Goal: Task Accomplishment & Management: Manage account settings

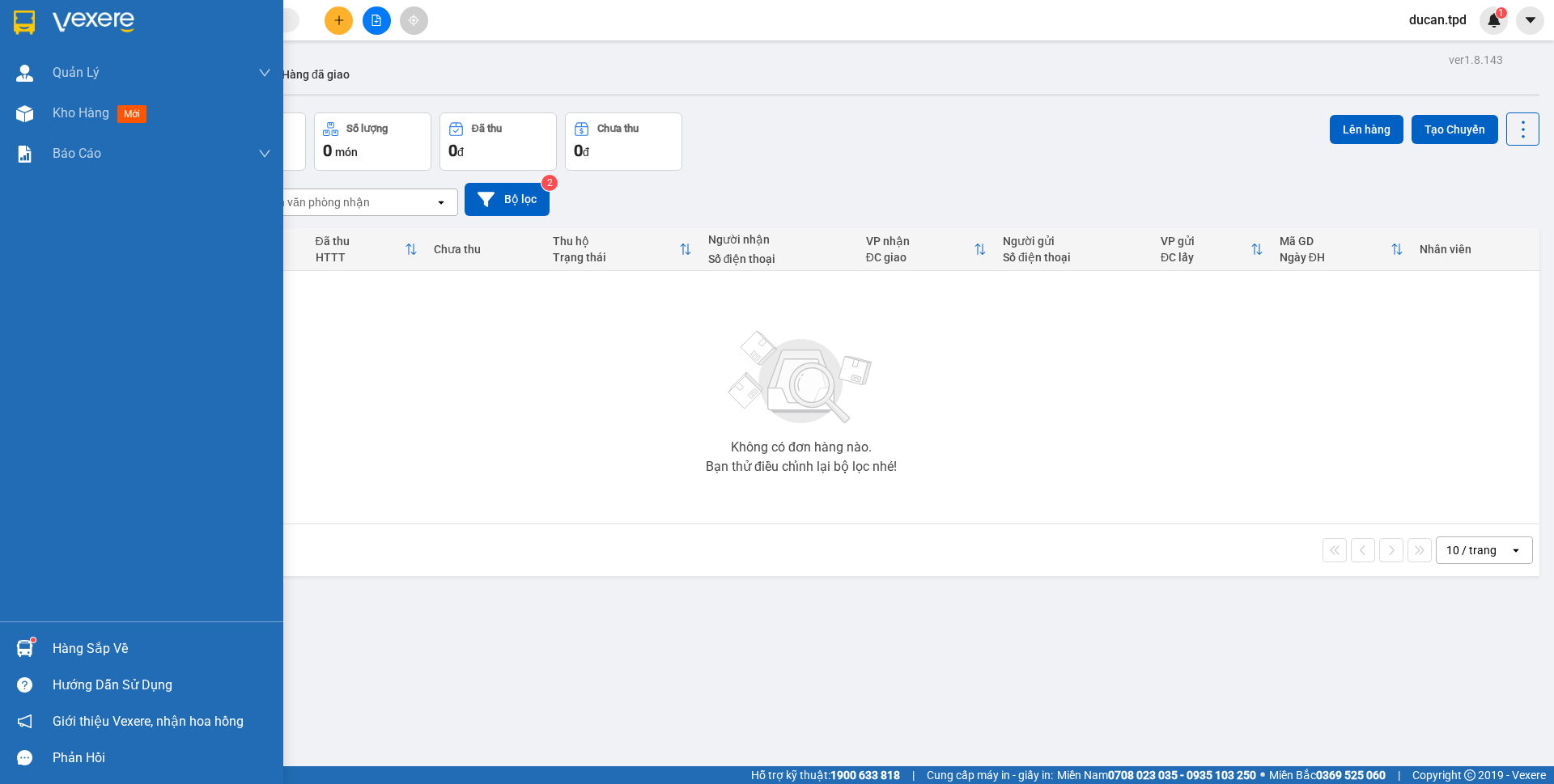
click at [38, 639] on div at bounding box center [25, 648] width 28 height 28
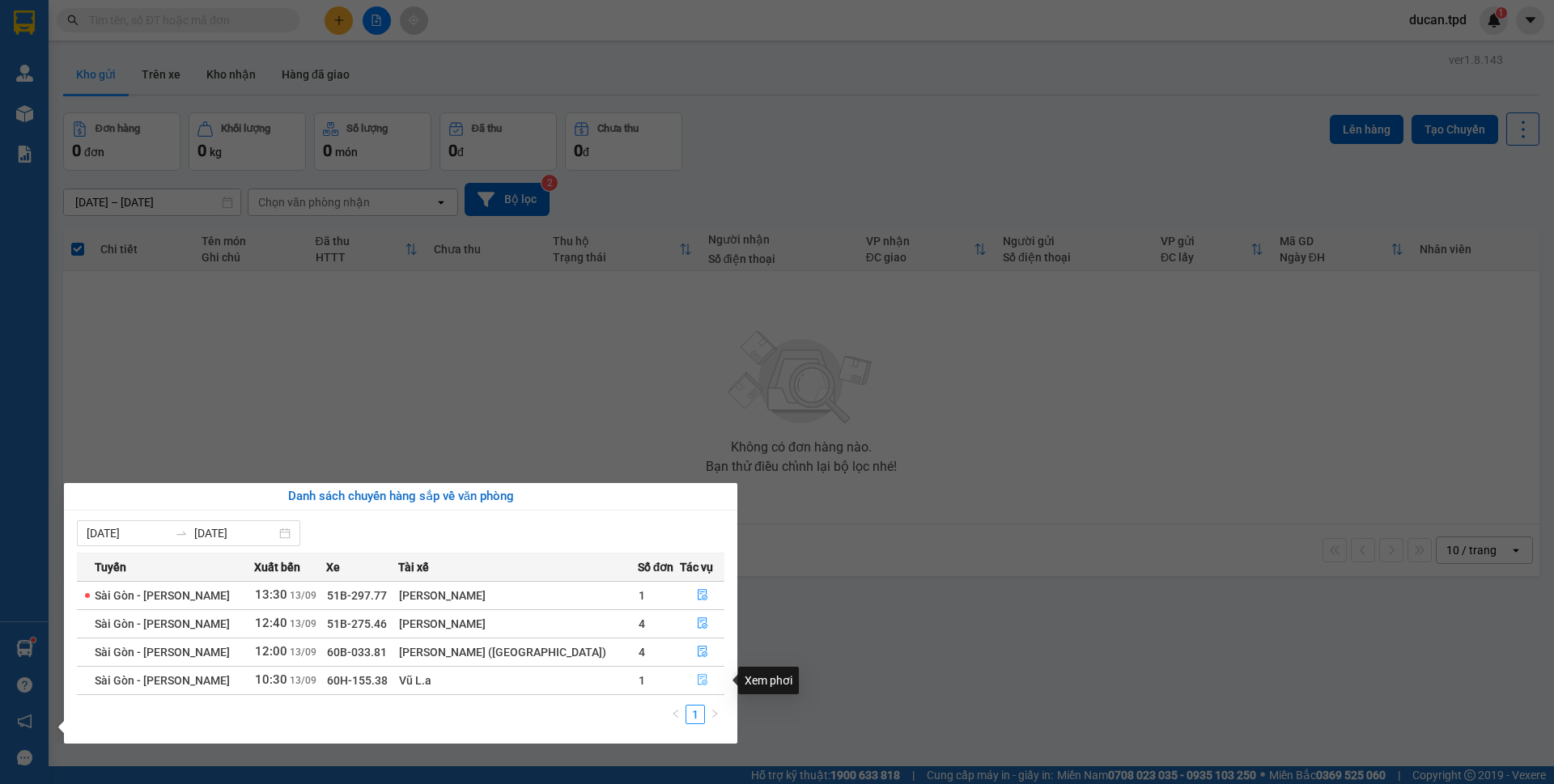
click at [699, 676] on icon "file-done" at bounding box center [703, 679] width 12 height 12
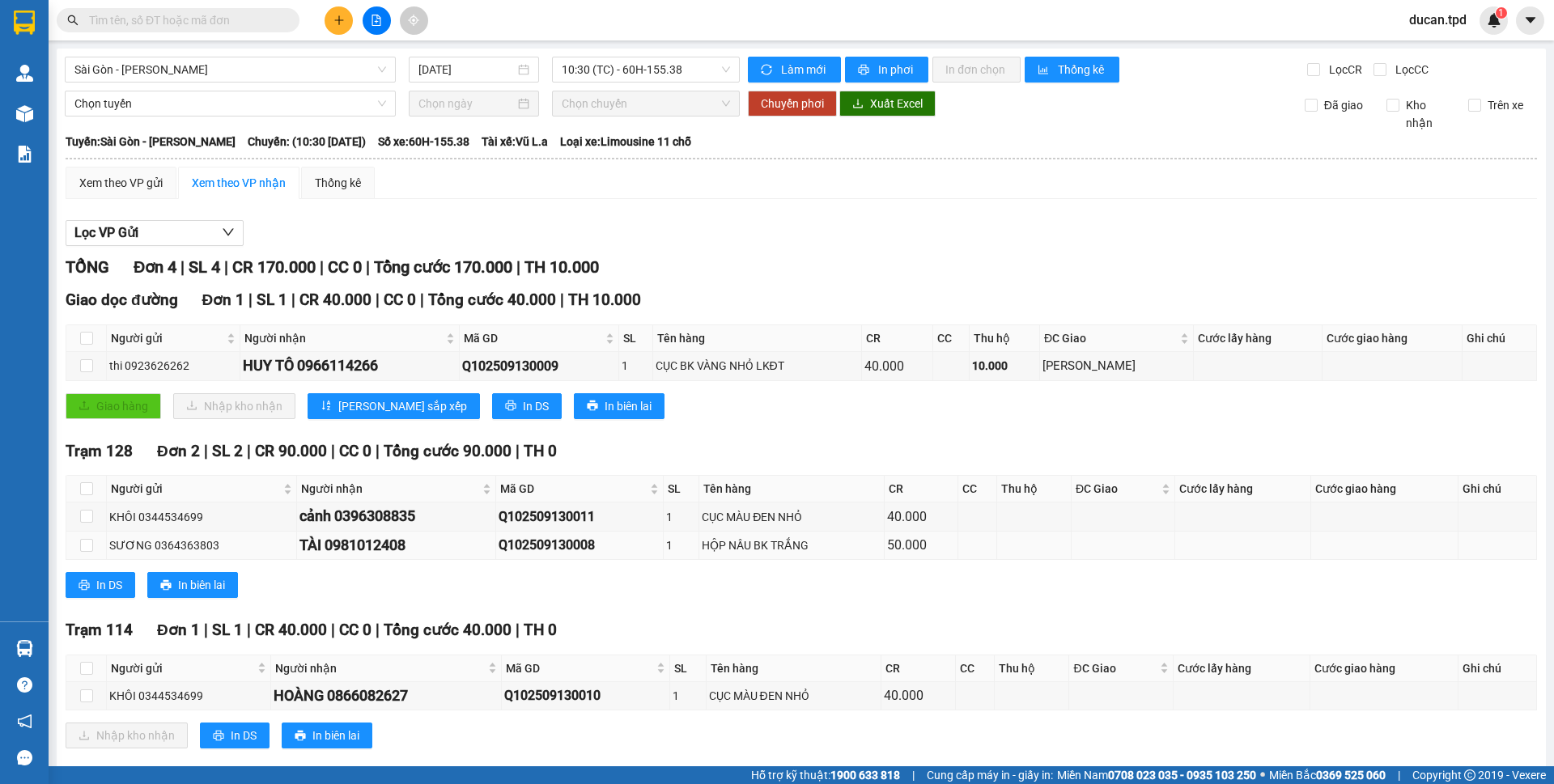
scroll to position [27, 0]
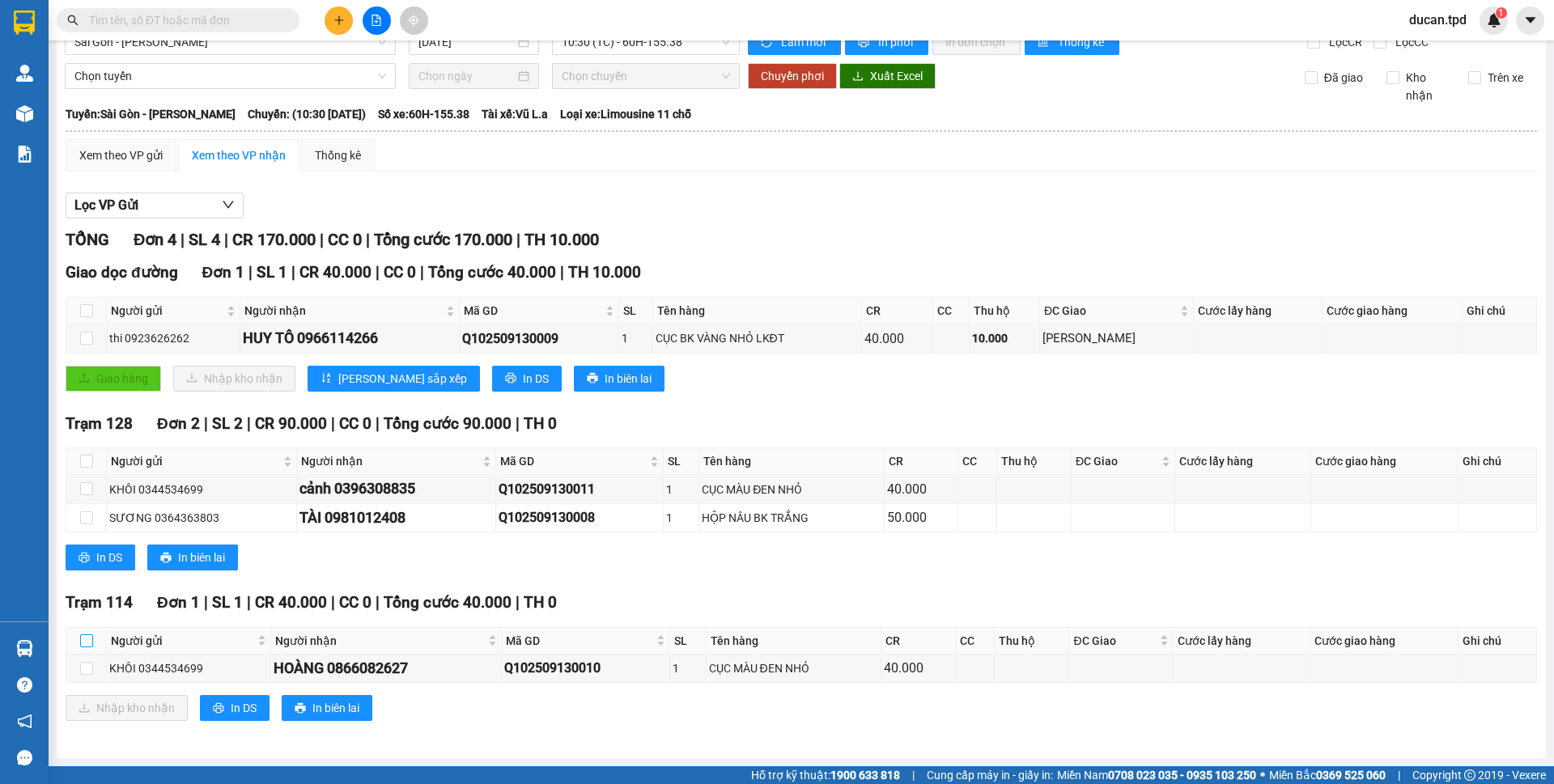
click at [87, 638] on input "checkbox" at bounding box center [87, 641] width 13 height 13
checkbox input "true"
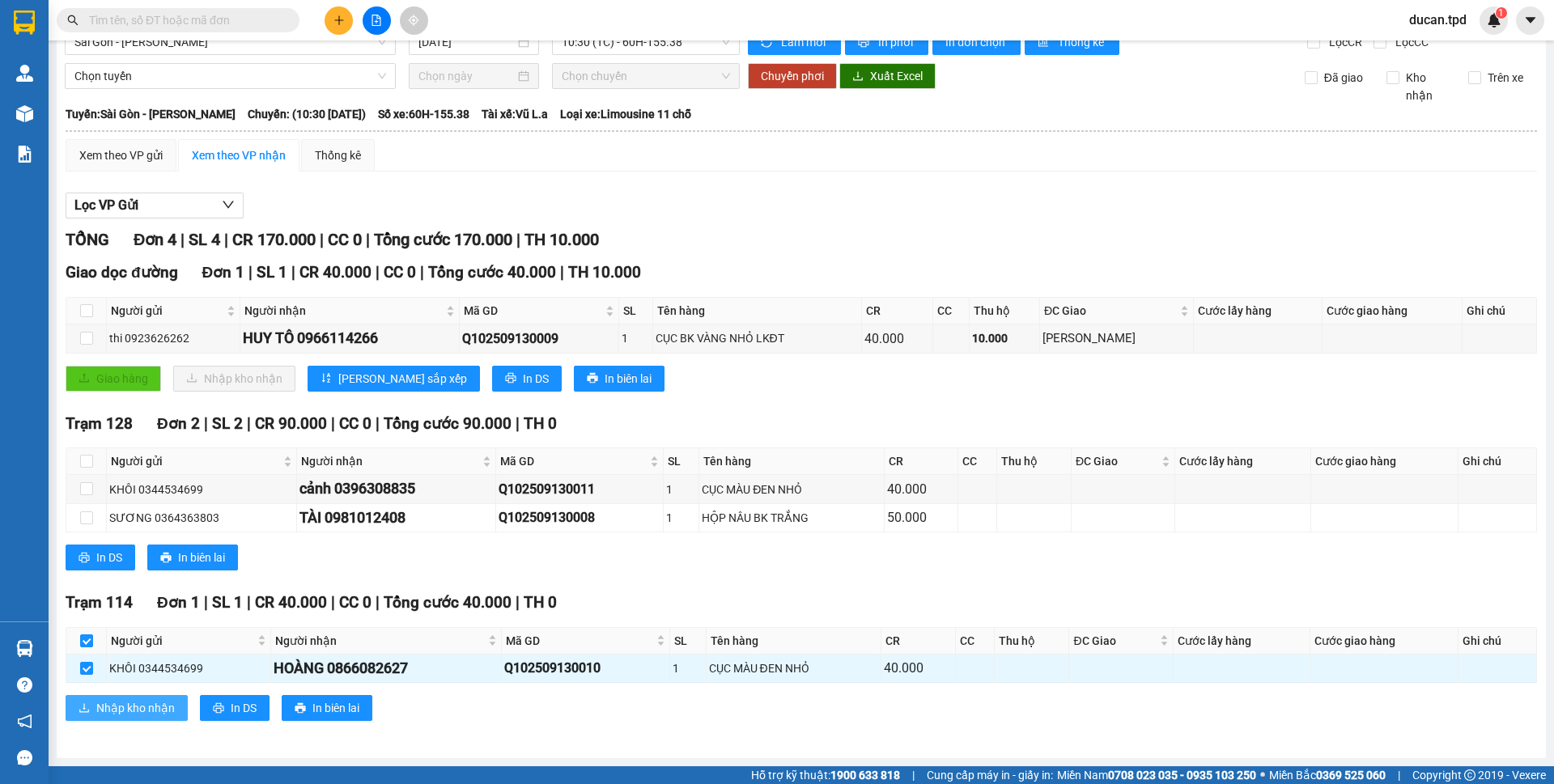
click at [164, 707] on span "Nhập kho nhận" at bounding box center [135, 708] width 78 height 18
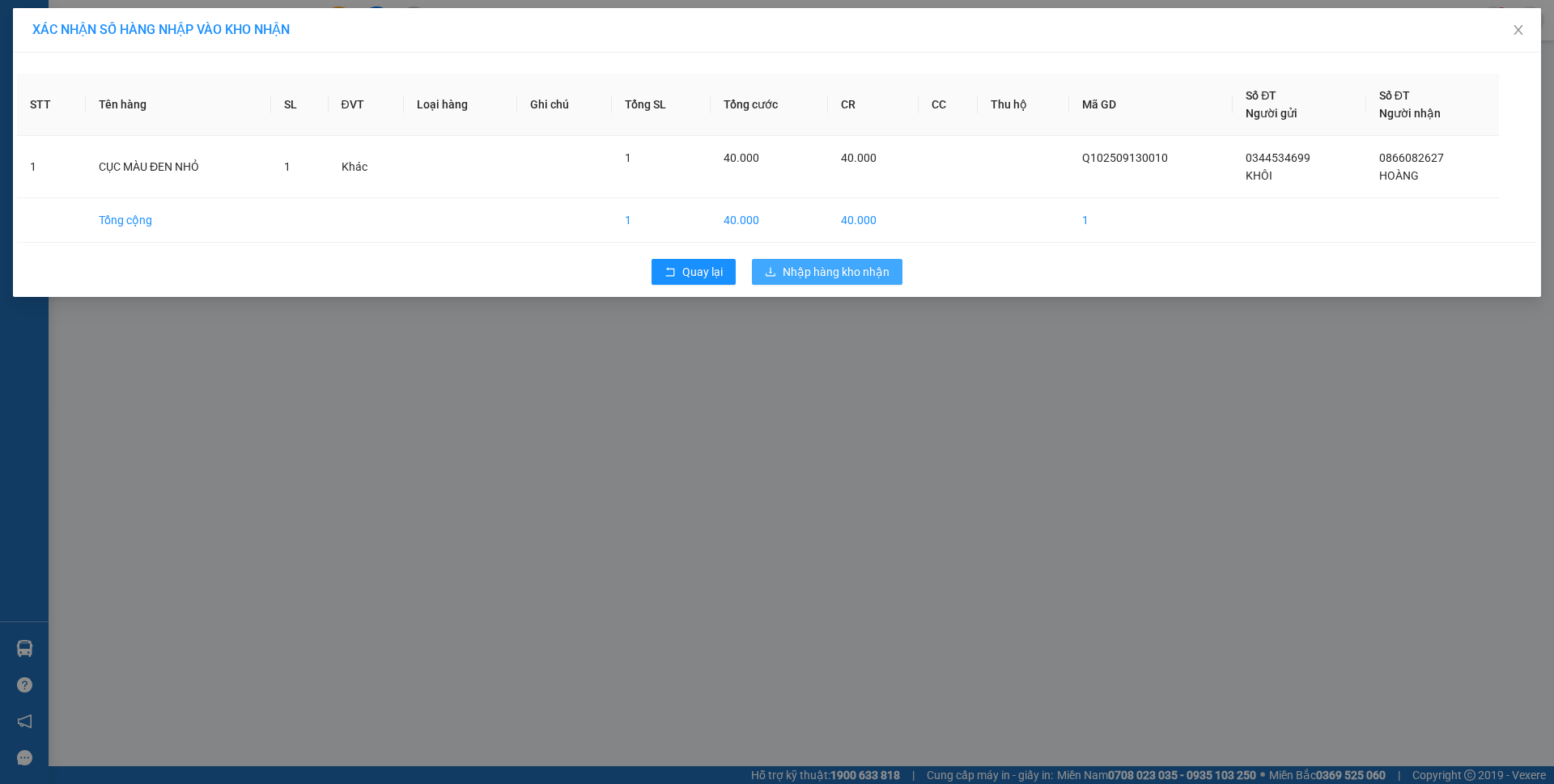
click at [805, 271] on span "Nhập hàng kho nhận" at bounding box center [836, 272] width 107 height 18
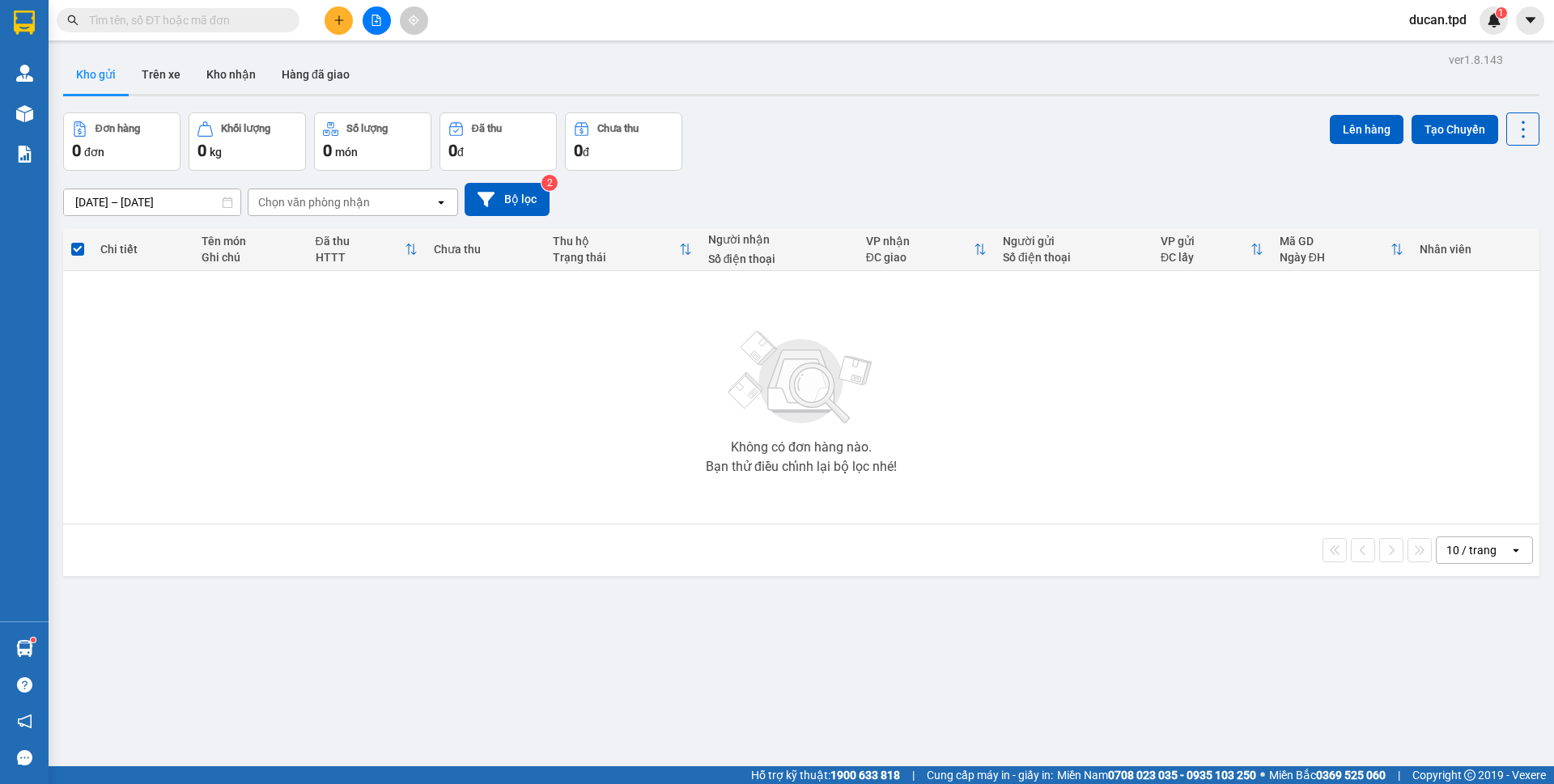
click at [332, 14] on button at bounding box center [339, 21] width 28 height 28
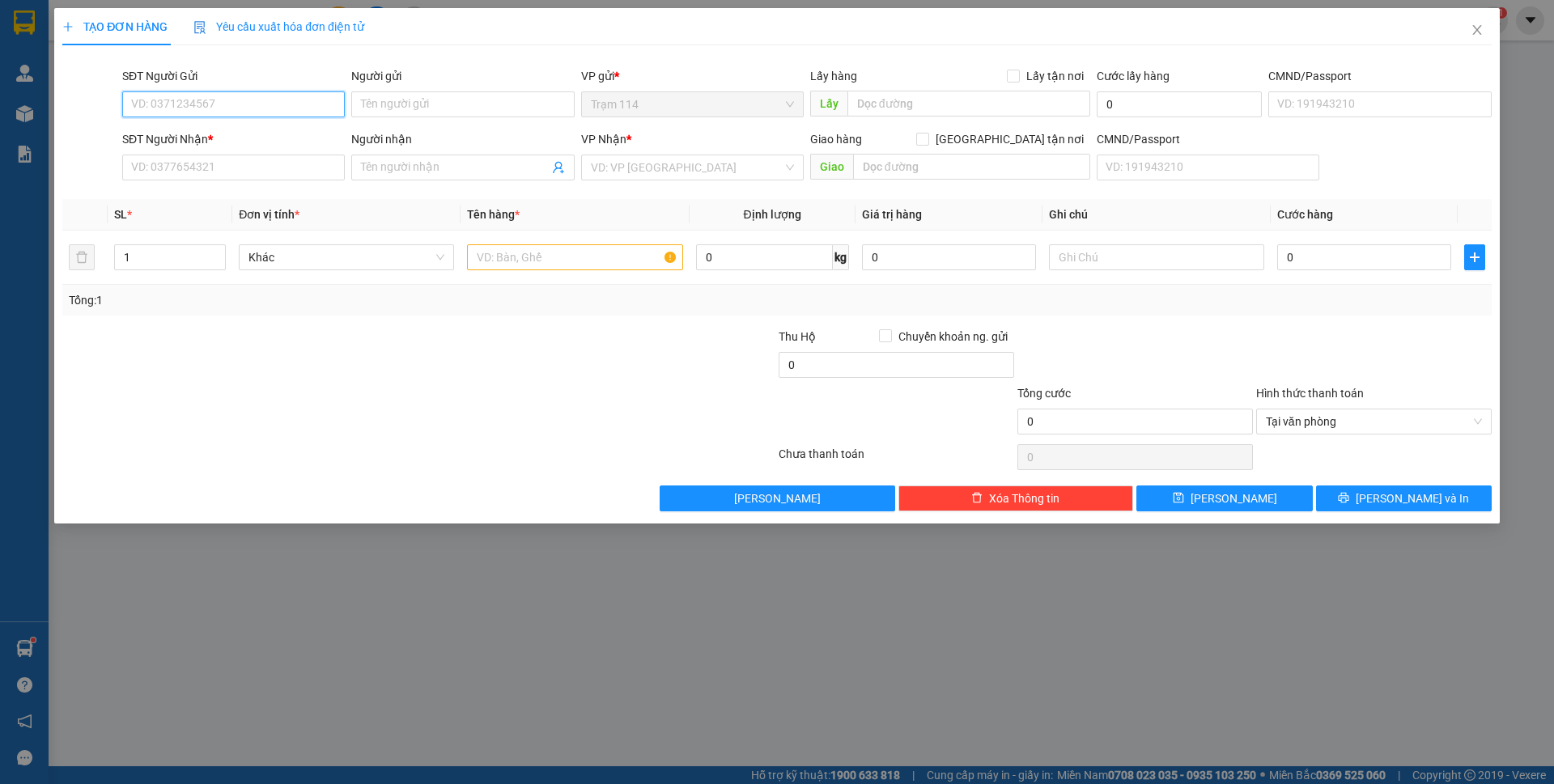
click at [252, 110] on input "SĐT Người Gửi" at bounding box center [233, 104] width 223 height 26
type input "0379364397"
click at [191, 129] on div "0379364397 - bảy" at bounding box center [233, 137] width 203 height 18
type input "bảy"
type input "0867977887"
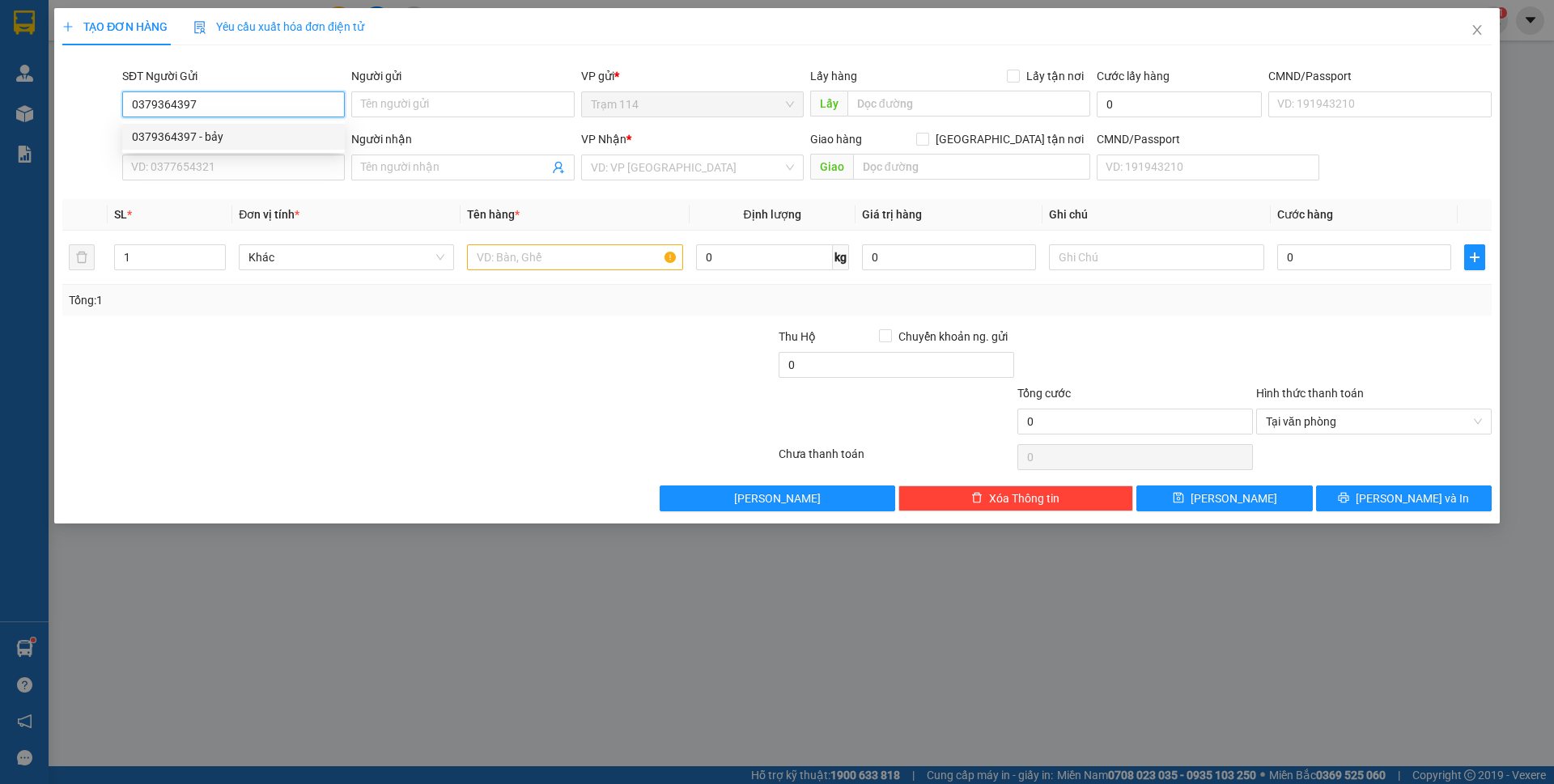
type input "thư"
type input "0379364397"
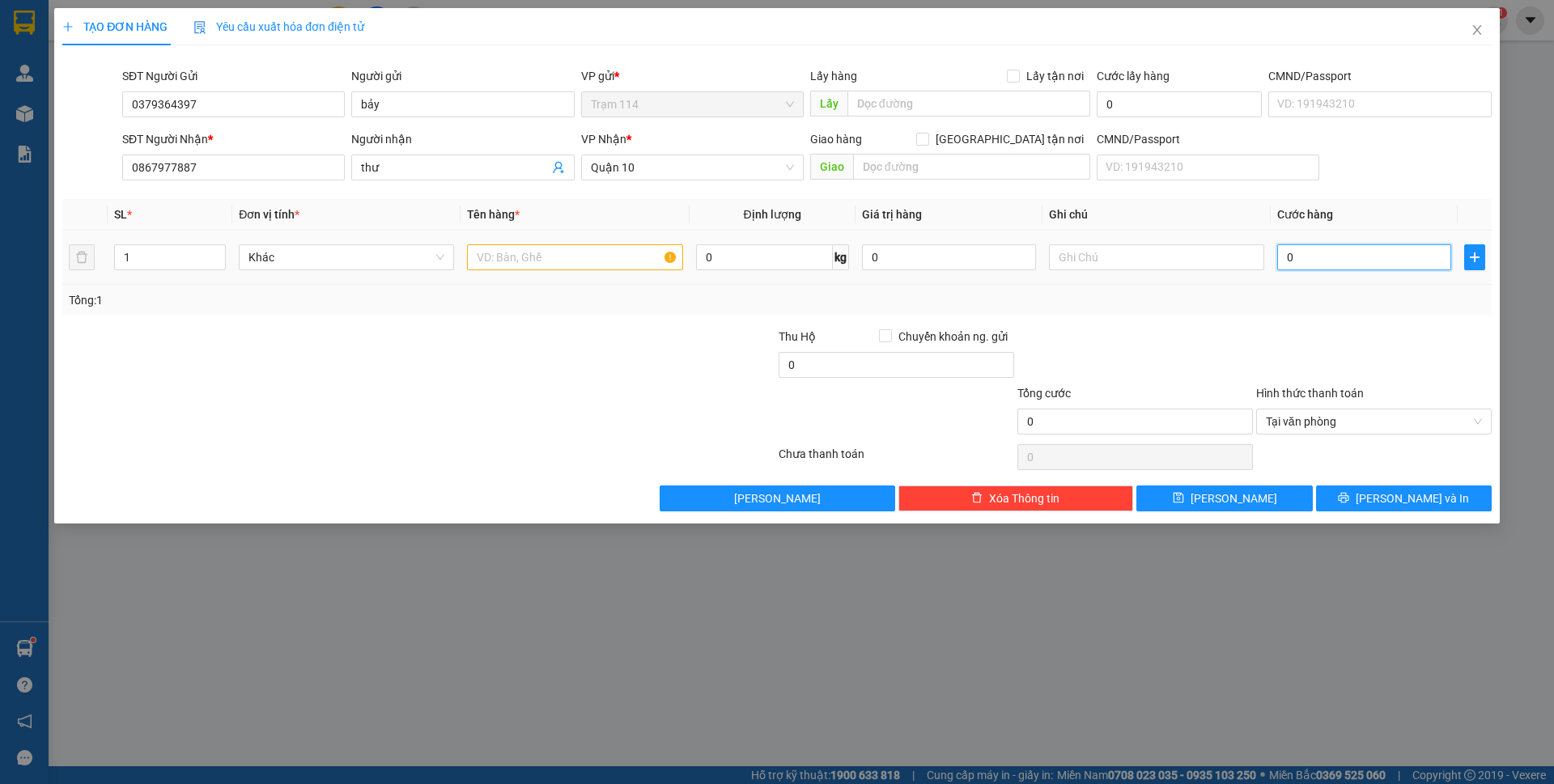
click at [1344, 268] on input "0" at bounding box center [1364, 256] width 174 height 26
type input "5"
type input "50"
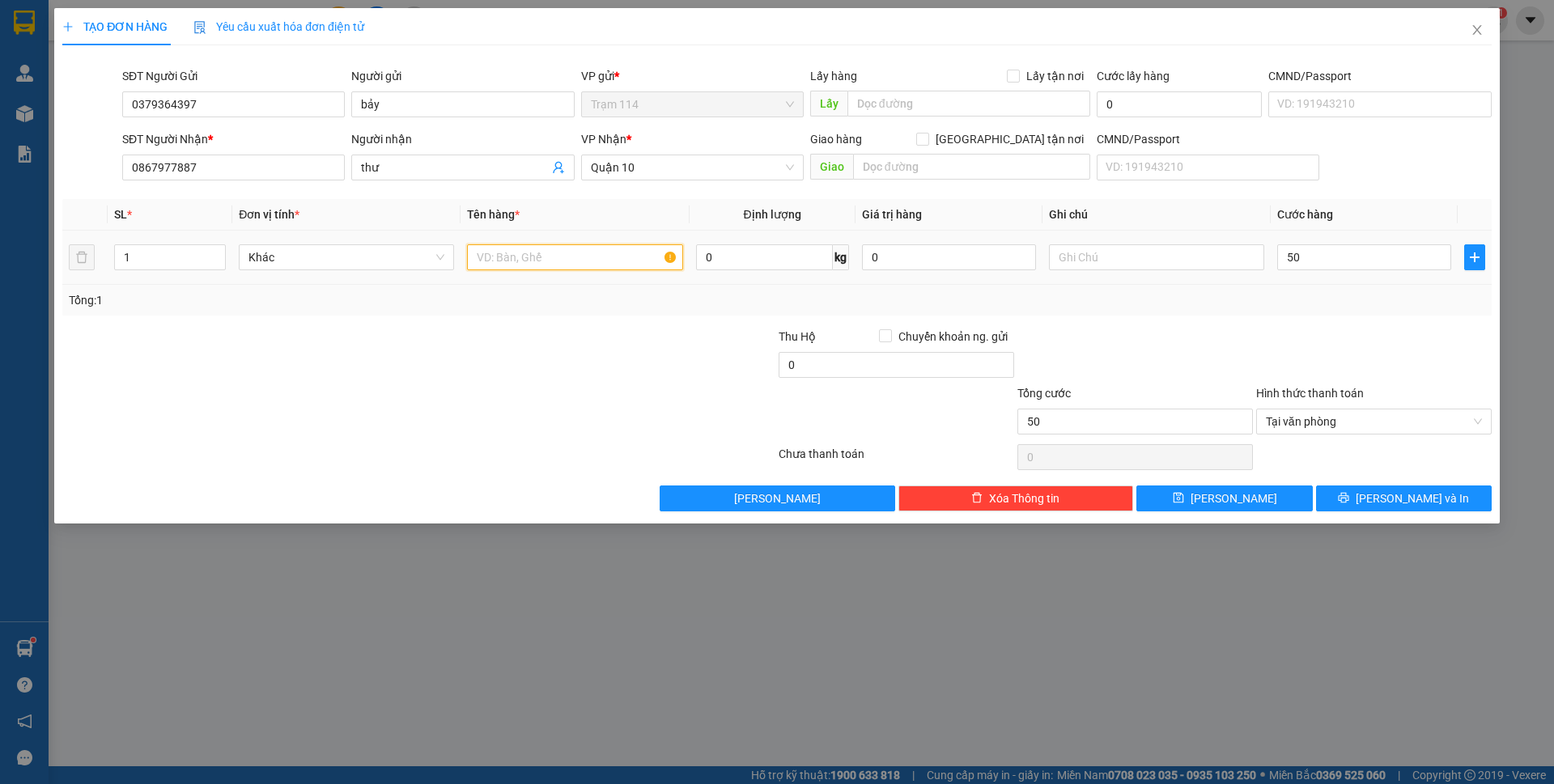
type input "50.000"
click at [539, 256] on input "text" at bounding box center [574, 256] width 215 height 26
type input "bọc xanh ( quần áo )"
click at [417, 167] on input "thư" at bounding box center [454, 167] width 187 height 18
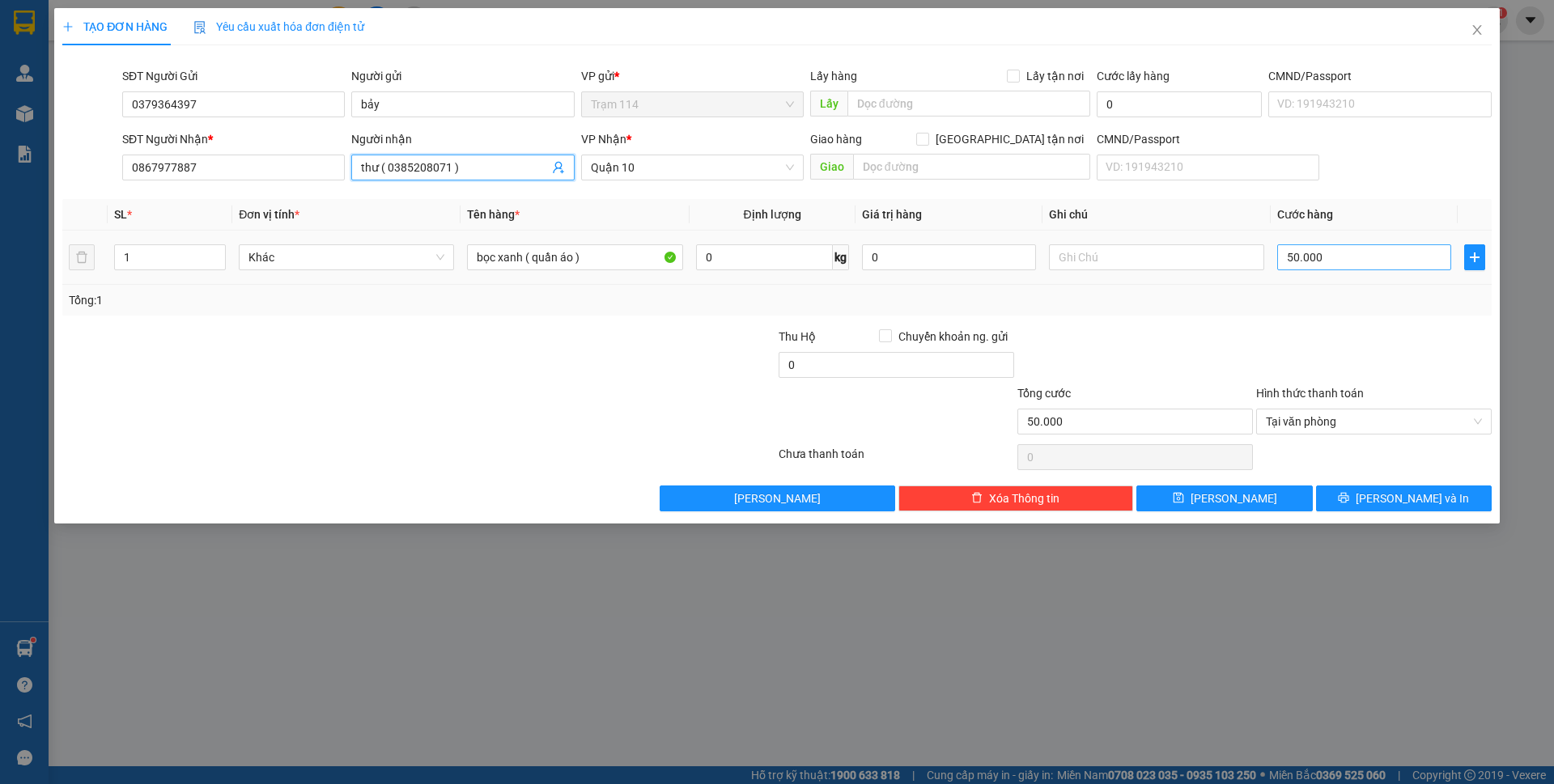
type input "thư ( 0385208071 )"
click at [1352, 260] on input "50.000" at bounding box center [1364, 256] width 174 height 26
type input "0"
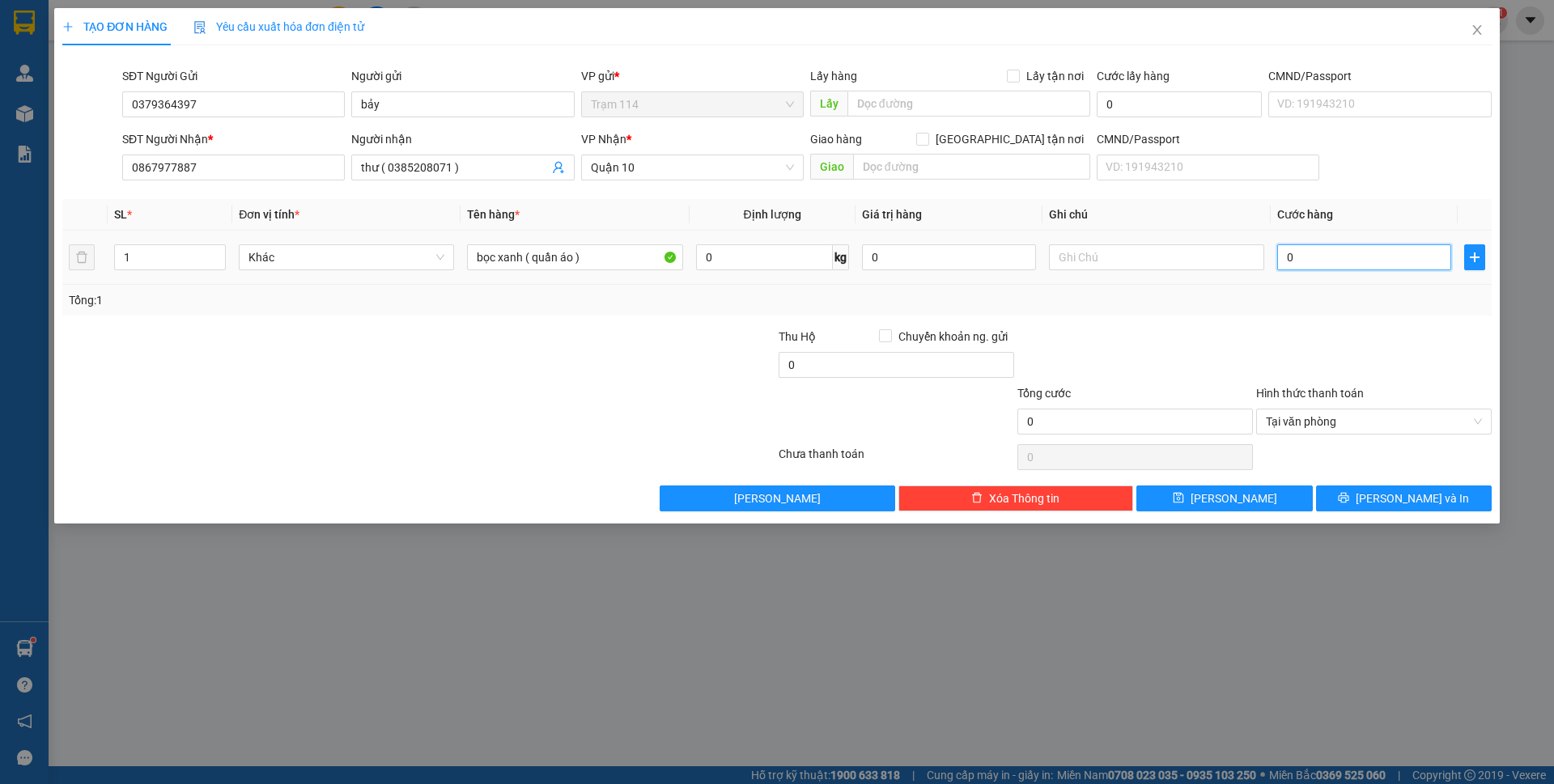
type input "05"
type input "5"
type input "050"
type input "50"
type input "50.000"
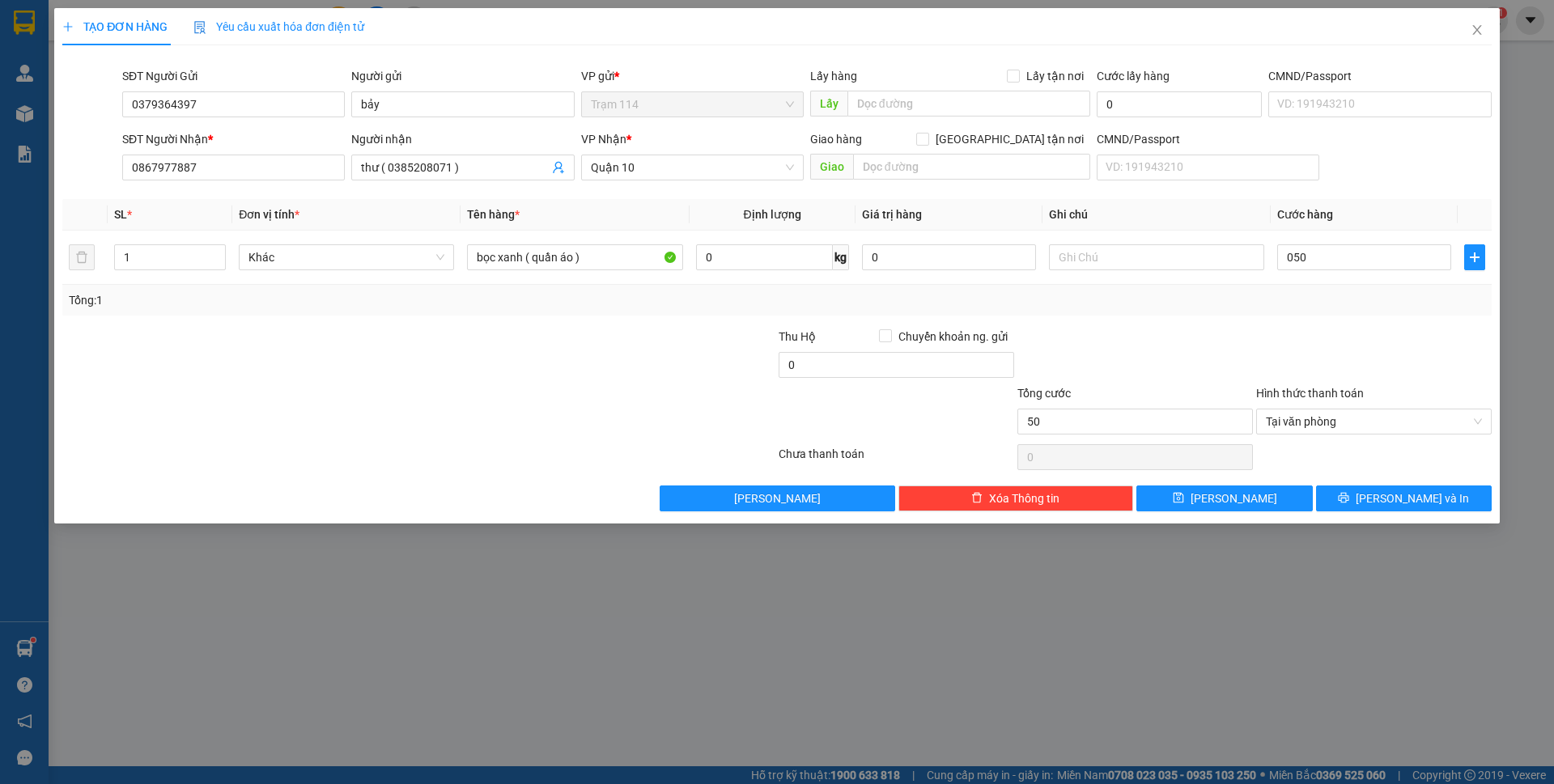
type input "50.000"
click at [1303, 328] on div at bounding box center [1374, 355] width 239 height 57
click at [1373, 488] on button "[PERSON_NAME] và In" at bounding box center [1404, 498] width 176 height 26
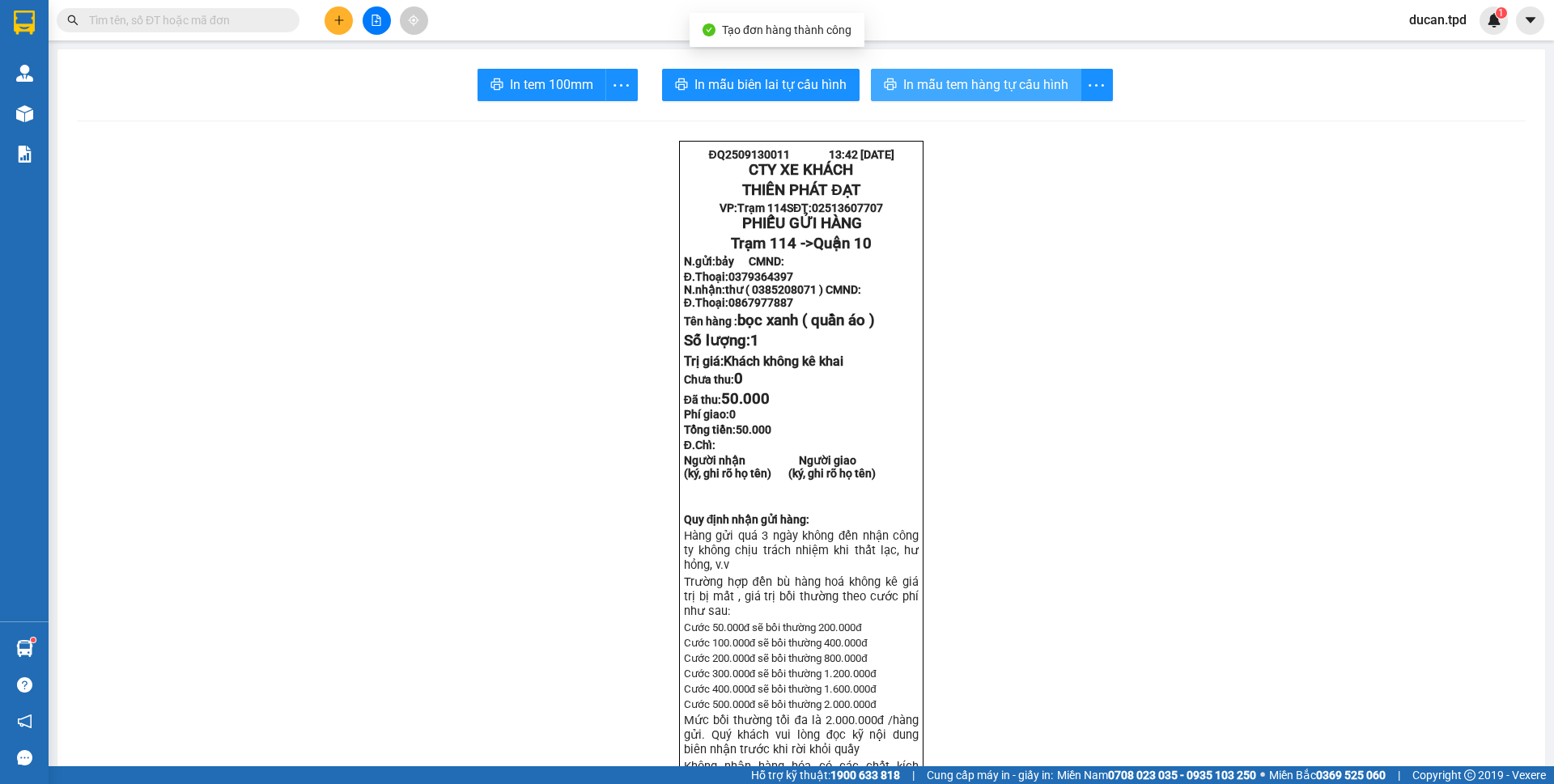
click at [903, 82] on span "In mẫu tem hàng tự cấu hình" at bounding box center [986, 84] width 165 height 21
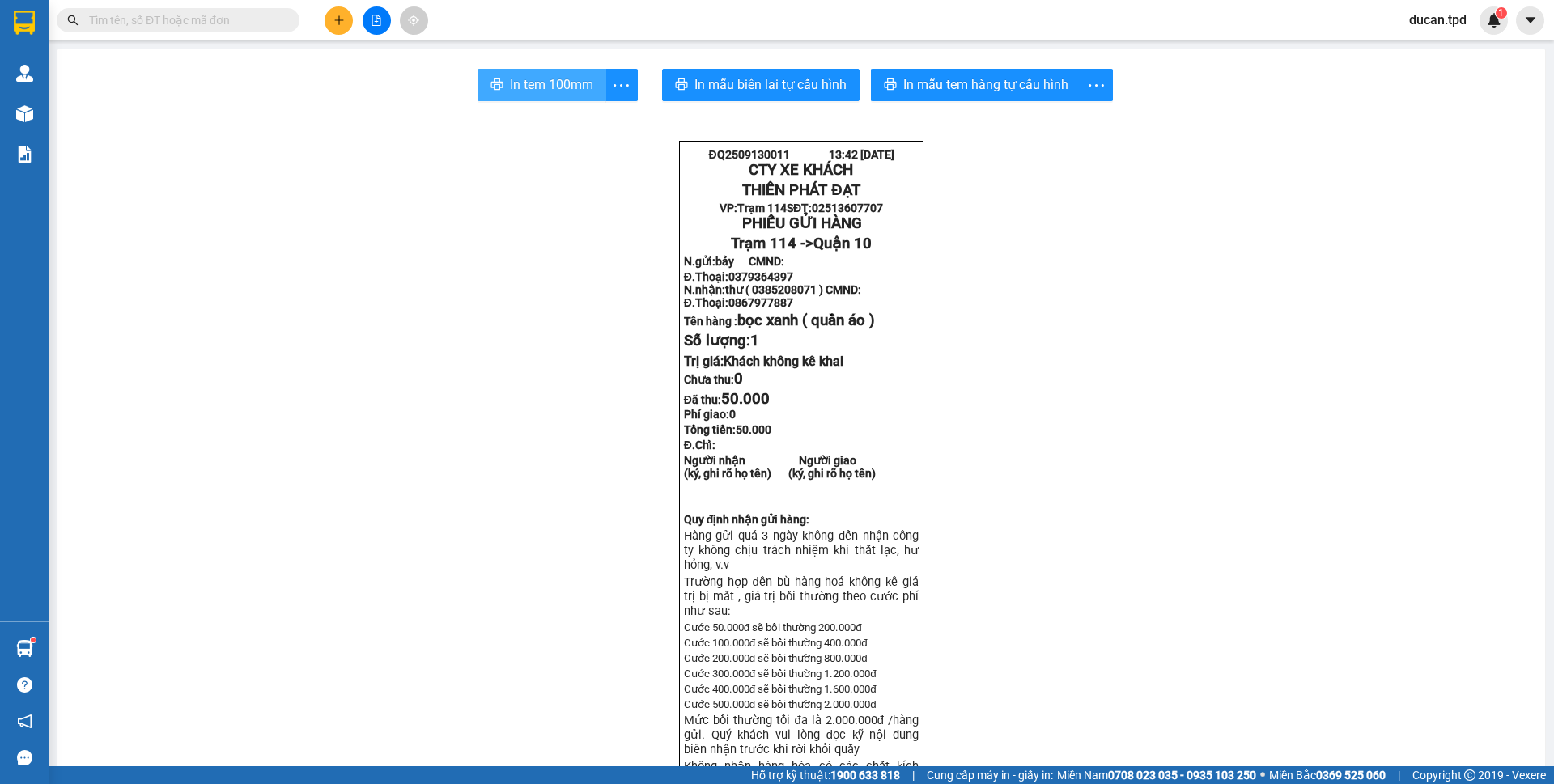
click at [525, 90] on span "In tem 100mm" at bounding box center [551, 84] width 83 height 21
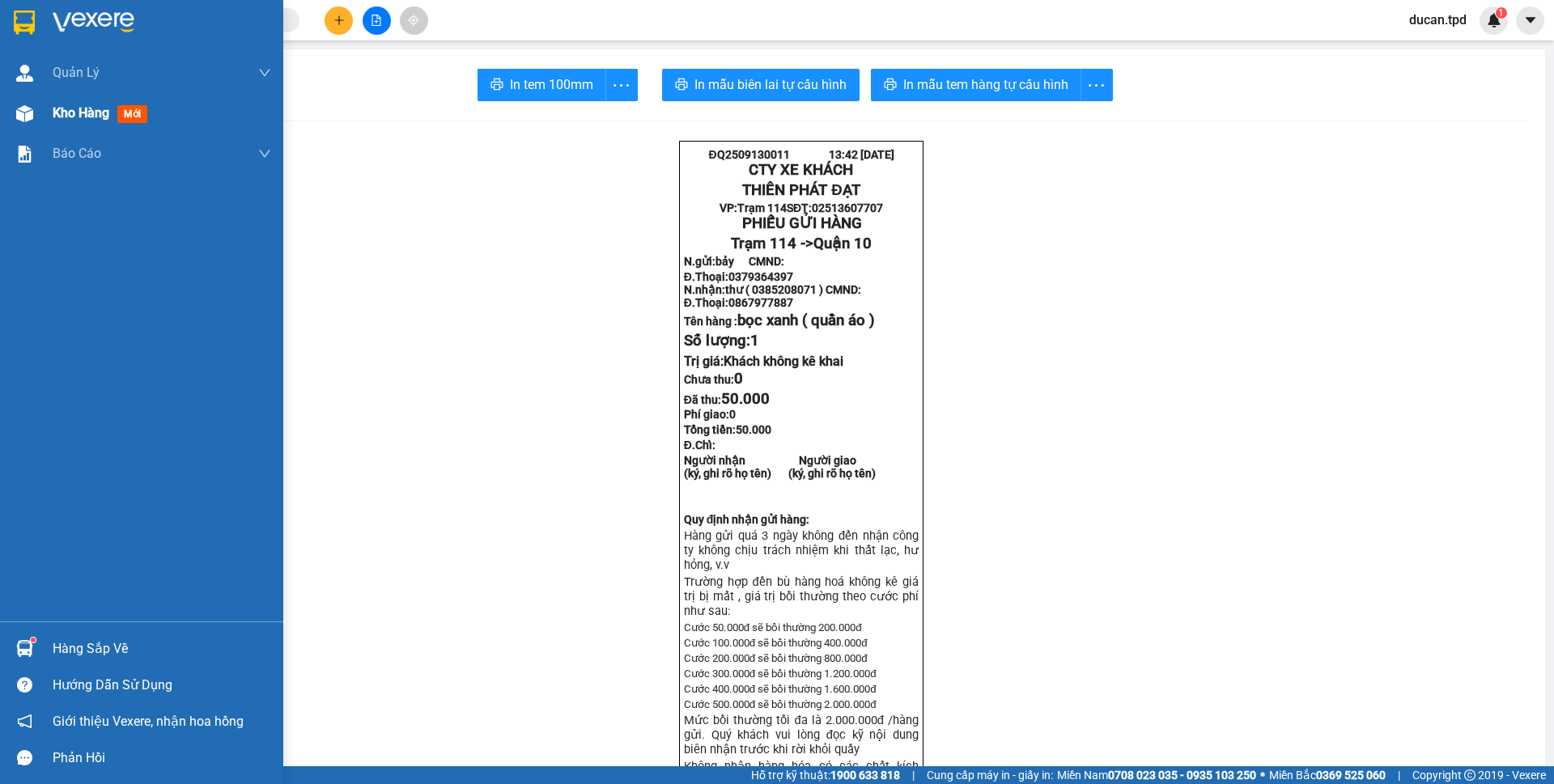
click at [31, 122] on div at bounding box center [25, 114] width 28 height 28
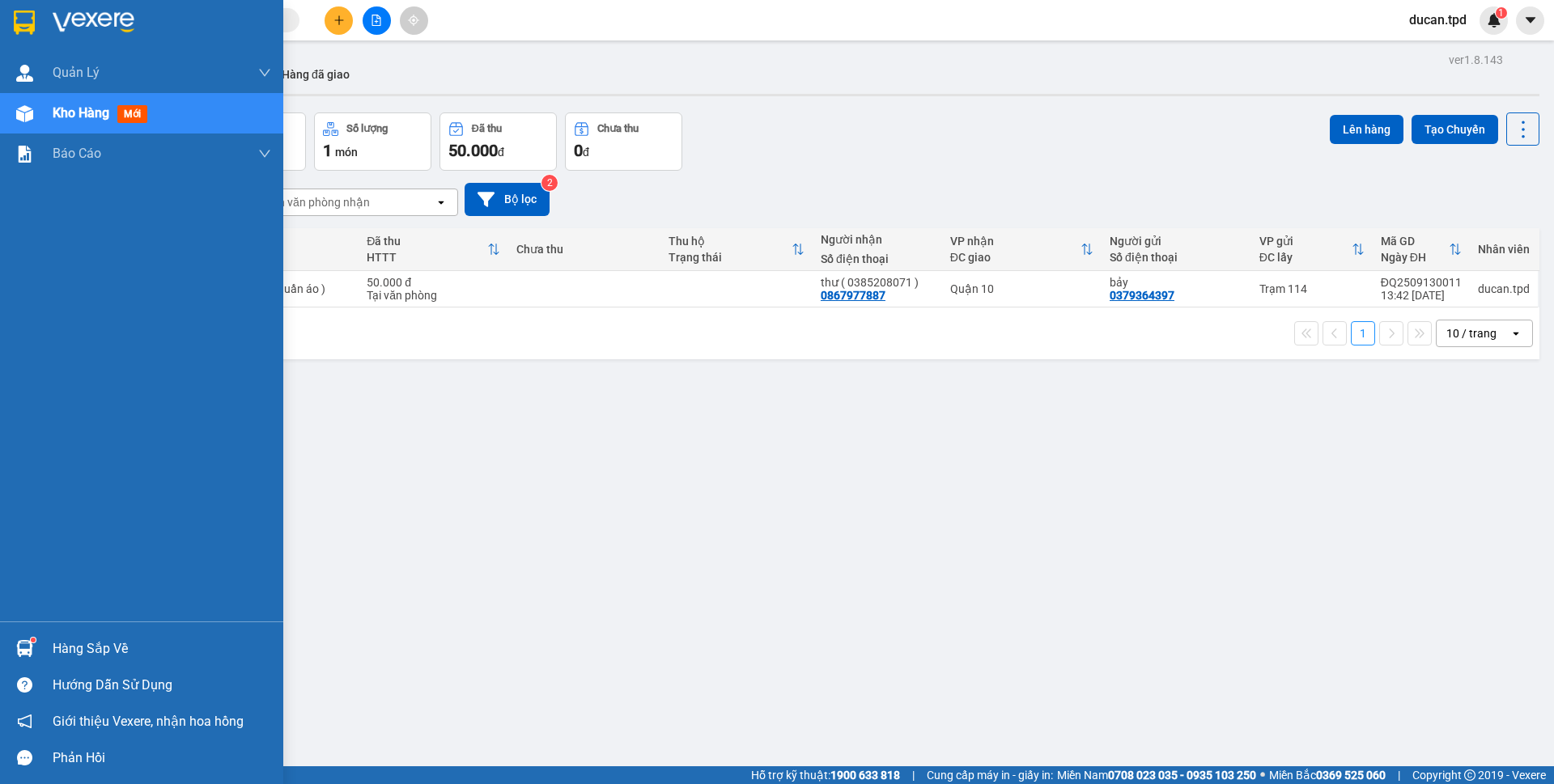
click at [28, 646] on img at bounding box center [25, 648] width 17 height 17
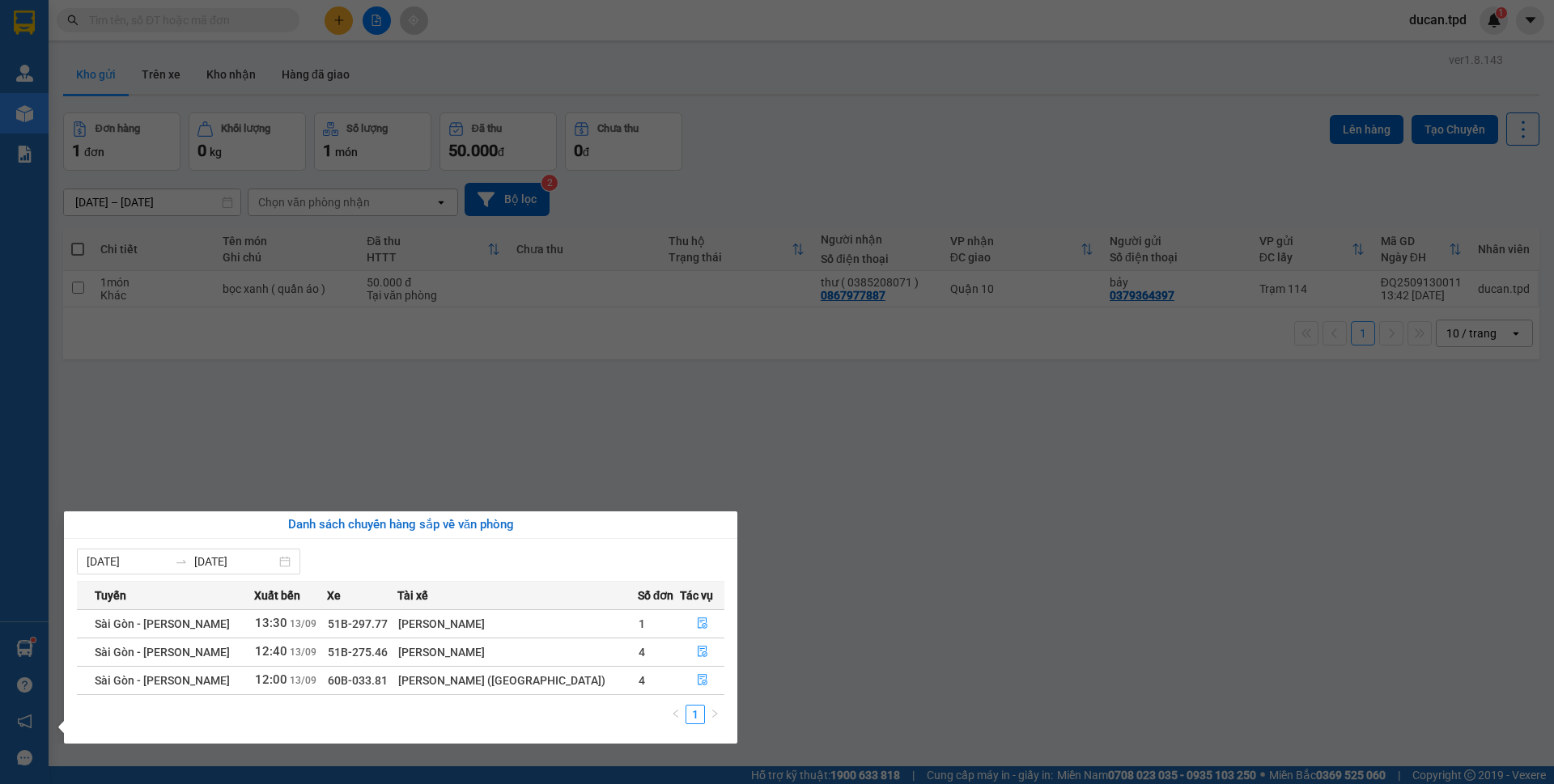
click at [552, 469] on section "Kết quả tìm kiếm ( 25 ) Bộ lọc Mã ĐH Trạng thái Món hàng Thu hộ Tổng cước Chưa …" at bounding box center [777, 392] width 1554 height 784
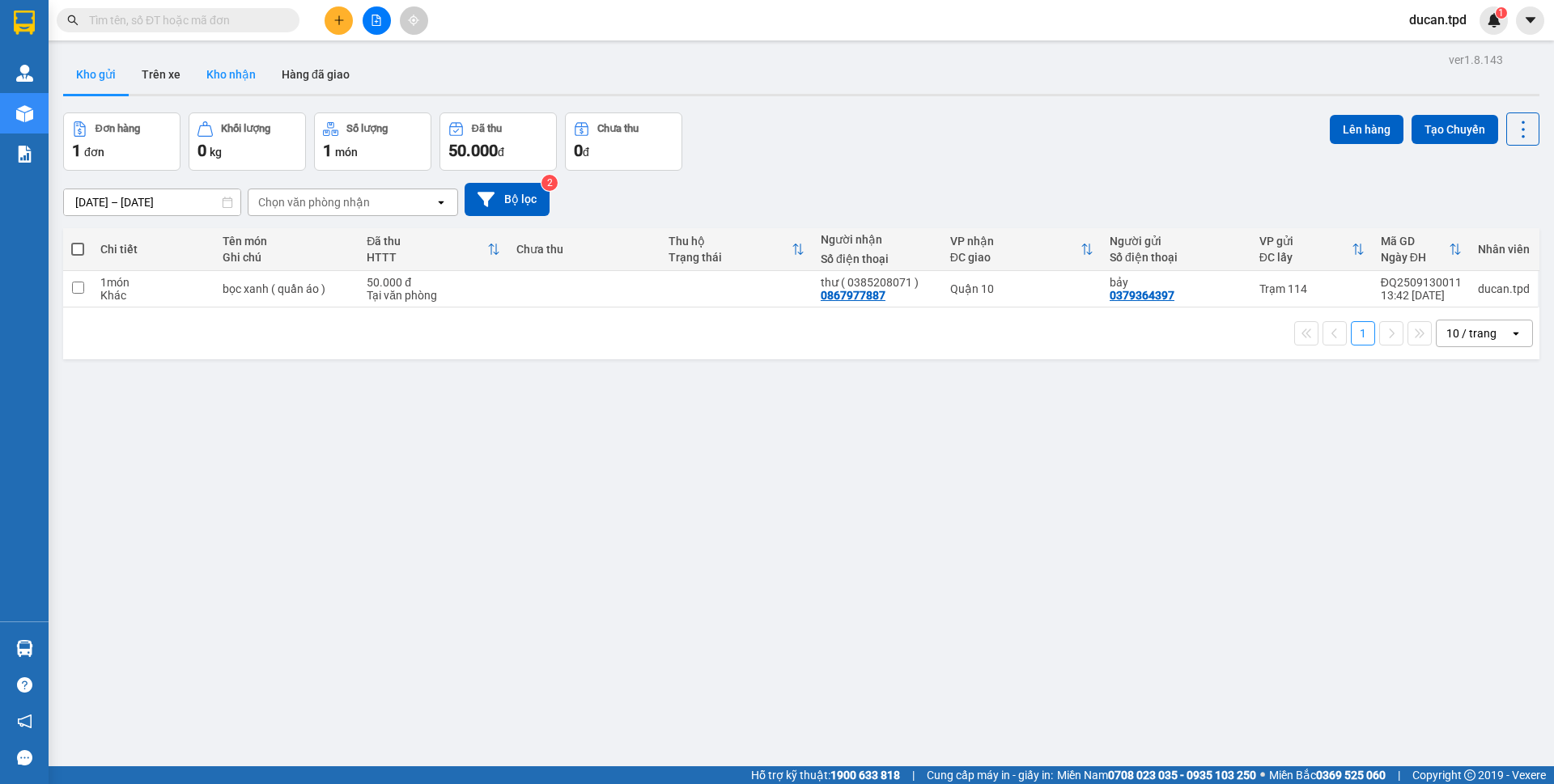
click at [240, 77] on button "Kho nhận" at bounding box center [231, 74] width 75 height 39
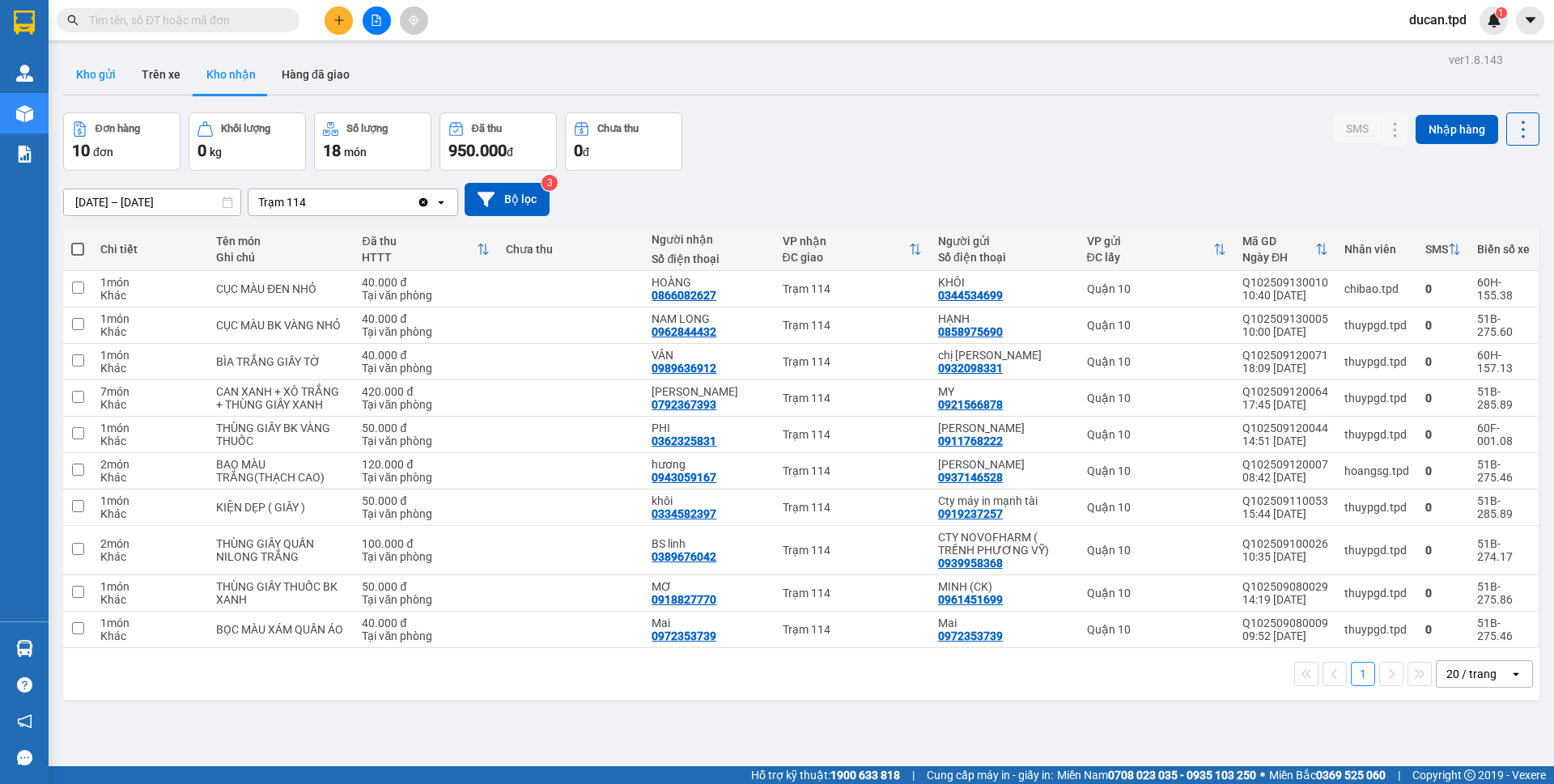
click at [96, 60] on button "Kho gửi" at bounding box center [96, 74] width 65 height 39
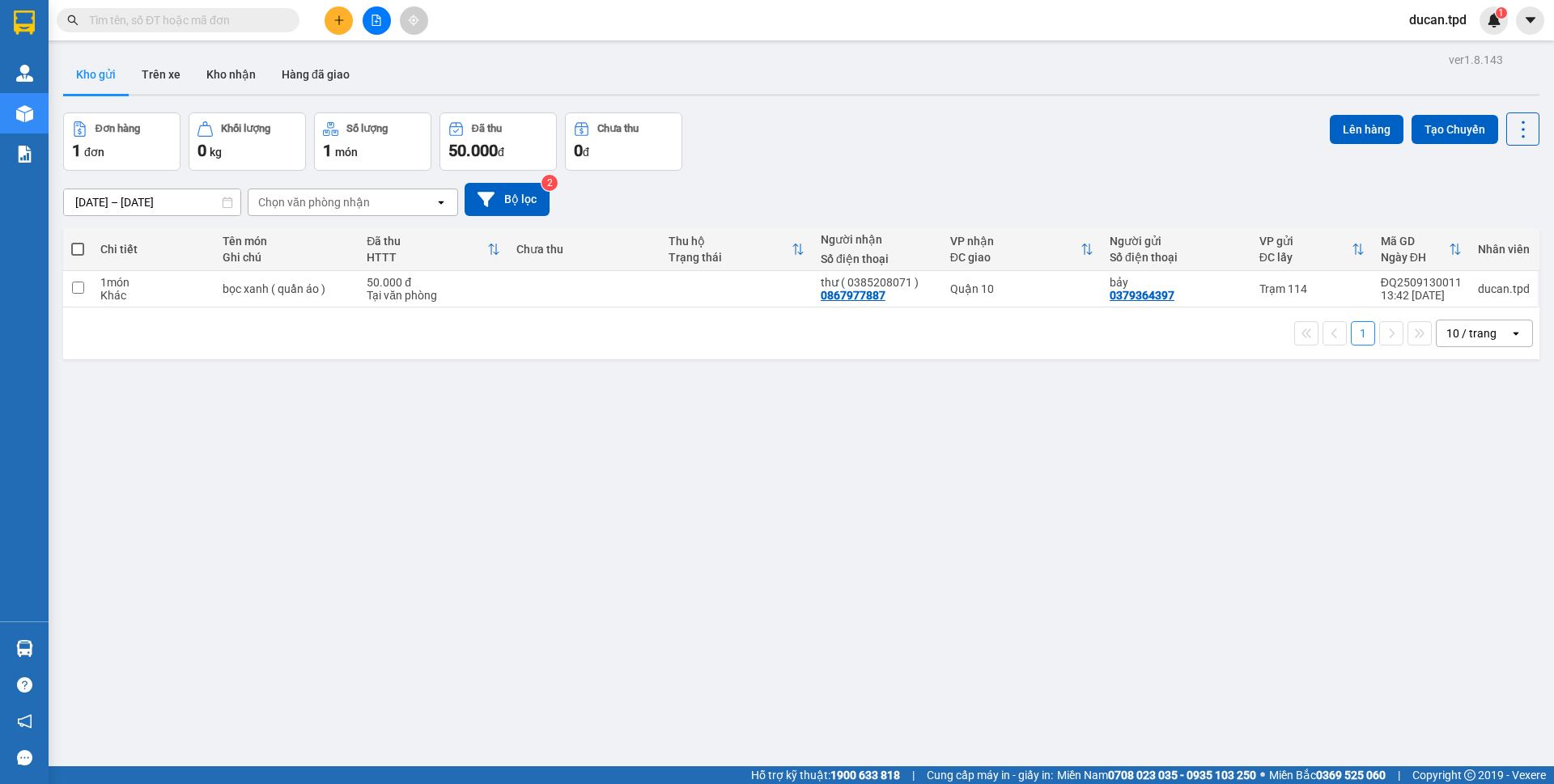
click at [78, 247] on span at bounding box center [78, 249] width 13 height 13
click at [78, 241] on input "checkbox" at bounding box center [78, 241] width 0 height 0
checkbox input "true"
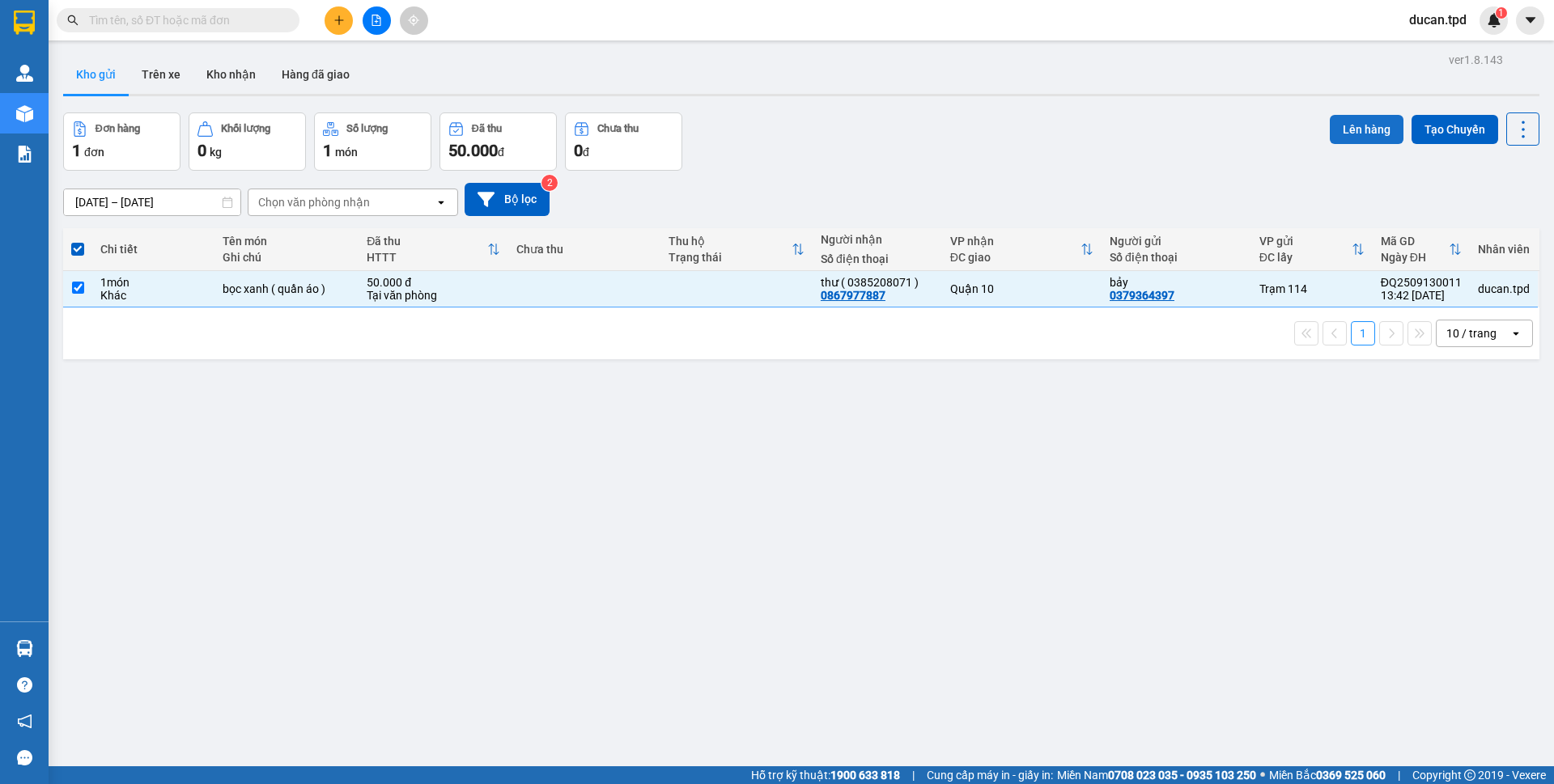
click at [1333, 130] on button "Lên hàng" at bounding box center [1366, 129] width 73 height 29
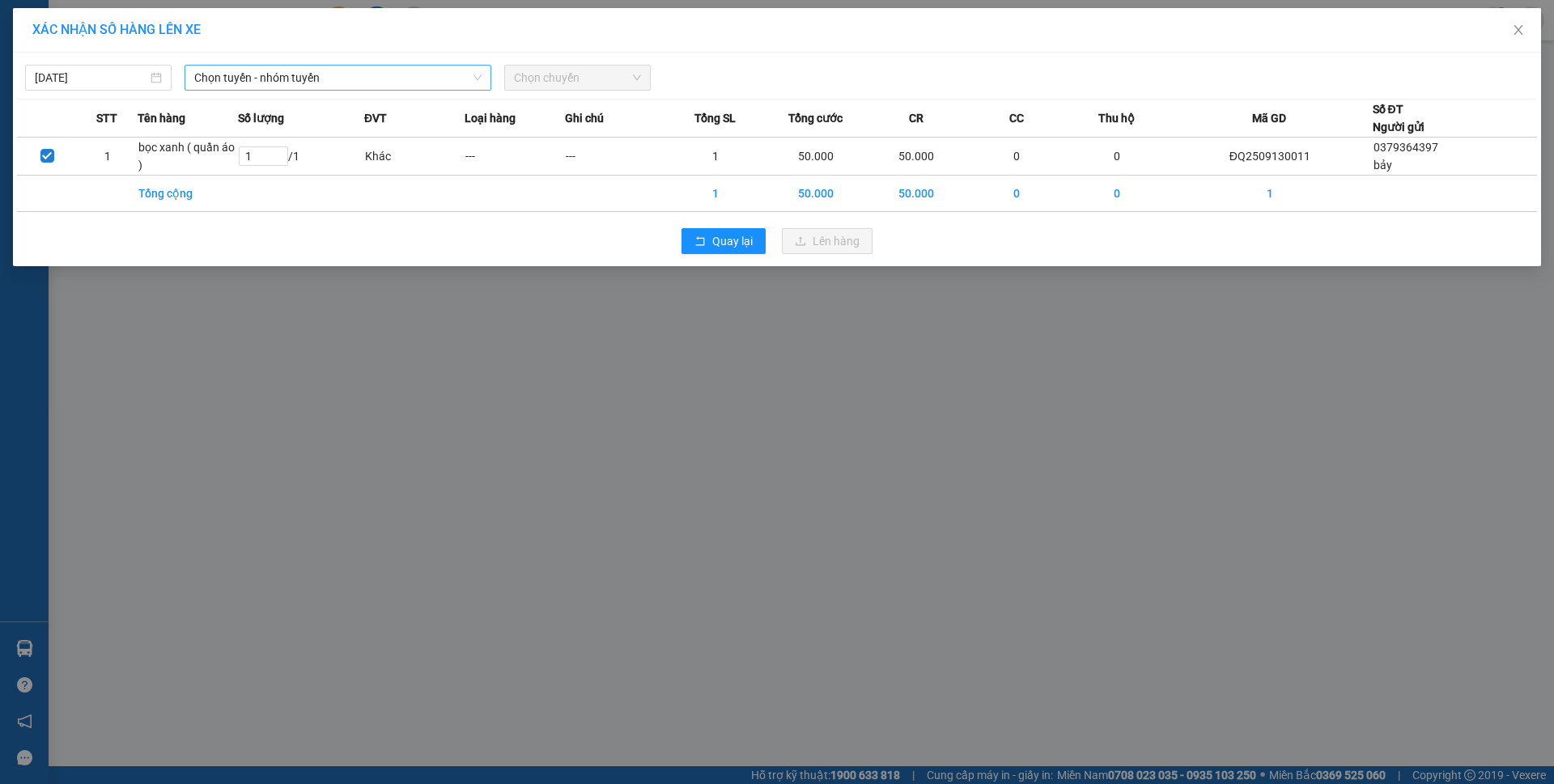
click at [456, 78] on span "Chọn tuyến - nhóm tuyến" at bounding box center [338, 77] width 287 height 24
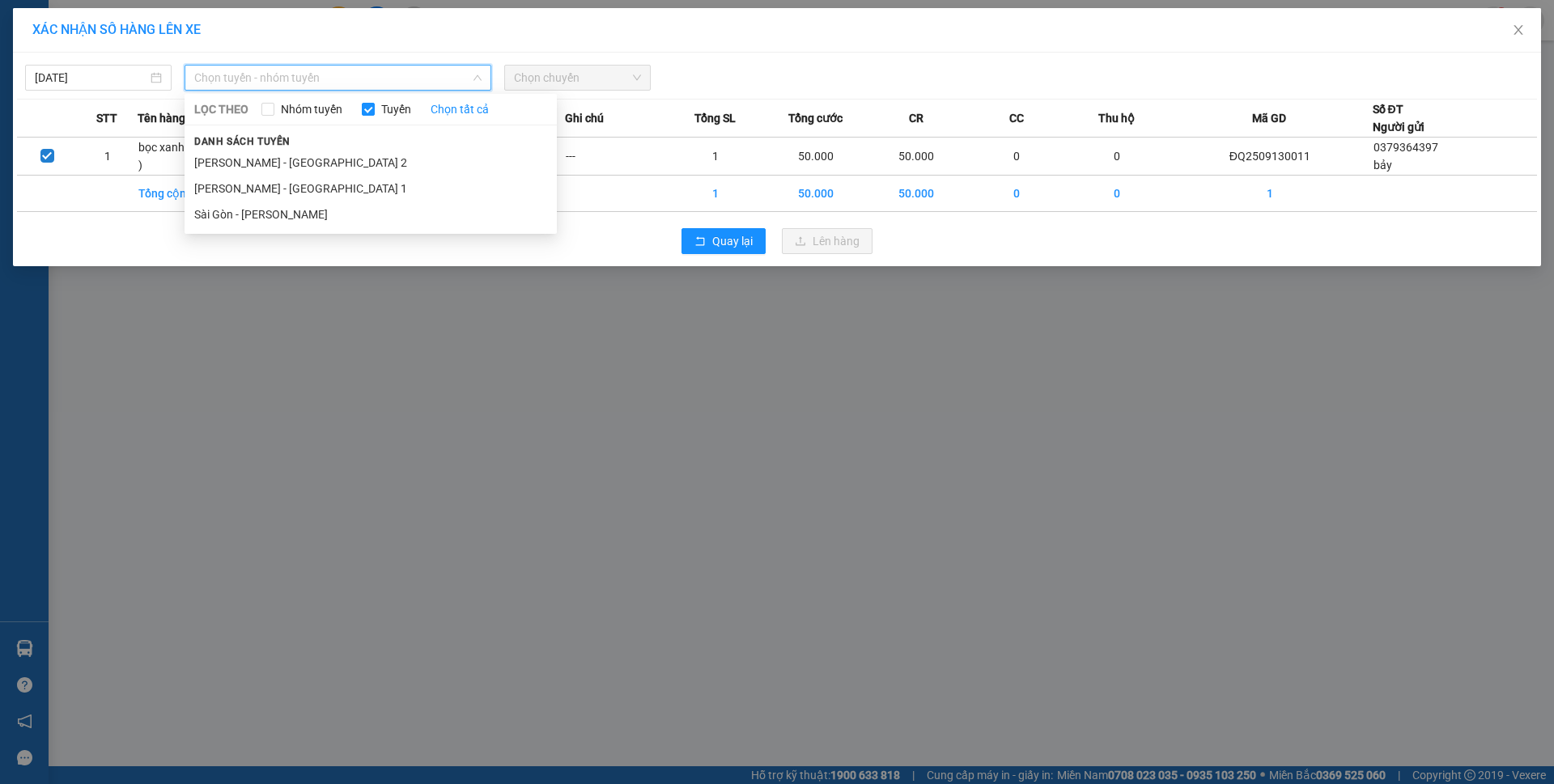
click at [311, 143] on div "Danh sách tuyến Phương Lâm - Sài Gòn 2 Phương Lâm - Sài Gòn 1 Sài Gòn - Phương …" at bounding box center [370, 180] width 372 height 96
click at [313, 162] on li "[PERSON_NAME] - [GEOGRAPHIC_DATA] 2" at bounding box center [370, 162] width 372 height 26
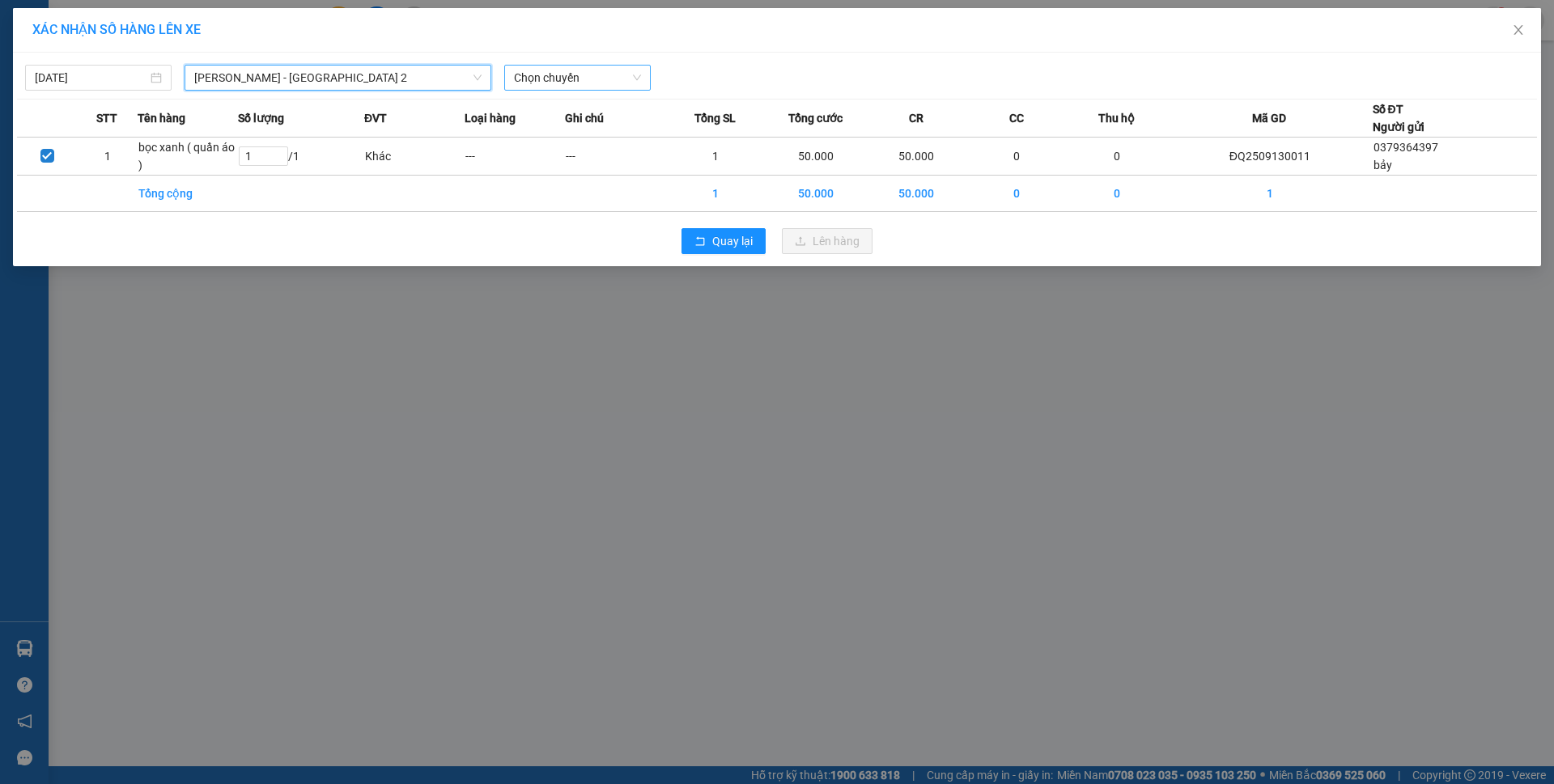
click at [568, 78] on span "Chọn chuyến" at bounding box center [577, 77] width 127 height 24
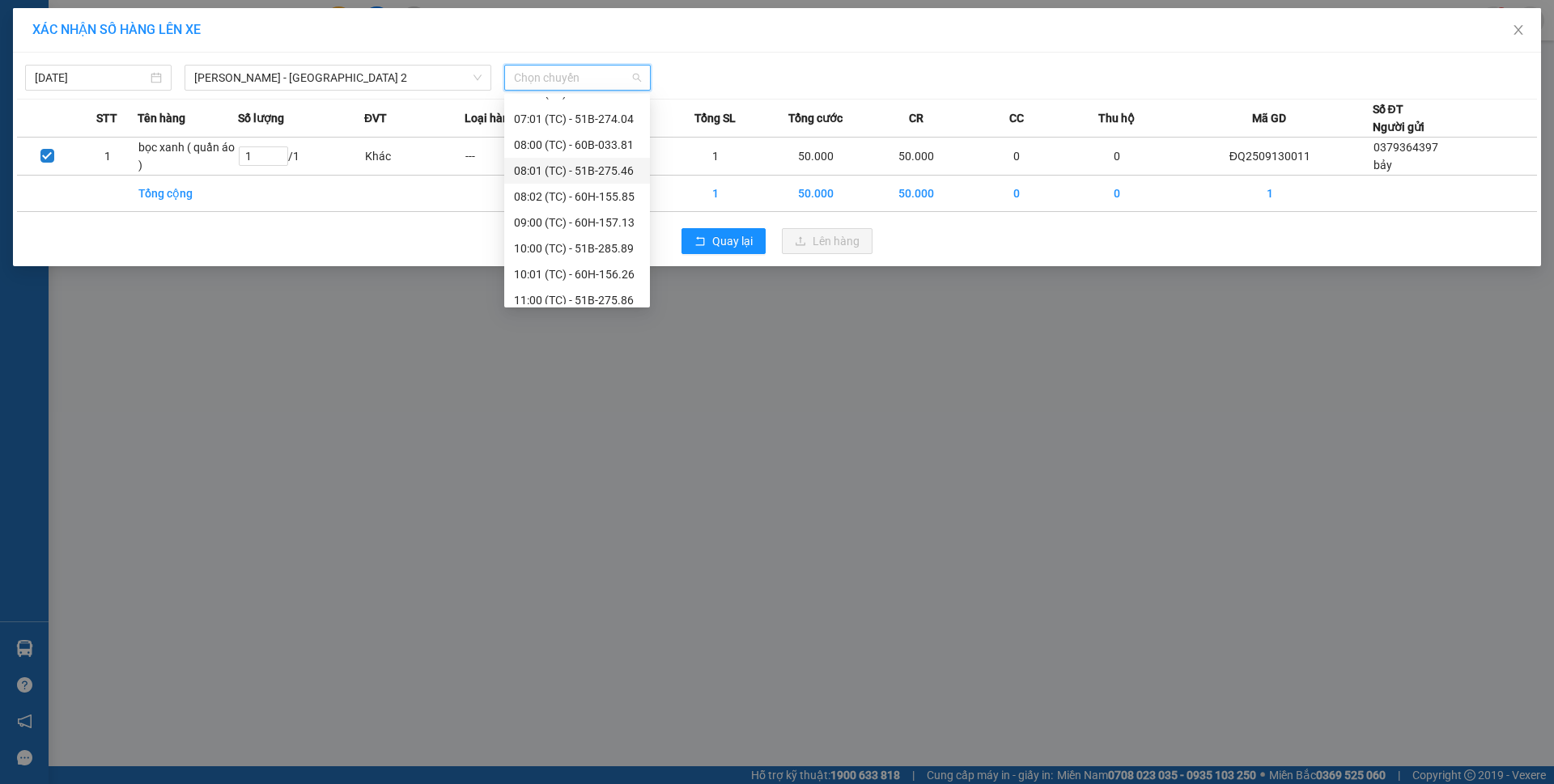
scroll to position [129, 0]
click at [699, 370] on div "XÁC NHẬN SỐ HÀNG LÊN XE 13/09/2025 Phương Lâm - Sài Gòn 2 LỌC THEO Nhóm tuyến T…" at bounding box center [777, 392] width 1554 height 784
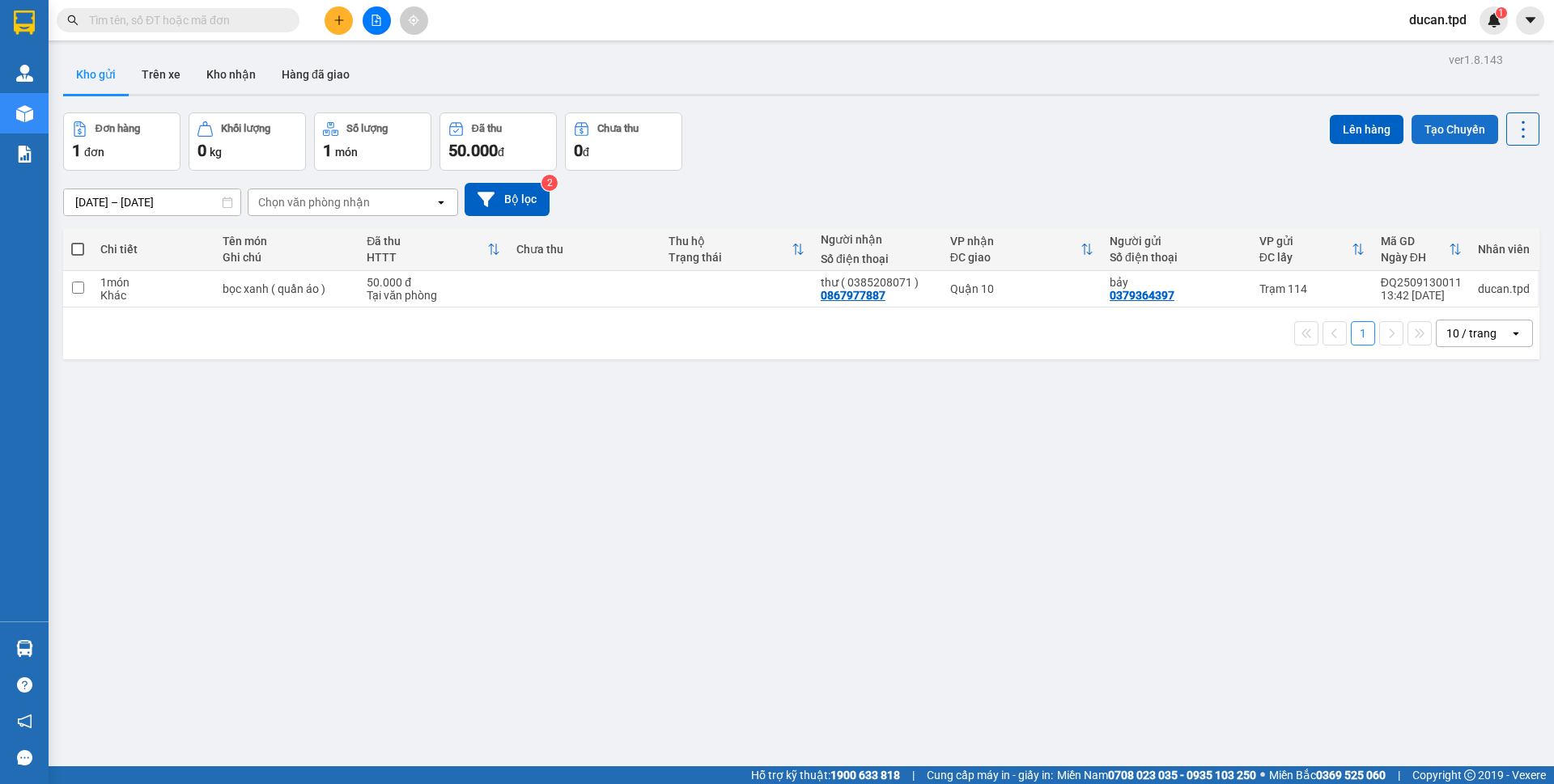
click at [1458, 143] on button "Tạo Chuyến" at bounding box center [1455, 129] width 87 height 29
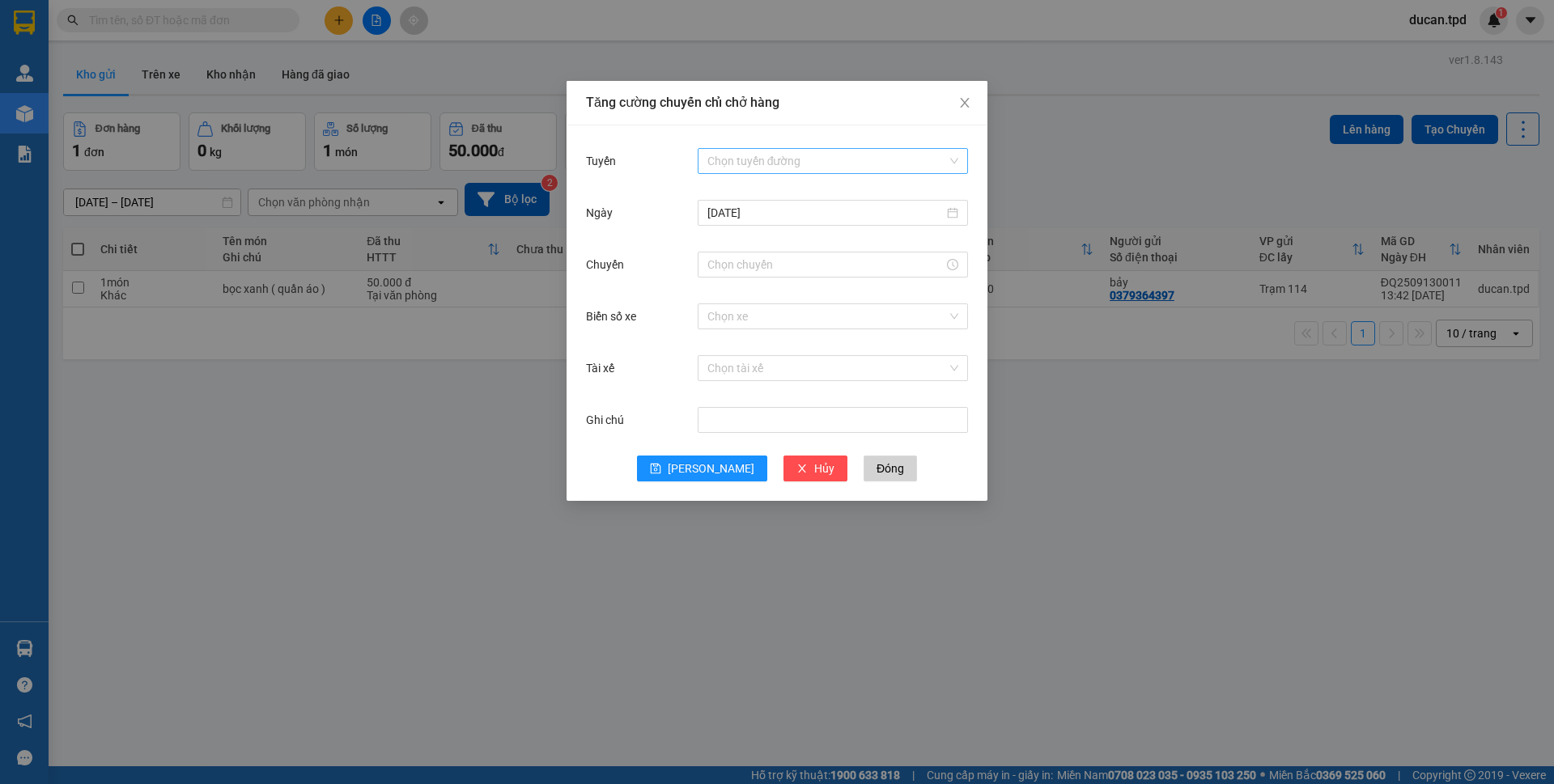
click at [862, 165] on input "Tuyến" at bounding box center [827, 161] width 239 height 24
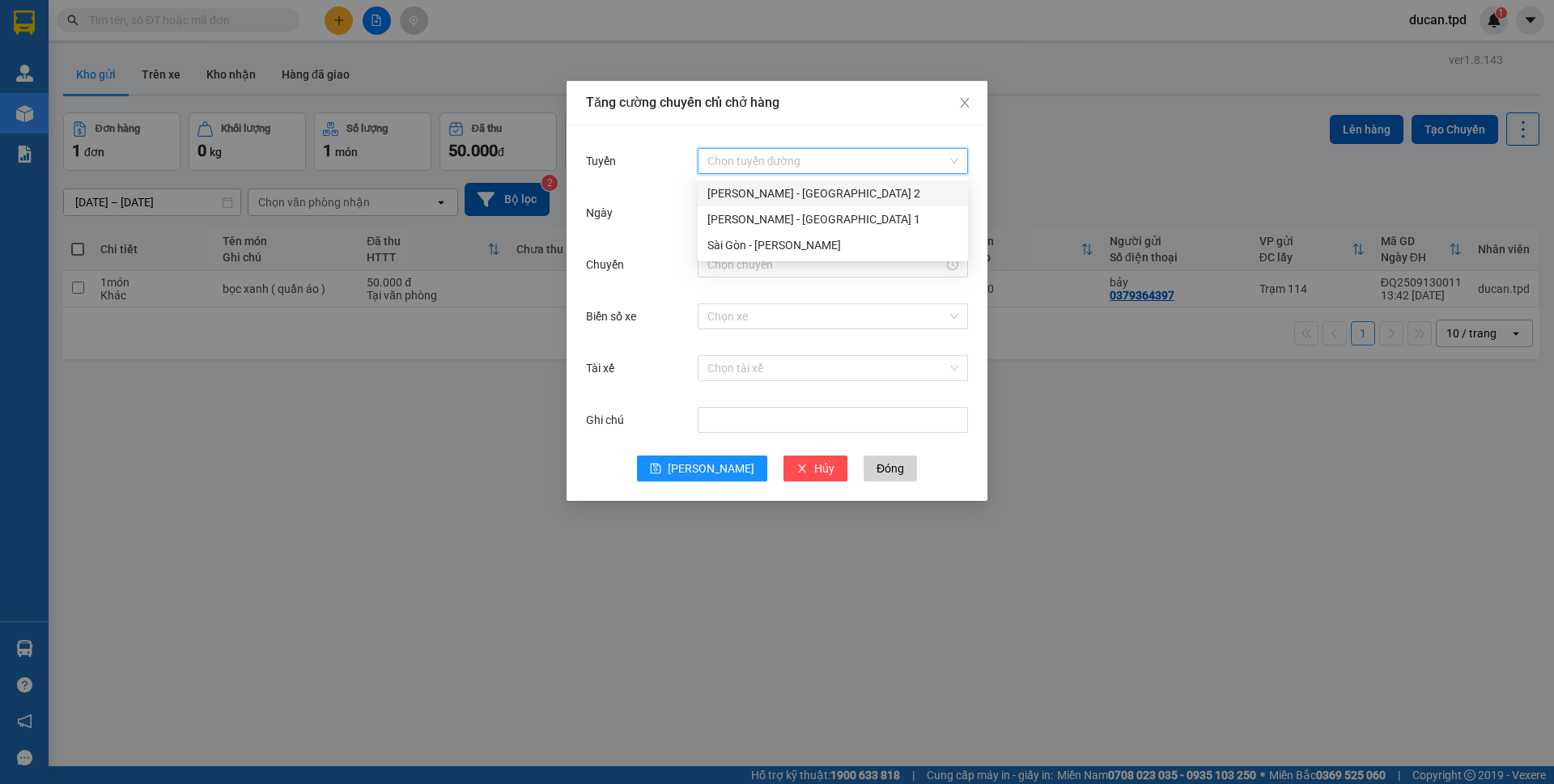
click at [778, 200] on div "[PERSON_NAME] - [GEOGRAPHIC_DATA] 2" at bounding box center [833, 194] width 251 height 18
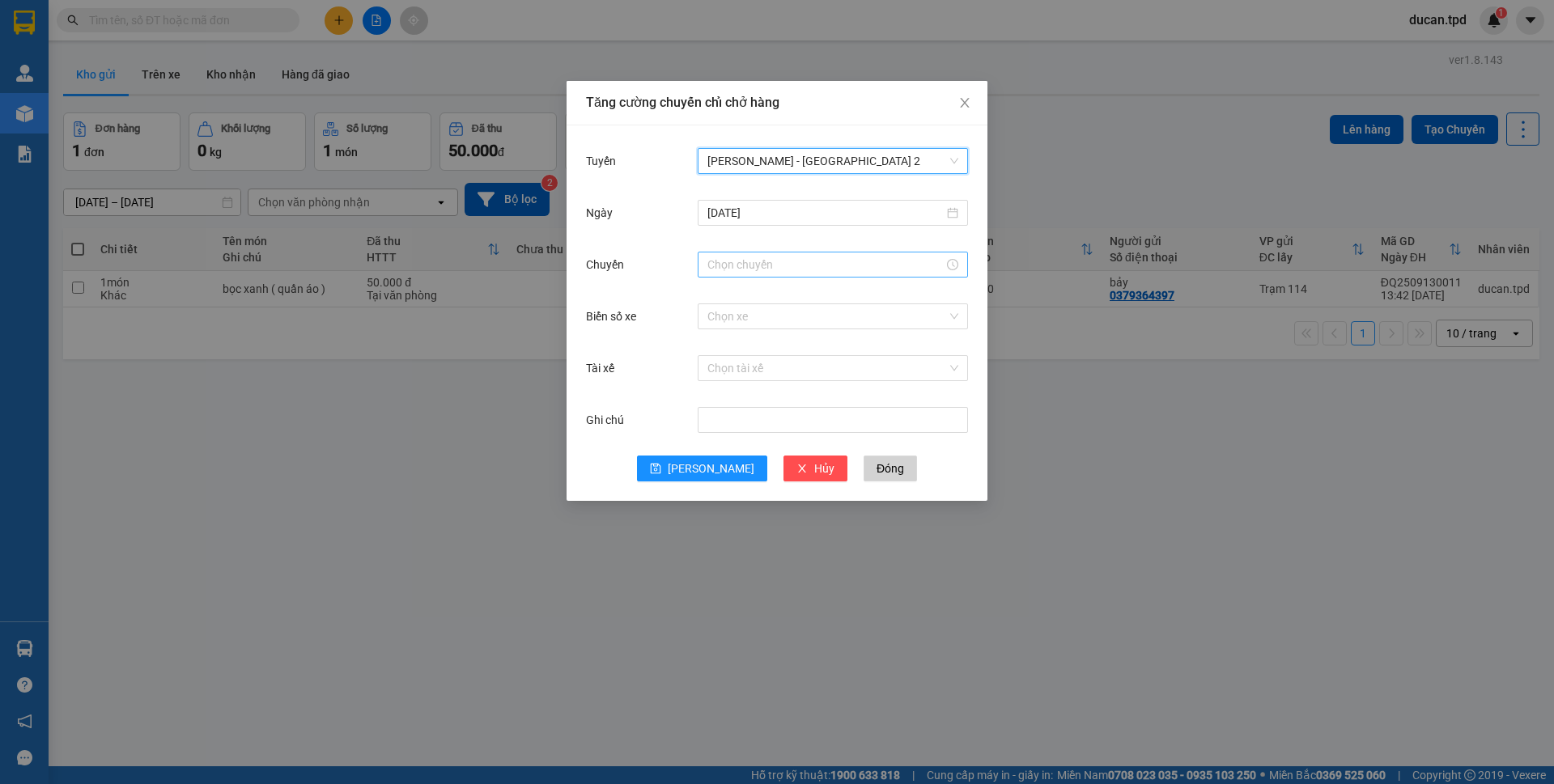
click at [750, 255] on div at bounding box center [833, 264] width 271 height 26
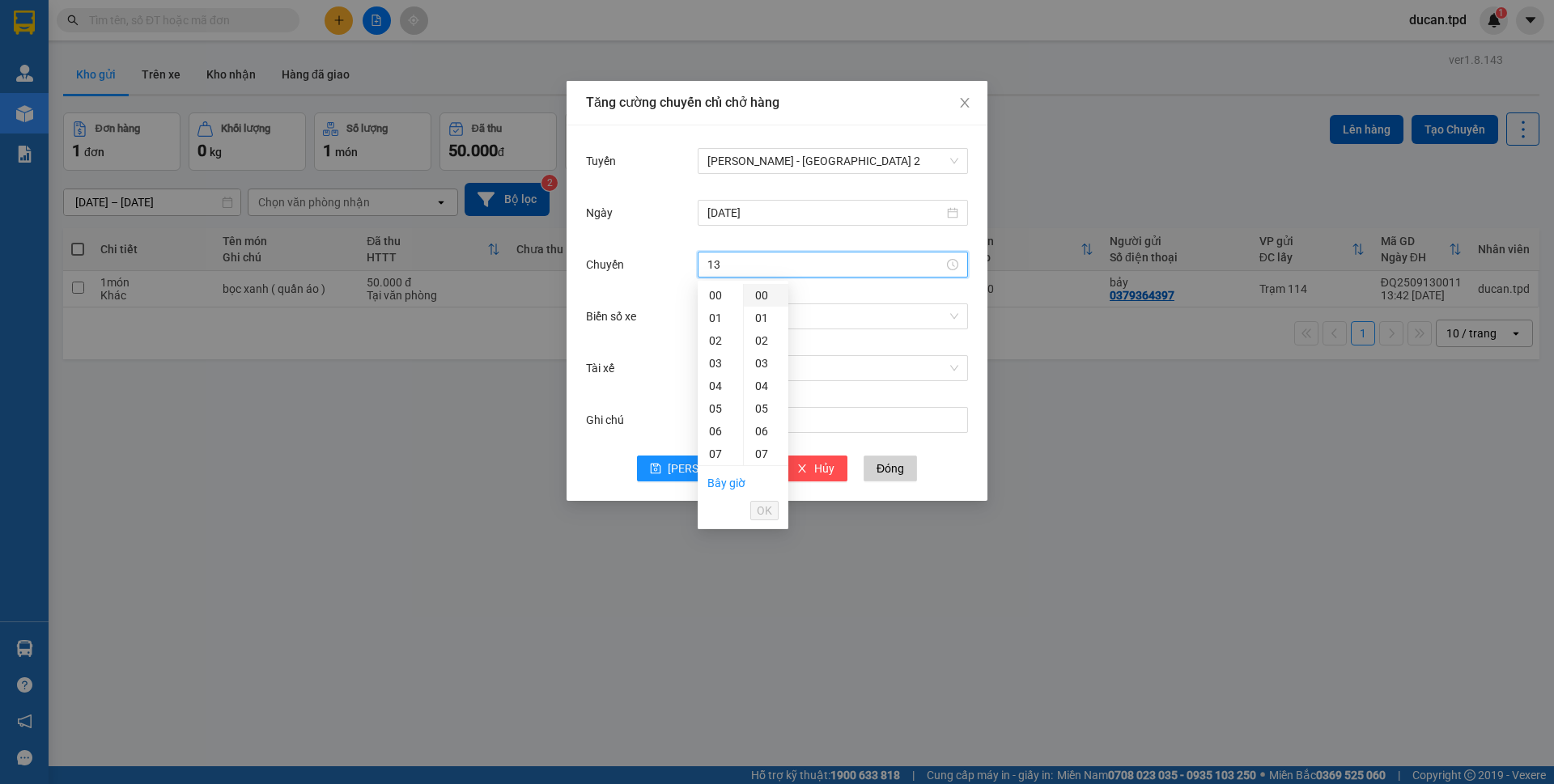
click at [765, 293] on div "00" at bounding box center [766, 294] width 45 height 22
click at [716, 342] on div "13" at bounding box center [720, 346] width 45 height 22
click at [768, 514] on span "OK" at bounding box center [765, 510] width 16 height 18
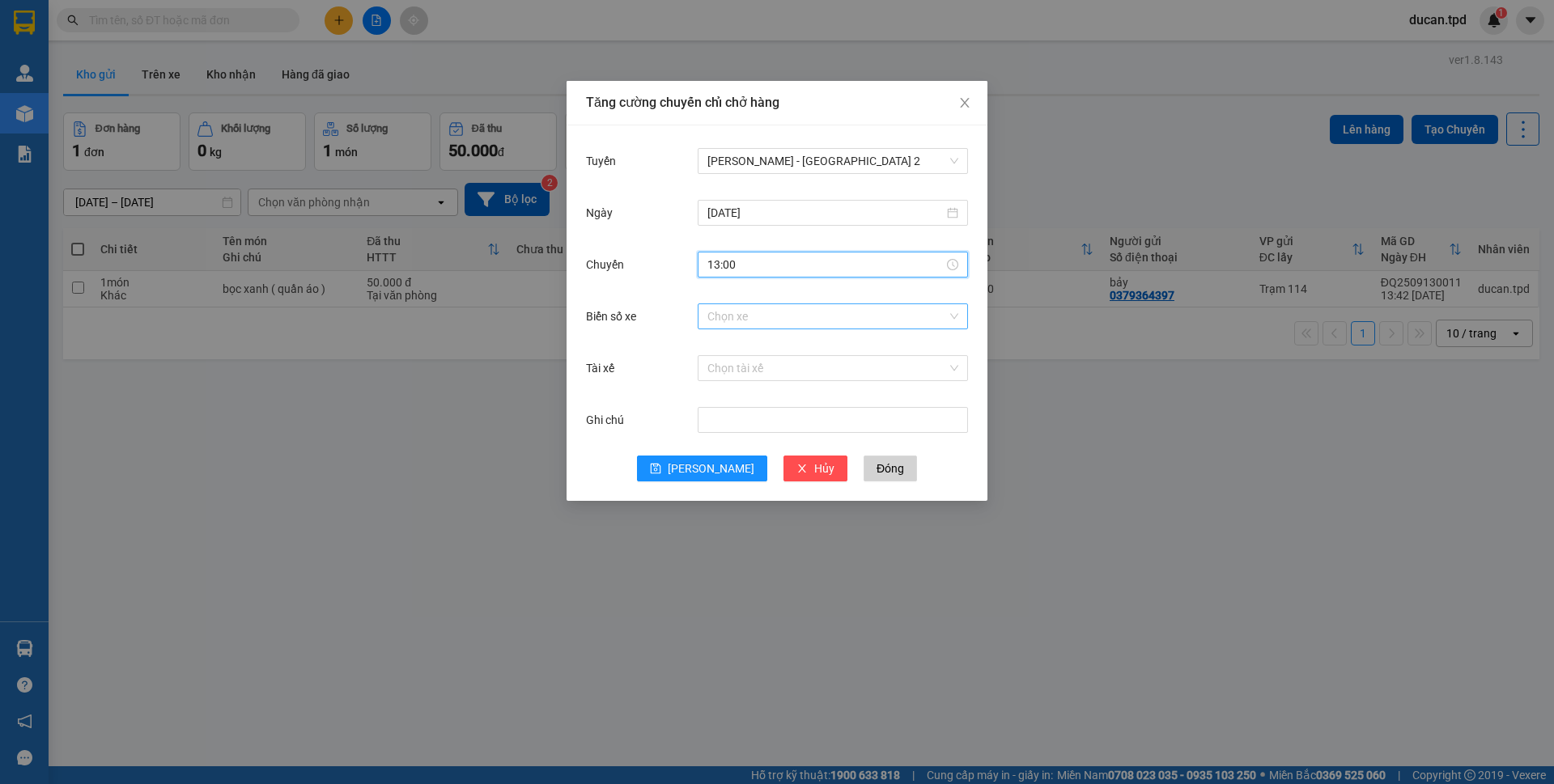
type input "13:00"
click at [822, 323] on input "Biển số xe" at bounding box center [827, 316] width 239 height 24
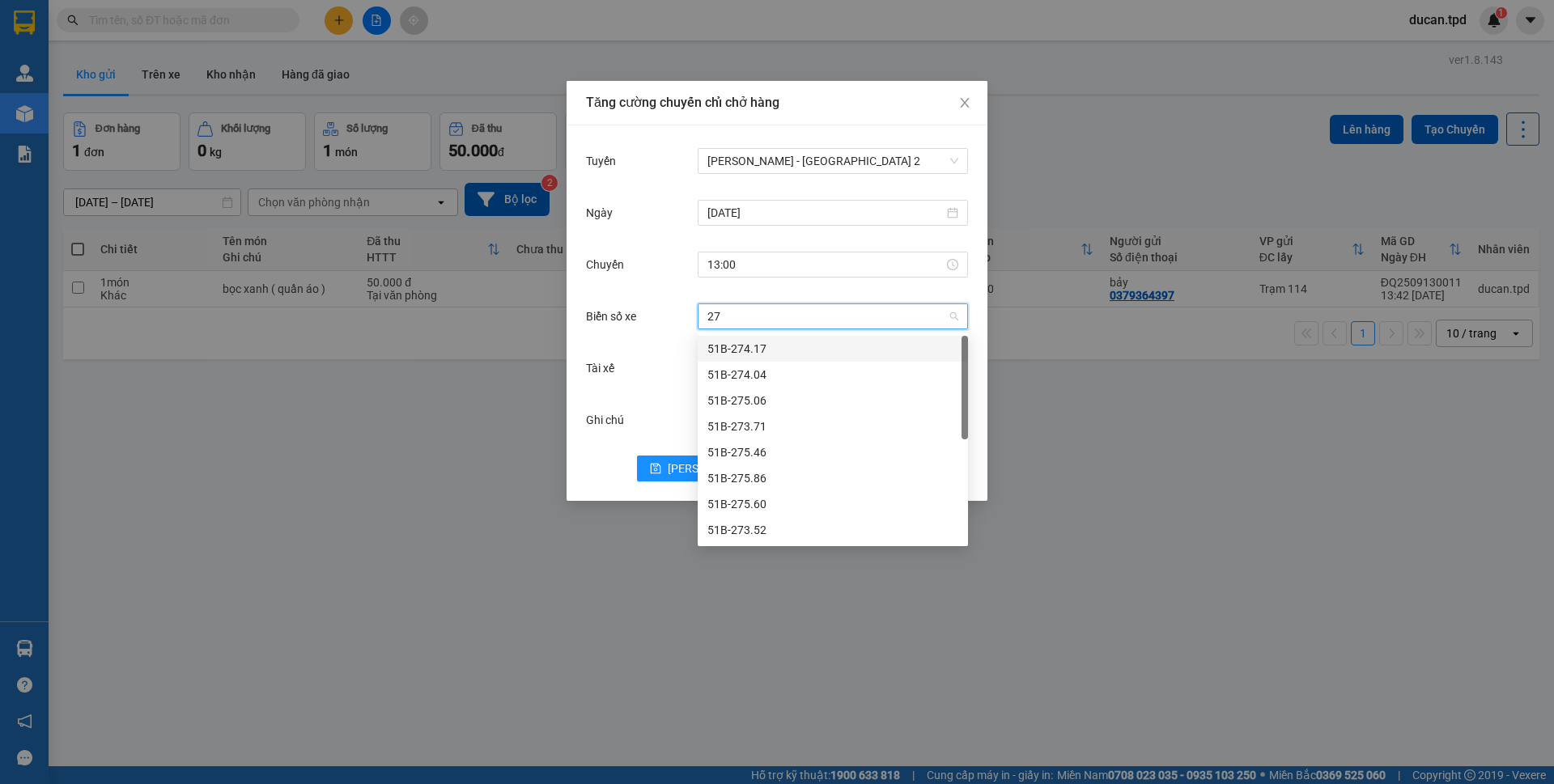
type input "273"
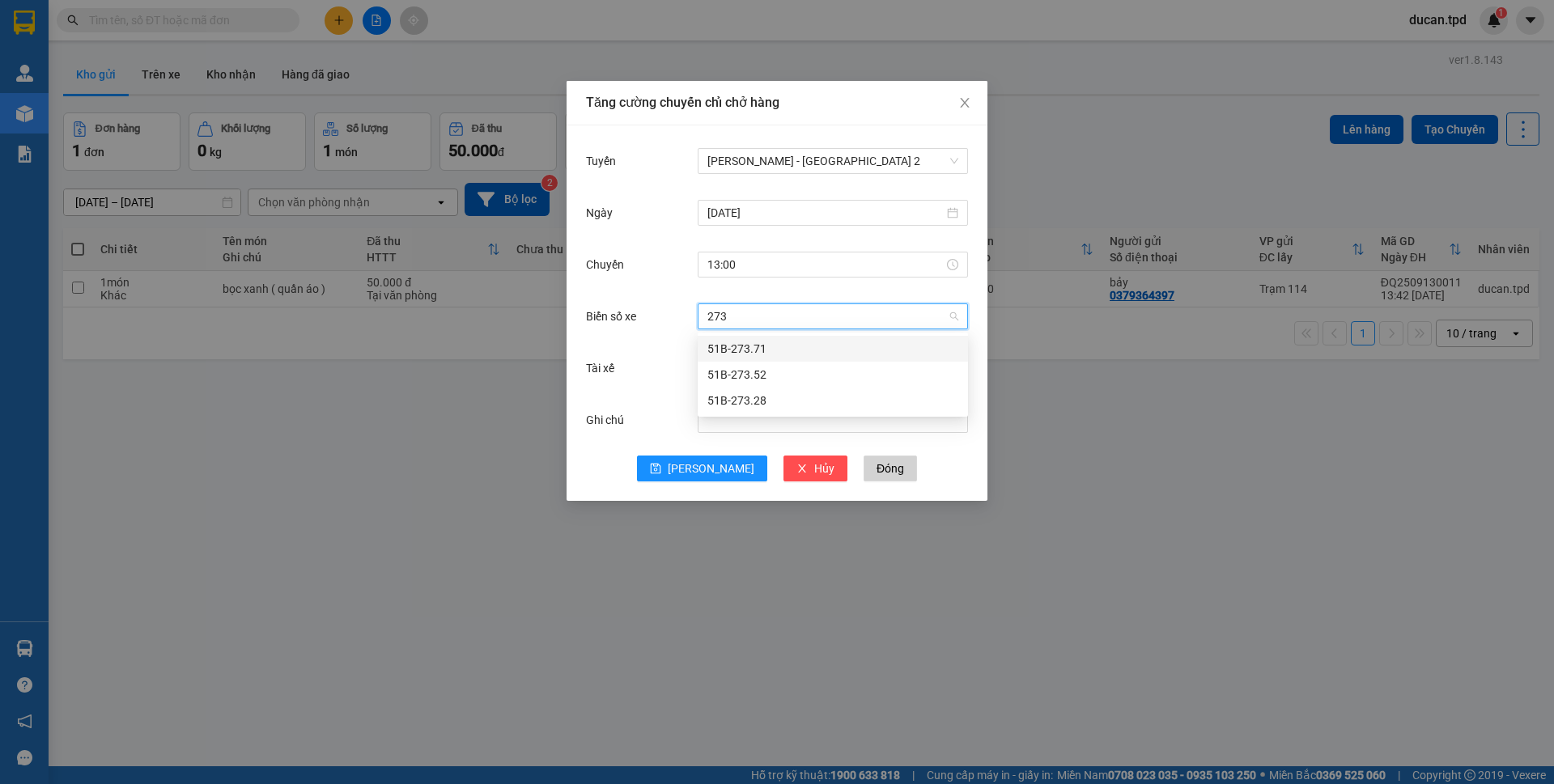
click at [784, 340] on div "51B-273.71" at bounding box center [833, 349] width 251 height 18
click at [761, 364] on input "Tài xế" at bounding box center [827, 368] width 239 height 24
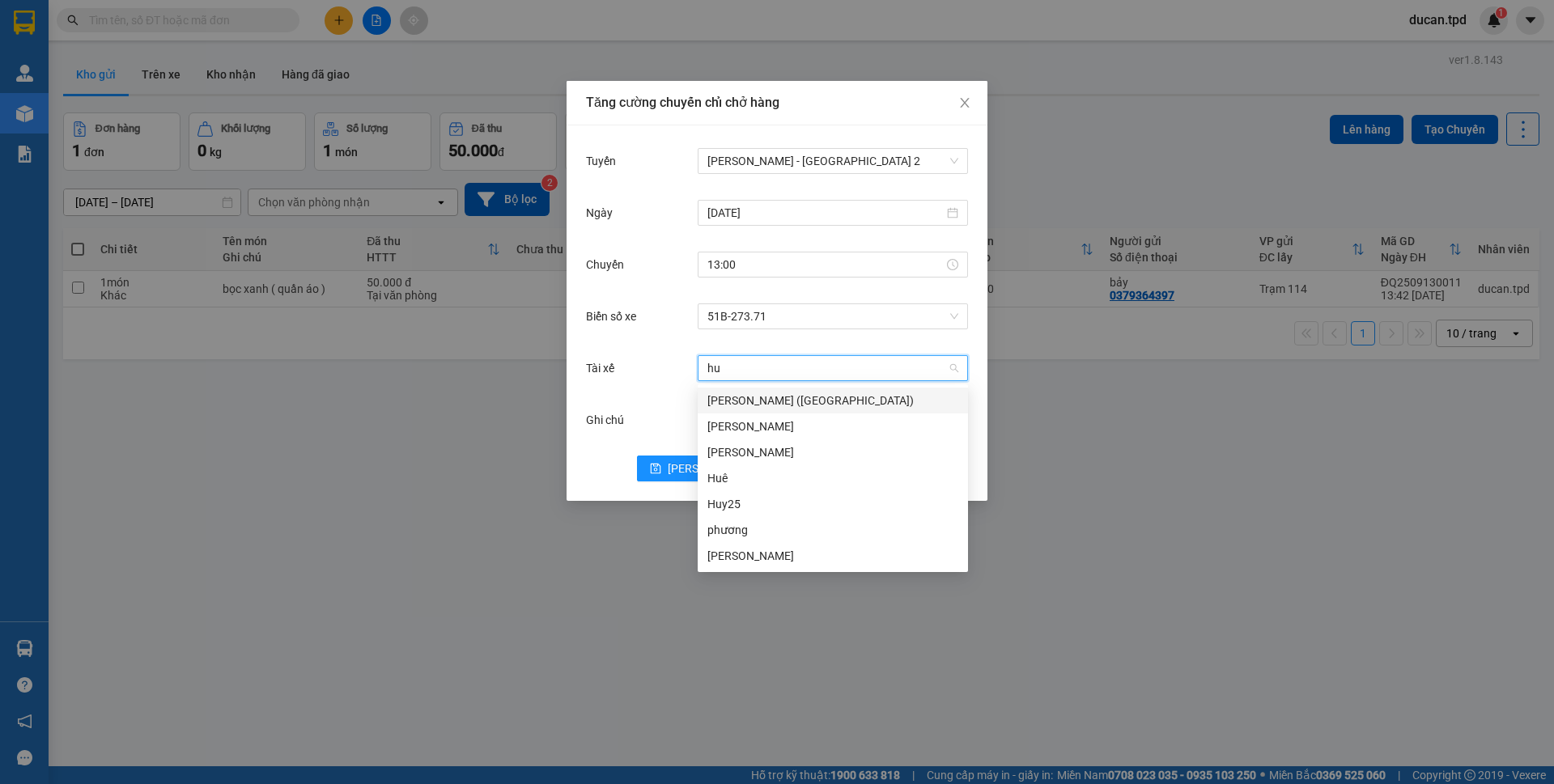
type input "huy"
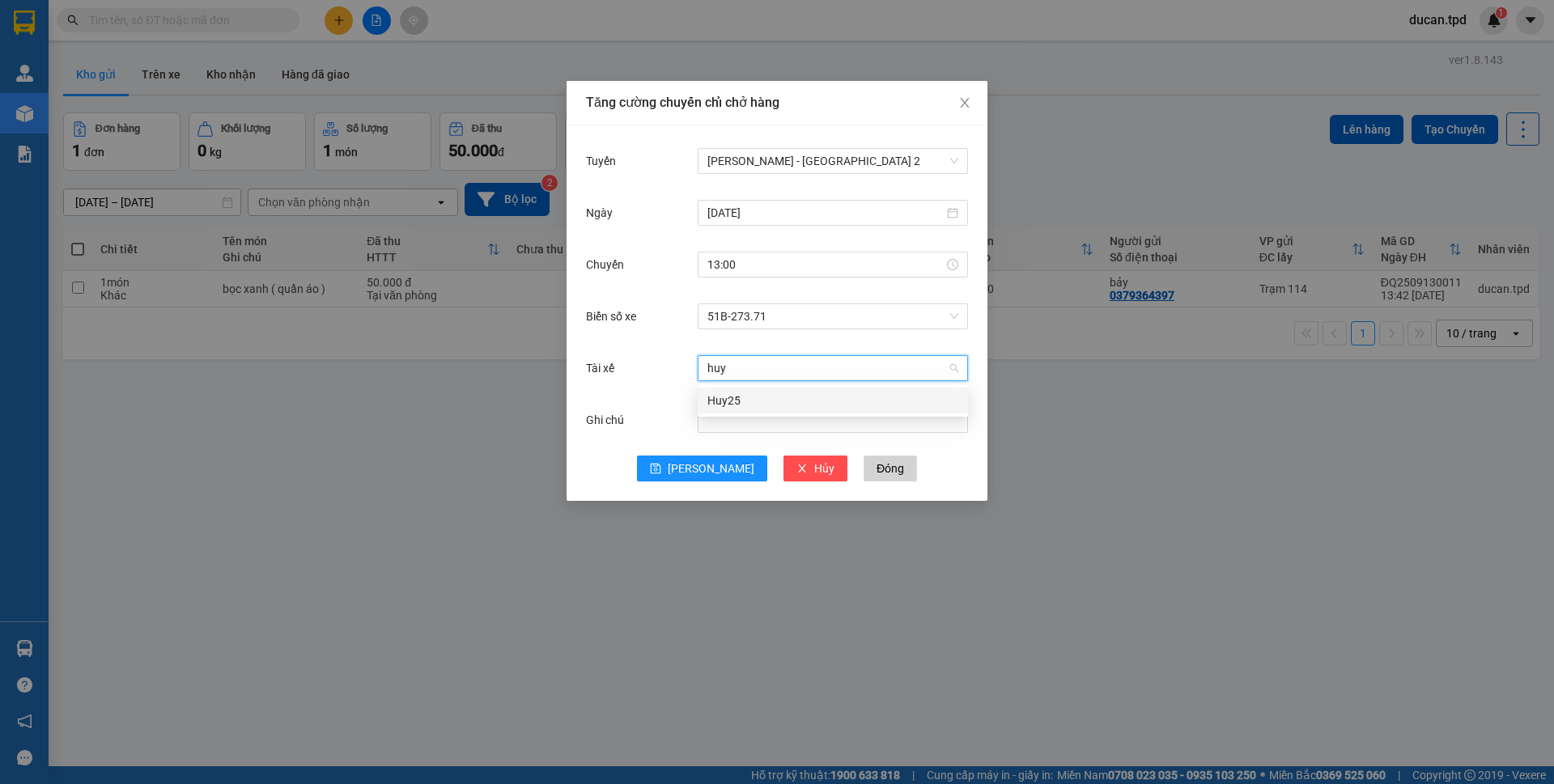
click at [754, 410] on div "Huy25" at bounding box center [833, 400] width 271 height 26
click at [718, 475] on span "[PERSON_NAME]" at bounding box center [711, 468] width 87 height 18
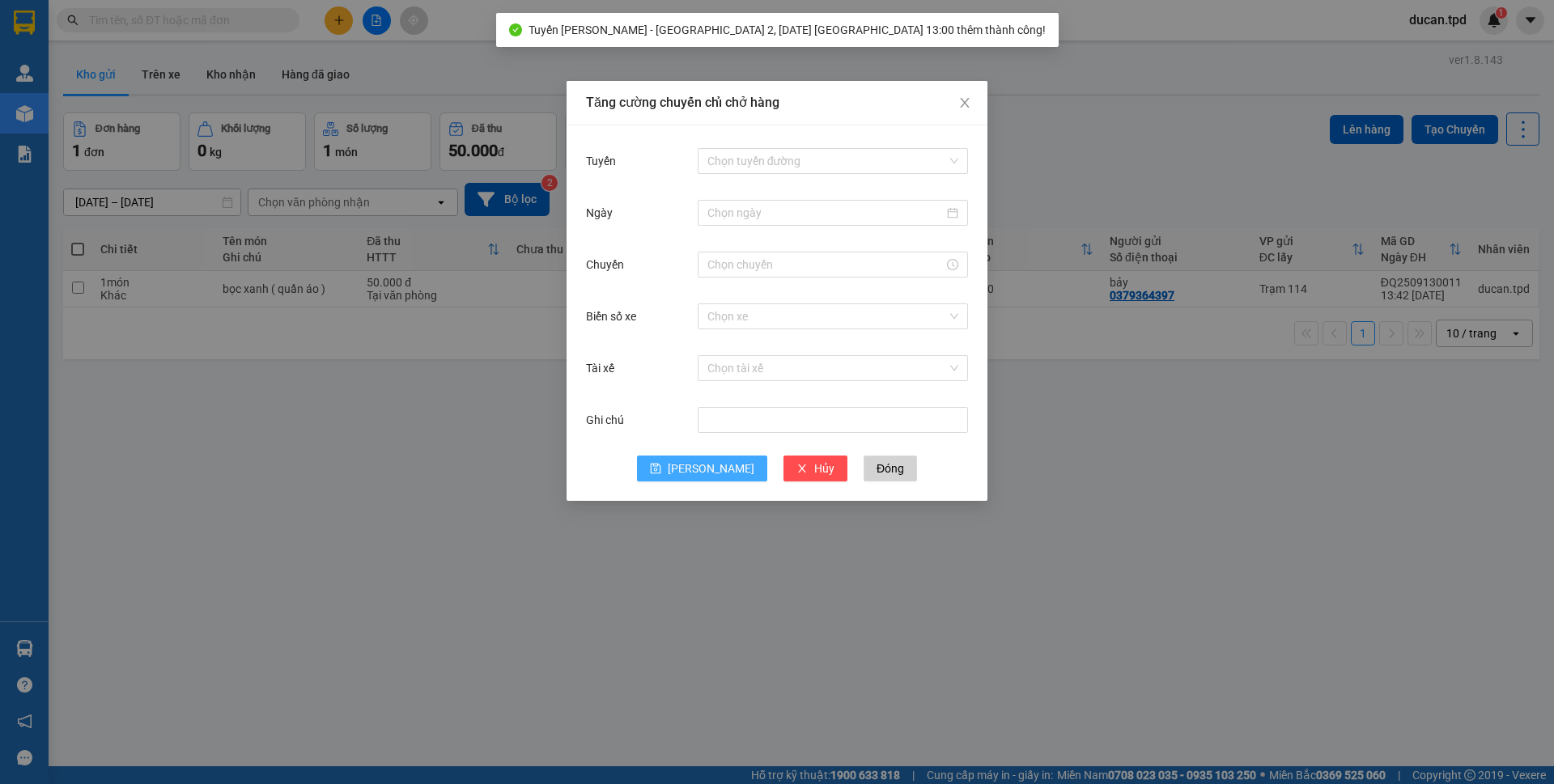
click at [392, 479] on div "Tăng cường chuyến chỉ chở hàng Tuyến Chọn tuyến đường Ngày Chuyến Biển số xe Ch…" at bounding box center [777, 392] width 1554 height 784
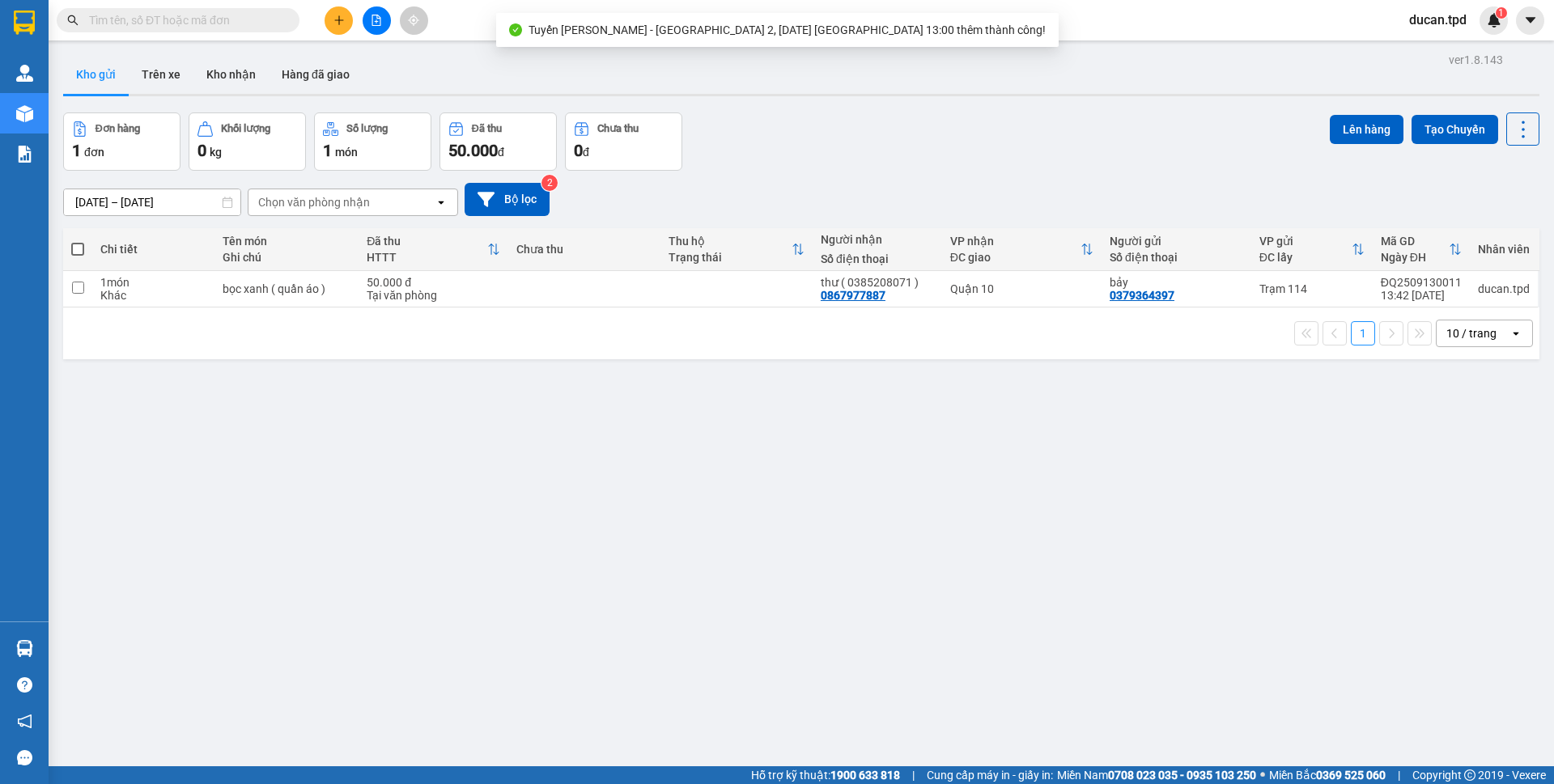
click at [84, 246] on span at bounding box center [78, 249] width 13 height 13
click at [78, 241] on input "checkbox" at bounding box center [78, 241] width 0 height 0
checkbox input "true"
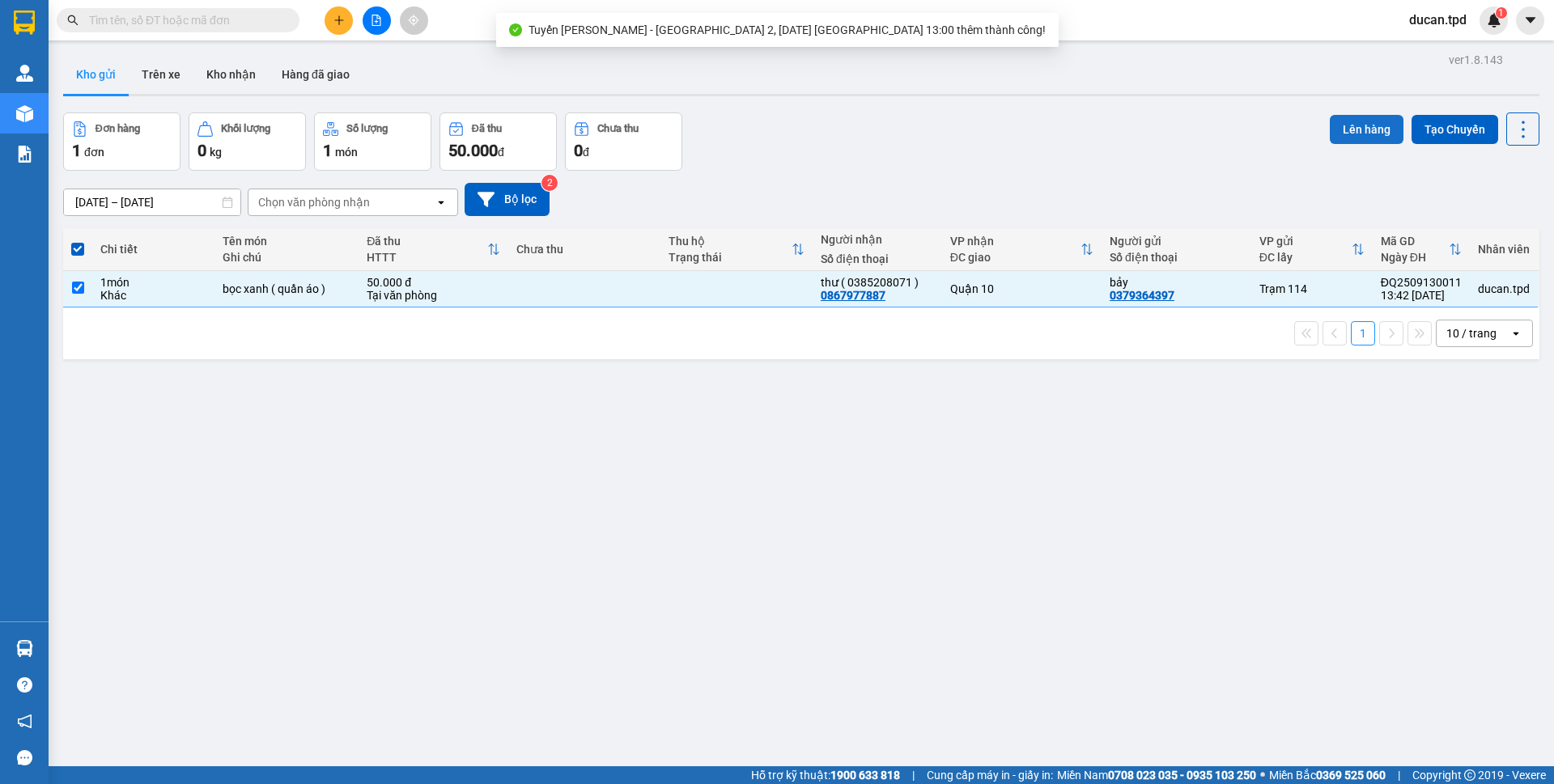
click at [1356, 138] on button "Lên hàng" at bounding box center [1366, 129] width 73 height 29
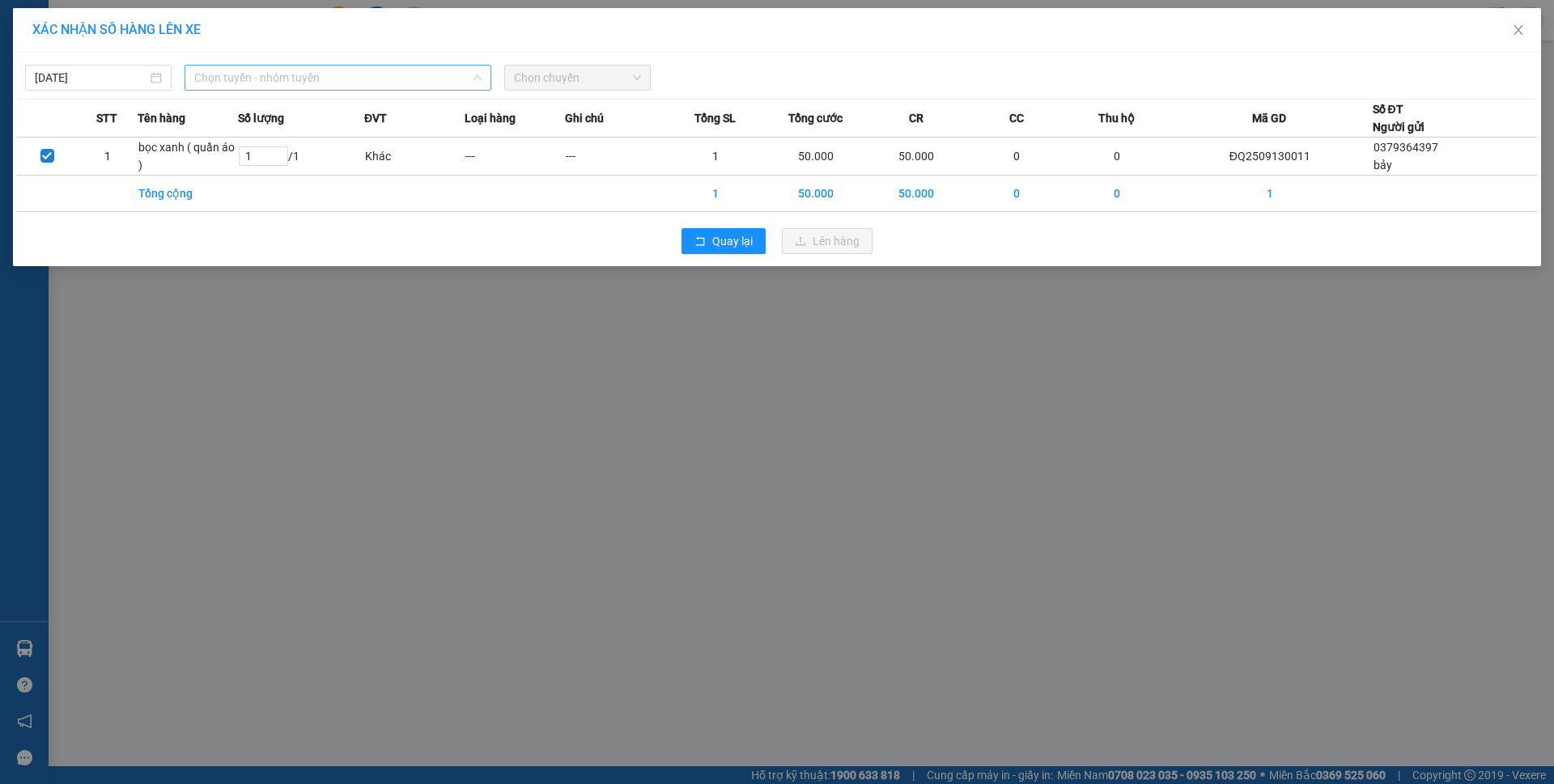
click at [430, 77] on span "Chọn tuyến - nhóm tuyến" at bounding box center [338, 77] width 287 height 24
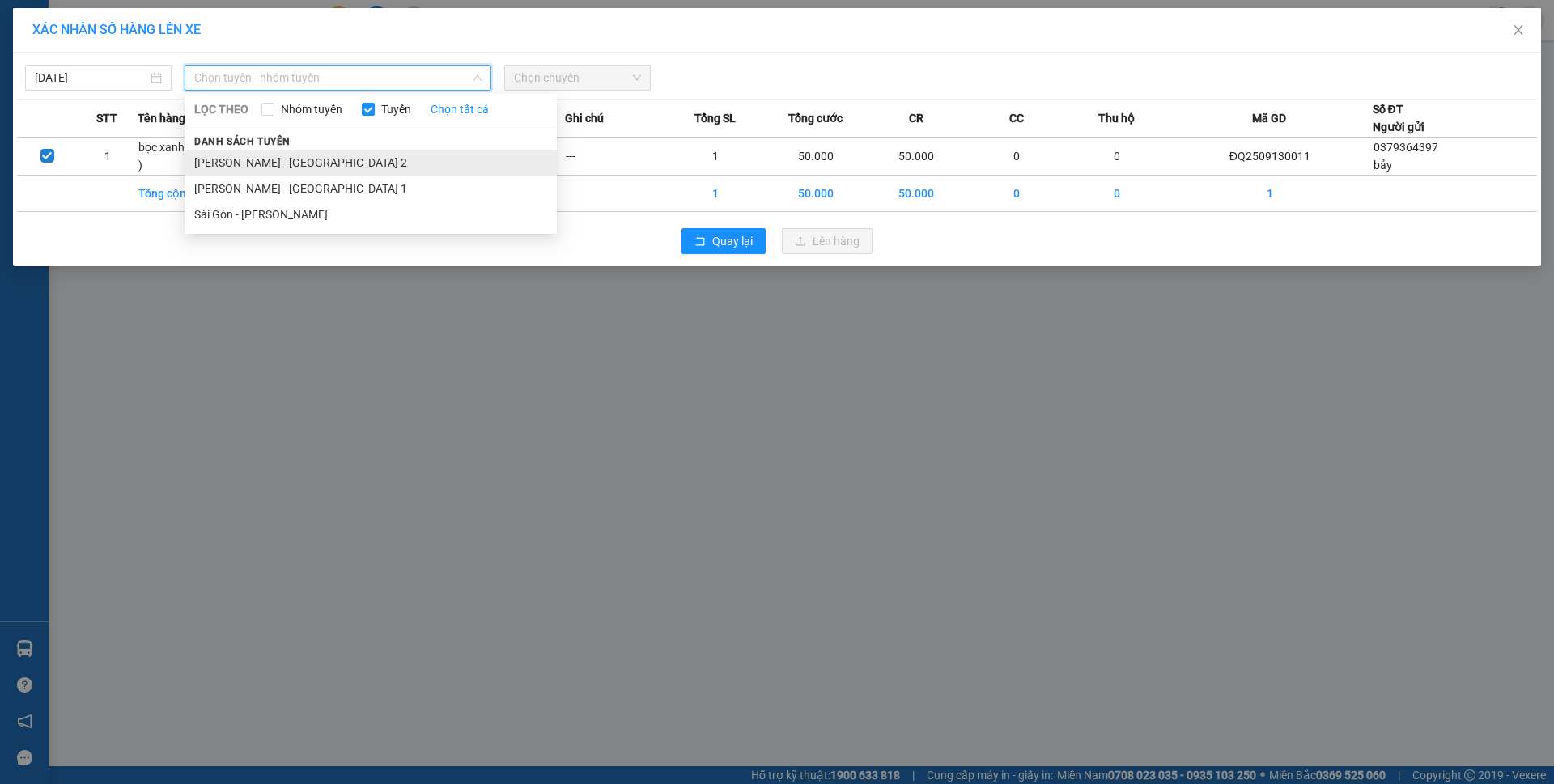
click at [314, 168] on li "[PERSON_NAME] - [GEOGRAPHIC_DATA] 2" at bounding box center [370, 162] width 372 height 26
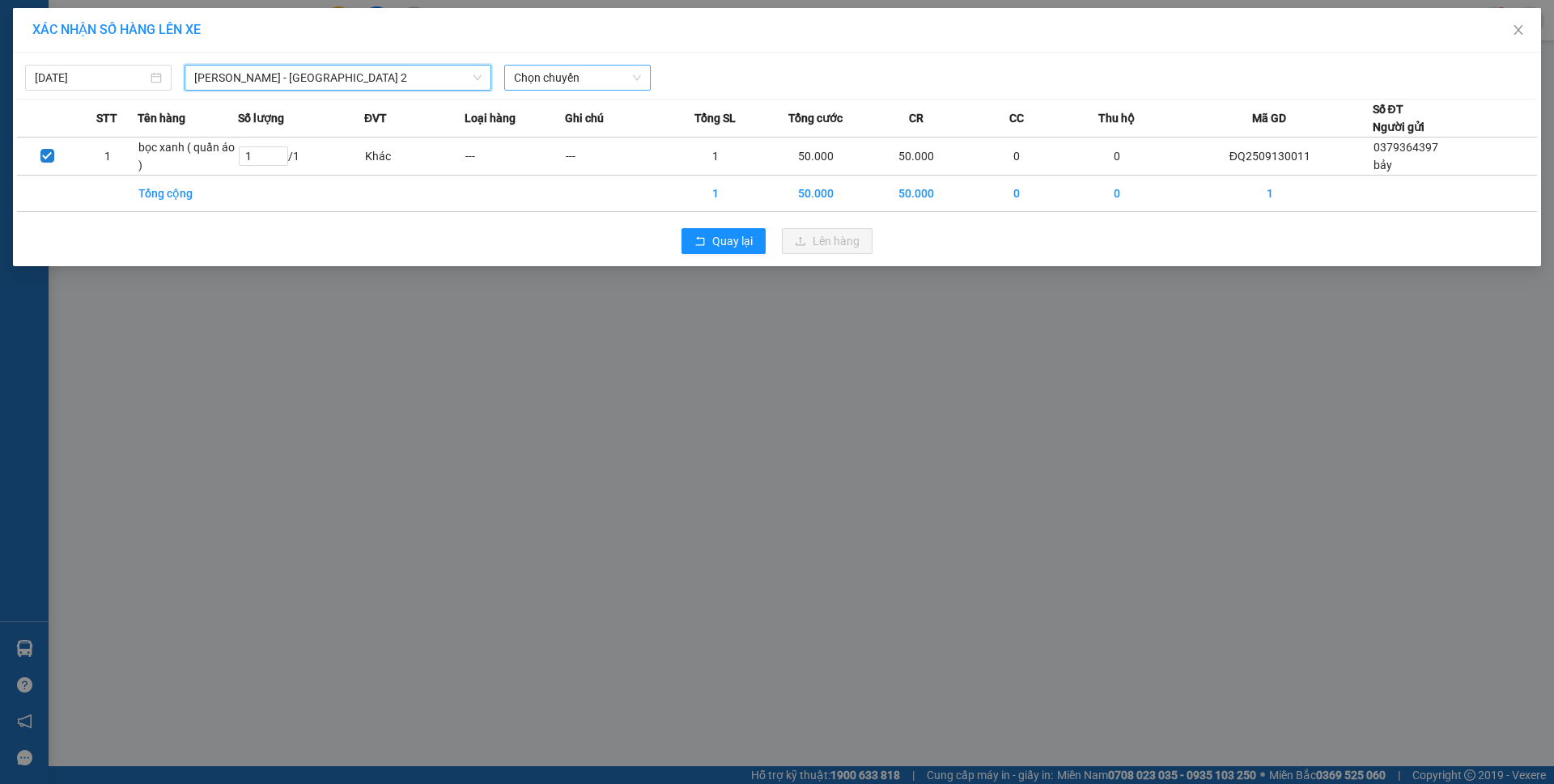
click at [584, 86] on span "Chọn chuyến" at bounding box center [577, 77] width 127 height 24
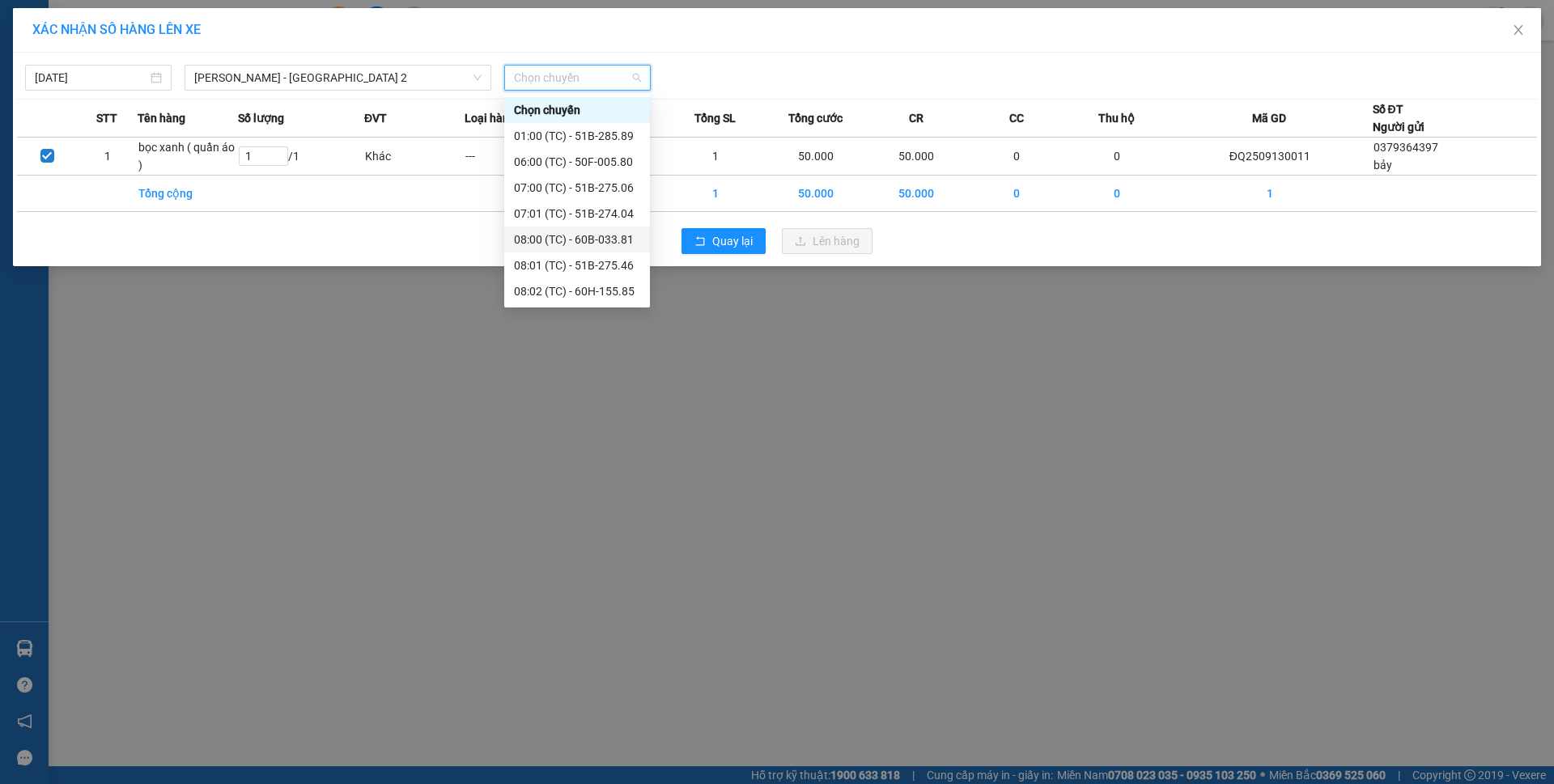
scroll to position [155, 0]
click at [572, 291] on div "13:00 (TC) - 51B-273.71" at bounding box center [577, 292] width 126 height 18
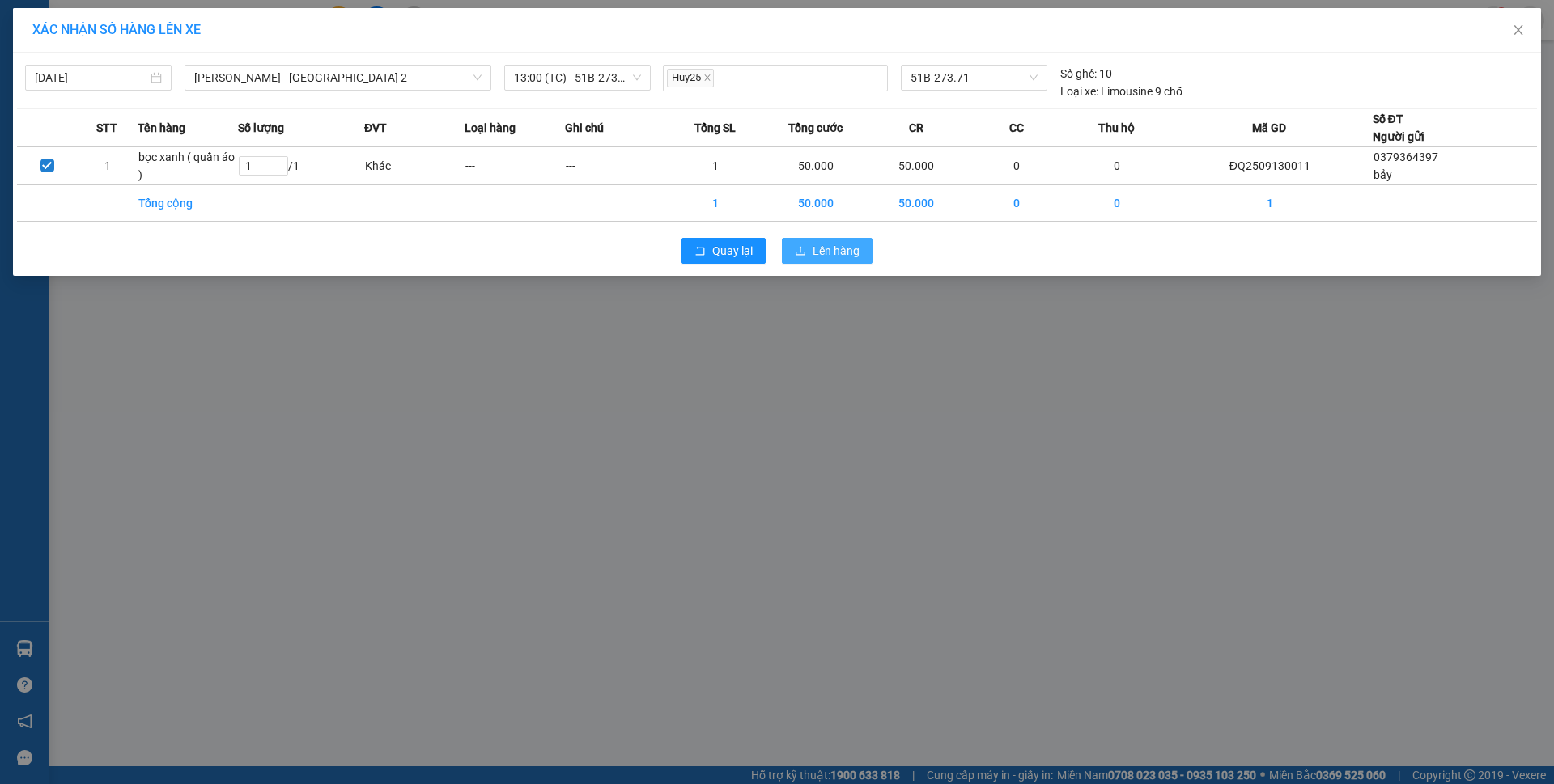
click at [860, 243] on button "Lên hàng" at bounding box center [827, 251] width 91 height 26
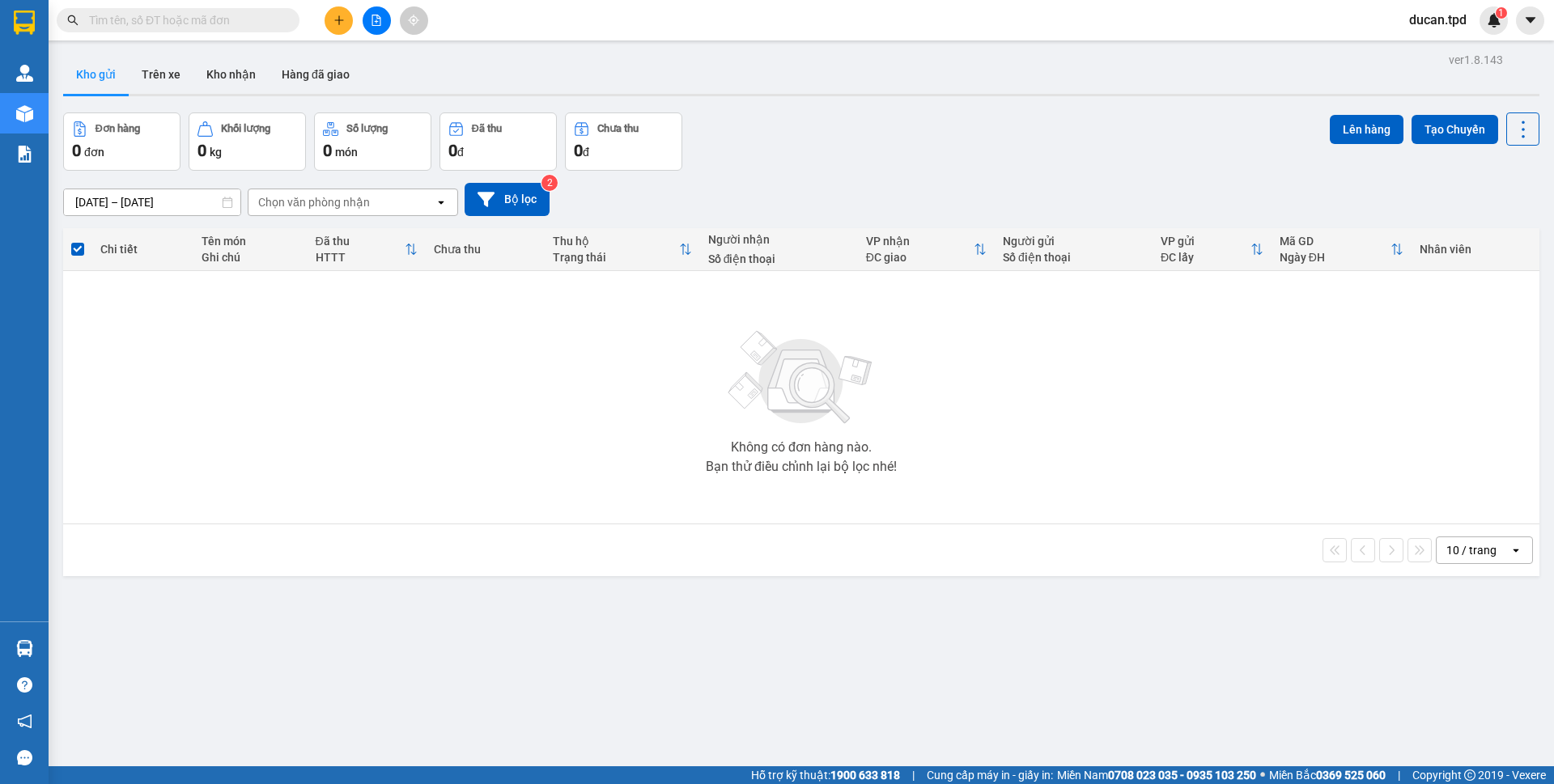
click at [333, 26] on button at bounding box center [339, 21] width 28 height 28
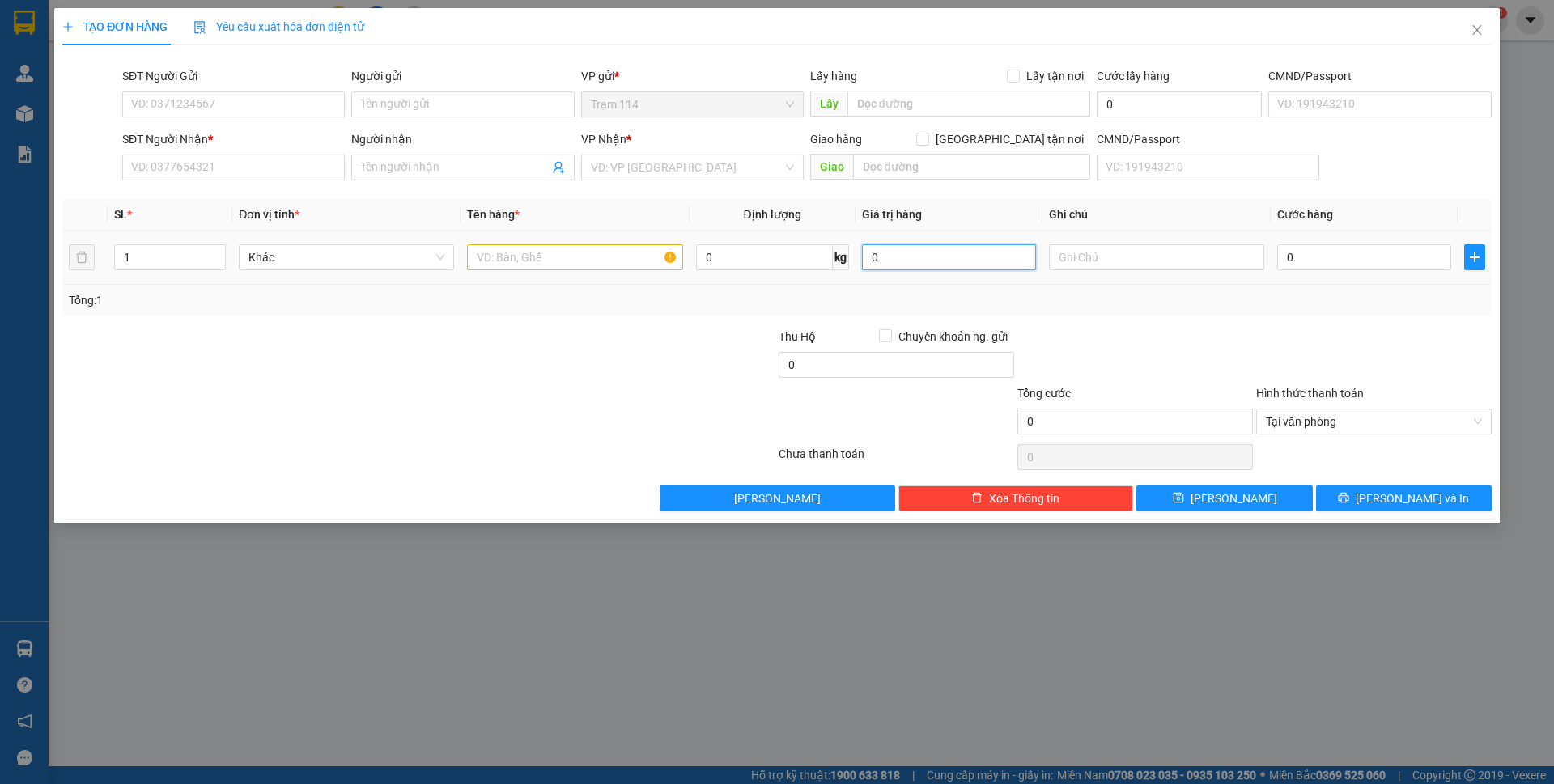
click at [912, 261] on input "0" at bounding box center [949, 256] width 174 height 26
click at [1124, 293] on div "Tổng: 1" at bounding box center [776, 300] width 1416 height 18
type input "5.000.000"
click at [1316, 267] on input "0" at bounding box center [1364, 256] width 174 height 26
type input "1"
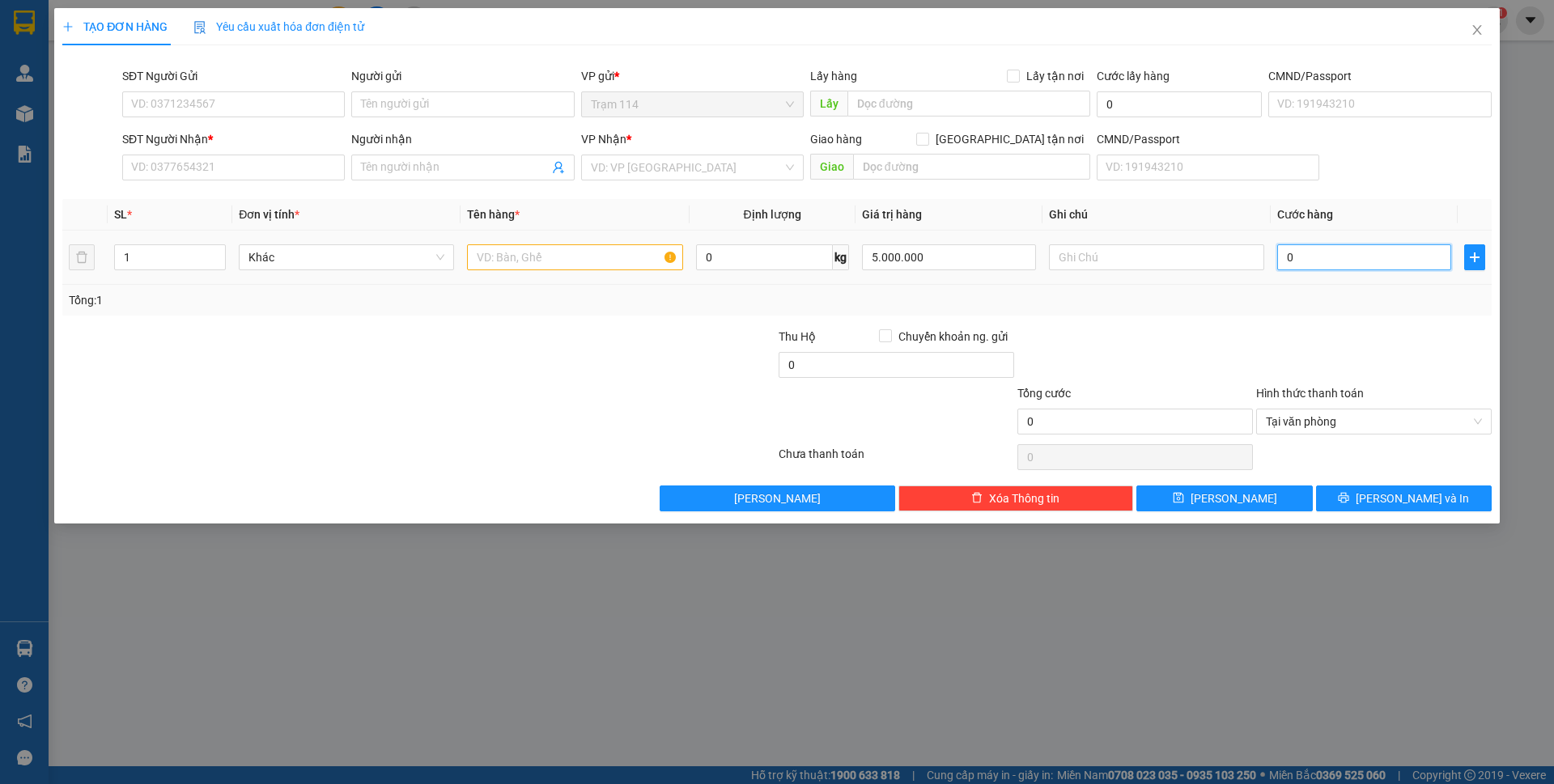
type input "1"
type input "13"
type input "130"
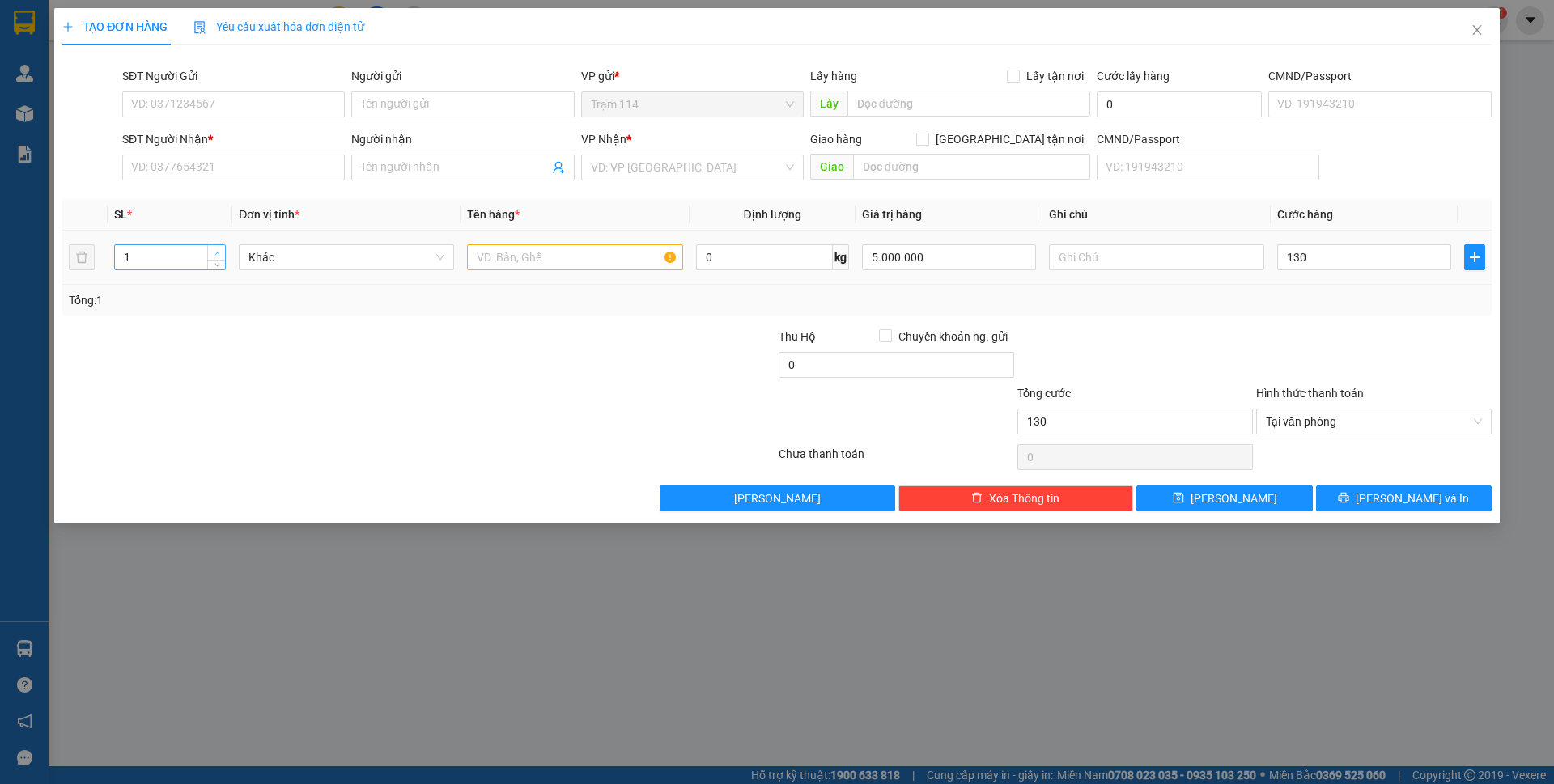
type input "130.000"
click at [217, 251] on icon "up" at bounding box center [217, 253] width 6 height 6
click at [224, 105] on input "SĐT Người Gửi" at bounding box center [233, 104] width 223 height 26
type input "0398733025"
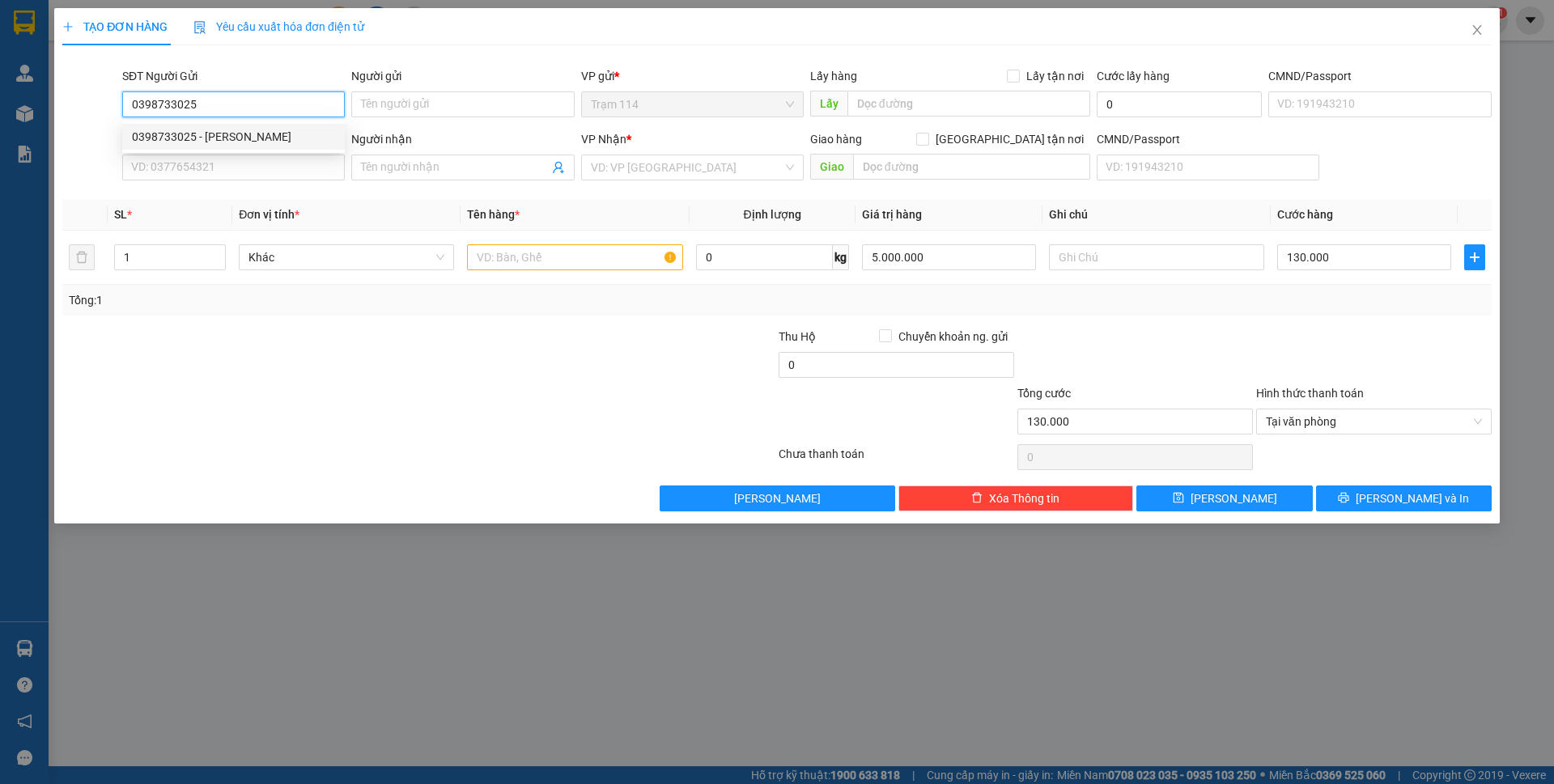
click at [304, 141] on div "0398733025 - NGUYỄN THANH" at bounding box center [233, 137] width 203 height 18
type input "[PERSON_NAME]"
type input "0962129130"
type input "khoa"
type input "0398733025"
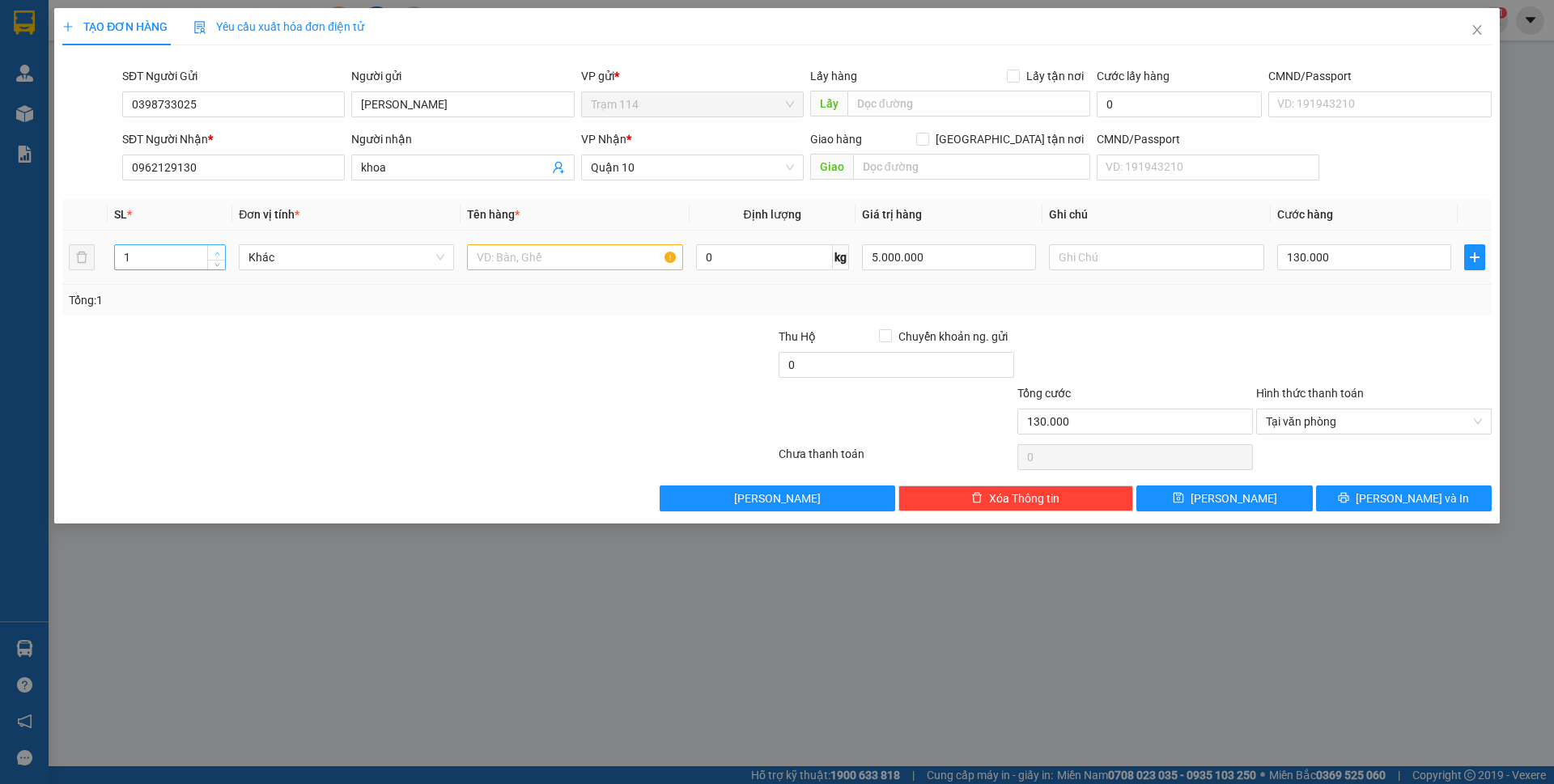
type input "2"
click at [212, 251] on span "up" at bounding box center [217, 253] width 10 height 10
click at [536, 266] on input "text" at bounding box center [574, 256] width 215 height 26
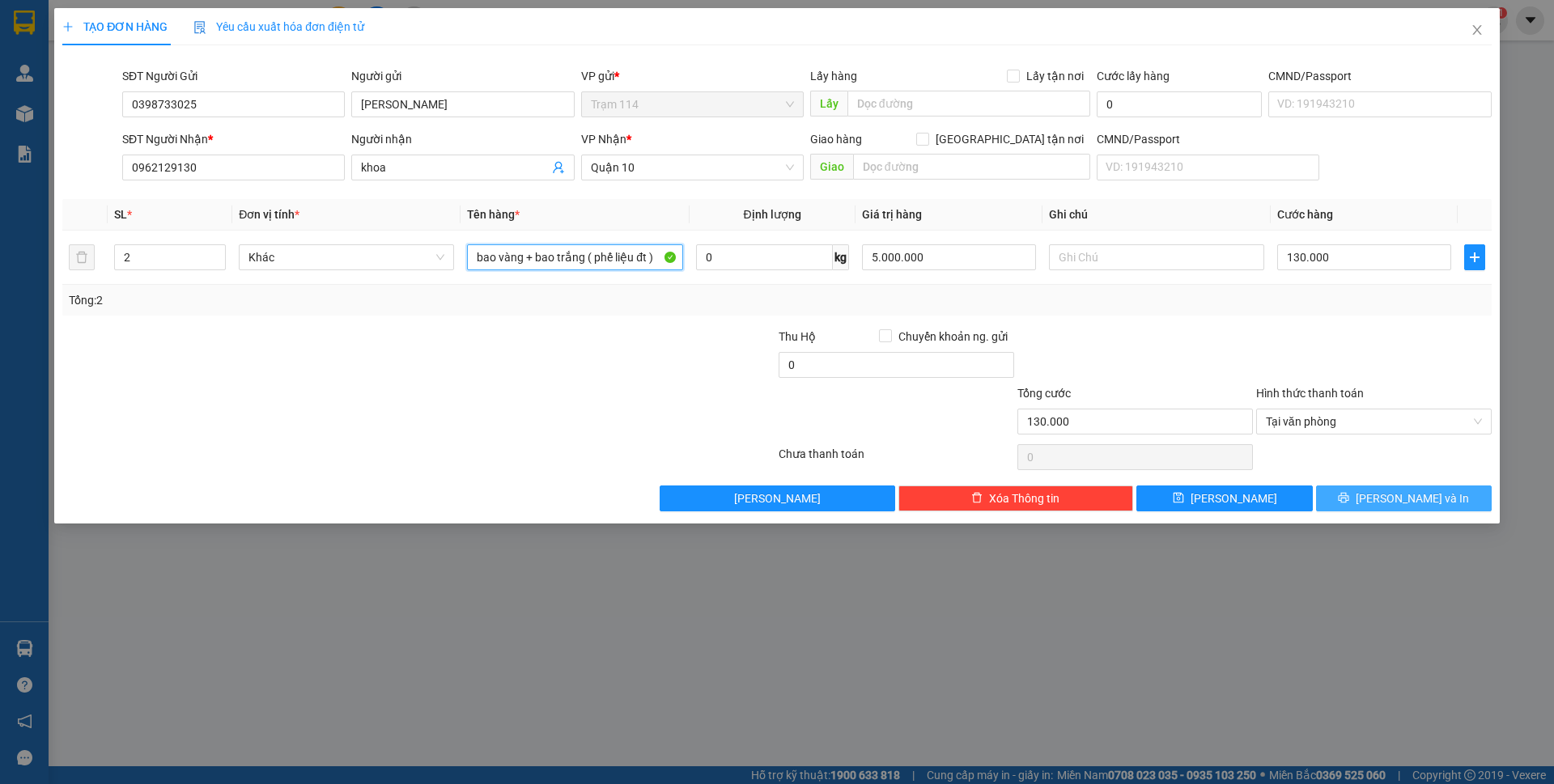
type input "bao vàng + bao trắng ( phế liệu đt )"
click at [1350, 491] on button "[PERSON_NAME] và In" at bounding box center [1404, 498] width 176 height 26
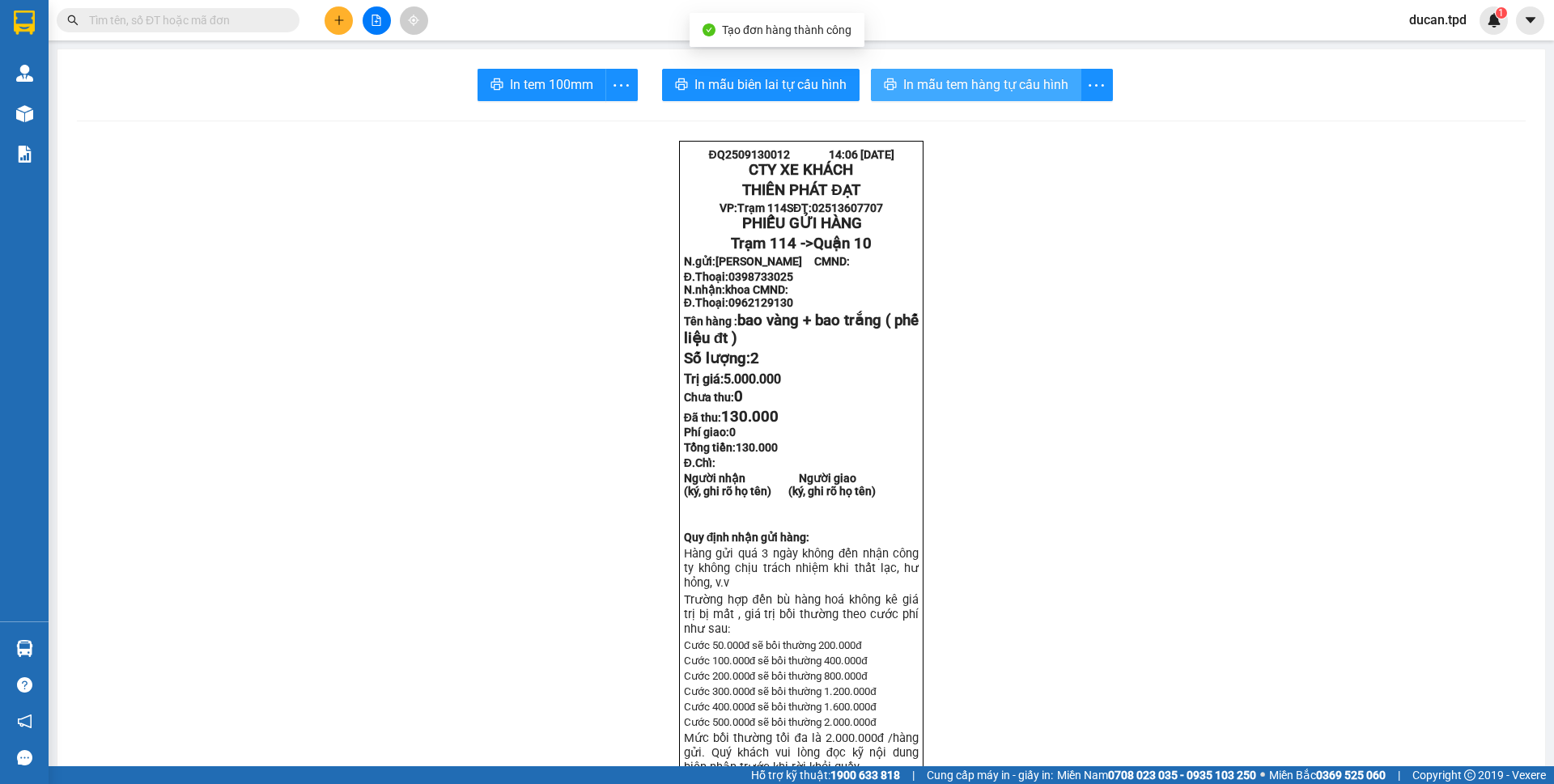
click at [1004, 92] on span "In mẫu tem hàng tự cấu hình" at bounding box center [986, 84] width 165 height 21
click at [1013, 94] on span "In mẫu tem hàng tự cấu hình" at bounding box center [986, 84] width 165 height 21
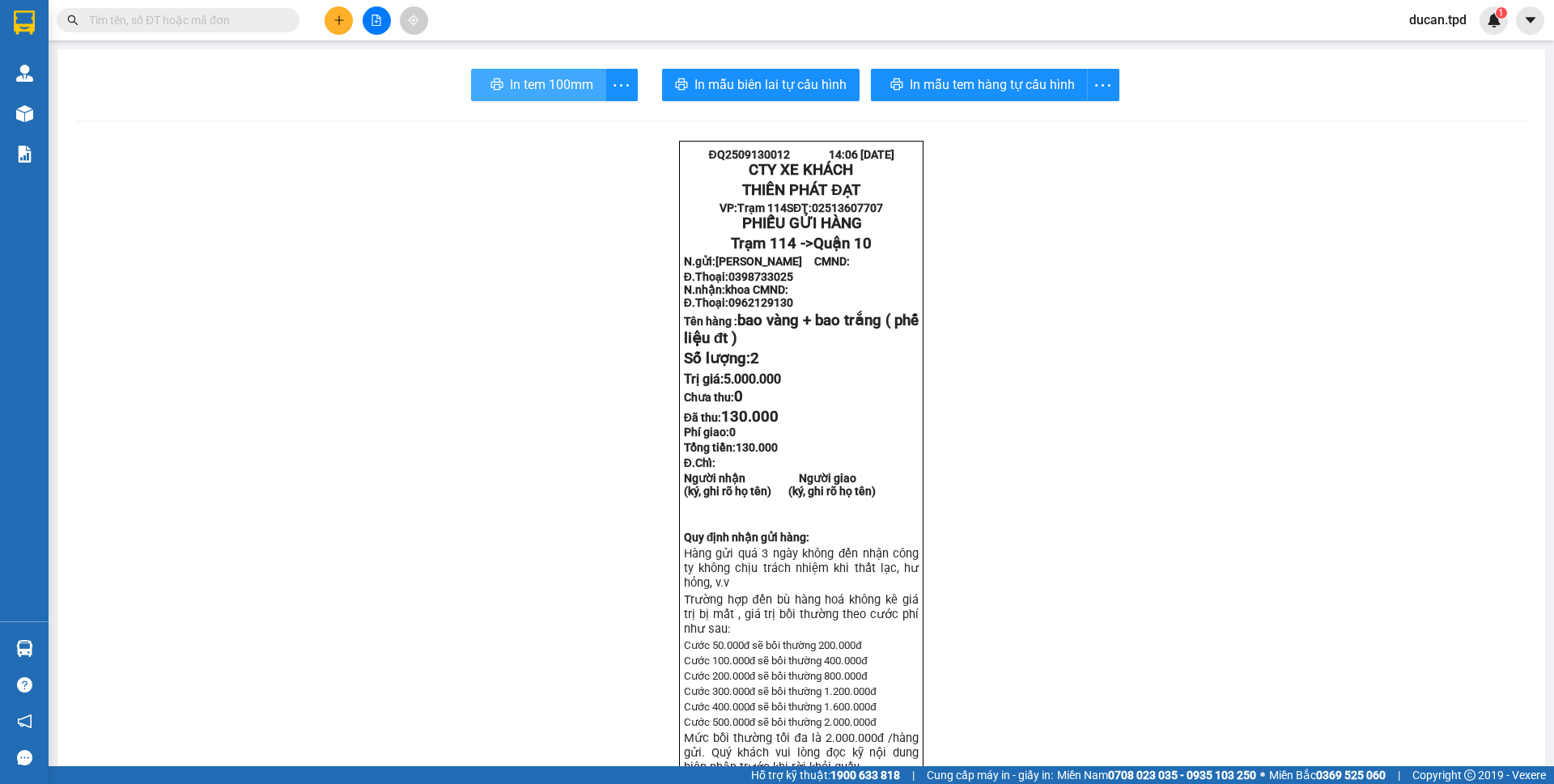
drag, startPoint x: 577, startPoint y: 94, endPoint x: 562, endPoint y: 96, distance: 15.1
click at [577, 94] on span "In tem 100mm" at bounding box center [551, 84] width 83 height 21
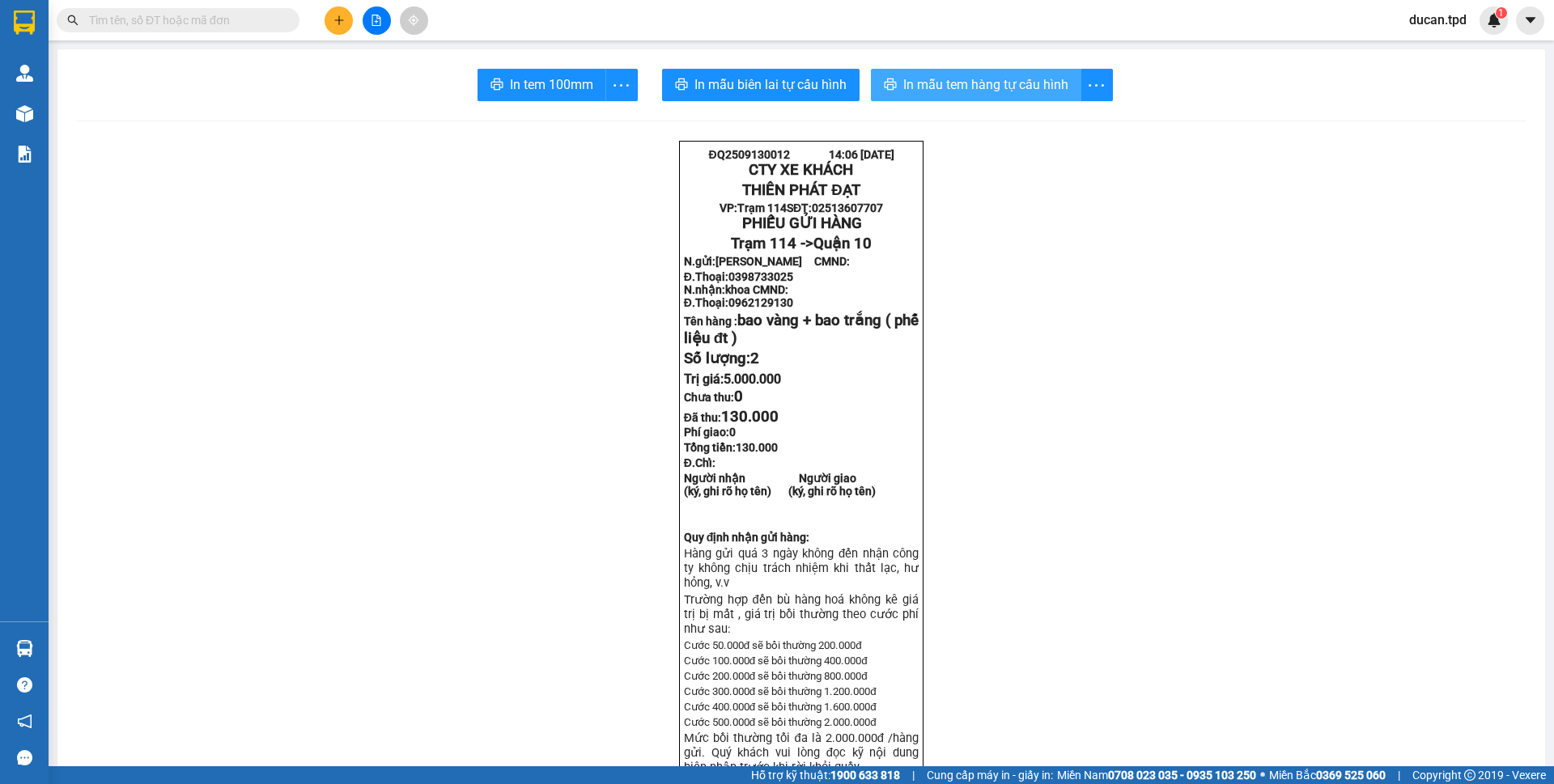
click at [944, 88] on span "In mẫu tem hàng tự cấu hình" at bounding box center [986, 84] width 165 height 21
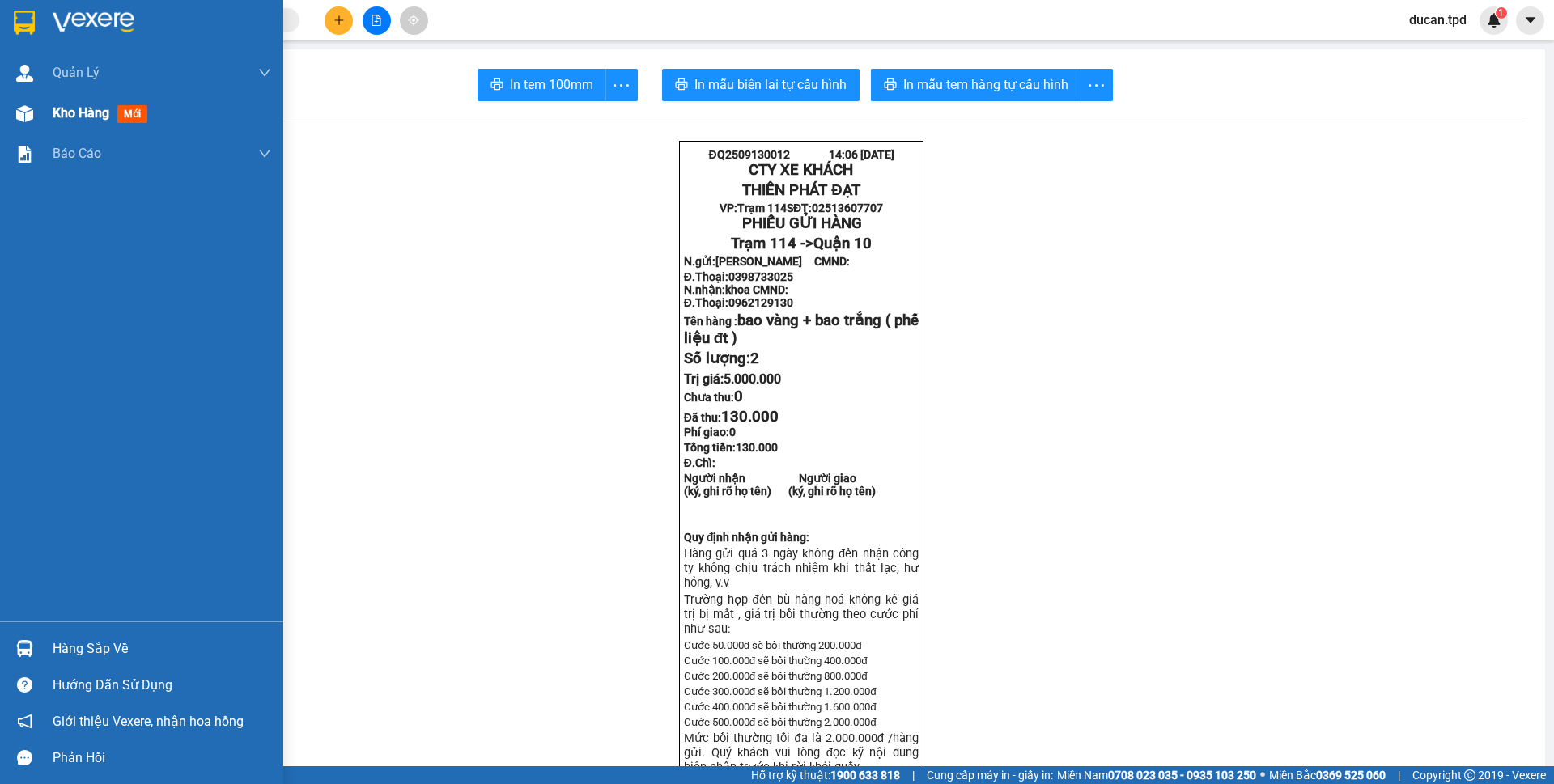
click at [31, 120] on img at bounding box center [25, 114] width 17 height 17
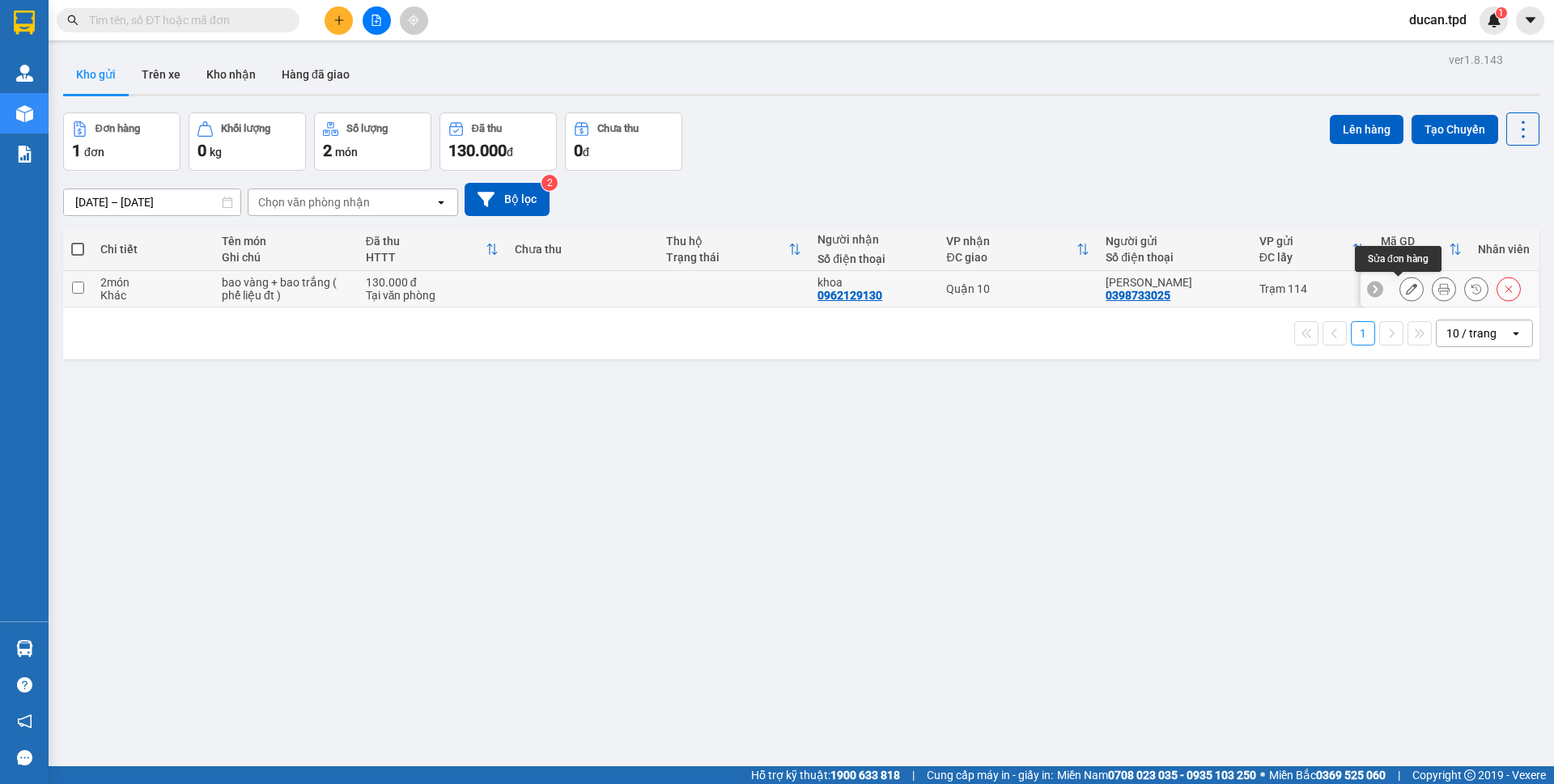
click at [1401, 288] on button at bounding box center [1411, 289] width 22 height 28
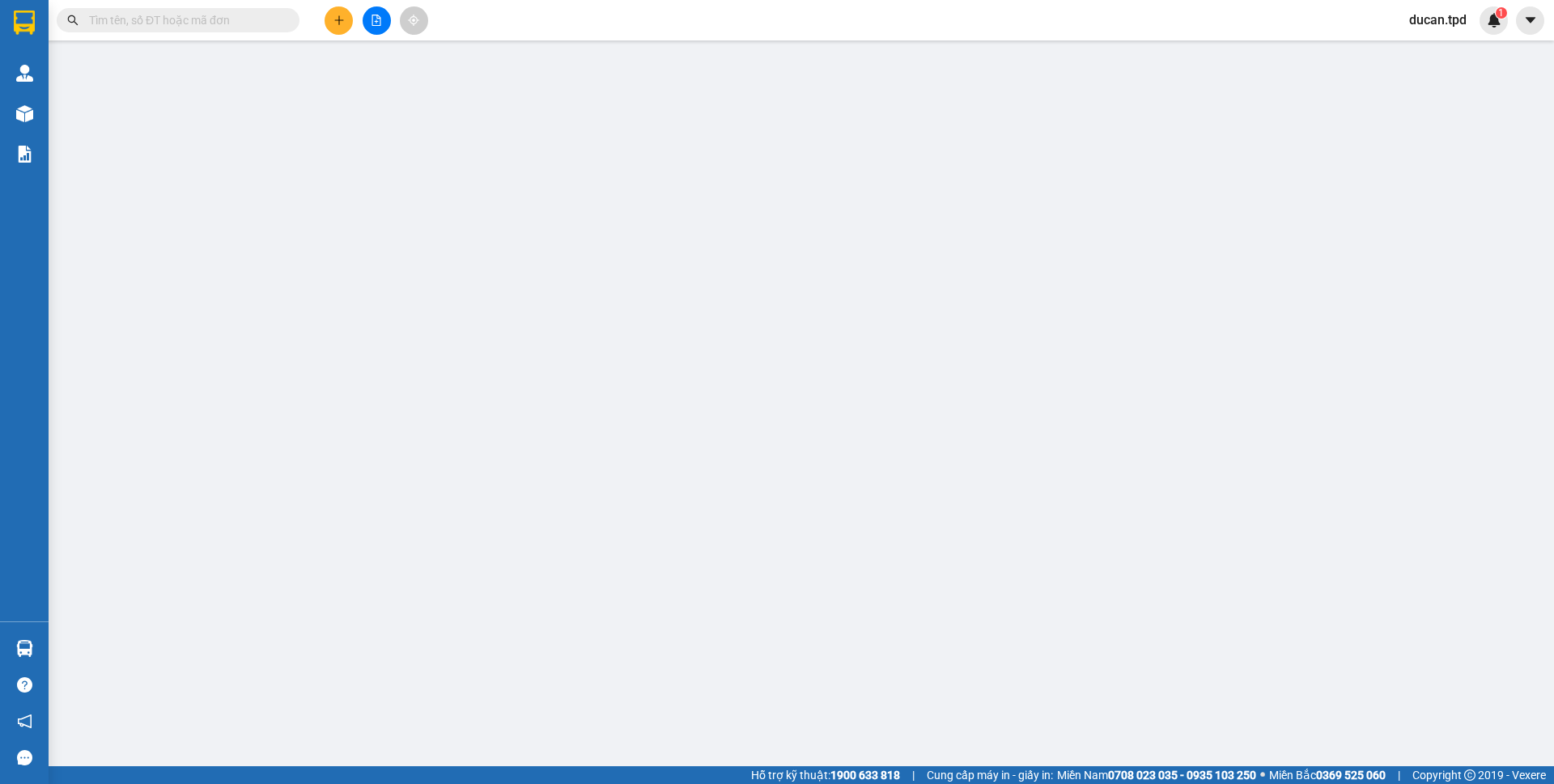
type input "0398733025"
type input "[PERSON_NAME]"
type input "0962129130"
type input "khoa"
type input "130.000"
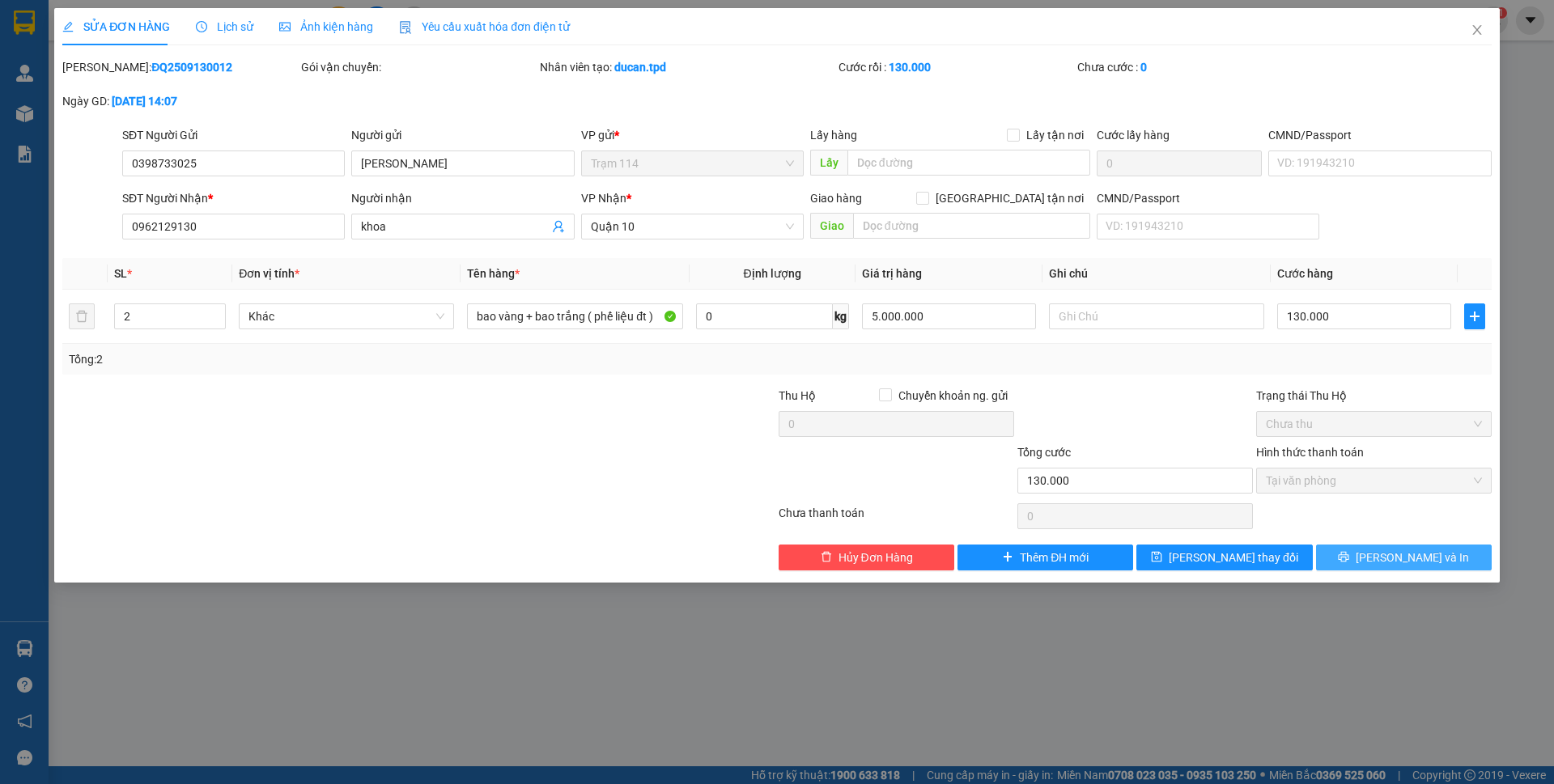
click at [1350, 556] on button "[PERSON_NAME] và In" at bounding box center [1404, 556] width 176 height 26
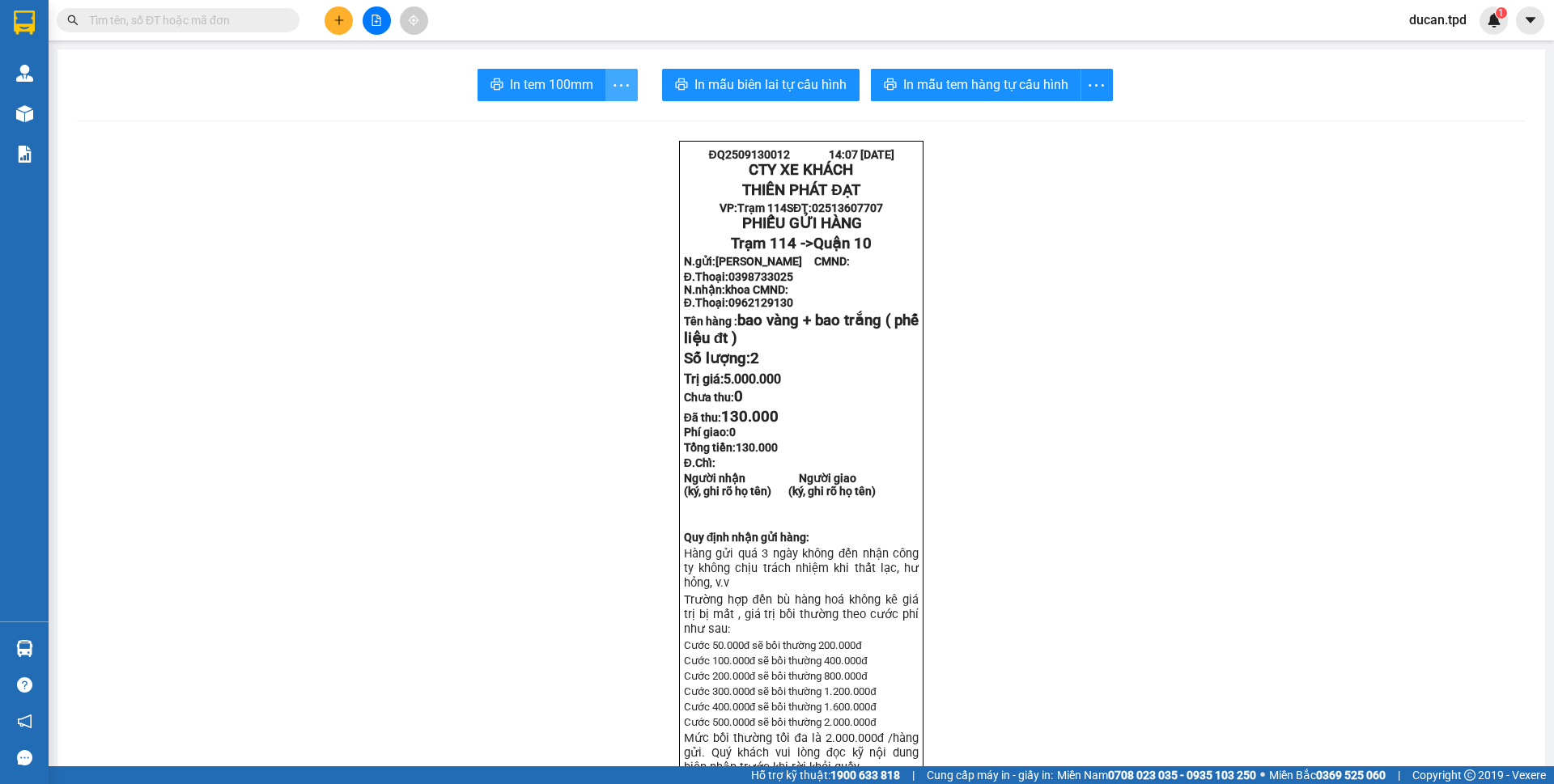
click at [622, 85] on icon "more" at bounding box center [621, 84] width 16 height 2
click at [589, 114] on div "In tem 100mm theo số lượng (2)" at bounding box center [539, 120] width 162 height 18
click at [927, 76] on span "In mẫu tem hàng tự cấu hình" at bounding box center [986, 84] width 165 height 21
click at [891, 73] on button "In mẫu tem hàng tự cấu hình" at bounding box center [976, 84] width 210 height 32
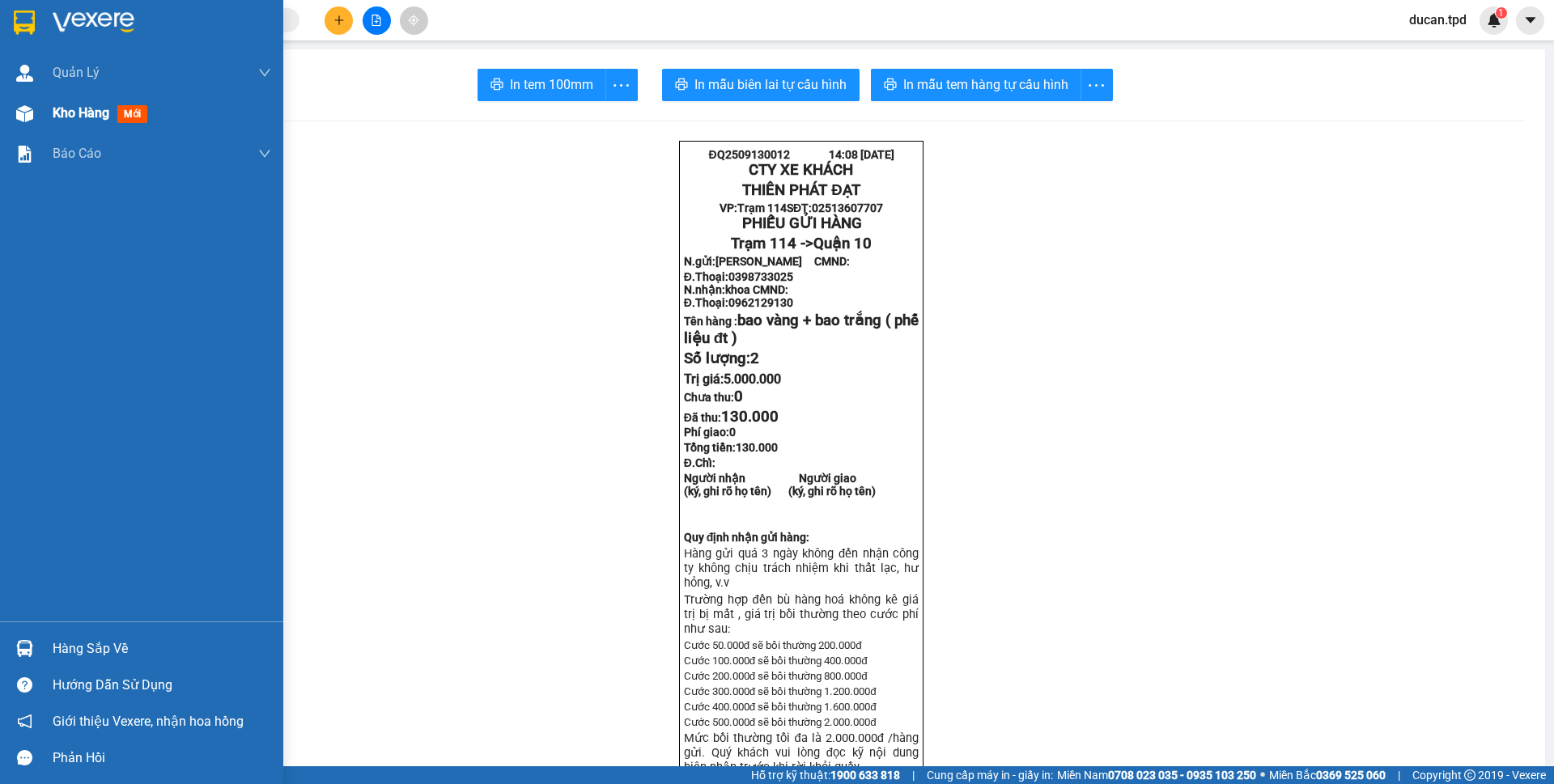
click at [26, 126] on div at bounding box center [25, 114] width 28 height 28
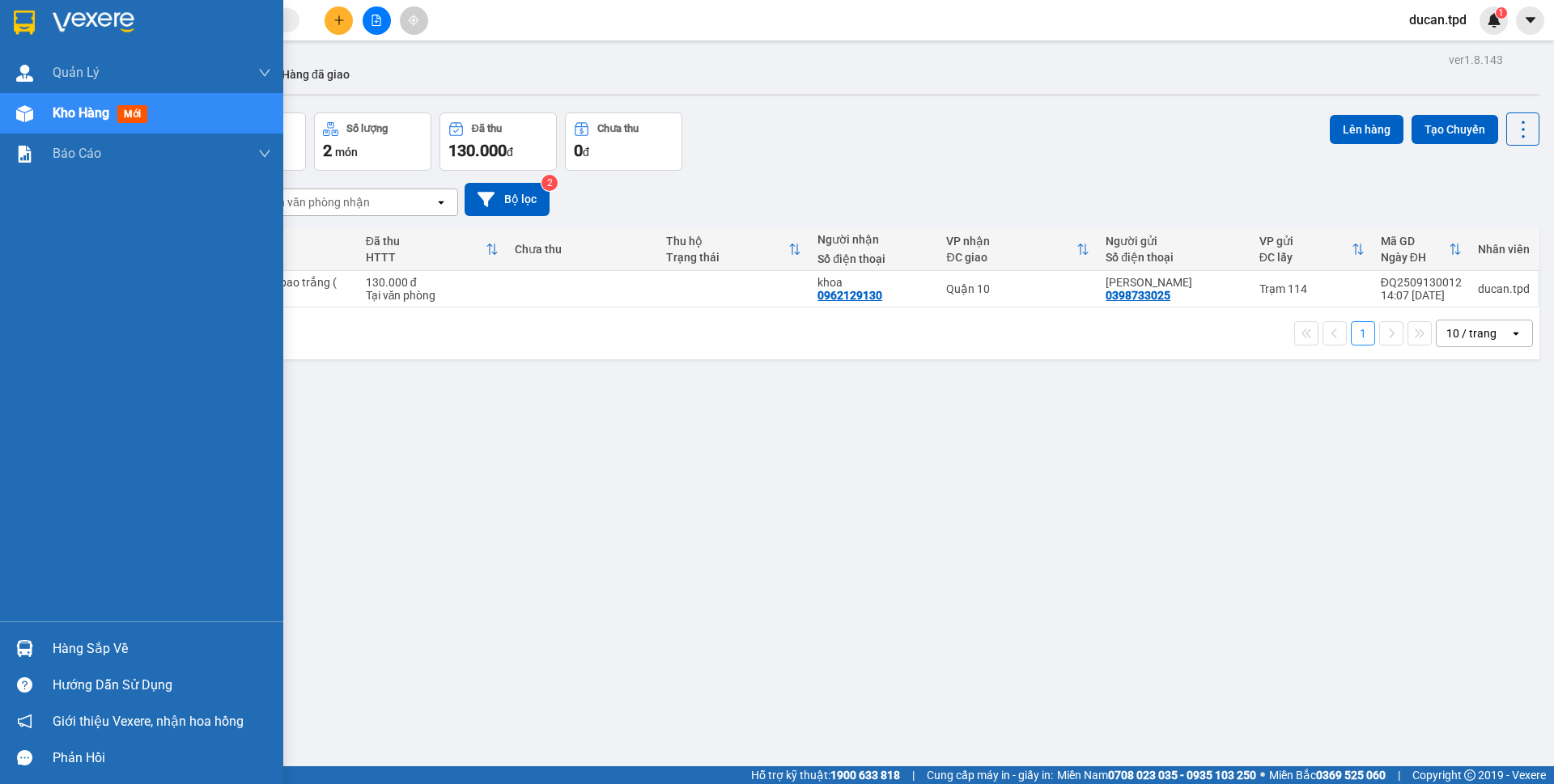
click at [42, 642] on div "Hàng sắp về" at bounding box center [141, 649] width 283 height 36
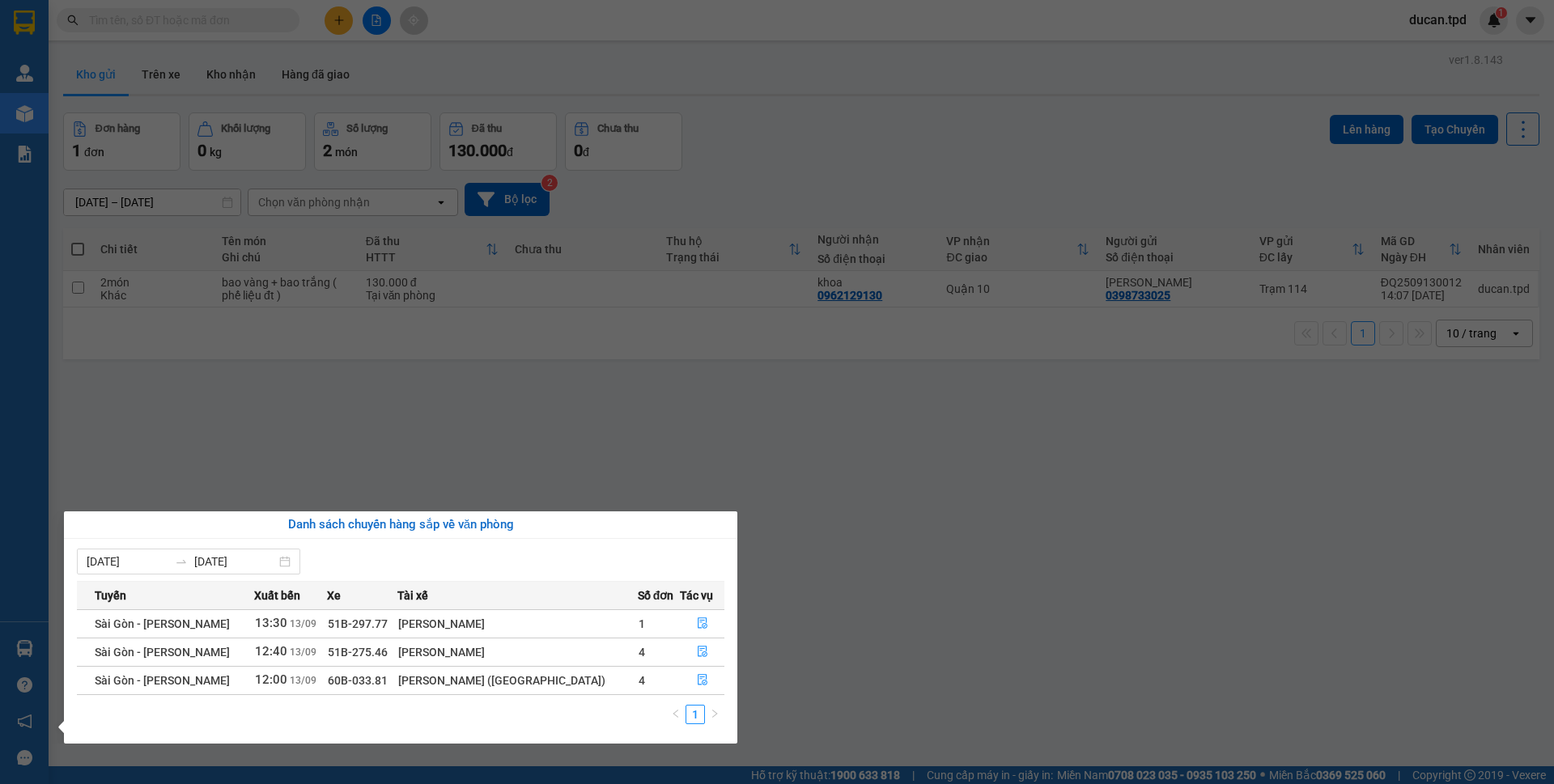
click at [1065, 340] on section "Kết quả tìm kiếm ( 25 ) Bộ lọc Mã ĐH Trạng thái Món hàng Thu hộ Tổng cước Chưa …" at bounding box center [777, 392] width 1554 height 784
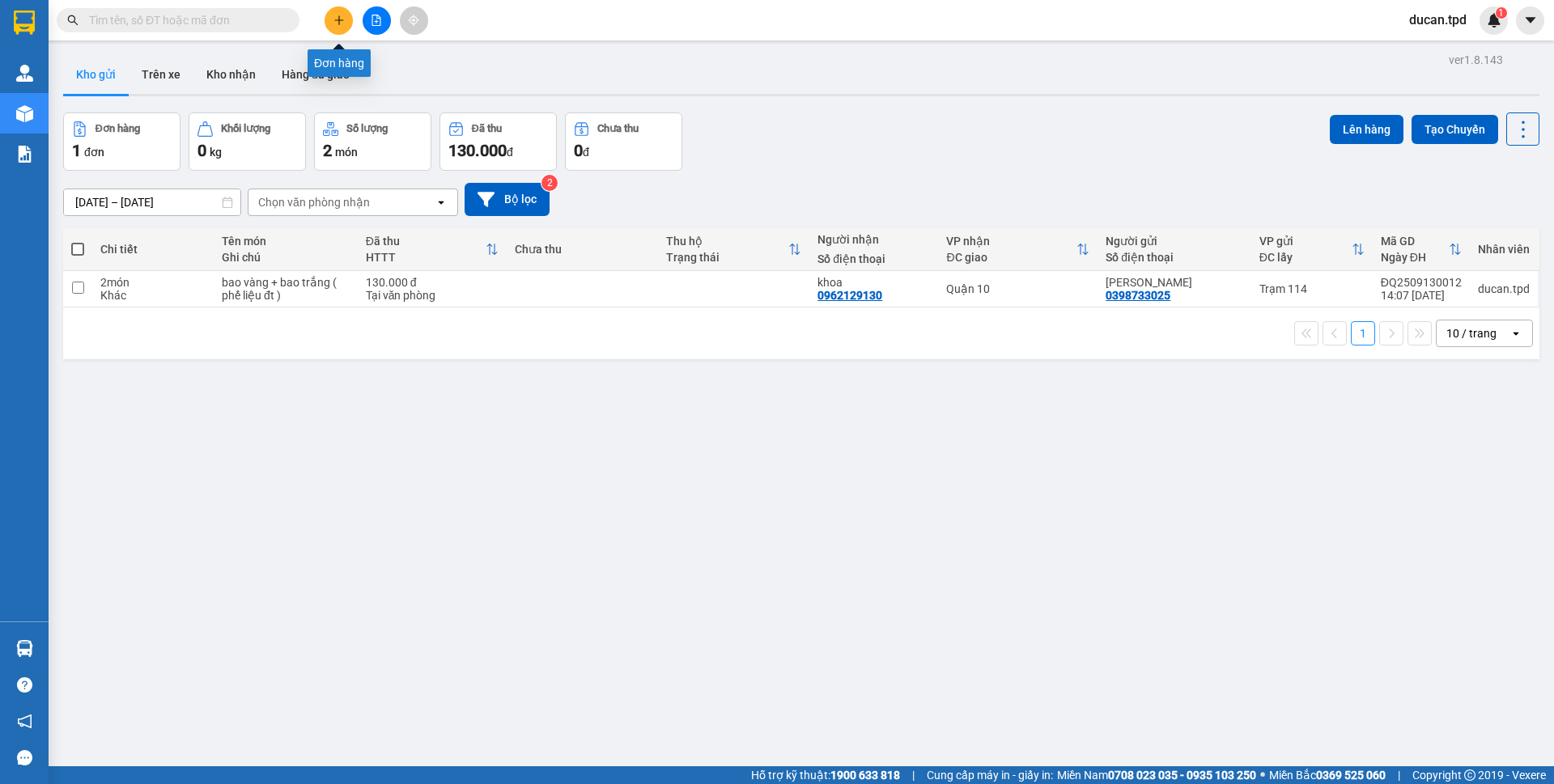
click at [337, 21] on icon "plus" at bounding box center [339, 21] width 12 height 12
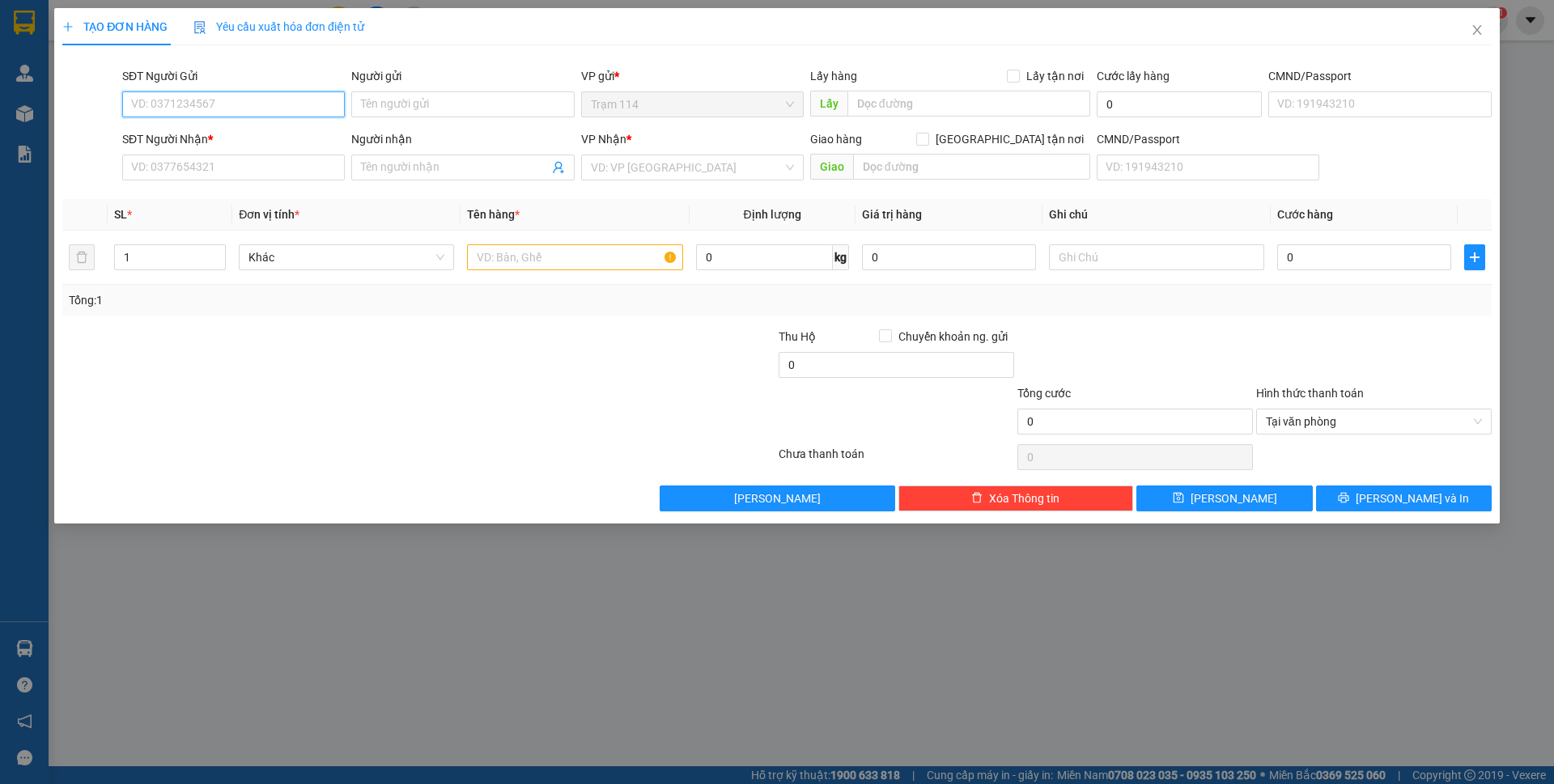
click at [171, 109] on input "SĐT Người Gửi" at bounding box center [233, 104] width 223 height 26
type input "0339798015"
click at [208, 136] on div "0339798015 - tân" at bounding box center [233, 137] width 203 height 18
type input "tân"
type input "0907104150"
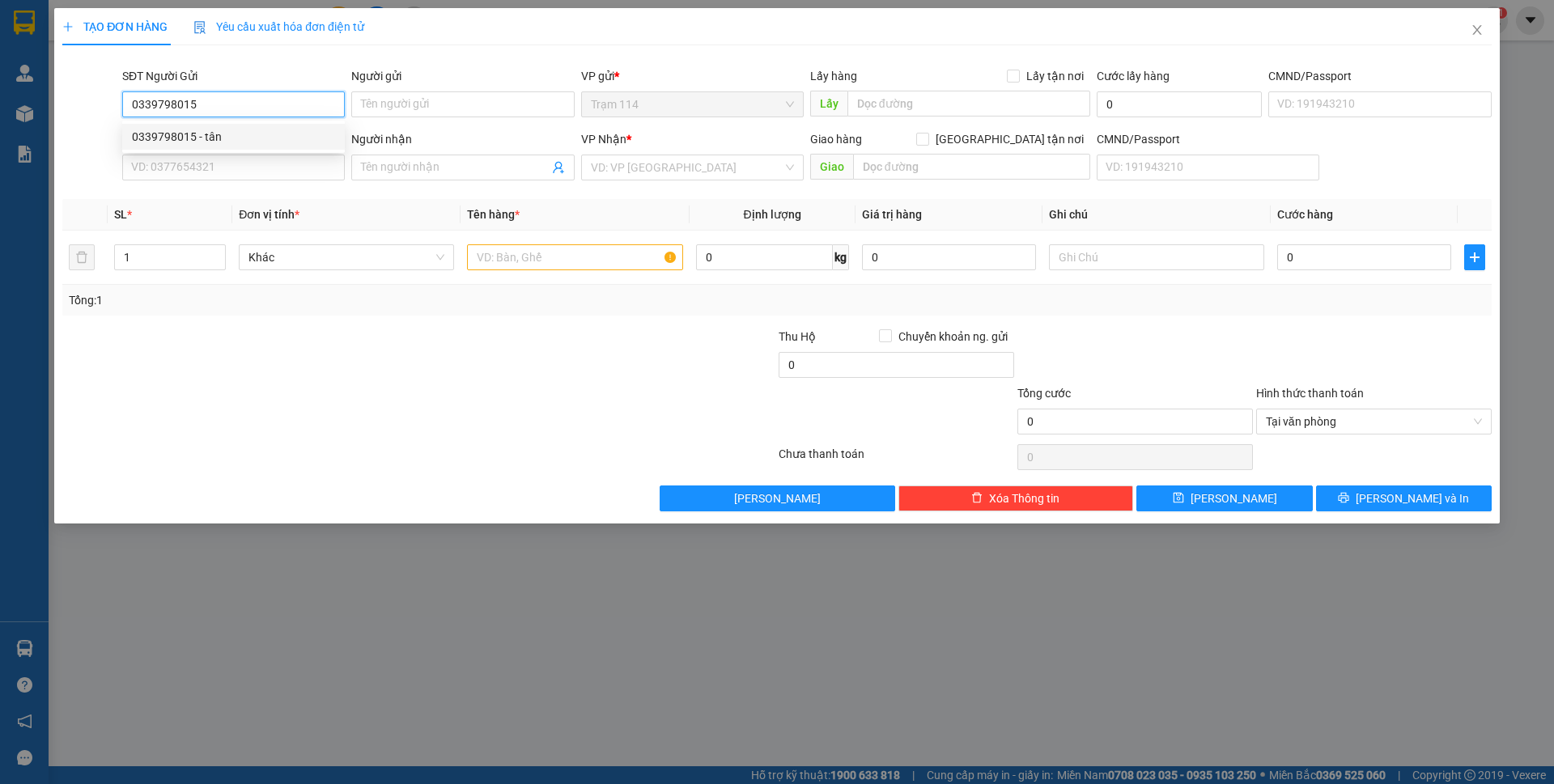
type input "HẢI"
type input "0339798015"
click at [528, 269] on input "text" at bounding box center [574, 256] width 215 height 26
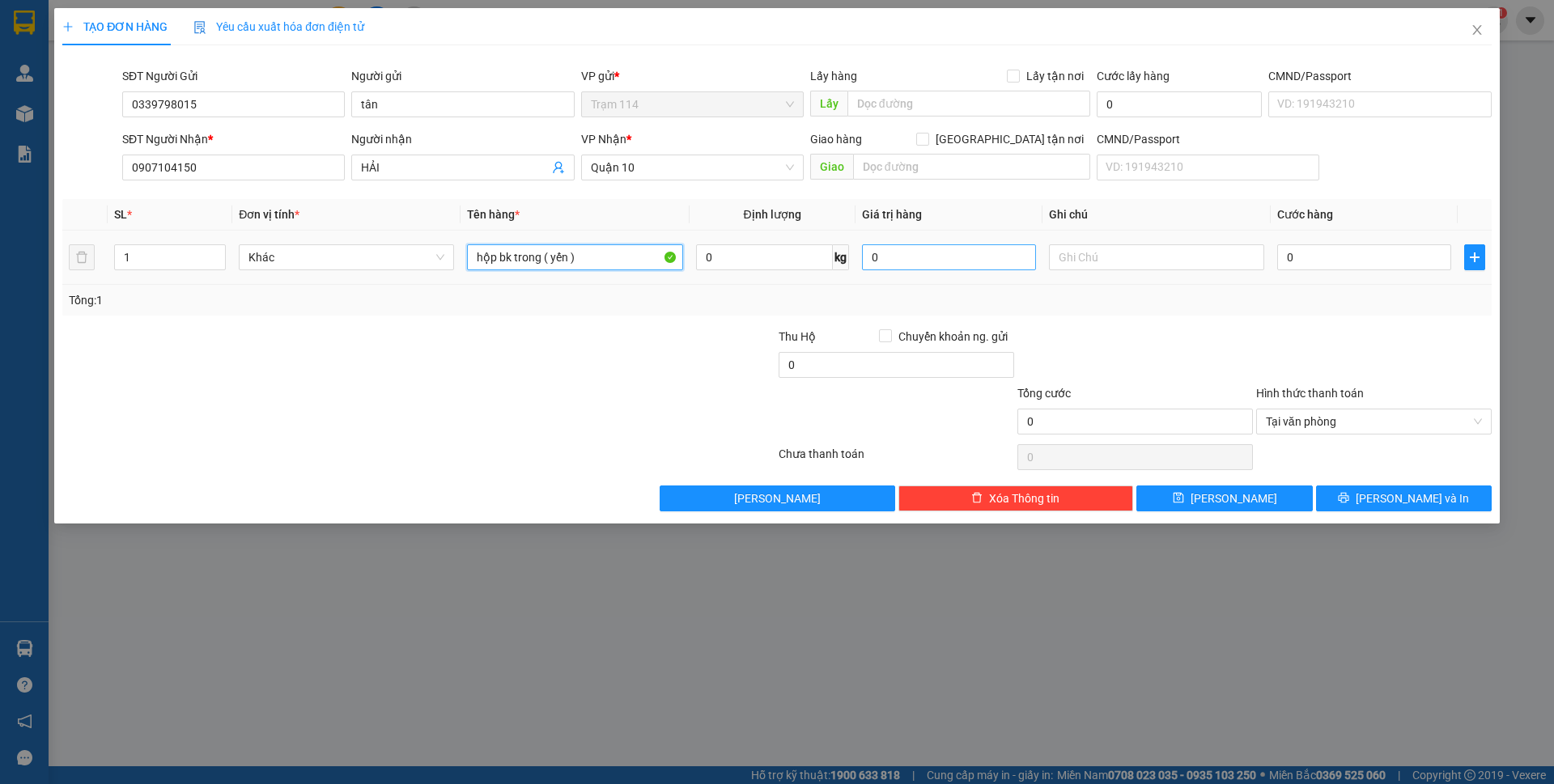
type input "hộp bk trong ( yến )"
click at [908, 259] on input "0" at bounding box center [949, 256] width 174 height 26
type input "2.500.000"
click at [1061, 310] on div "Tổng: 1" at bounding box center [777, 299] width 1429 height 31
click at [1355, 256] on input "0" at bounding box center [1364, 256] width 174 height 26
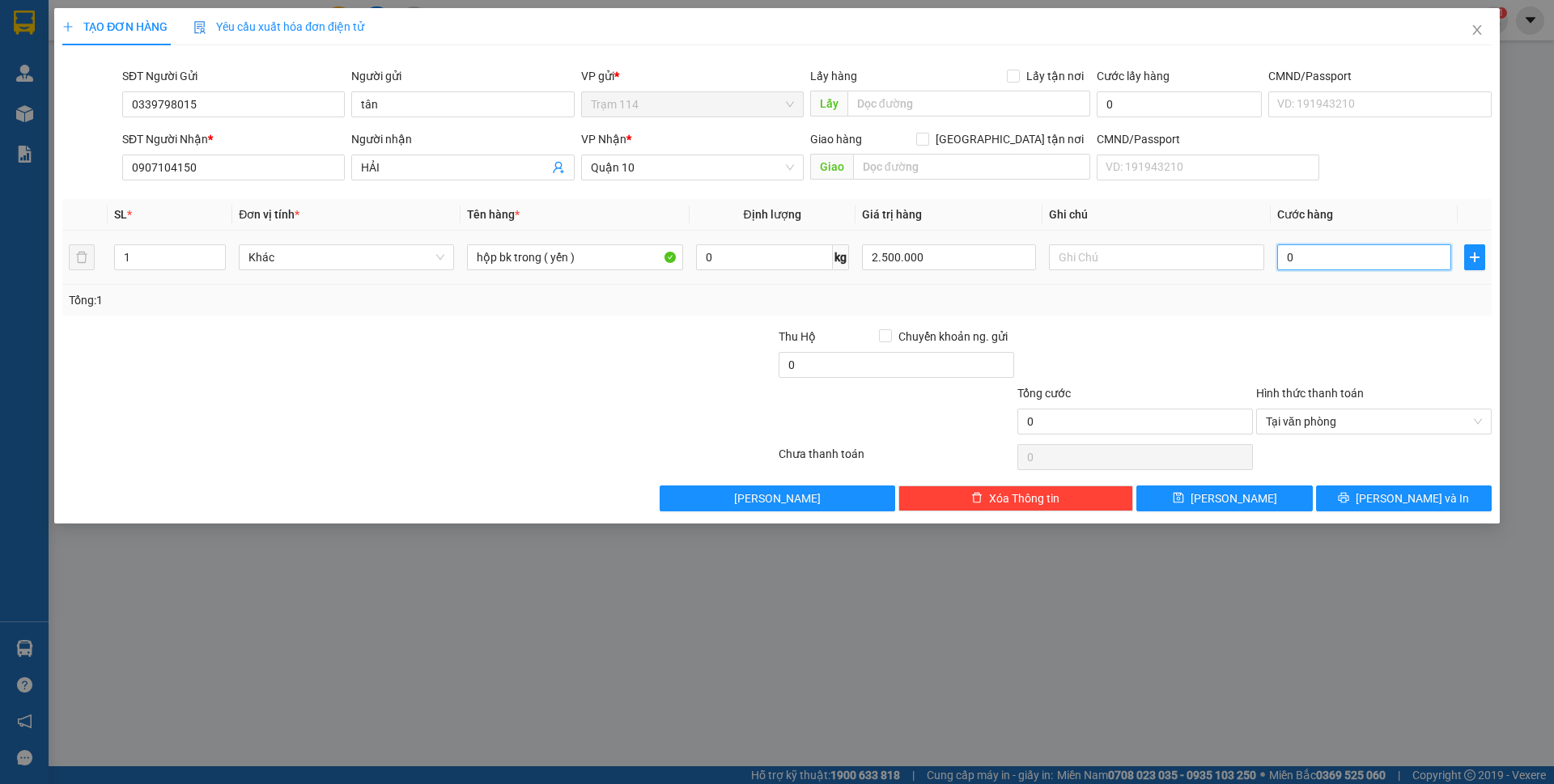
type input "4"
type input "40"
click at [1332, 352] on div at bounding box center [1374, 355] width 239 height 57
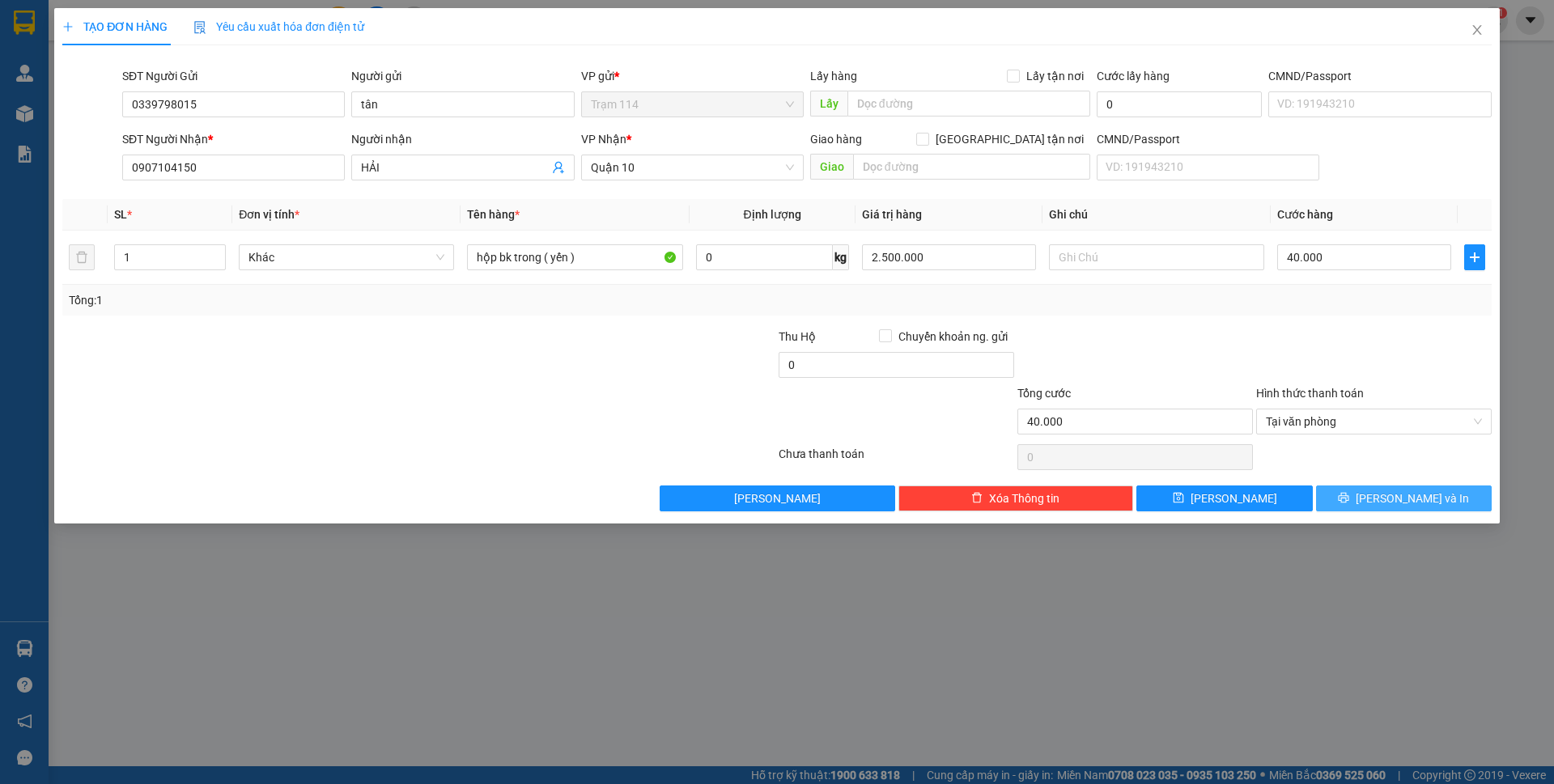
click at [1349, 498] on icon "printer" at bounding box center [1344, 498] width 12 height 12
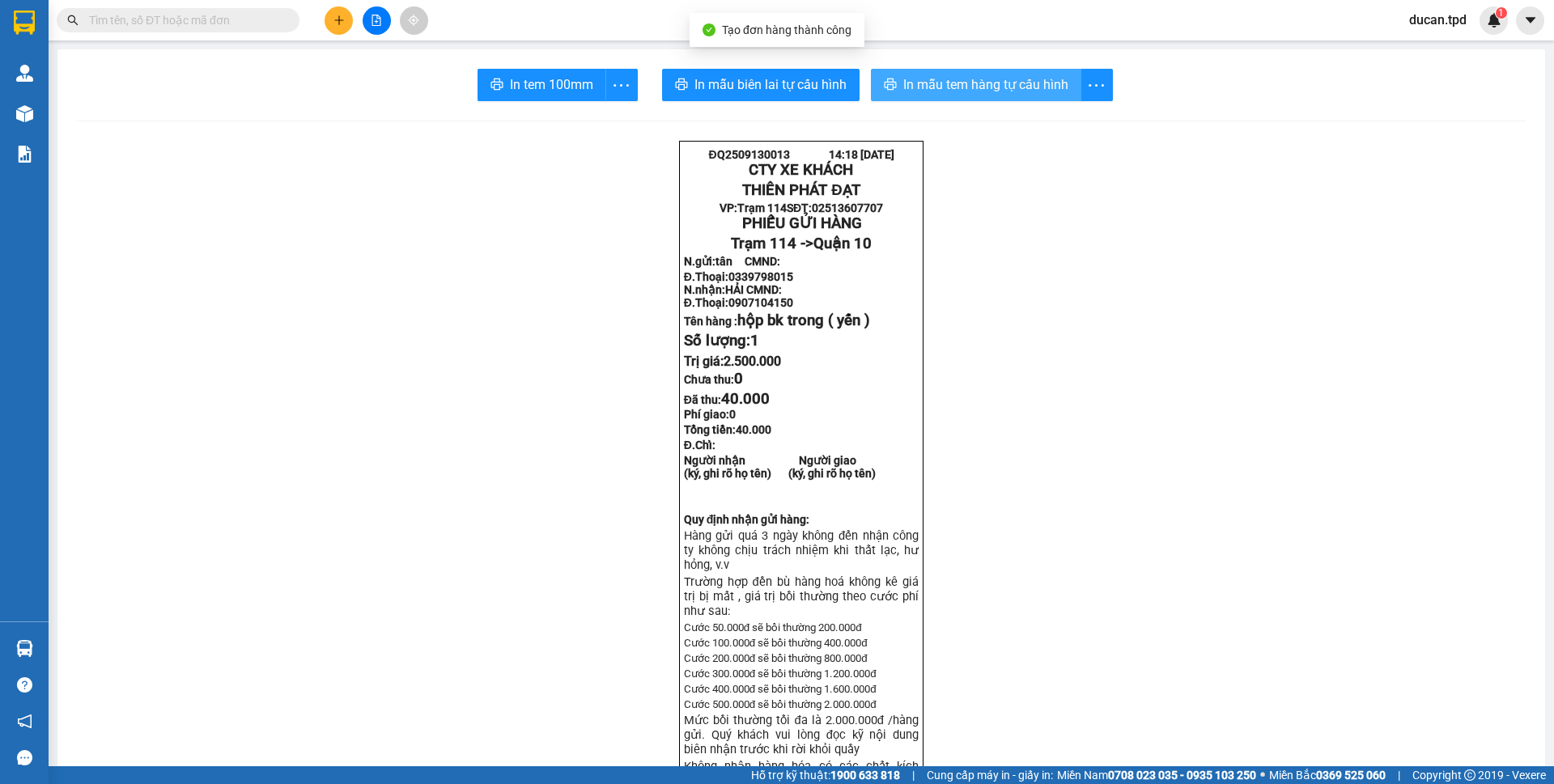
click at [890, 74] on button "In mẫu tem hàng tự cấu hình" at bounding box center [976, 84] width 210 height 32
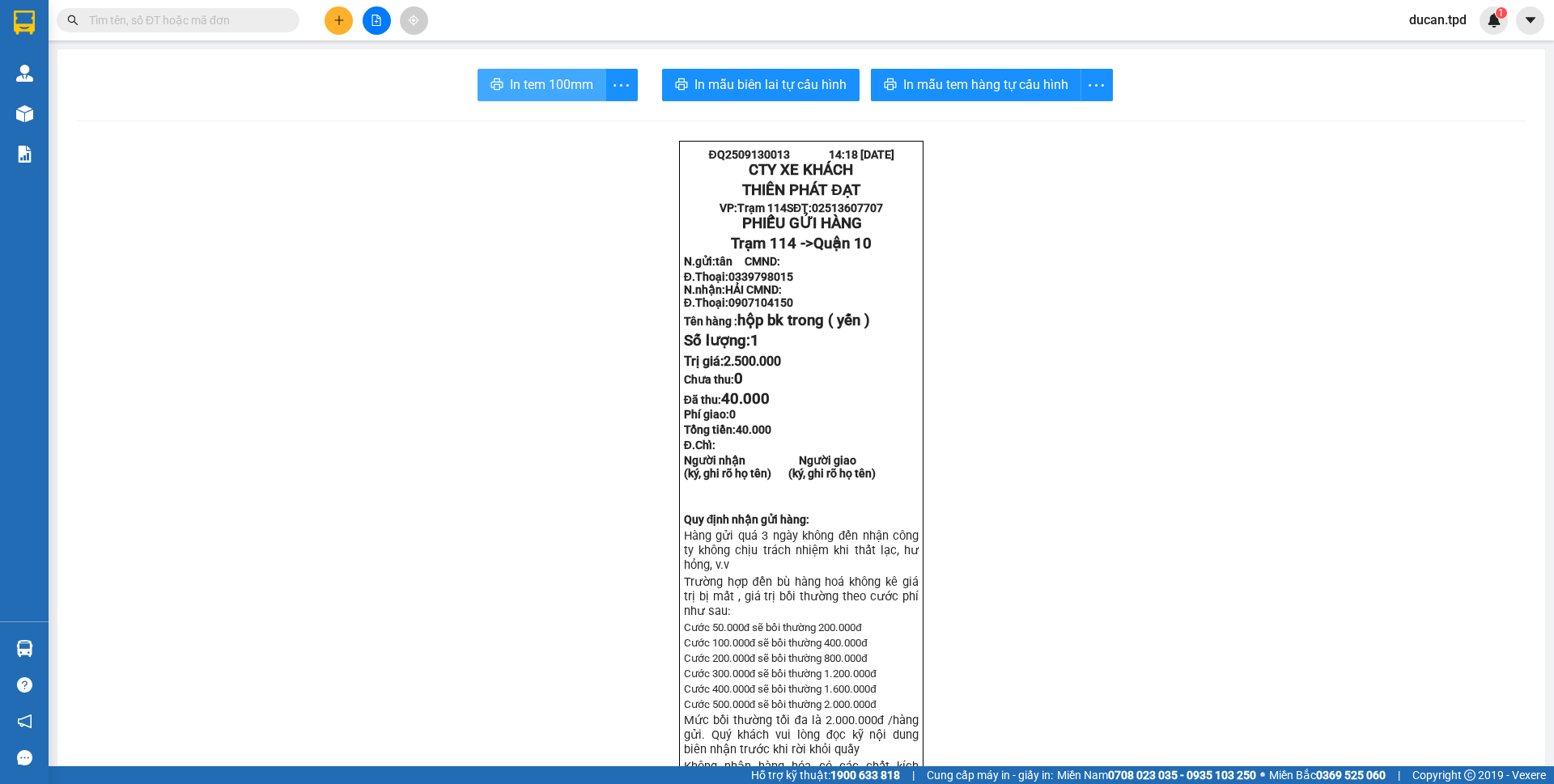
click at [546, 72] on button "In tem 100mm" at bounding box center [542, 84] width 129 height 32
click at [930, 87] on span "In mẫu tem hàng tự cấu hình" at bounding box center [986, 84] width 165 height 21
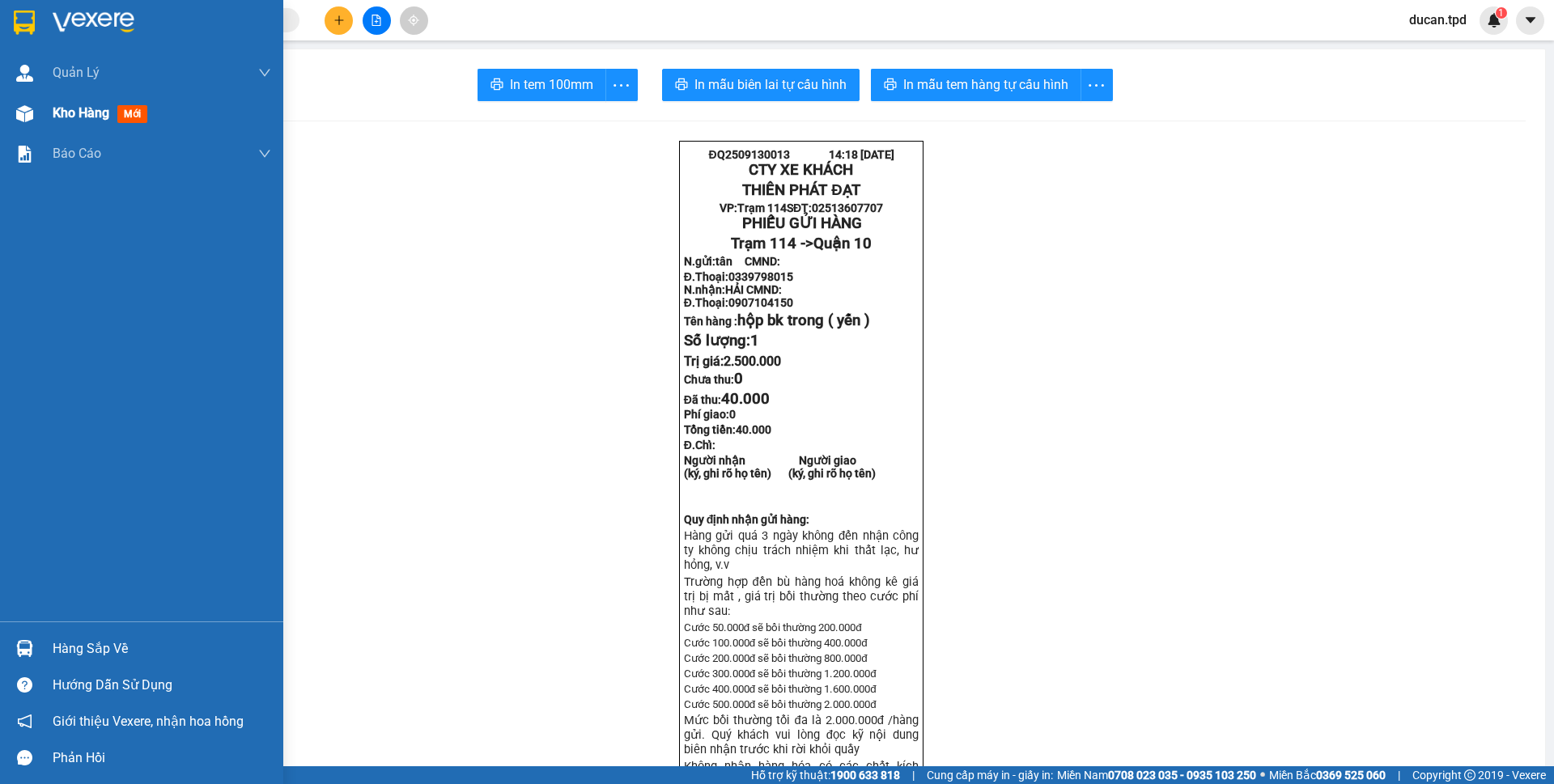
click at [21, 112] on img at bounding box center [25, 114] width 17 height 17
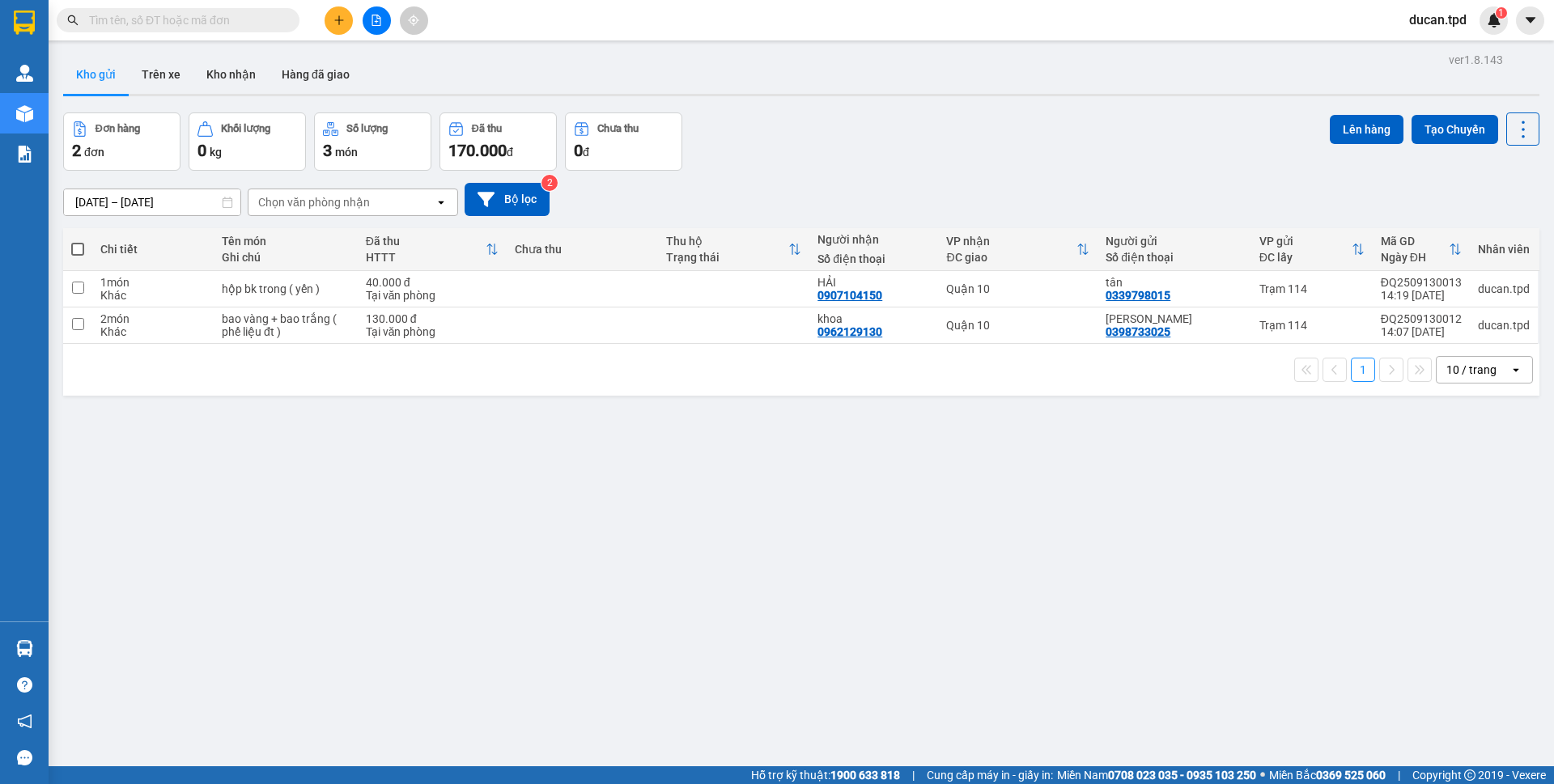
click at [80, 244] on span at bounding box center [78, 249] width 13 height 13
click at [78, 241] on input "checkbox" at bounding box center [78, 241] width 0 height 0
checkbox input "true"
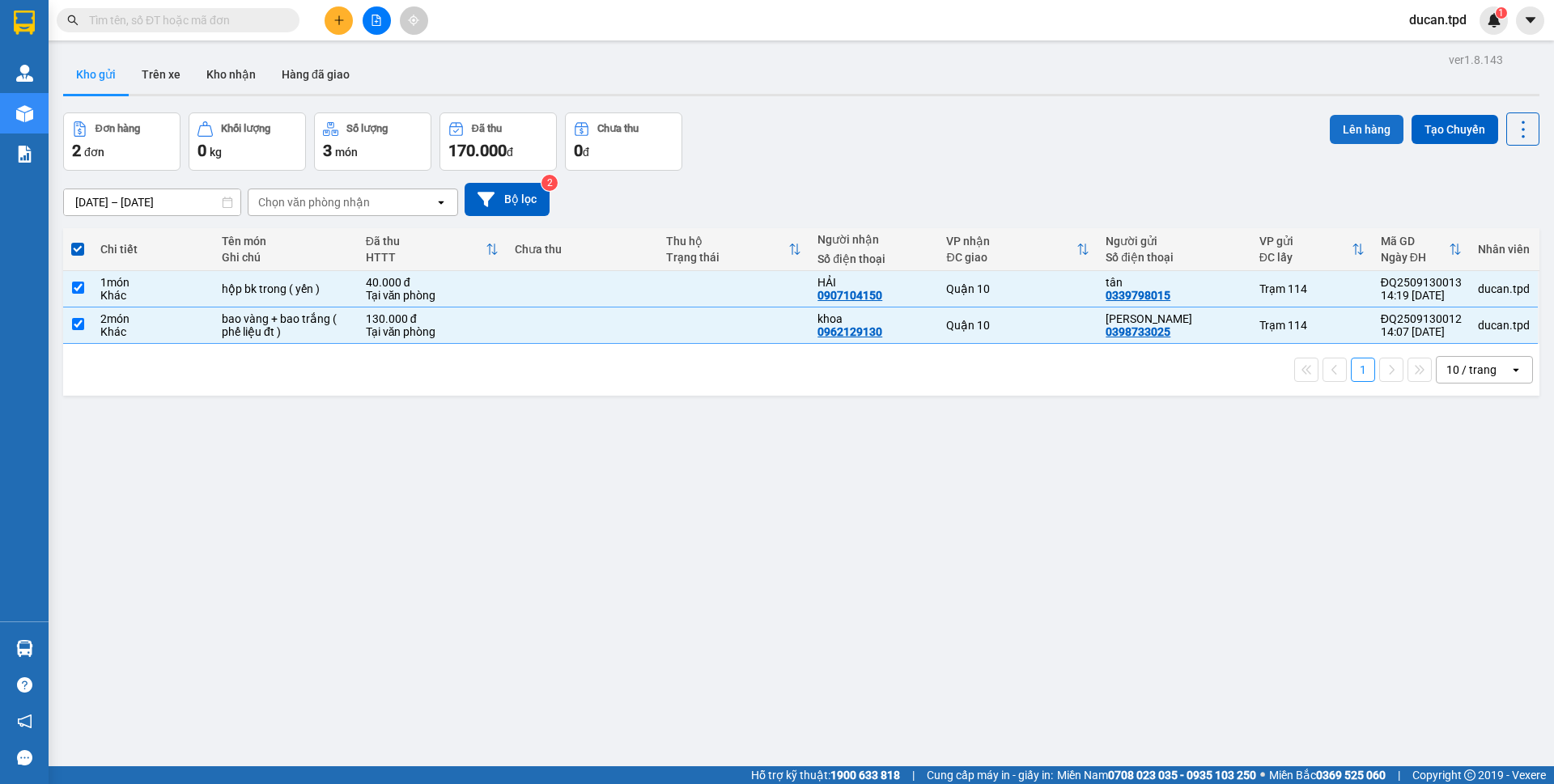
click at [1353, 135] on button "Lên hàng" at bounding box center [1366, 129] width 73 height 29
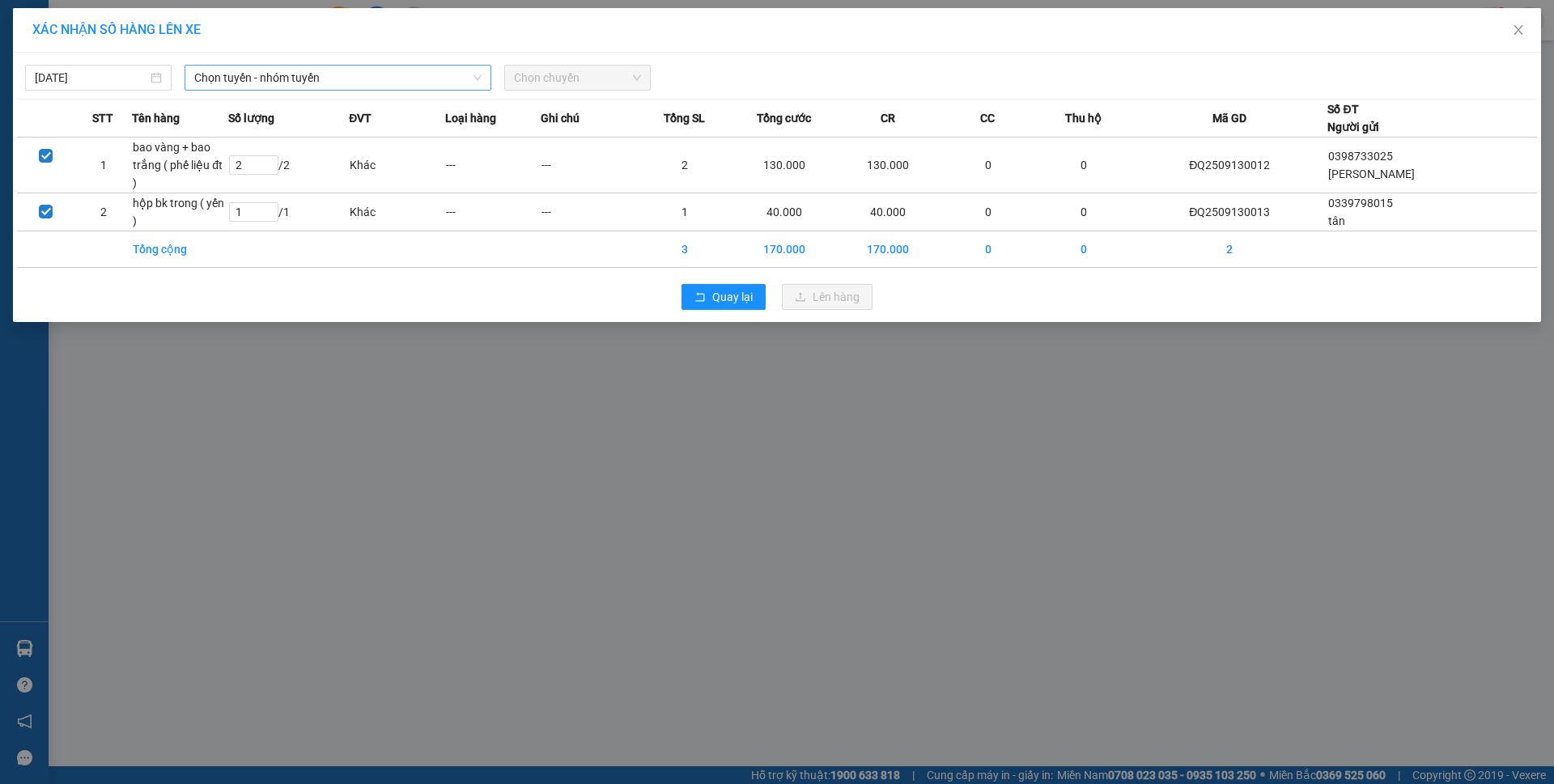
click at [314, 68] on span "Chọn tuyến - nhóm tuyến" at bounding box center [338, 77] width 287 height 24
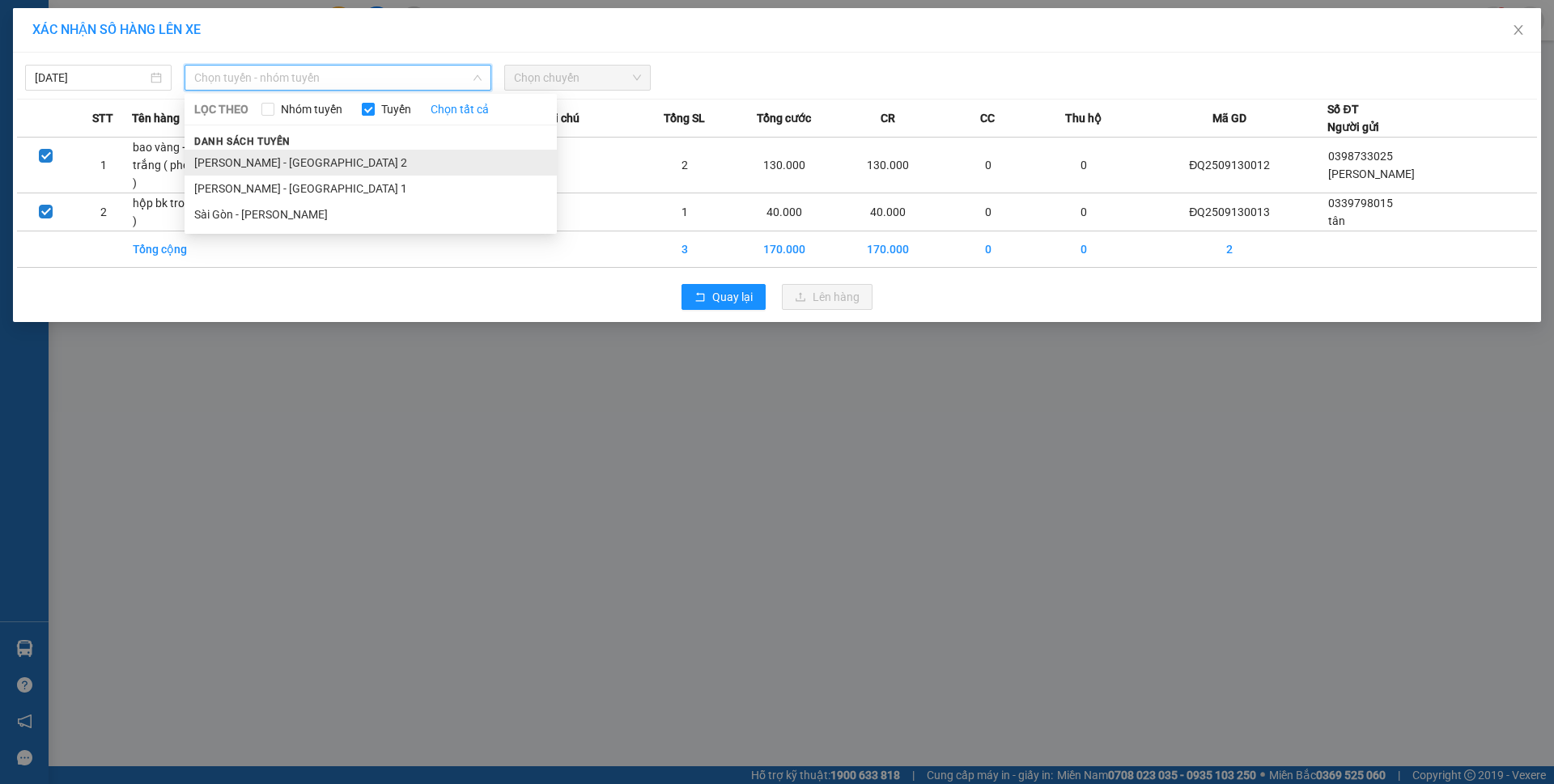
click at [315, 175] on li "[PERSON_NAME] - [GEOGRAPHIC_DATA] 2" at bounding box center [370, 162] width 372 height 26
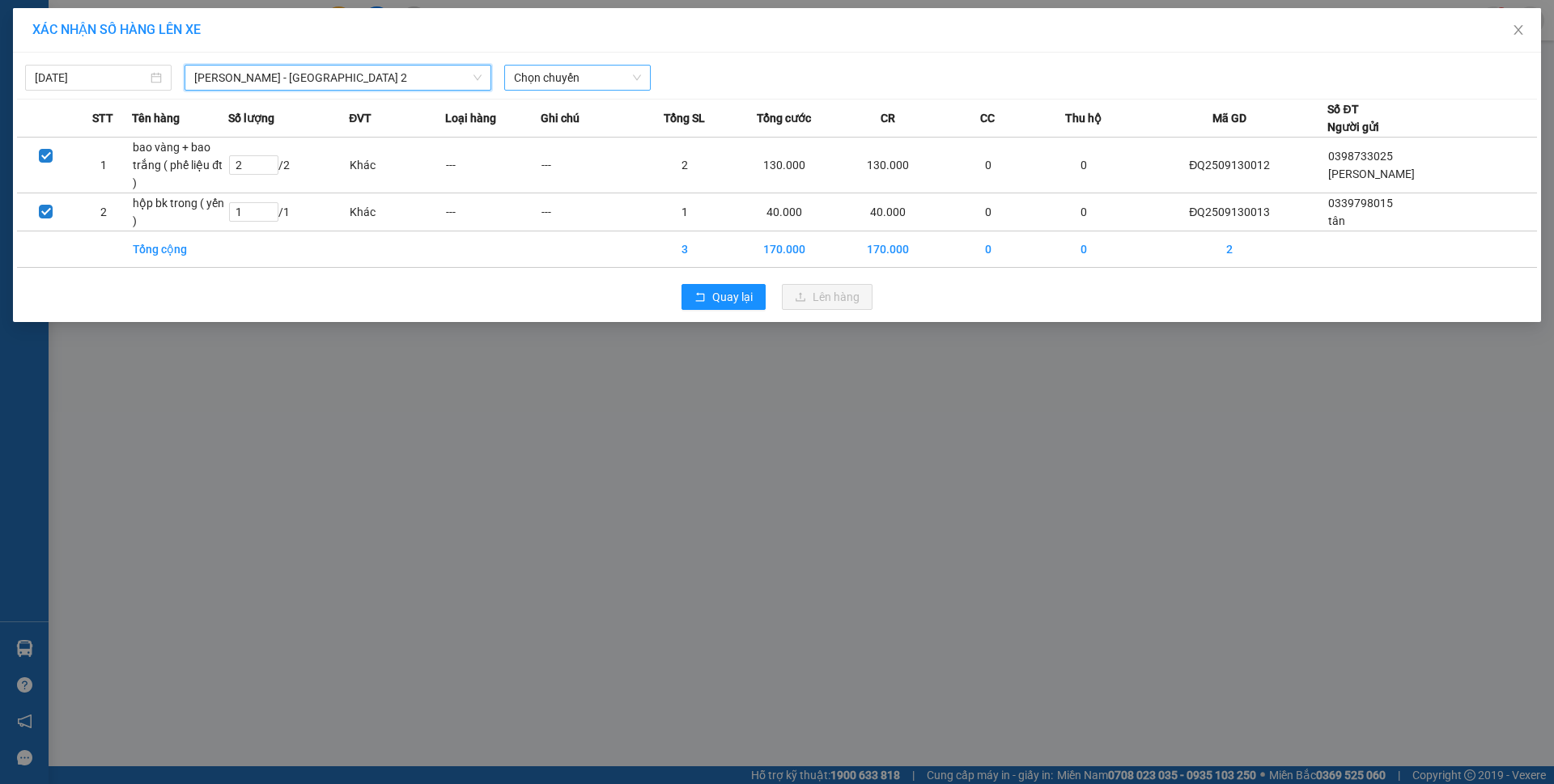
click at [617, 71] on span "Chọn chuyến" at bounding box center [577, 77] width 127 height 24
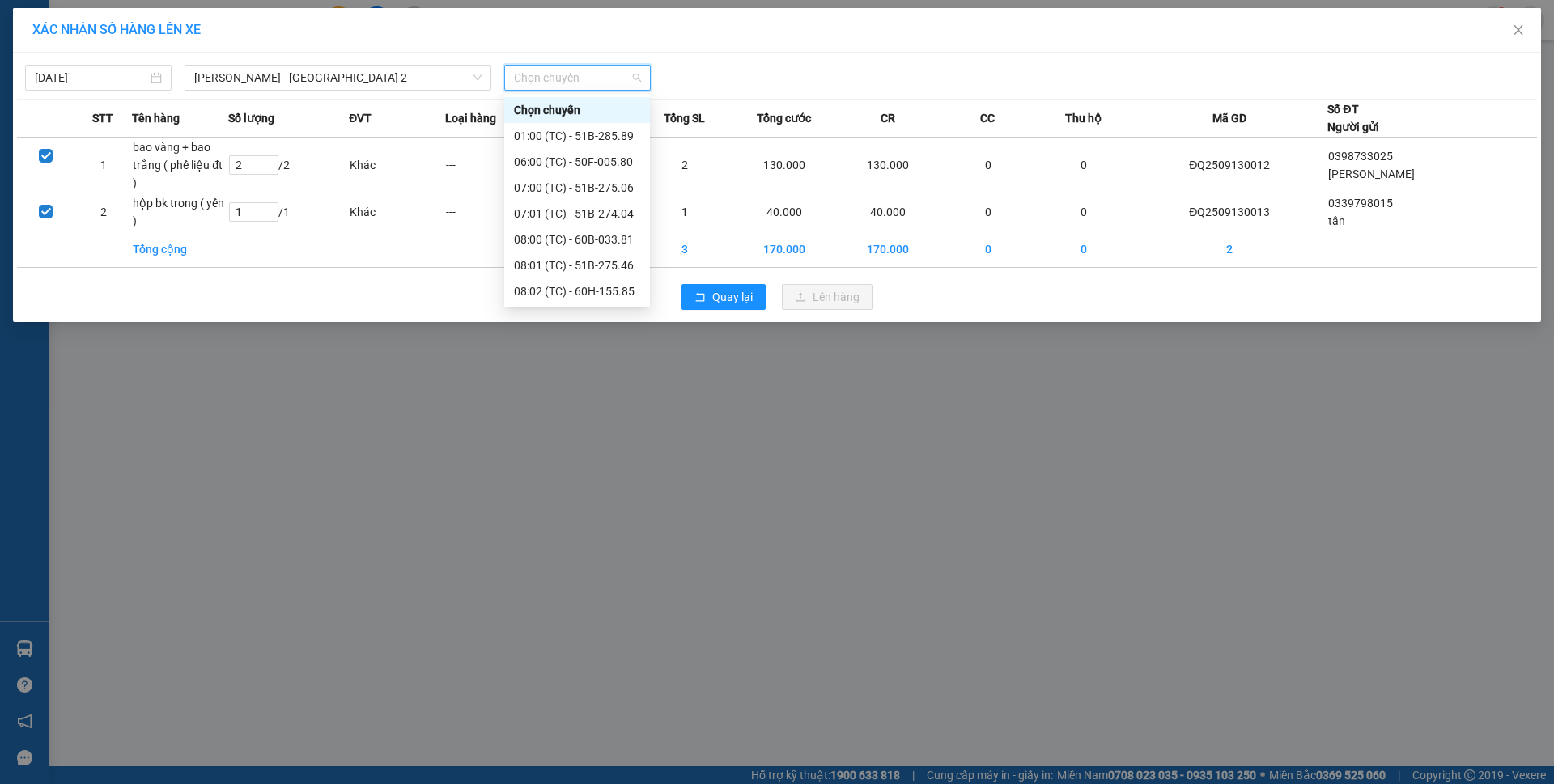
click at [630, 387] on div "XÁC NHẬN SỐ HÀNG LÊN XE 13/09/2025 Phương Lâm - Sài Gòn 2 LỌC THEO Nhóm tuyến T…" at bounding box center [777, 392] width 1554 height 784
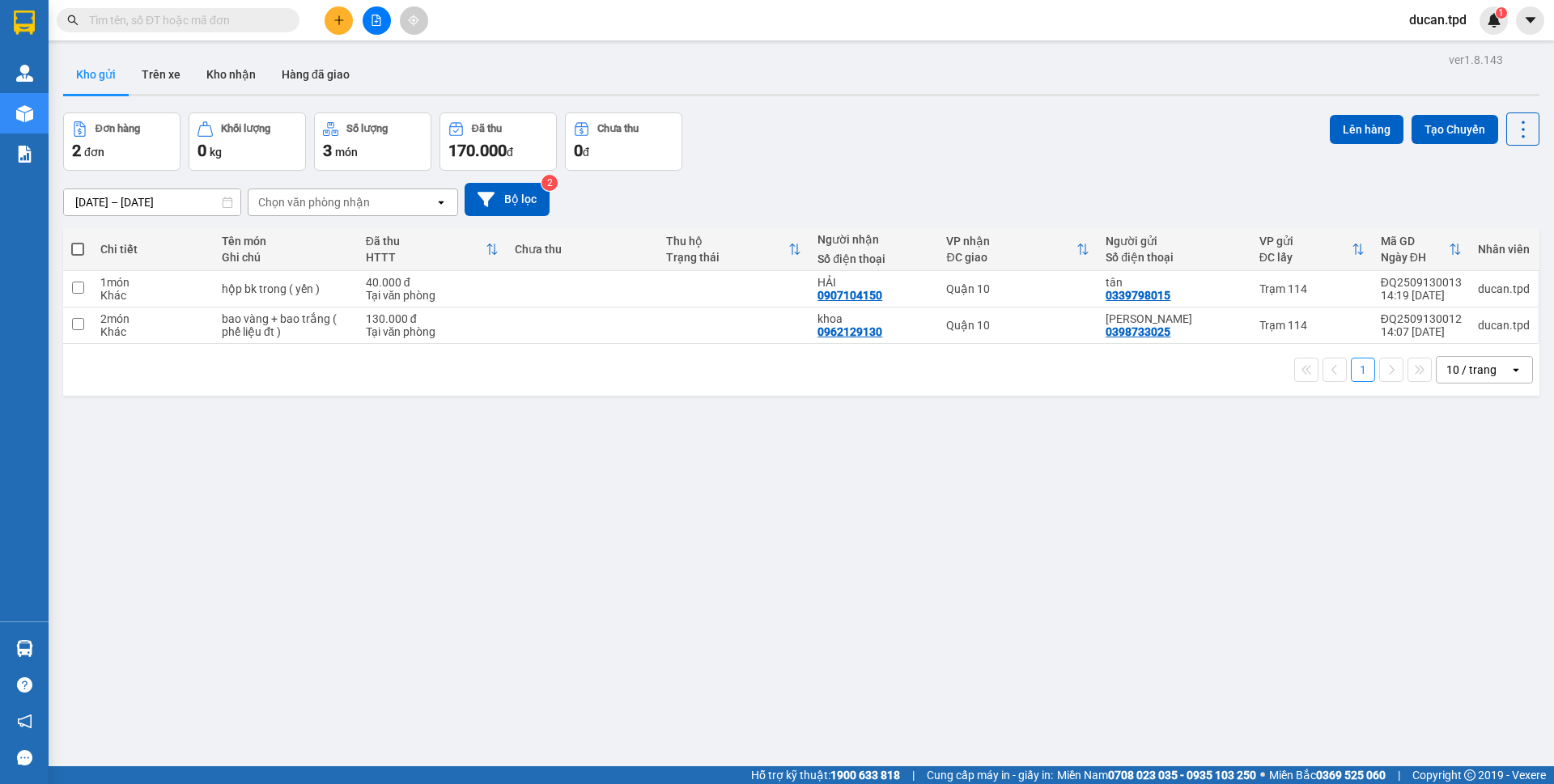
click at [79, 249] on span at bounding box center [78, 249] width 13 height 13
click at [78, 241] on input "checkbox" at bounding box center [78, 241] width 0 height 0
checkbox input "true"
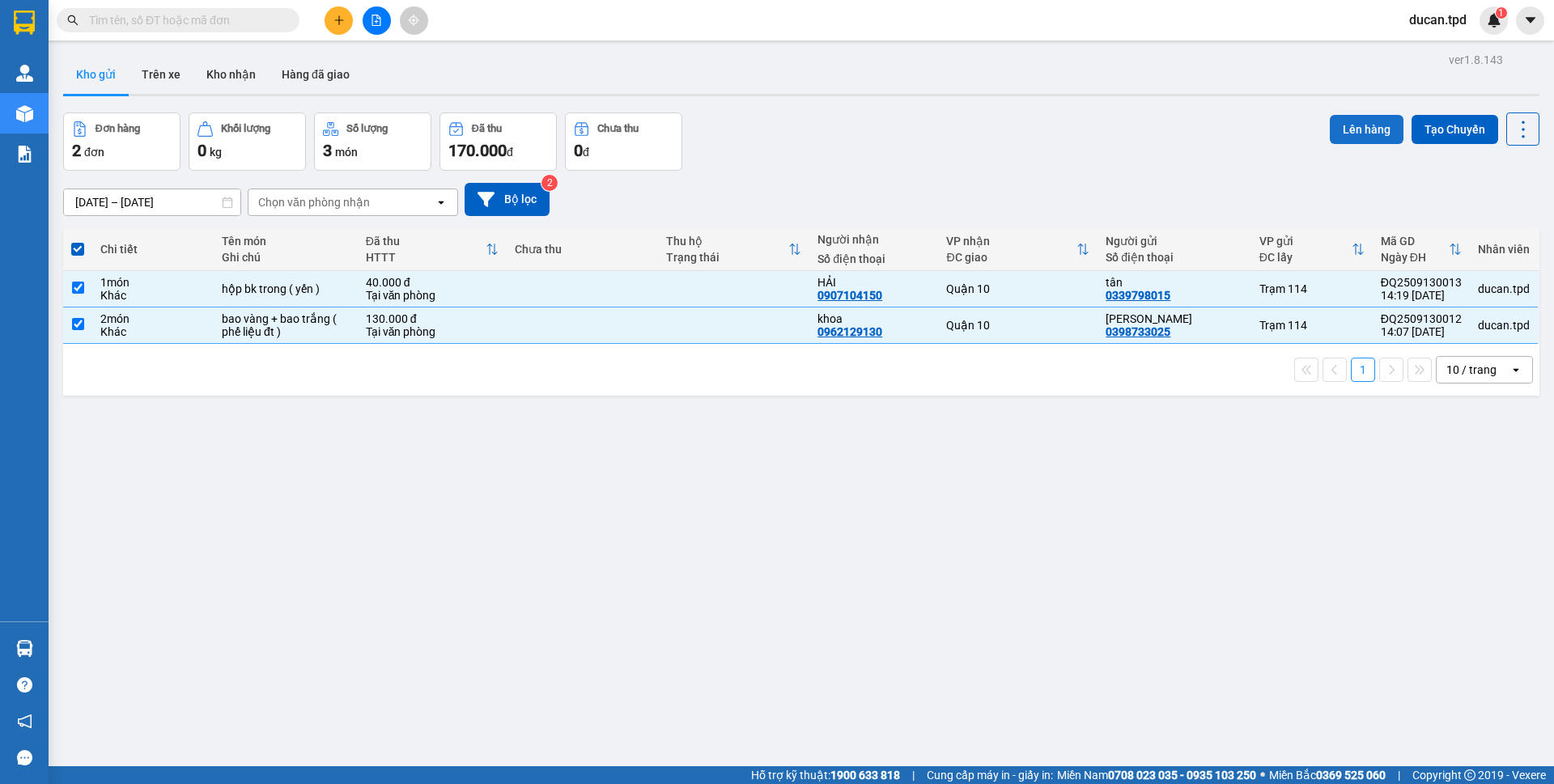
click at [1330, 138] on button "Lên hàng" at bounding box center [1366, 129] width 73 height 29
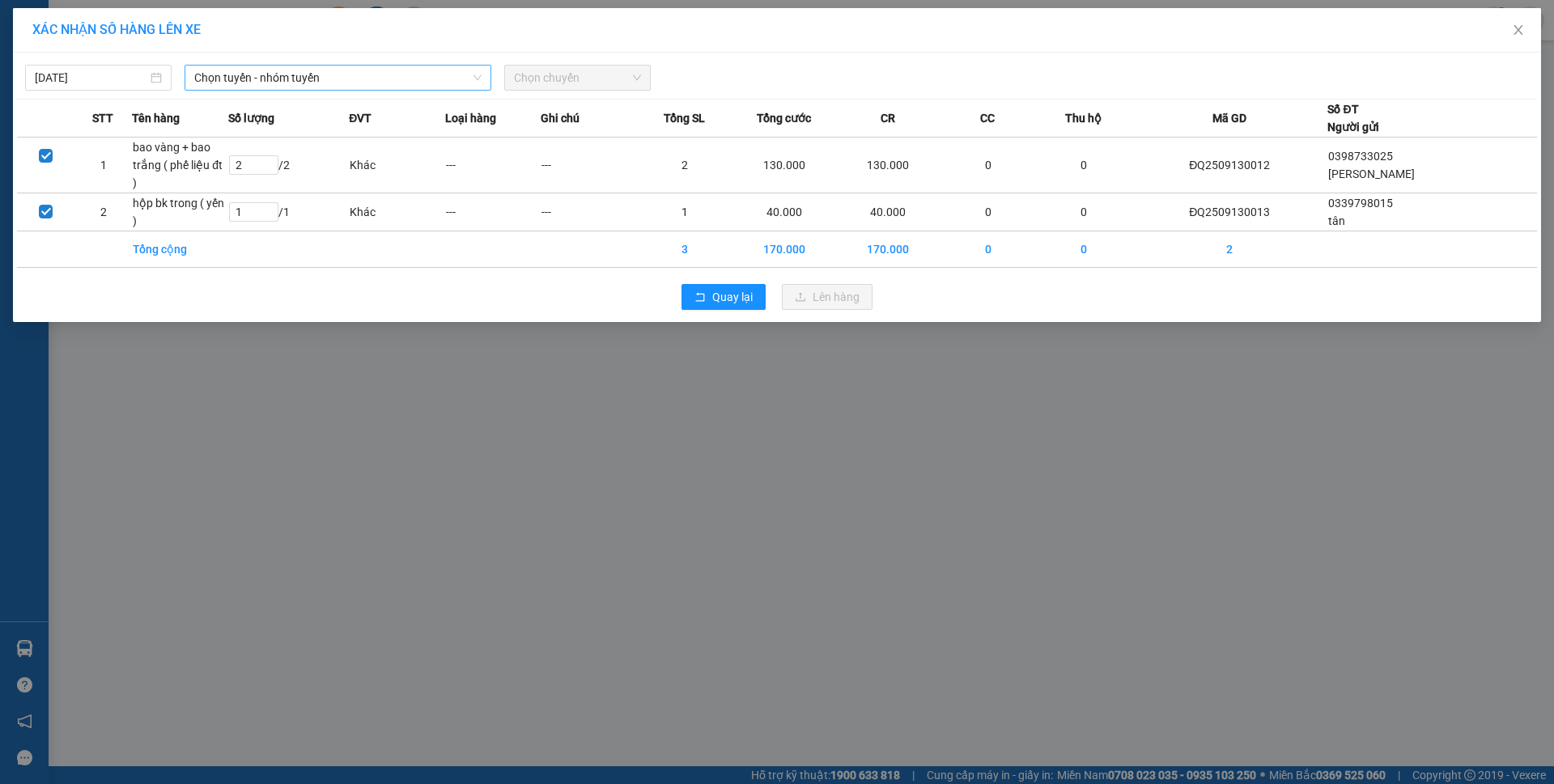
click at [274, 77] on span "Chọn tuyến - nhóm tuyến" at bounding box center [338, 77] width 287 height 24
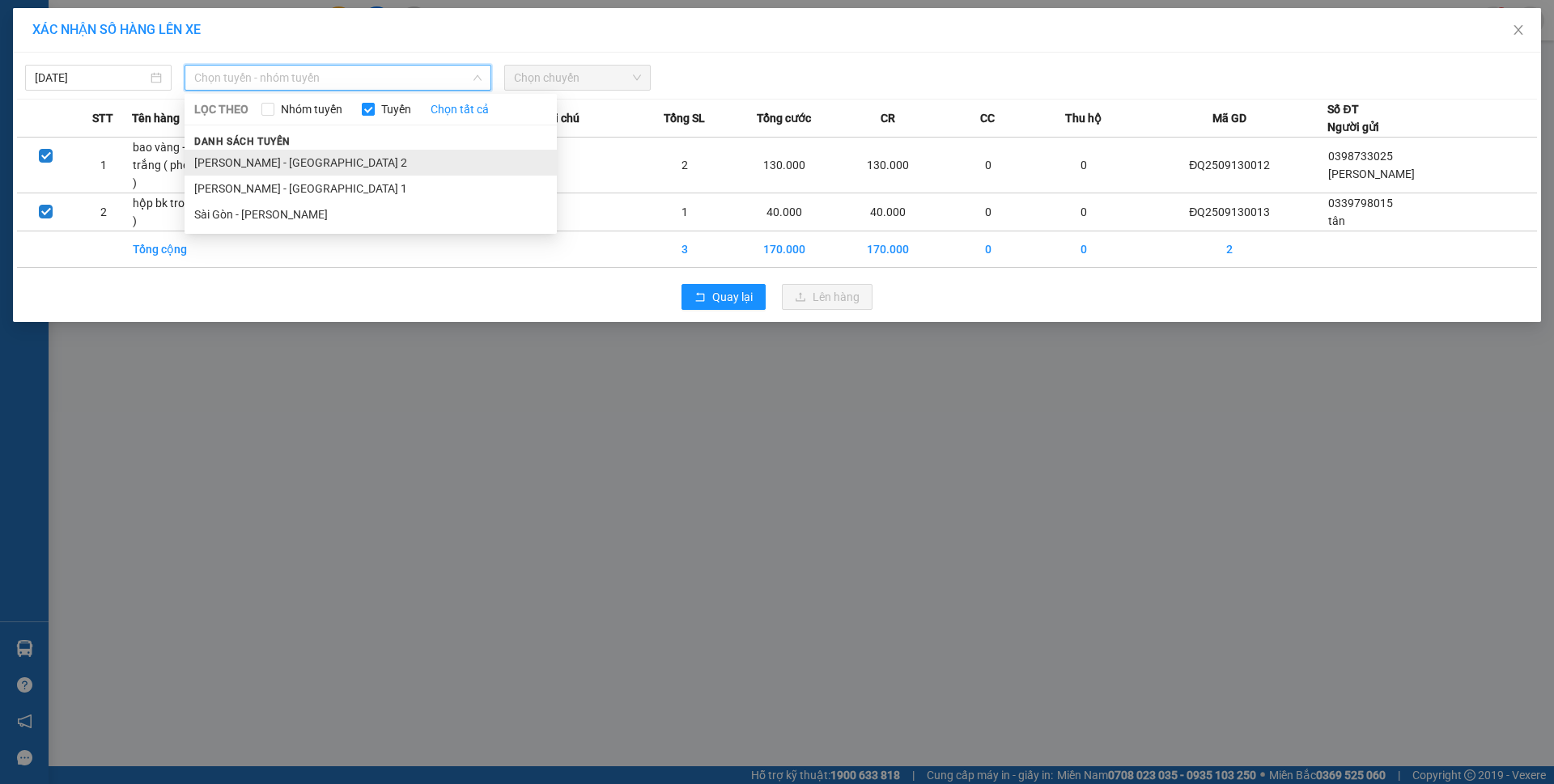
click at [256, 167] on li "[PERSON_NAME] - [GEOGRAPHIC_DATA] 2" at bounding box center [370, 162] width 372 height 26
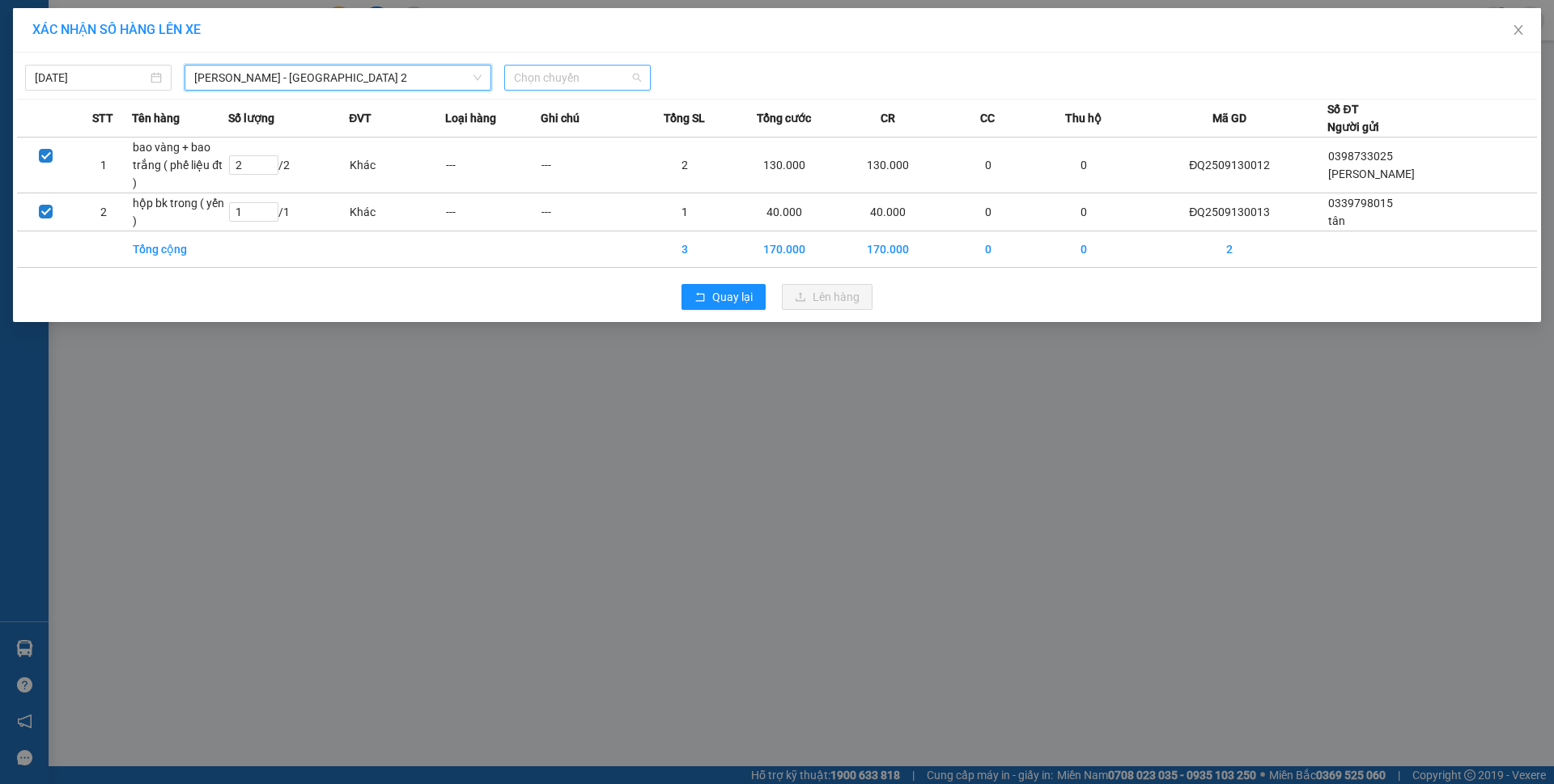
click at [590, 87] on span "Chọn chuyến" at bounding box center [577, 77] width 127 height 24
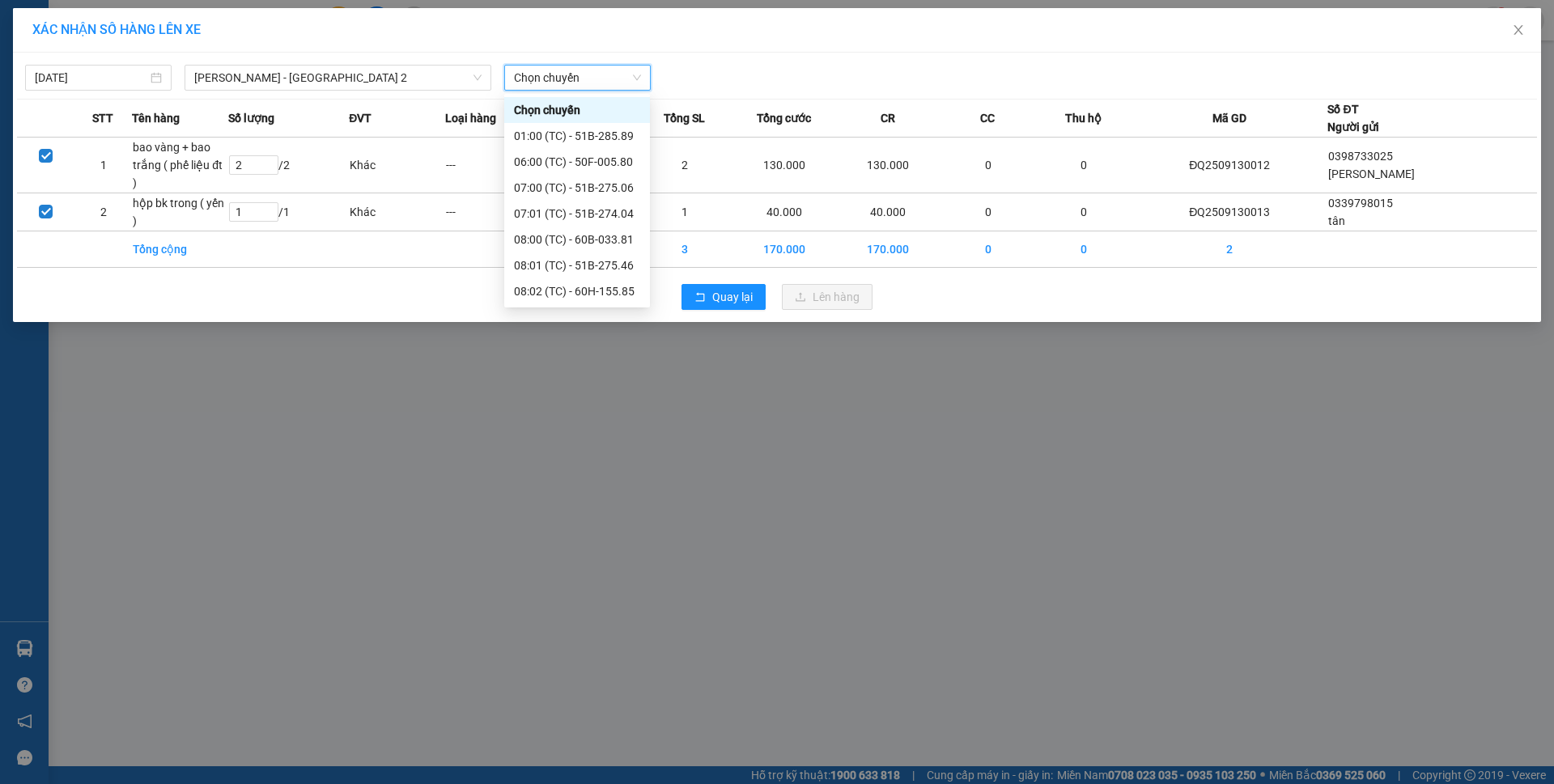
click at [780, 444] on div "XÁC NHẬN SỐ HÀNG LÊN XE 13/09/2025 Phương Lâm - Sài Gòn 2 LỌC THEO Nhóm tuyến T…" at bounding box center [777, 392] width 1554 height 784
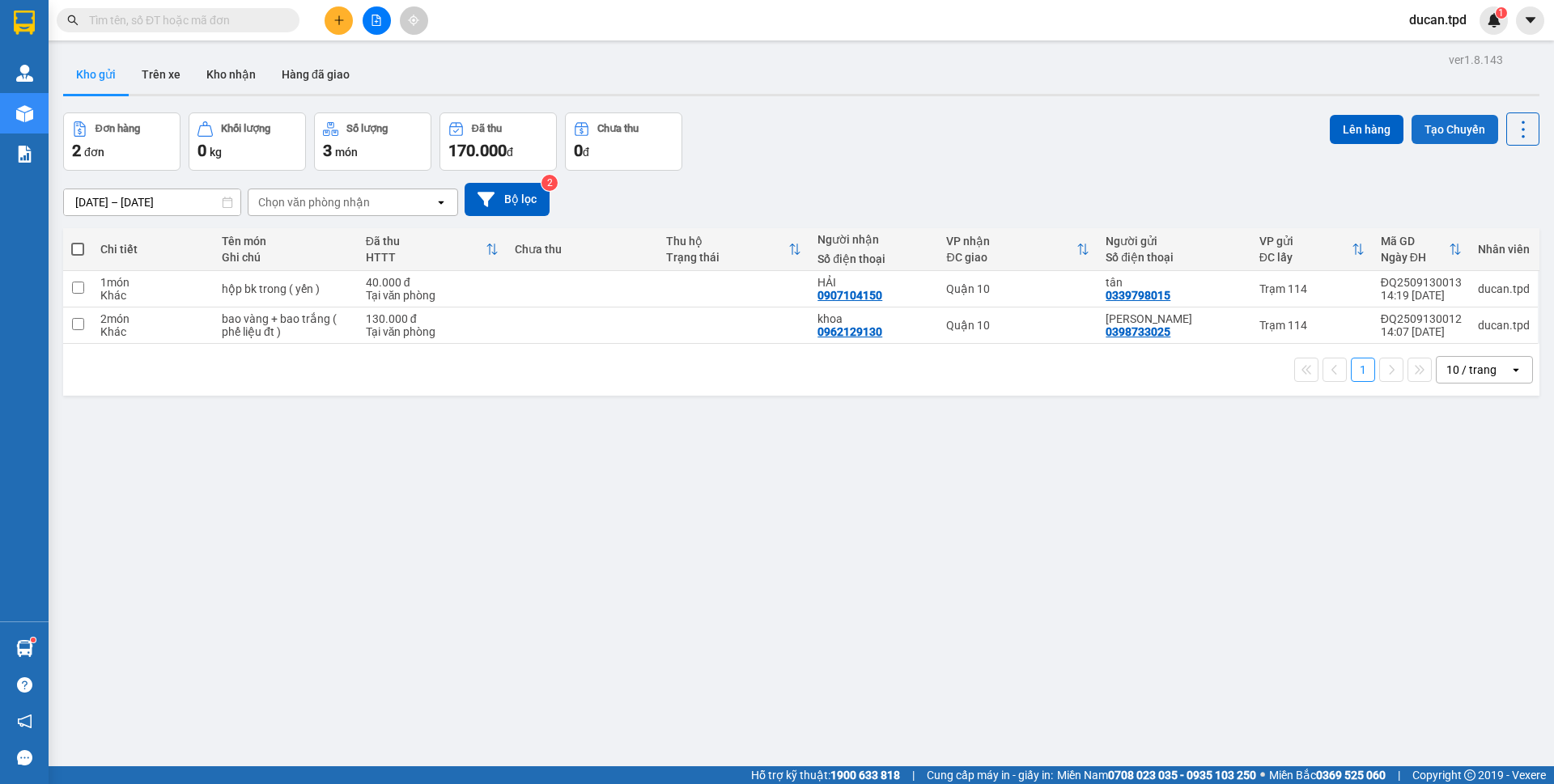
click at [1437, 129] on button "Tạo Chuyến" at bounding box center [1455, 129] width 87 height 29
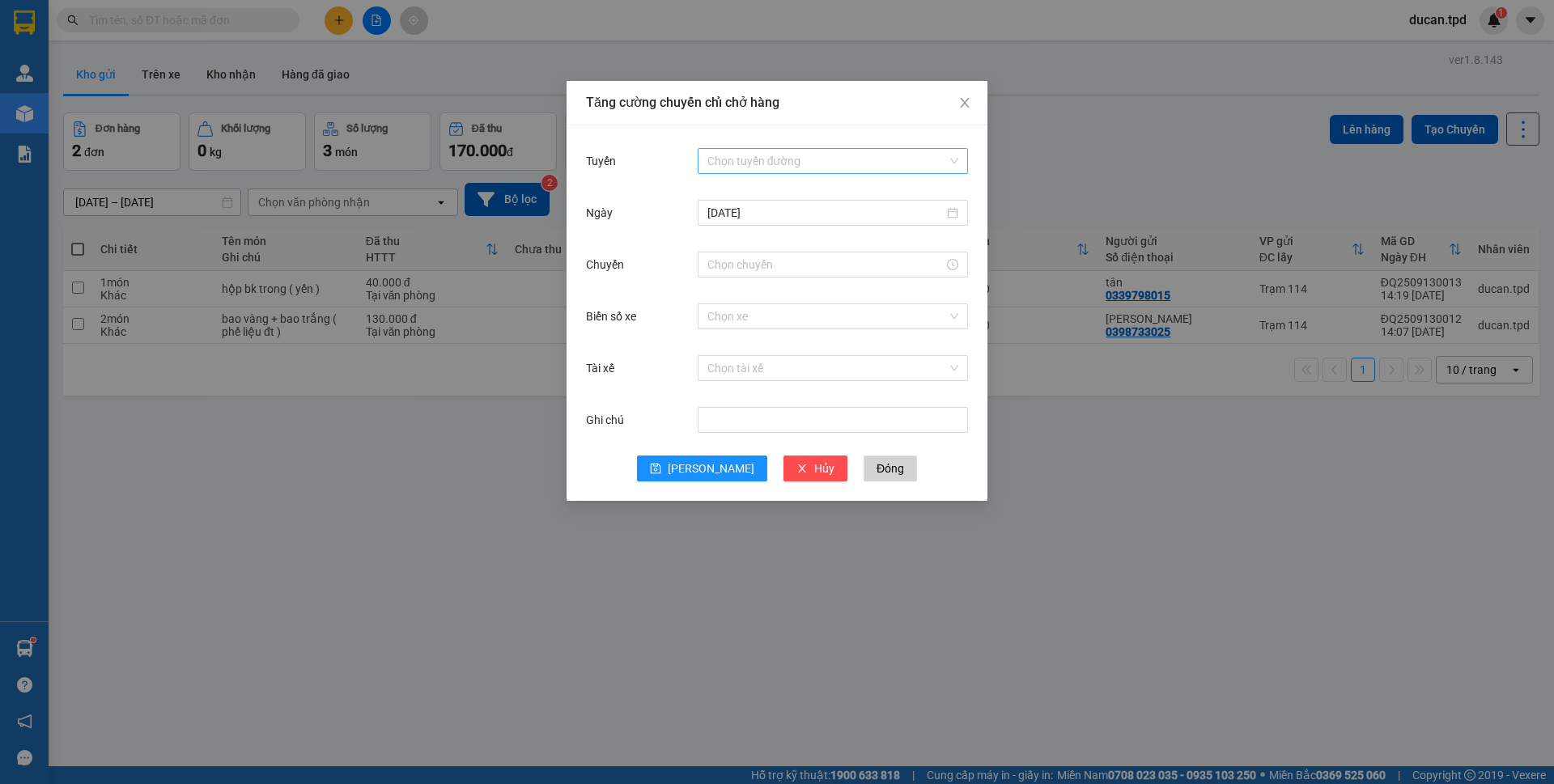
click at [720, 163] on input "Tuyến" at bounding box center [827, 161] width 239 height 24
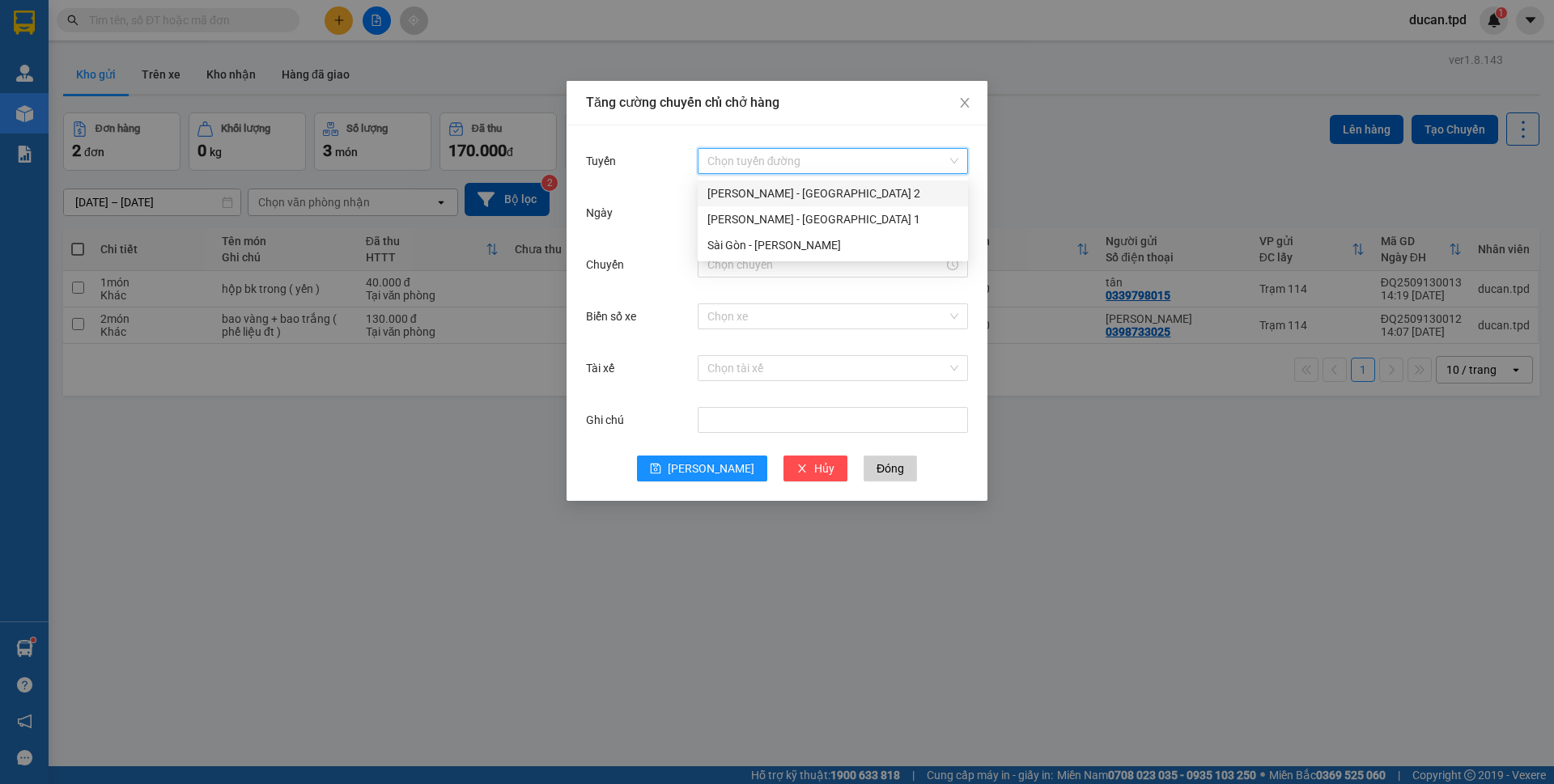
click at [742, 198] on div "[PERSON_NAME] - [GEOGRAPHIC_DATA] 2" at bounding box center [833, 194] width 251 height 18
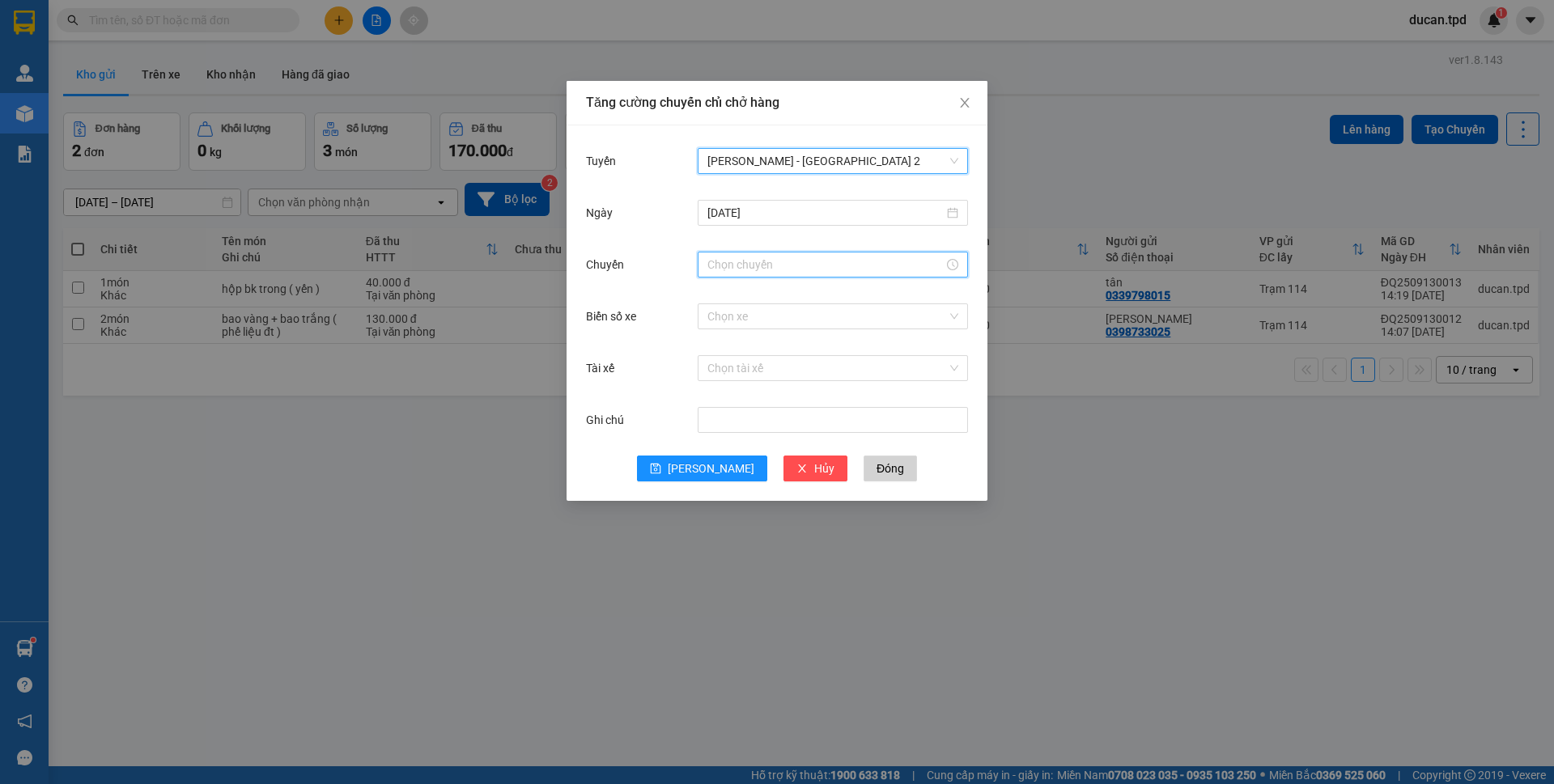
click at [805, 259] on input "Chuyến" at bounding box center [826, 265] width 237 height 18
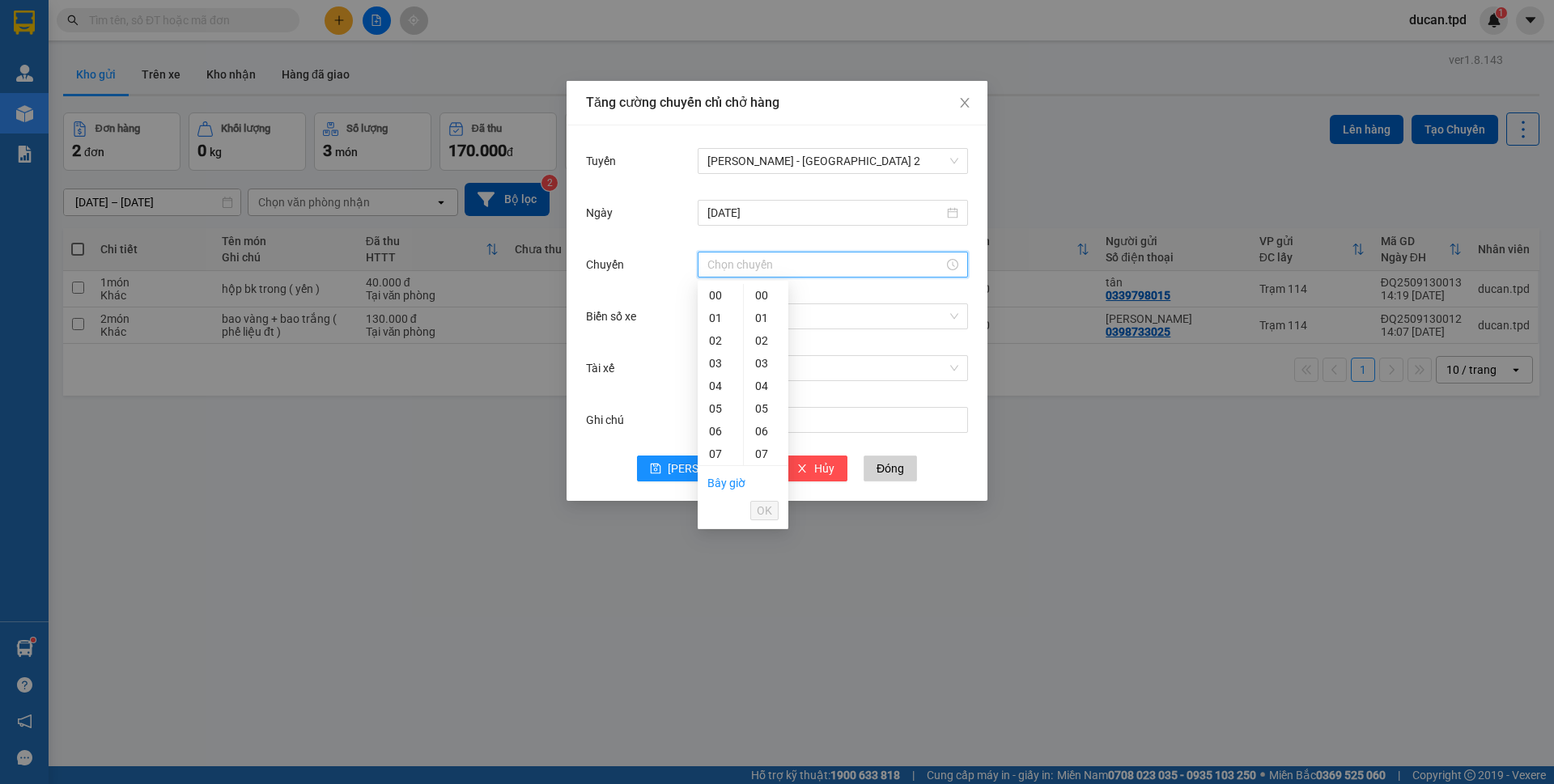
click at [716, 601] on div "14" at bounding box center [720, 612] width 45 height 22
type input "14:00"
click at [765, 504] on span "OK" at bounding box center [765, 510] width 16 height 18
click at [779, 328] on div "Chọn xe" at bounding box center [833, 316] width 271 height 26
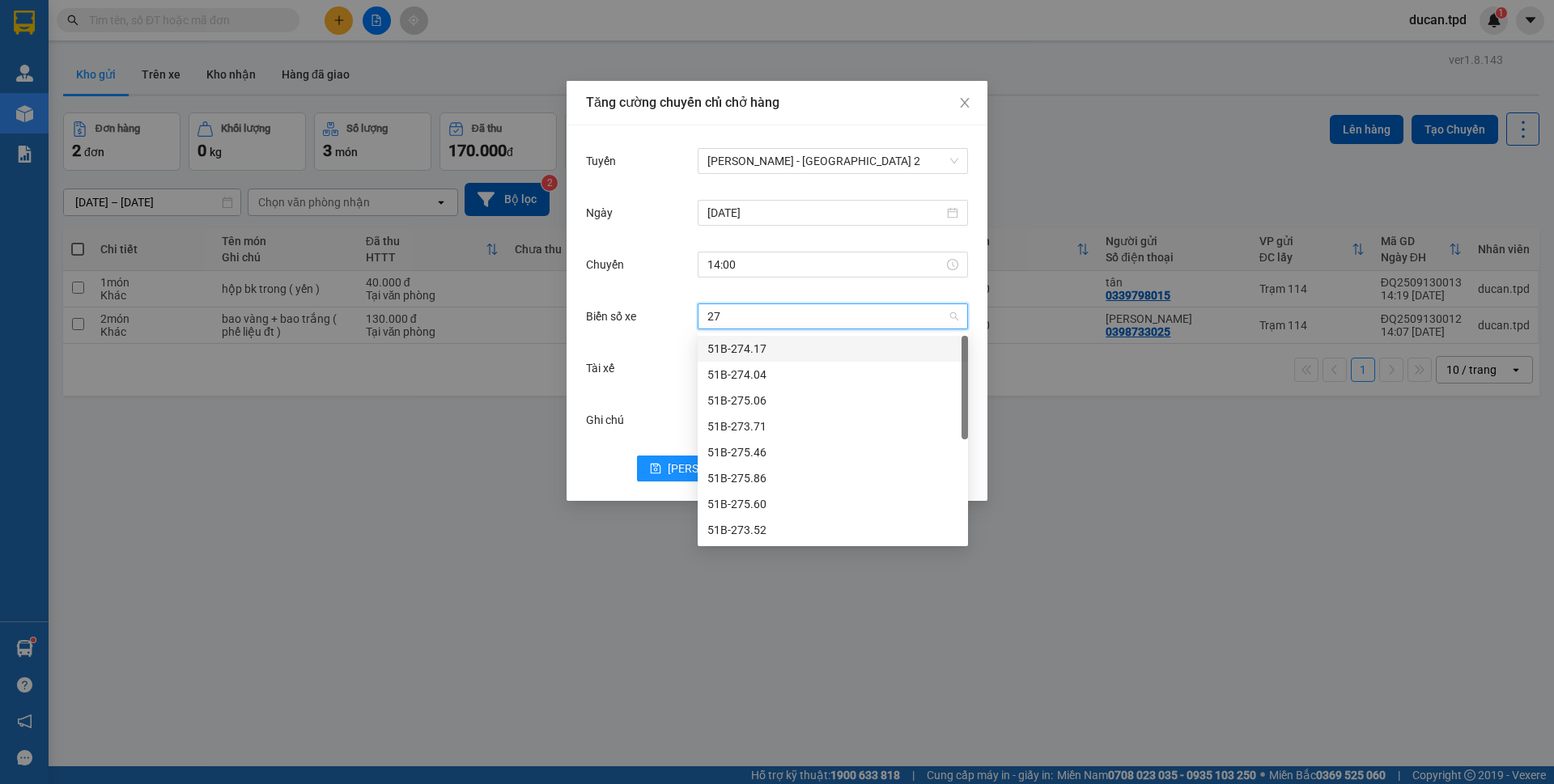
type input "275"
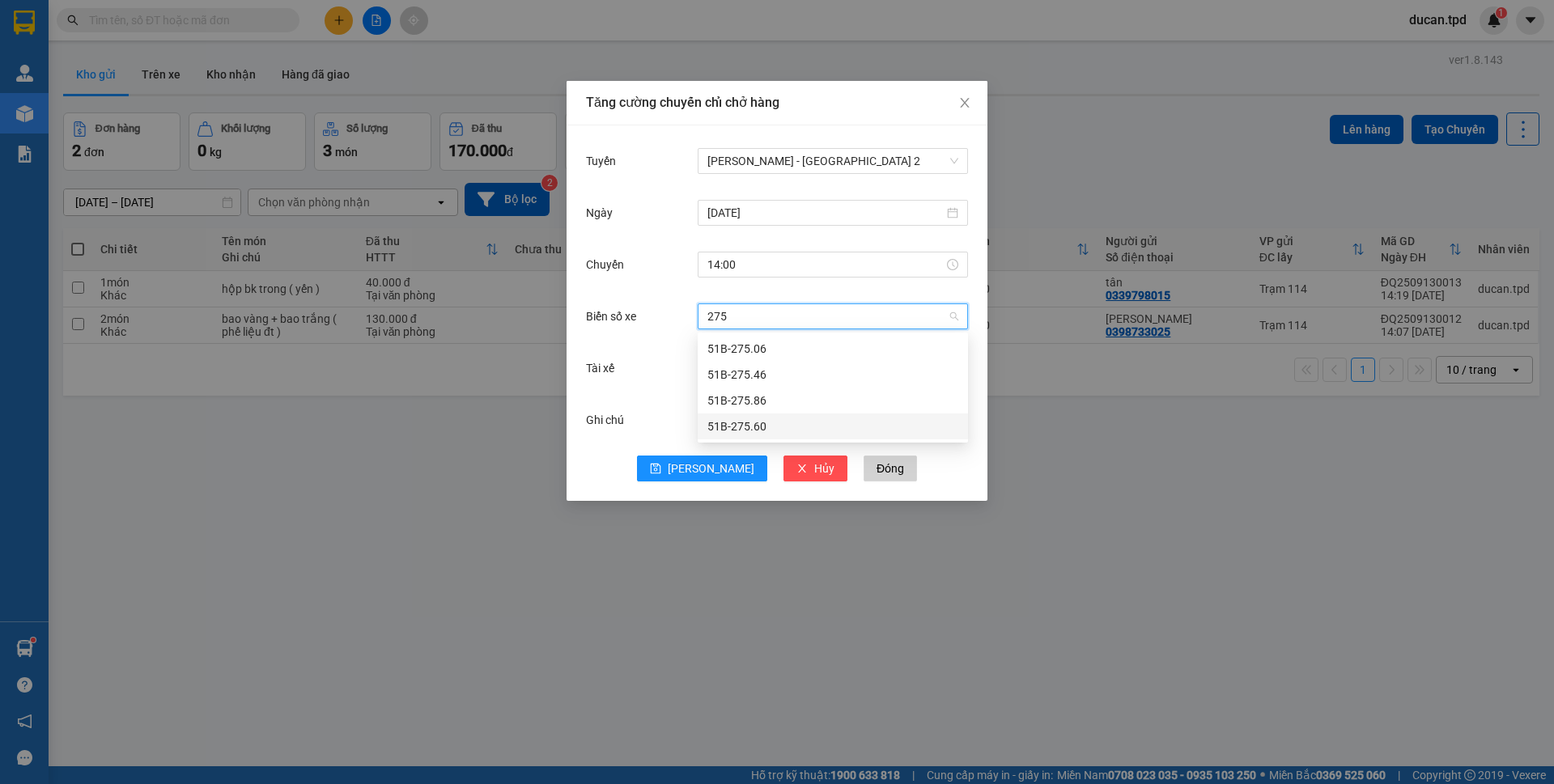
click at [753, 421] on div "51B-275.60" at bounding box center [833, 426] width 251 height 18
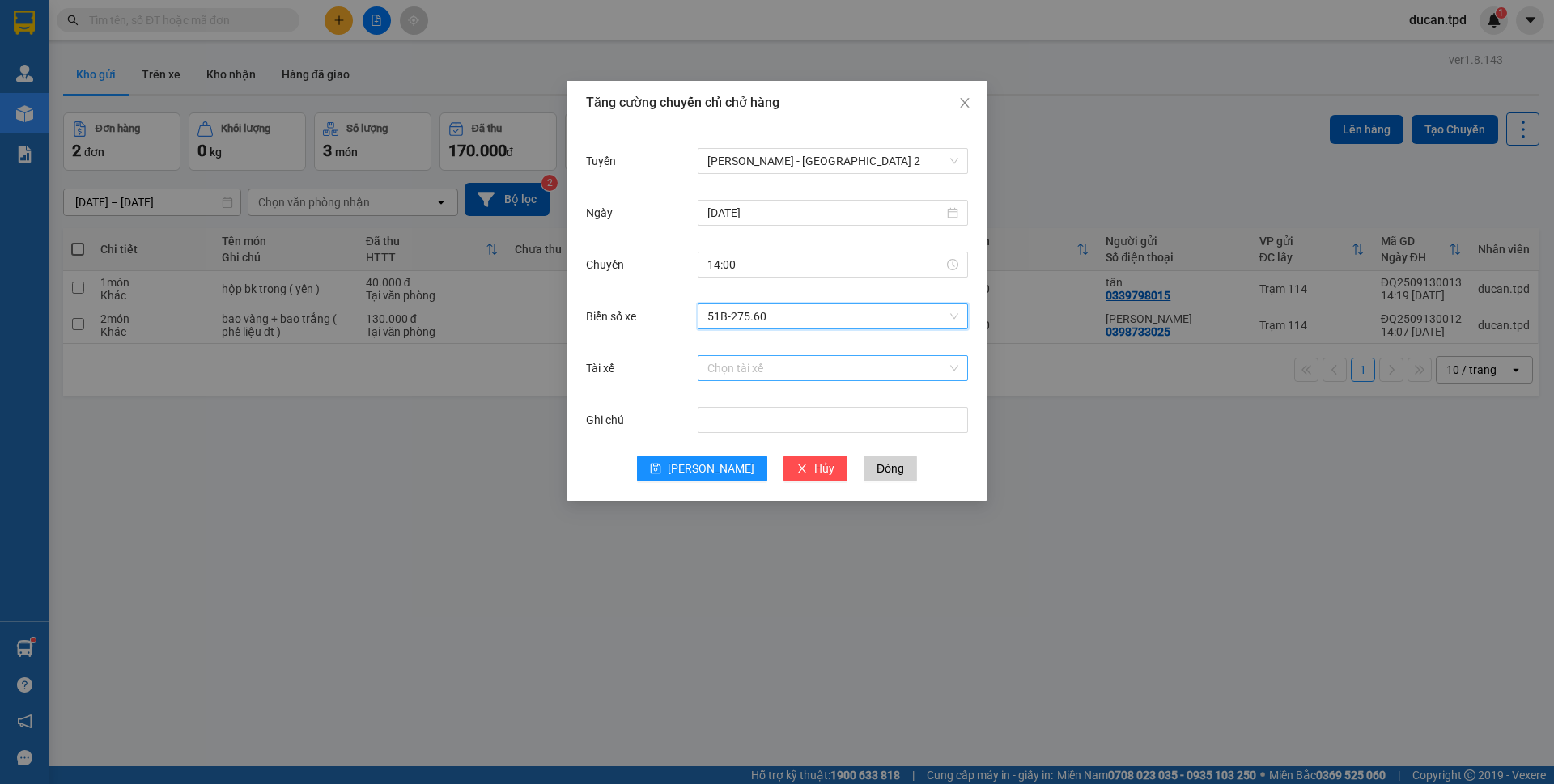
click at [737, 370] on input "Tài xế" at bounding box center [827, 368] width 239 height 24
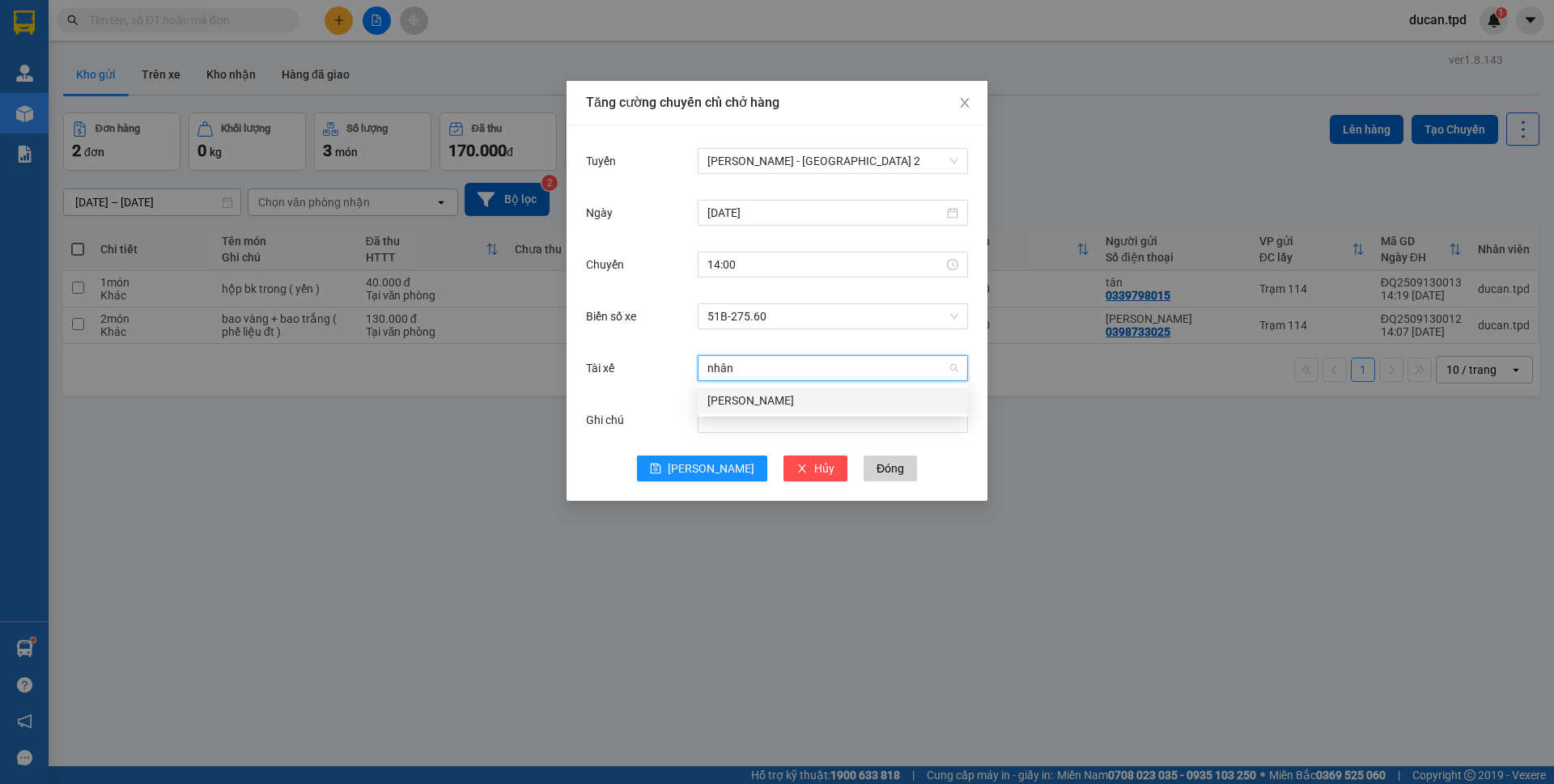
type input "nhân"
click at [751, 413] on body "Kết quả tìm kiếm ( 25 ) Bộ lọc Mã ĐH Trạng thái Món hàng Thu hộ Tổng cước Chưa …" at bounding box center [777, 392] width 1554 height 784
click at [745, 369] on input "Tài xế" at bounding box center [827, 368] width 239 height 24
type input "h"
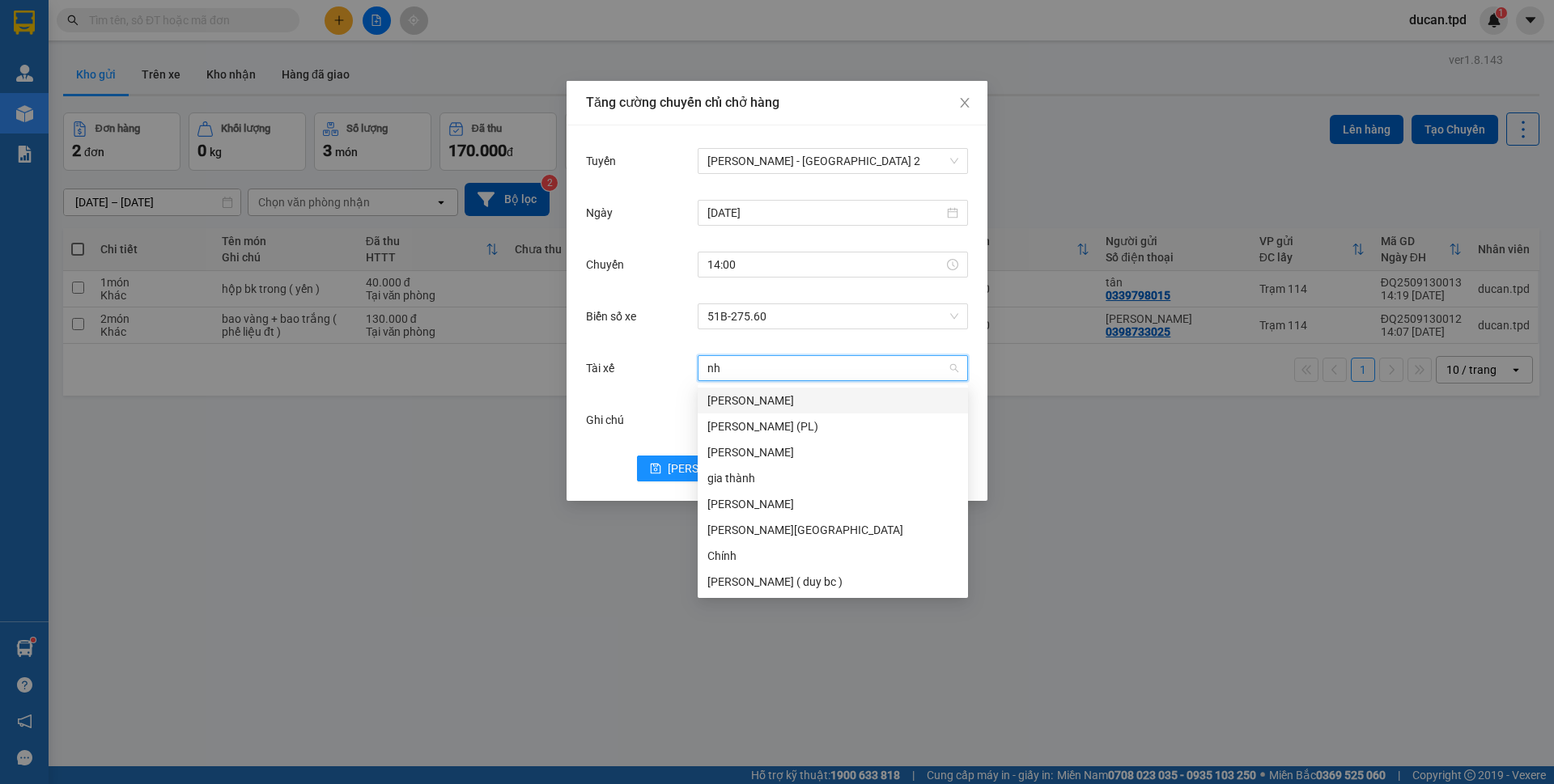
type input "nha"
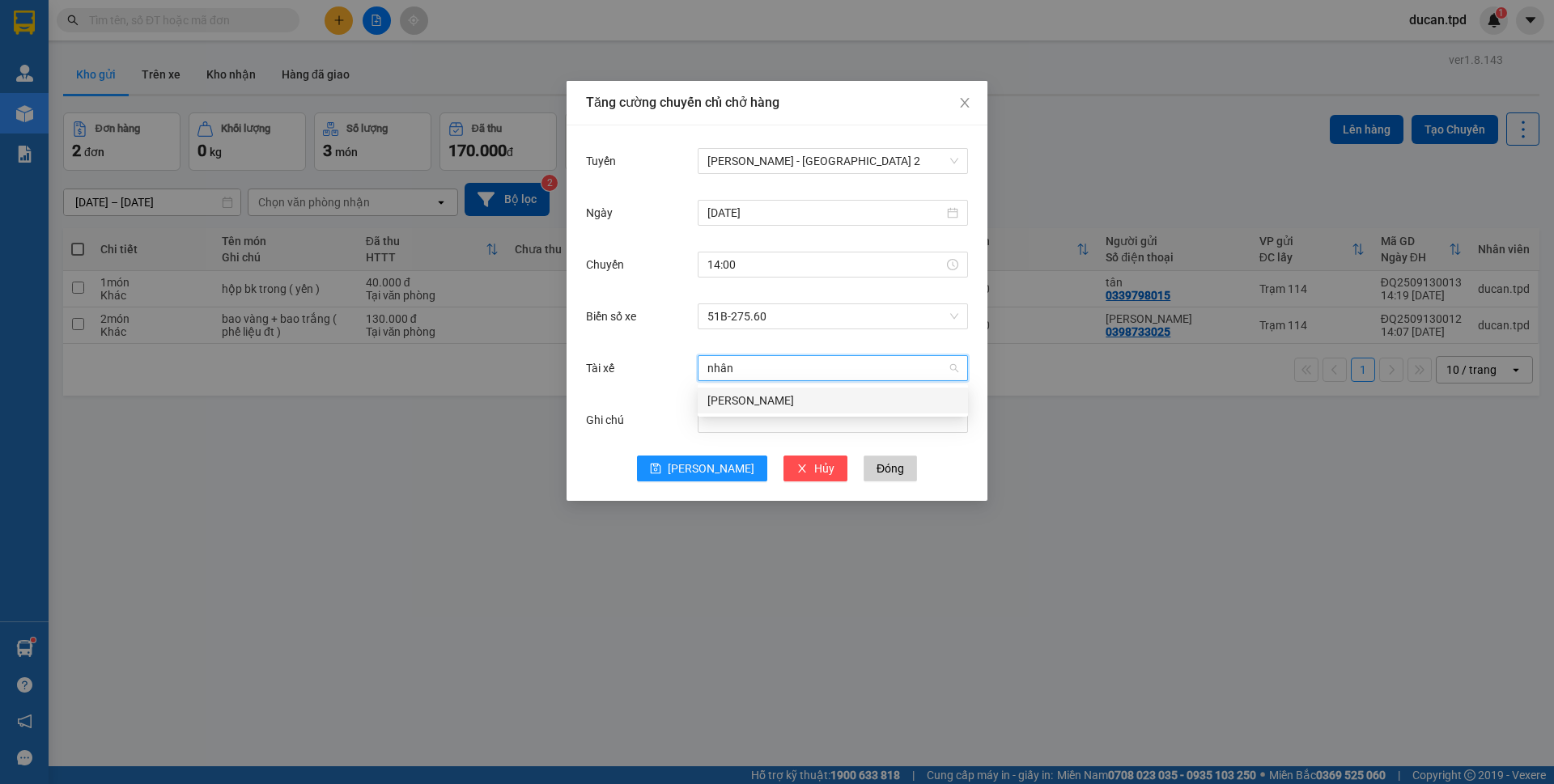
click at [750, 392] on div "[PERSON_NAME]" at bounding box center [833, 401] width 251 height 18
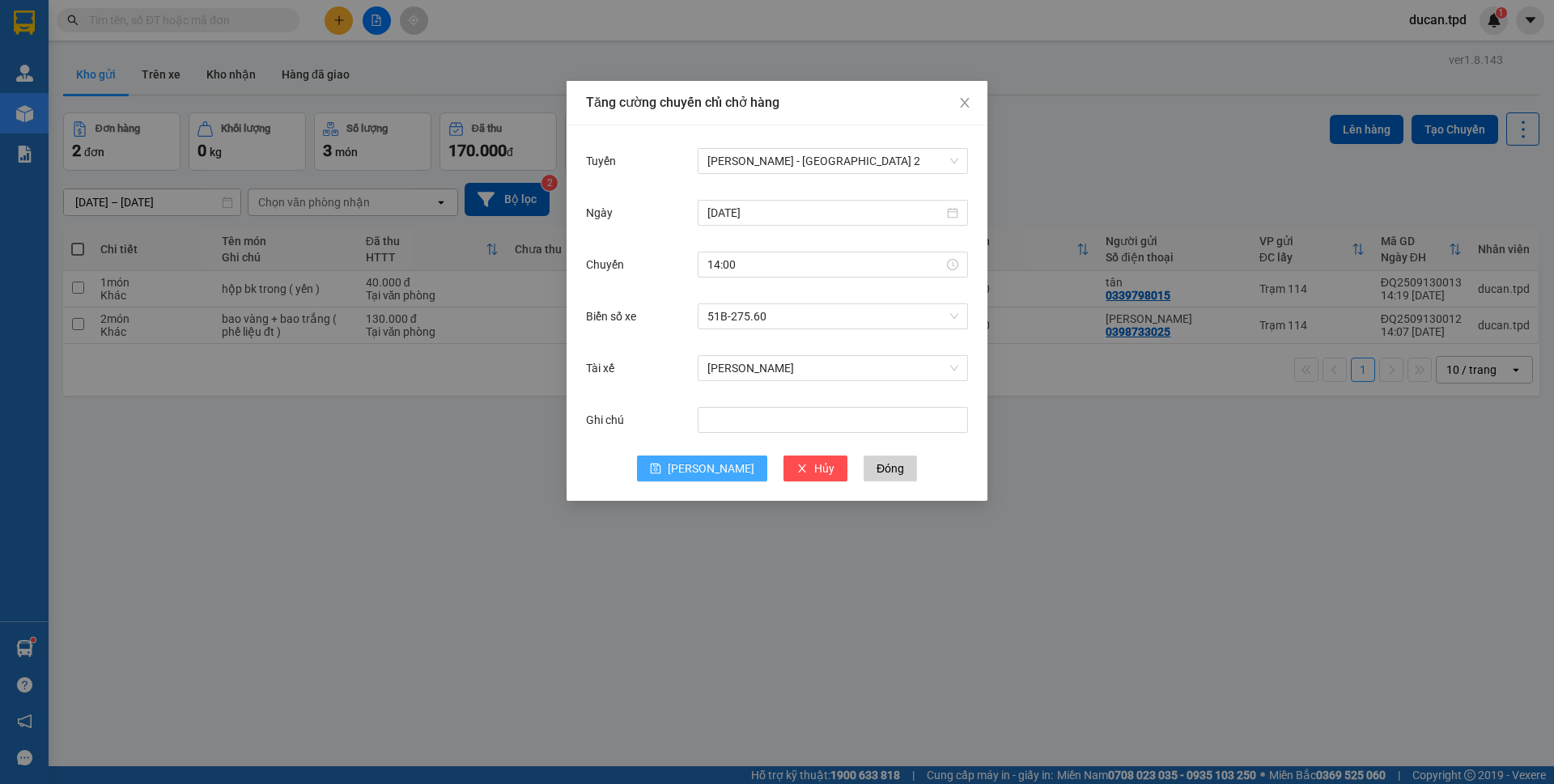
click at [723, 461] on button "[PERSON_NAME]" at bounding box center [702, 468] width 130 height 26
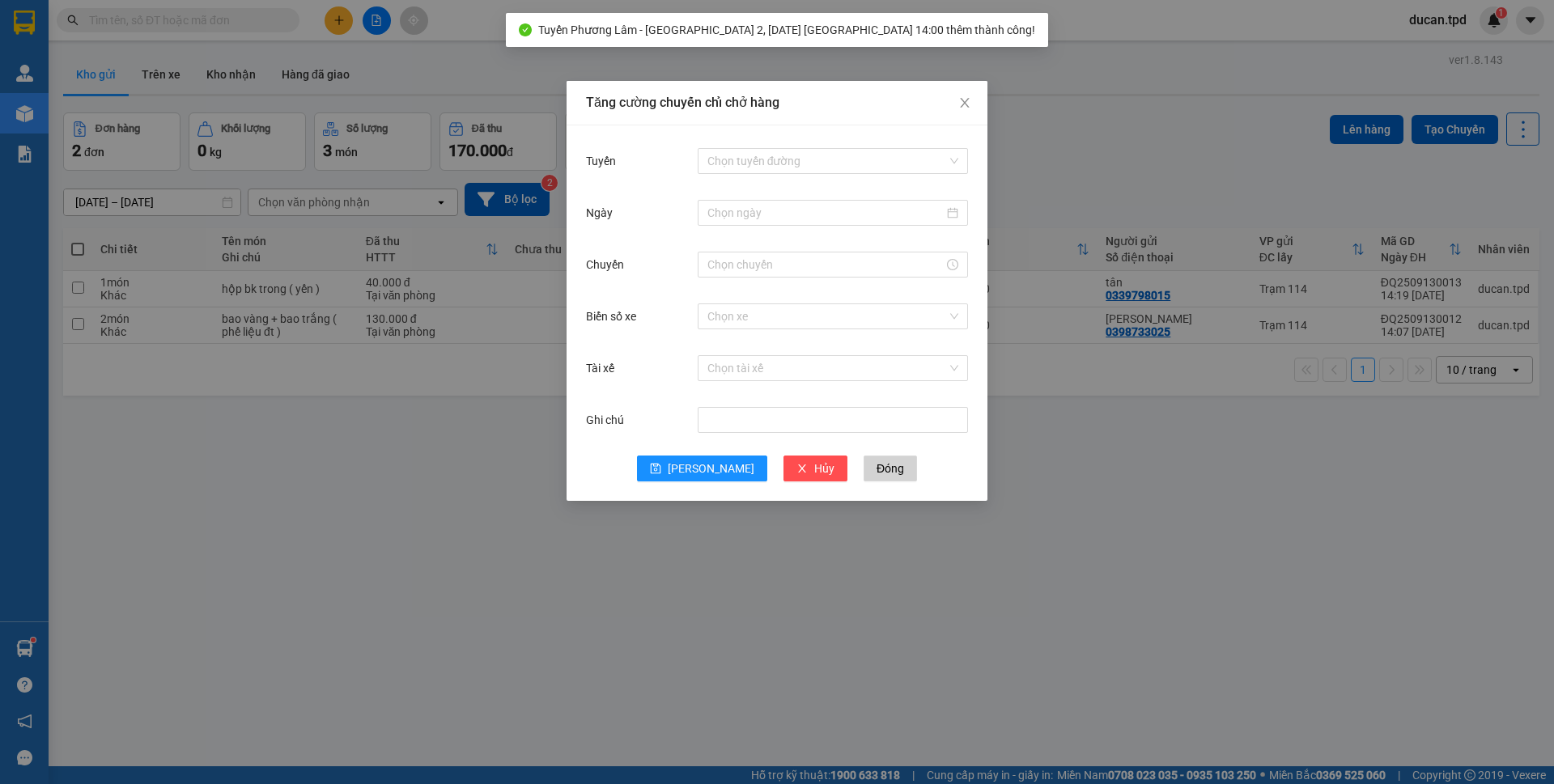
click at [308, 468] on div "Tăng cường chuyến chỉ chở hàng Tuyến Chọn tuyến đường Ngày Chuyến Biển số xe Ch…" at bounding box center [777, 392] width 1554 height 784
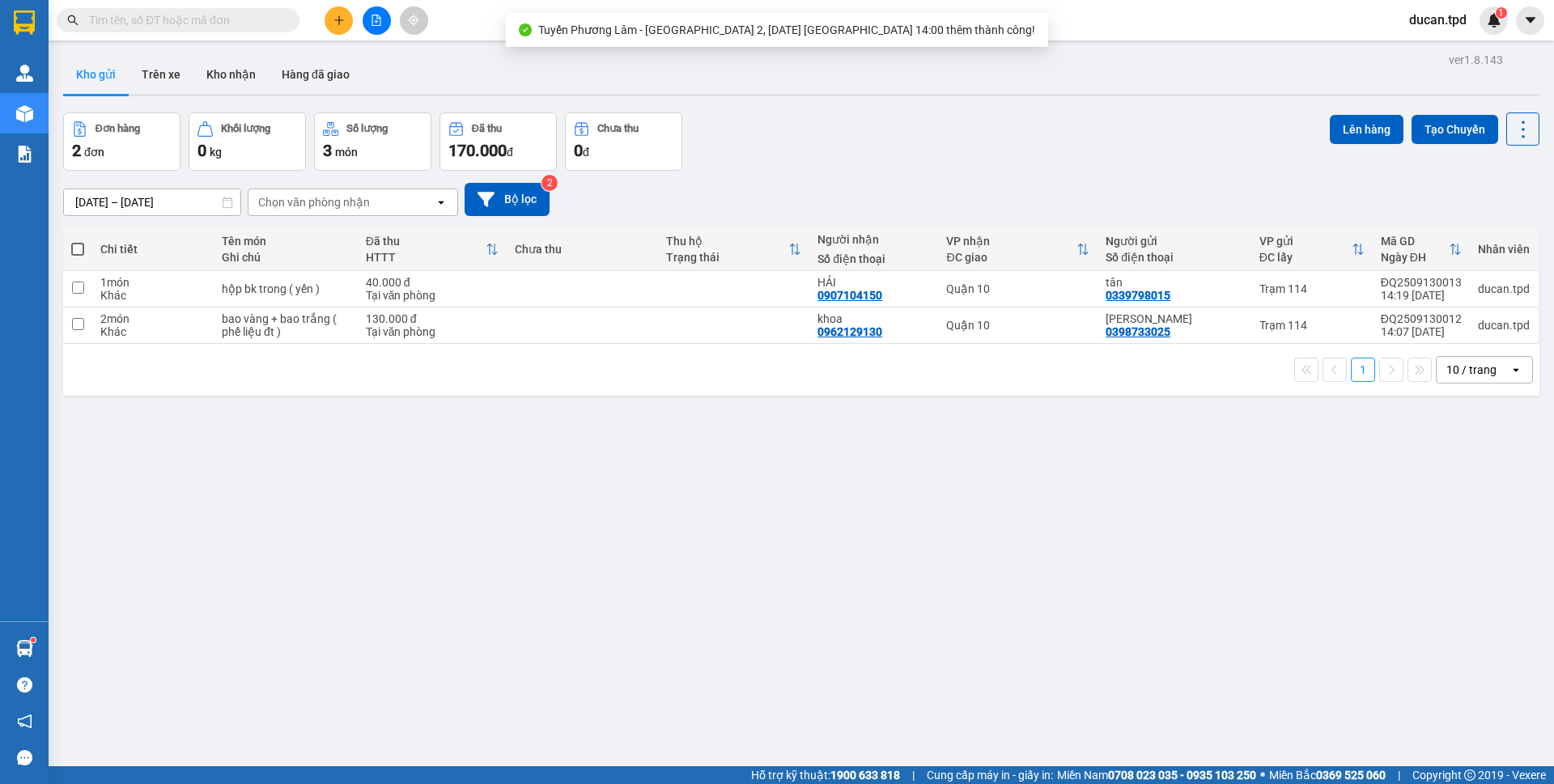
click at [74, 247] on span at bounding box center [78, 249] width 13 height 13
click at [78, 241] on input "checkbox" at bounding box center [78, 241] width 0 height 0
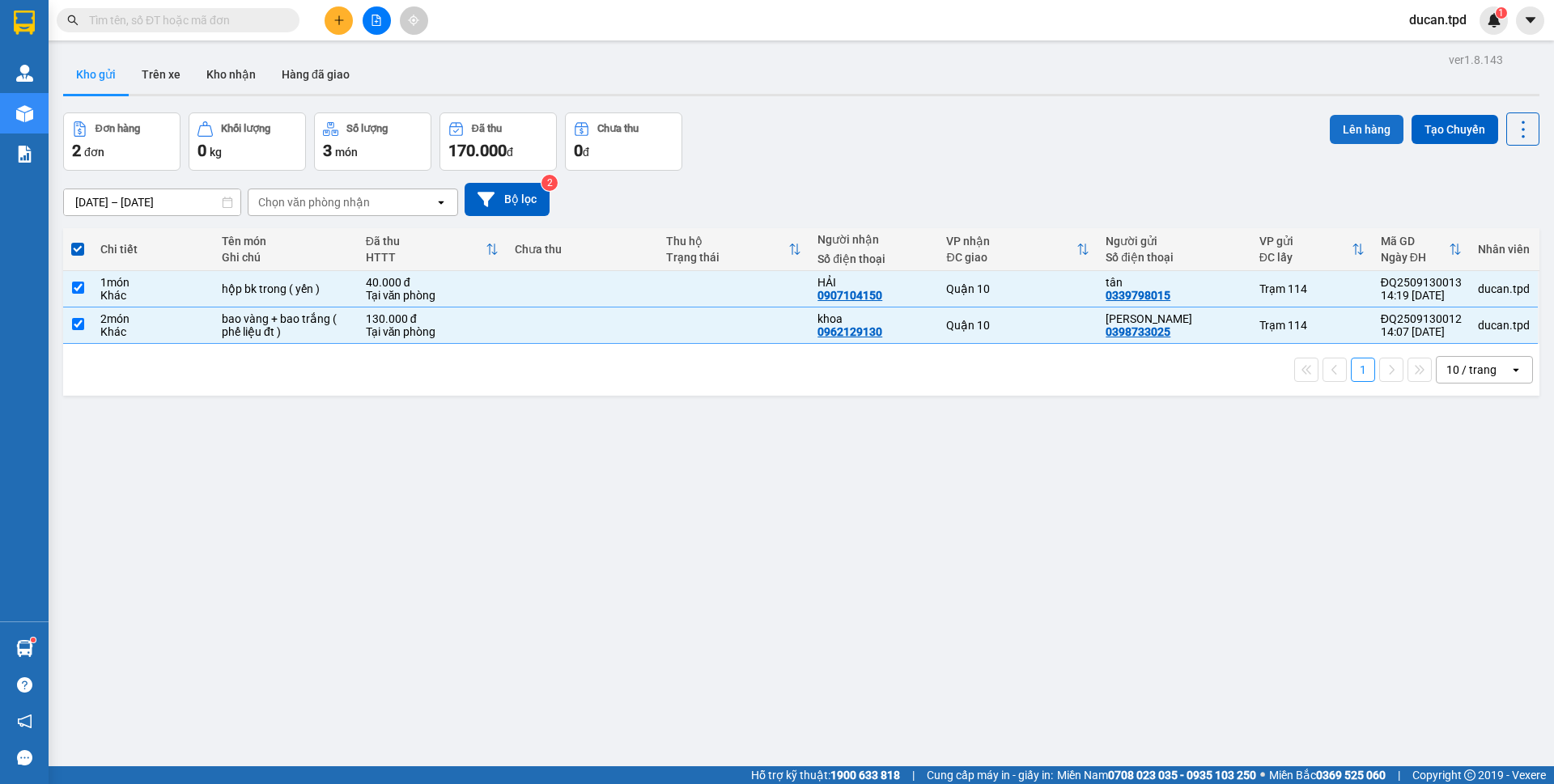
click at [1340, 129] on button "Lên hàng" at bounding box center [1366, 129] width 73 height 29
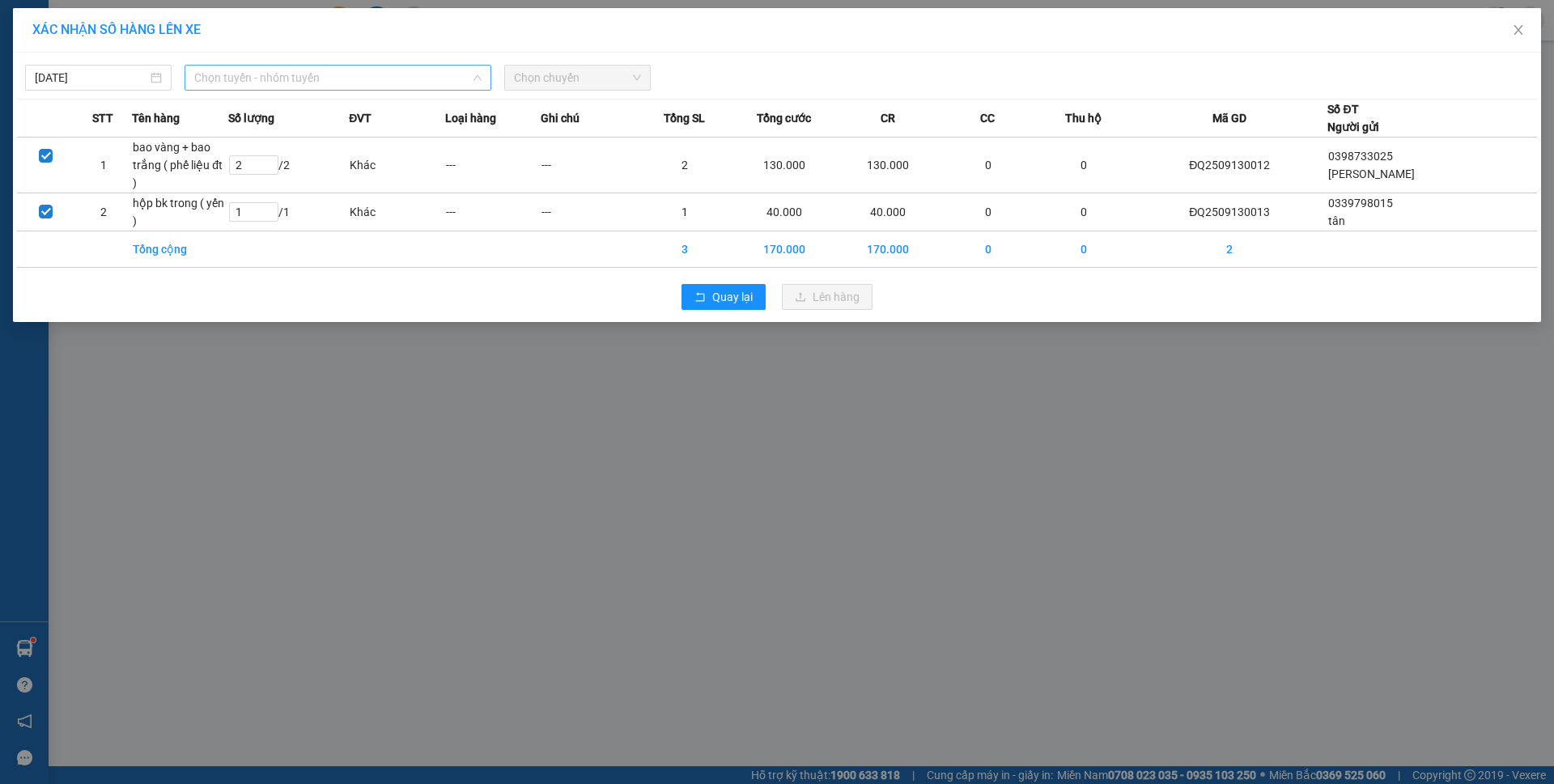
click at [361, 66] on span "Chọn tuyến - nhóm tuyến" at bounding box center [338, 77] width 287 height 24
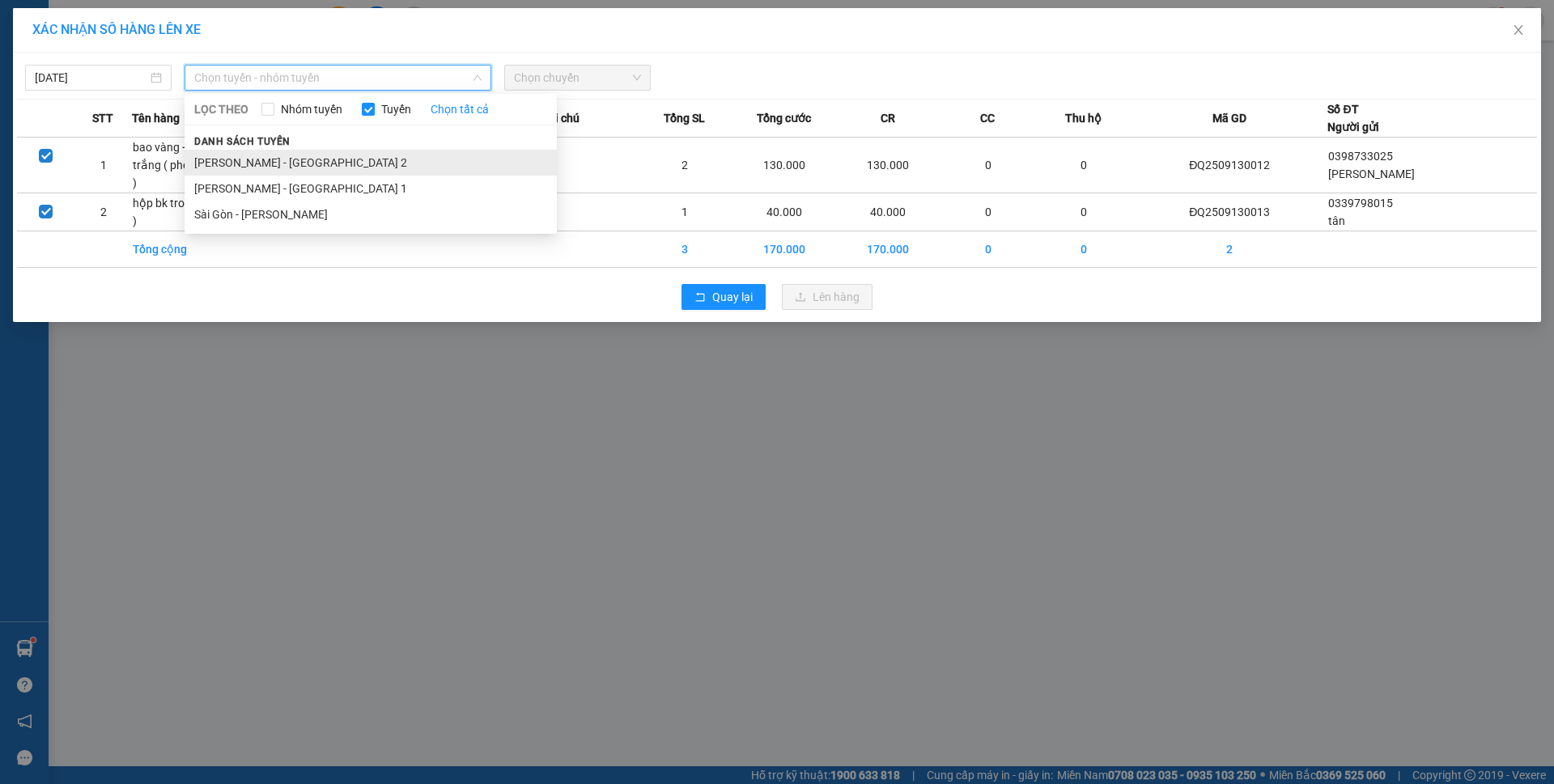
click at [332, 157] on li "[PERSON_NAME] - [GEOGRAPHIC_DATA] 2" at bounding box center [370, 162] width 372 height 26
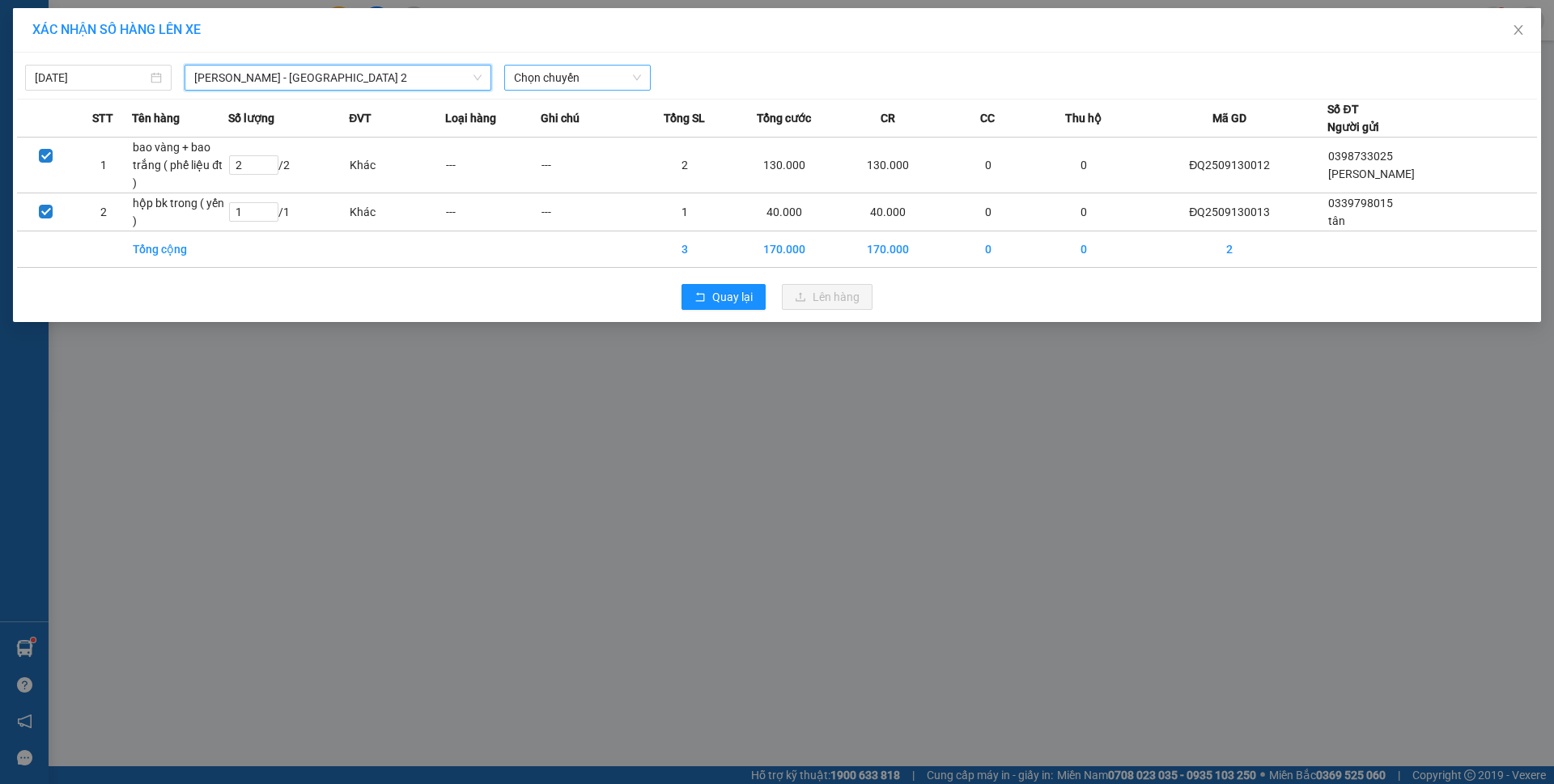
click at [542, 68] on span "Chọn chuyến" at bounding box center [577, 77] width 127 height 24
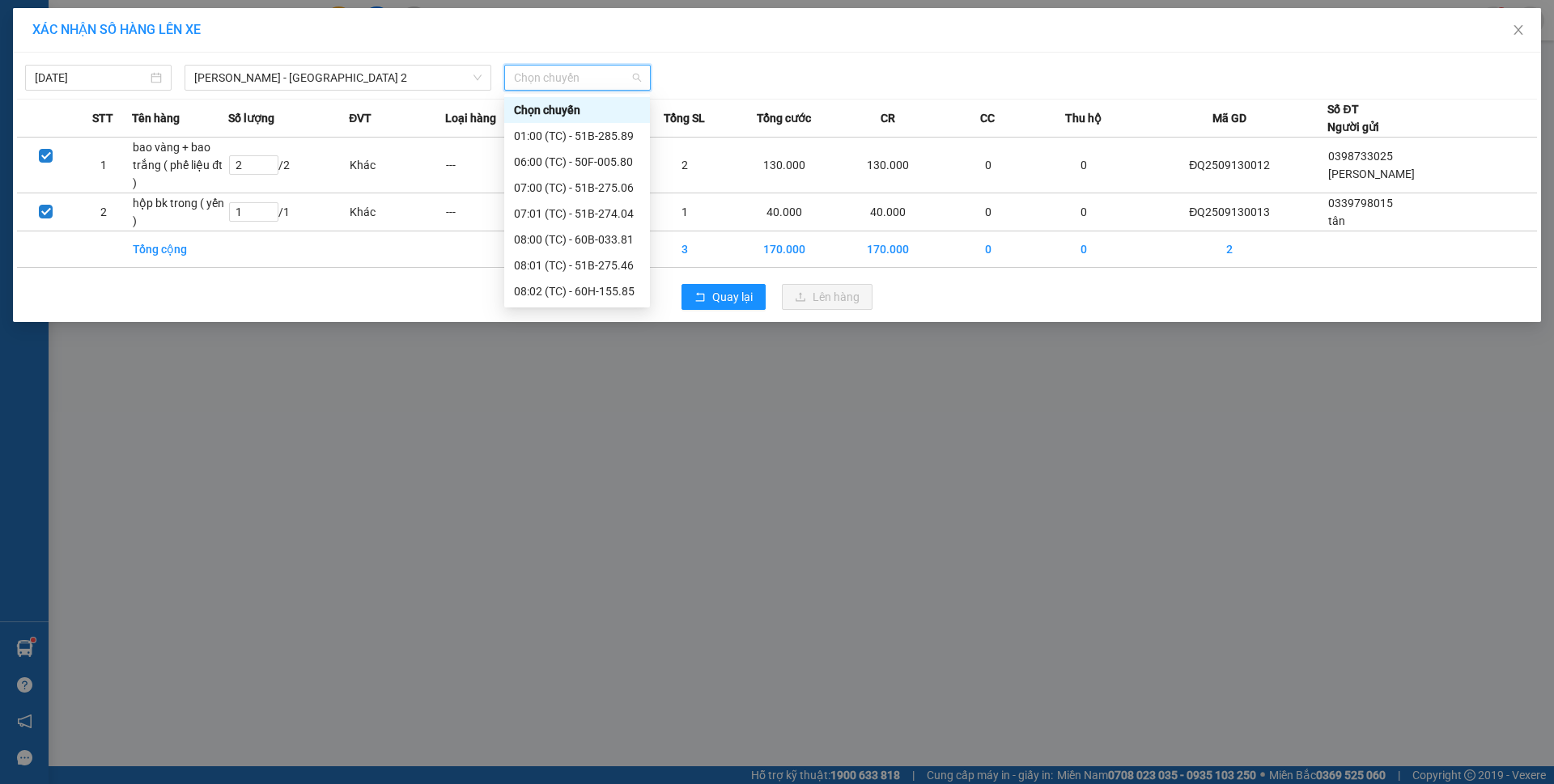
click at [584, 463] on div "14:00 (TC) - 51B-275.60" at bounding box center [577, 472] width 126 height 18
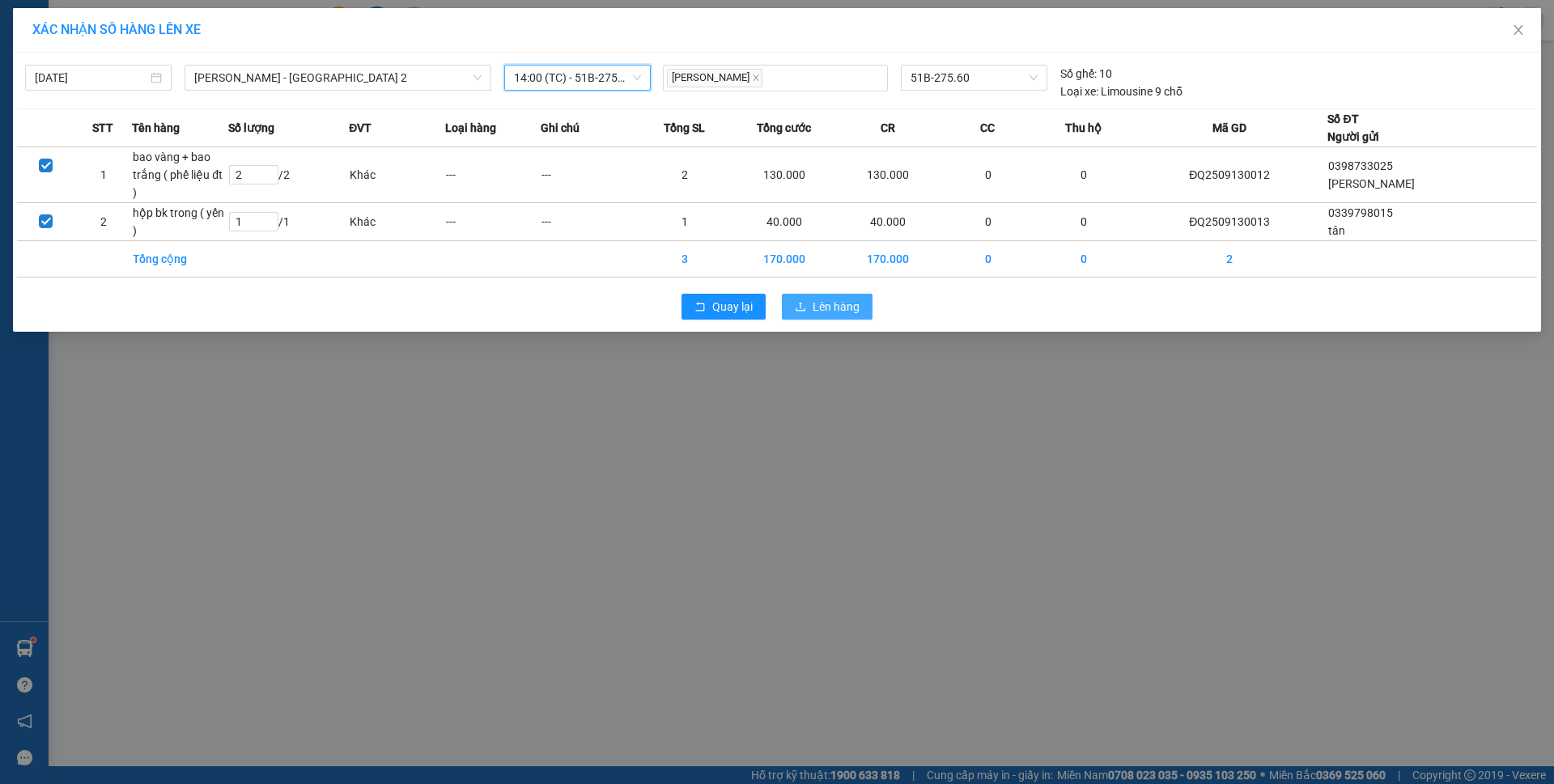
click at [793, 293] on button "Lên hàng" at bounding box center [827, 306] width 91 height 26
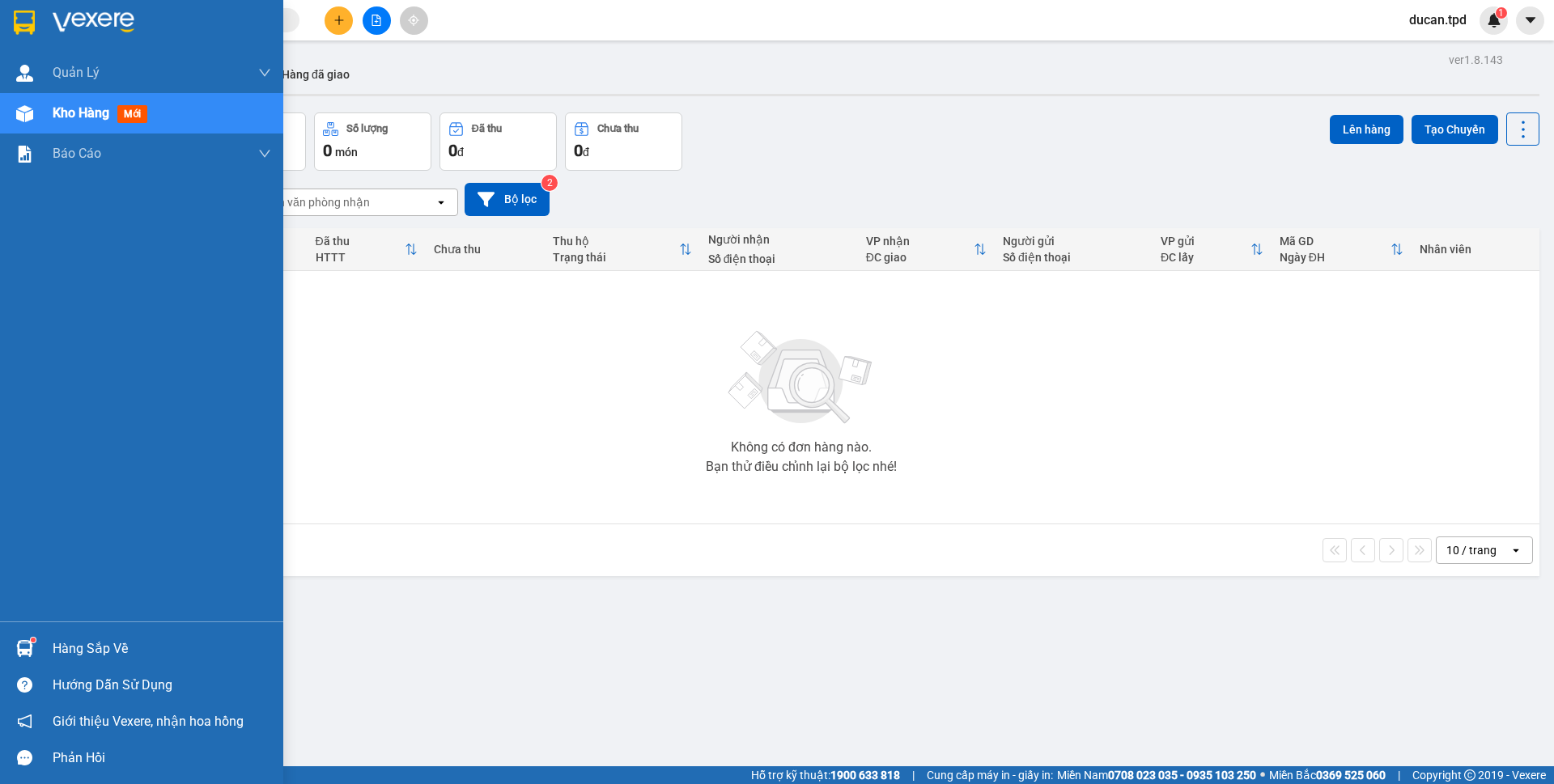
click at [45, 656] on div "Hàng sắp về" at bounding box center [141, 649] width 283 height 36
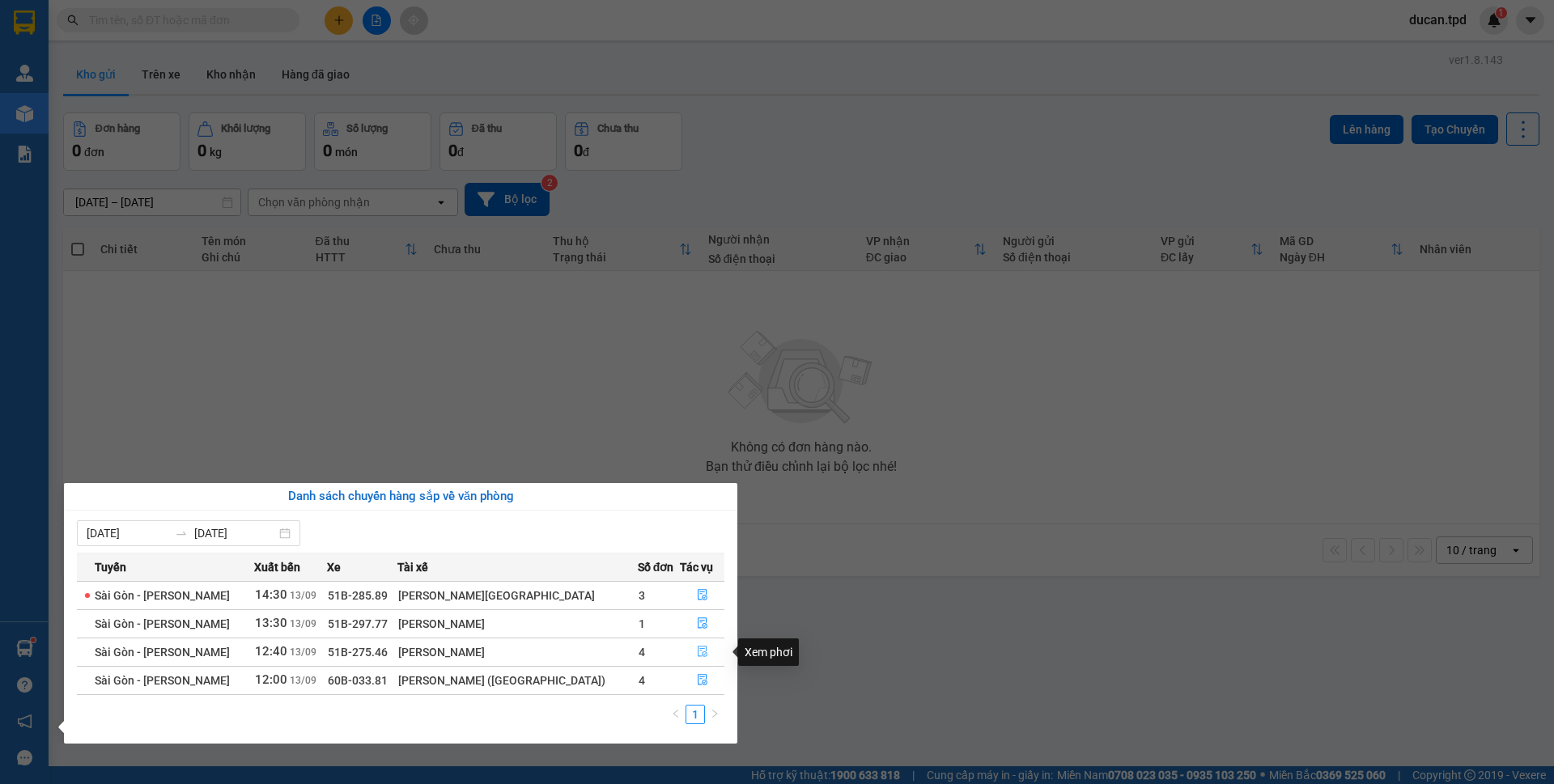
click at [697, 657] on icon "file-done" at bounding box center [703, 651] width 12 height 12
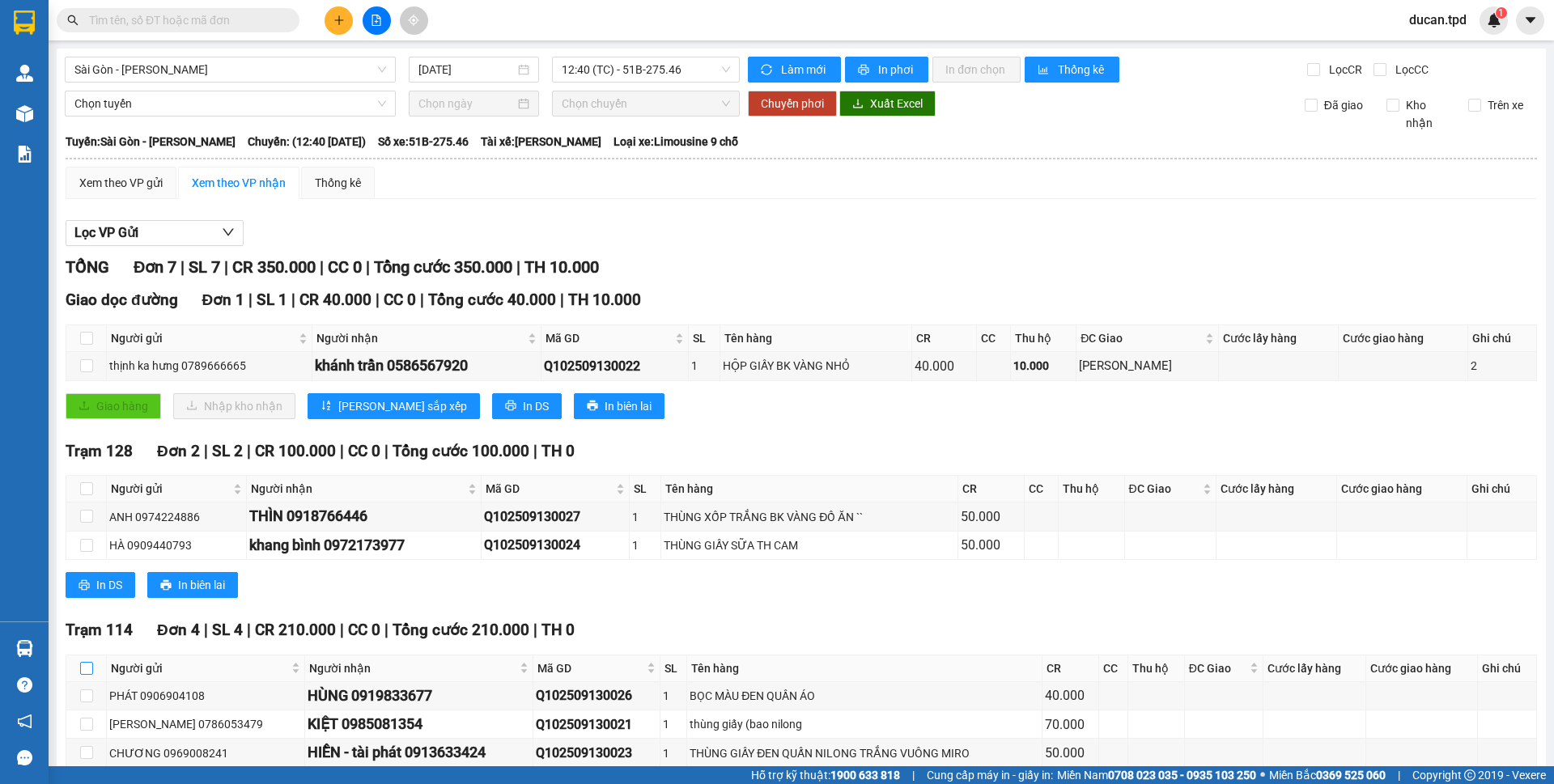
click at [85, 662] on input "checkbox" at bounding box center [87, 669] width 13 height 13
checkbox input "true"
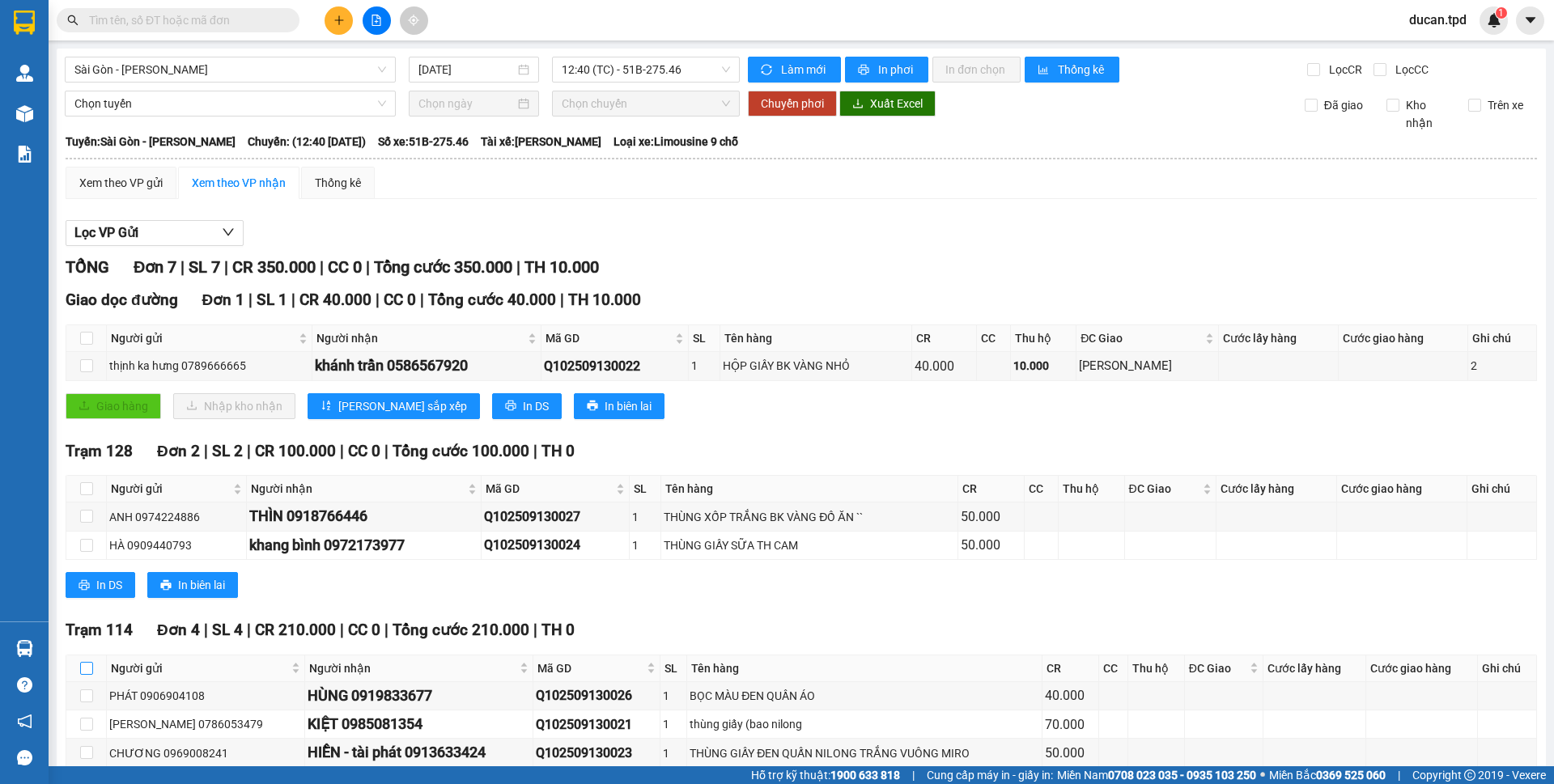
checkbox input "true"
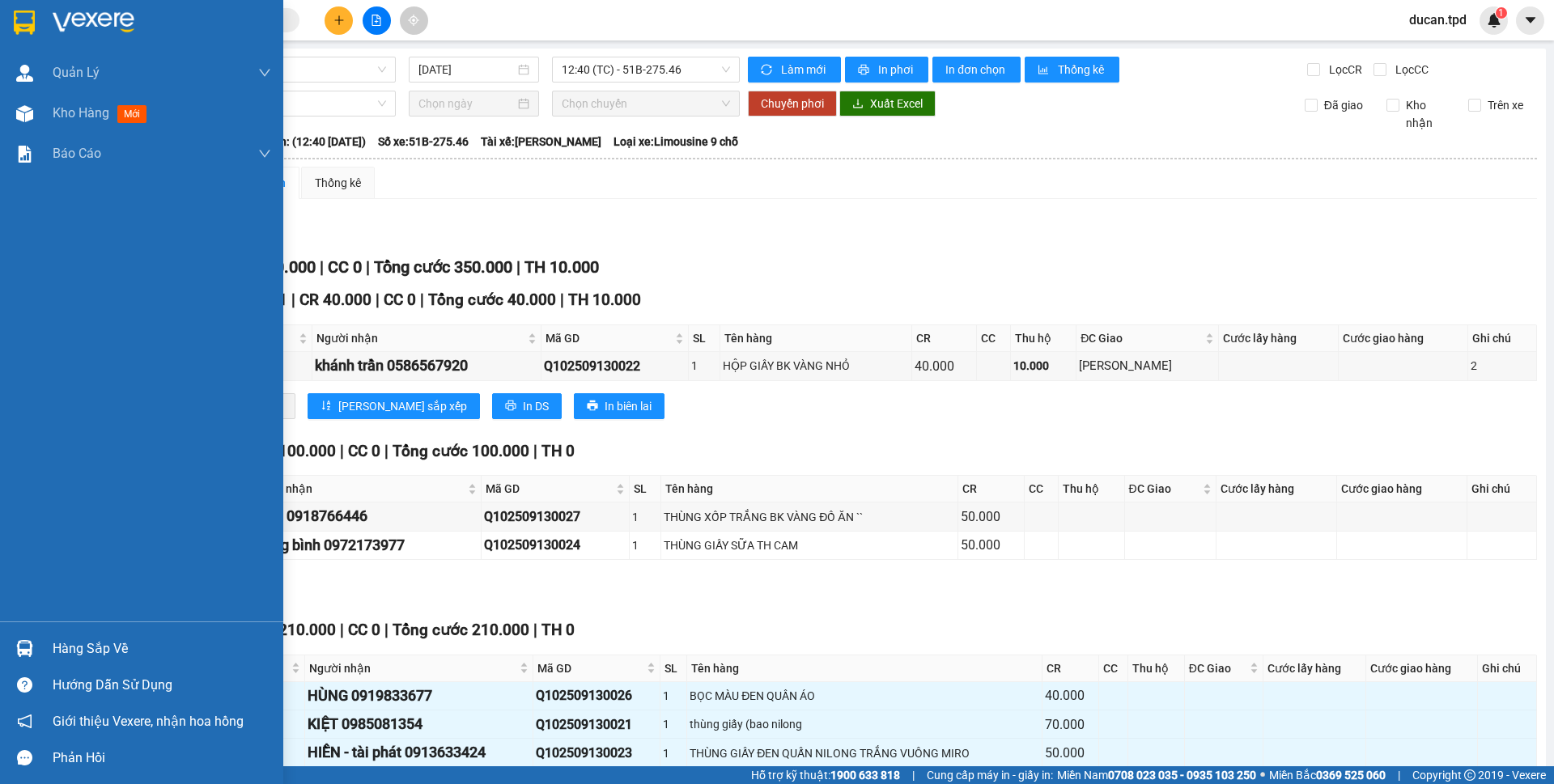
click at [54, 636] on div "Hàng sắp về" at bounding box center [162, 648] width 219 height 24
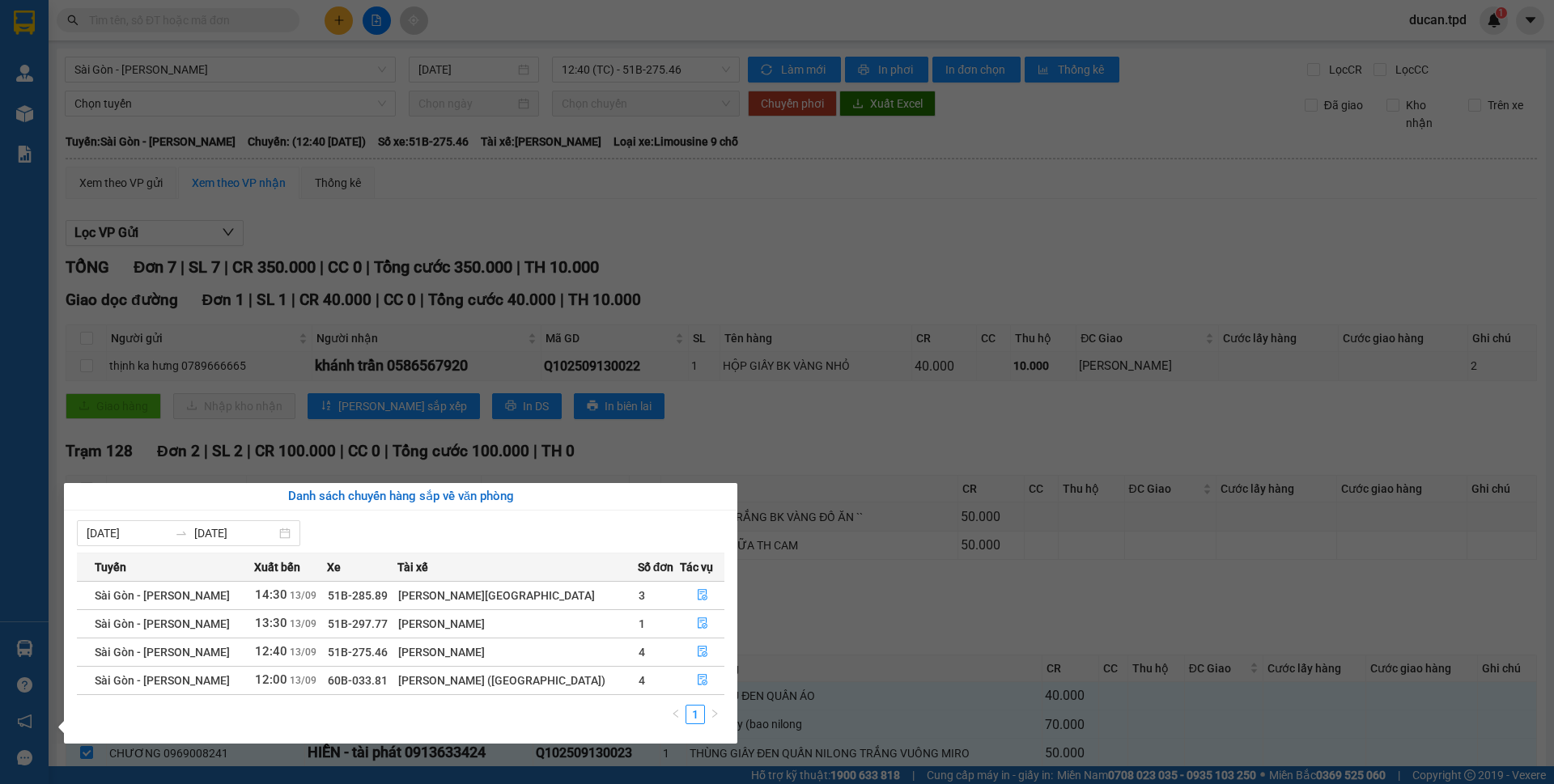
click at [770, 29] on section "Kết quả tìm kiếm ( 25 ) Bộ lọc Mã ĐH Trạng thái Món hàng Thu hộ Tổng cước Chưa …" at bounding box center [777, 392] width 1554 height 784
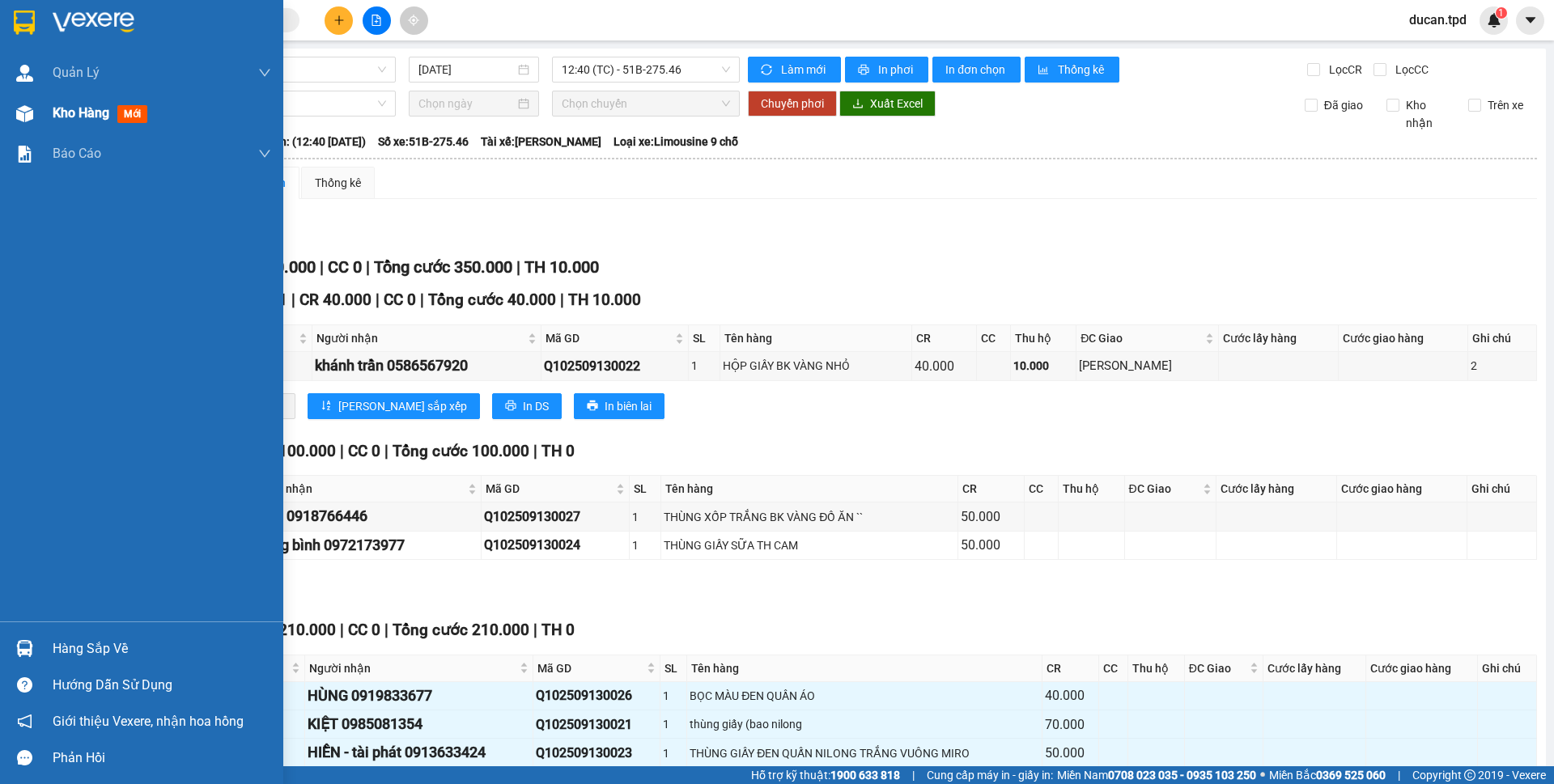
click at [42, 109] on div "Kho hàng mới" at bounding box center [141, 113] width 283 height 40
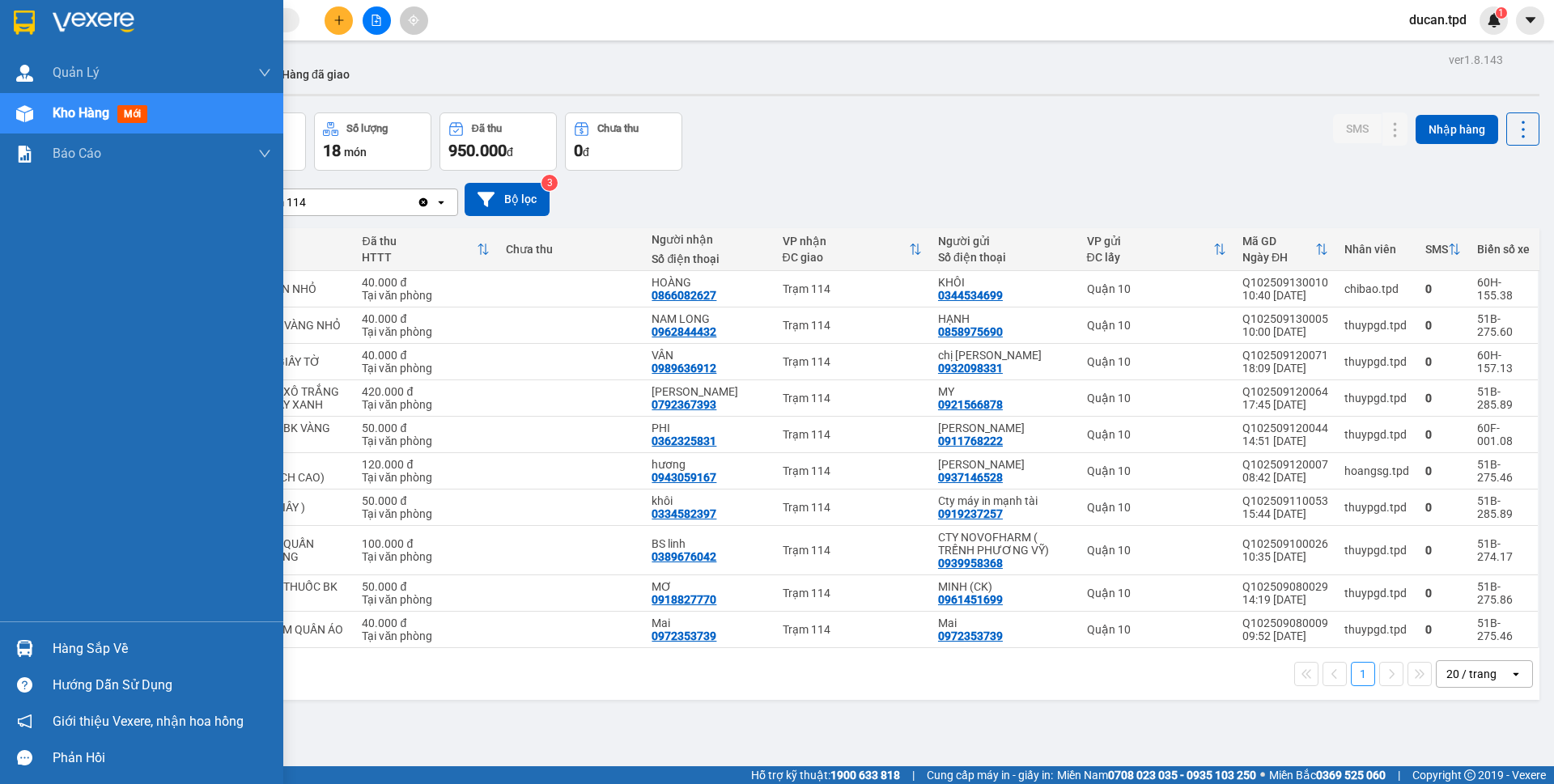
click at [76, 657] on div "Hàng sắp về" at bounding box center [162, 648] width 219 height 24
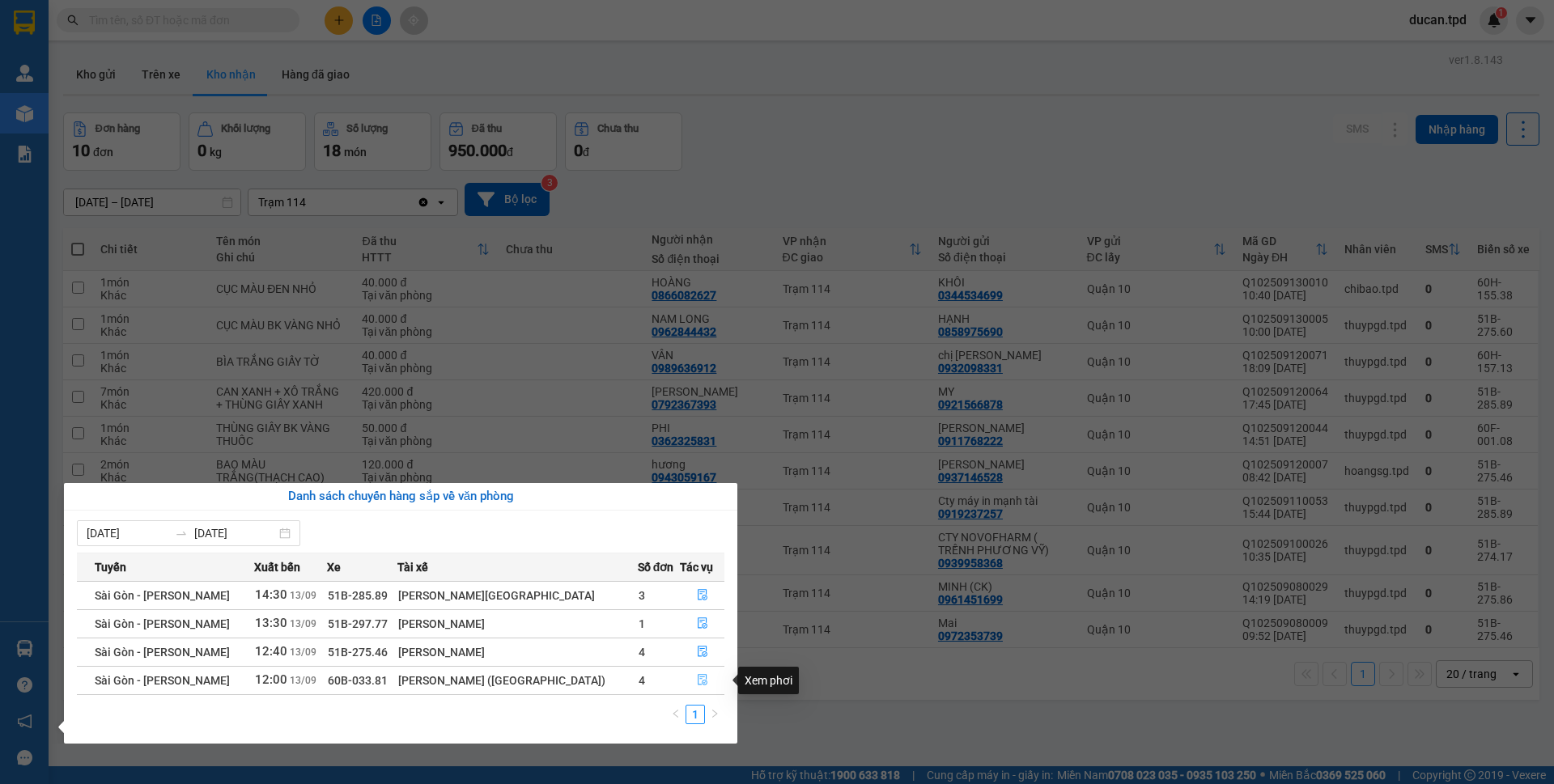
click at [704, 679] on button "button" at bounding box center [702, 680] width 43 height 26
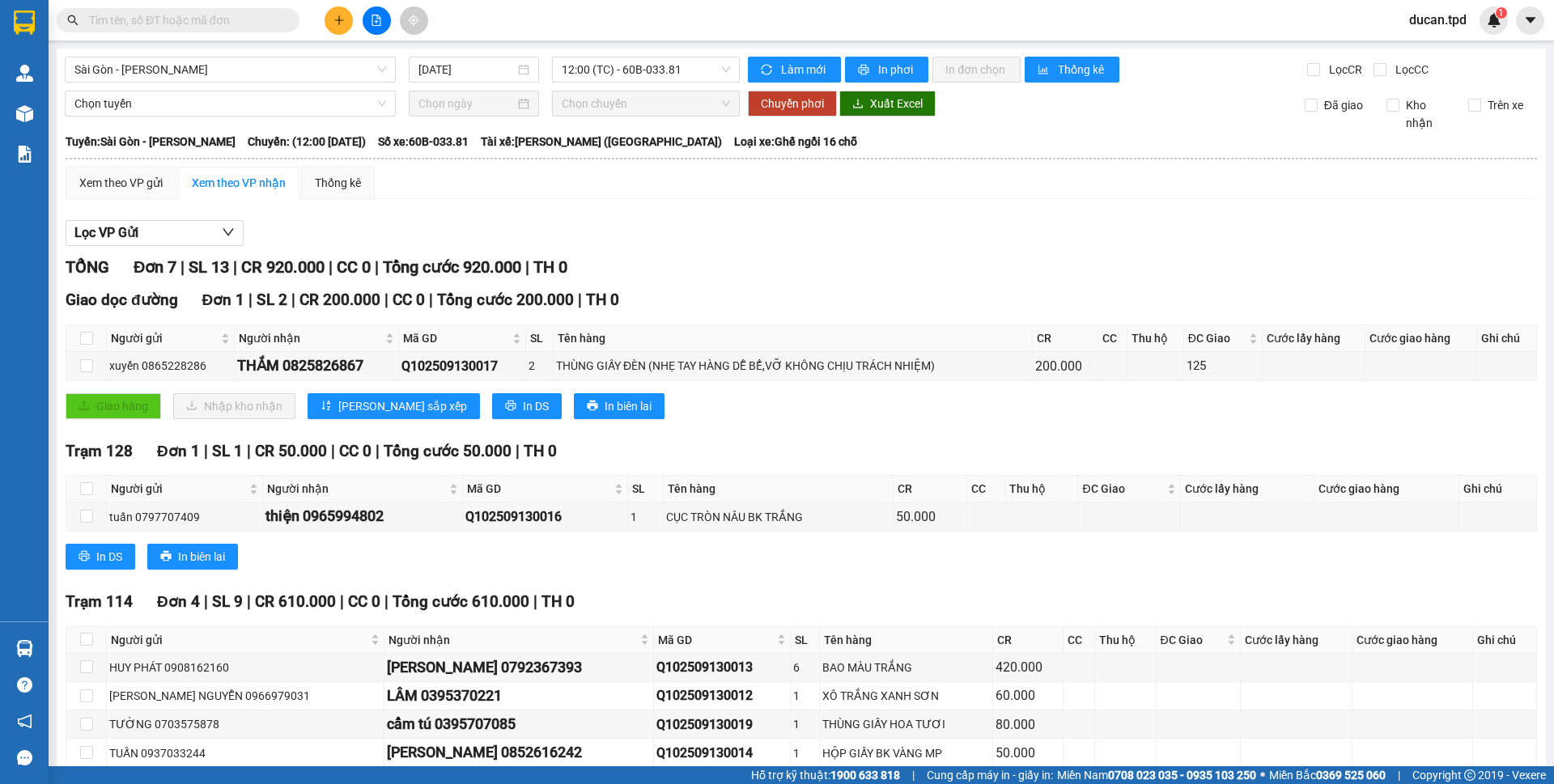
click at [260, 23] on input "text" at bounding box center [185, 21] width 191 height 18
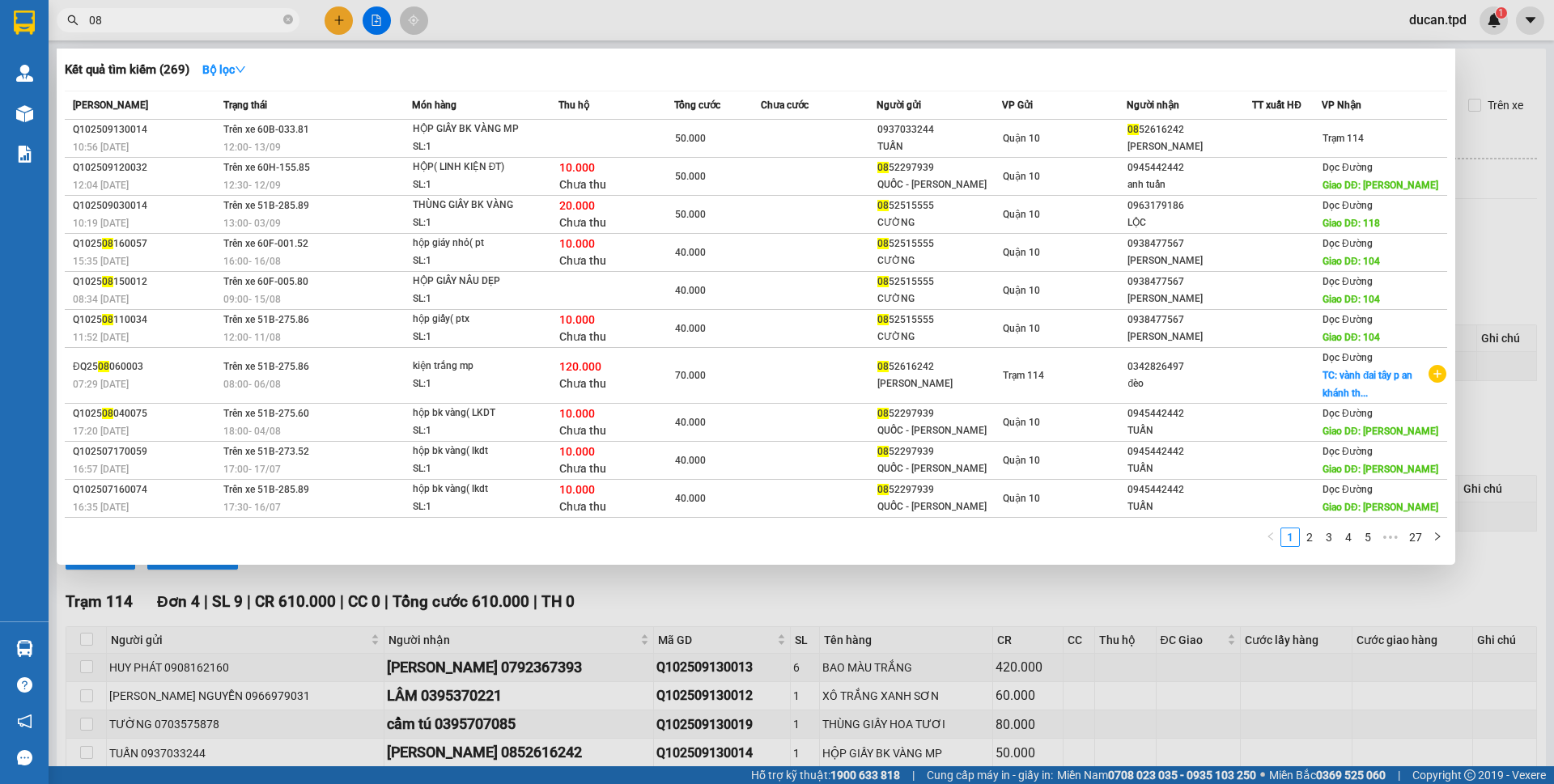
type input "0"
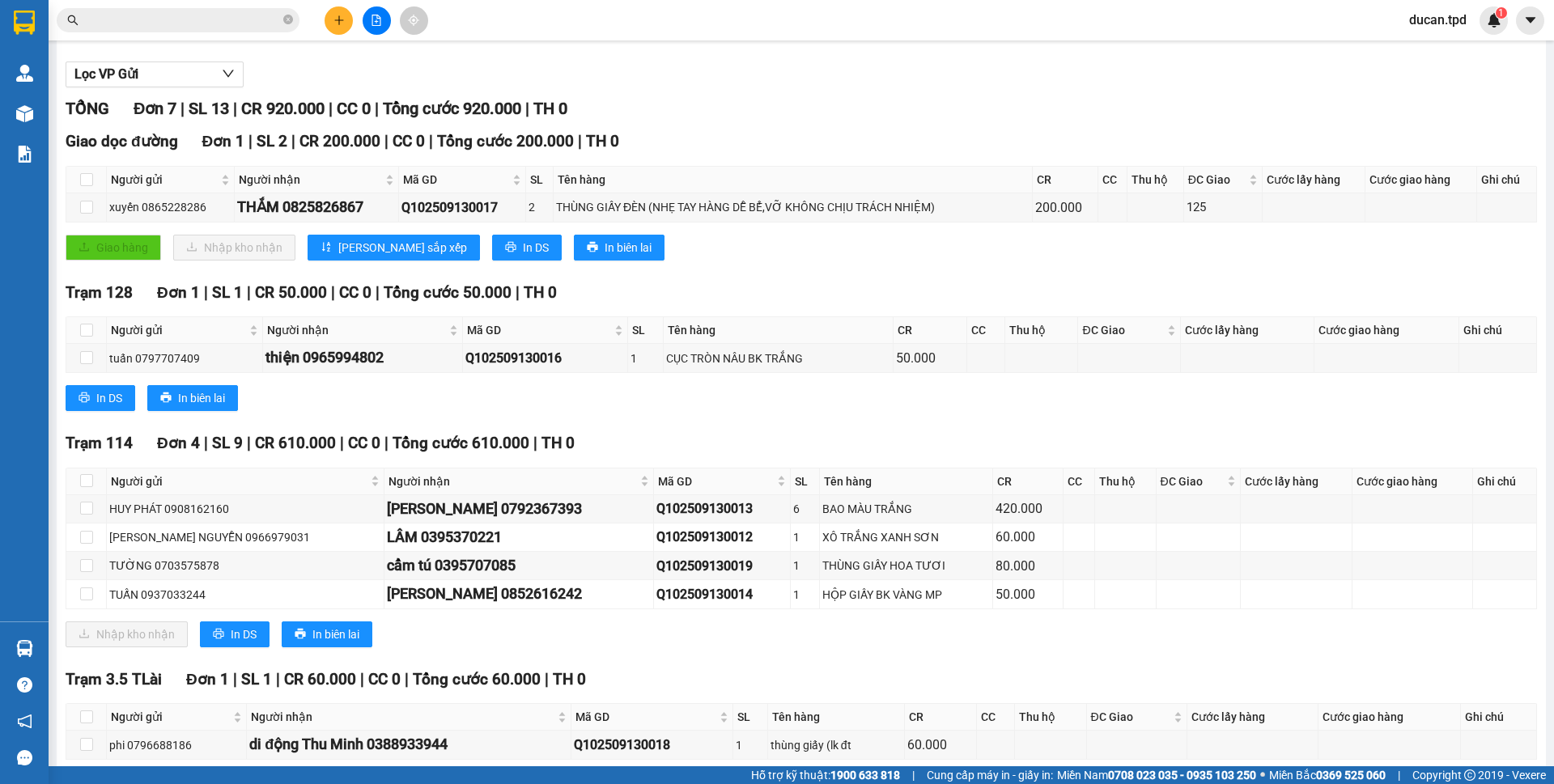
scroll to position [162, 0]
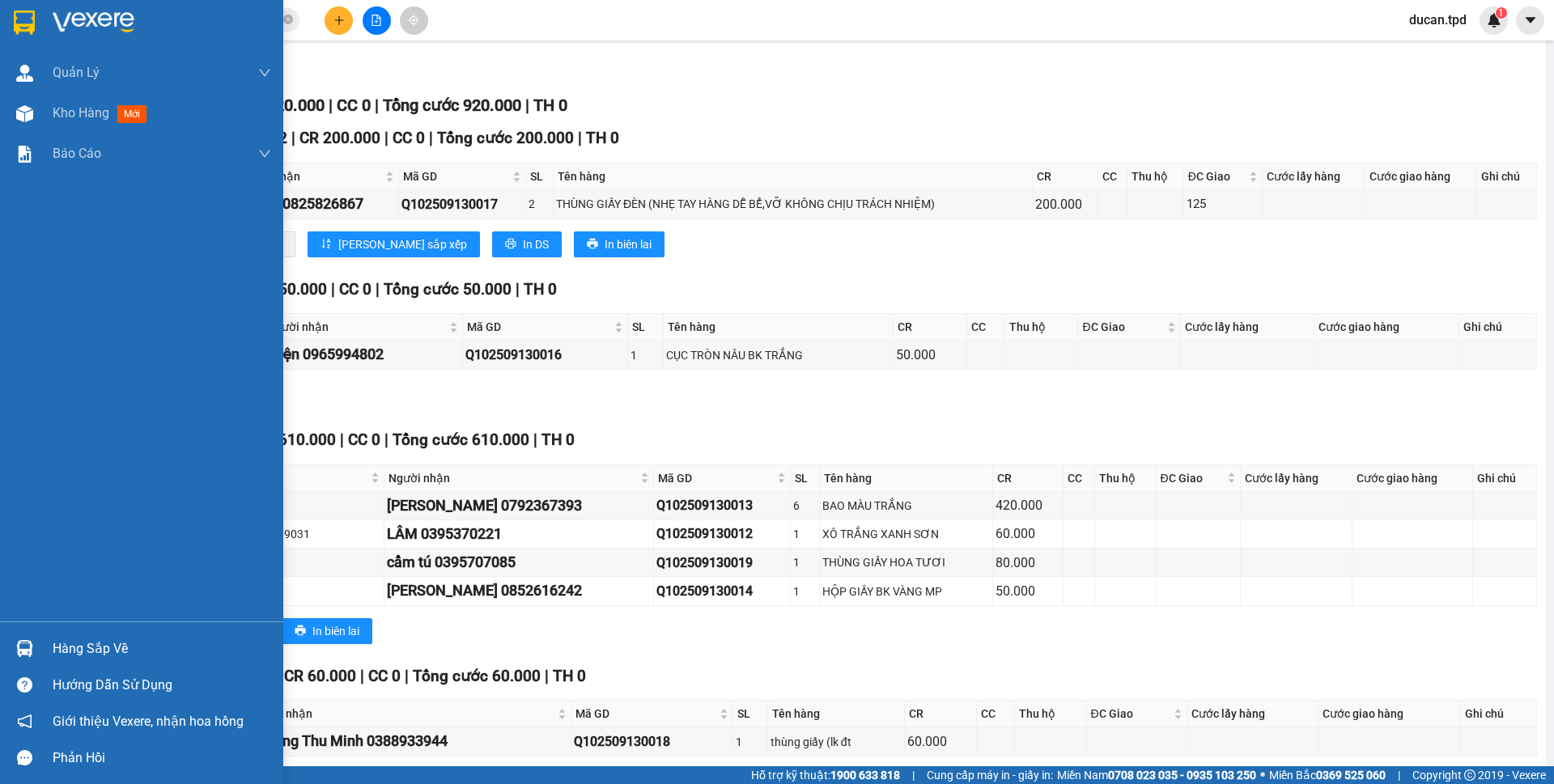
click at [31, 653] on img at bounding box center [25, 648] width 17 height 17
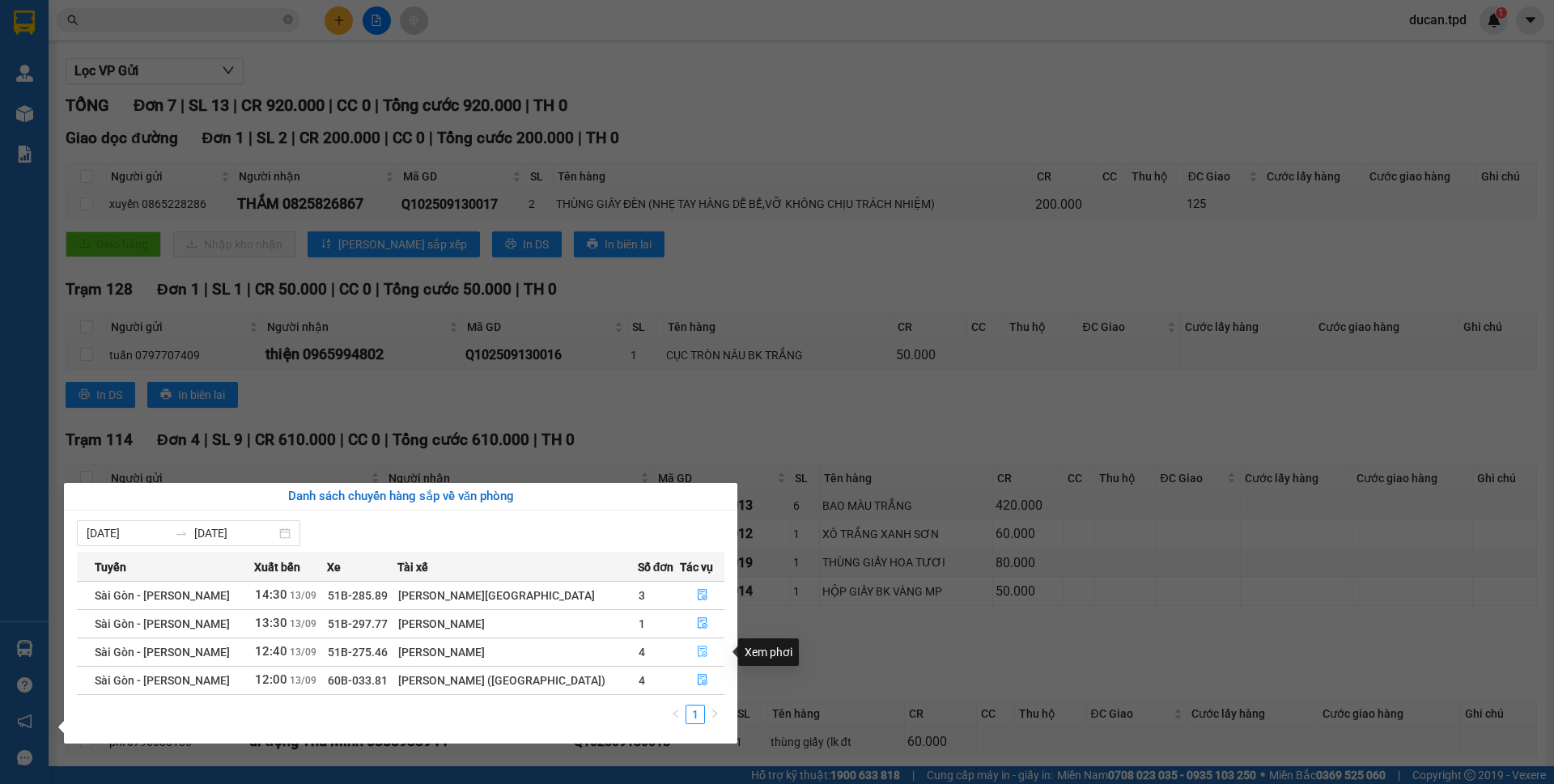
click at [702, 652] on icon "file-done" at bounding box center [703, 651] width 12 height 12
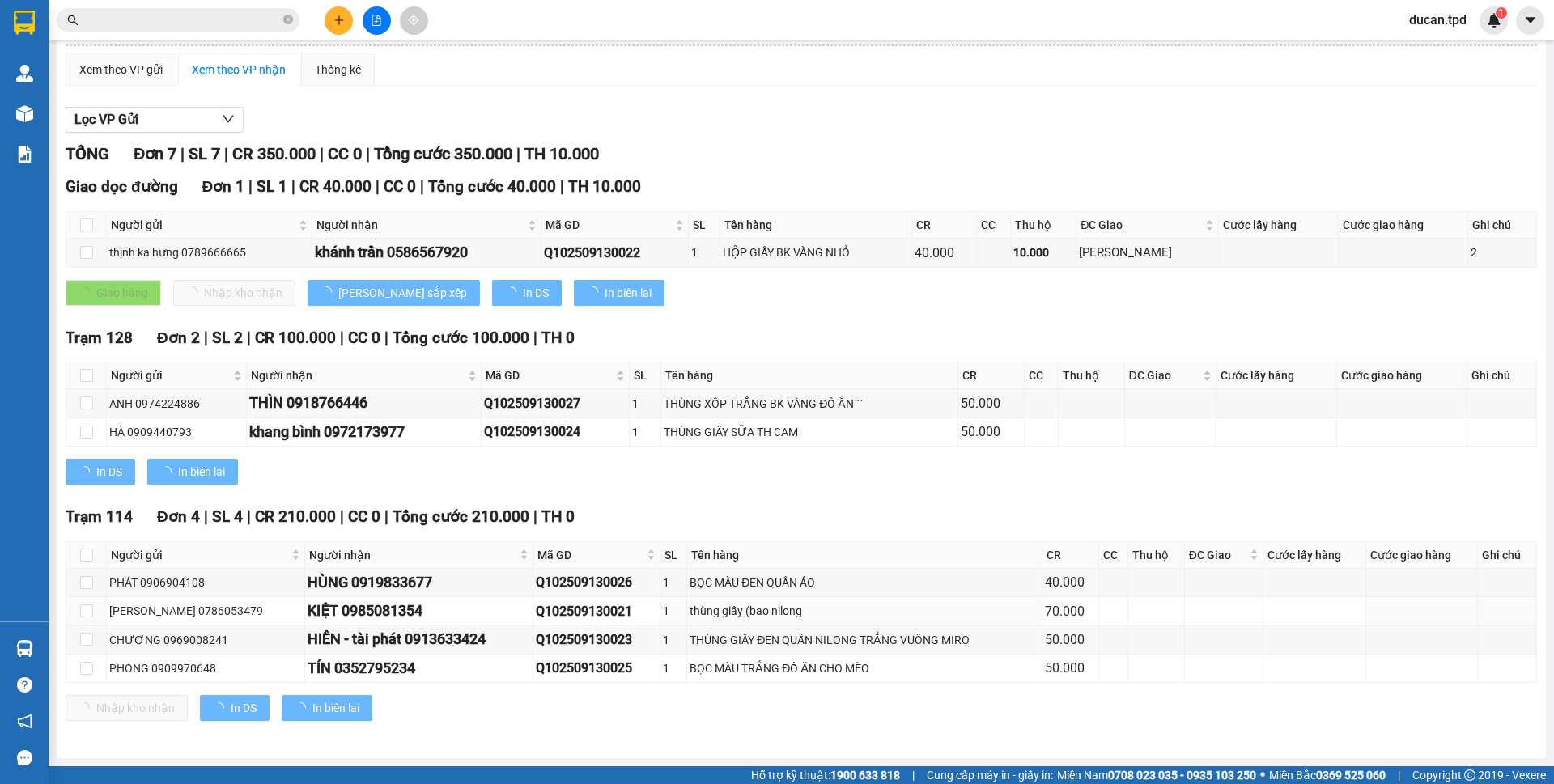
scroll to position [113, 0]
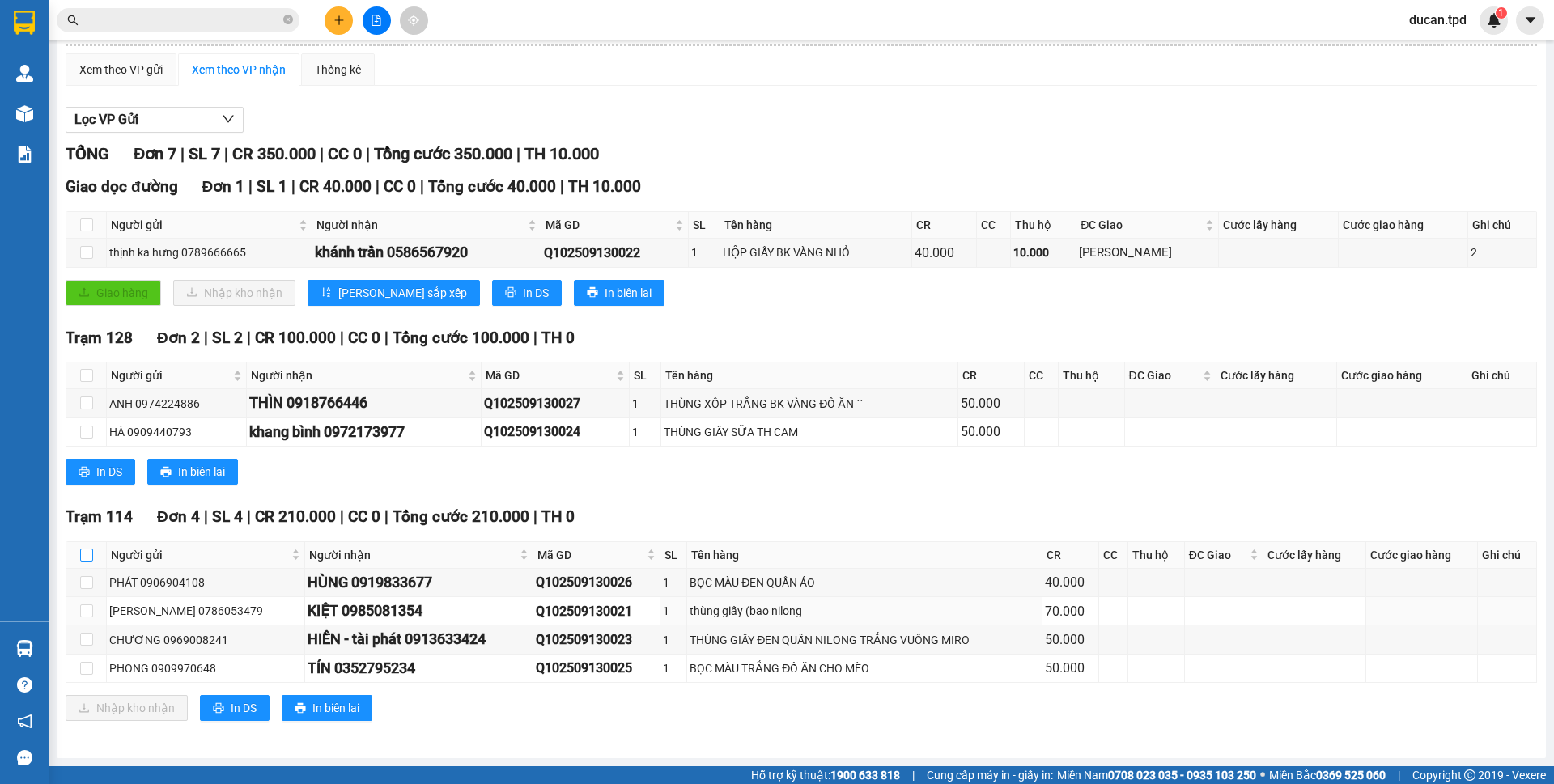
click at [92, 554] on input "checkbox" at bounding box center [87, 555] width 13 height 13
checkbox input "true"
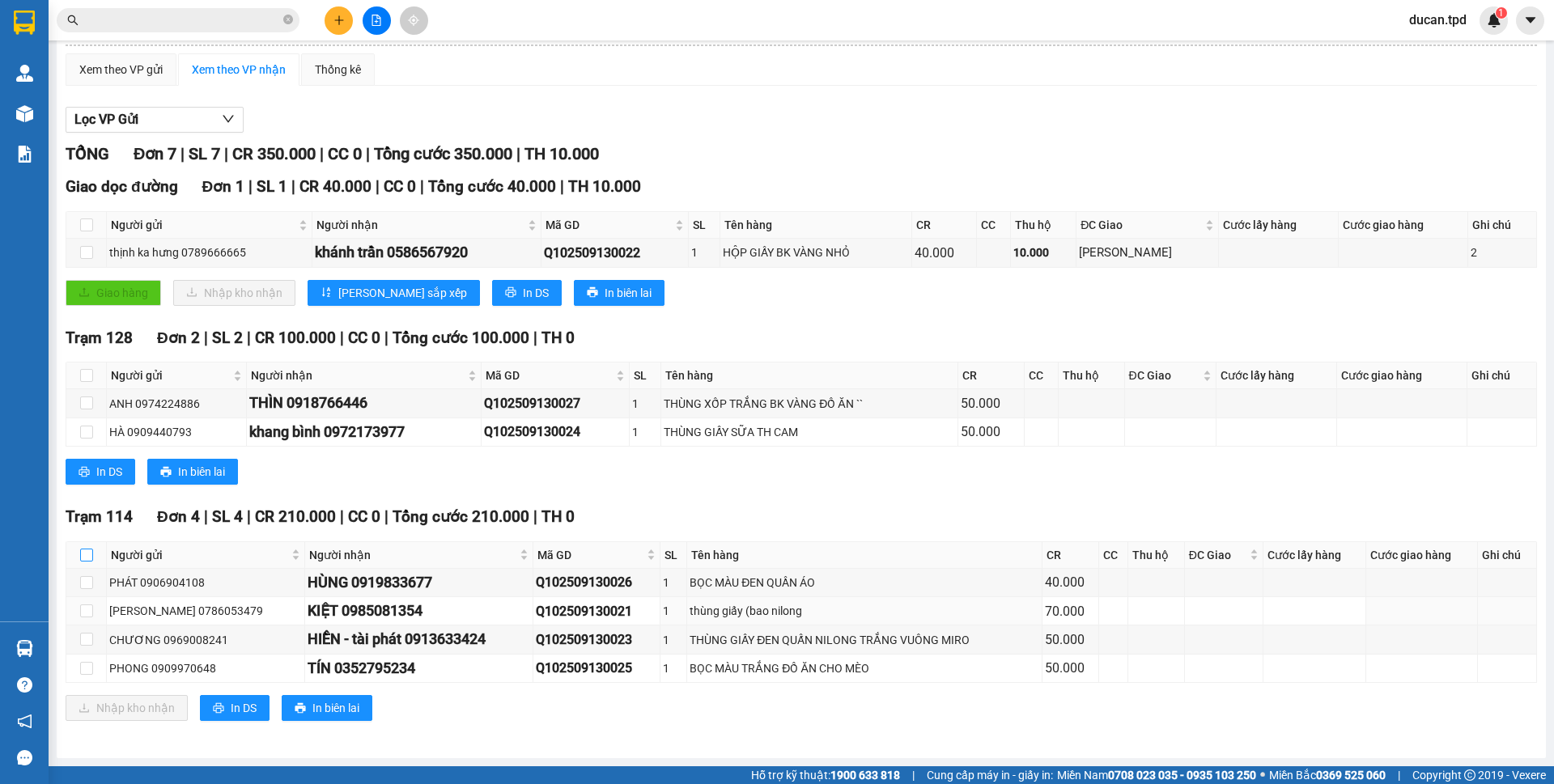
checkbox input "true"
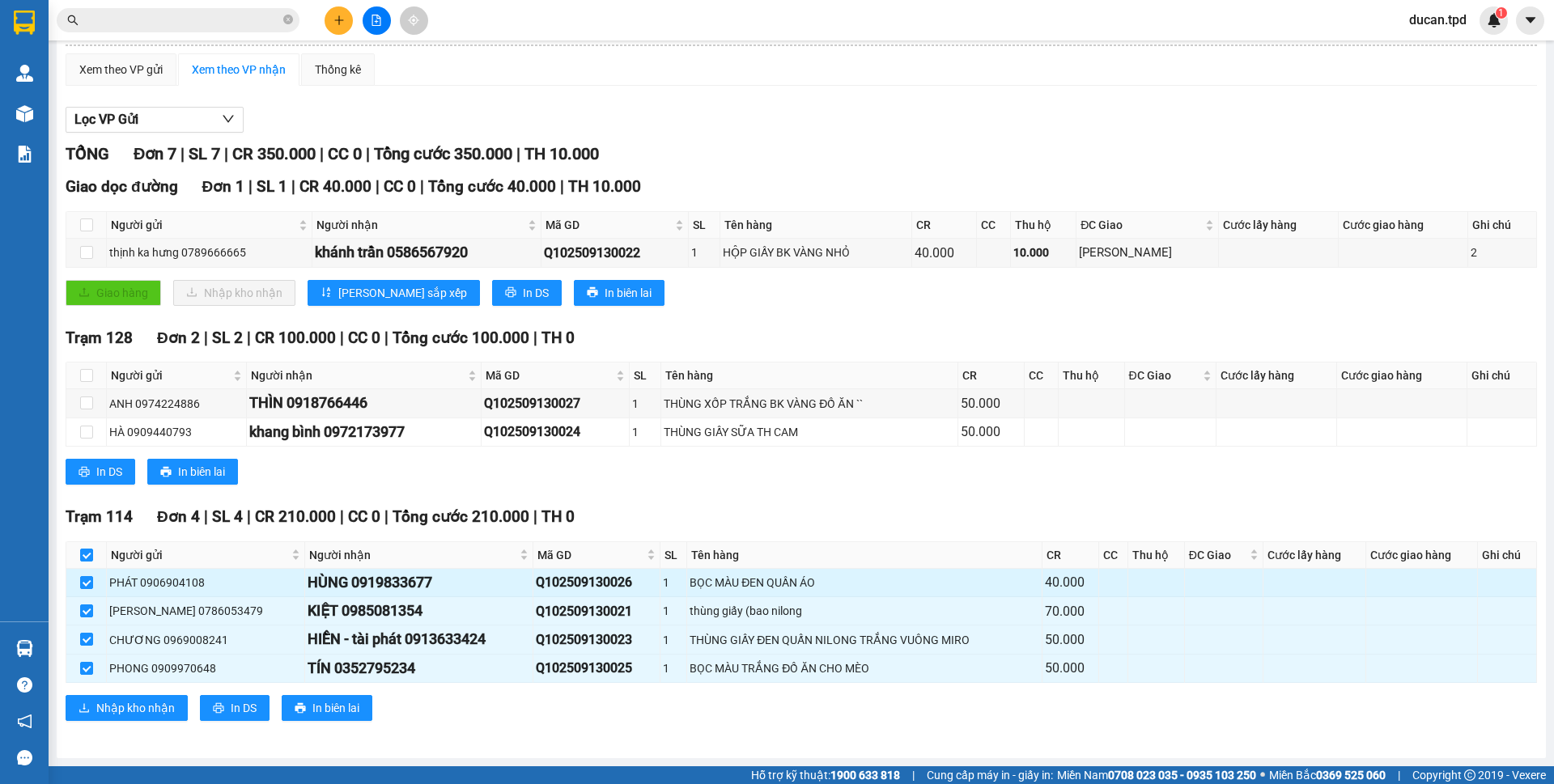
click at [360, 582] on div "HÙNG 0919833677" at bounding box center [419, 582] width 223 height 22
copy div "0919833677"
click at [208, 22] on input "text" at bounding box center [185, 21] width 191 height 18
paste input "0919833677"
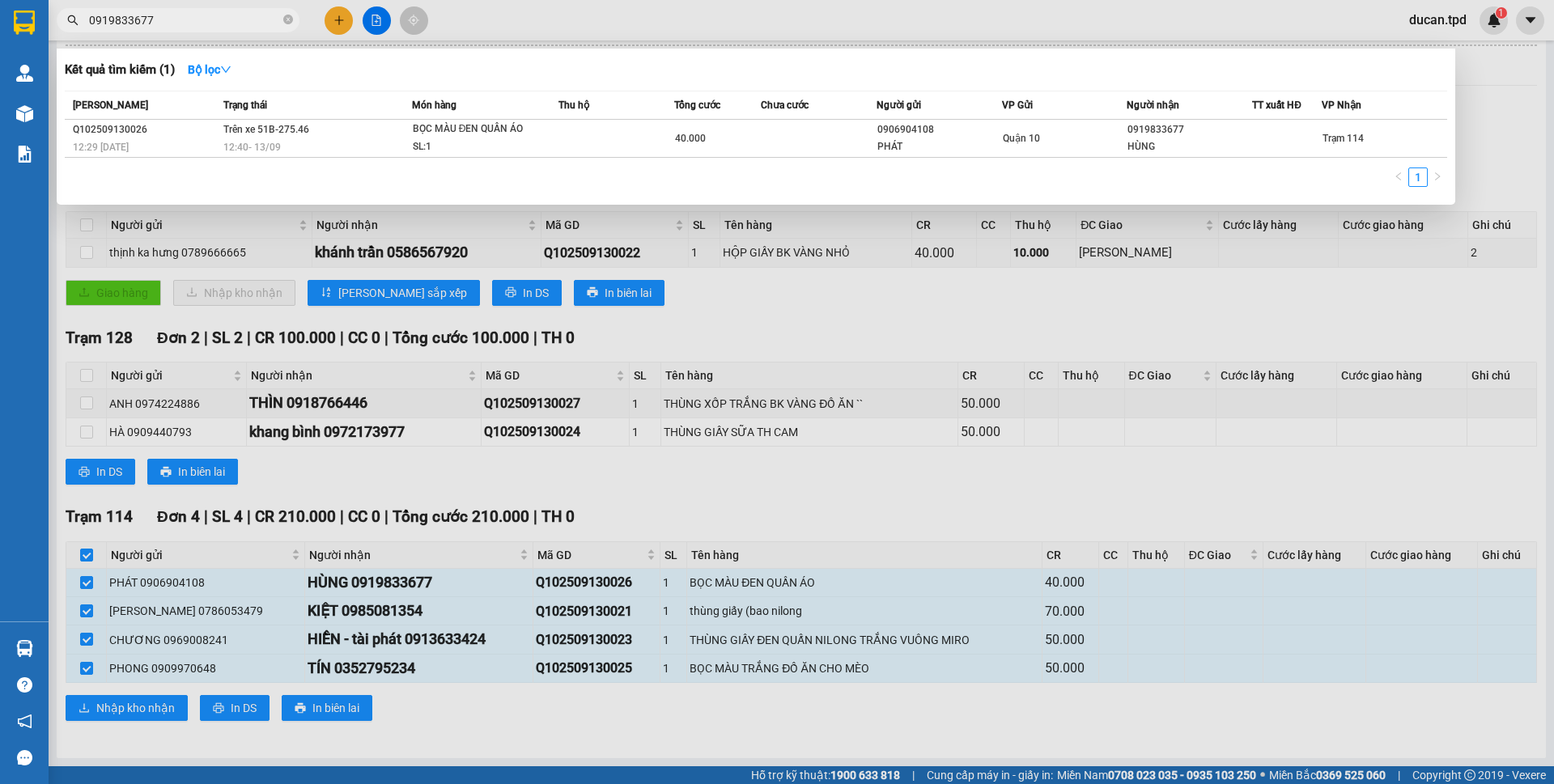
click at [880, 337] on div at bounding box center [777, 392] width 1554 height 784
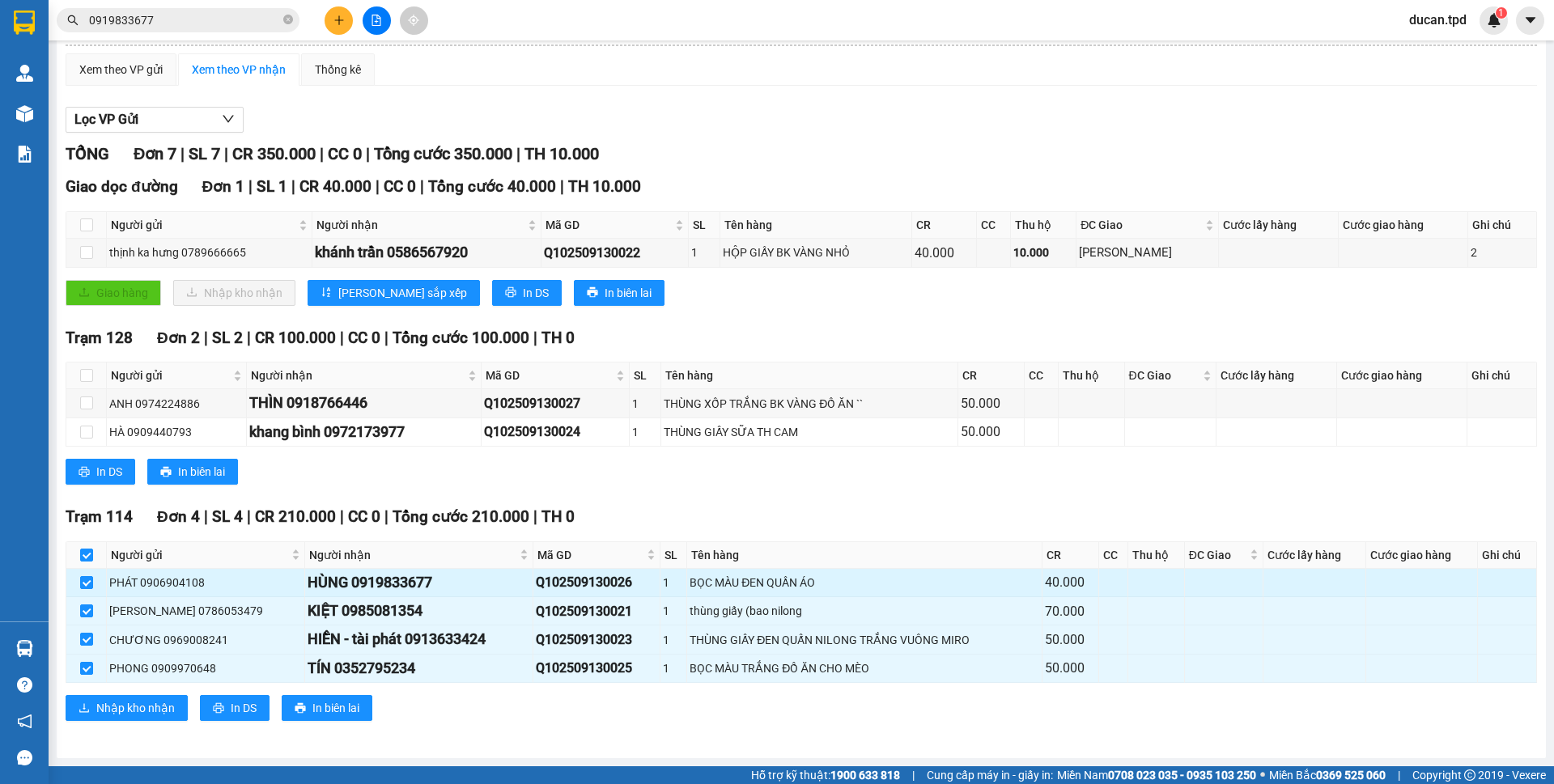
click at [186, 586] on div "PHÁT 0906904108" at bounding box center [205, 583] width 193 height 18
copy div "0906904108"
click at [182, 14] on input "0919833677" at bounding box center [185, 21] width 191 height 18
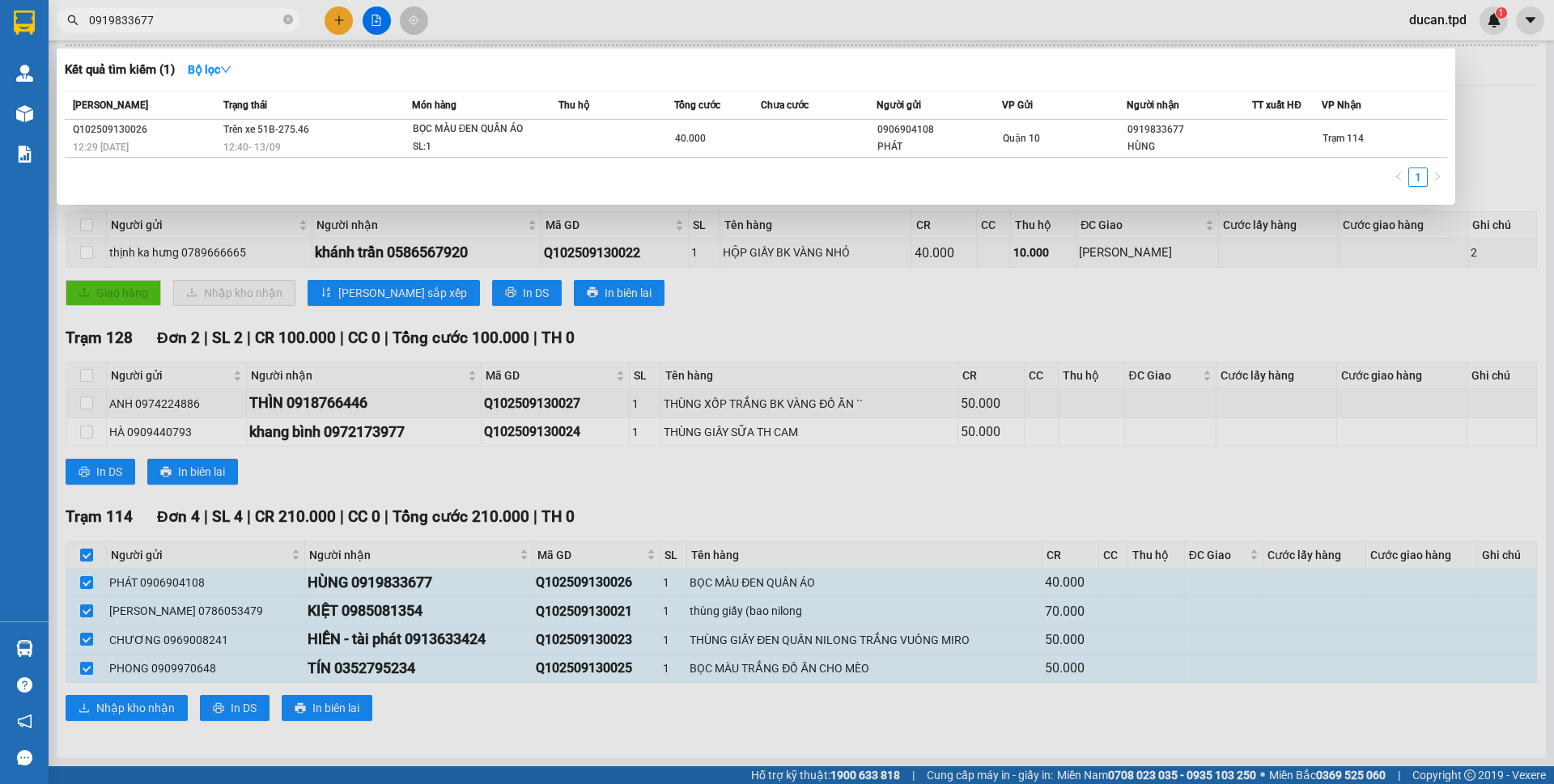
click at [182, 14] on input "0919833677" at bounding box center [185, 21] width 191 height 18
paste input "06904108"
type input "0906904108"
click at [285, 21] on icon "close-circle" at bounding box center [288, 20] width 10 height 10
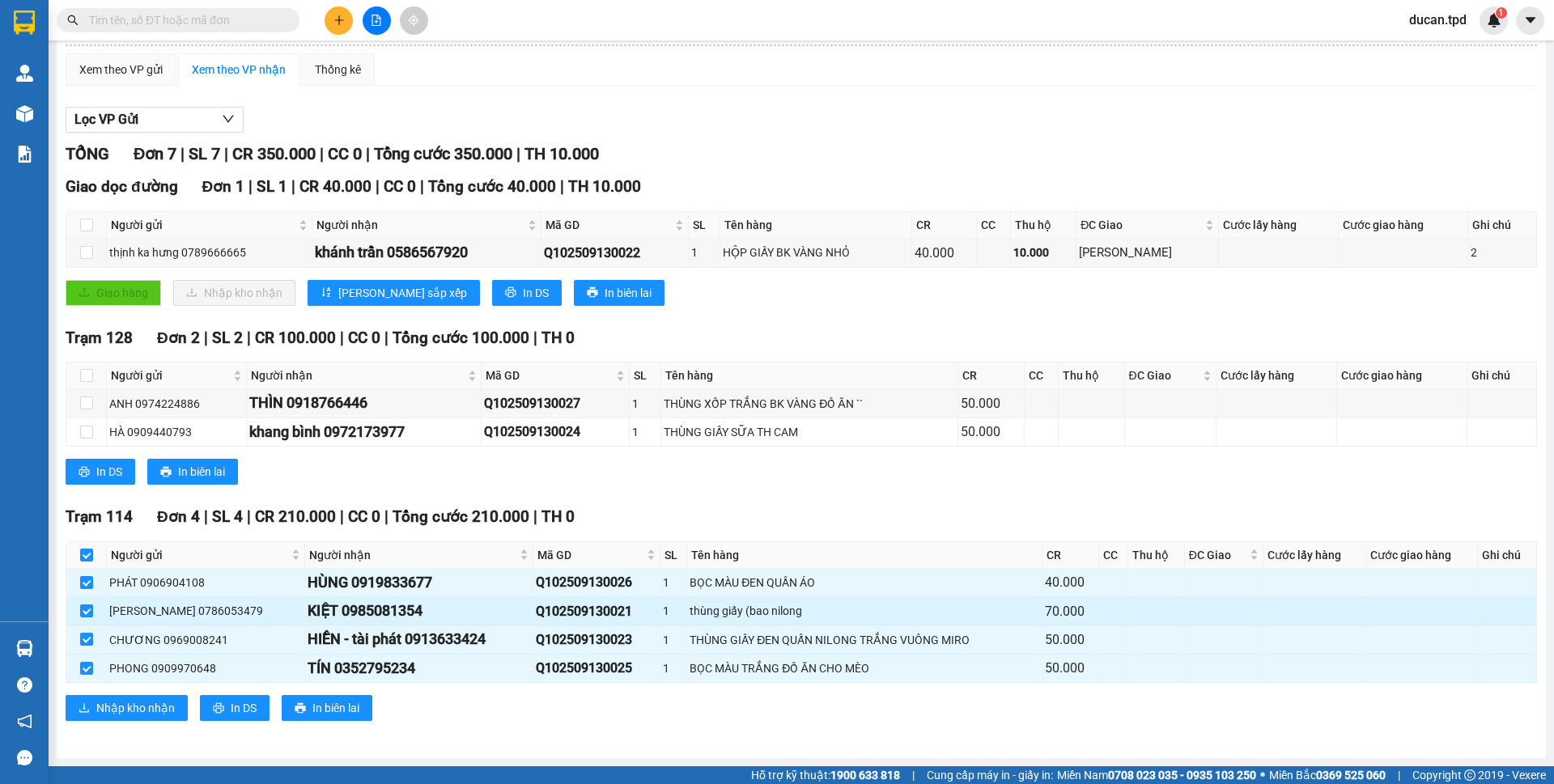
click at [367, 617] on div "KIỆT 0985081354" at bounding box center [419, 610] width 223 height 22
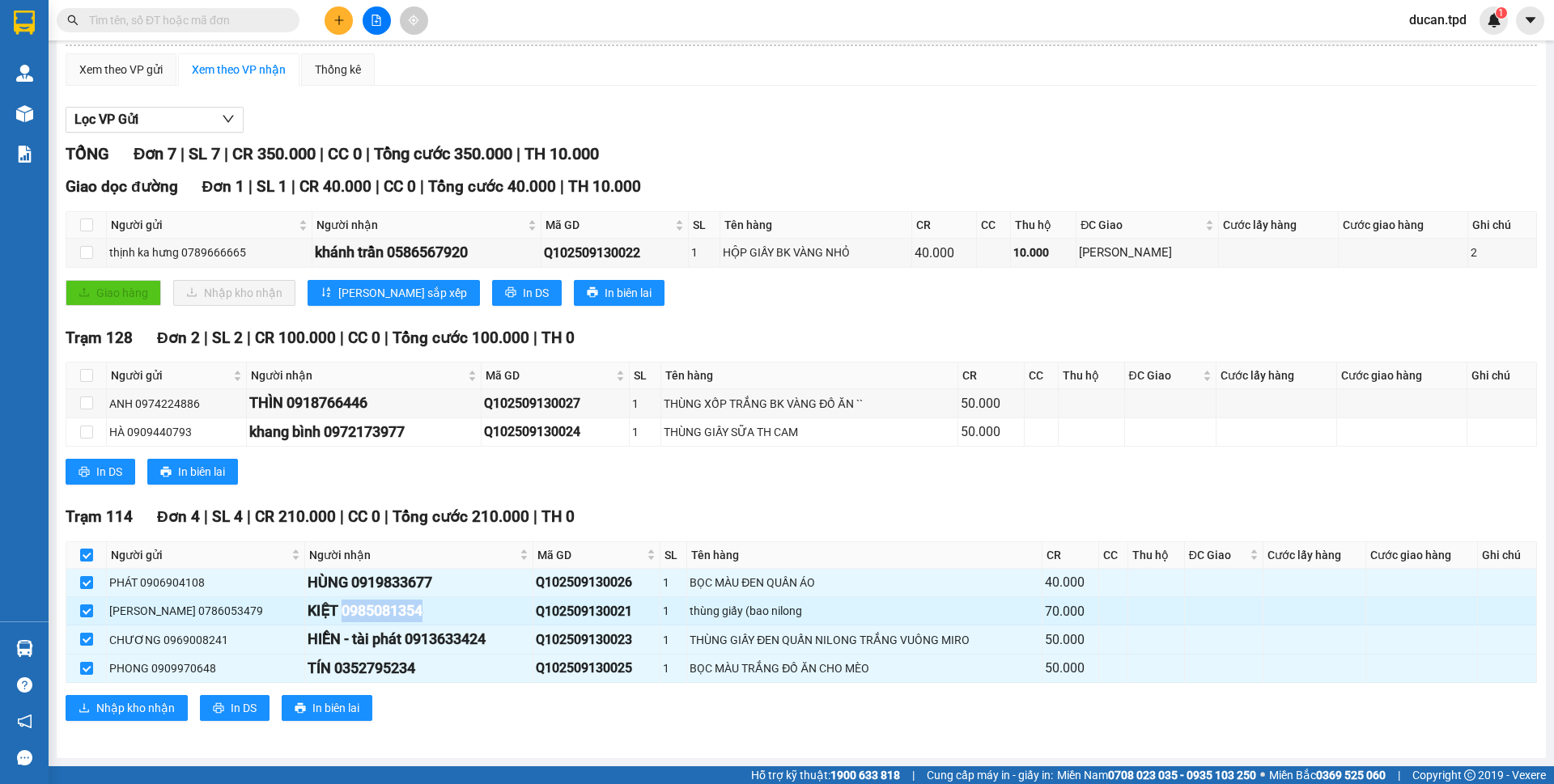
copy div "0985081354"
click at [117, 13] on input "text" at bounding box center [185, 21] width 191 height 18
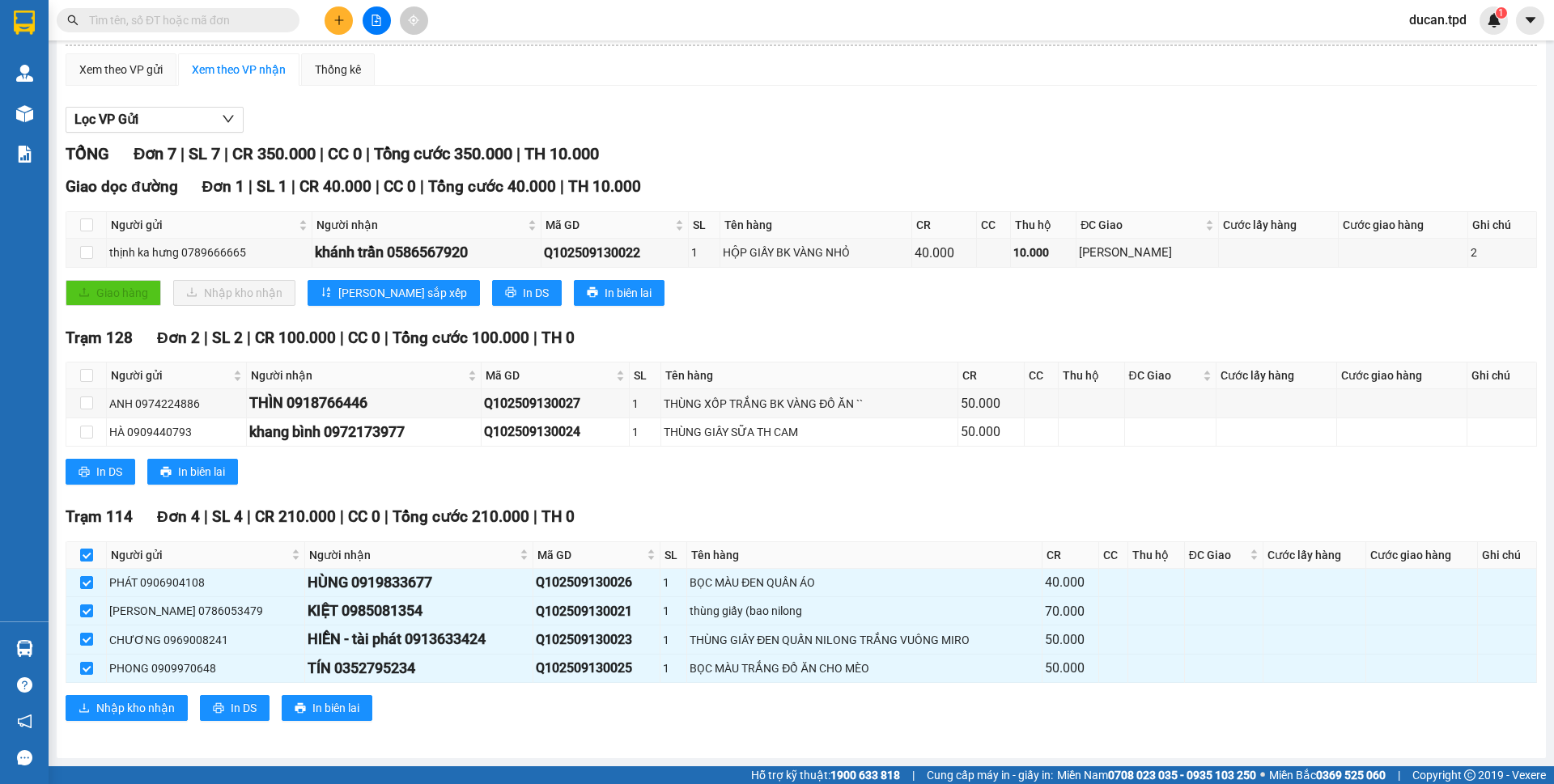
paste input "0985081354"
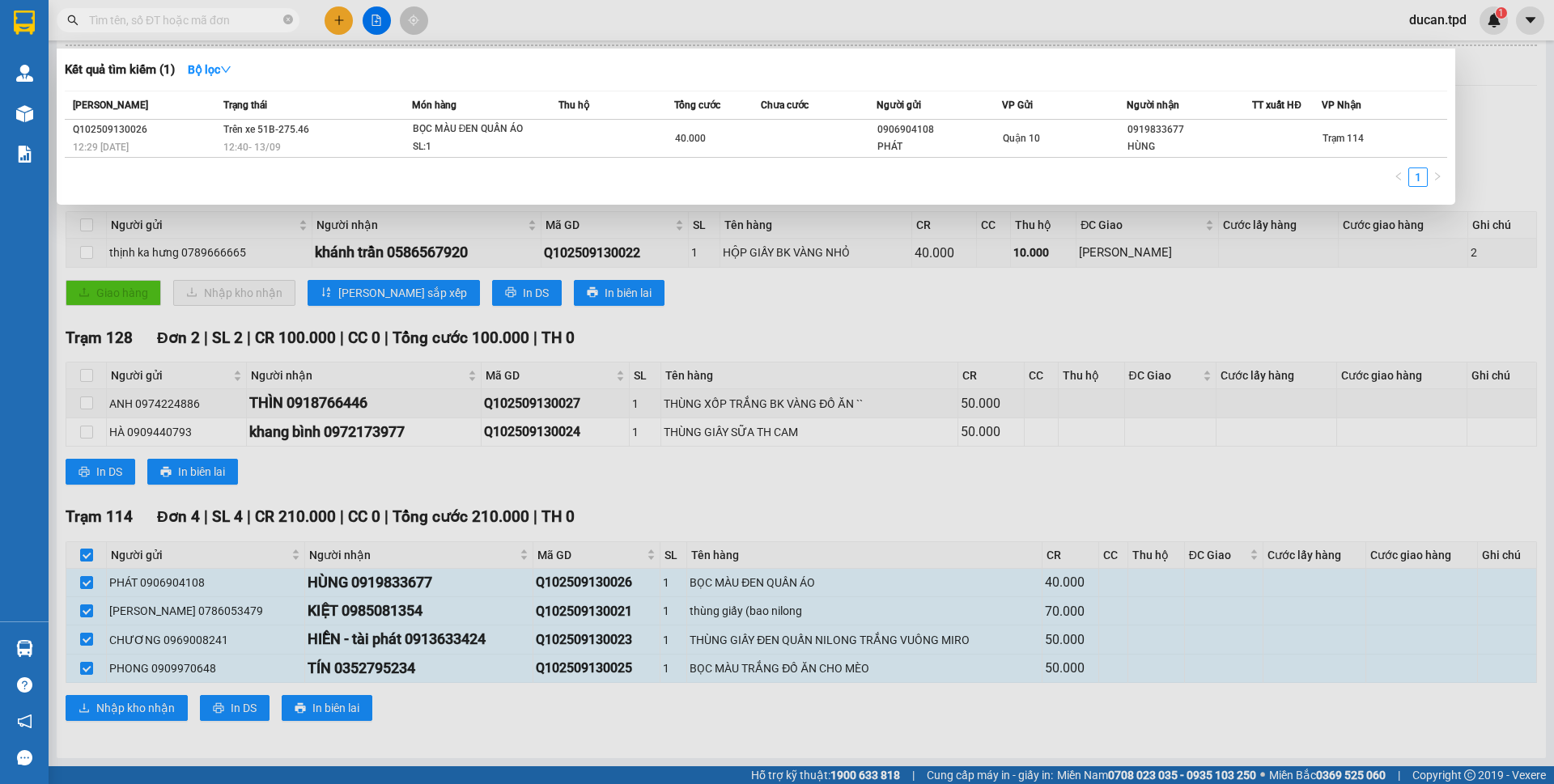
type input "0985081354"
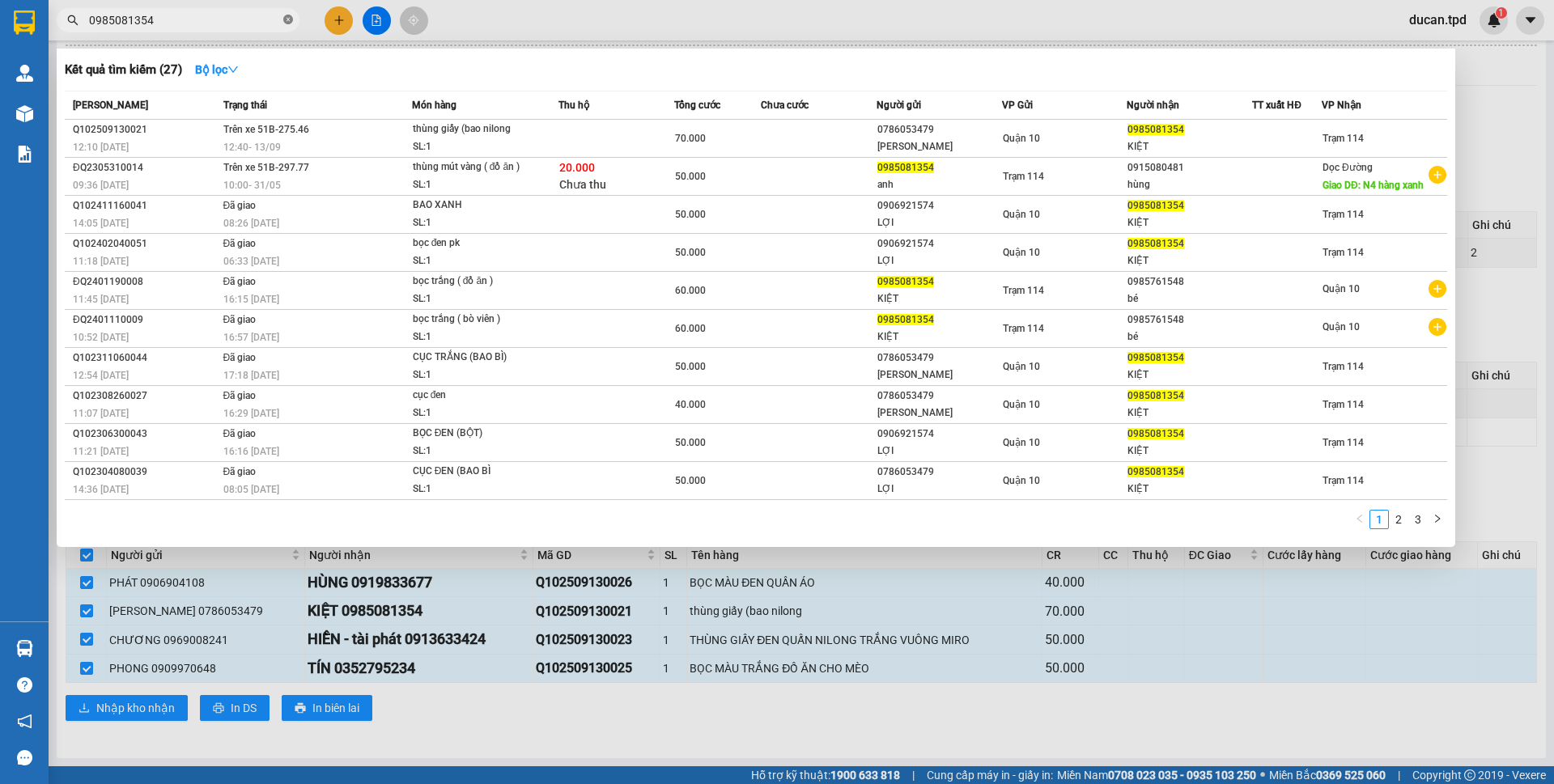
click at [289, 16] on icon "close-circle" at bounding box center [288, 20] width 10 height 10
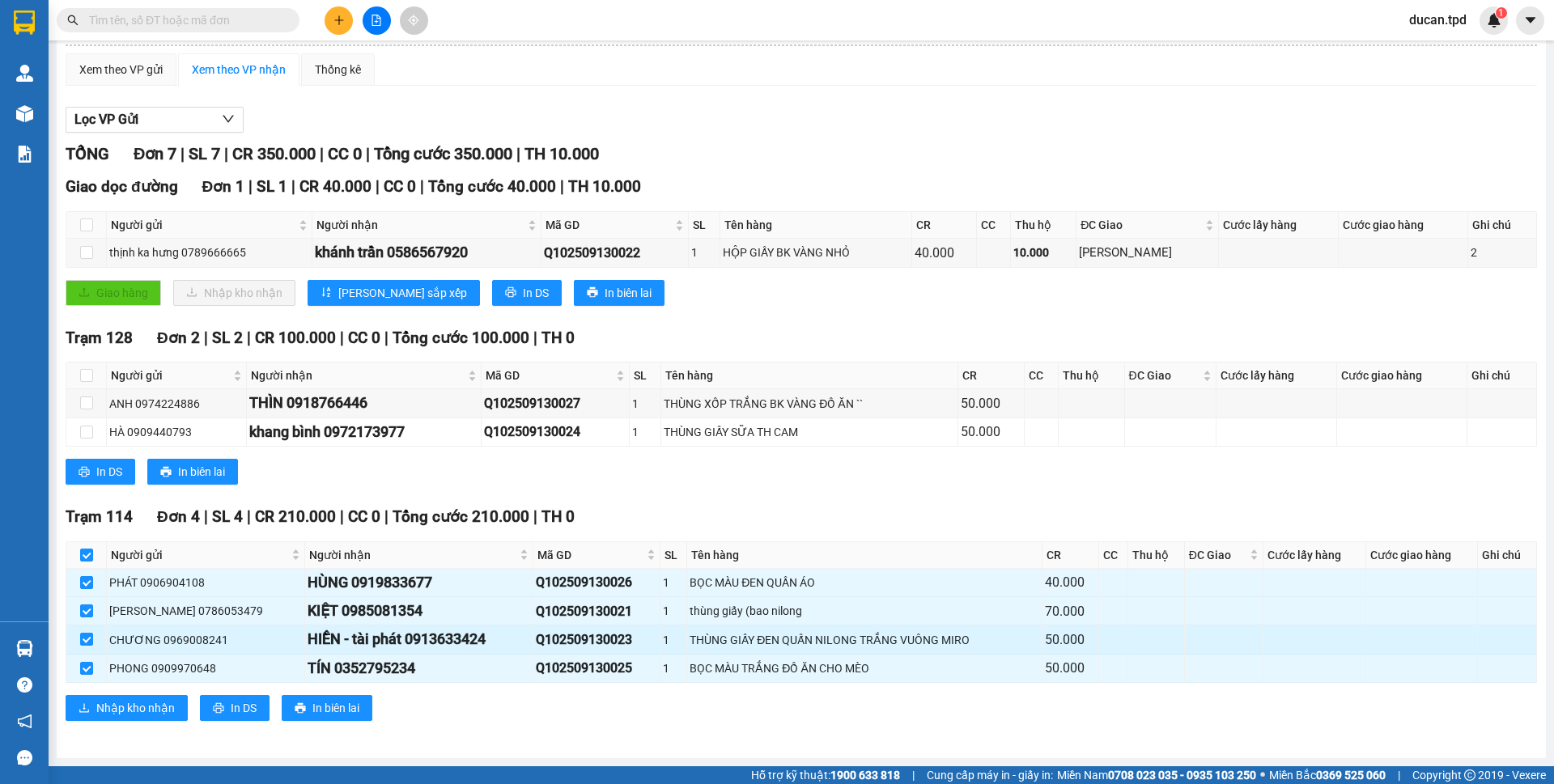
click at [432, 646] on div "HIỀN - tài phát 0913633424" at bounding box center [419, 639] width 223 height 22
copy div "0913633424"
click at [165, 7] on div "Kết quả tìm kiếm ( 27 ) Bộ lọc Mã ĐH Trạng thái Món hàng Thu hộ Tổng cước Chưa …" at bounding box center [158, 21] width 316 height 28
click at [165, 21] on input "text" at bounding box center [185, 21] width 191 height 18
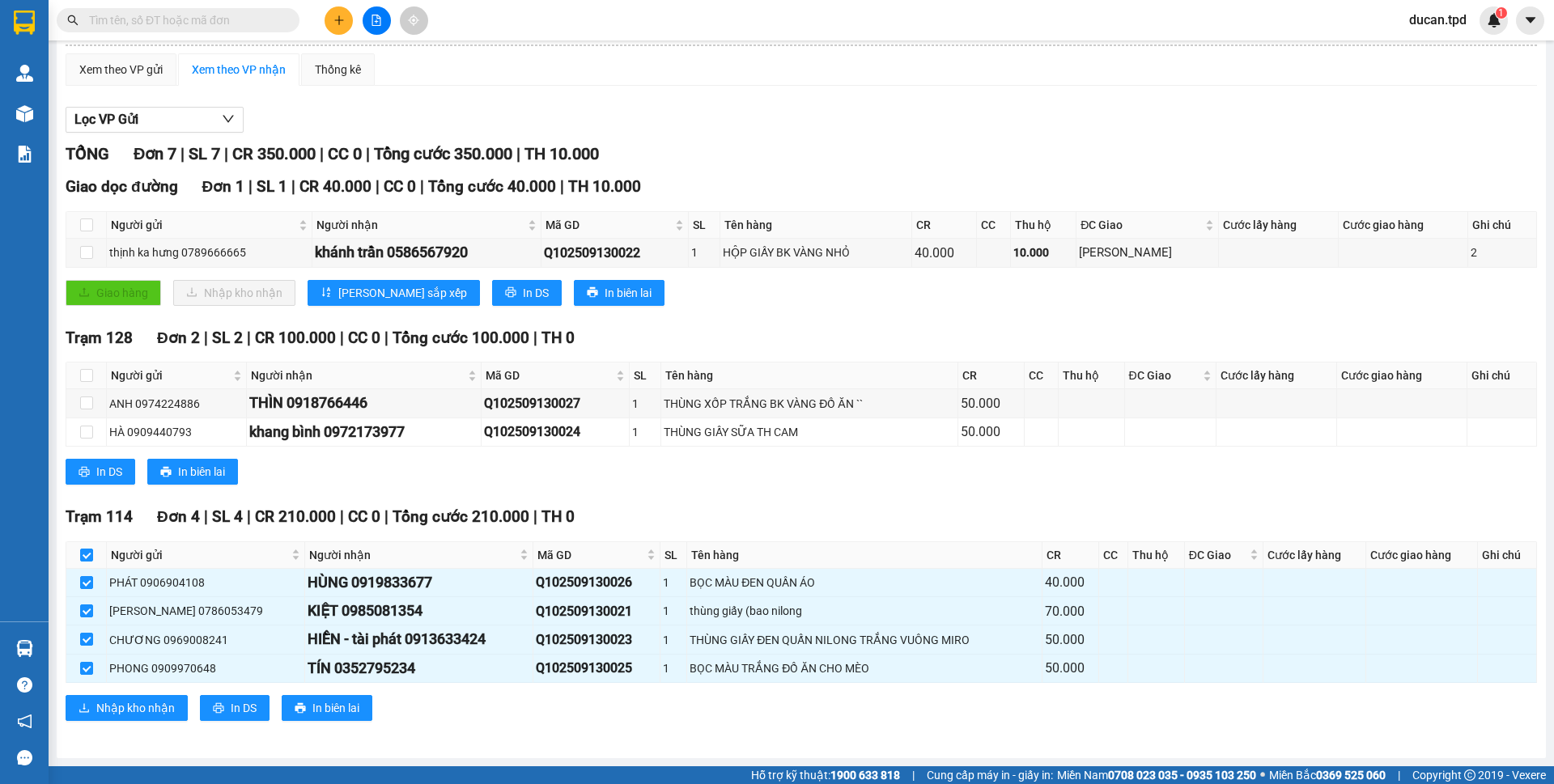
paste input "0913633424"
type input "0913633424"
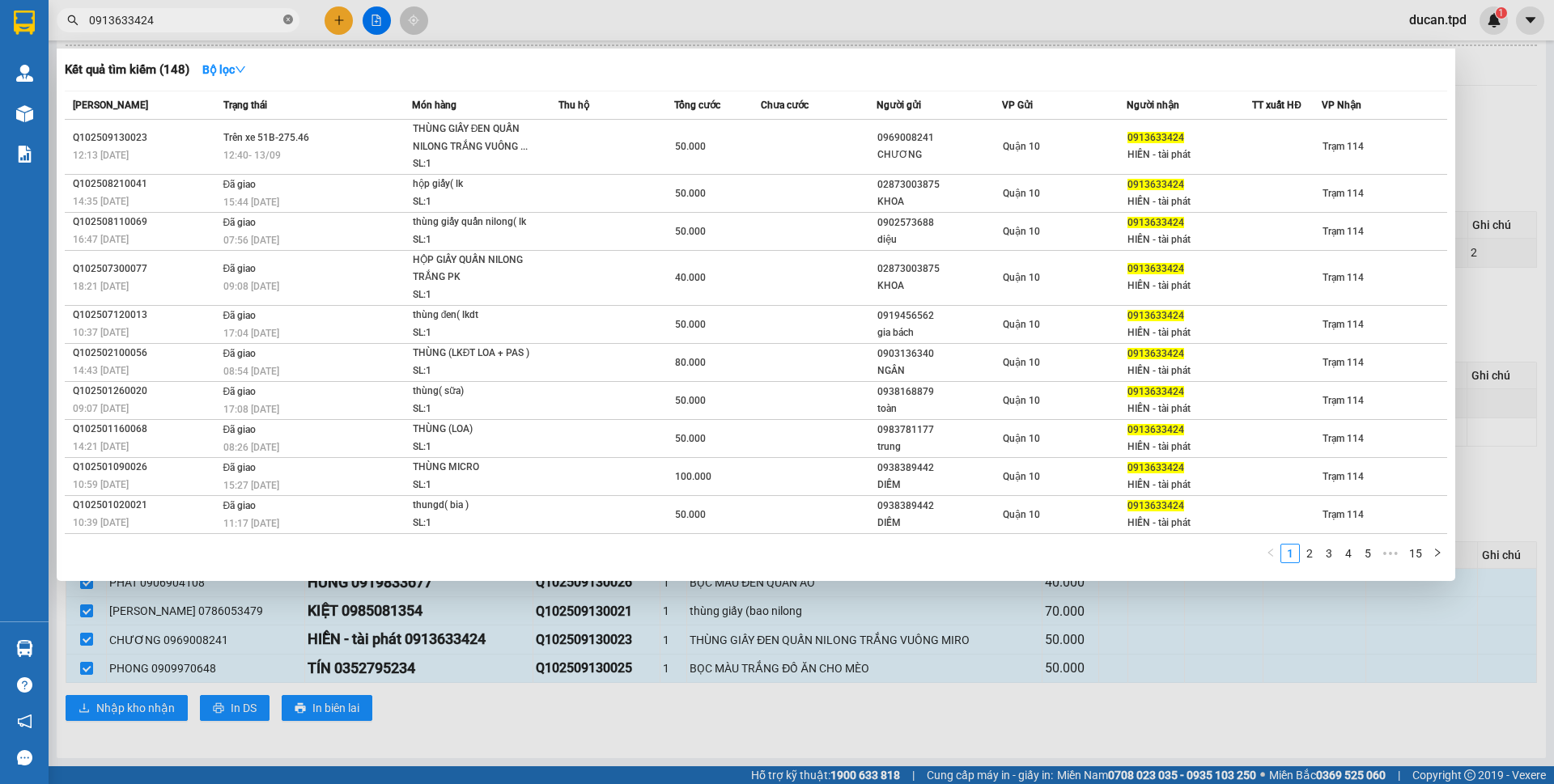
click at [292, 17] on icon "close-circle" at bounding box center [288, 20] width 10 height 10
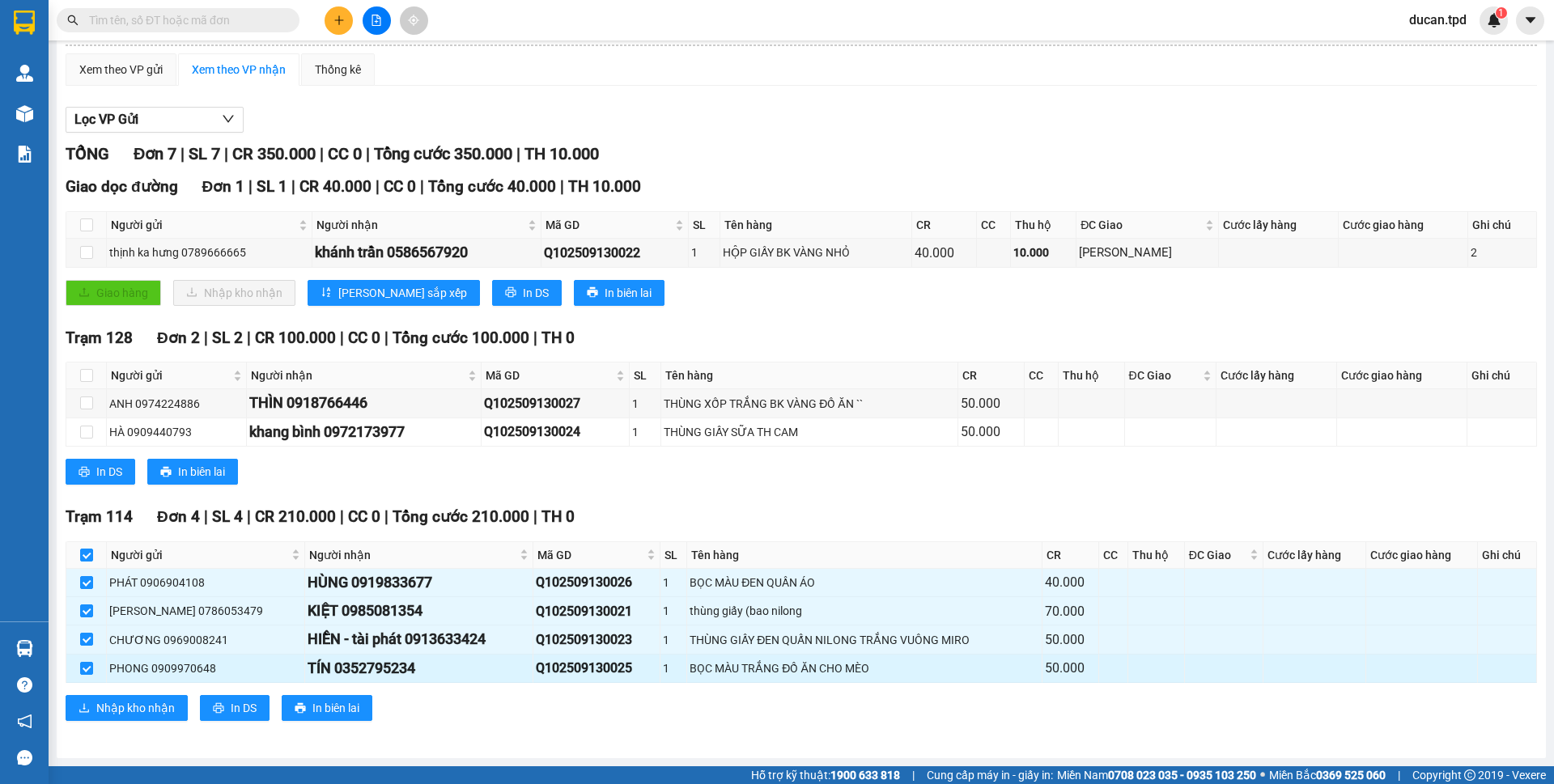
click at [308, 670] on div "TÍN 0352795234" at bounding box center [419, 668] width 223 height 22
copy div "0352795234"
paste input "0352795234"
type input "0352795234"
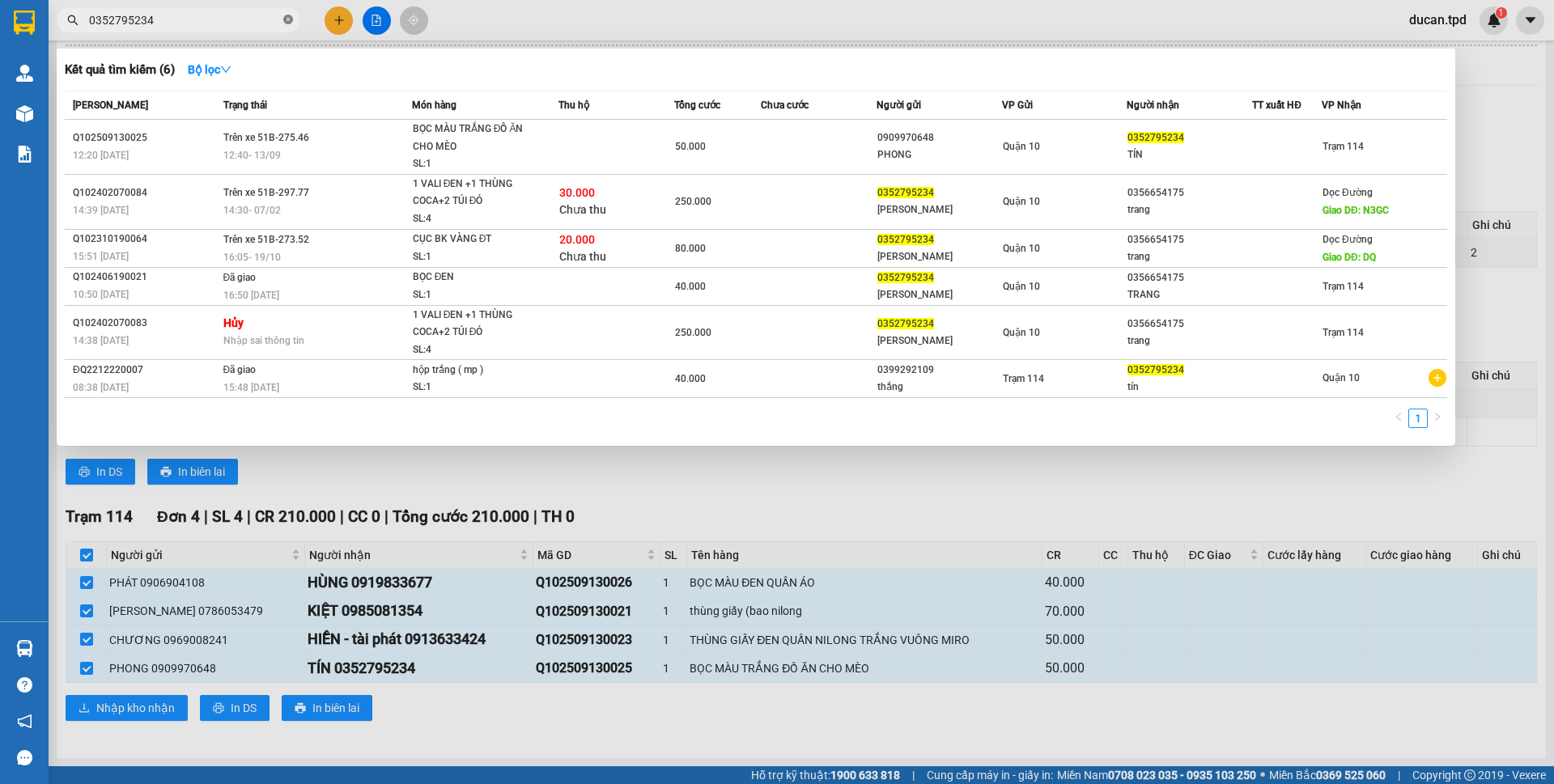
click at [286, 22] on icon "close-circle" at bounding box center [288, 20] width 10 height 10
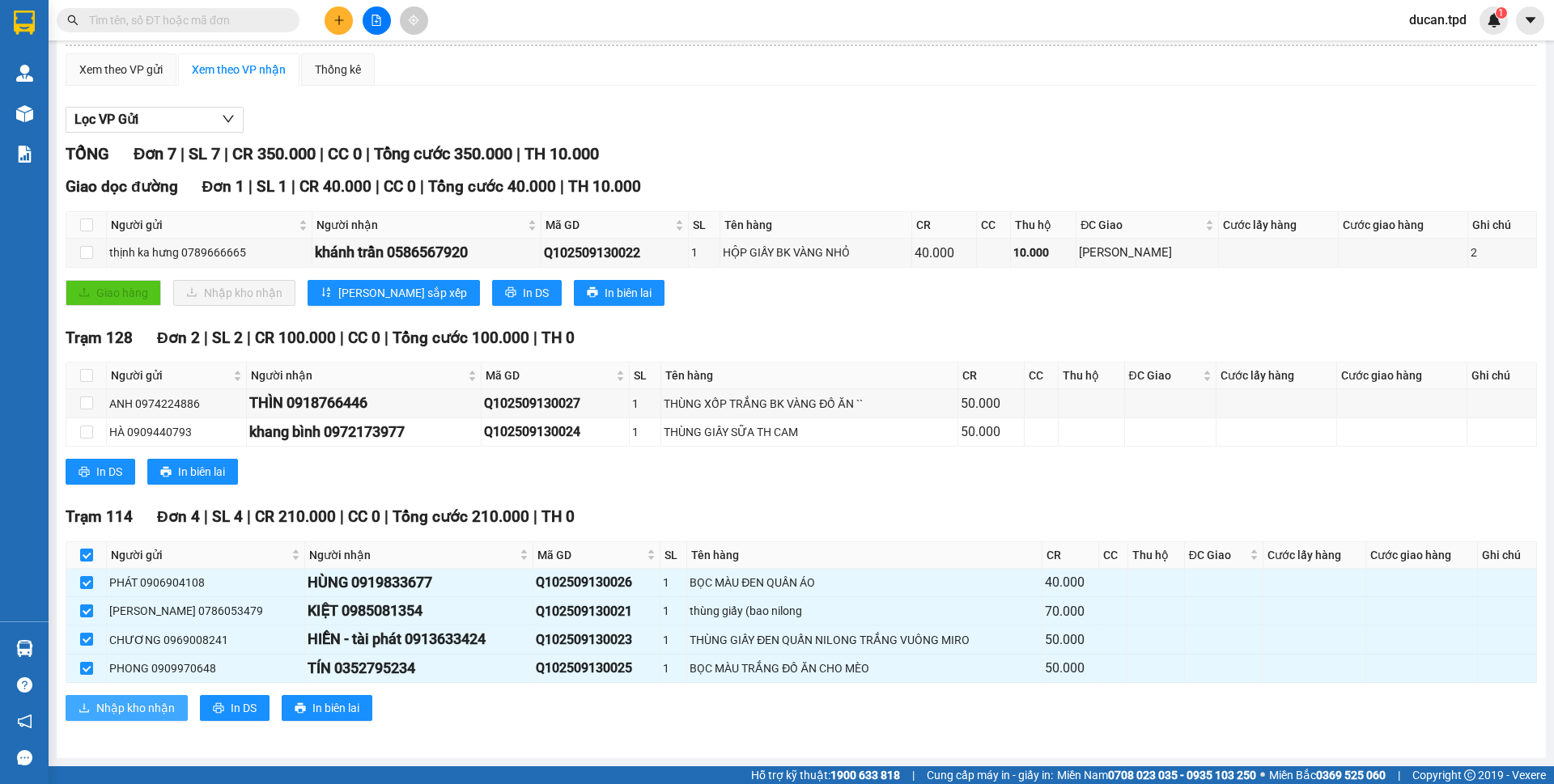
click at [144, 713] on span "Nhập kho nhận" at bounding box center [135, 708] width 78 height 18
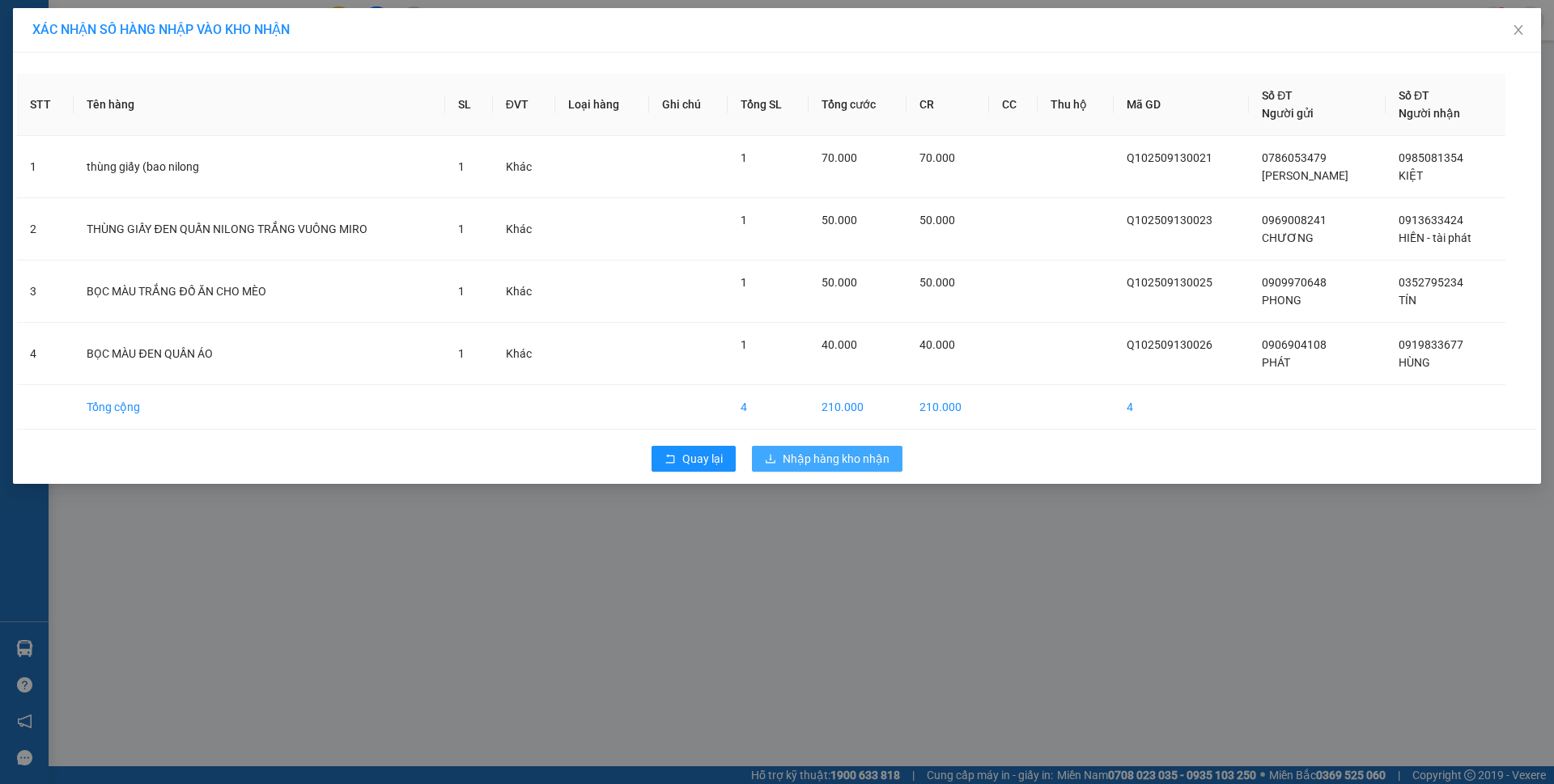
click at [805, 462] on span "Nhập hàng kho nhận" at bounding box center [836, 459] width 107 height 18
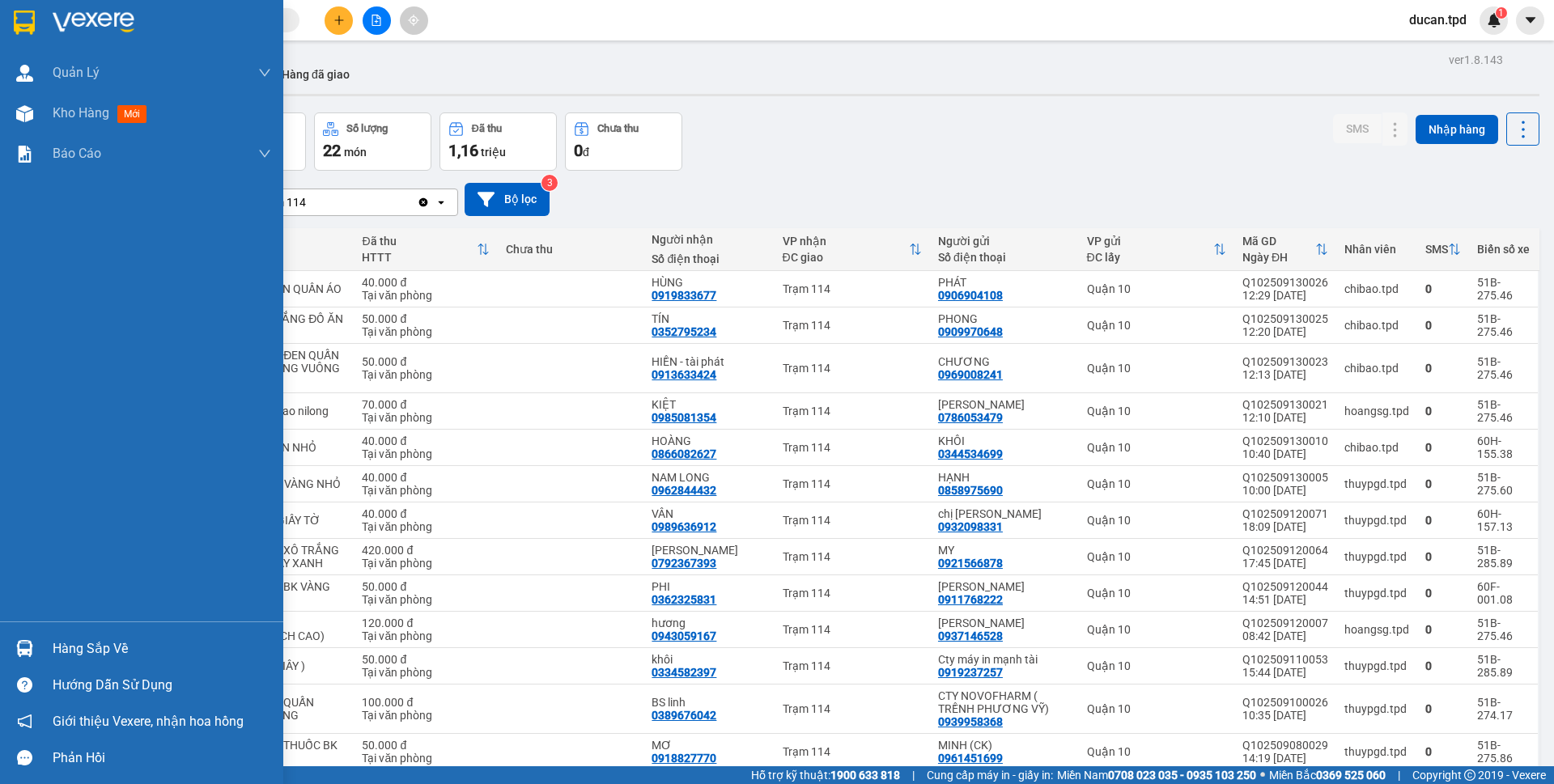
click at [21, 669] on div "Hướng dẫn sử dụng" at bounding box center [141, 685] width 283 height 36
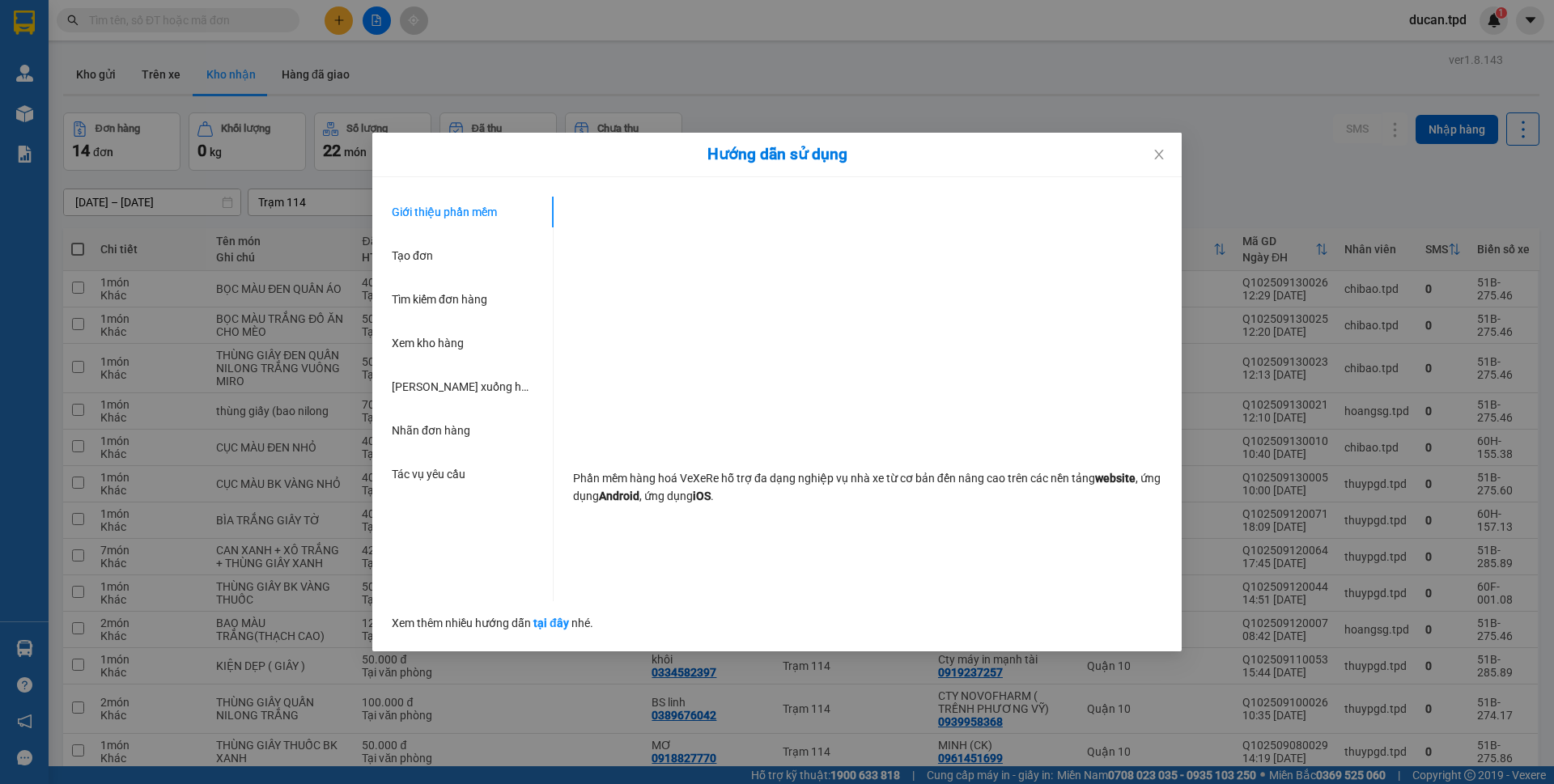
click at [47, 643] on div "Hướng dẫn sử dụng Giới thiệu phần mềm Tạo đơn Tìm kiếm đơn hàng Xem kho hàng Lê…" at bounding box center [777, 392] width 1554 height 784
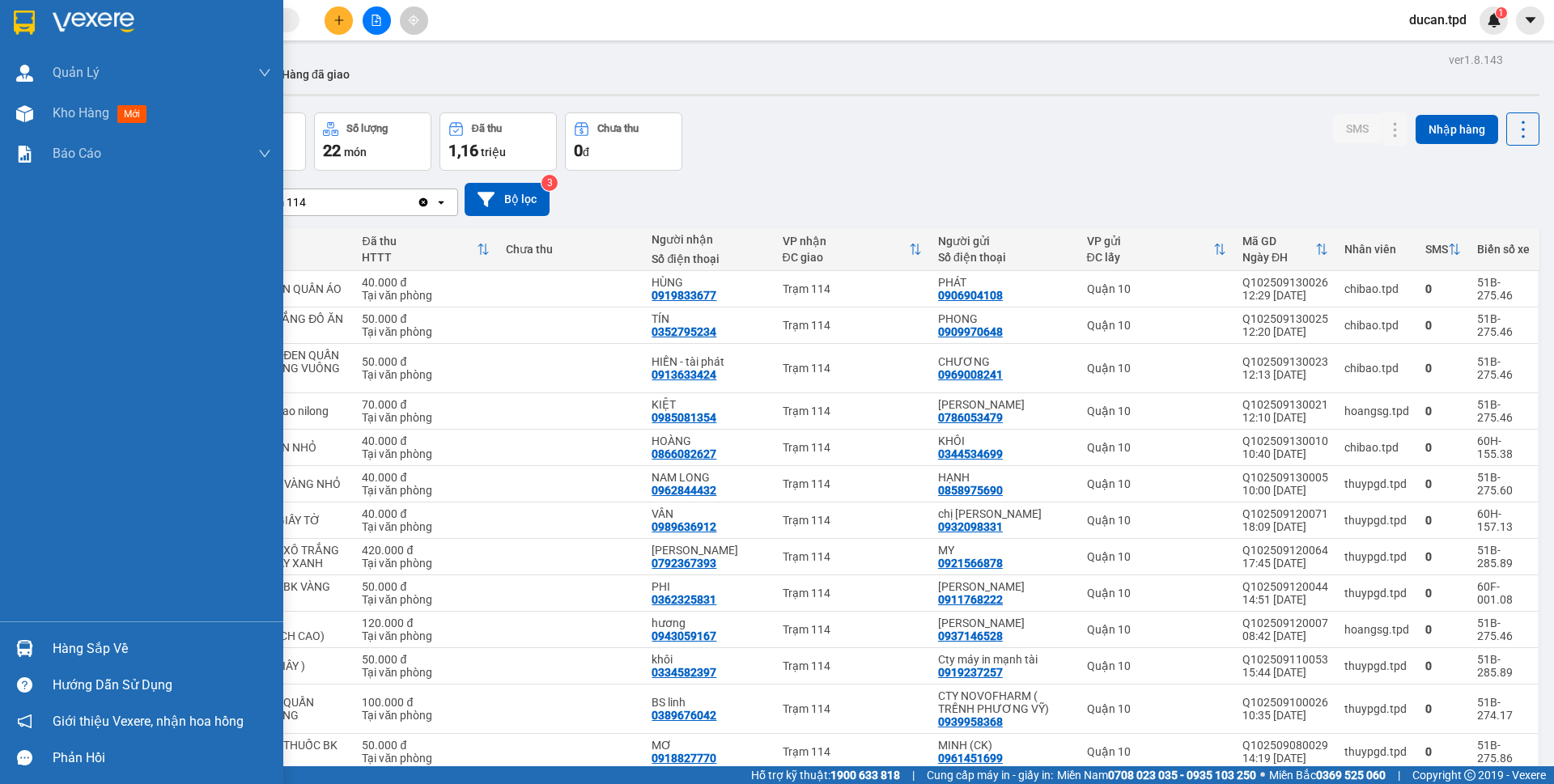
click at [38, 649] on div at bounding box center [25, 648] width 28 height 28
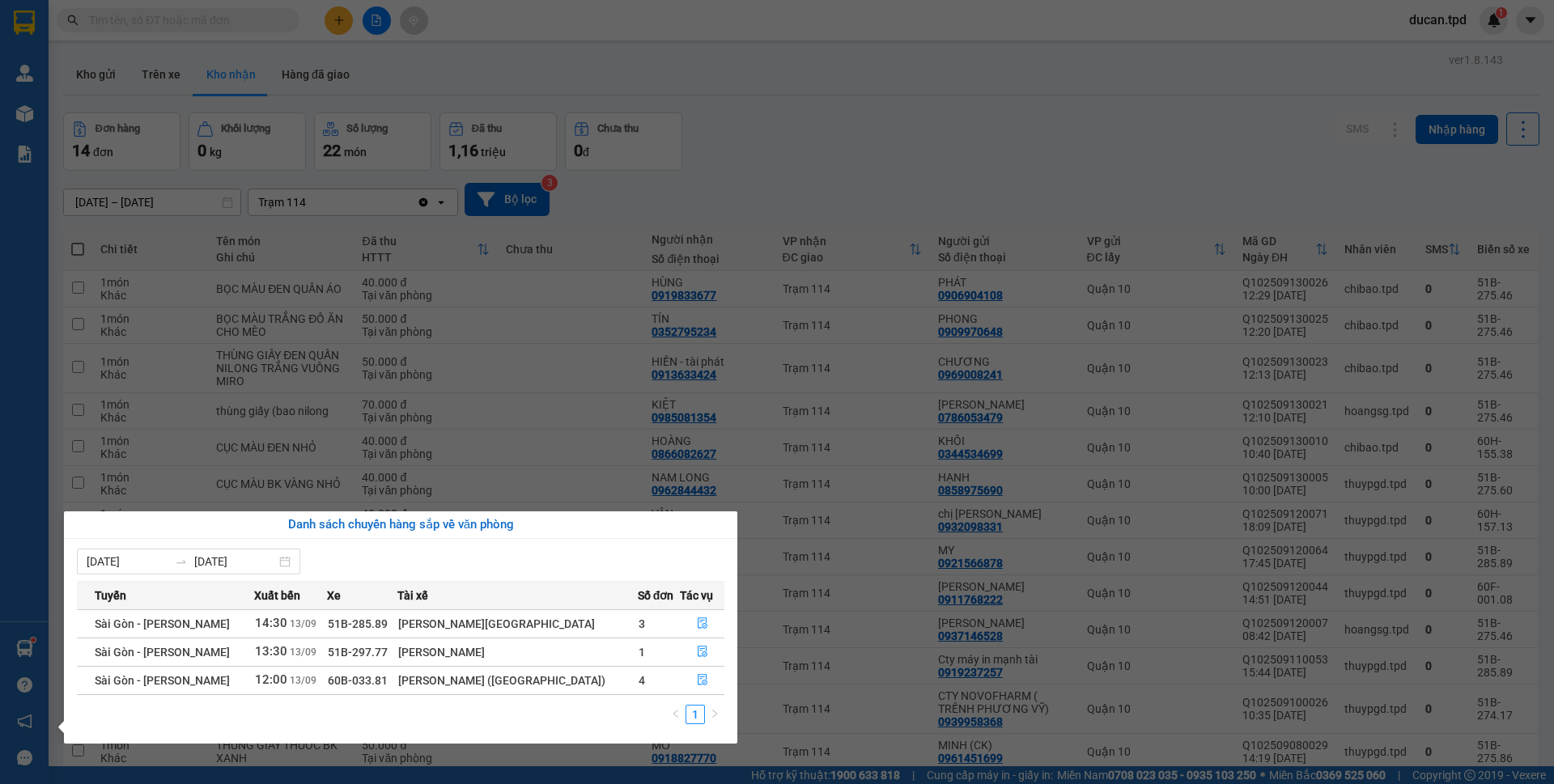
click at [764, 105] on section "Kết quả tìm kiếm ( 6 ) Bộ lọc Mã ĐH Trạng thái Món hàng Thu hộ Tổng cước Chưa c…" at bounding box center [777, 392] width 1554 height 784
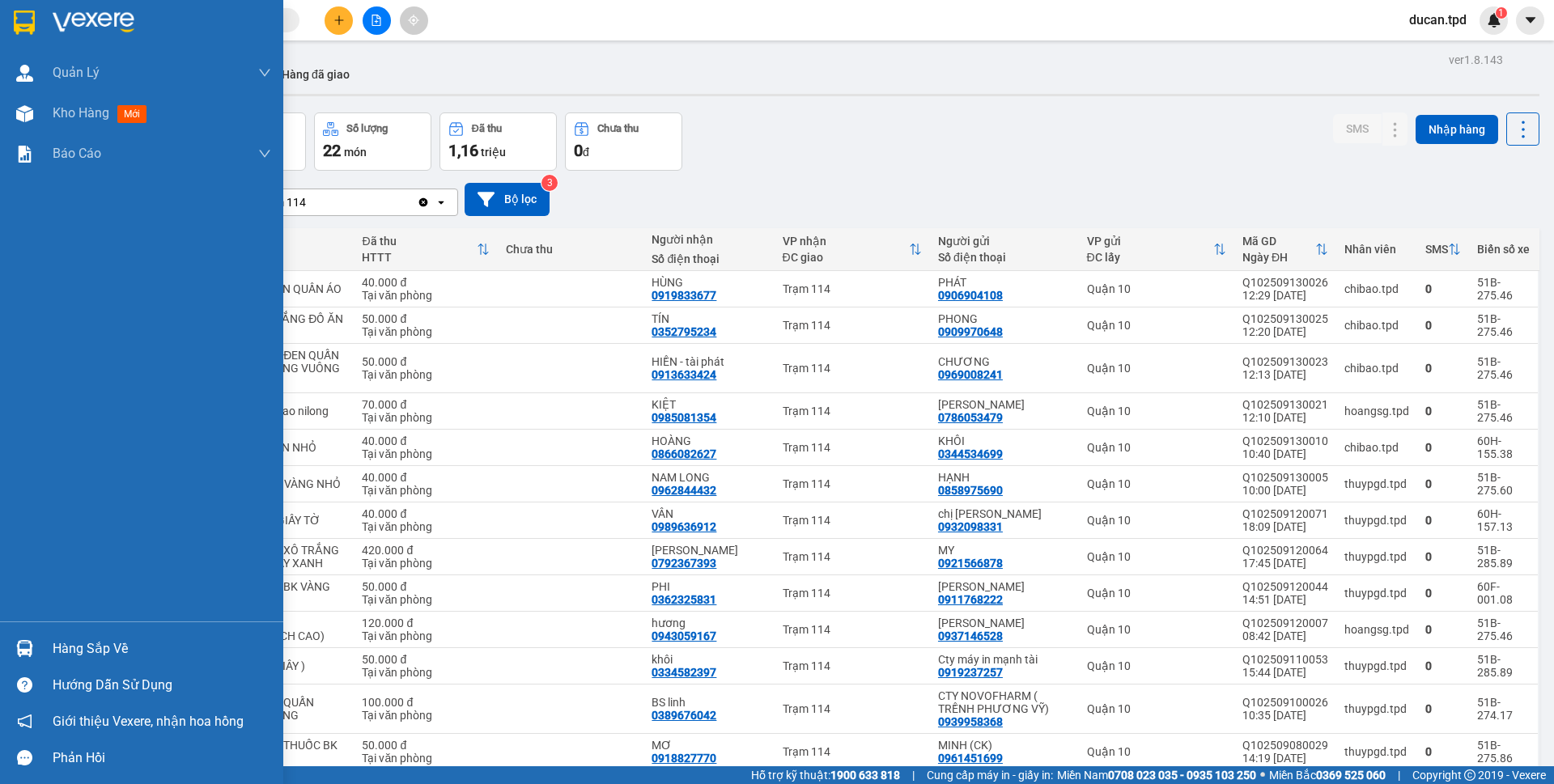
click at [101, 646] on div "Hàng sắp về" at bounding box center [162, 648] width 219 height 24
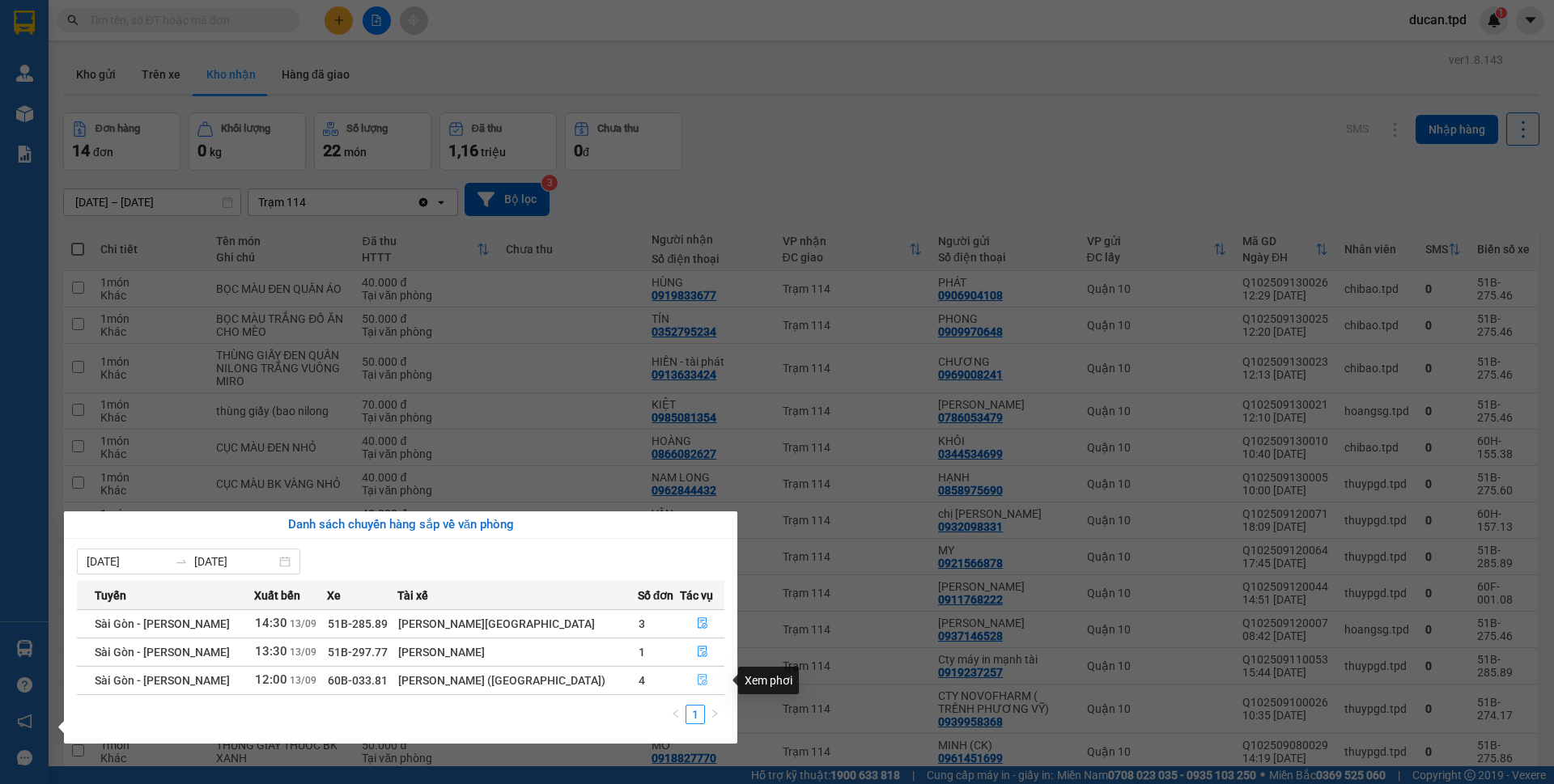
click at [699, 684] on icon "file-done" at bounding box center [703, 679] width 12 height 12
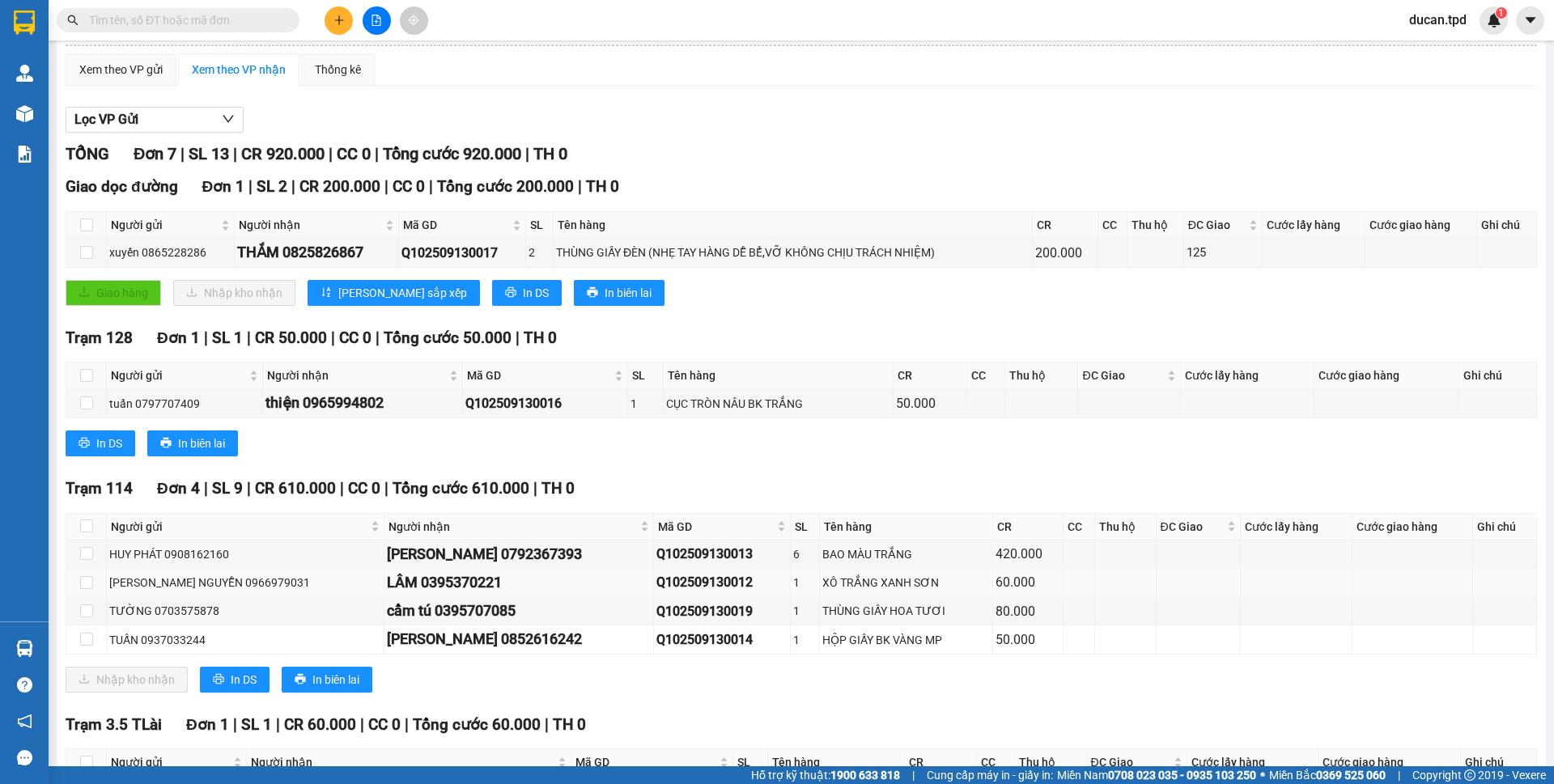
scroll to position [236, 0]
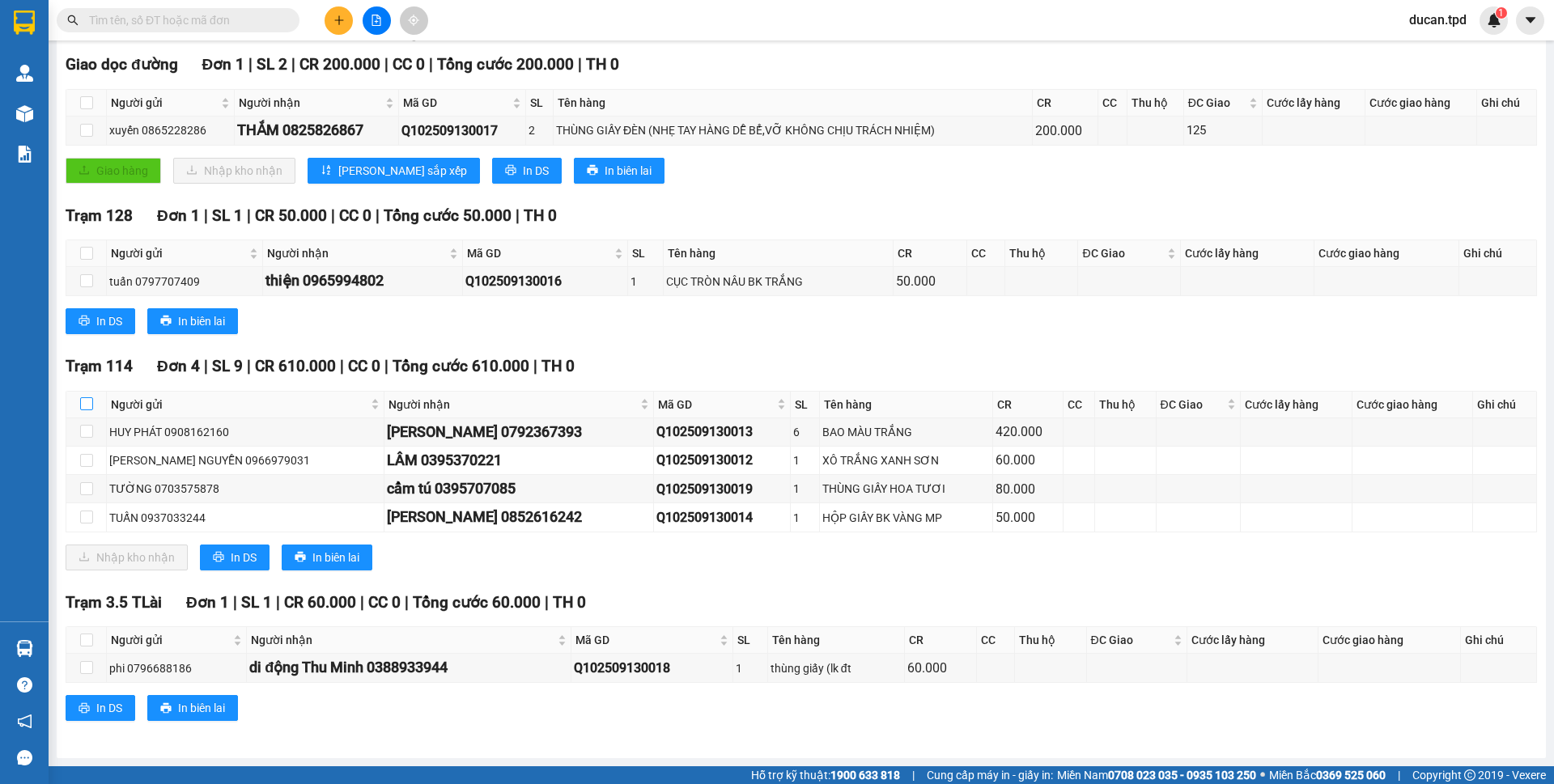
click at [88, 405] on input "checkbox" at bounding box center [87, 404] width 13 height 13
checkbox input "true"
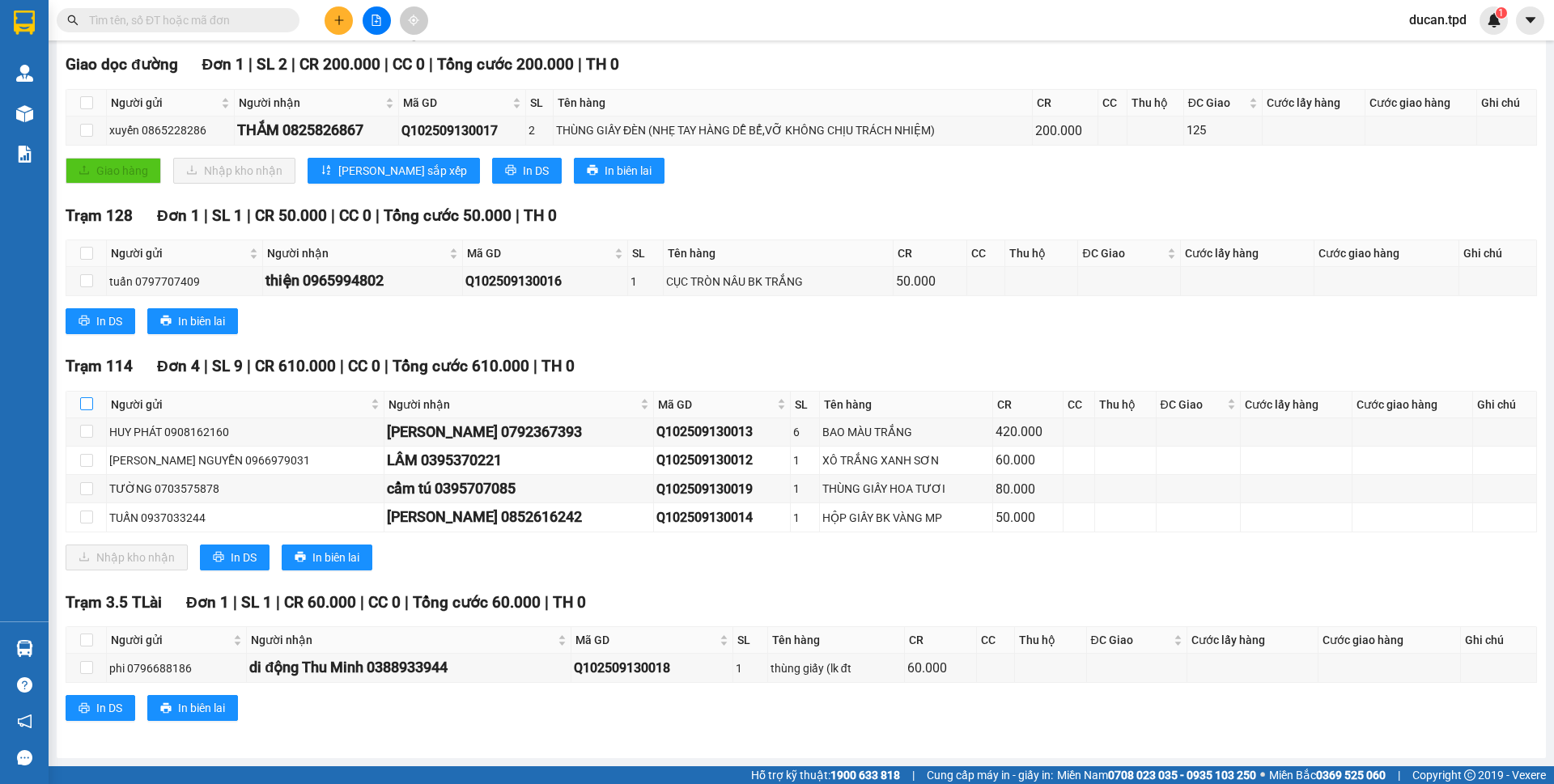
checkbox input "true"
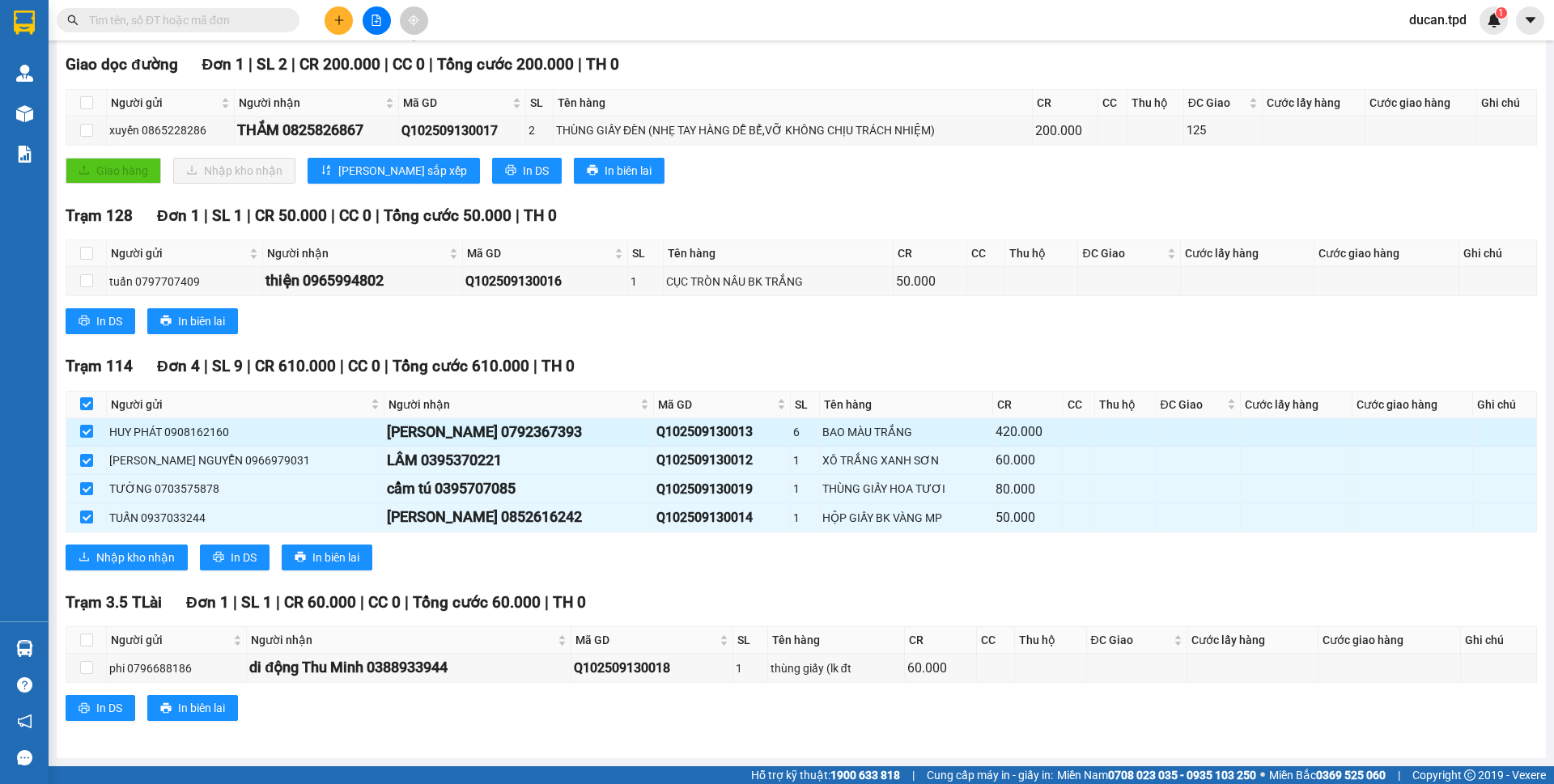
click at [489, 434] on div "HỒNG LINH 0792367393" at bounding box center [519, 431] width 264 height 22
copy div "0792367393"
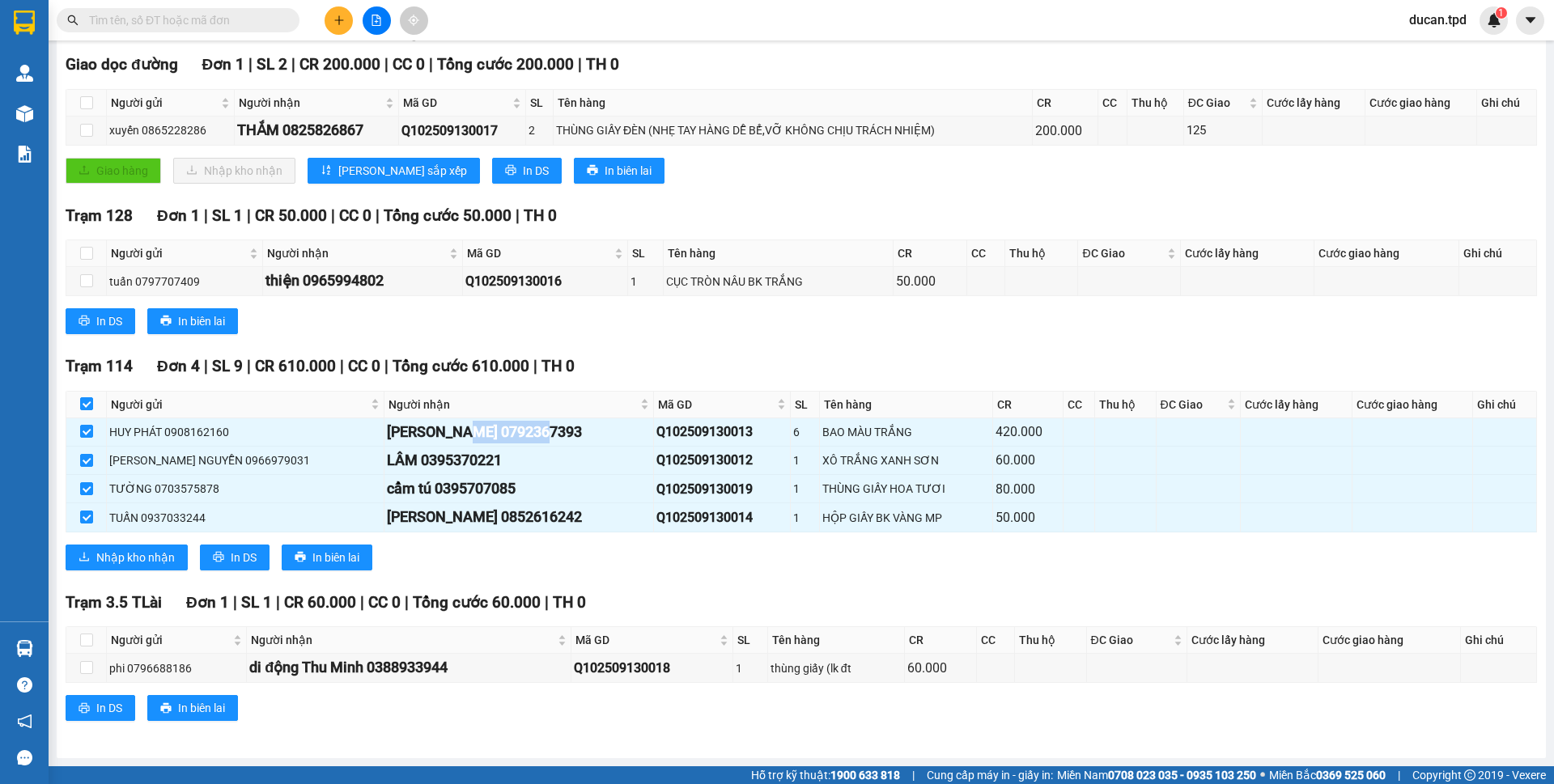
click at [244, 22] on input "text" at bounding box center [185, 21] width 191 height 18
paste input "0792367393"
type input "0792367393"
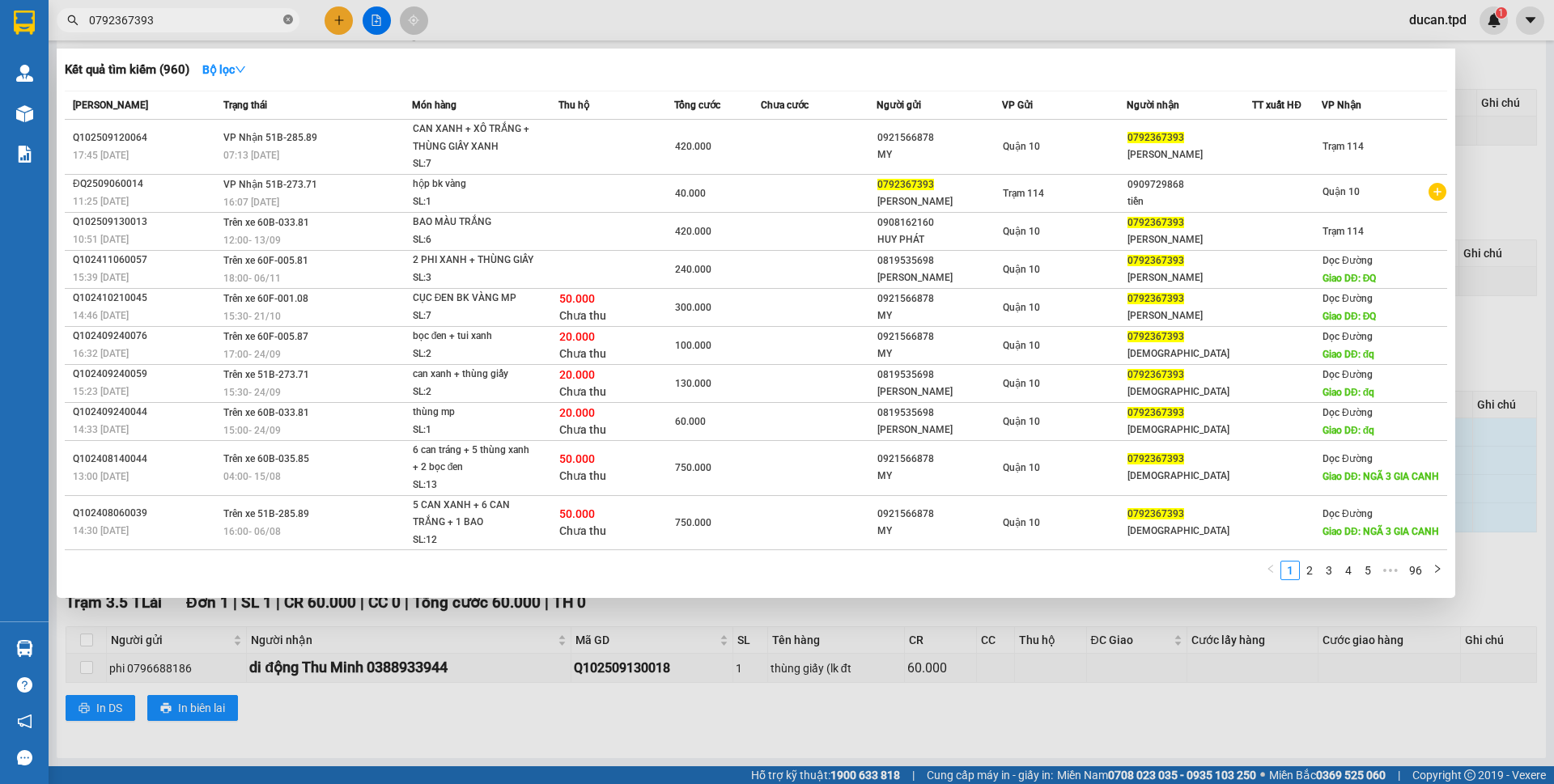
click at [289, 21] on icon "close-circle" at bounding box center [288, 20] width 10 height 10
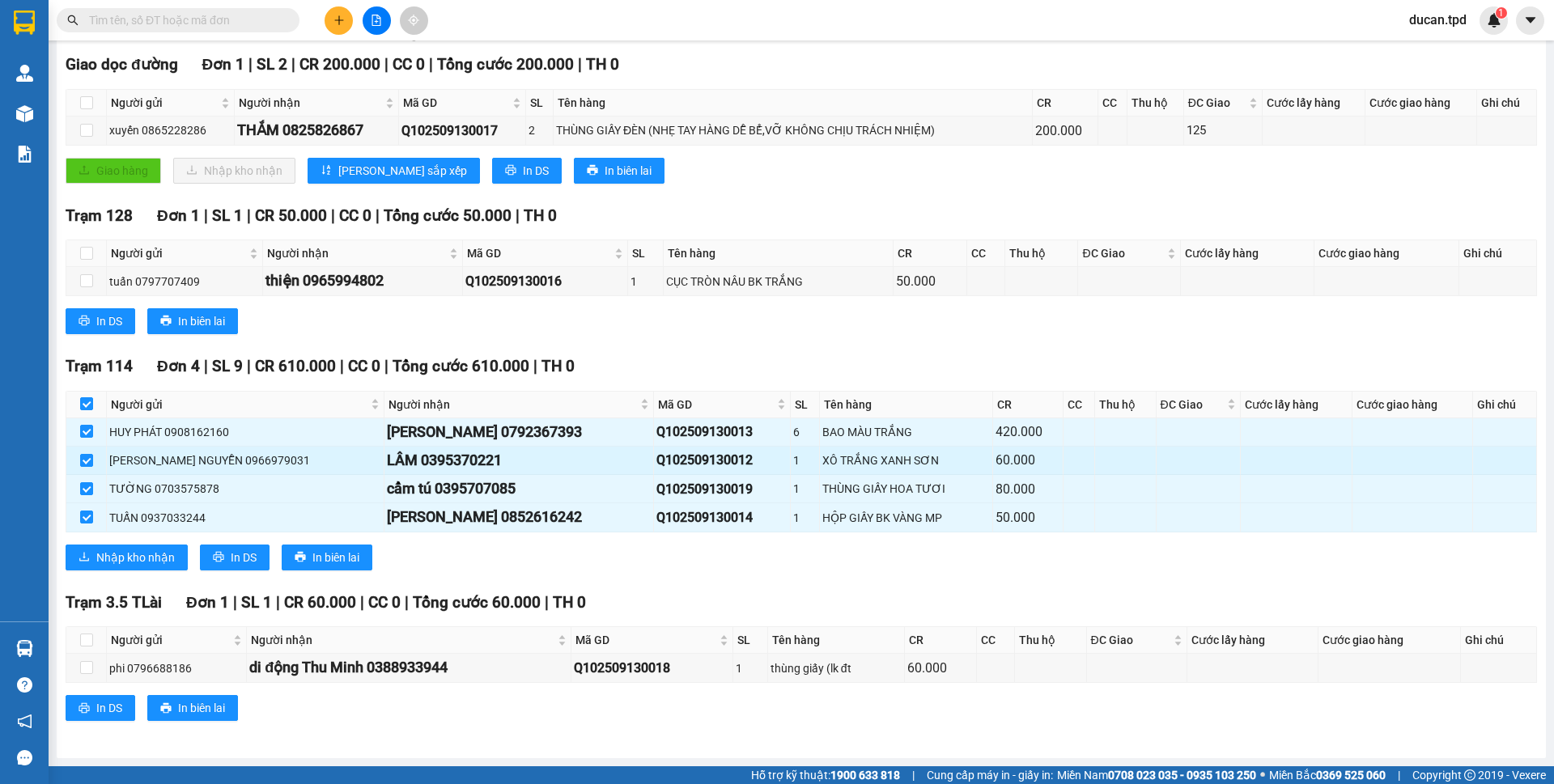
click at [431, 458] on div "LÂM 0395370221" at bounding box center [519, 460] width 264 height 22
copy div "0395370221"
click at [193, 22] on input "text" at bounding box center [185, 21] width 191 height 18
paste input "0395370221"
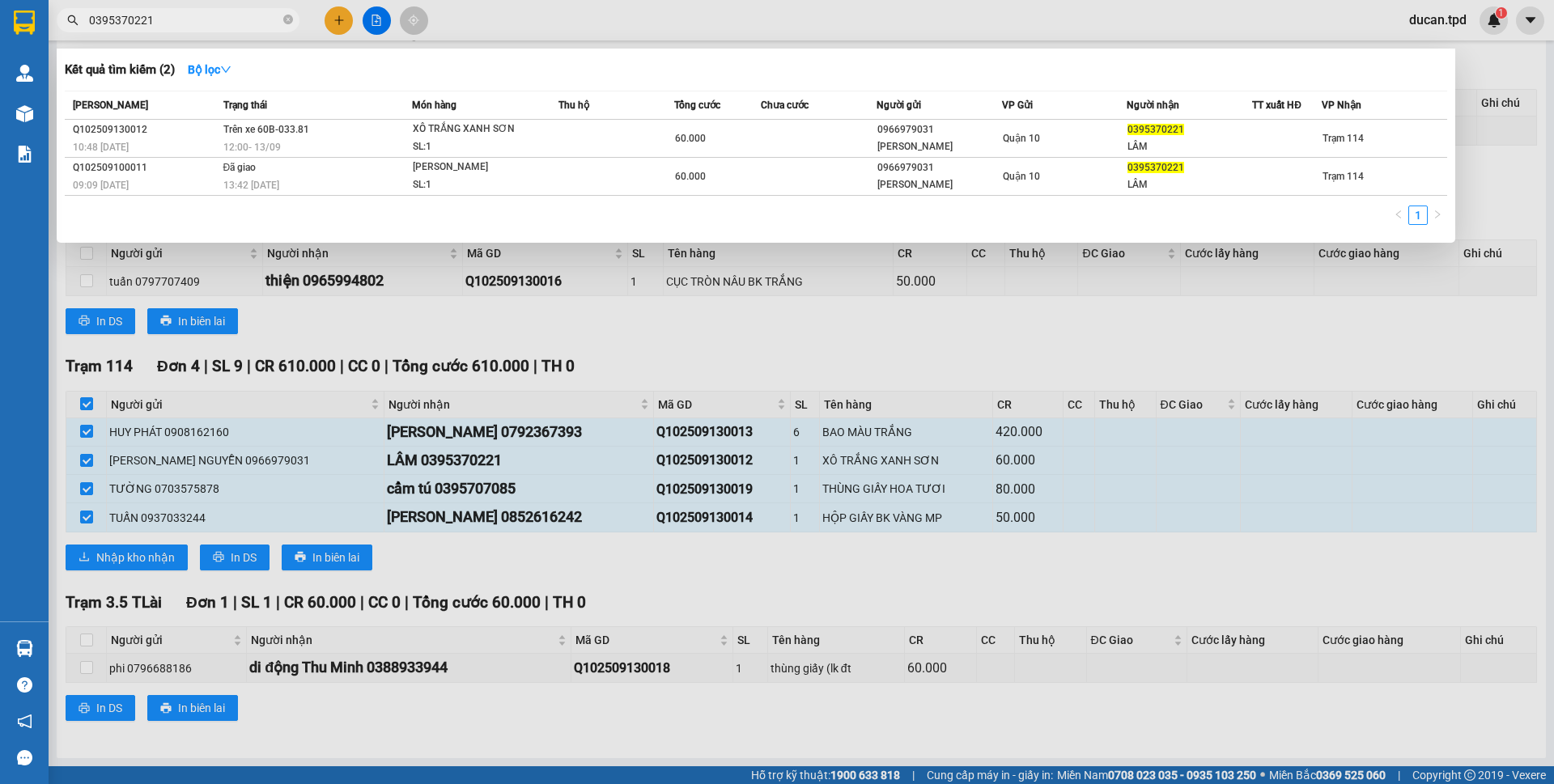
click at [680, 369] on div at bounding box center [777, 392] width 1554 height 784
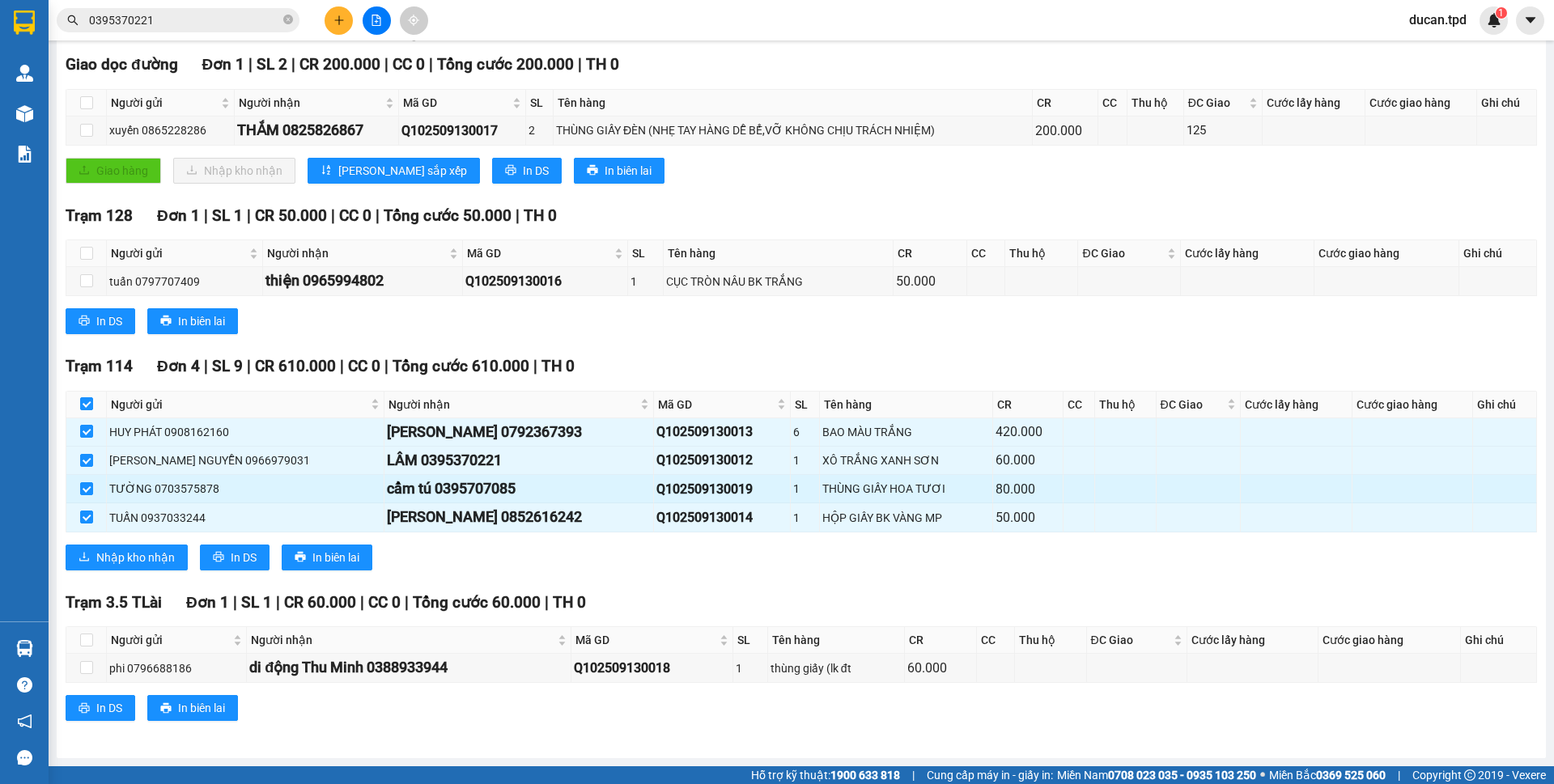
click at [427, 488] on div "cẩm tú 0395707085" at bounding box center [519, 488] width 264 height 22
copy div "0395707085"
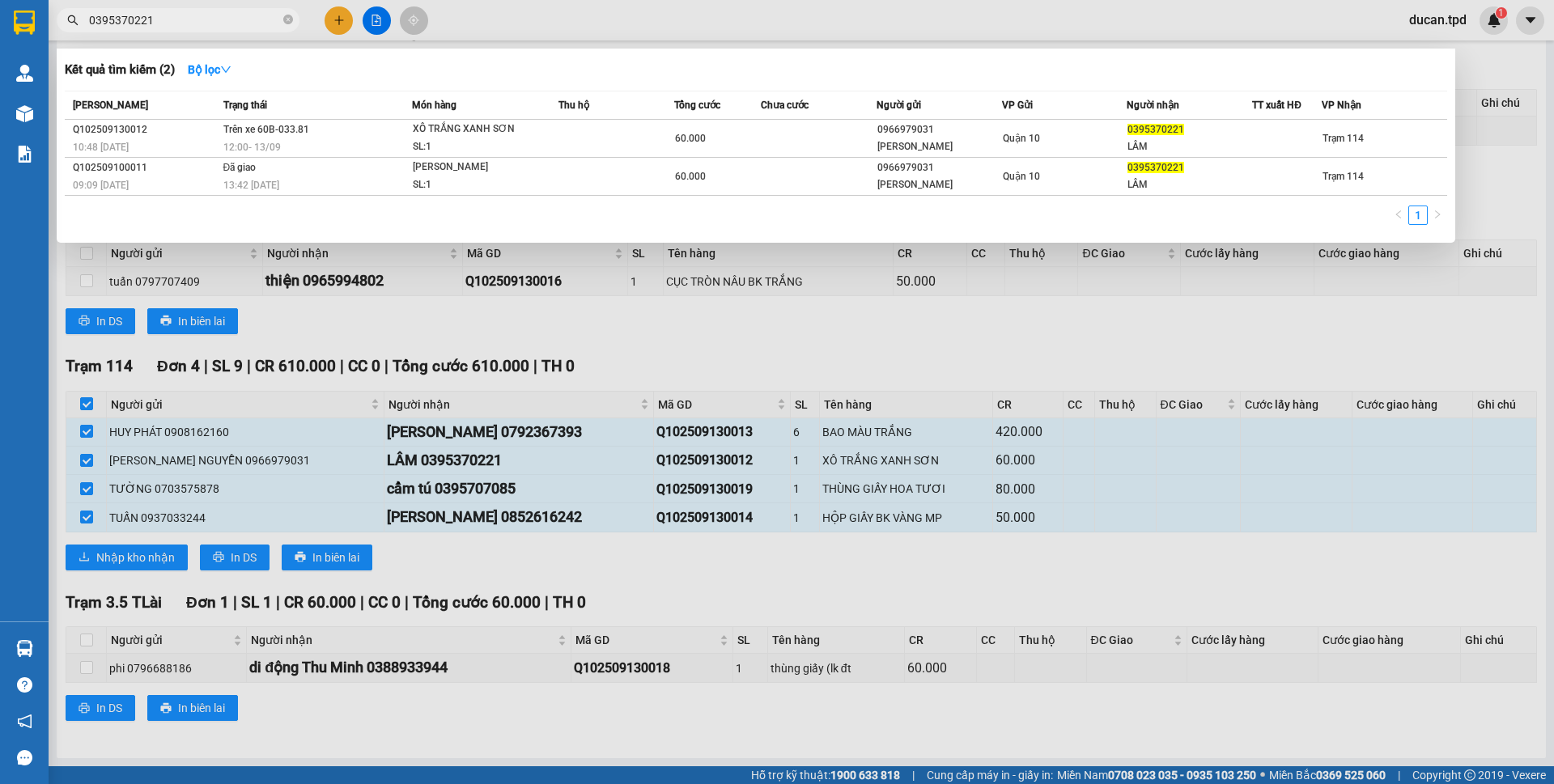
click at [205, 30] on span "0395370221" at bounding box center [178, 20] width 243 height 24
click at [203, 22] on input "0395370221" at bounding box center [185, 21] width 191 height 18
paste input "707085"
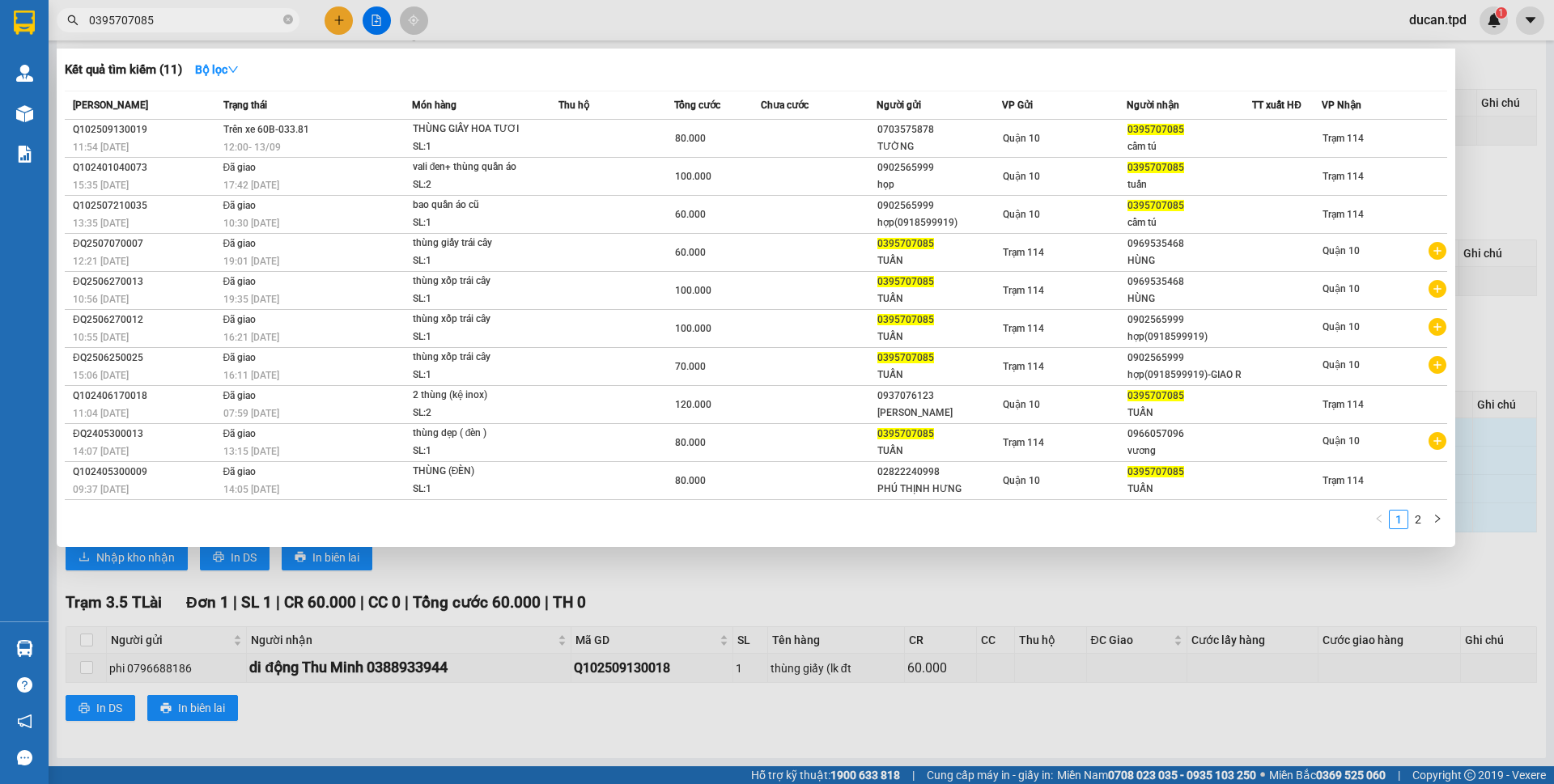
click at [615, 562] on div at bounding box center [777, 392] width 1554 height 784
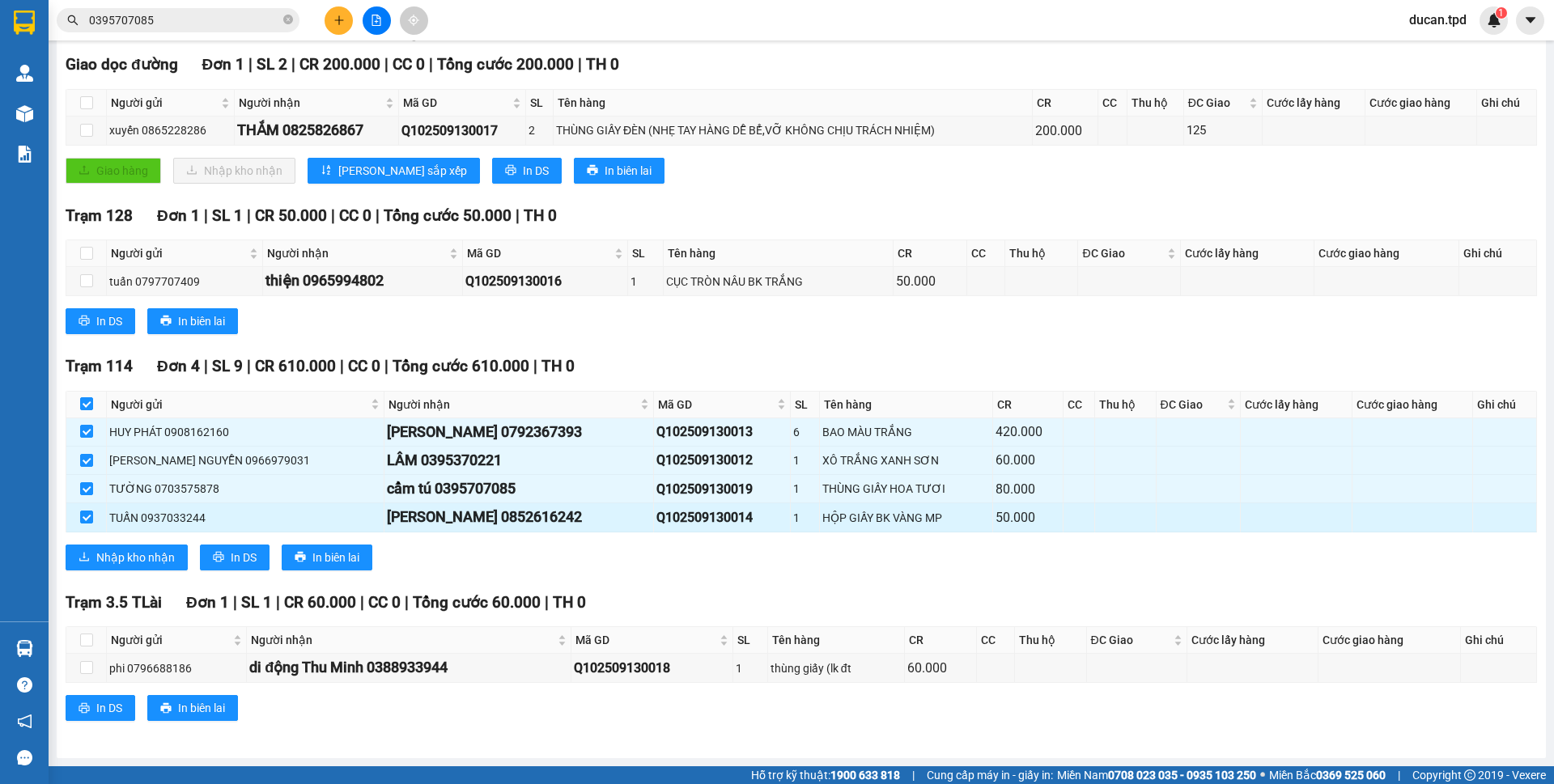
click at [494, 523] on div "vũ thị ái vân 0852616242" at bounding box center [519, 516] width 264 height 22
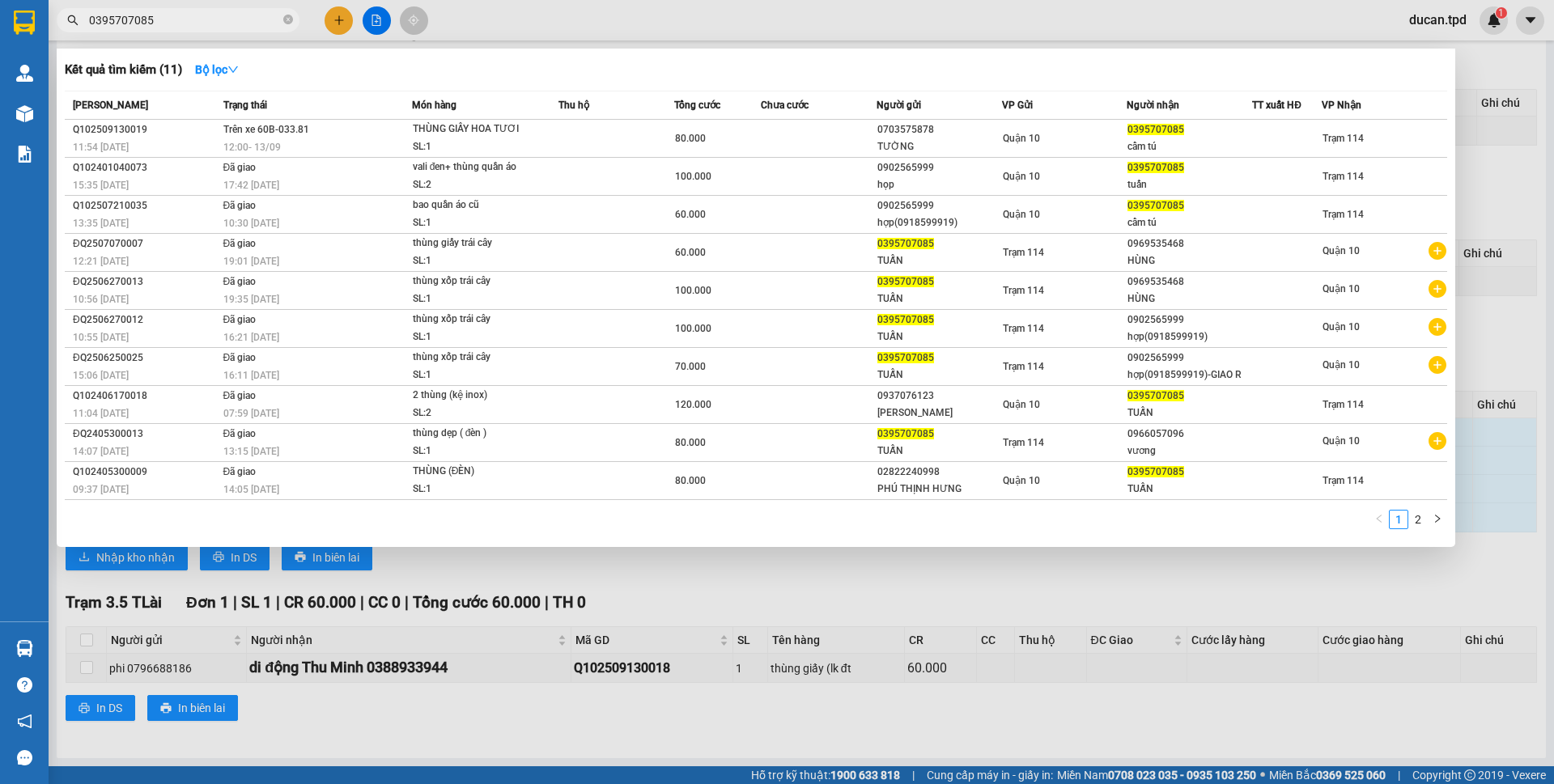
click at [235, 22] on input "0395707085" at bounding box center [185, 21] width 191 height 18
paste input "852616242"
type input "0852616242"
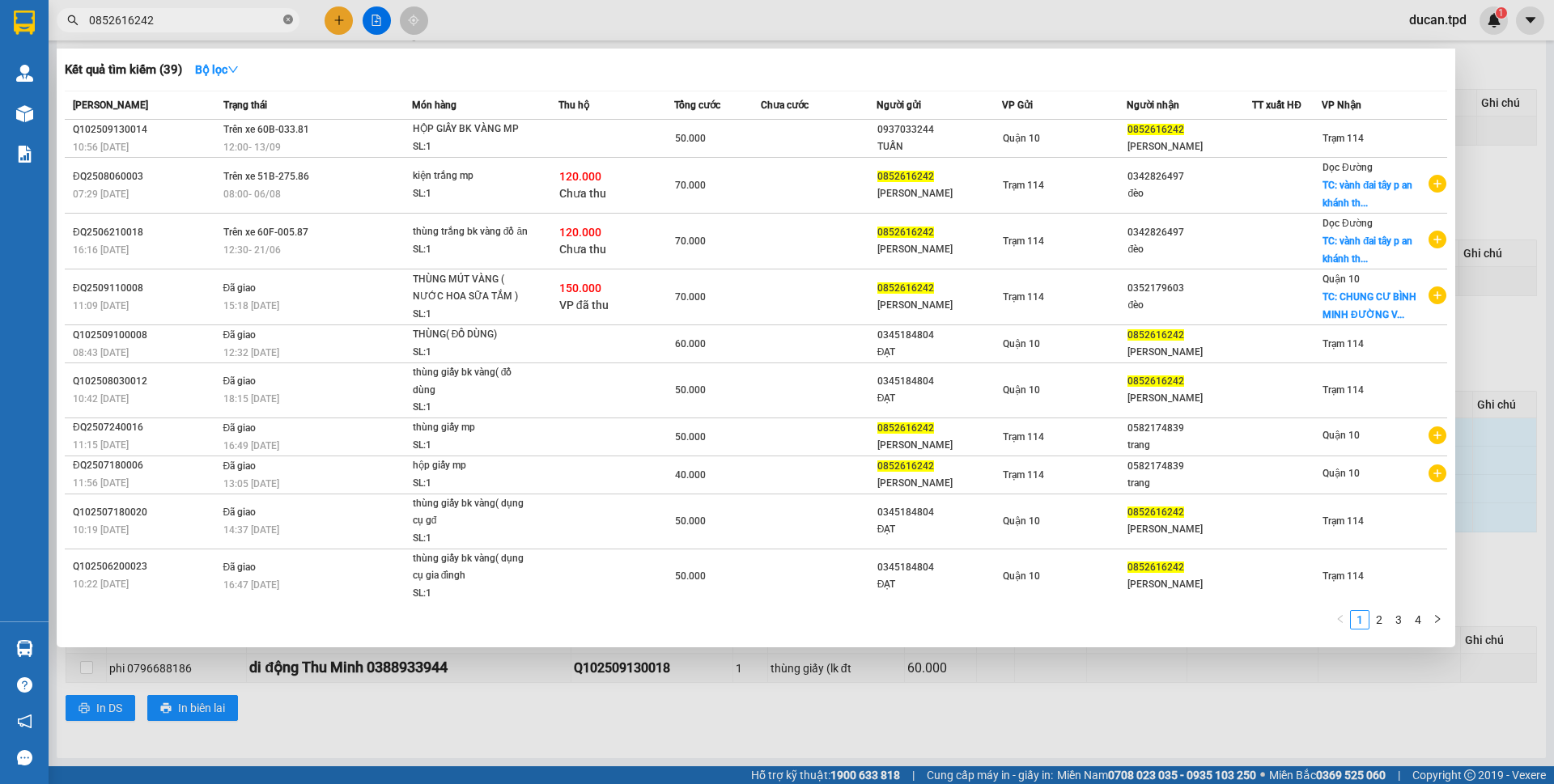
click at [287, 21] on icon "close-circle" at bounding box center [288, 20] width 10 height 10
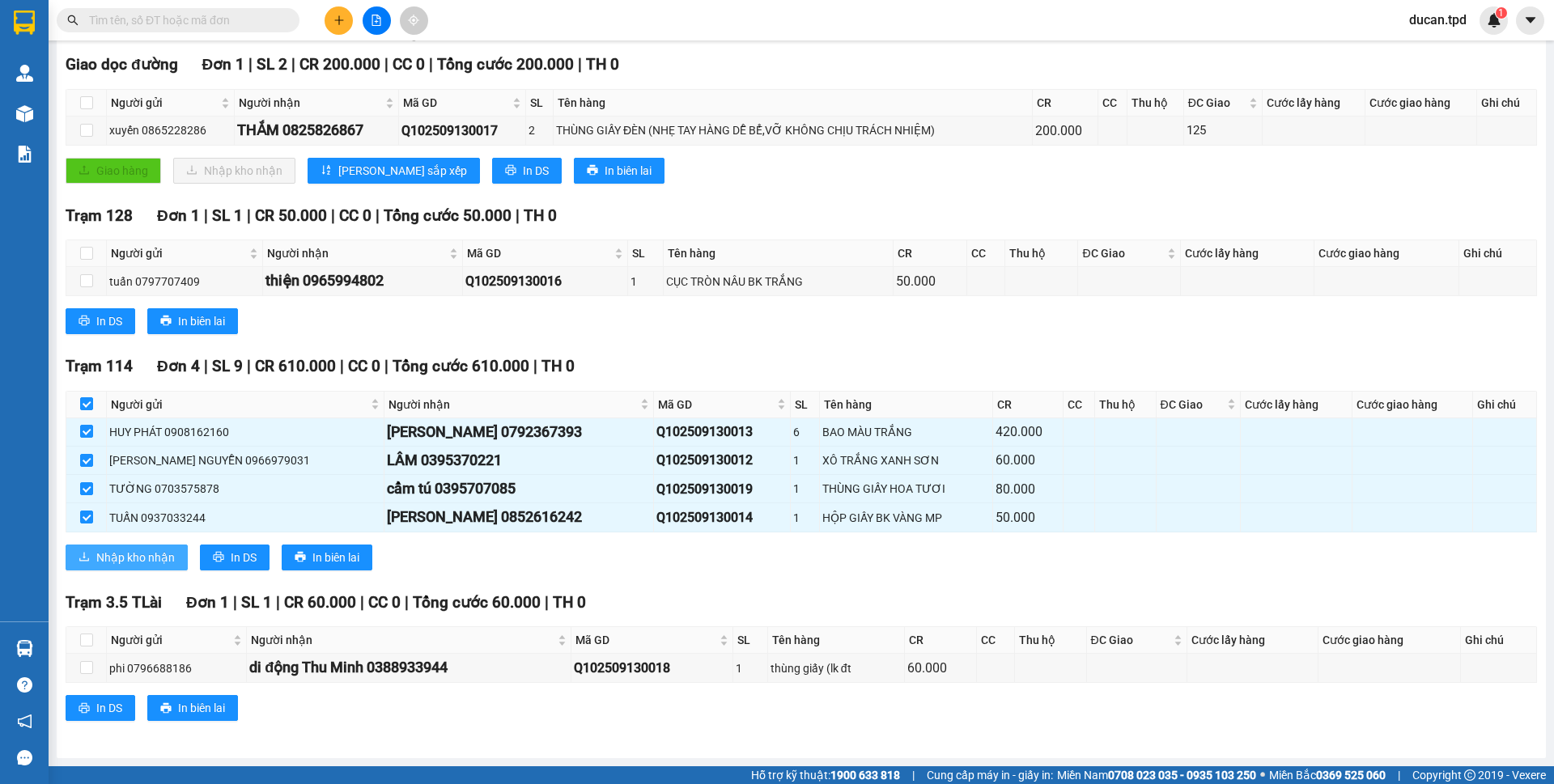
click at [156, 567] on button "Nhập kho nhận" at bounding box center [126, 556] width 122 height 26
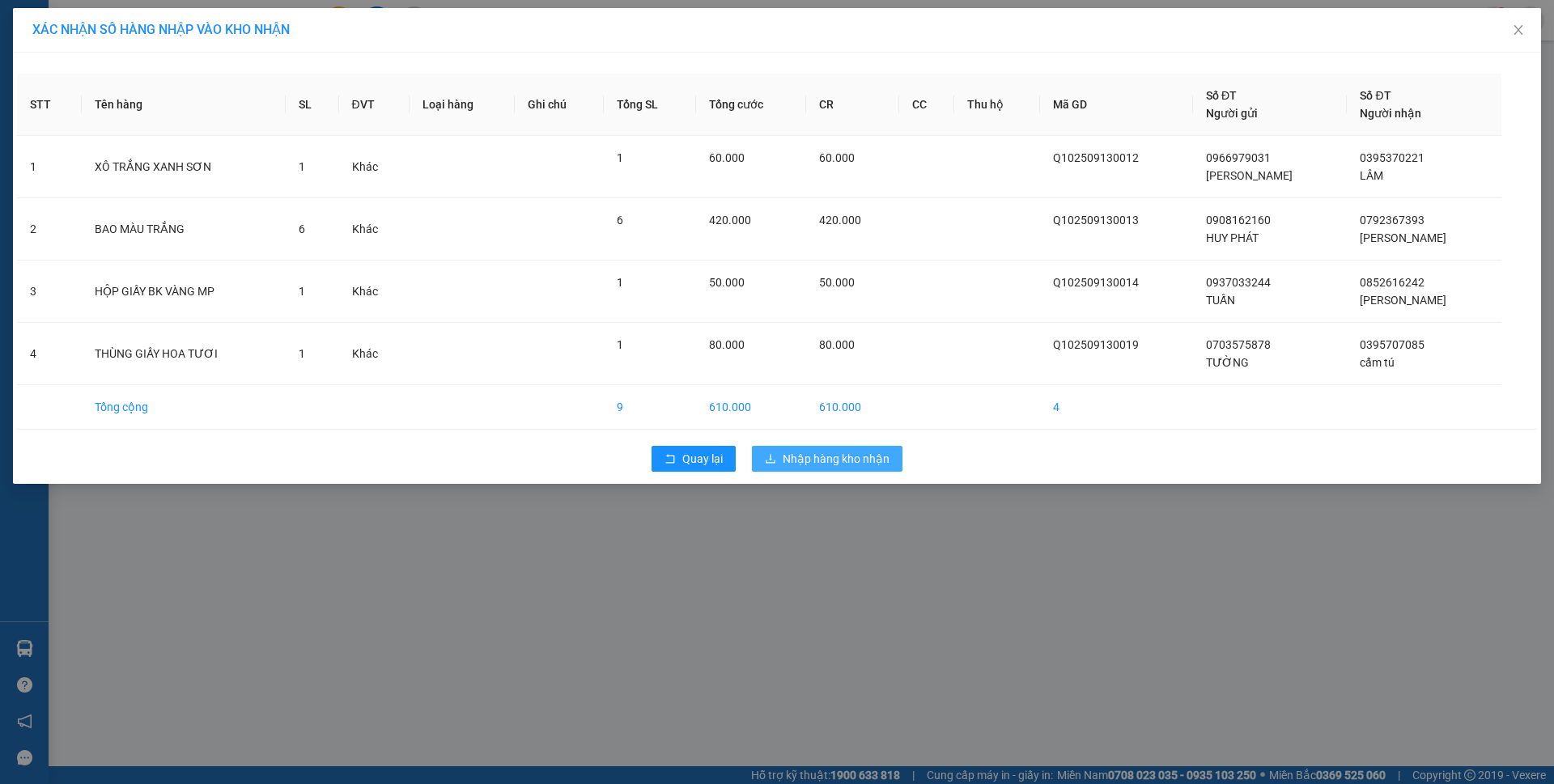
click at [795, 464] on span "Nhập hàng kho nhận" at bounding box center [836, 459] width 107 height 18
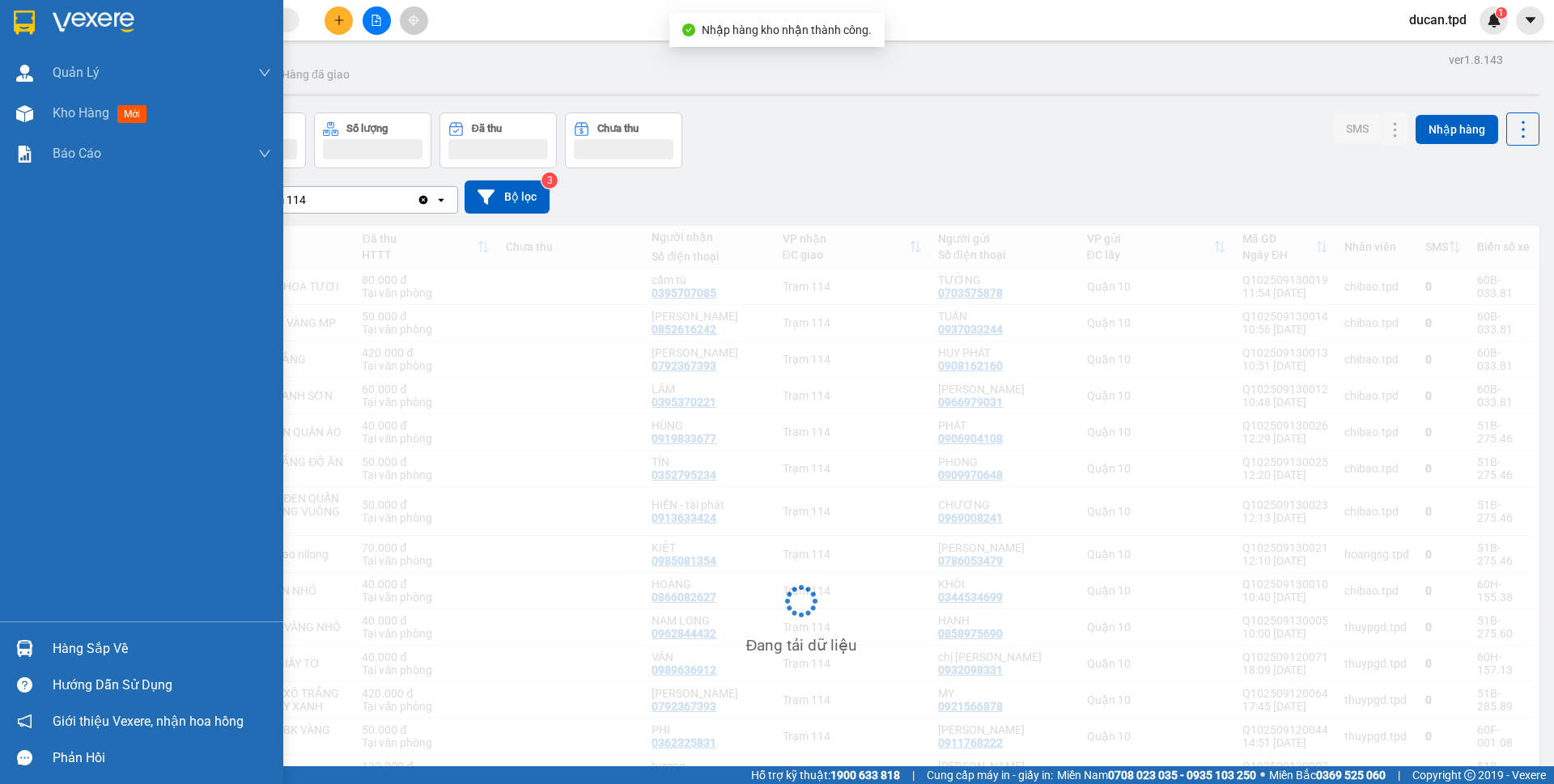
click at [15, 655] on div at bounding box center [25, 648] width 28 height 28
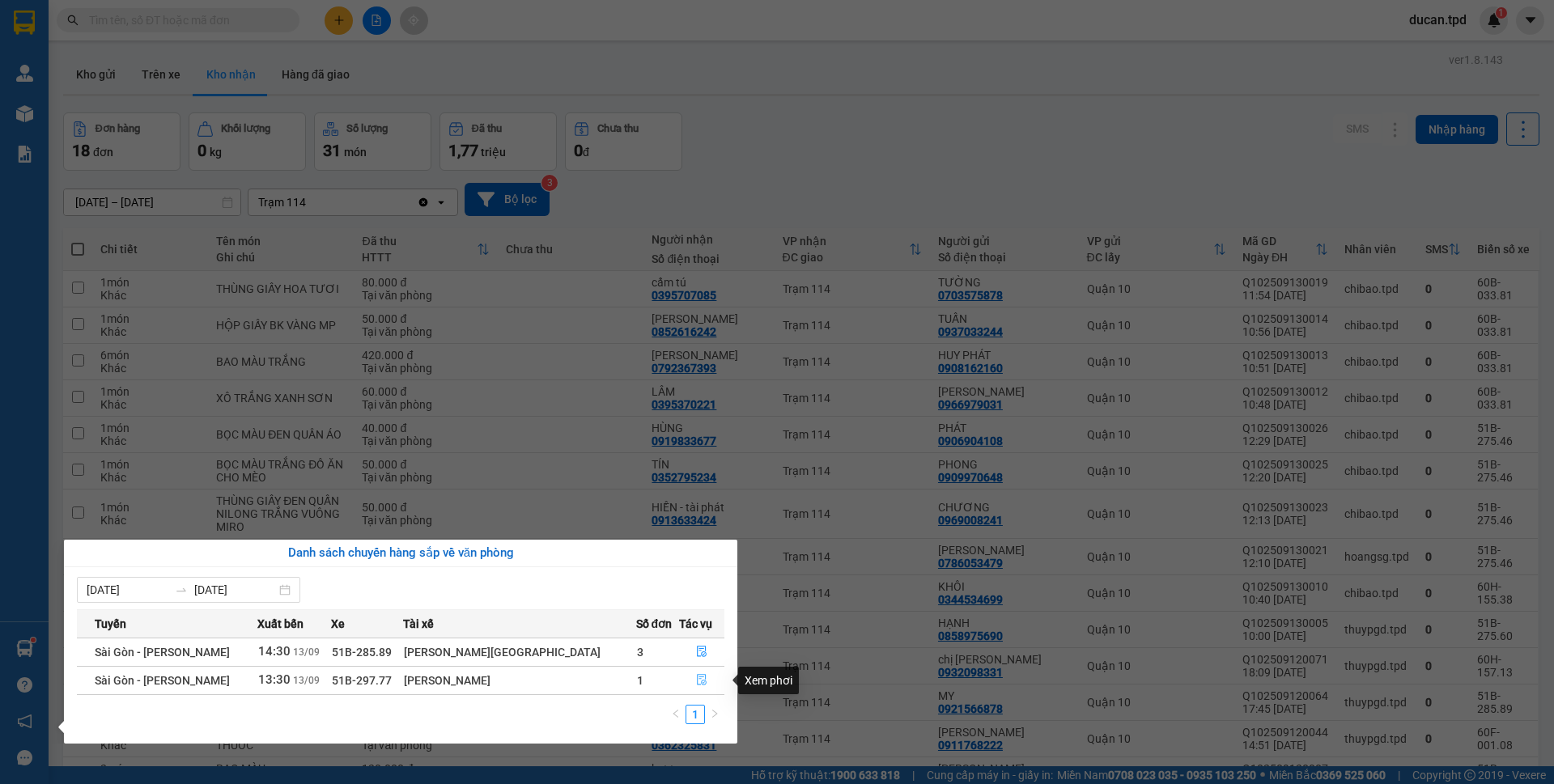
click at [697, 677] on icon "file-done" at bounding box center [702, 680] width 10 height 12
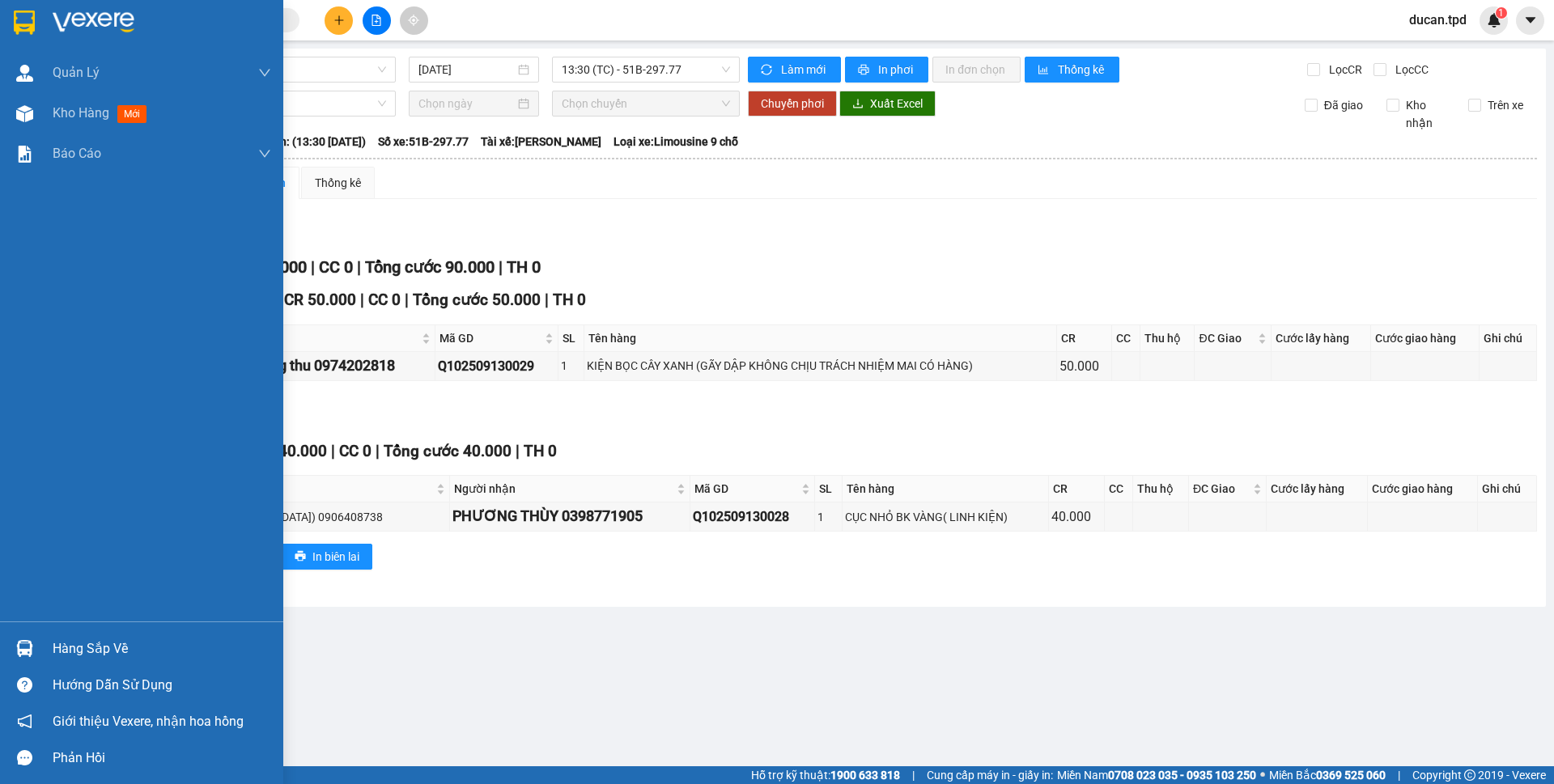
click at [23, 646] on img at bounding box center [25, 648] width 17 height 17
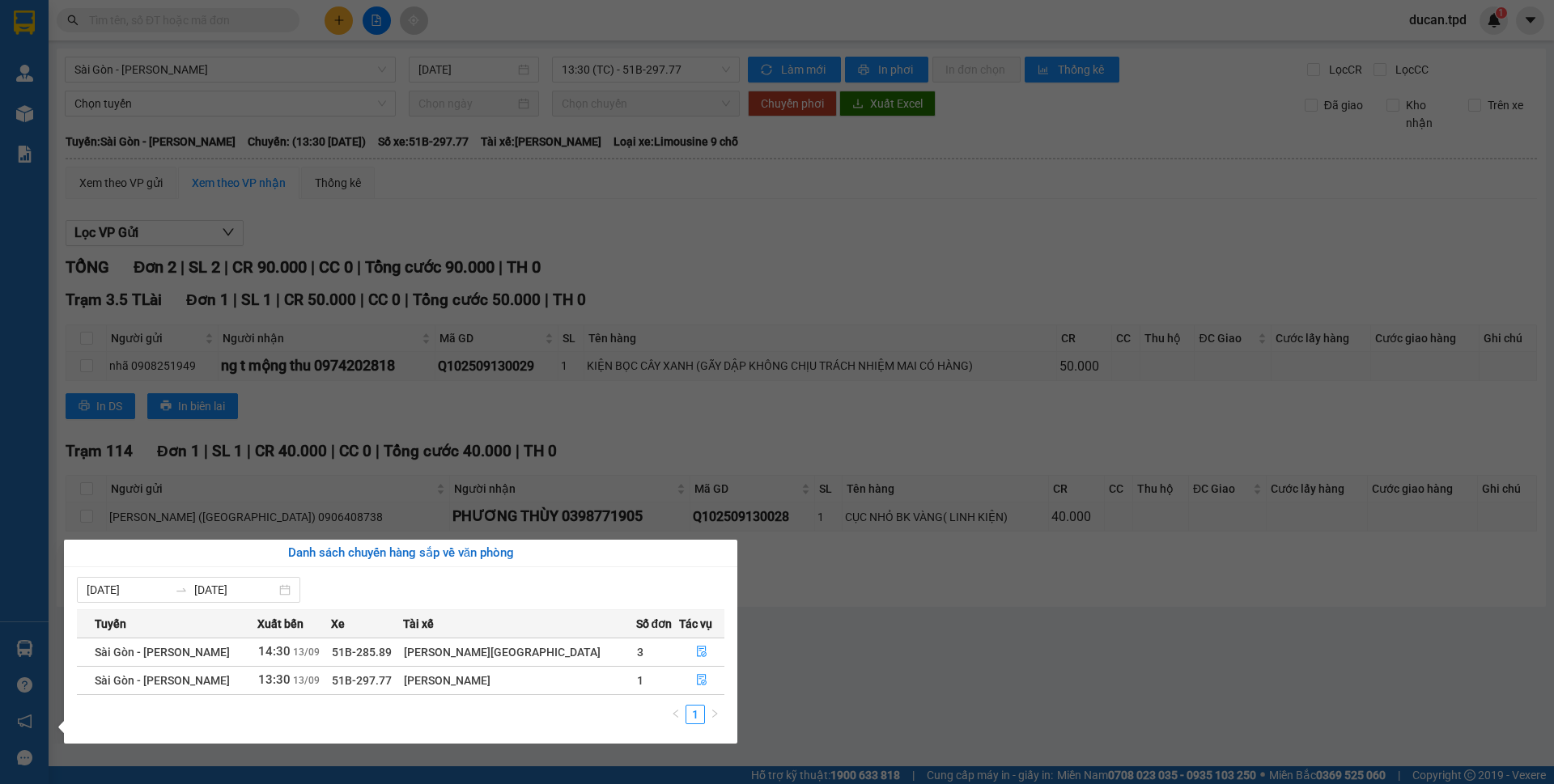
click at [641, 289] on section "Kết quả tìm kiếm ( 39 ) Bộ lọc Mã ĐH Trạng thái Món hàng Thu hộ Tổng cước Chưa …" at bounding box center [777, 392] width 1554 height 784
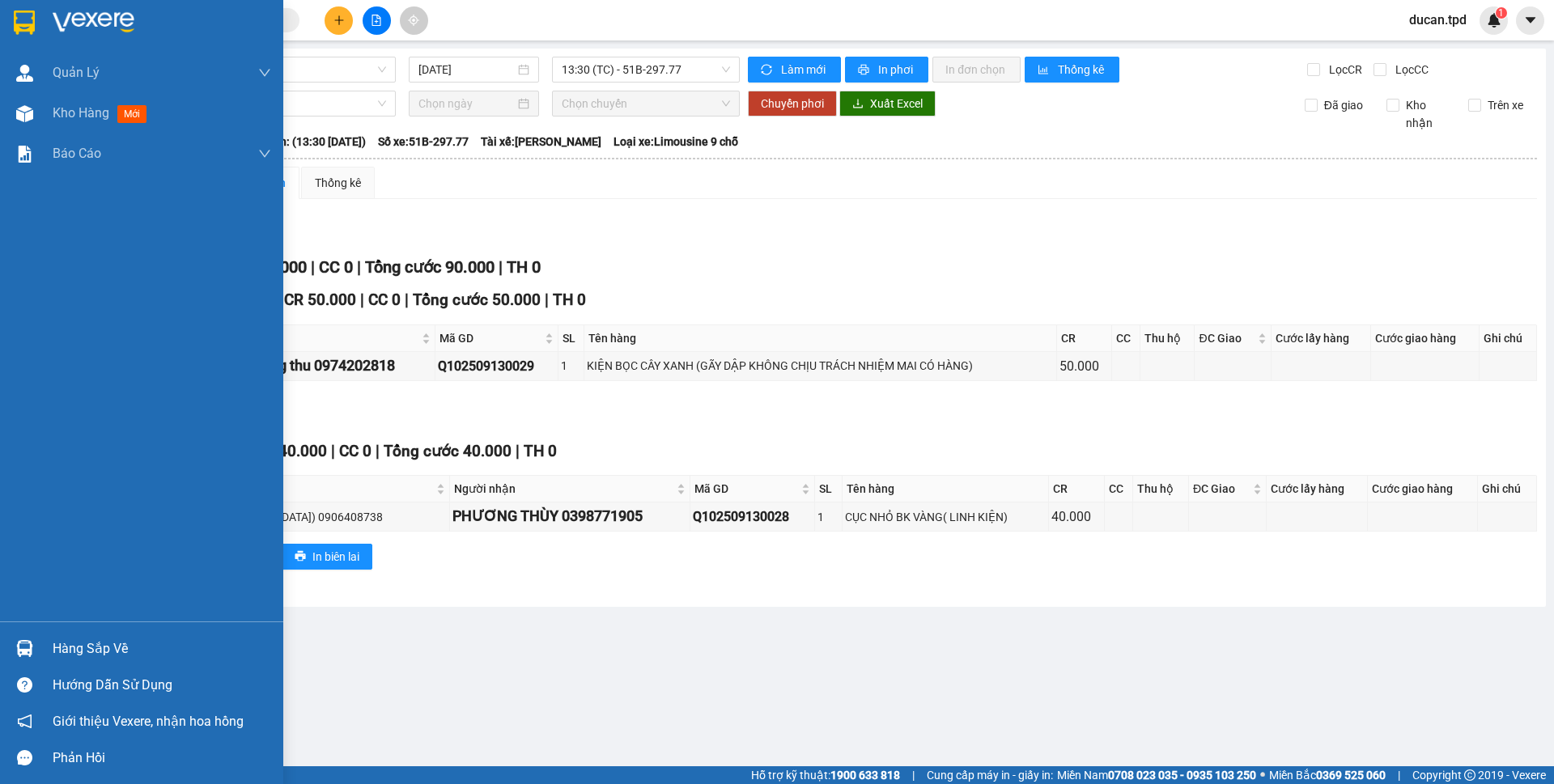
click at [119, 648] on div "Hàng sắp về" at bounding box center [162, 648] width 219 height 24
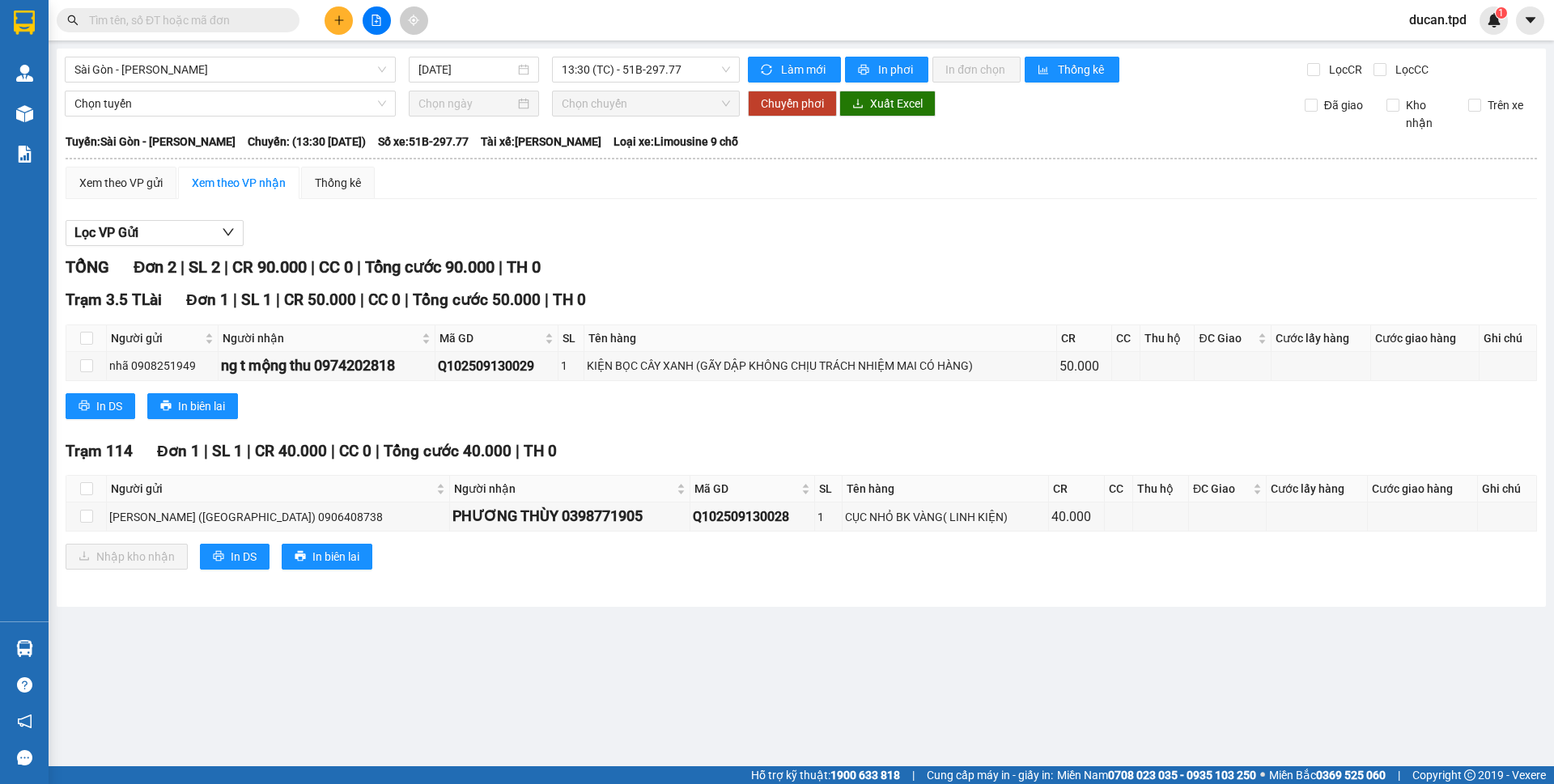
click at [518, 339] on section "Kết quả tìm kiếm ( 39 ) Bộ lọc Mã ĐH Trạng thái Món hàng Thu hộ Tổng cước Chưa …" at bounding box center [777, 392] width 1554 height 784
click at [185, 20] on input "text" at bounding box center [185, 21] width 191 height 18
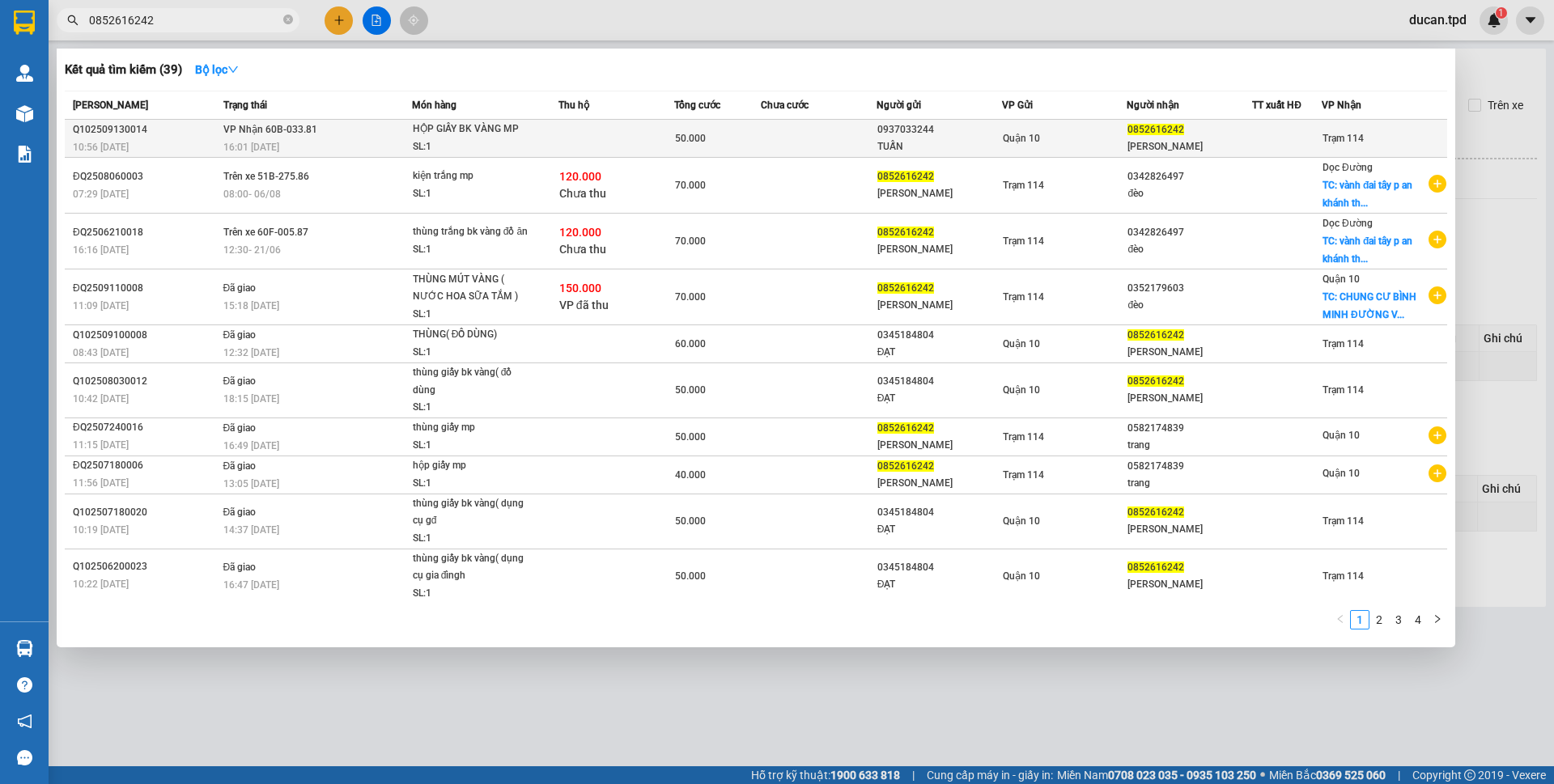
type input "0852616242"
click at [935, 133] on div "0937033244" at bounding box center [939, 129] width 124 height 17
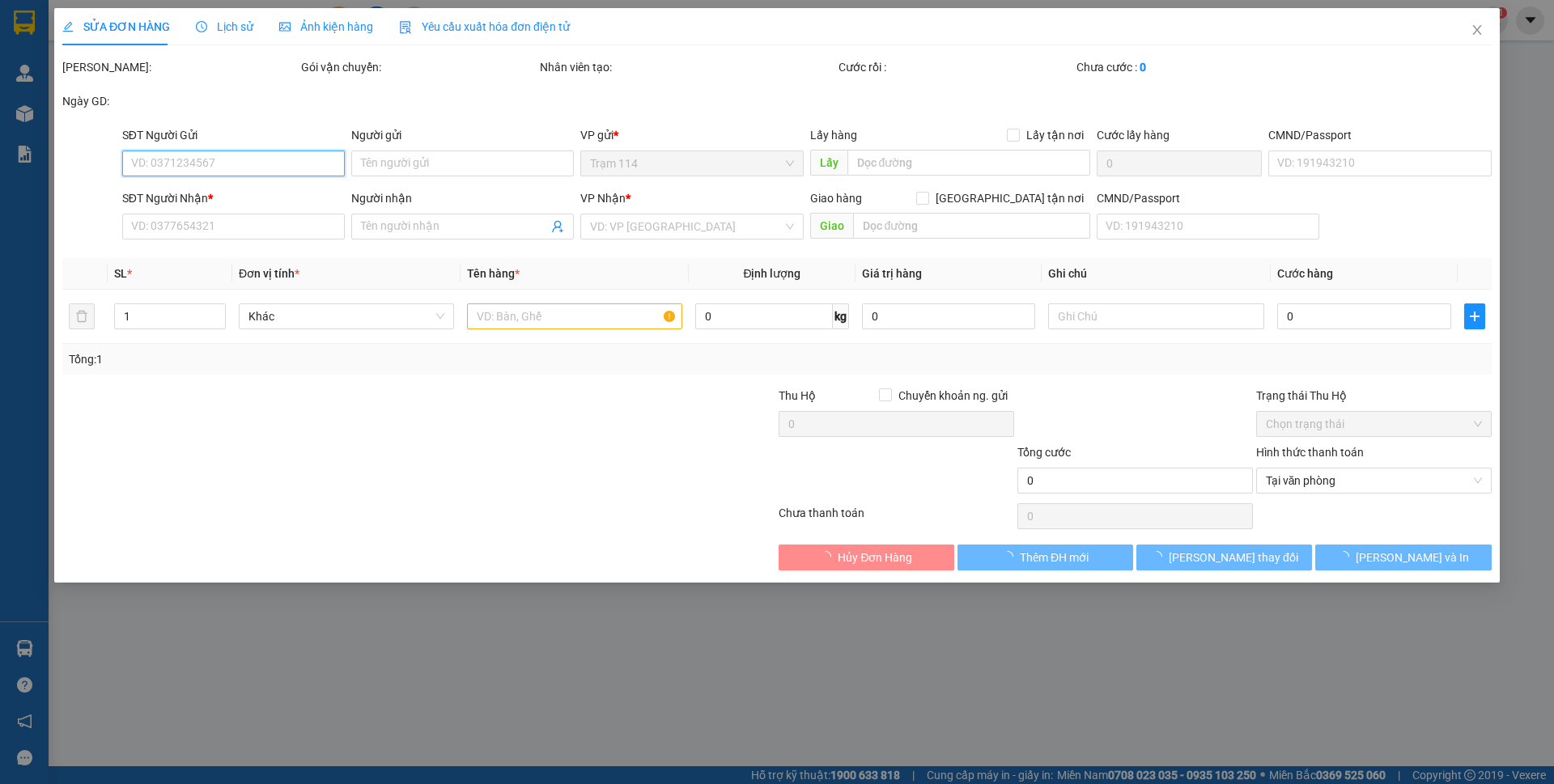
type input "0937033244"
type input "TUẤN"
type input "0852616242"
type input "vũ thị ái vân"
type input "50.000"
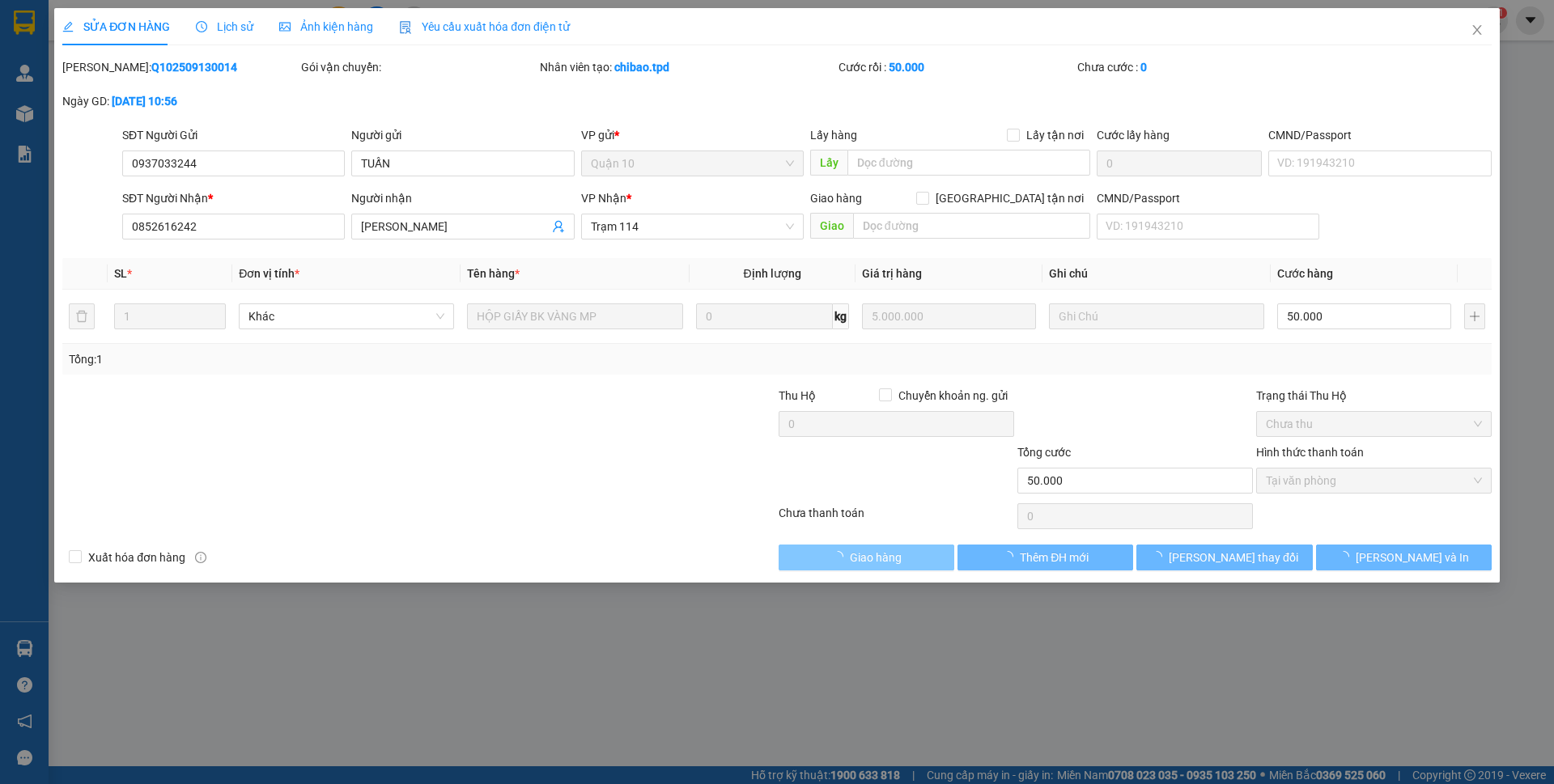
click at [886, 559] on span "Giao hàng" at bounding box center [875, 557] width 52 height 18
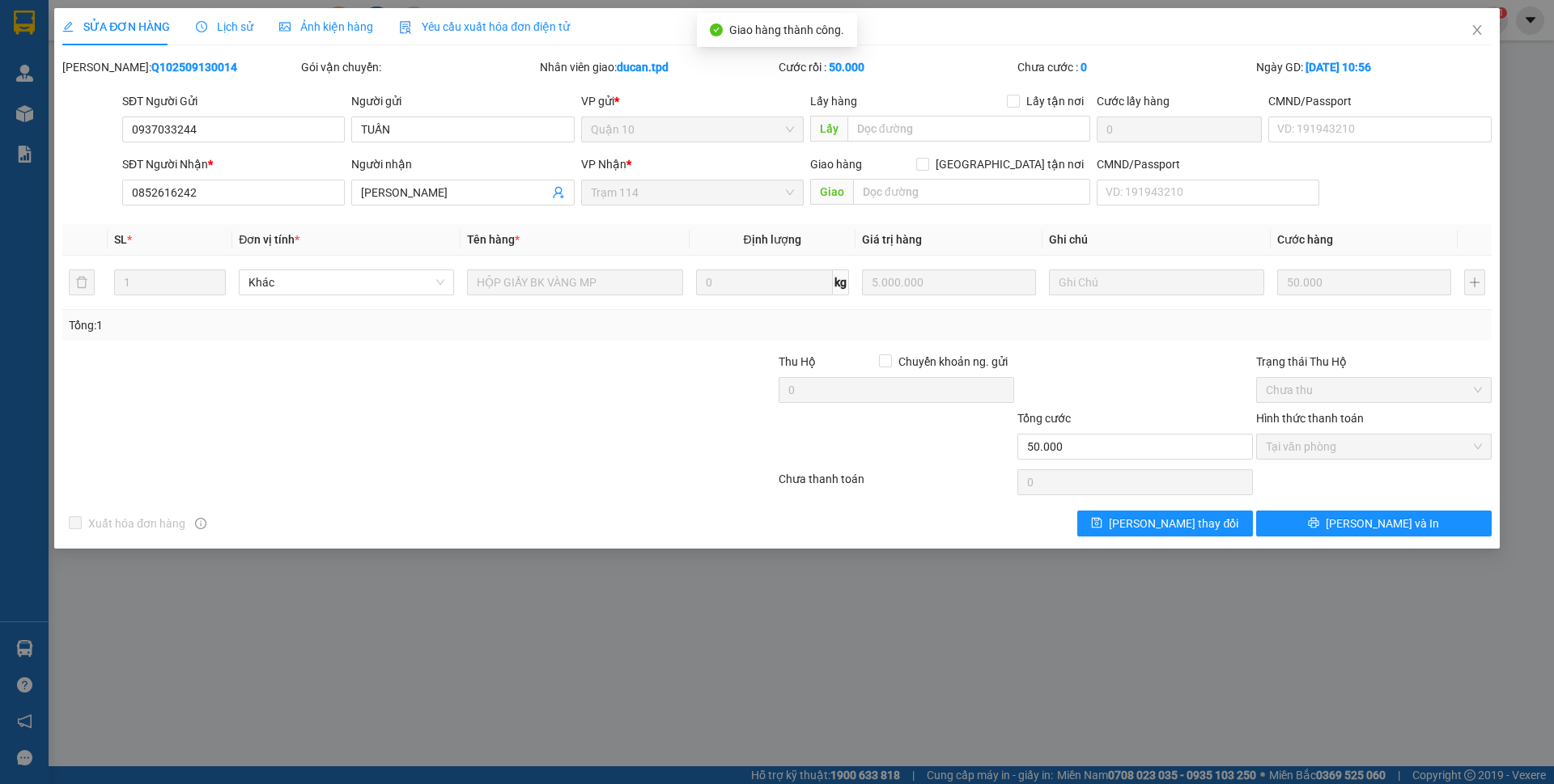
click at [1340, 505] on div "Total Paid Fee 50.000 Total UnPaid Fee 0 Cash Collection Total Fee Mã ĐH: Q1025…" at bounding box center [777, 298] width 1429 height 478
click at [1320, 523] on icon "printer" at bounding box center [1314, 523] width 12 height 12
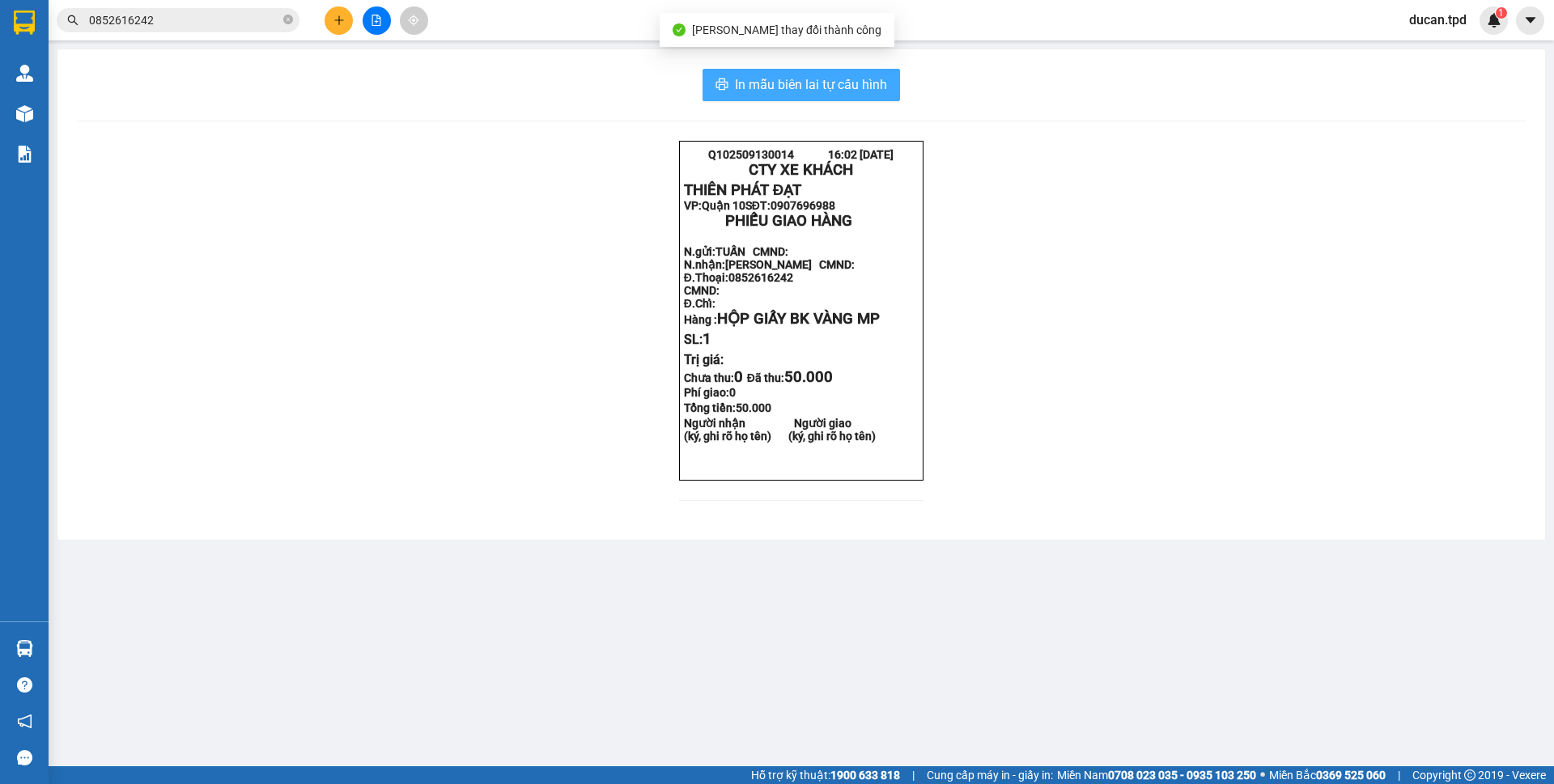
click at [874, 100] on button "In mẫu biên lai tự cấu hình" at bounding box center [801, 84] width 197 height 32
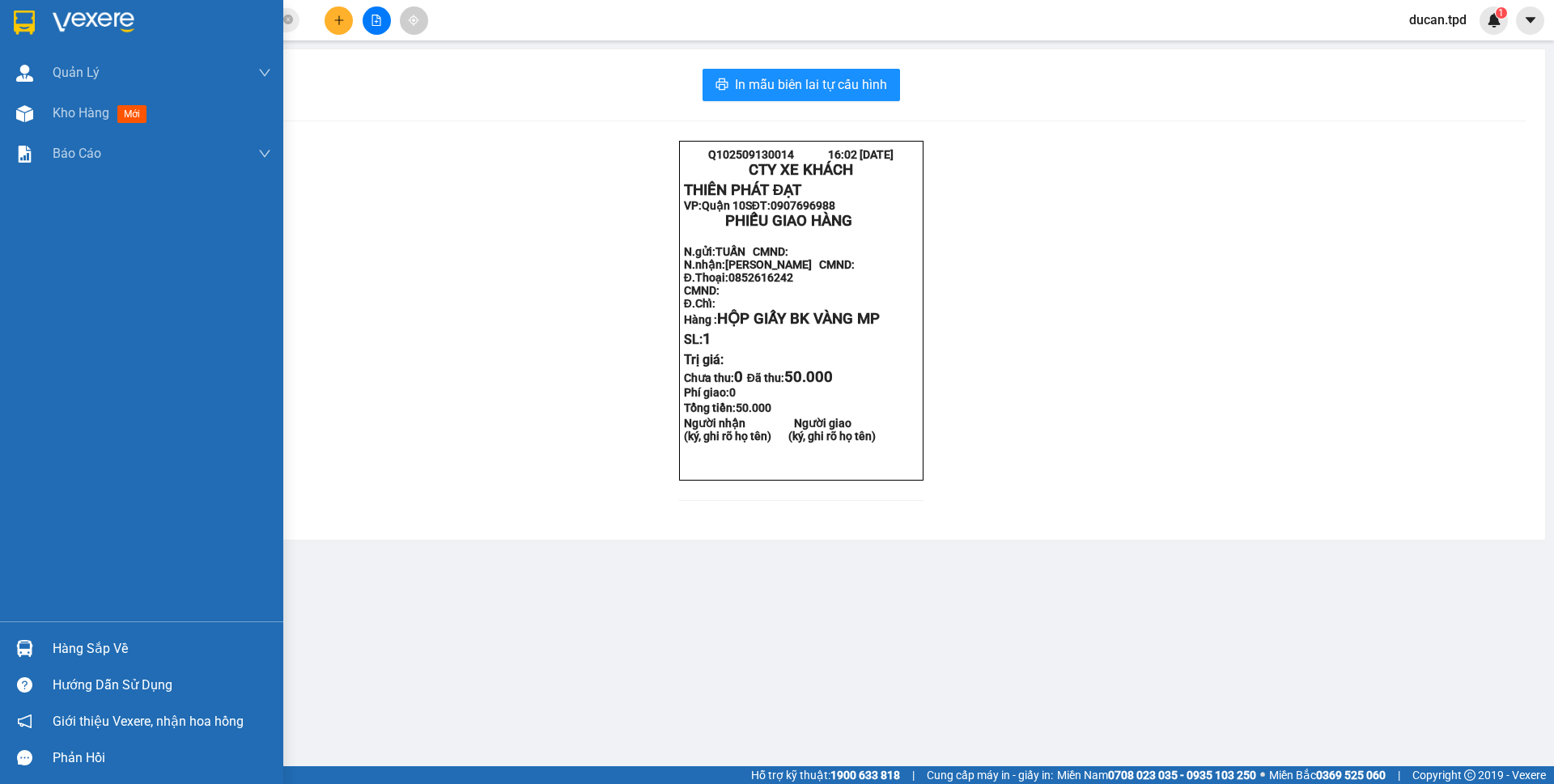
click at [31, 651] on img at bounding box center [25, 648] width 17 height 17
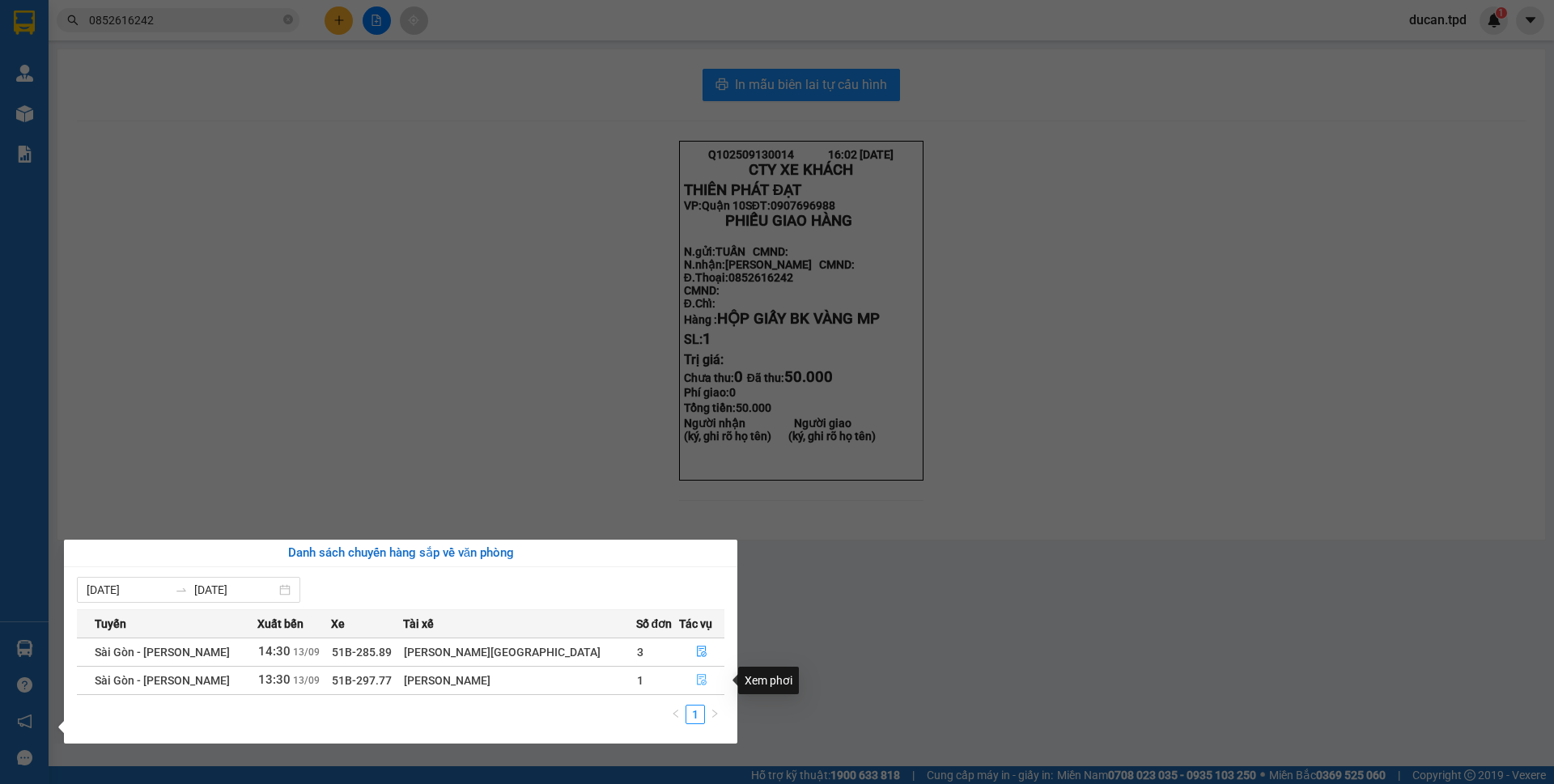
click at [697, 674] on icon "file-done" at bounding box center [702, 680] width 10 height 12
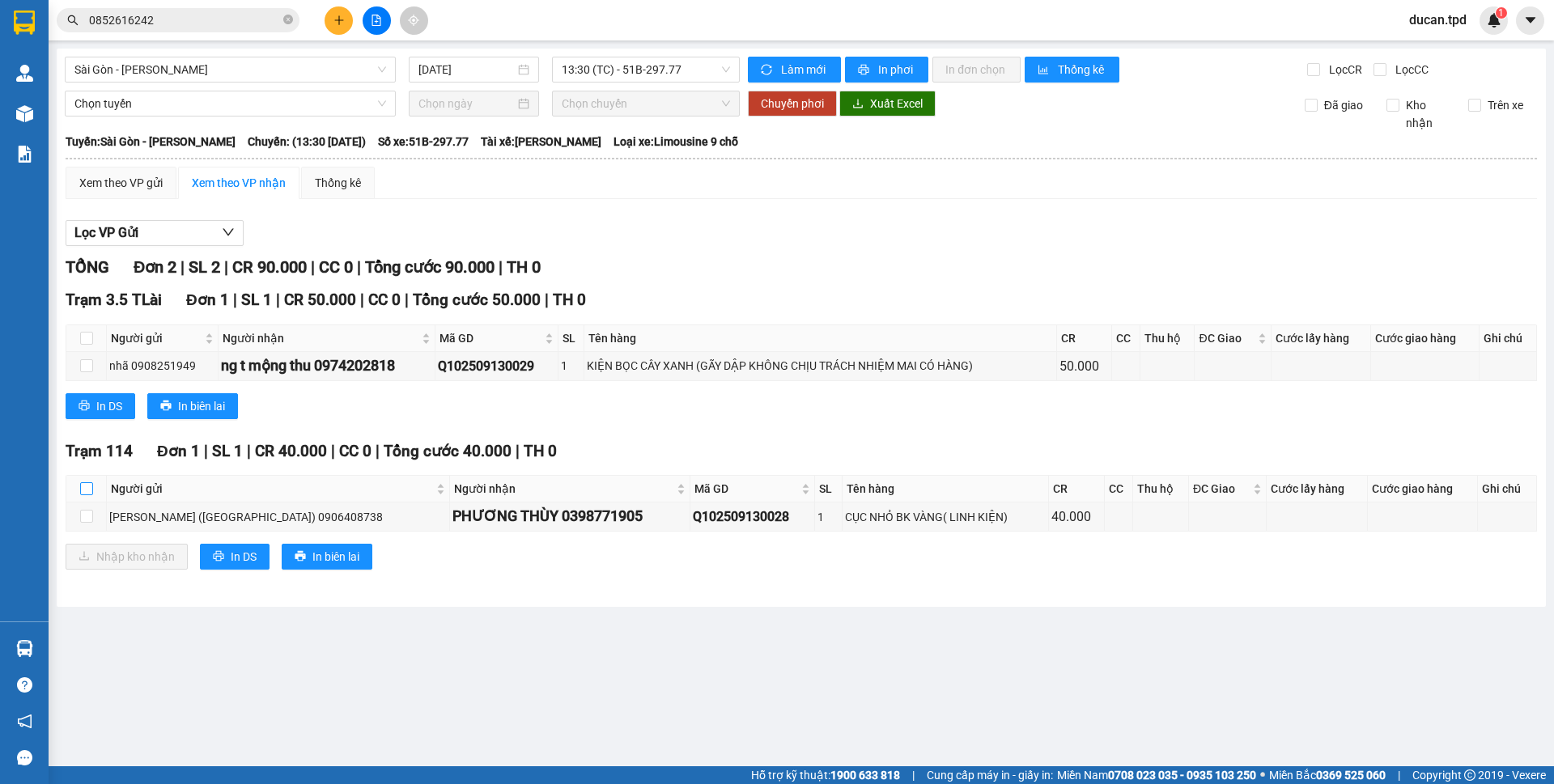
click at [87, 485] on input "checkbox" at bounding box center [87, 489] width 13 height 13
checkbox input "true"
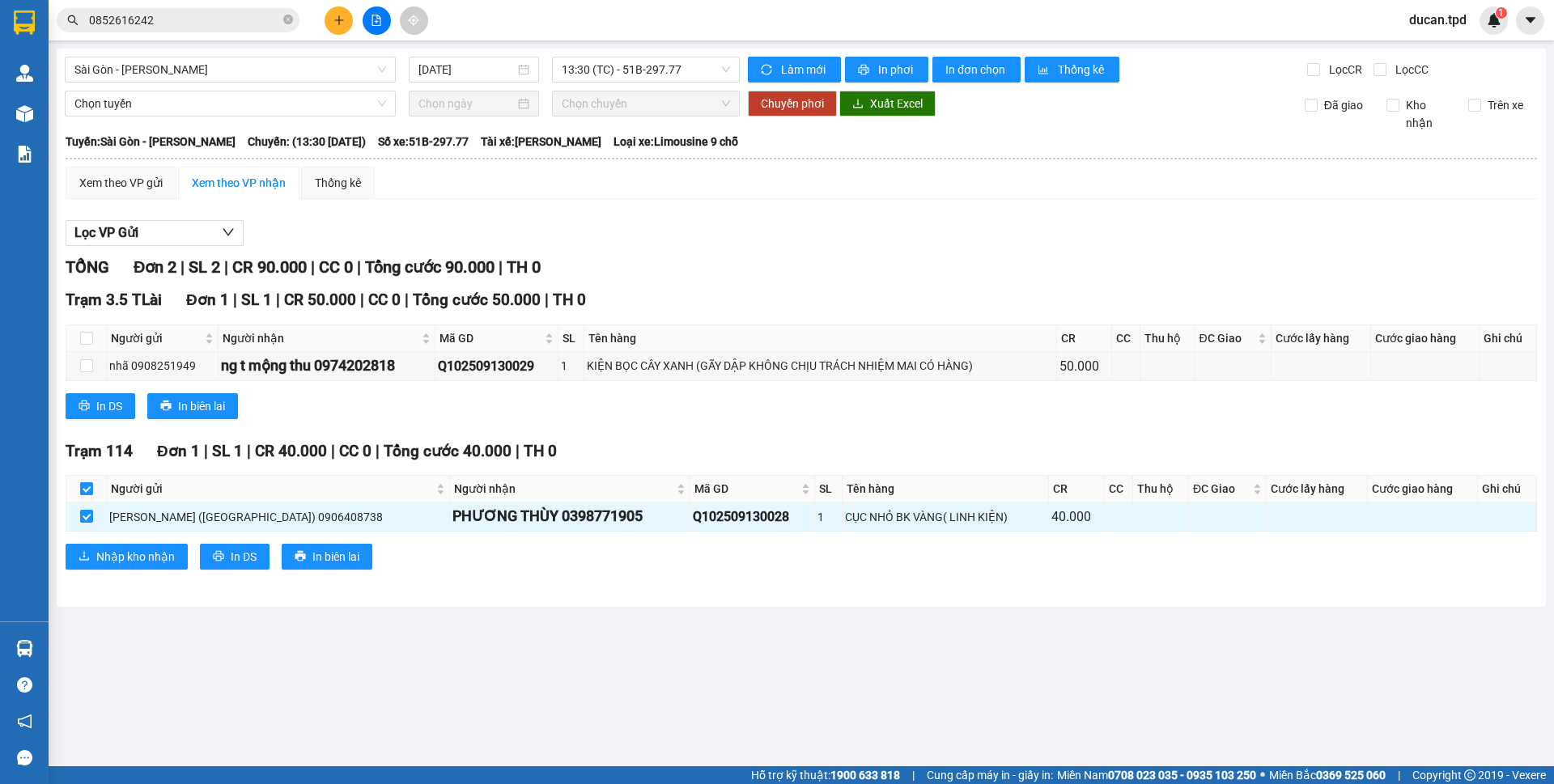
checkbox input "true"
click at [521, 528] on td "PHƯƠNG THÙY 0398771905" at bounding box center [570, 516] width 240 height 28
click at [530, 519] on div "PHƯƠNG THÙY 0398771905" at bounding box center [570, 515] width 235 height 22
copy div "0398771905"
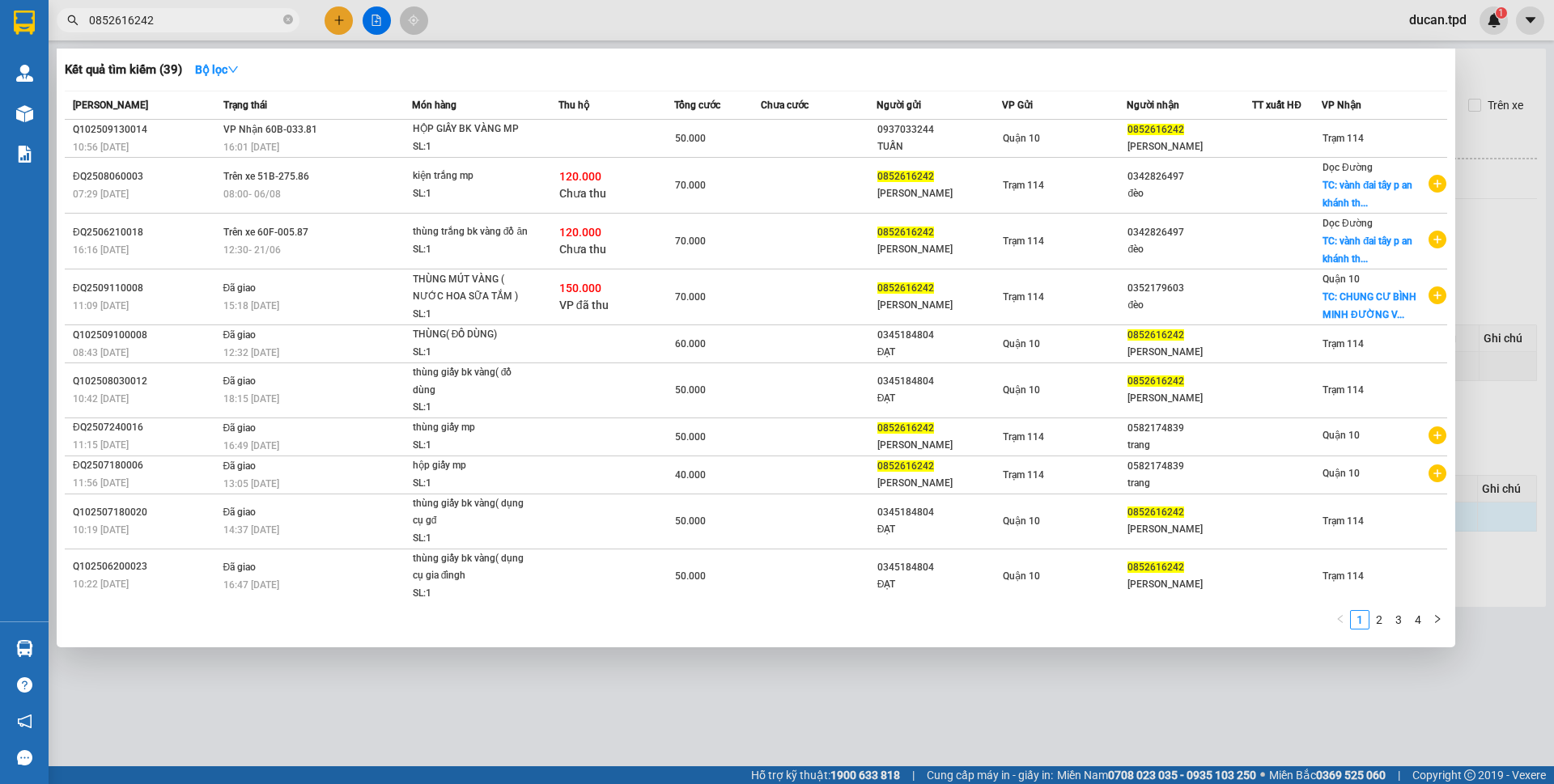
click at [158, 12] on input "0852616242" at bounding box center [185, 21] width 191 height 18
paste input "398771905"
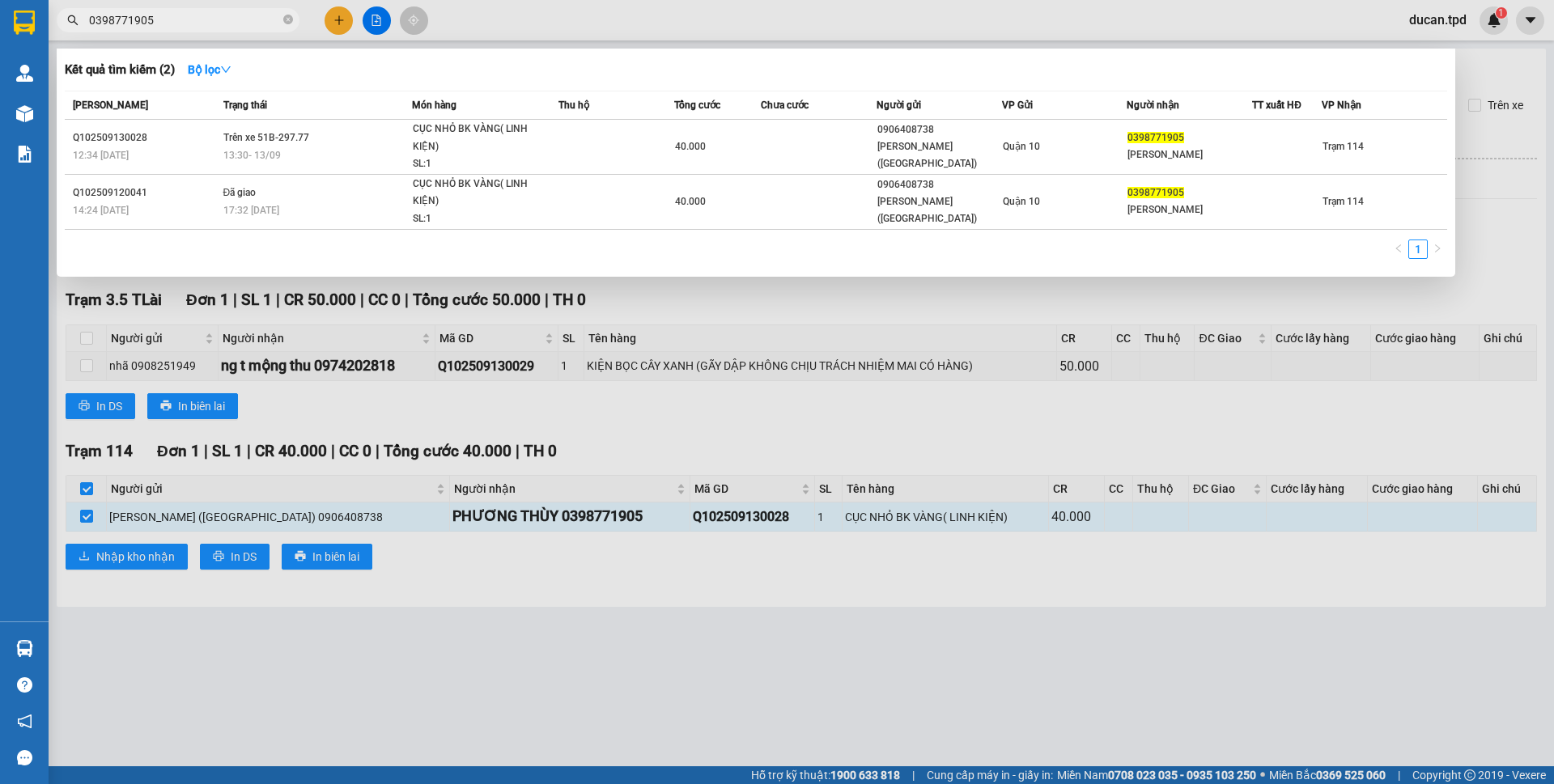
type input "0398771905"
click at [744, 313] on div at bounding box center [777, 392] width 1554 height 784
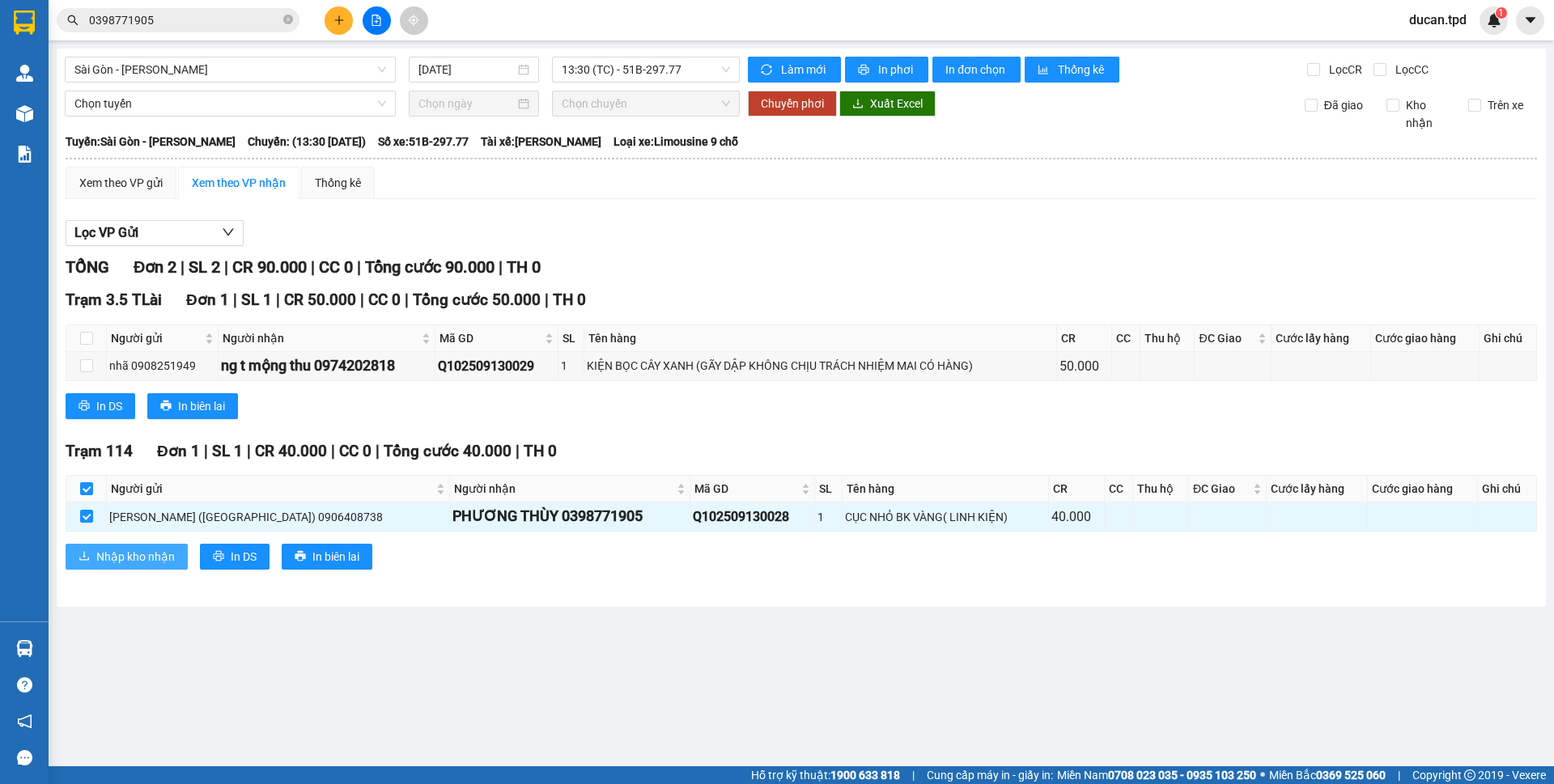
click at [172, 566] on button "Nhập kho nhận" at bounding box center [126, 556] width 122 height 26
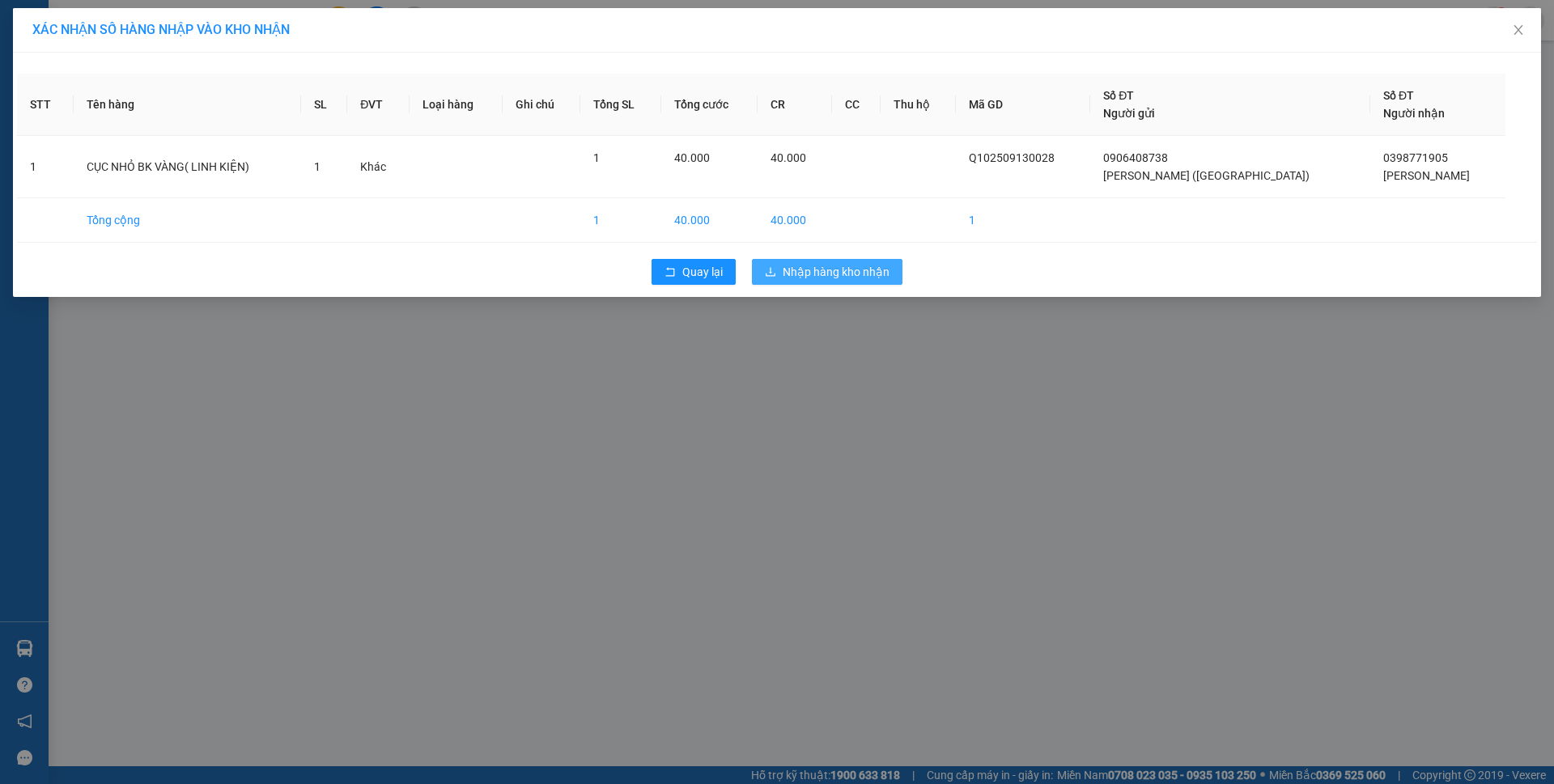
click at [852, 279] on span "Nhập hàng kho nhận" at bounding box center [836, 272] width 107 height 18
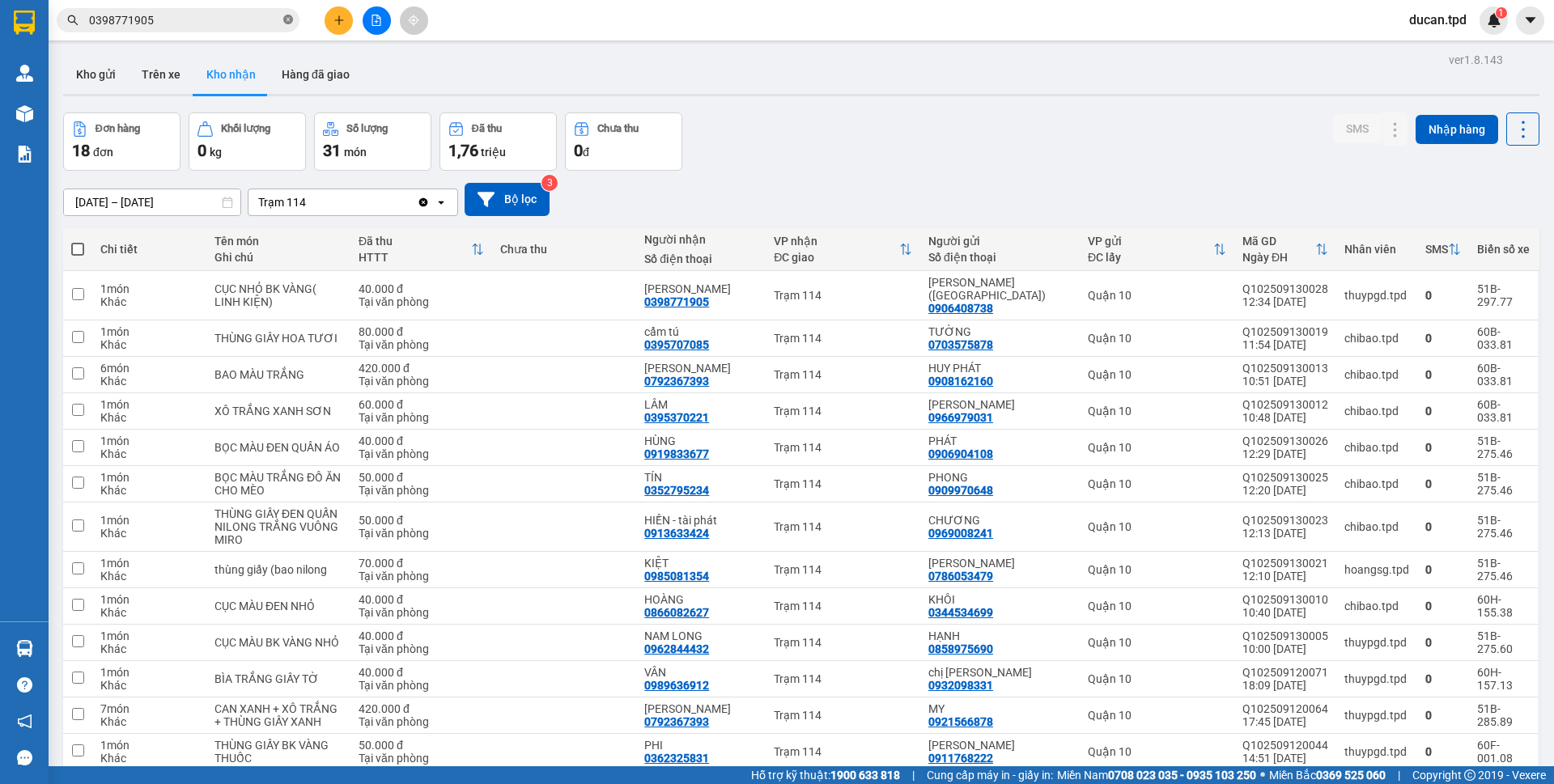
click at [292, 21] on icon "close-circle" at bounding box center [288, 20] width 10 height 10
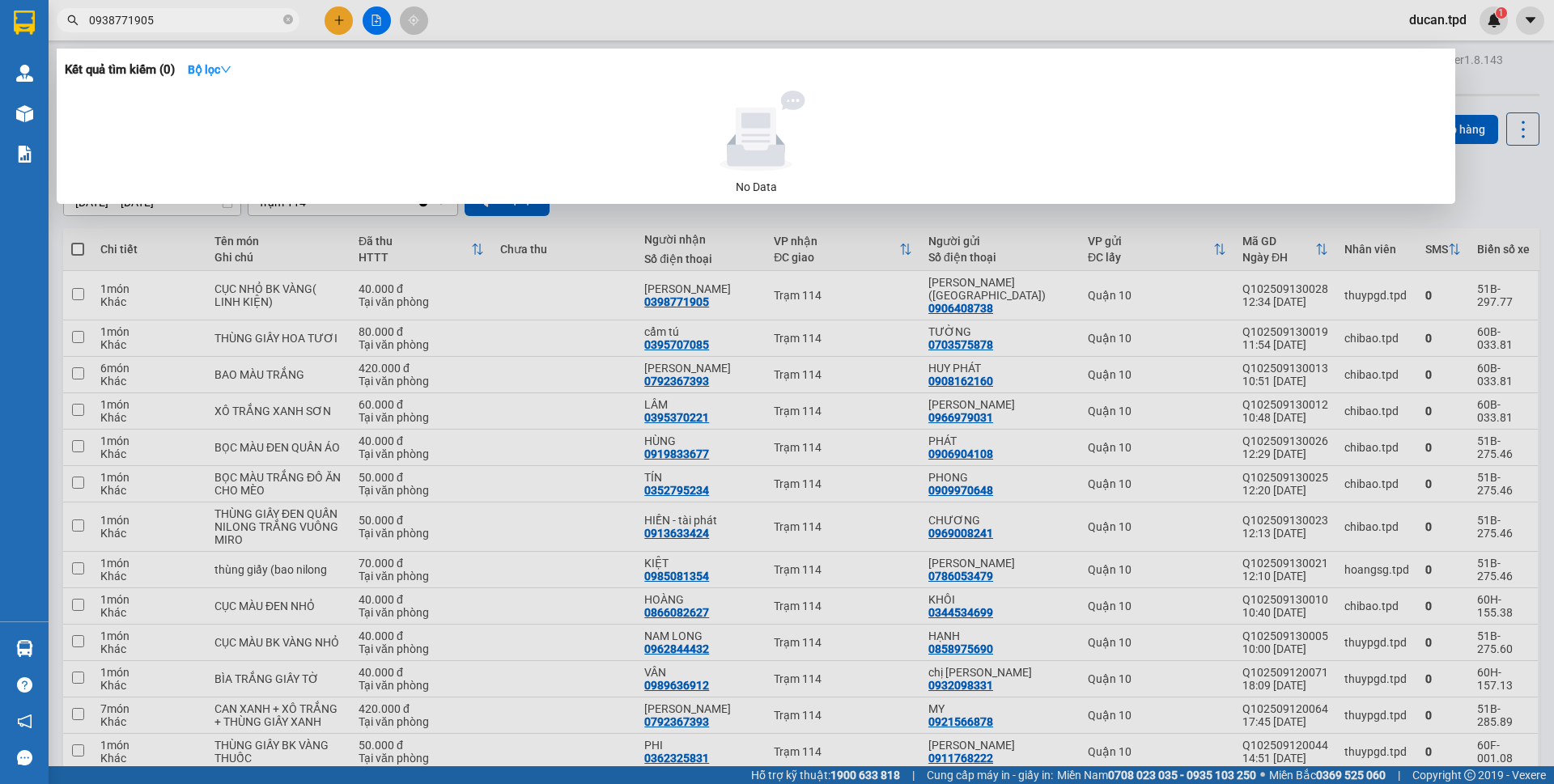
click at [108, 19] on input "0938771905" at bounding box center [185, 21] width 191 height 18
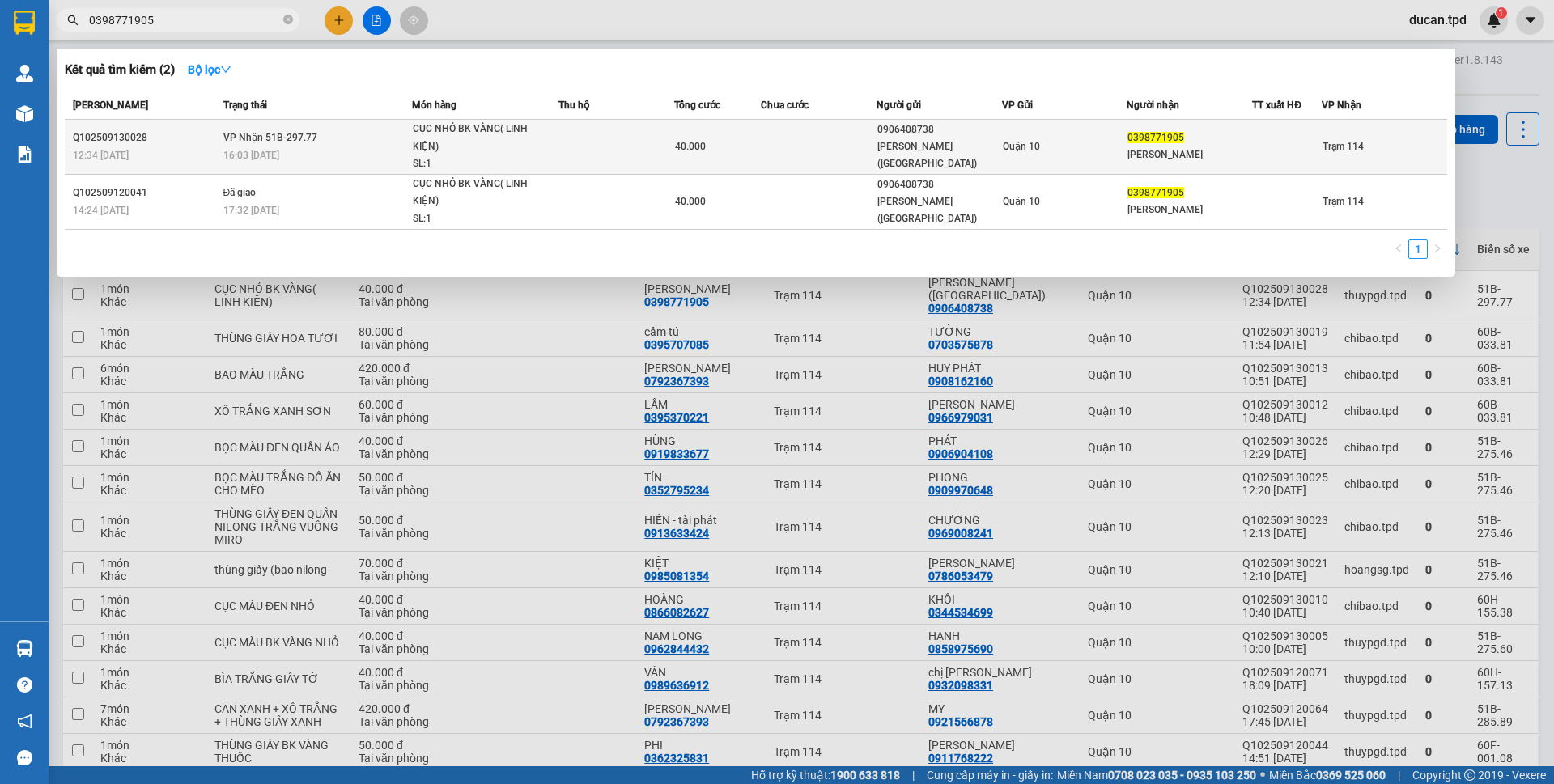
type input "0398771905"
click at [325, 146] on td "VP Nhận 51B-297.77 16:03 - 13/09" at bounding box center [316, 147] width 193 height 55
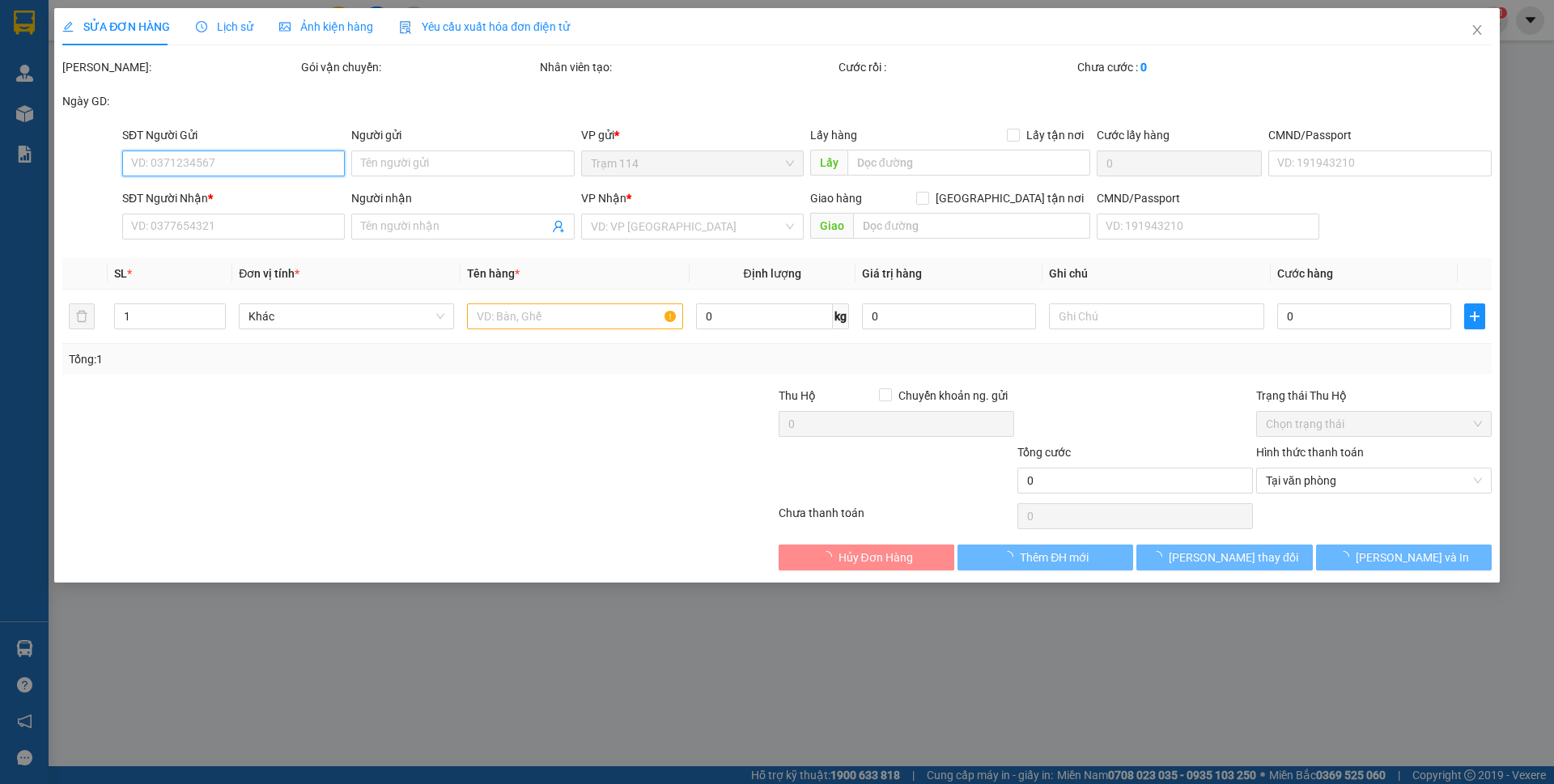
type input "0906408738"
type input "huỳnh công lộc (NAM VIỆT)"
type input "079079003386"
type input "0398771905"
type input "PHƯƠNG THÙY"
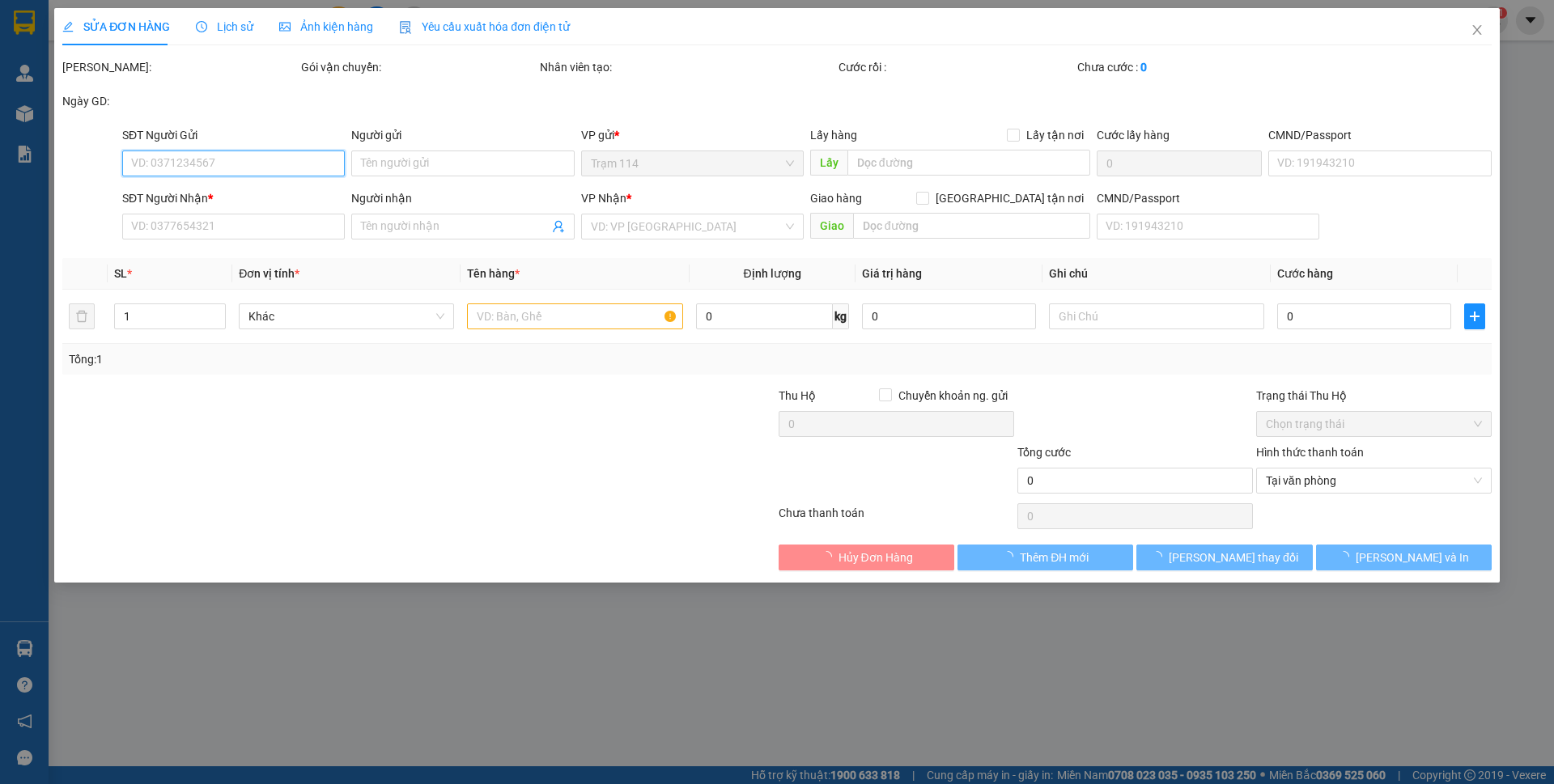
type input "049078023848"
type input "40.000"
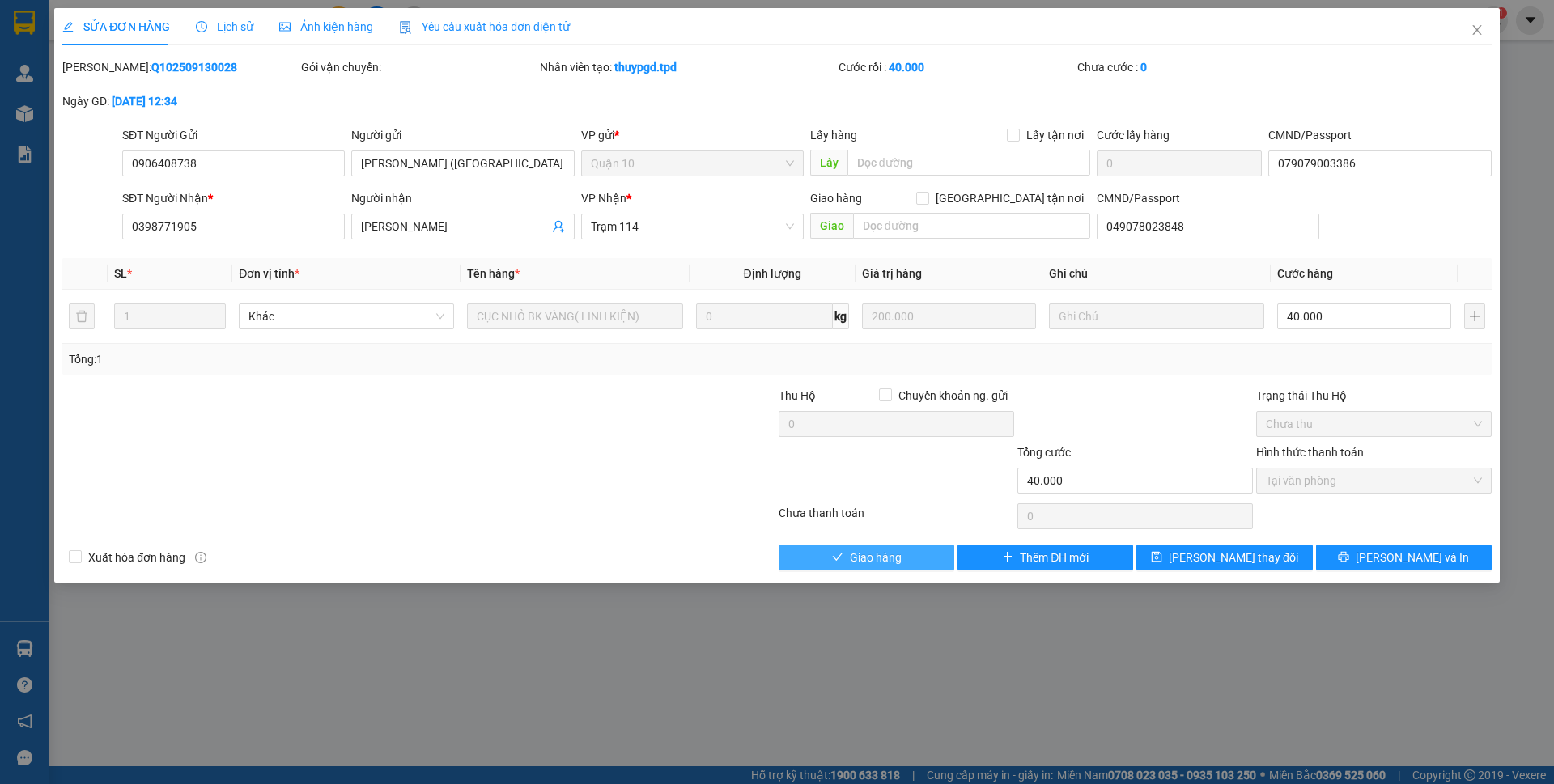
click at [915, 556] on button "Giao hàng" at bounding box center [866, 556] width 176 height 26
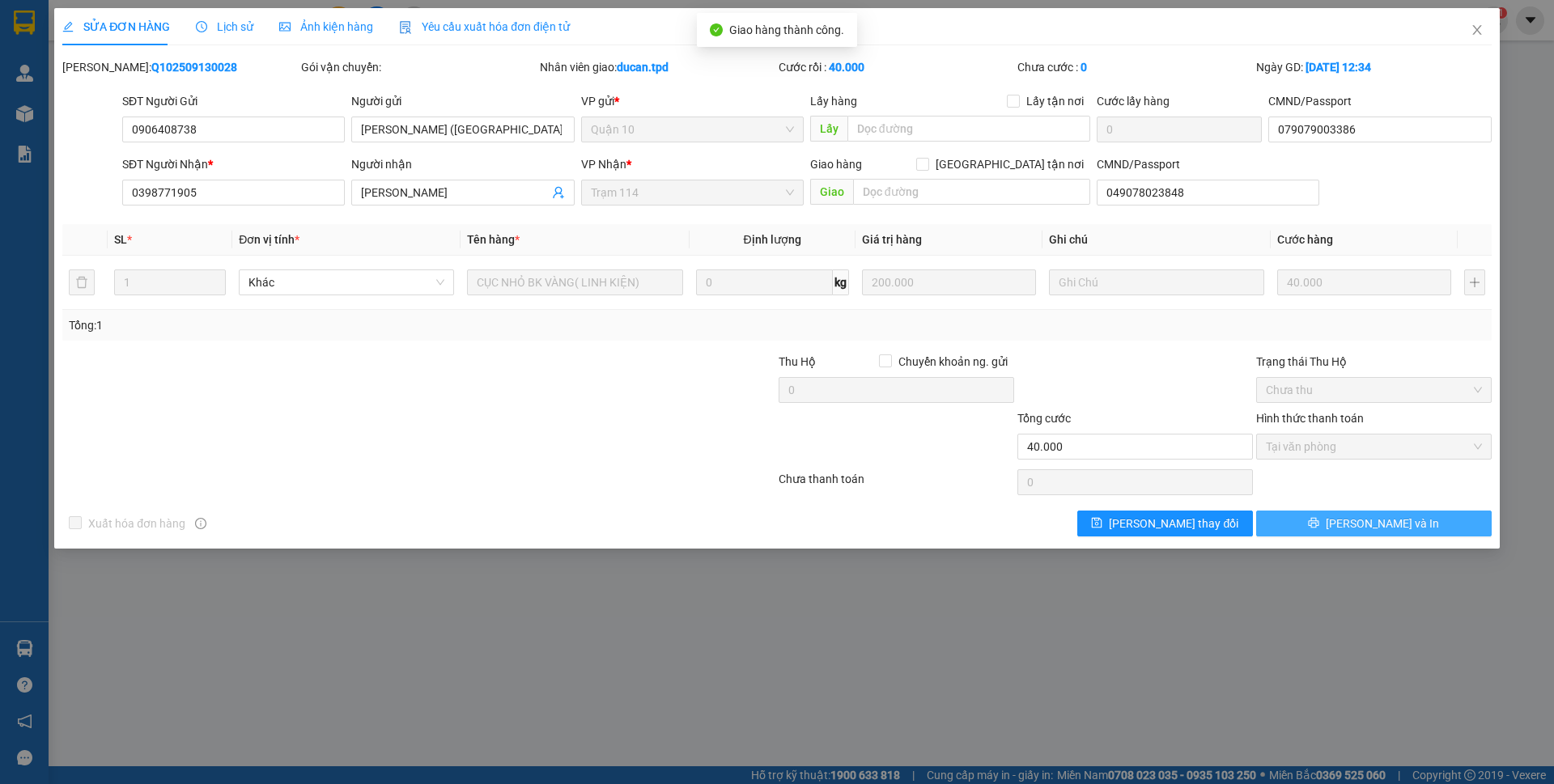
click at [1361, 519] on span "[PERSON_NAME] và In" at bounding box center [1382, 523] width 113 height 18
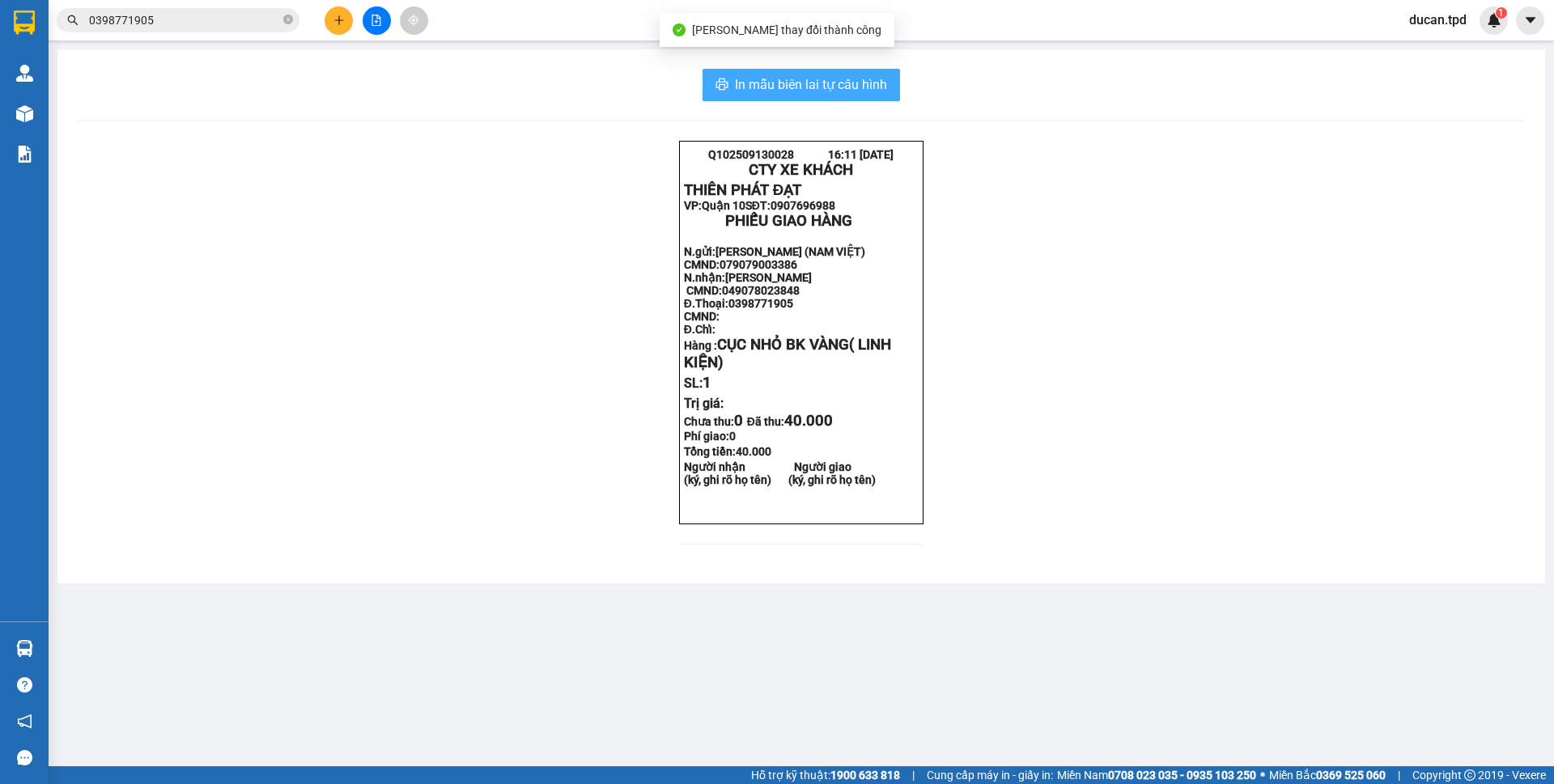
click at [851, 93] on span "In mẫu biên lai tự cấu hình" at bounding box center [811, 84] width 153 height 21
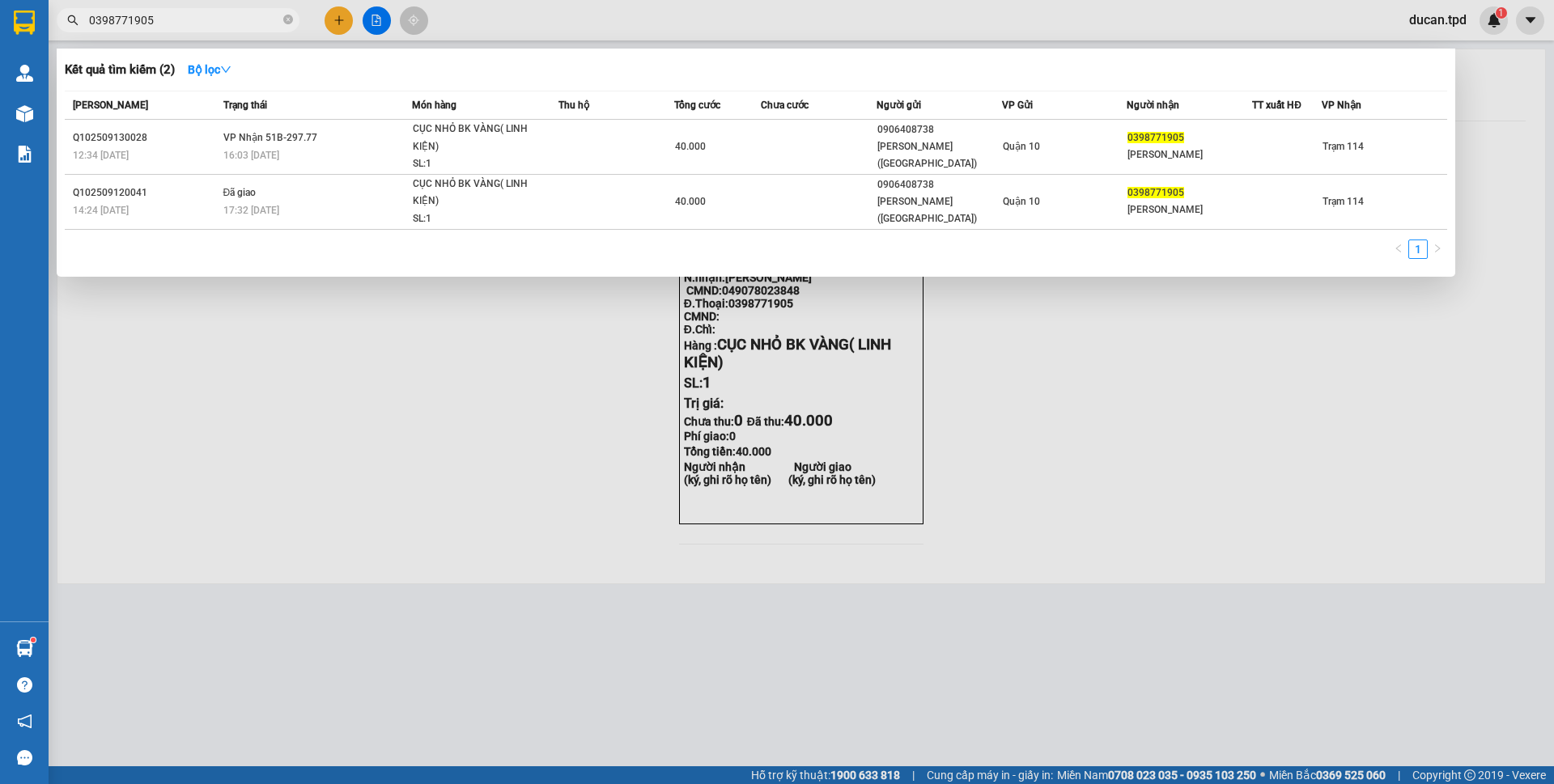
click at [219, 23] on input "0398771905" at bounding box center [185, 21] width 191 height 18
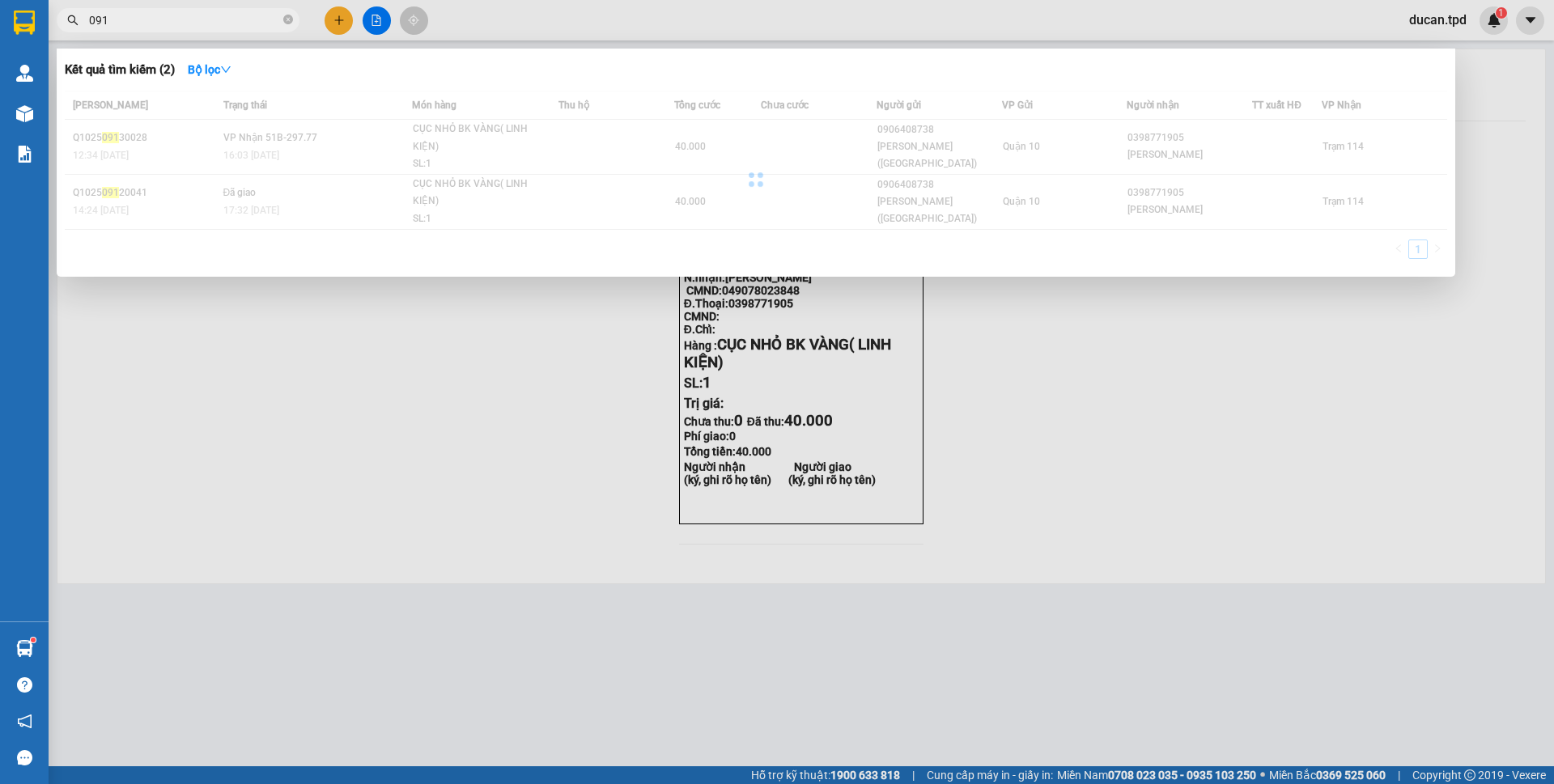
type input "0919"
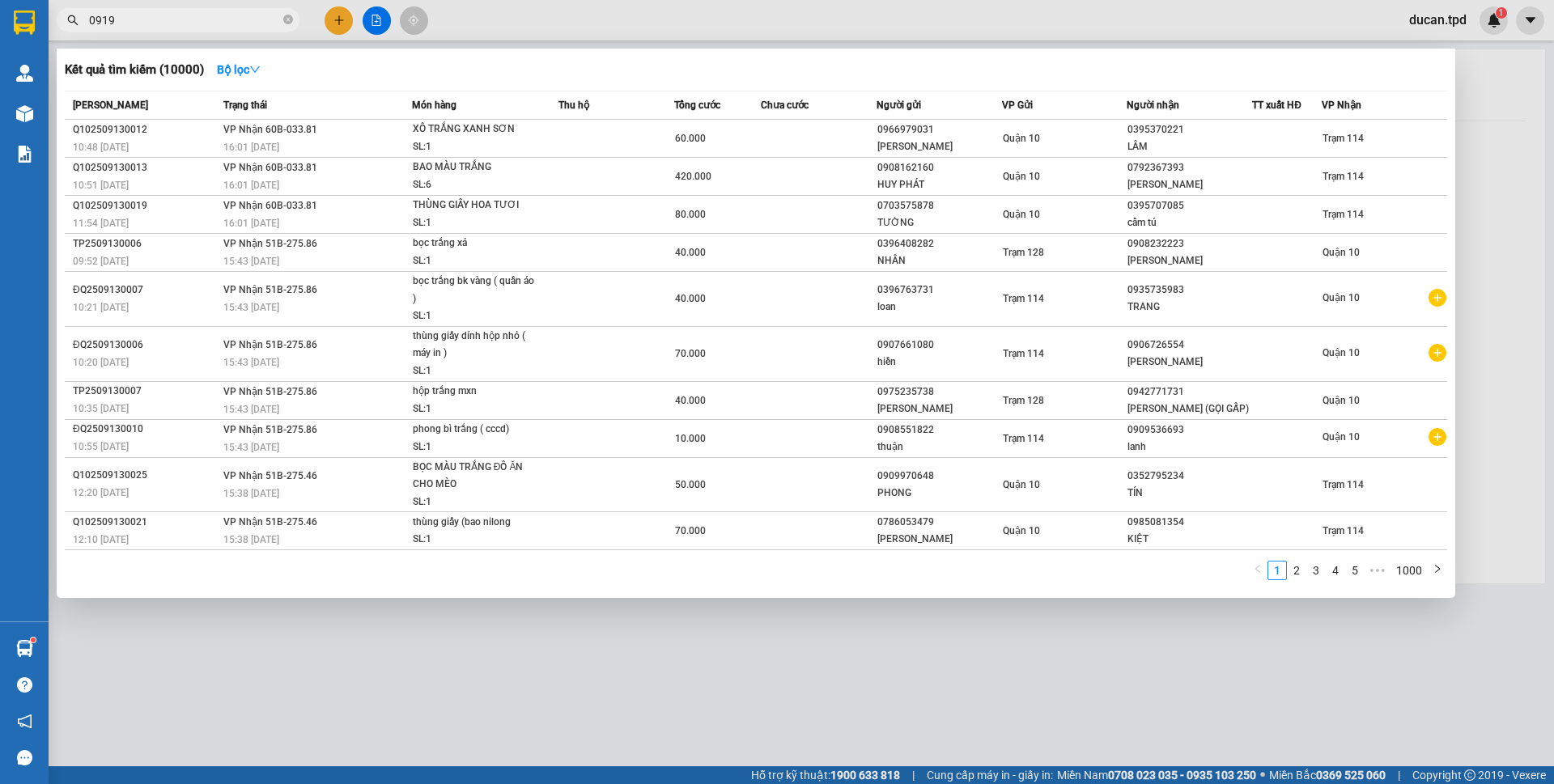
click at [219, 23] on input "0919" at bounding box center [185, 21] width 191 height 18
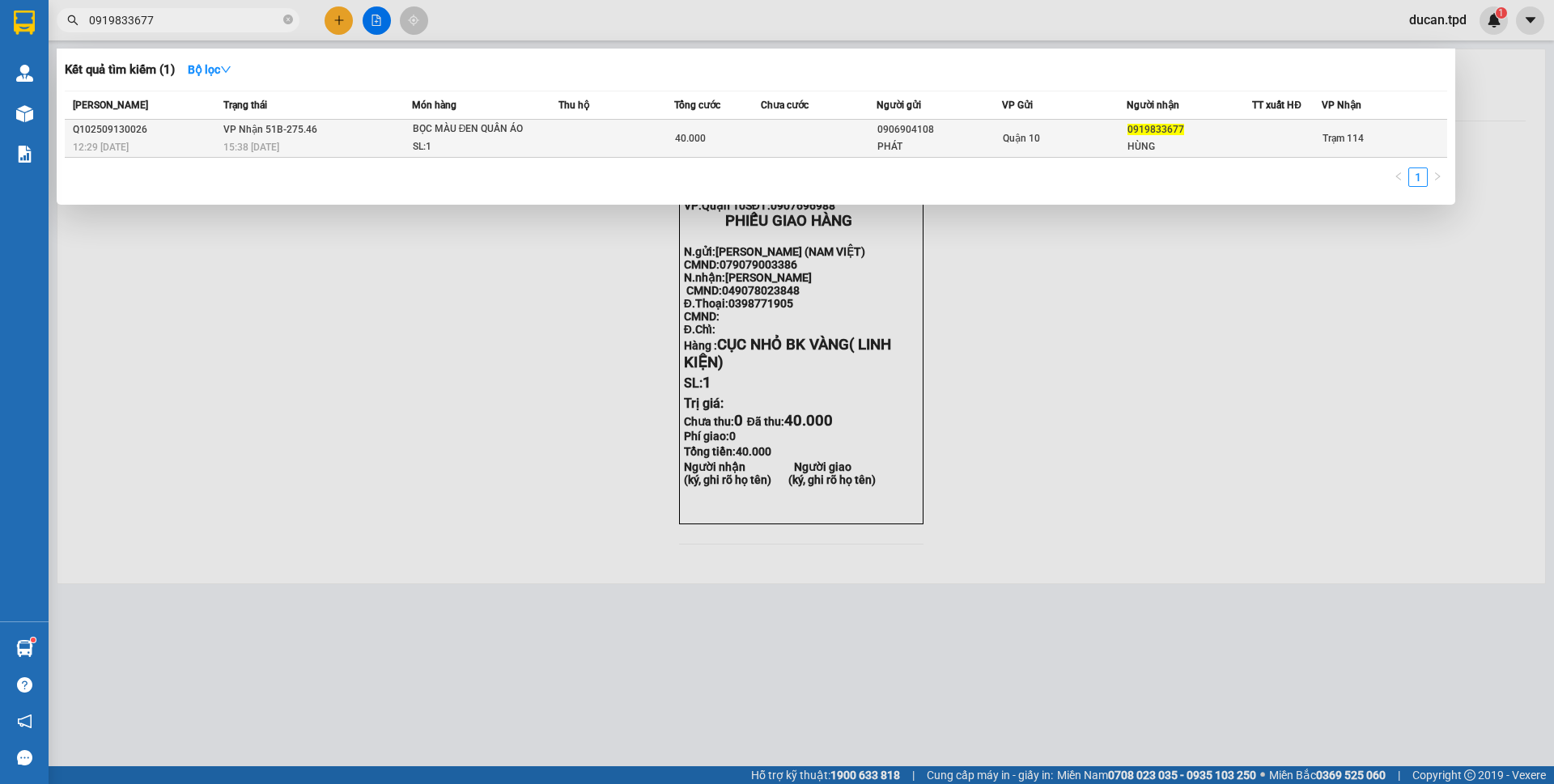
type input "0919833677"
click at [764, 148] on td at bounding box center [819, 138] width 115 height 38
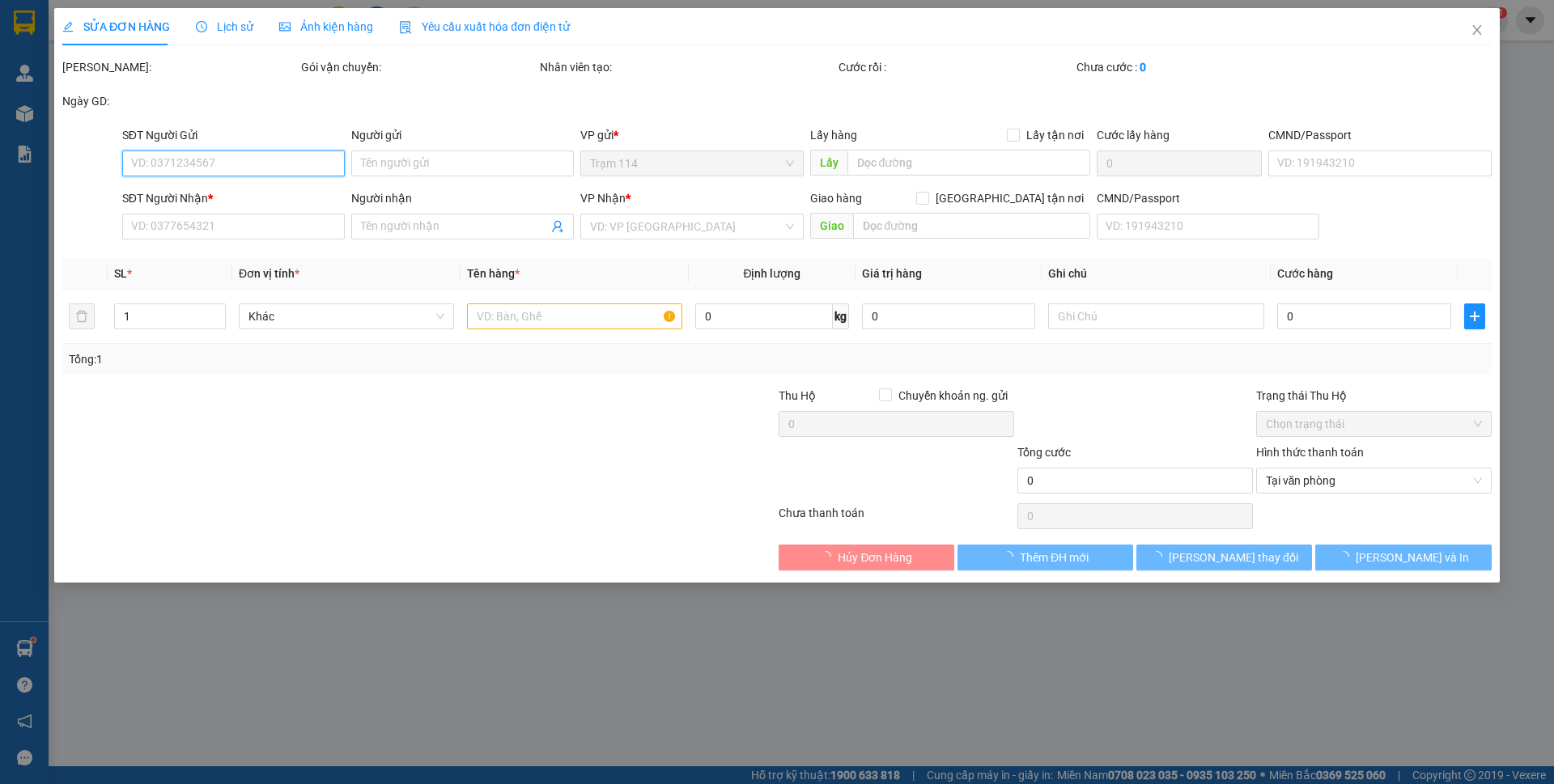
type input "0906904108"
type input "PHÁT"
type input "0919833677"
type input "HÙNG"
type input "40.000"
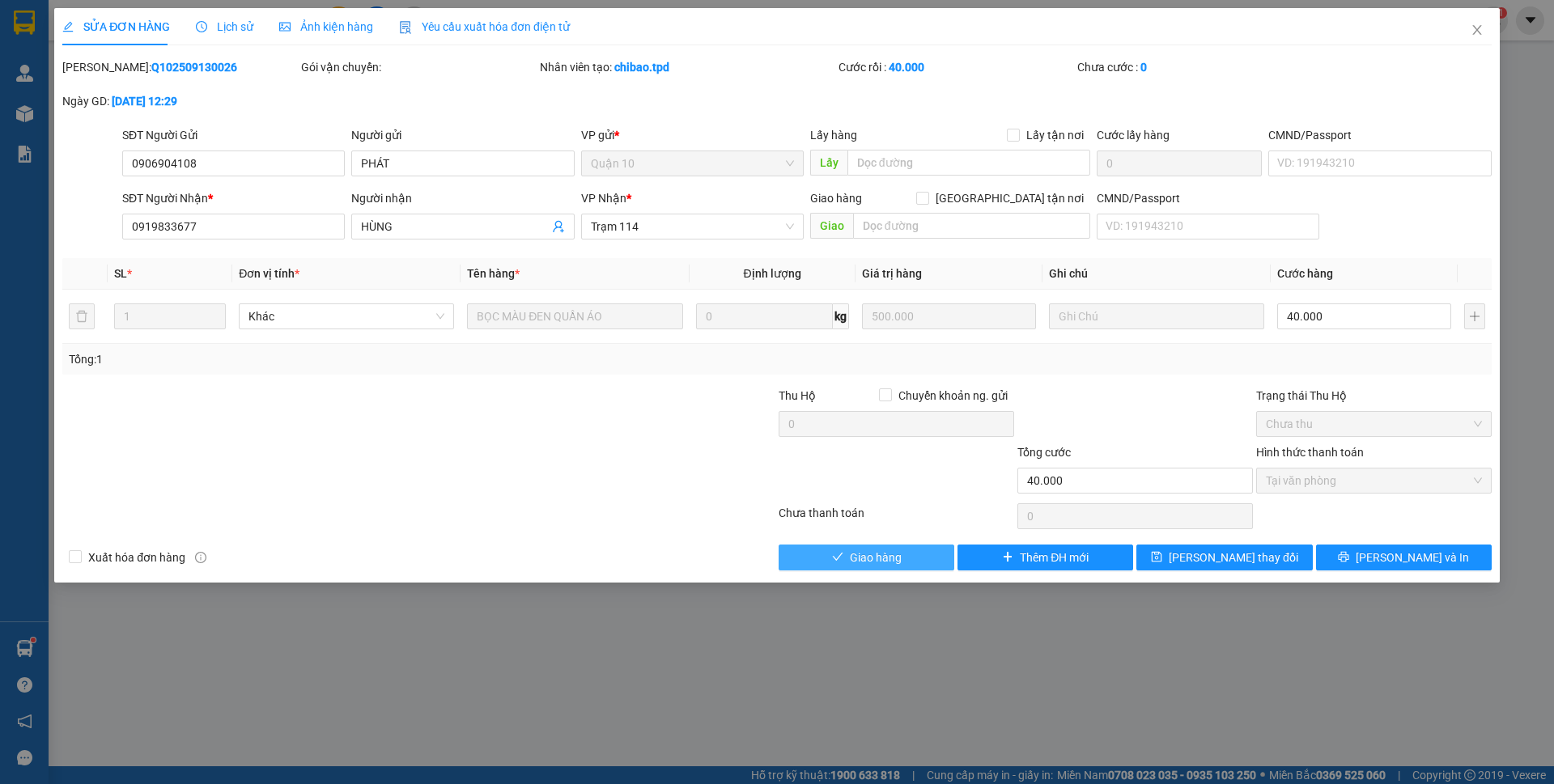
click at [906, 556] on button "Giao hàng" at bounding box center [866, 556] width 176 height 26
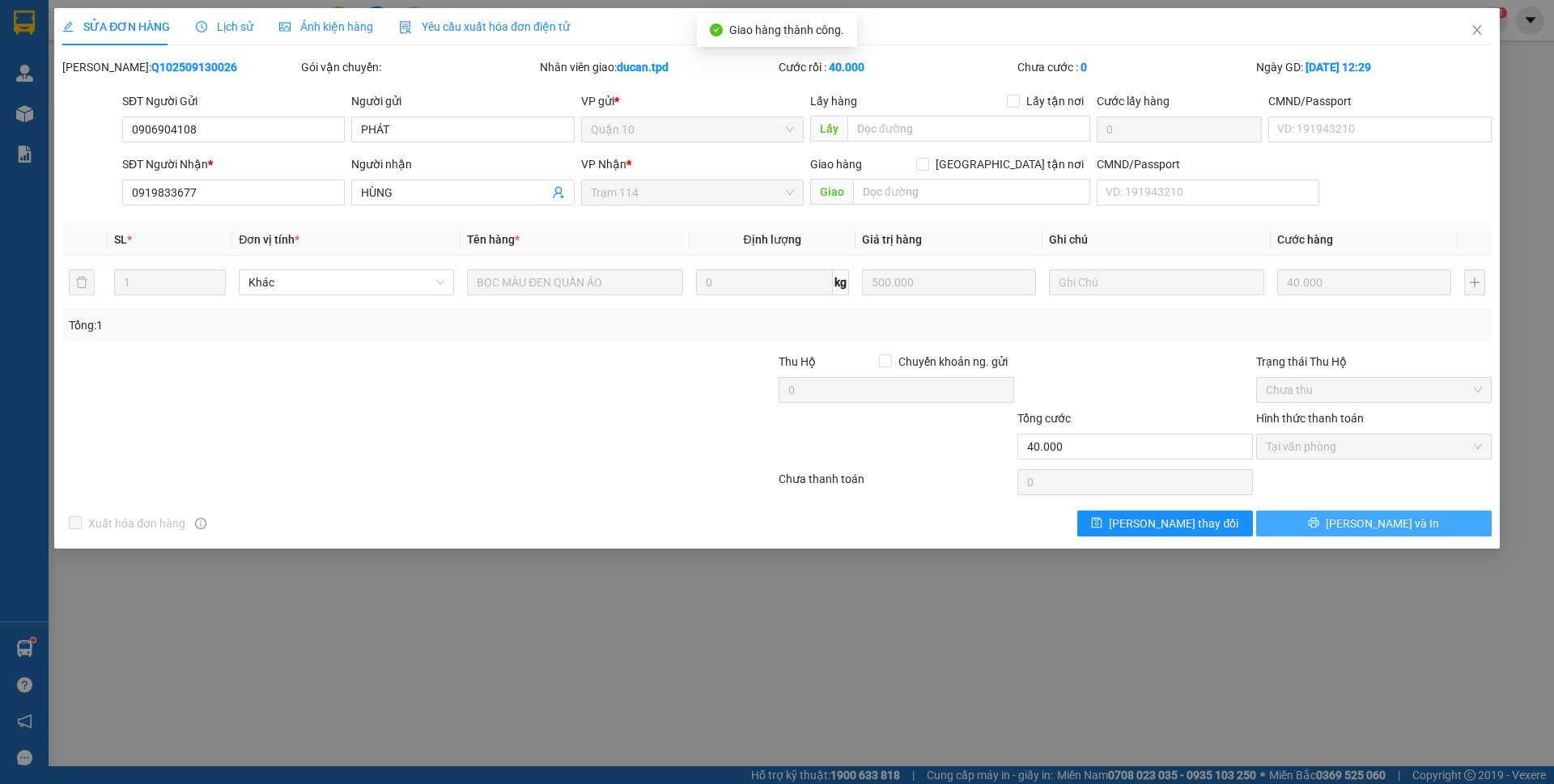
click at [1414, 525] on button "[PERSON_NAME] và In" at bounding box center [1374, 523] width 236 height 26
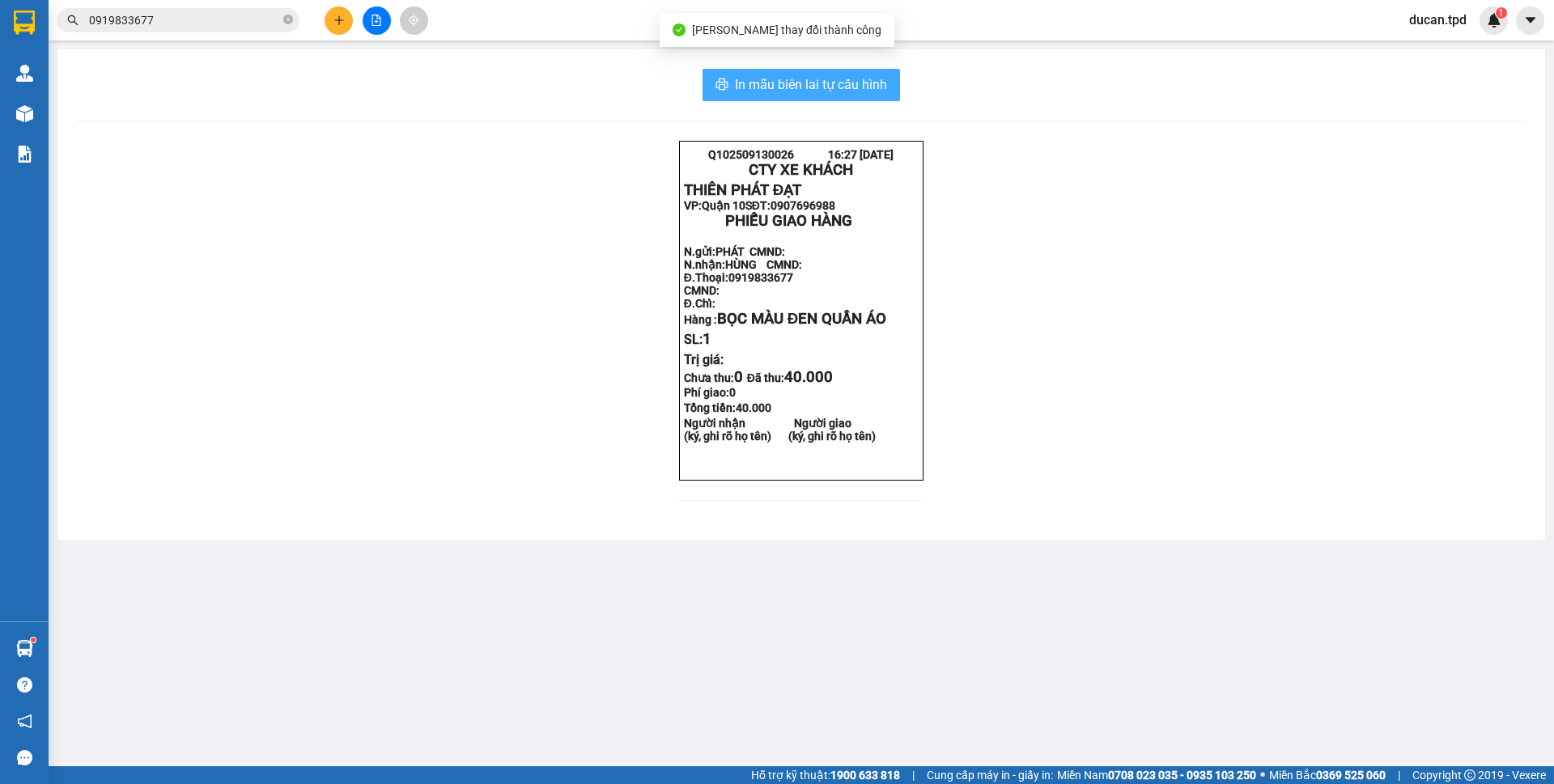
click at [847, 86] on span "In mẫu biên lai tự cấu hình" at bounding box center [811, 84] width 153 height 21
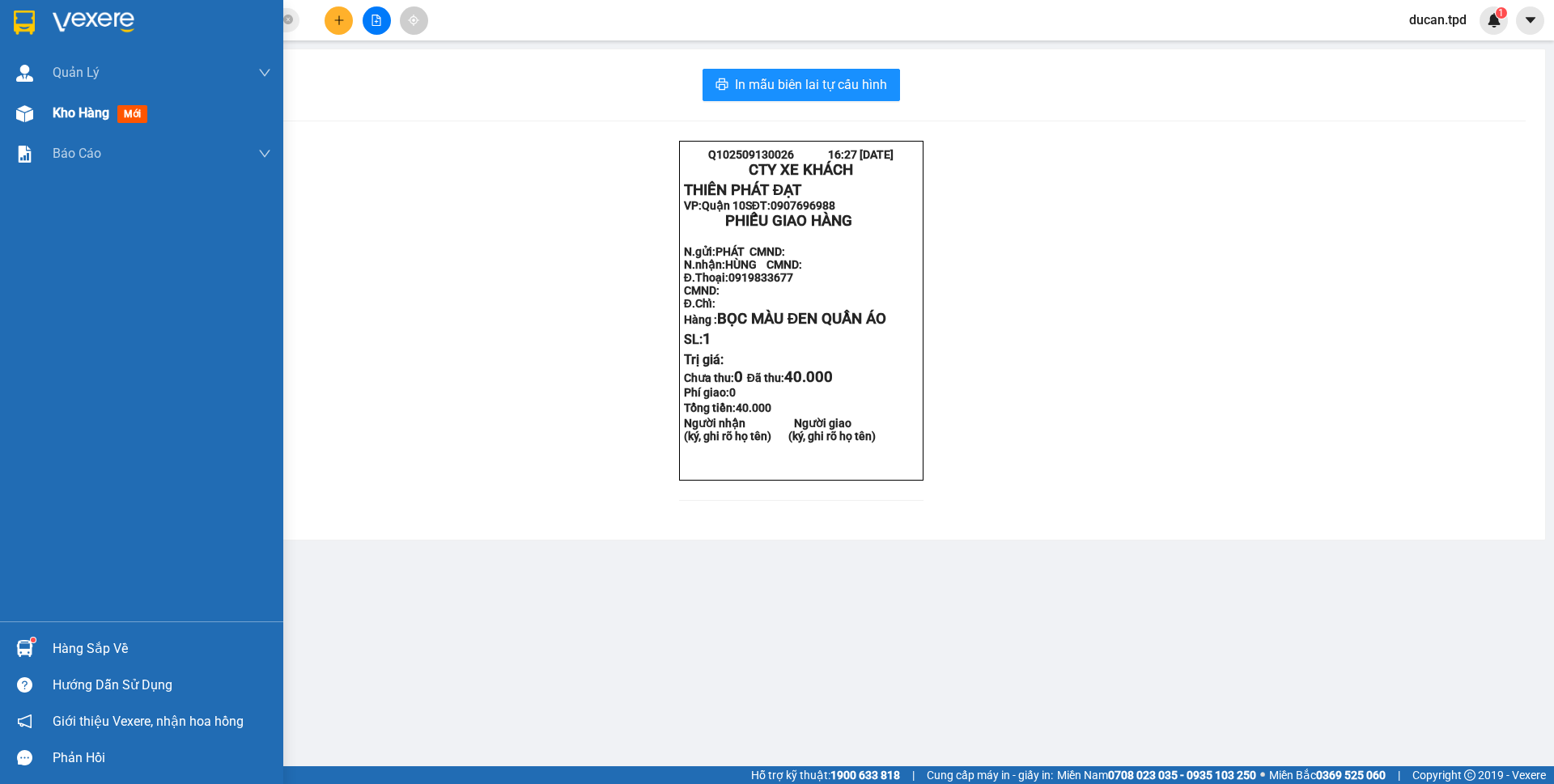
click at [35, 114] on div at bounding box center [25, 114] width 28 height 28
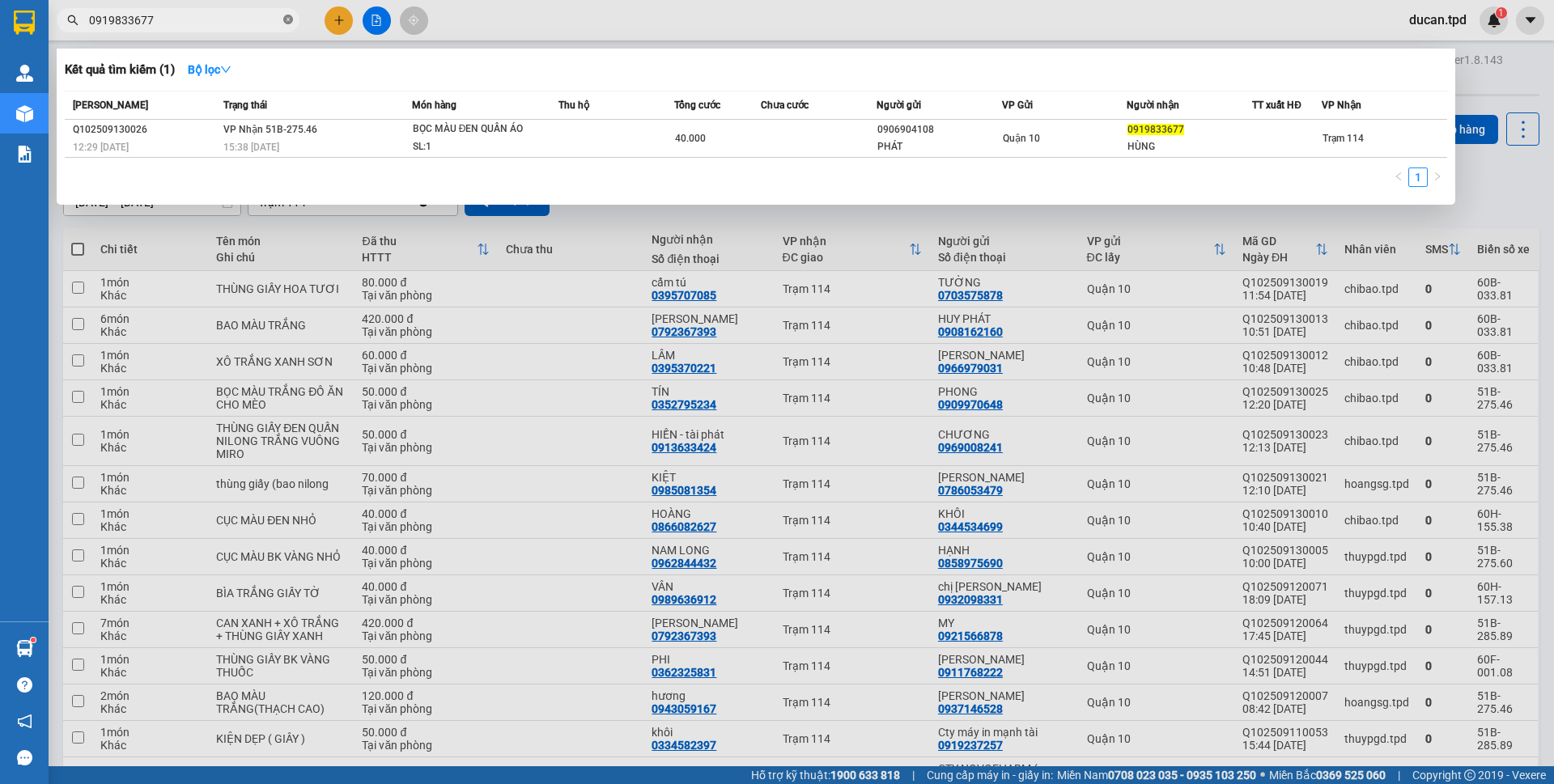
click at [289, 23] on icon "close-circle" at bounding box center [288, 20] width 10 height 10
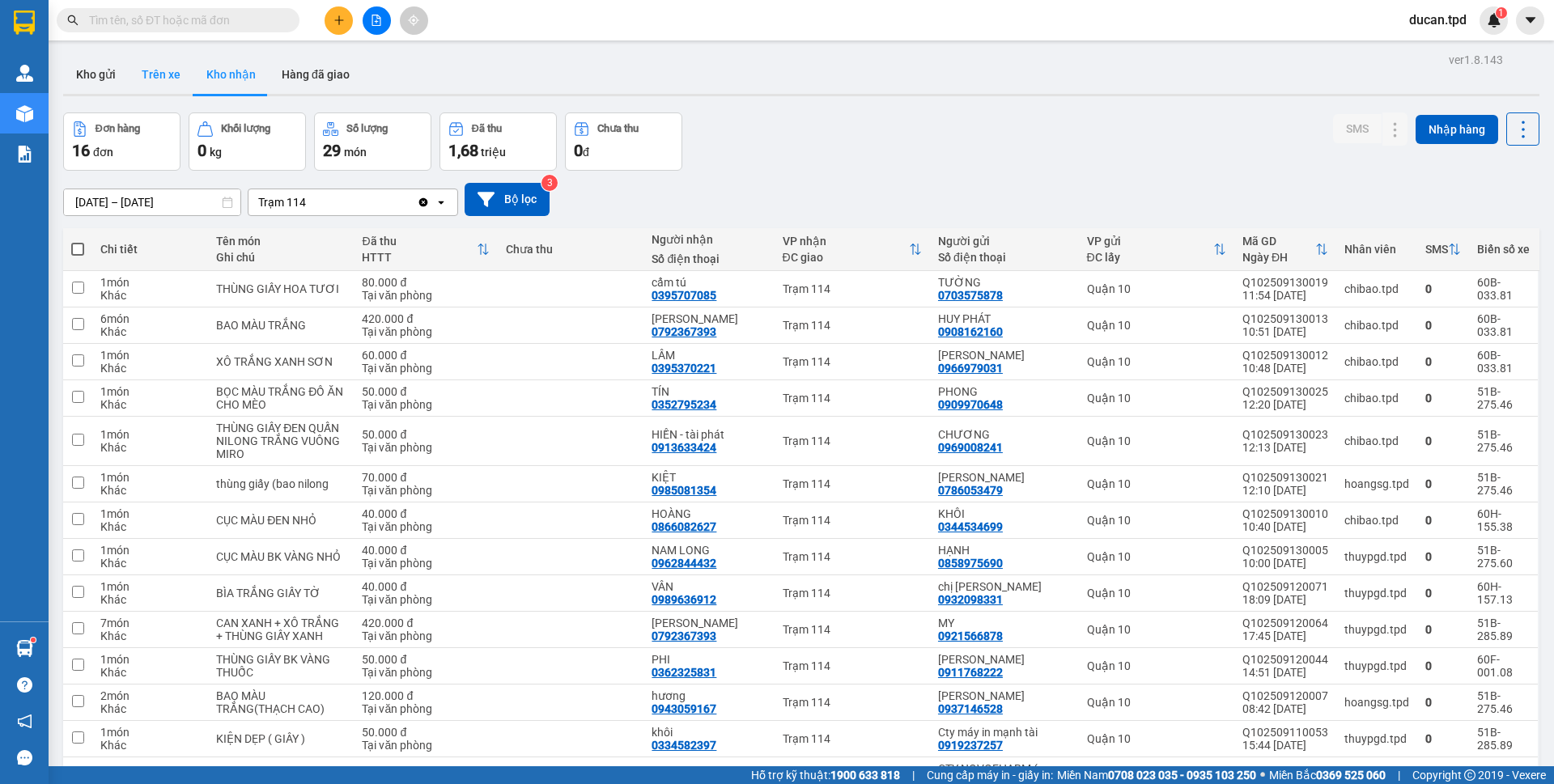
click at [164, 75] on button "Trên xe" at bounding box center [161, 74] width 65 height 39
type input "12/09/2025 – 13/09/2025"
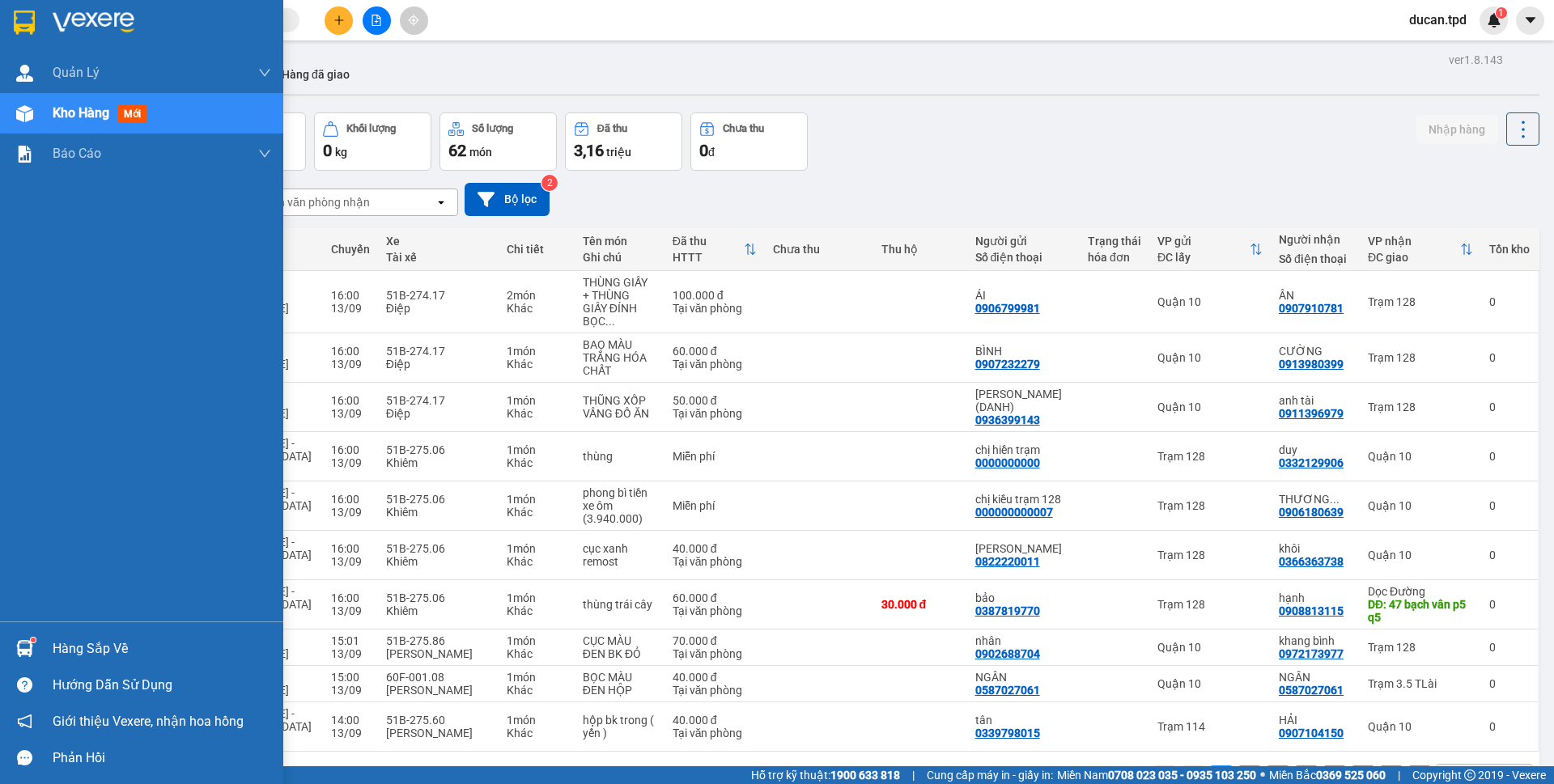
click at [70, 641] on div "Hàng sắp về" at bounding box center [162, 648] width 219 height 24
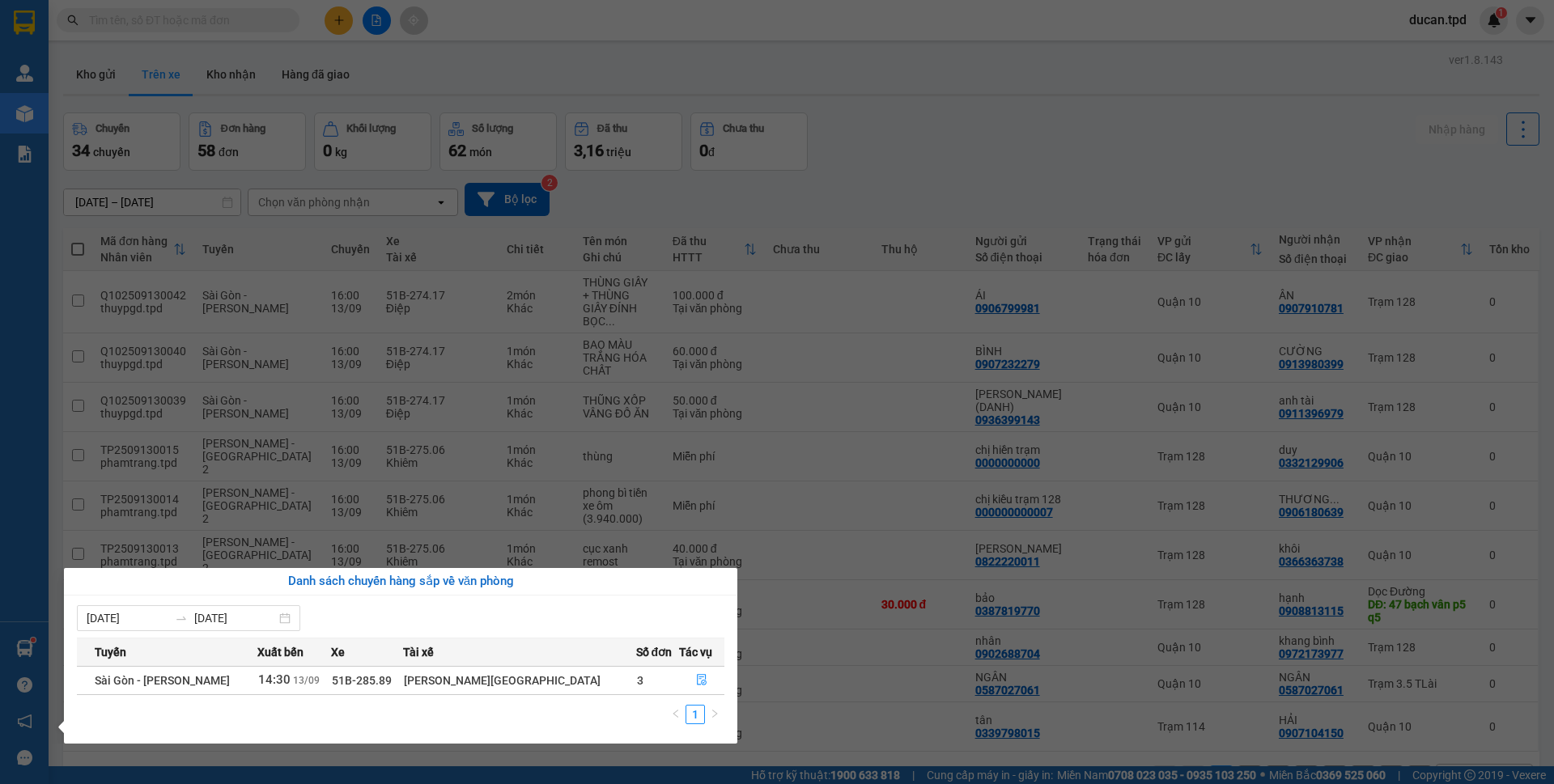
click at [530, 86] on section "Kết quả tìm kiếm ( 1 ) Bộ lọc Mã ĐH Trạng thái Món hàng Thu hộ Tổng cước Chưa c…" at bounding box center [777, 392] width 1554 height 784
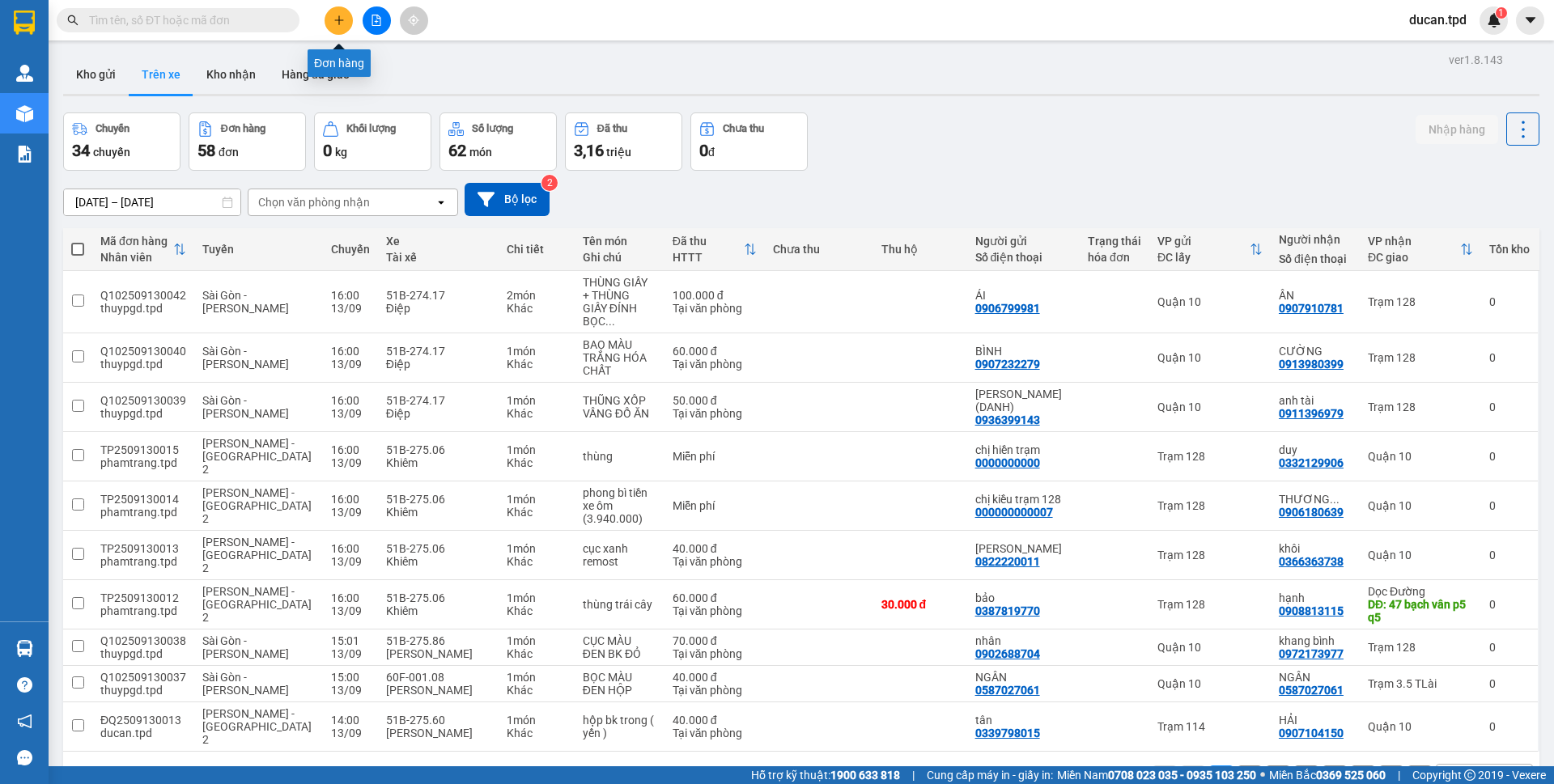
click at [341, 12] on button at bounding box center [339, 21] width 28 height 28
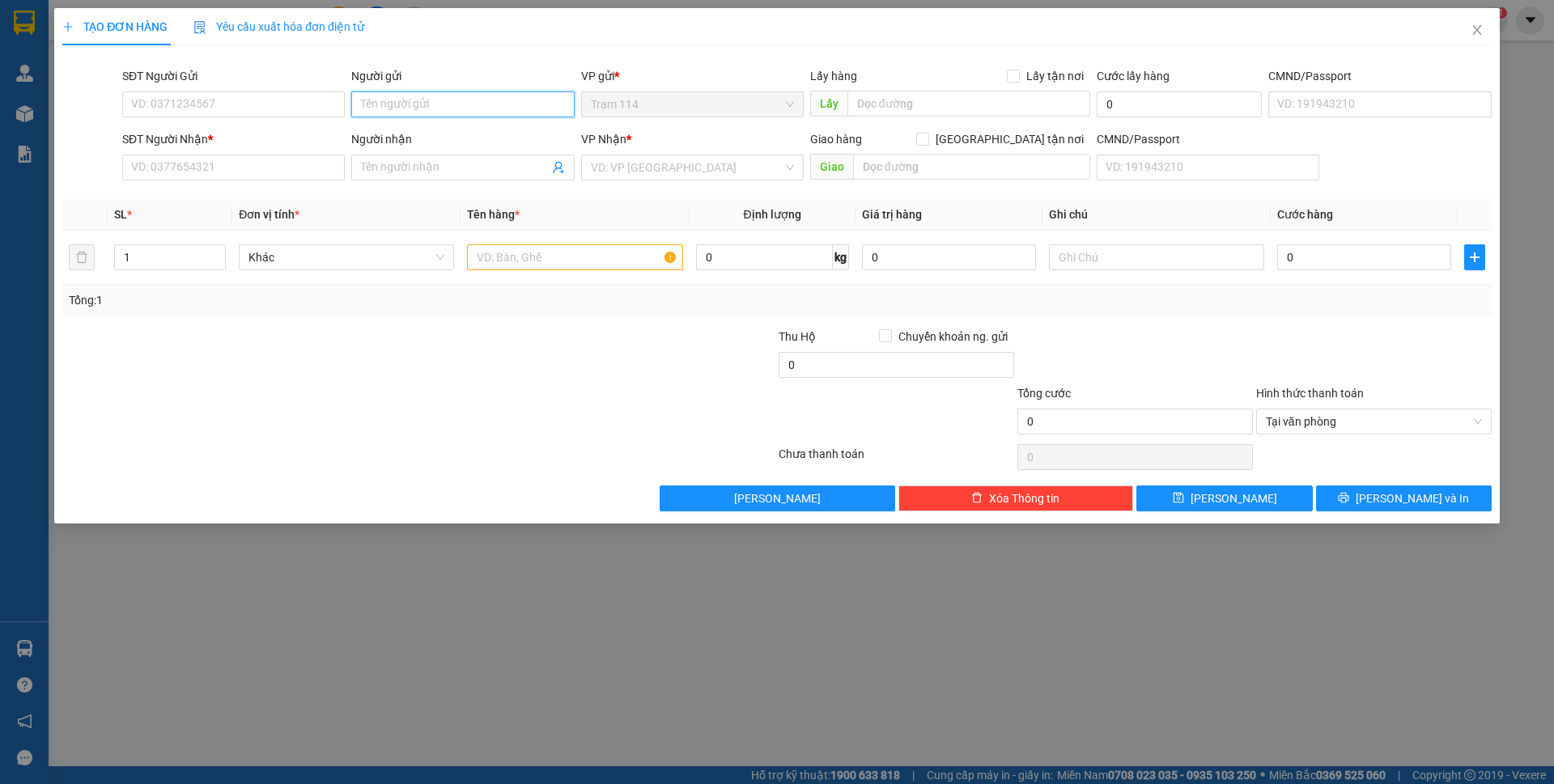
click at [388, 110] on input "Người gửi" at bounding box center [463, 104] width 223 height 26
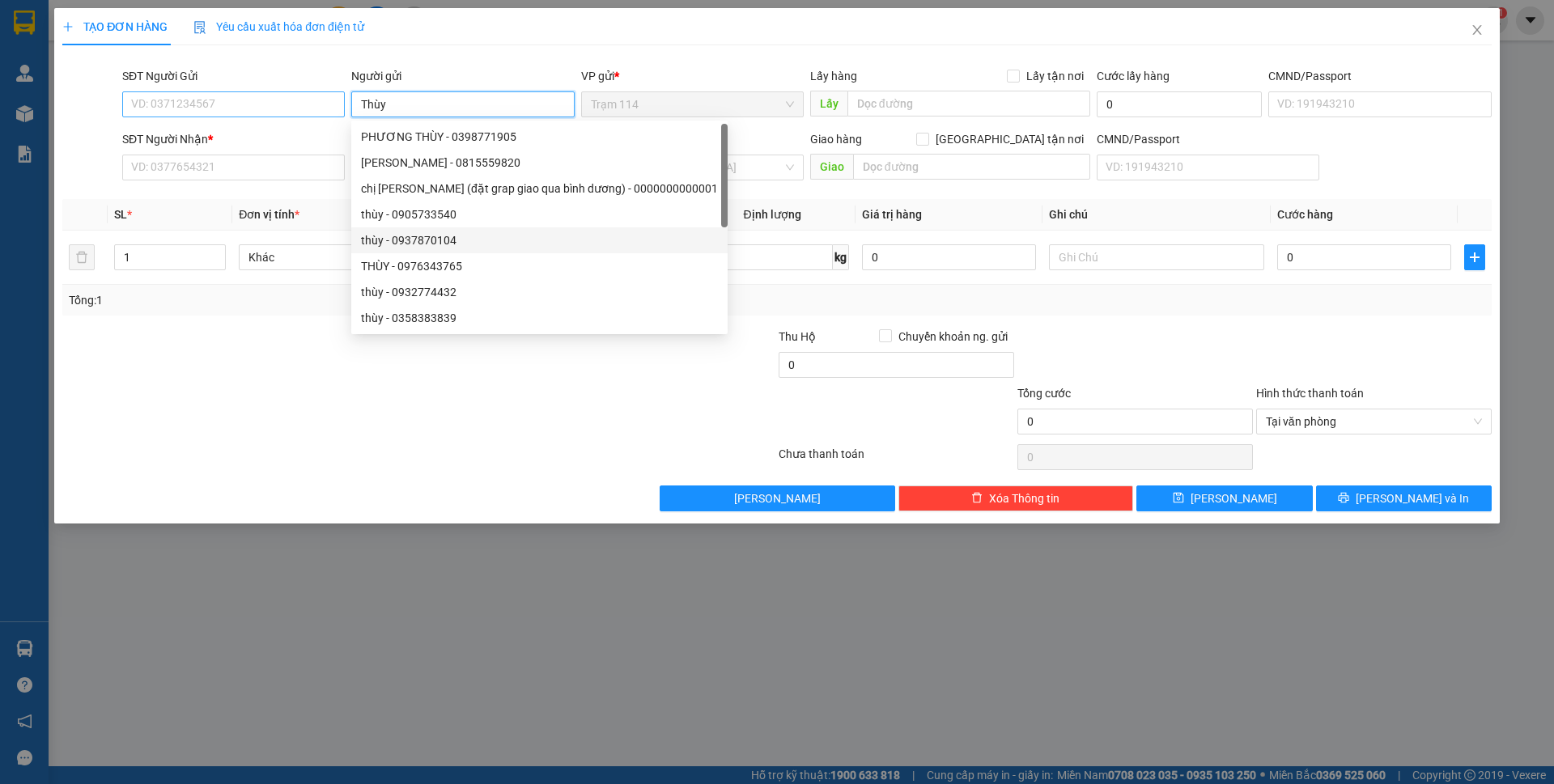
type input "Thùy"
click at [272, 110] on input "SĐT Người Gửi" at bounding box center [233, 104] width 223 height 26
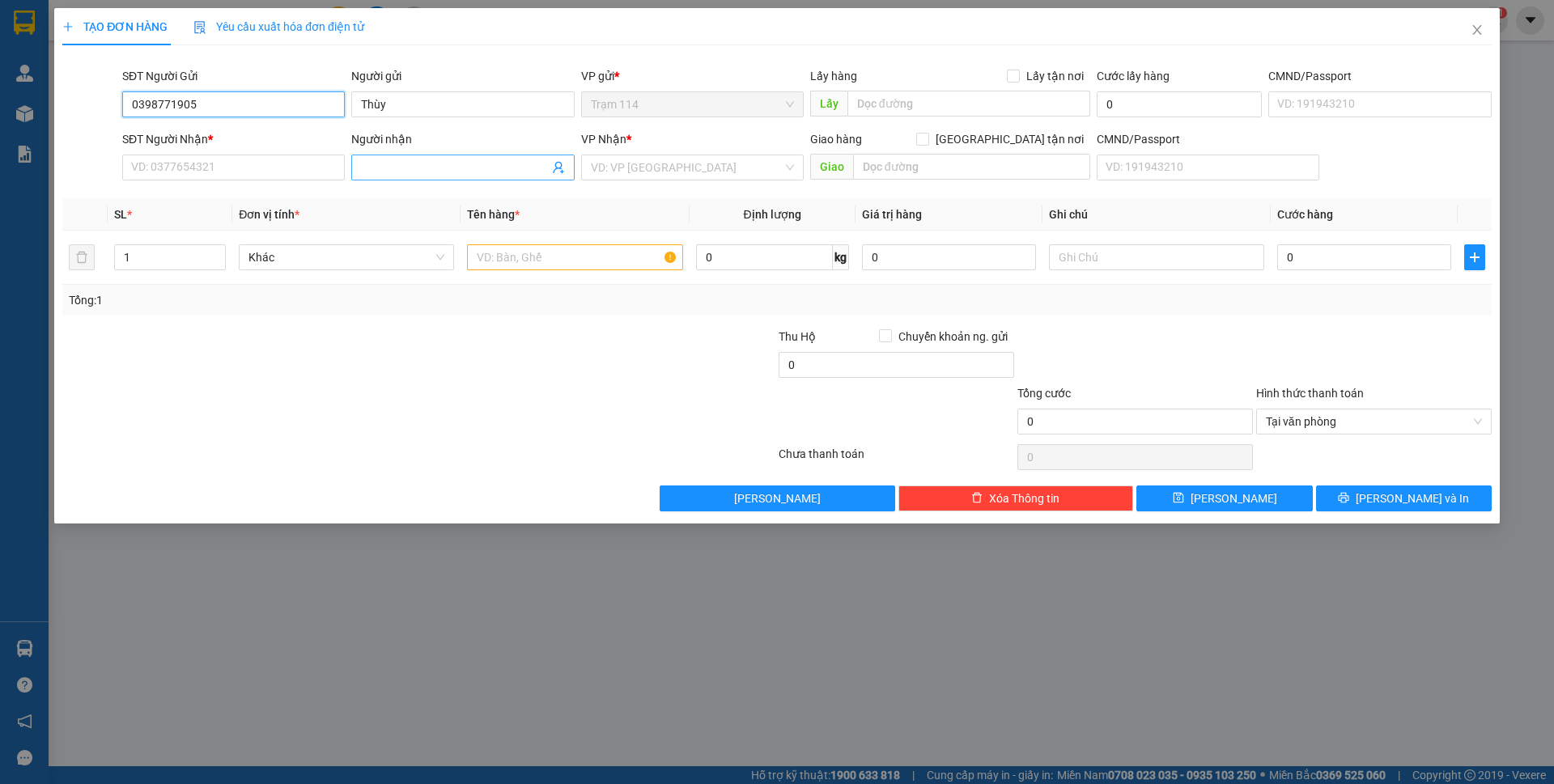
type input "0398771905"
click at [399, 173] on input "Người nhận" at bounding box center [454, 167] width 187 height 18
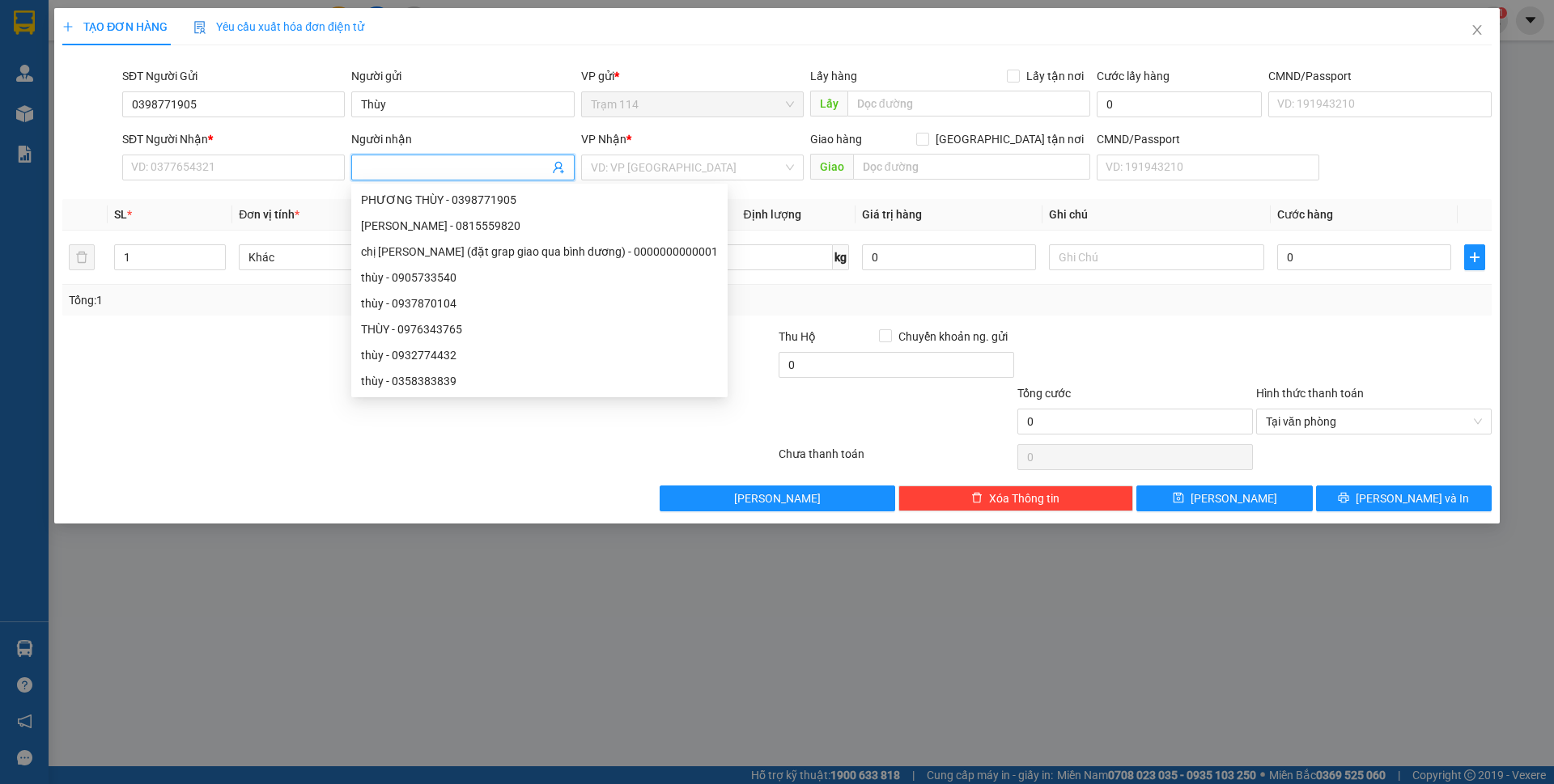
type input "n"
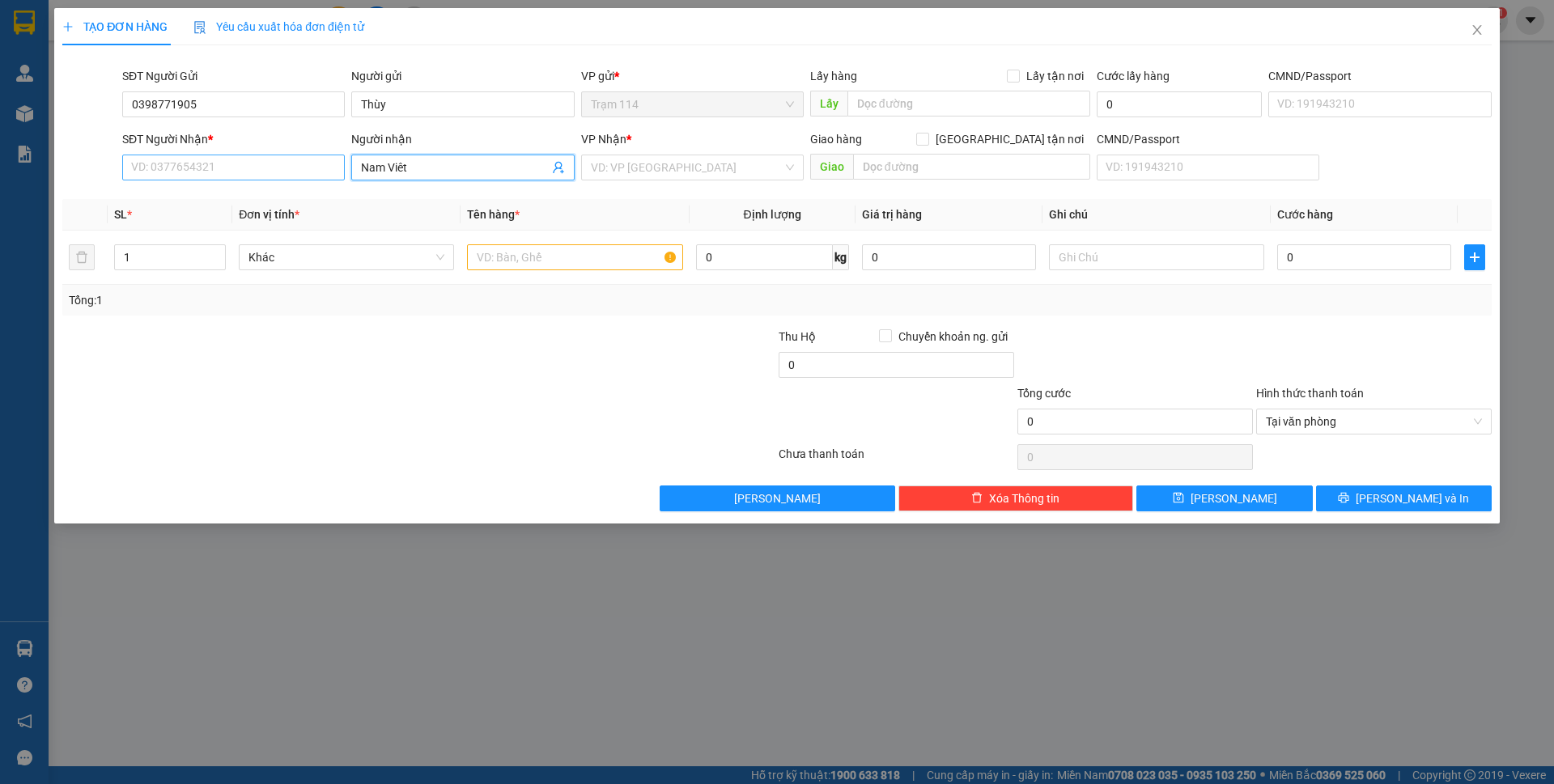
type input "Nam Viêt"
click at [140, 161] on input "SĐT Người Nhận *" at bounding box center [233, 167] width 223 height 26
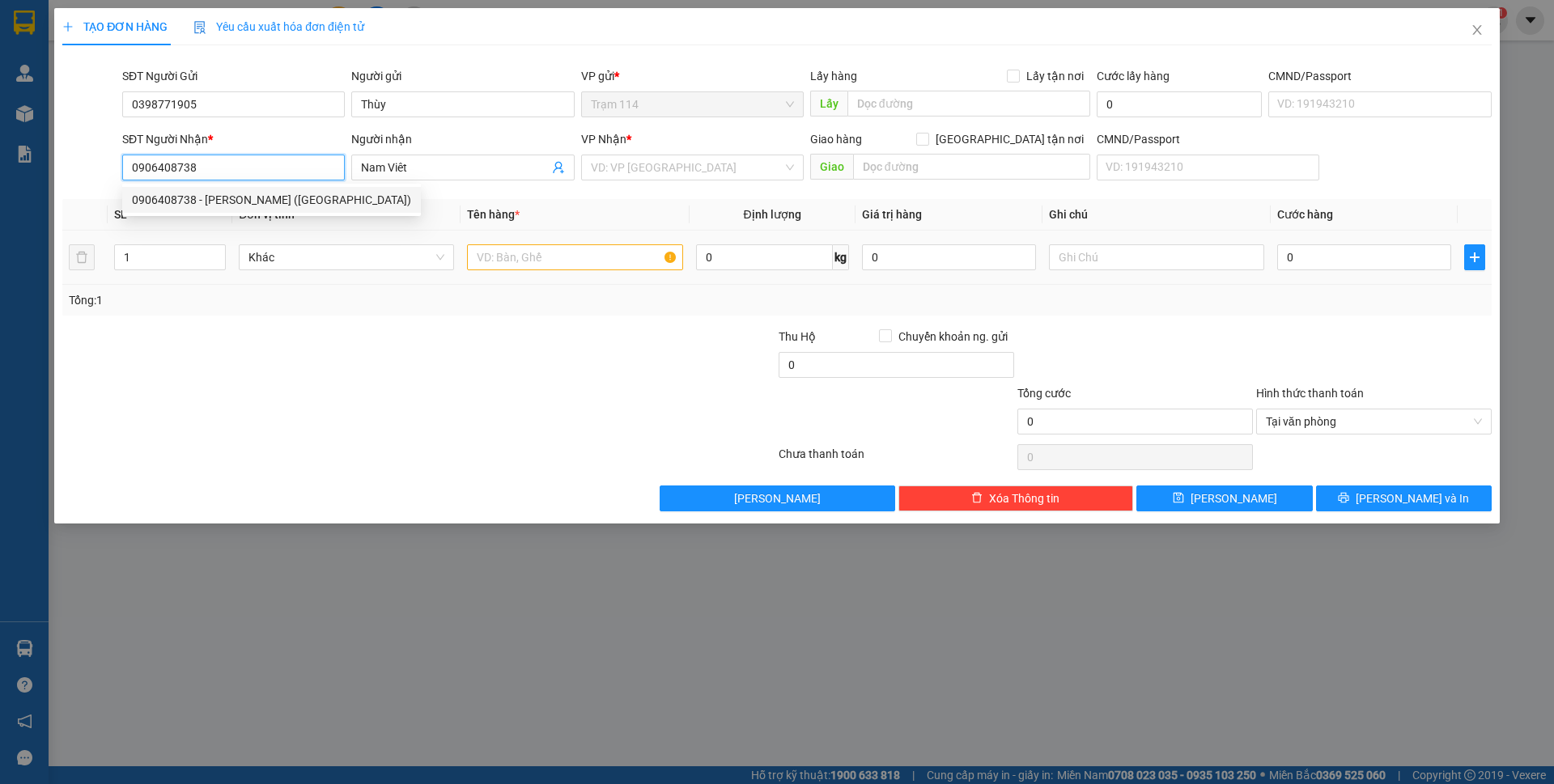
type input "0906408738"
click at [604, 265] on input "text" at bounding box center [574, 256] width 215 height 26
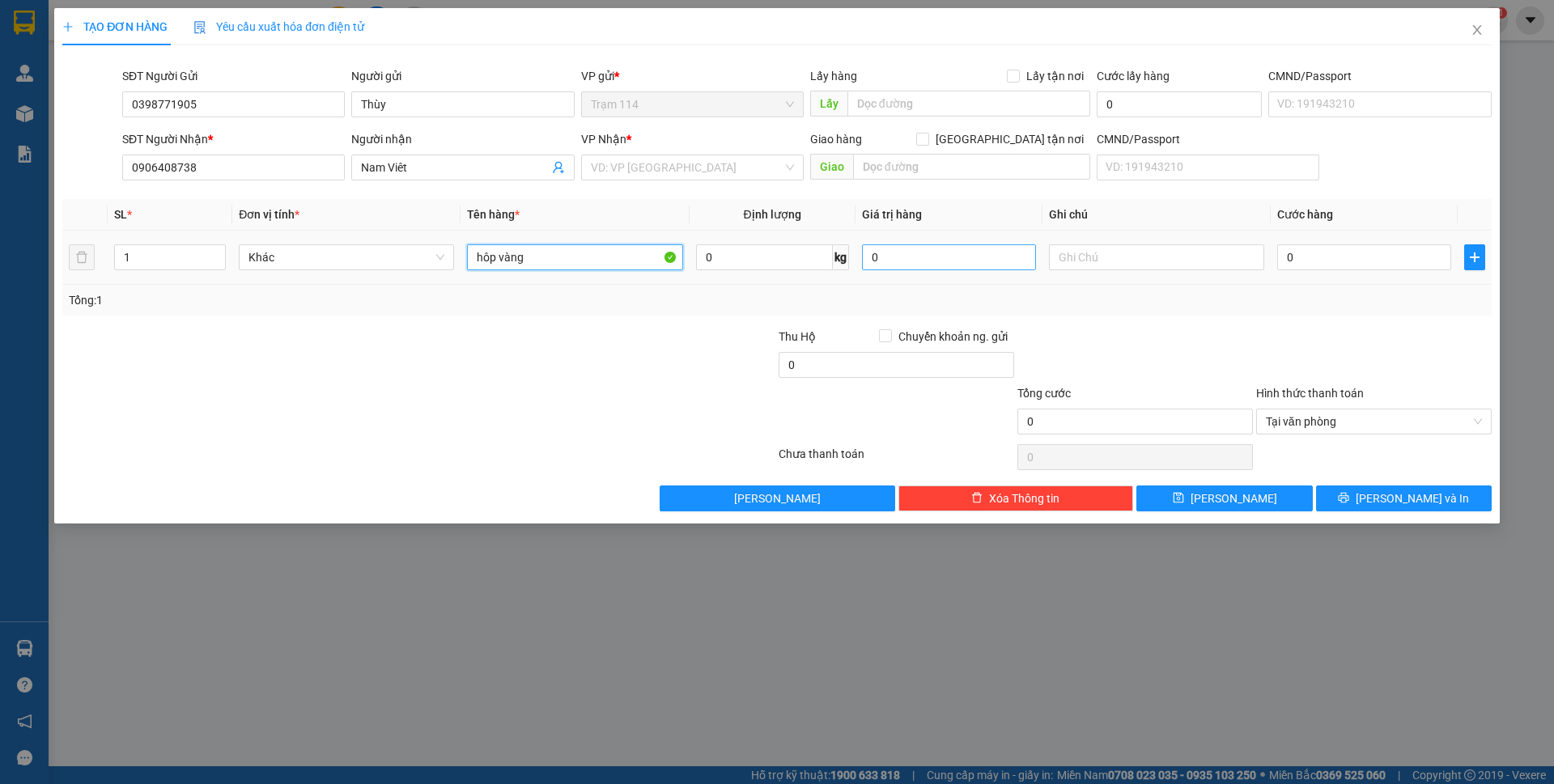
type input "hôp vàng"
click at [893, 261] on input "0" at bounding box center [949, 256] width 174 height 26
type input "200.000"
click at [862, 320] on div "Transit Pickup Surcharge Ids Transit Deliver Surcharge Ids Transit Deliver Surc…" at bounding box center [777, 285] width 1429 height 453
click at [1304, 262] on input "0" at bounding box center [1364, 256] width 174 height 26
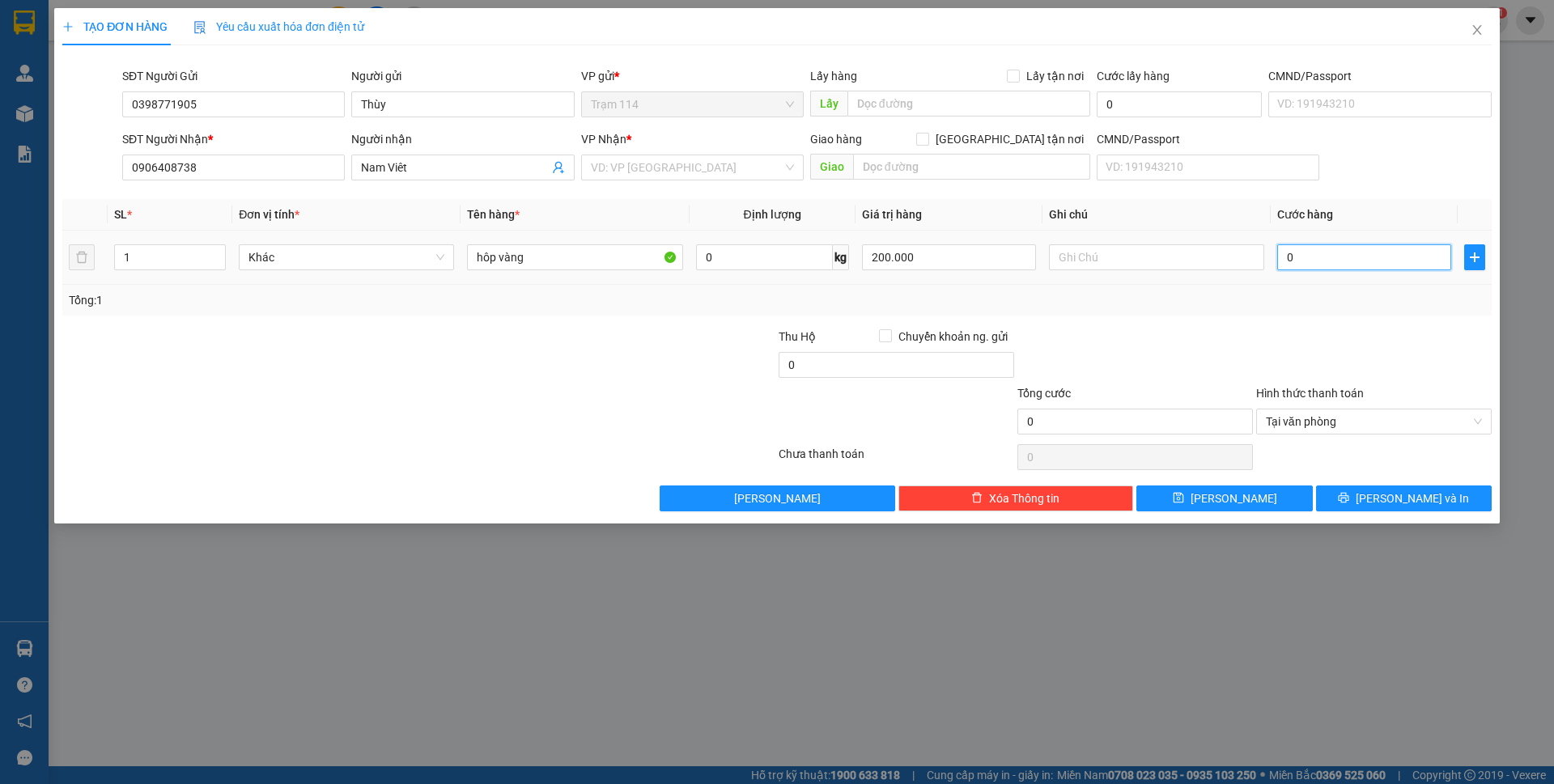
type input "4"
type input "40"
type input "40.000"
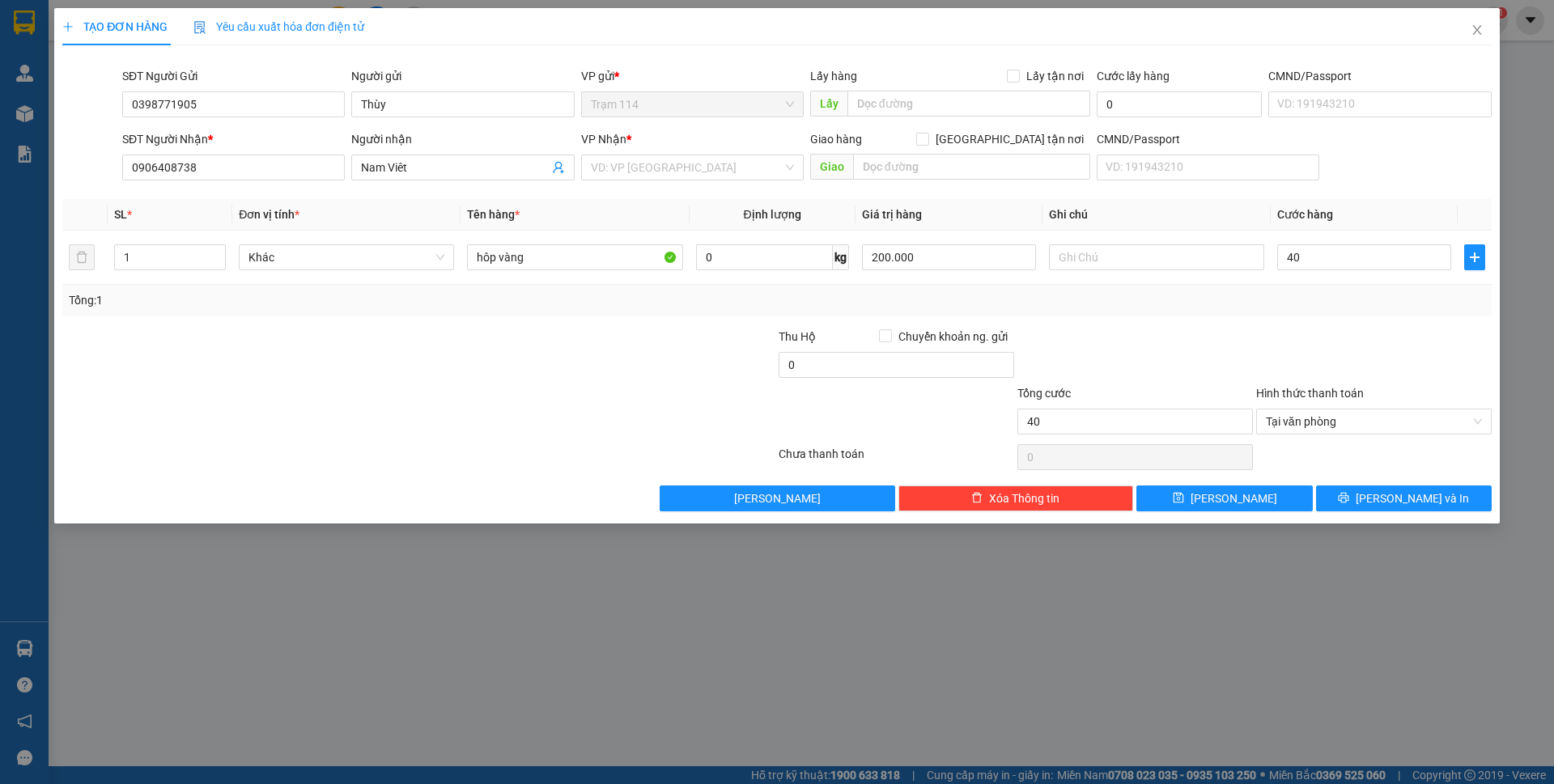
type input "40.000"
click at [1176, 322] on div "Transit Pickup Surcharge Ids Transit Deliver Surcharge Ids Transit Deliver Surc…" at bounding box center [777, 285] width 1429 height 453
click at [1274, 500] on button "[PERSON_NAME]" at bounding box center [1224, 498] width 176 height 26
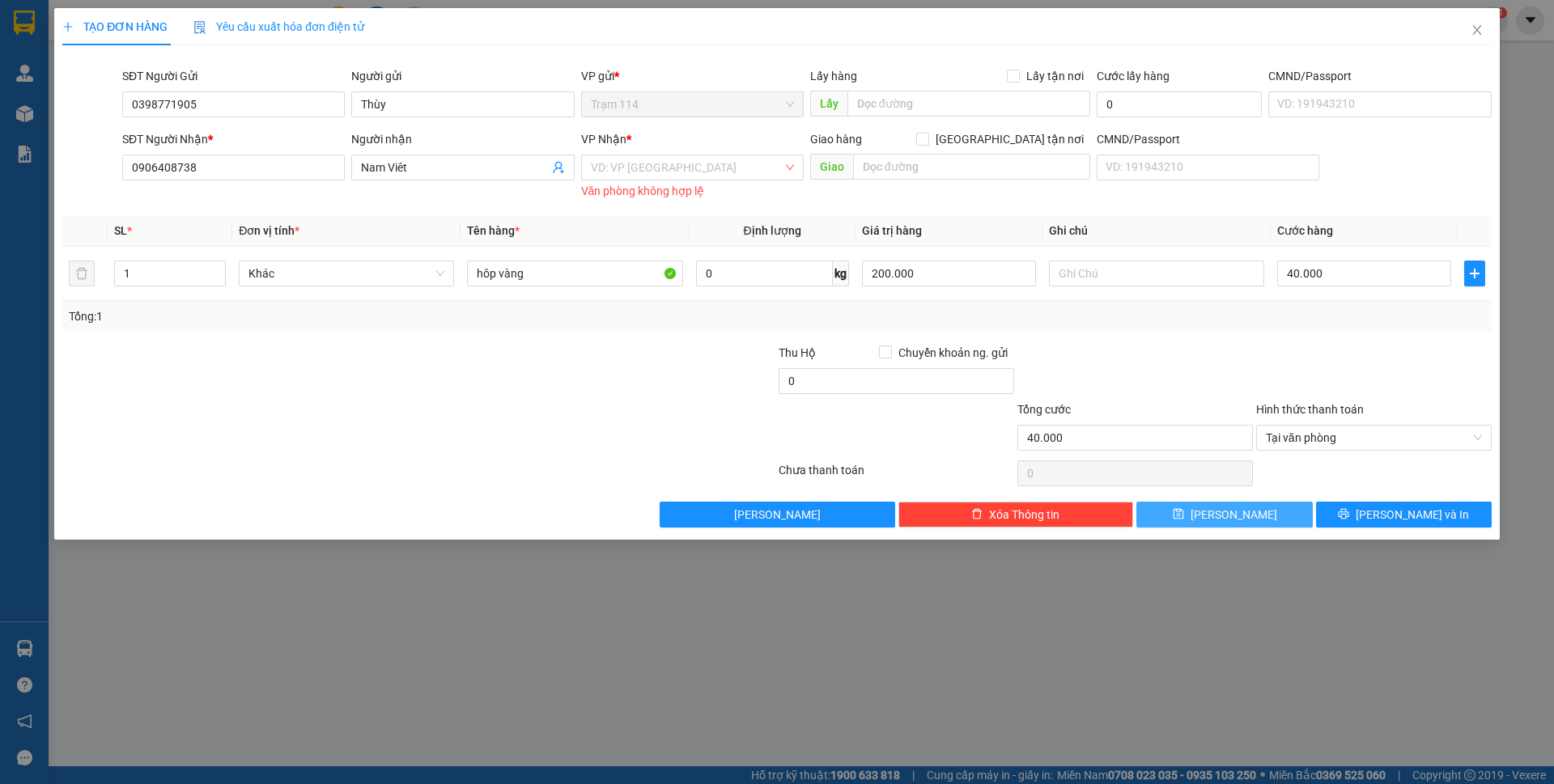
click at [1262, 519] on button "[PERSON_NAME]" at bounding box center [1224, 514] width 176 height 26
click at [1209, 674] on div "TẠO ĐƠN HÀNG Yêu cầu xuất hóa đơn điện tử Transit Pickup Surcharge Ids Transit …" at bounding box center [777, 392] width 1554 height 784
click at [1224, 508] on span "[PERSON_NAME]" at bounding box center [1234, 514] width 87 height 18
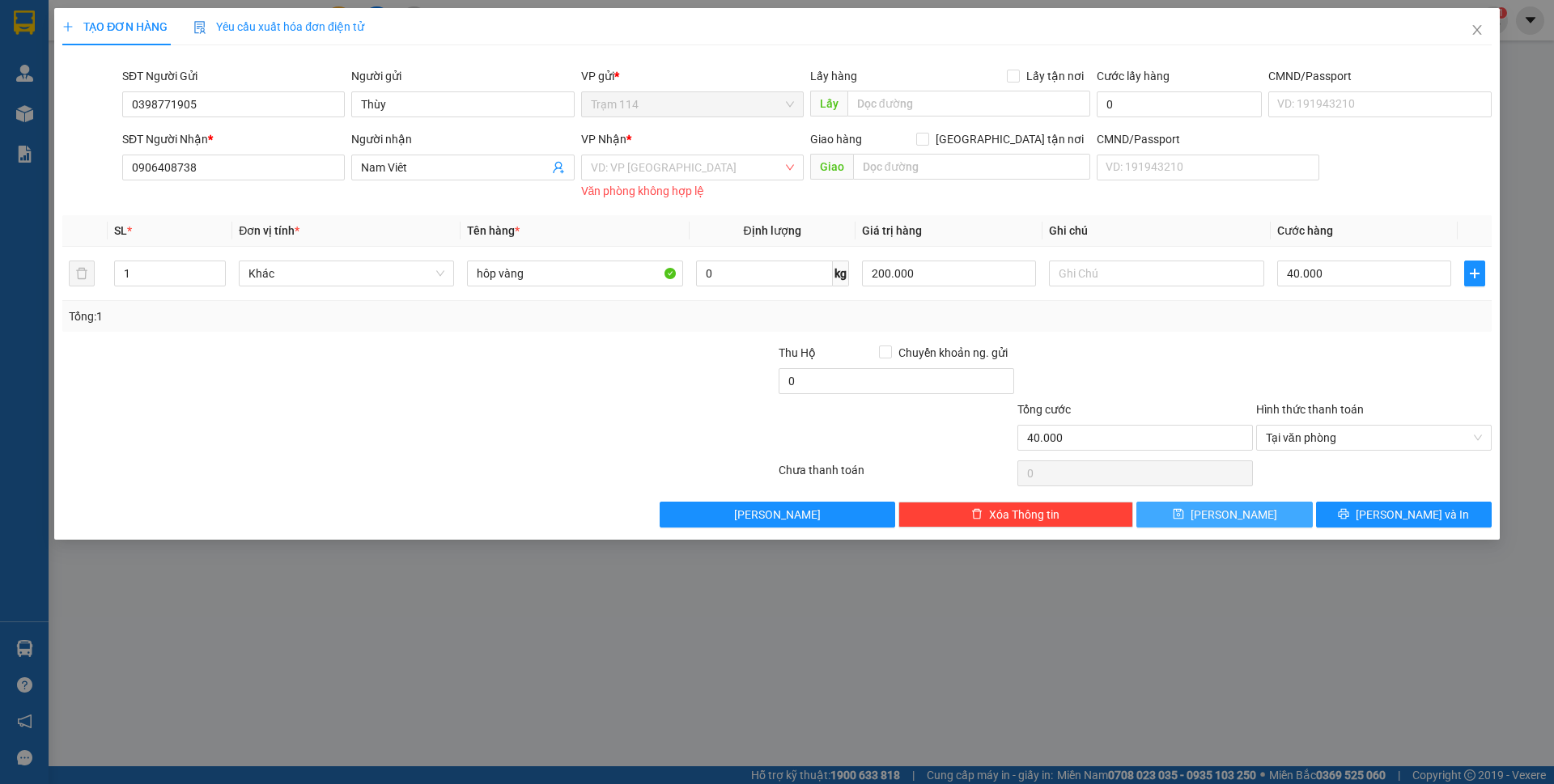
click at [1231, 511] on span "[PERSON_NAME]" at bounding box center [1234, 514] width 87 height 18
click at [662, 165] on input "search" at bounding box center [686, 167] width 192 height 24
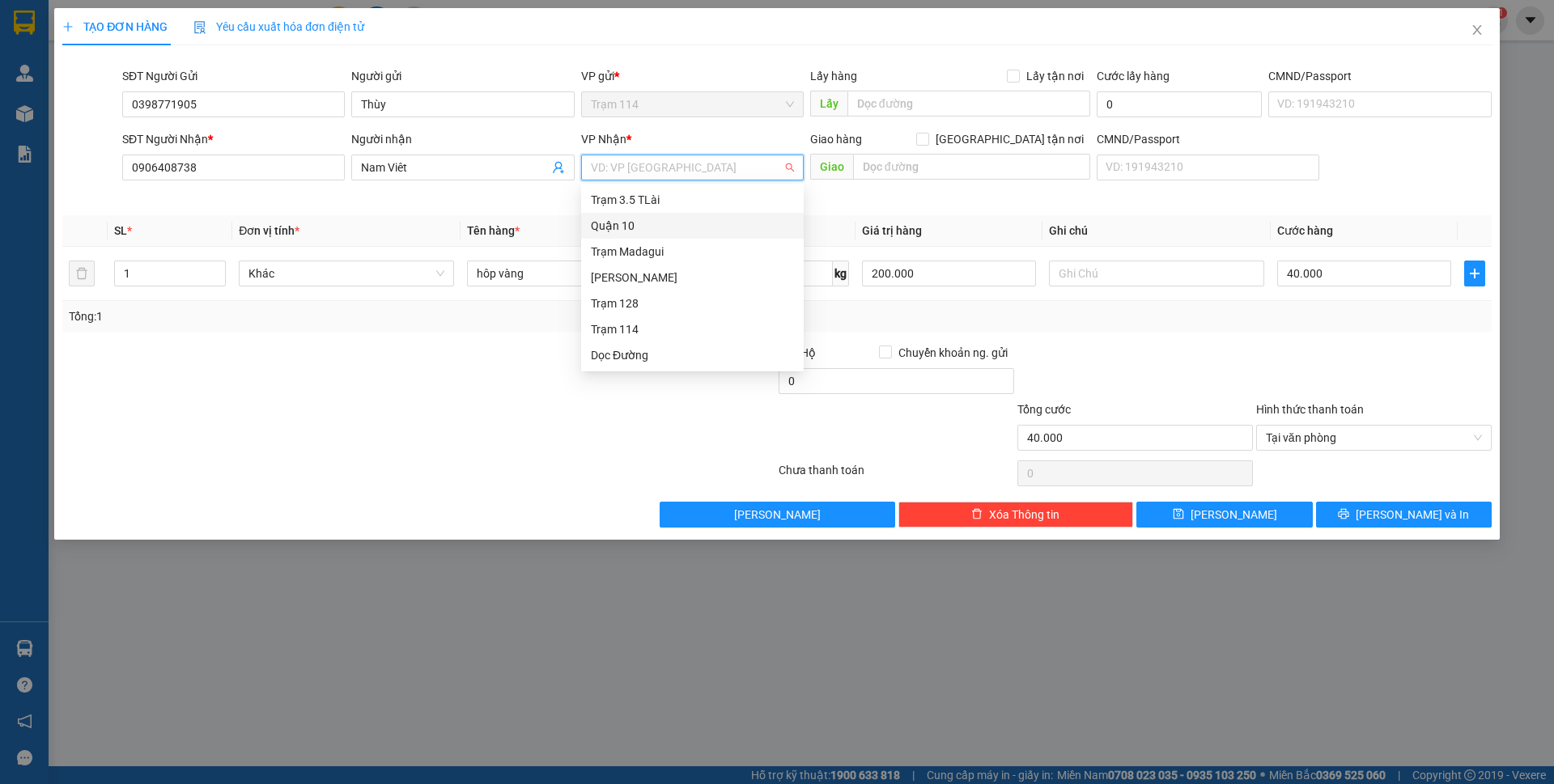
click at [633, 220] on div "Quận 10" at bounding box center [692, 226] width 203 height 18
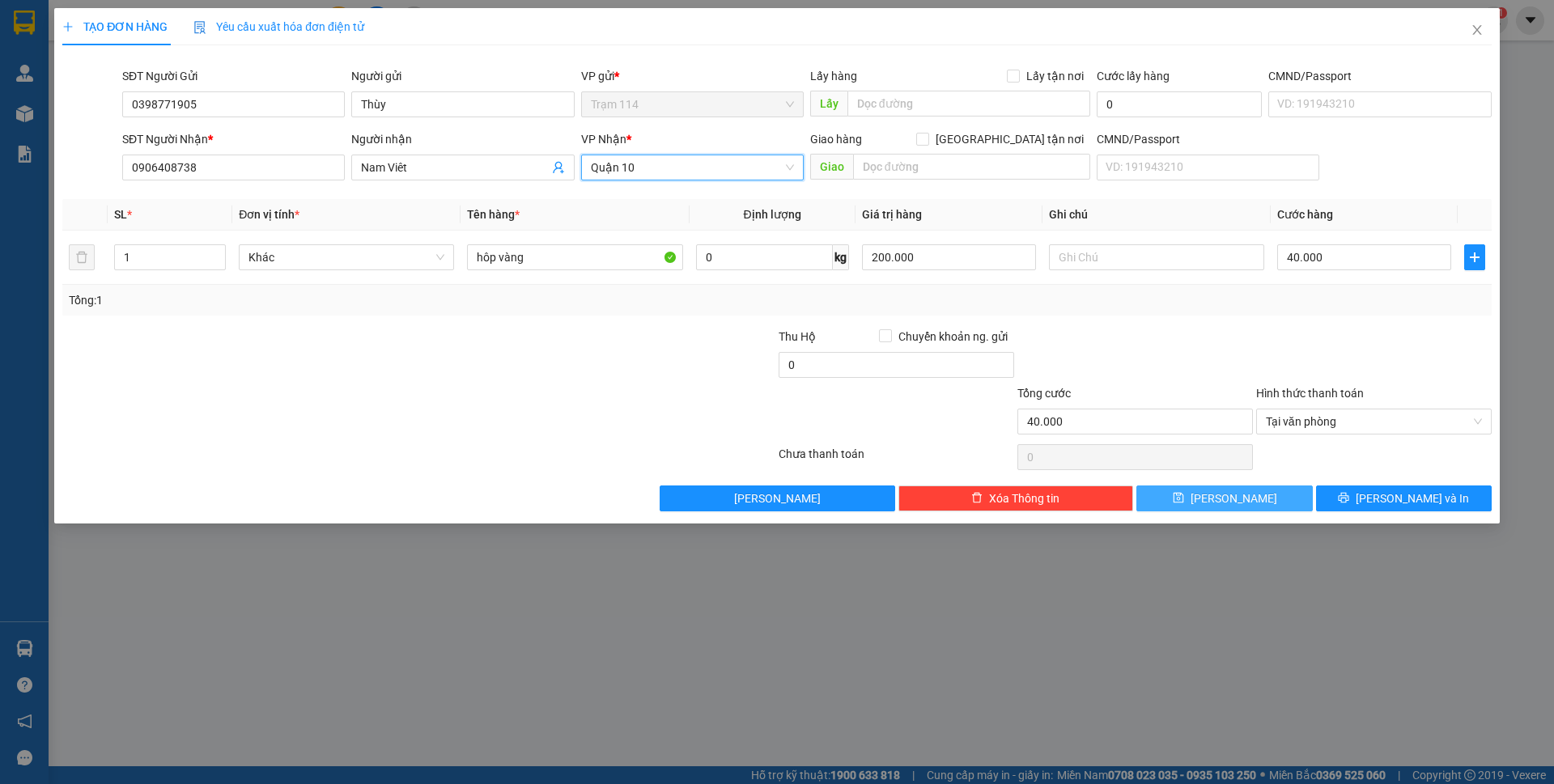
click at [1256, 502] on button "[PERSON_NAME]" at bounding box center [1224, 498] width 176 height 26
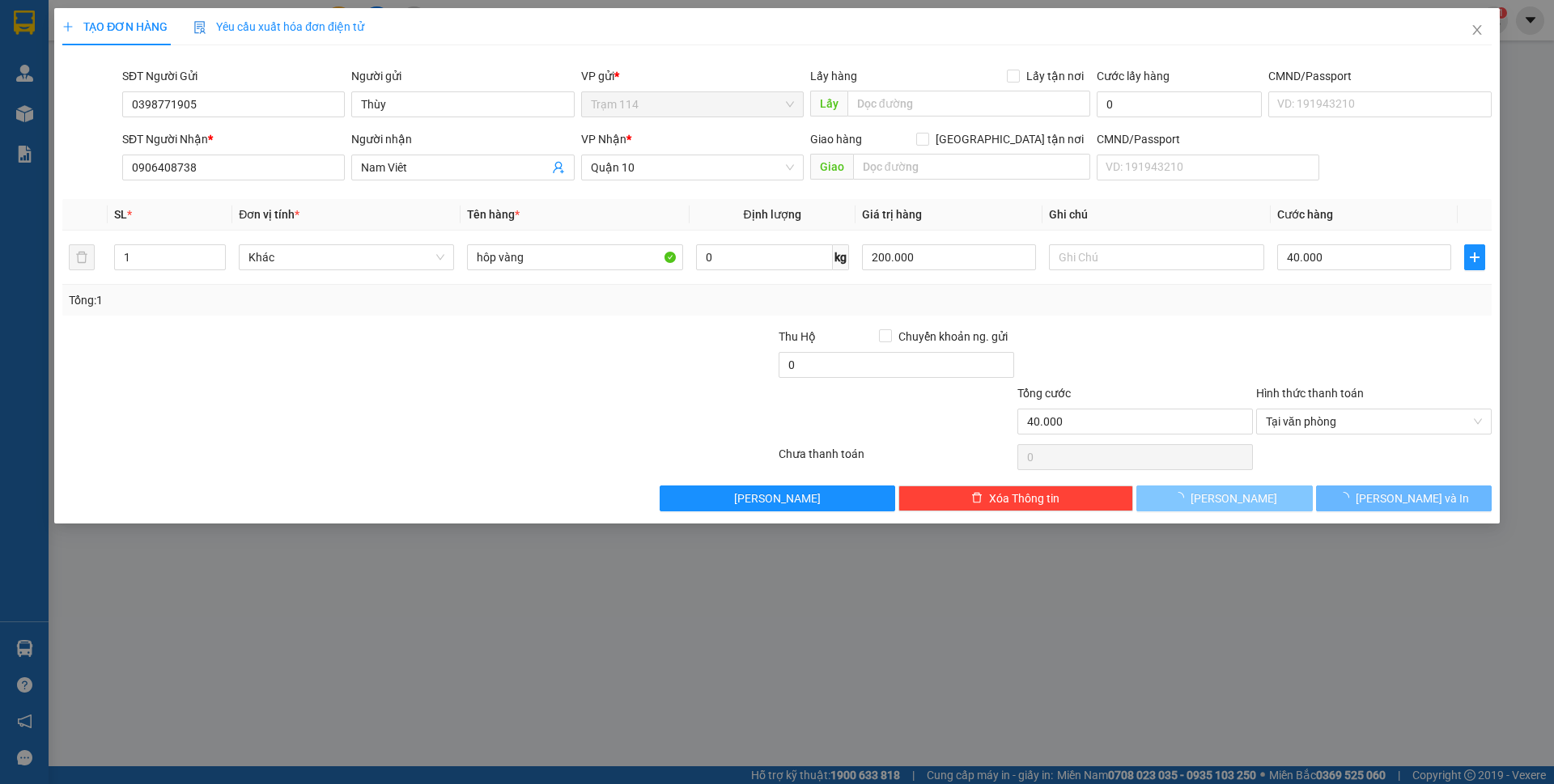
type input "0"
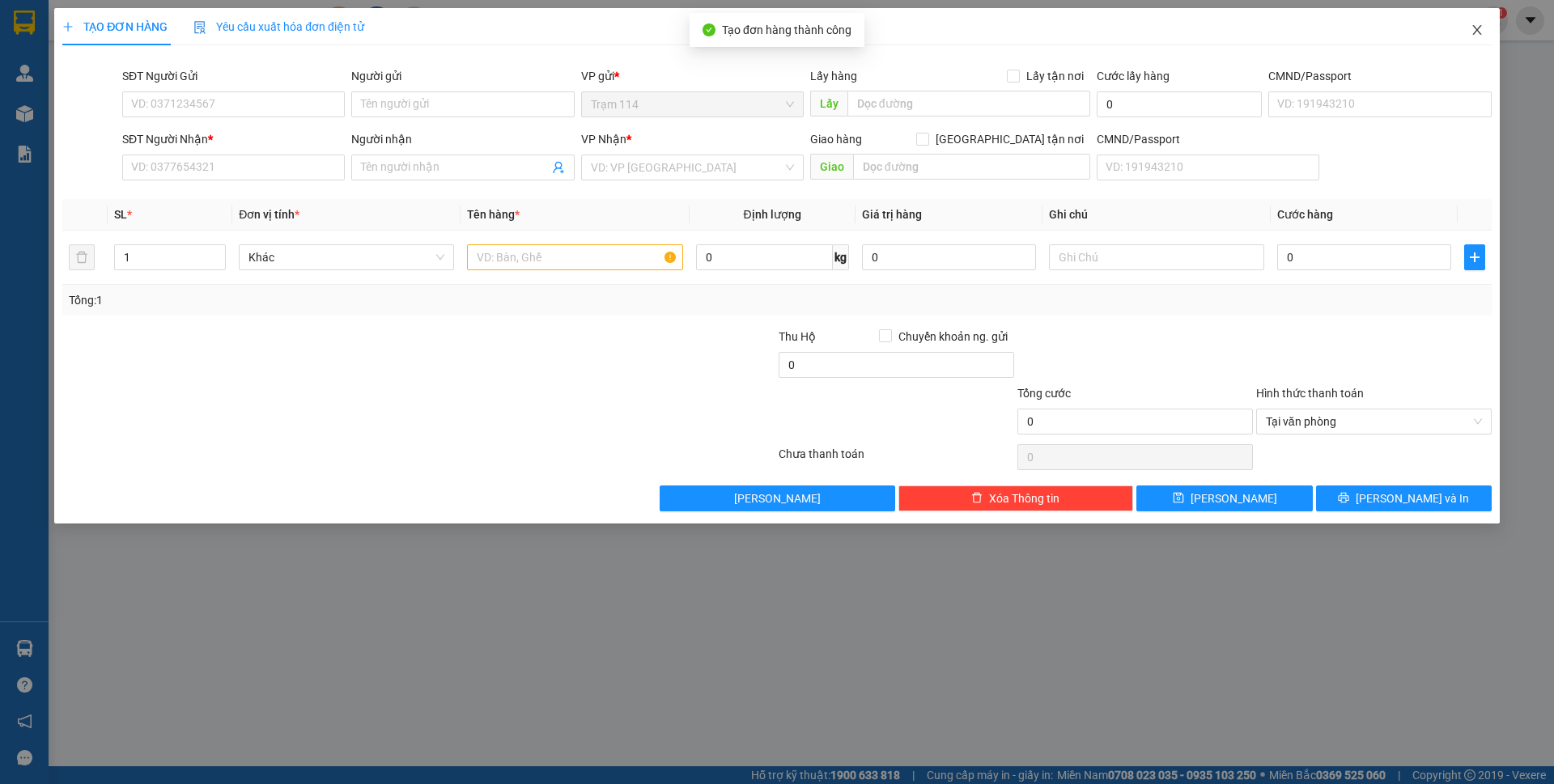
click at [1470, 40] on span "Close" at bounding box center [1477, 31] width 45 height 45
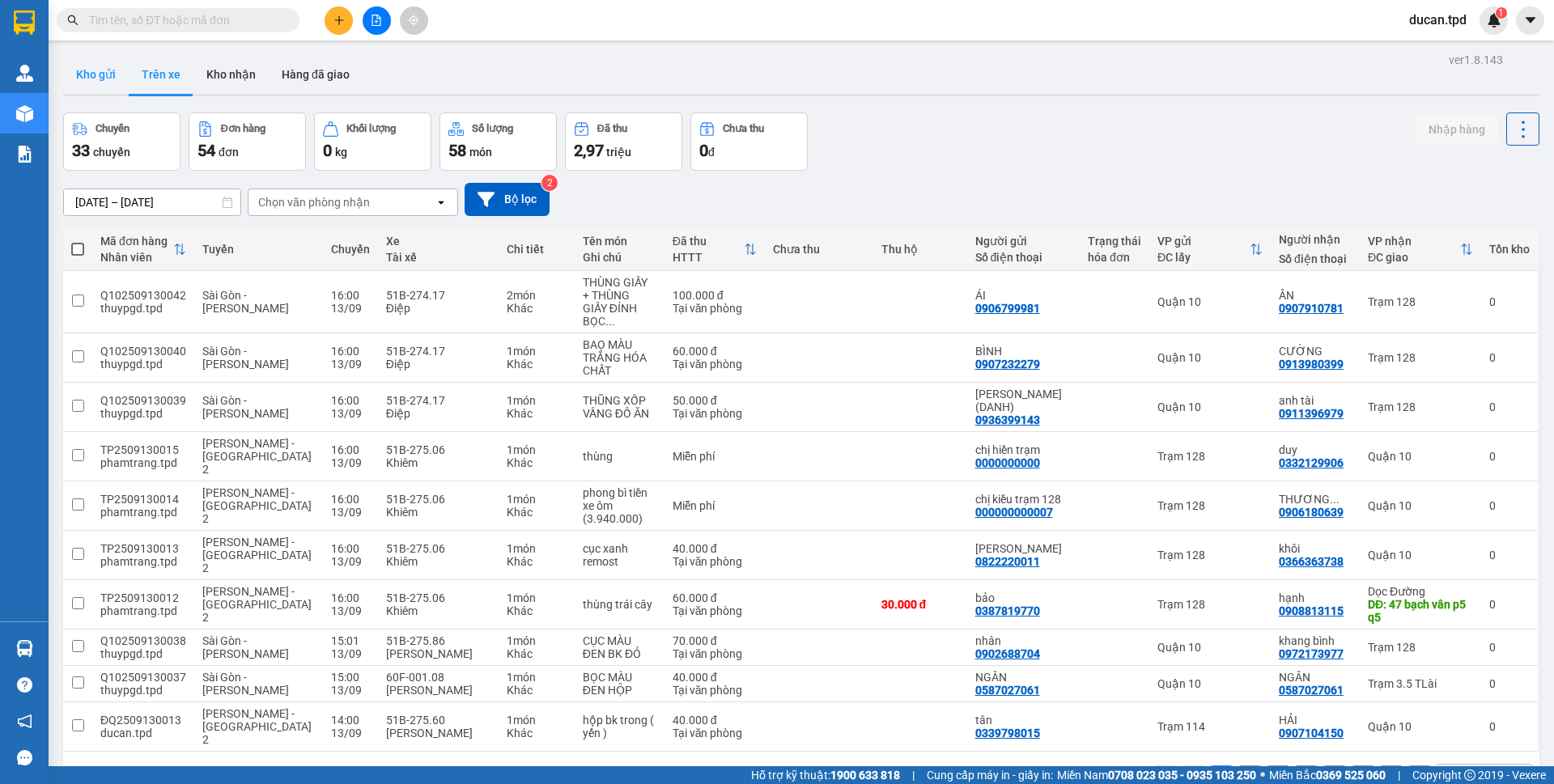
click at [97, 86] on button "Kho gửi" at bounding box center [96, 74] width 65 height 39
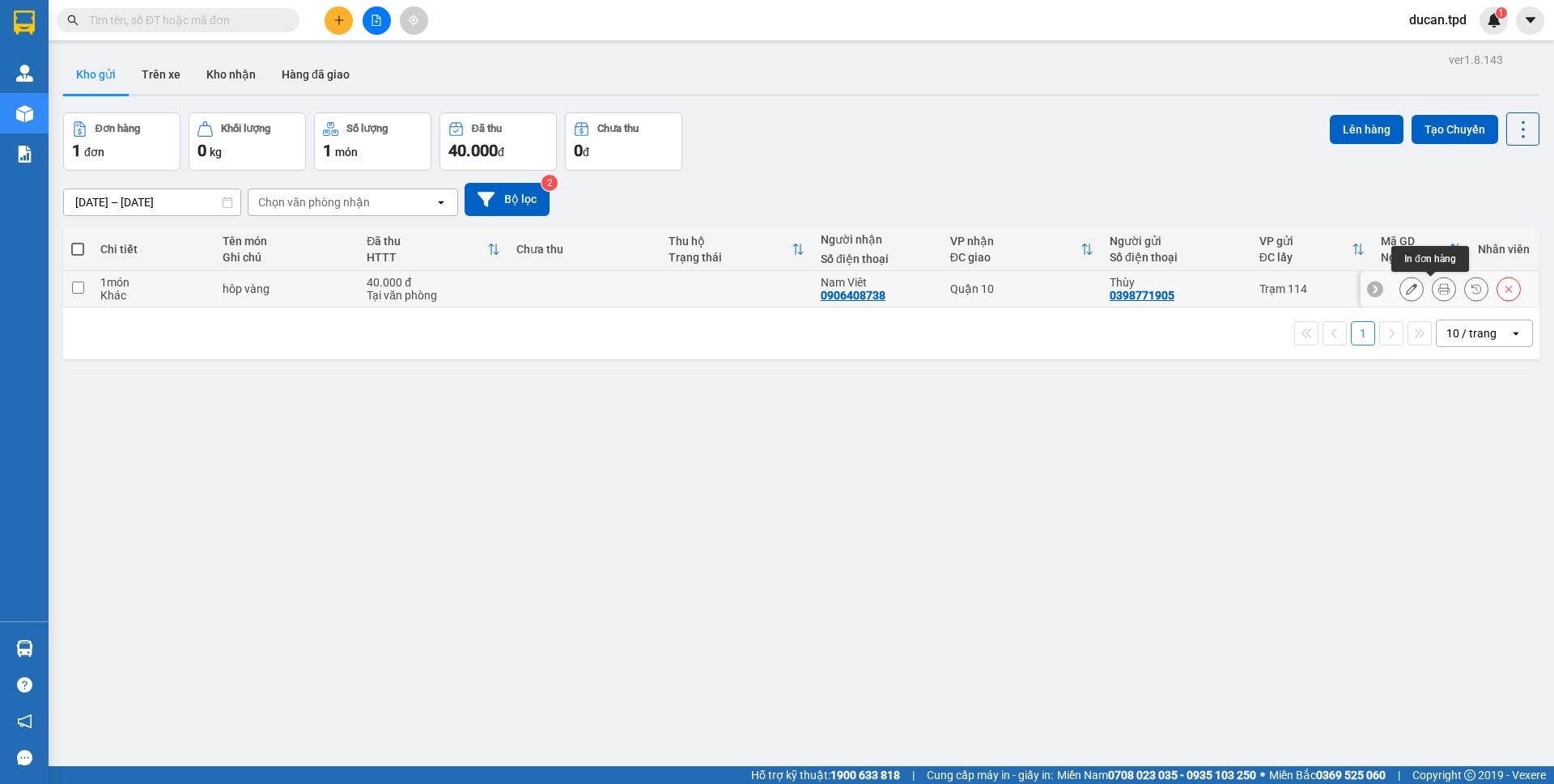
click at [1439, 291] on icon at bounding box center [1444, 289] width 12 height 12
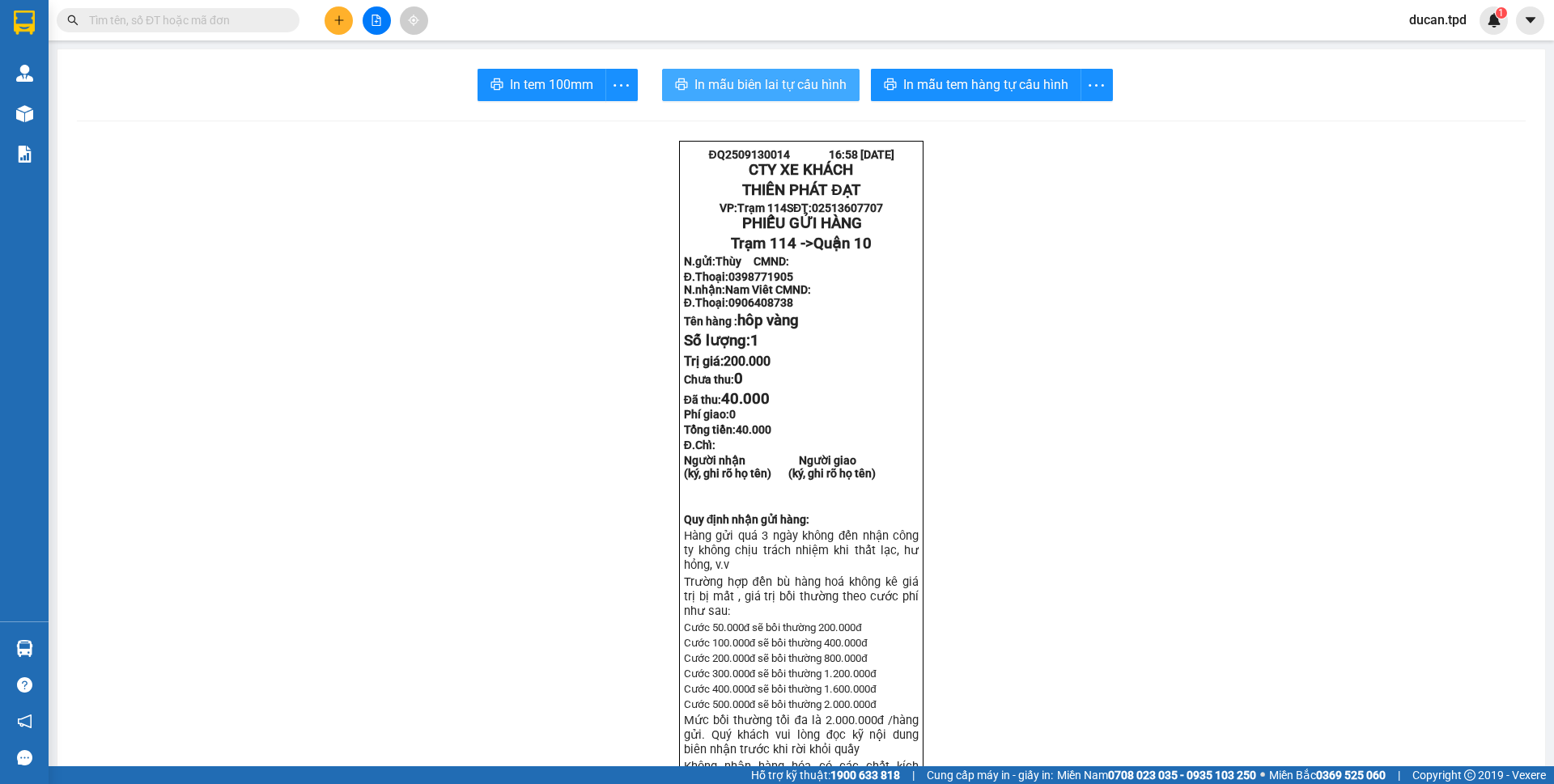
click at [764, 92] on span "In mẫu biên lai tự cấu hình" at bounding box center [770, 84] width 153 height 21
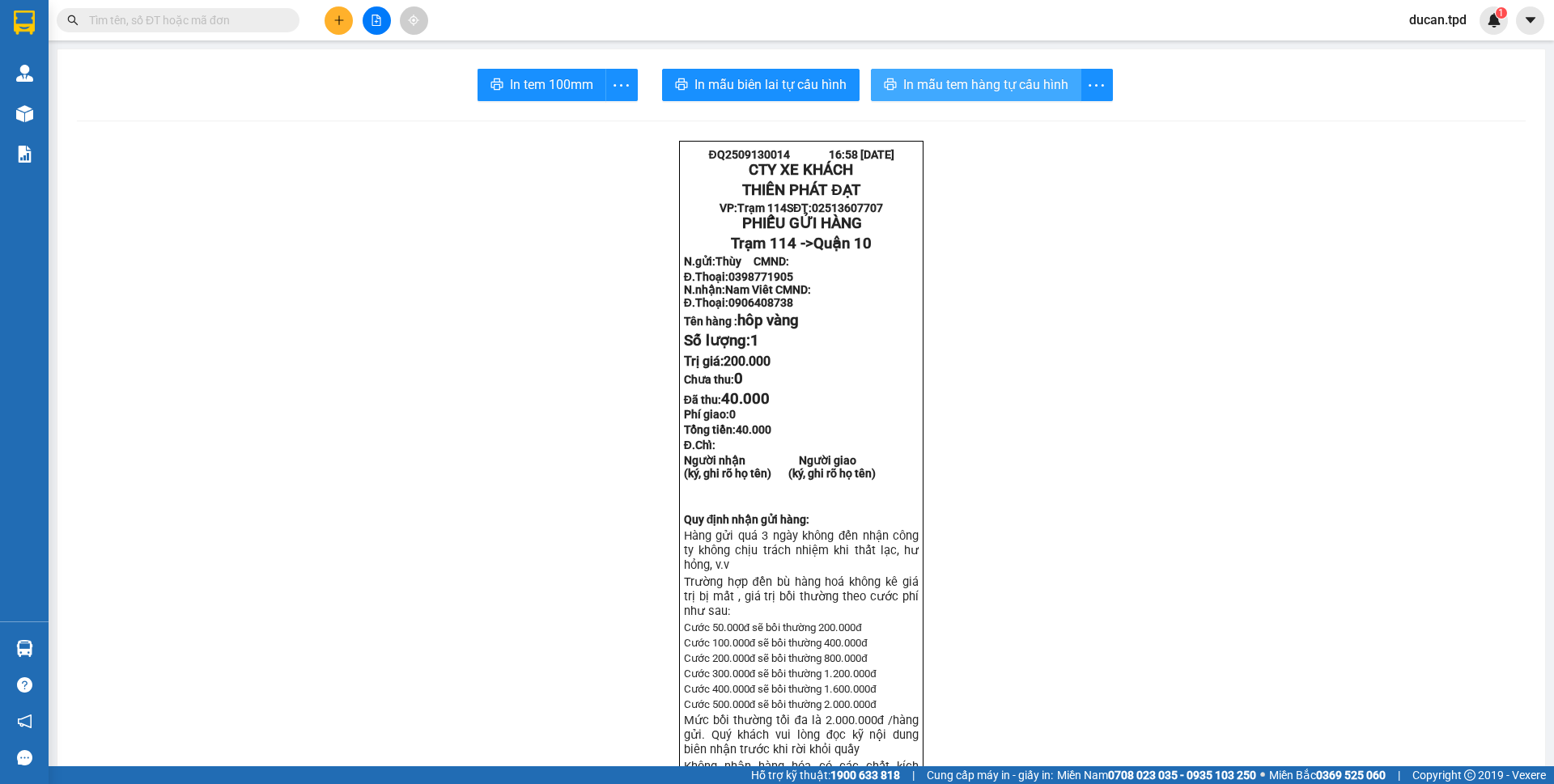
click at [1009, 88] on span "In mẫu tem hàng tự cấu hình" at bounding box center [986, 84] width 165 height 21
click at [541, 95] on span "In tem 100mm" at bounding box center [551, 84] width 83 height 21
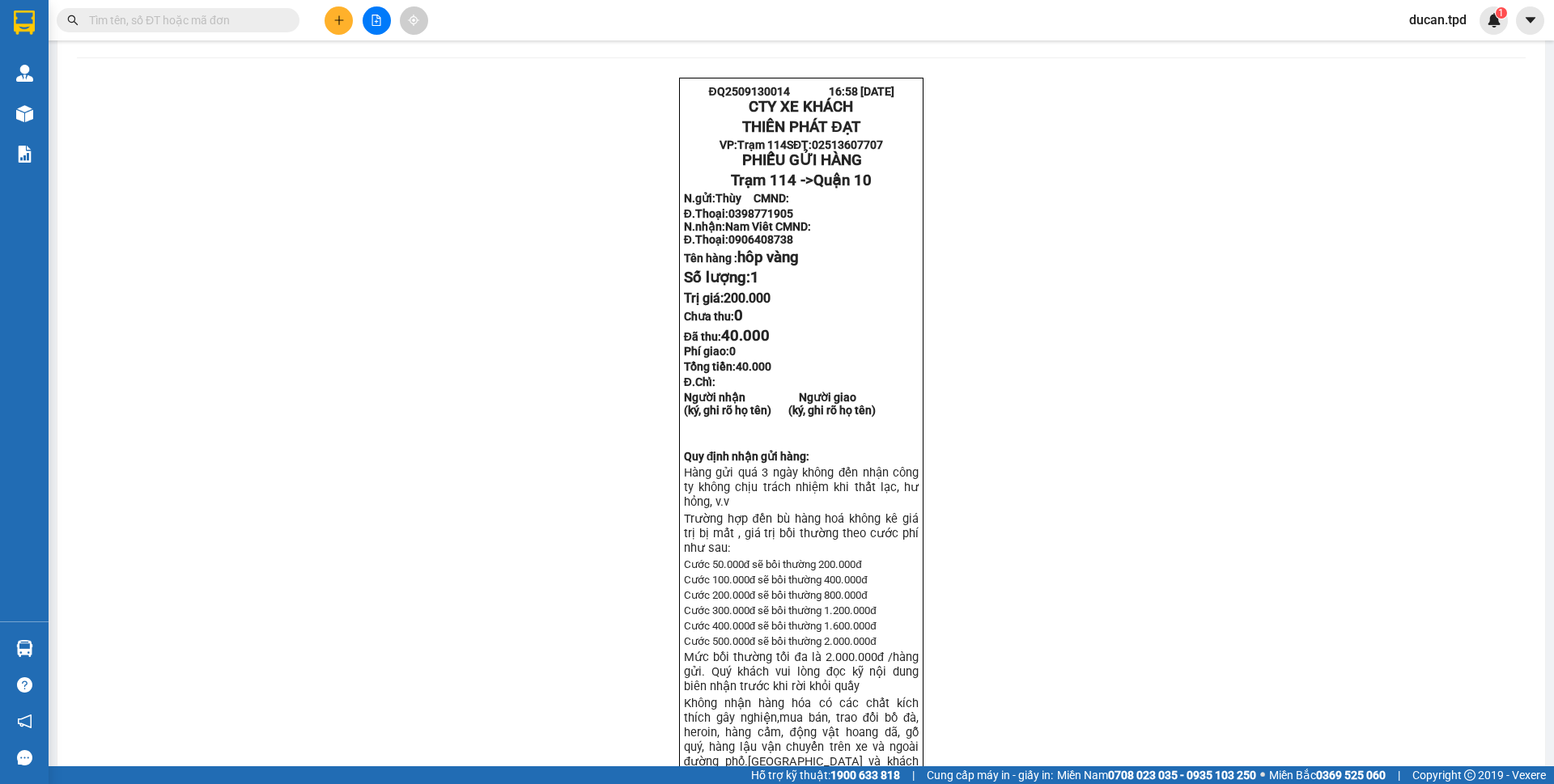
scroll to position [81, 0]
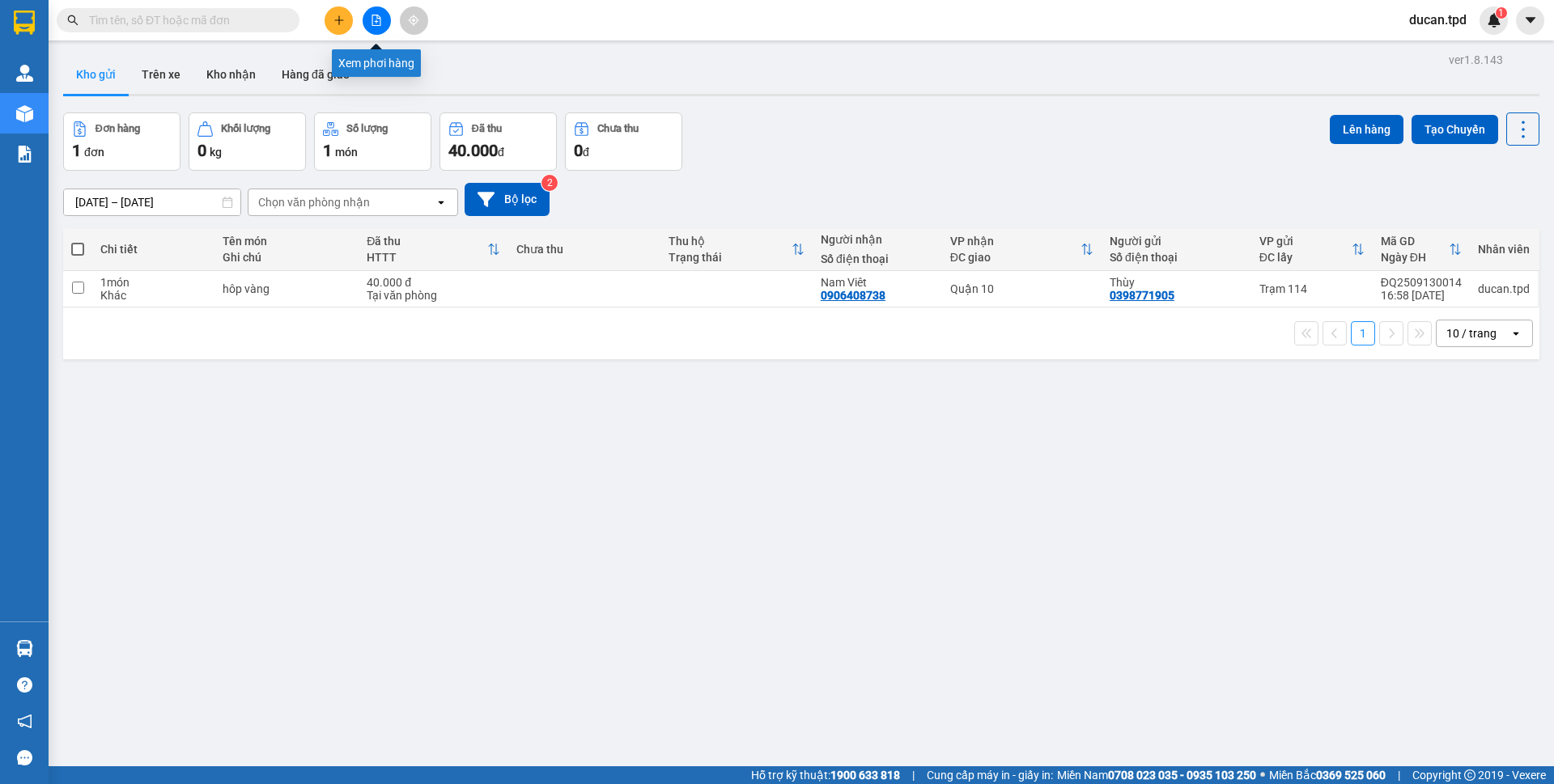
click at [374, 9] on button at bounding box center [377, 21] width 28 height 28
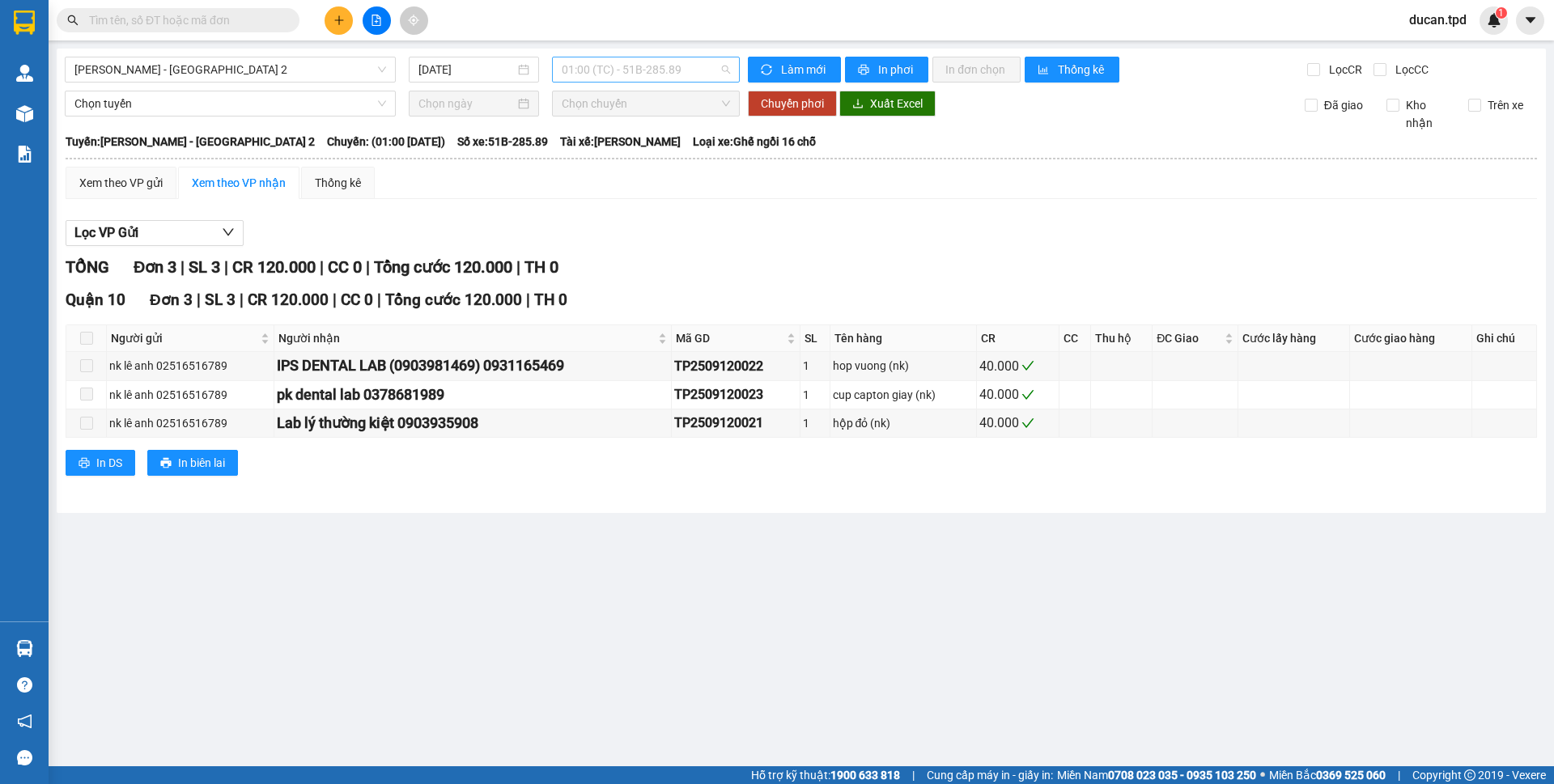
click at [594, 69] on span "01:00 (TC) - 51B-285.89" at bounding box center [646, 69] width 168 height 24
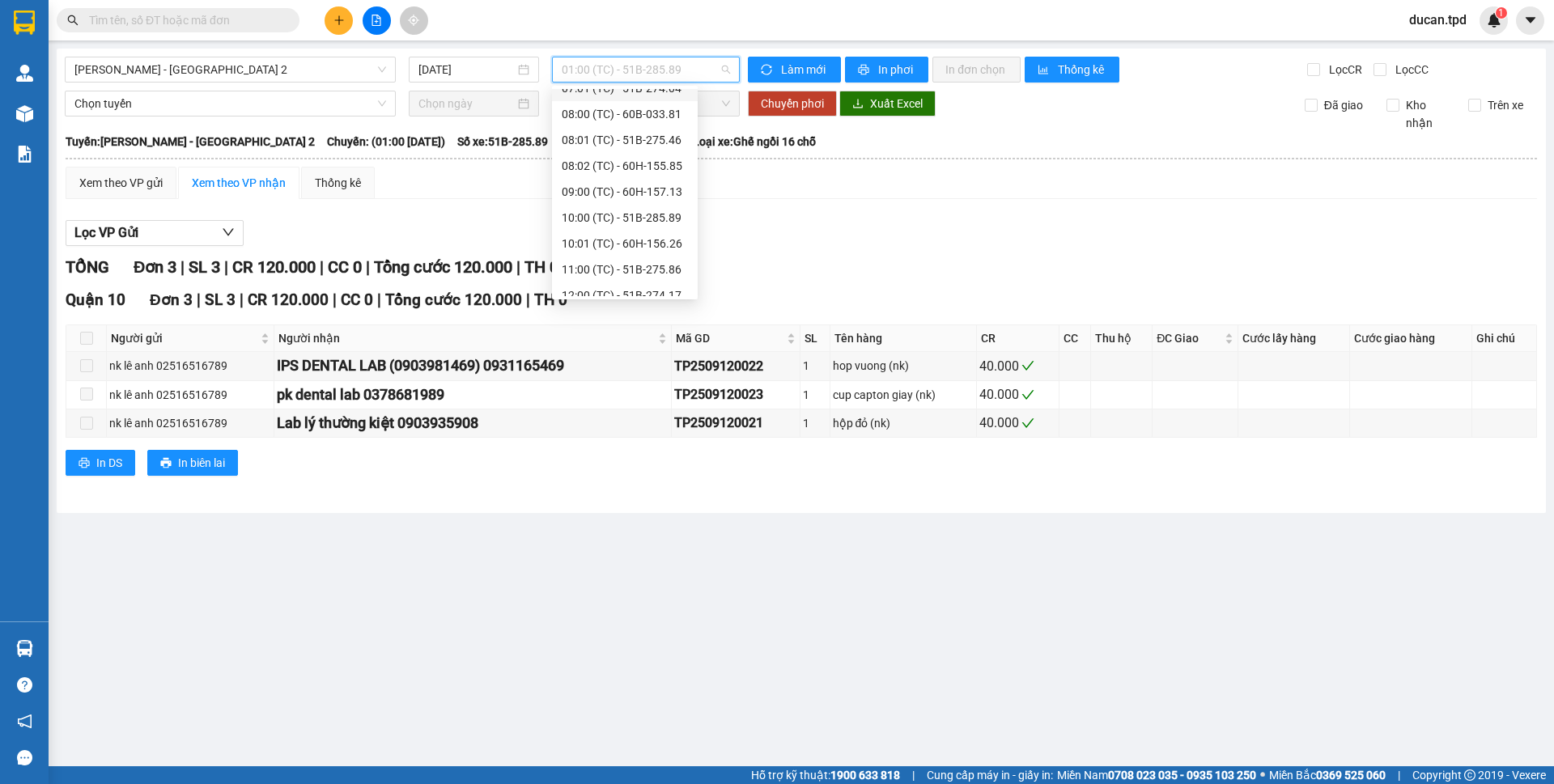
scroll to position [233, 0]
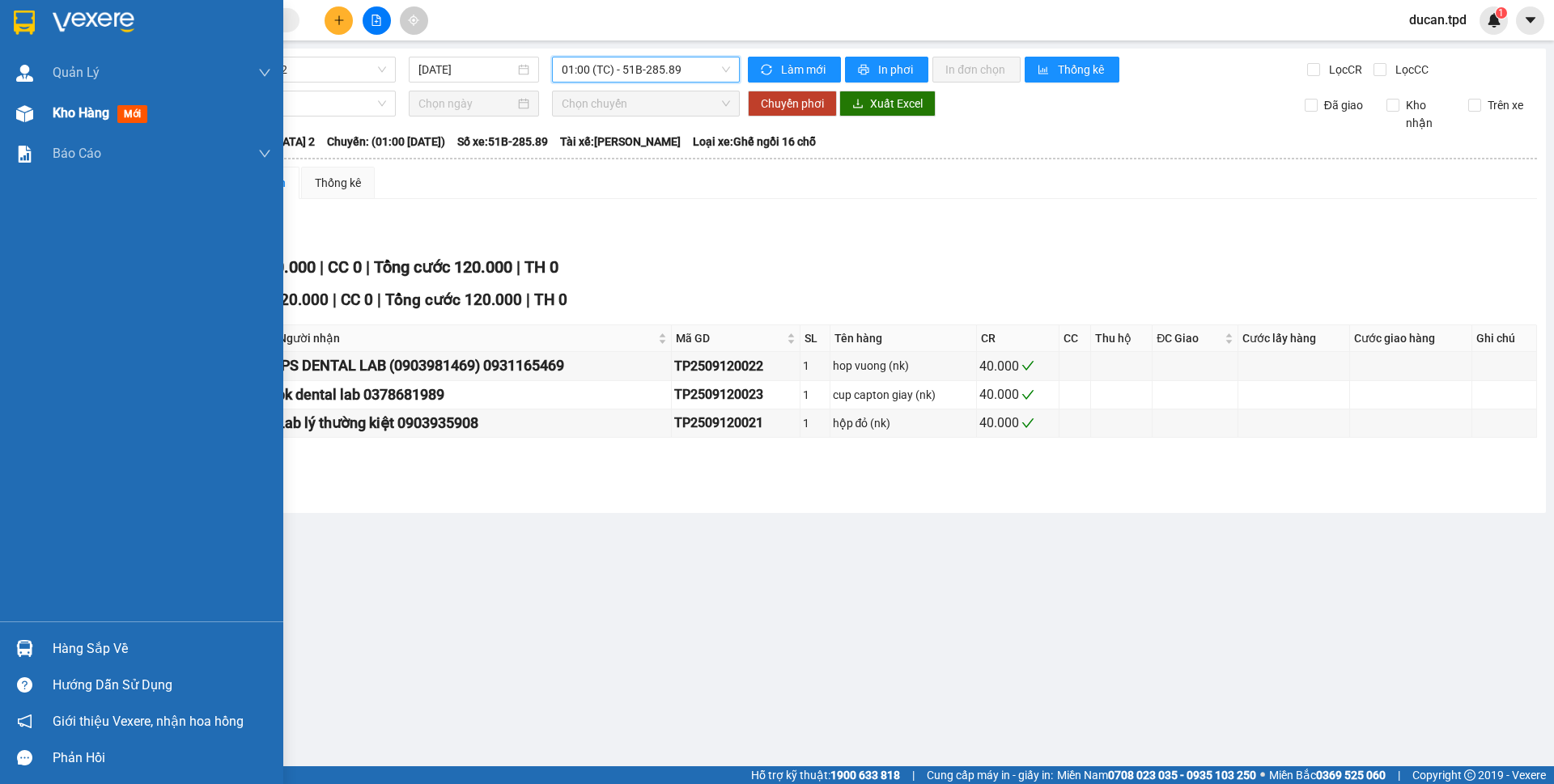
click at [83, 125] on div "Kho hàng mới" at bounding box center [162, 113] width 219 height 40
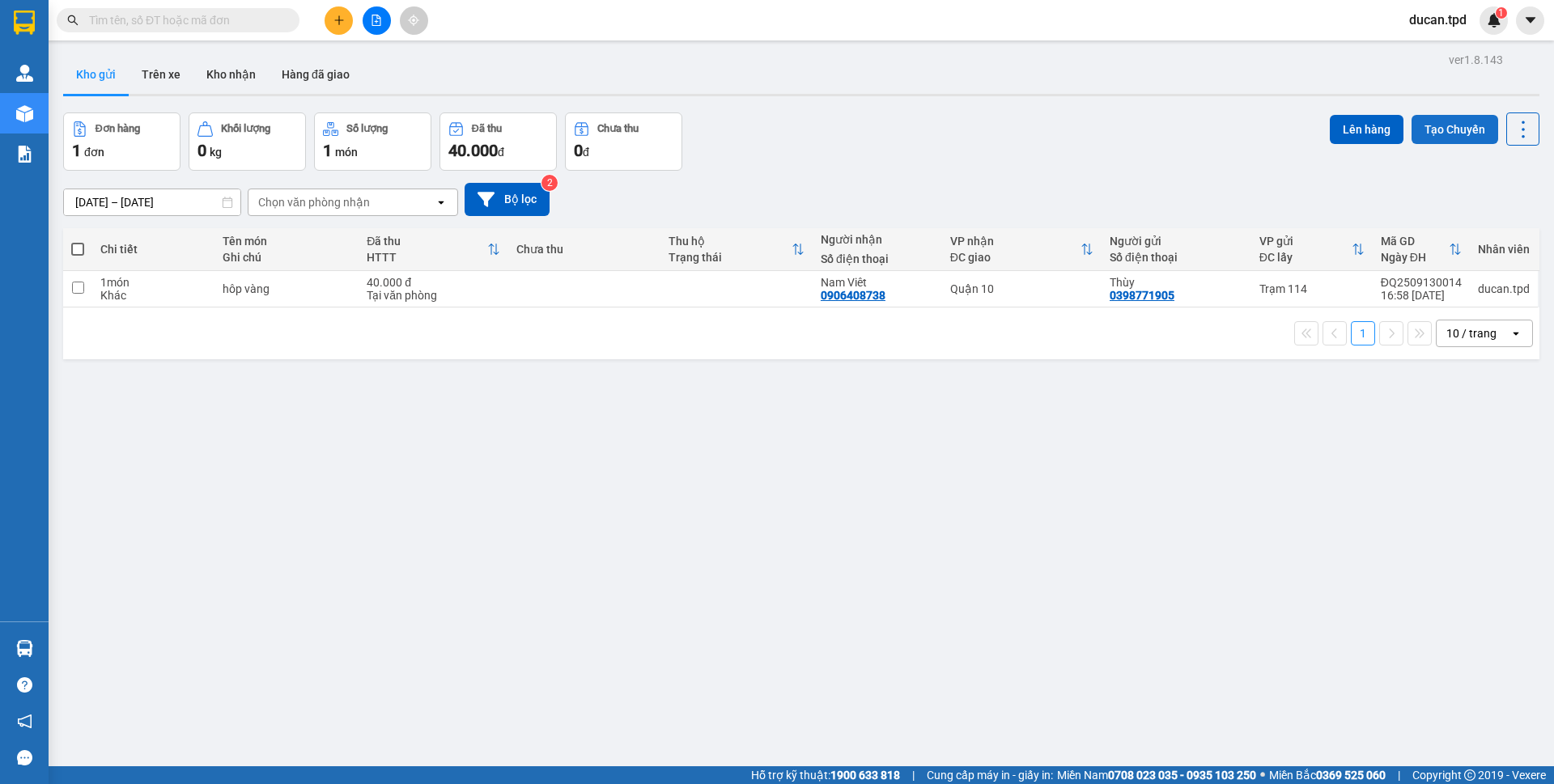
click at [1421, 127] on button "Tạo Chuyến" at bounding box center [1455, 129] width 87 height 29
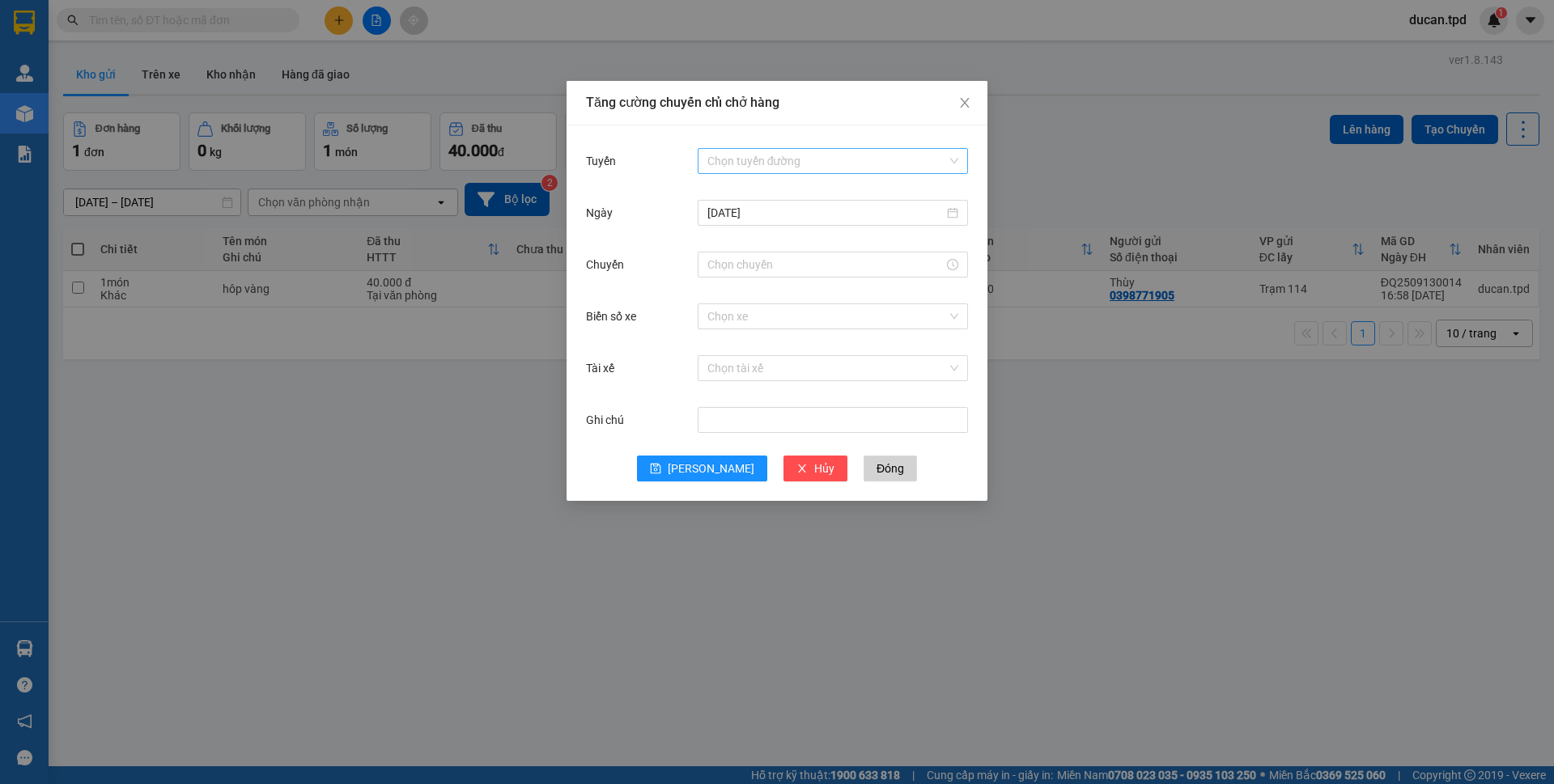
click at [775, 162] on input "Tuyến" at bounding box center [827, 161] width 239 height 24
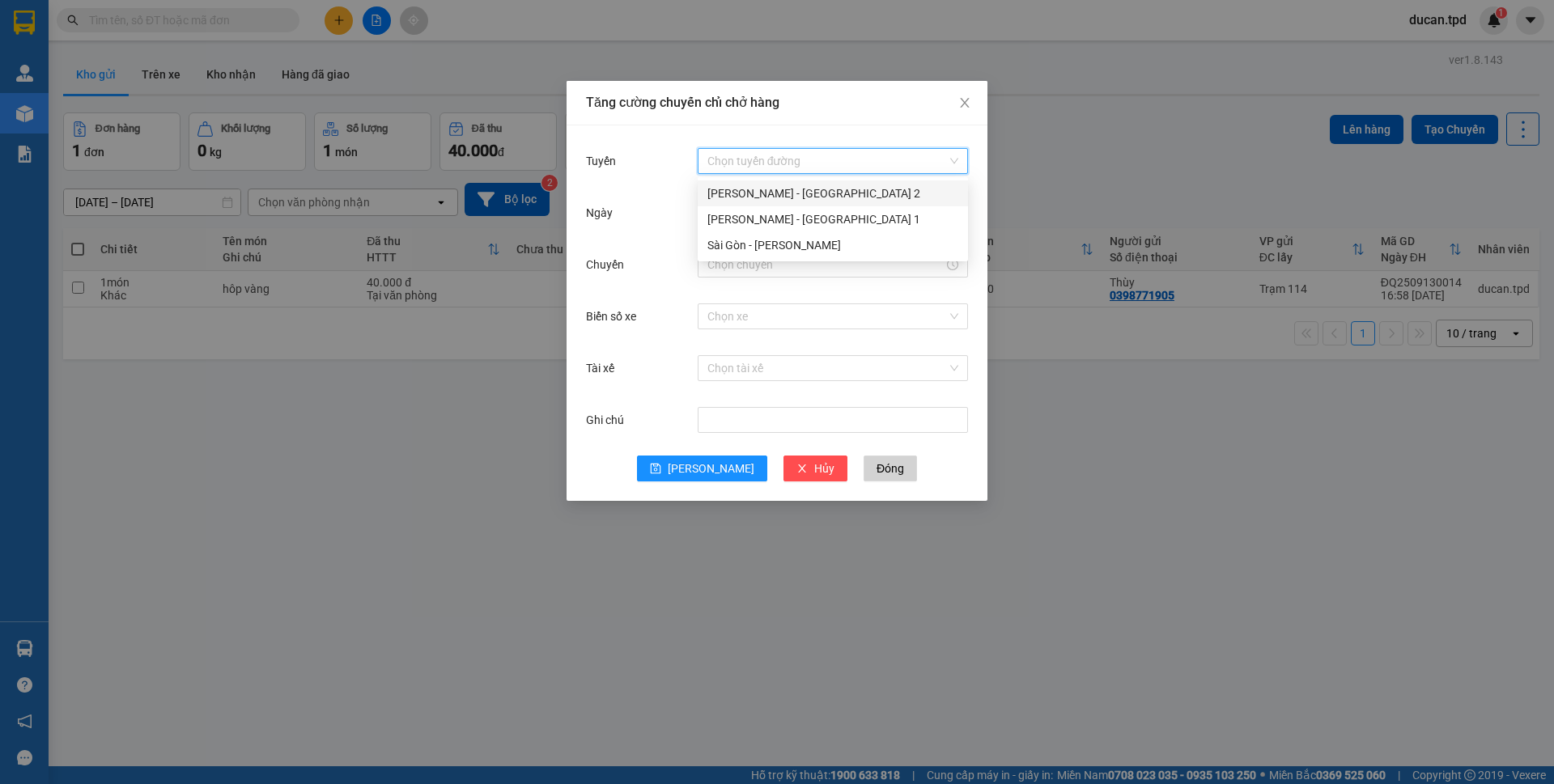
click at [773, 187] on div "[PERSON_NAME] - [GEOGRAPHIC_DATA] 2" at bounding box center [833, 194] width 251 height 18
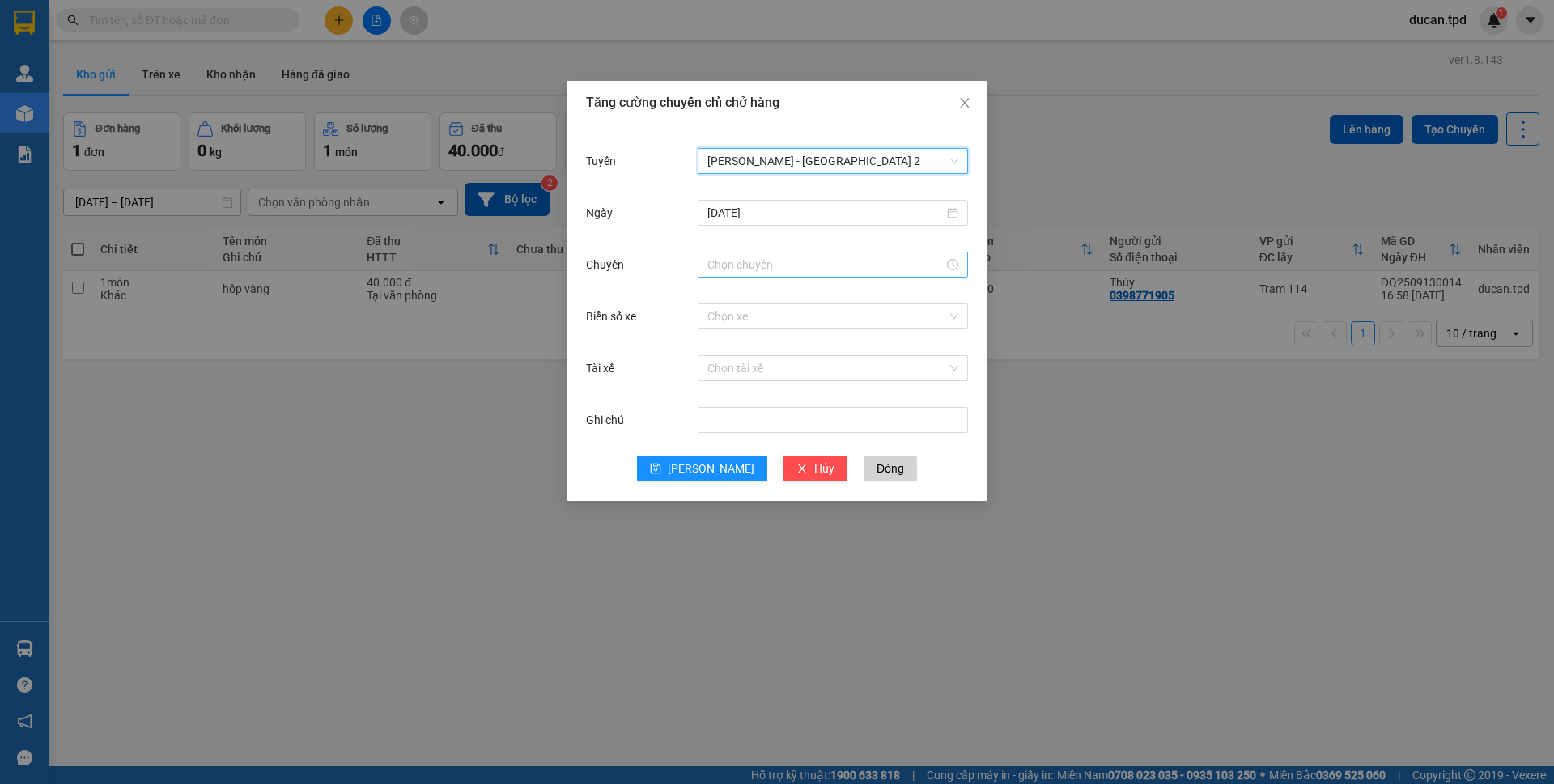
click at [737, 266] on input "Chuyến" at bounding box center [826, 265] width 237 height 18
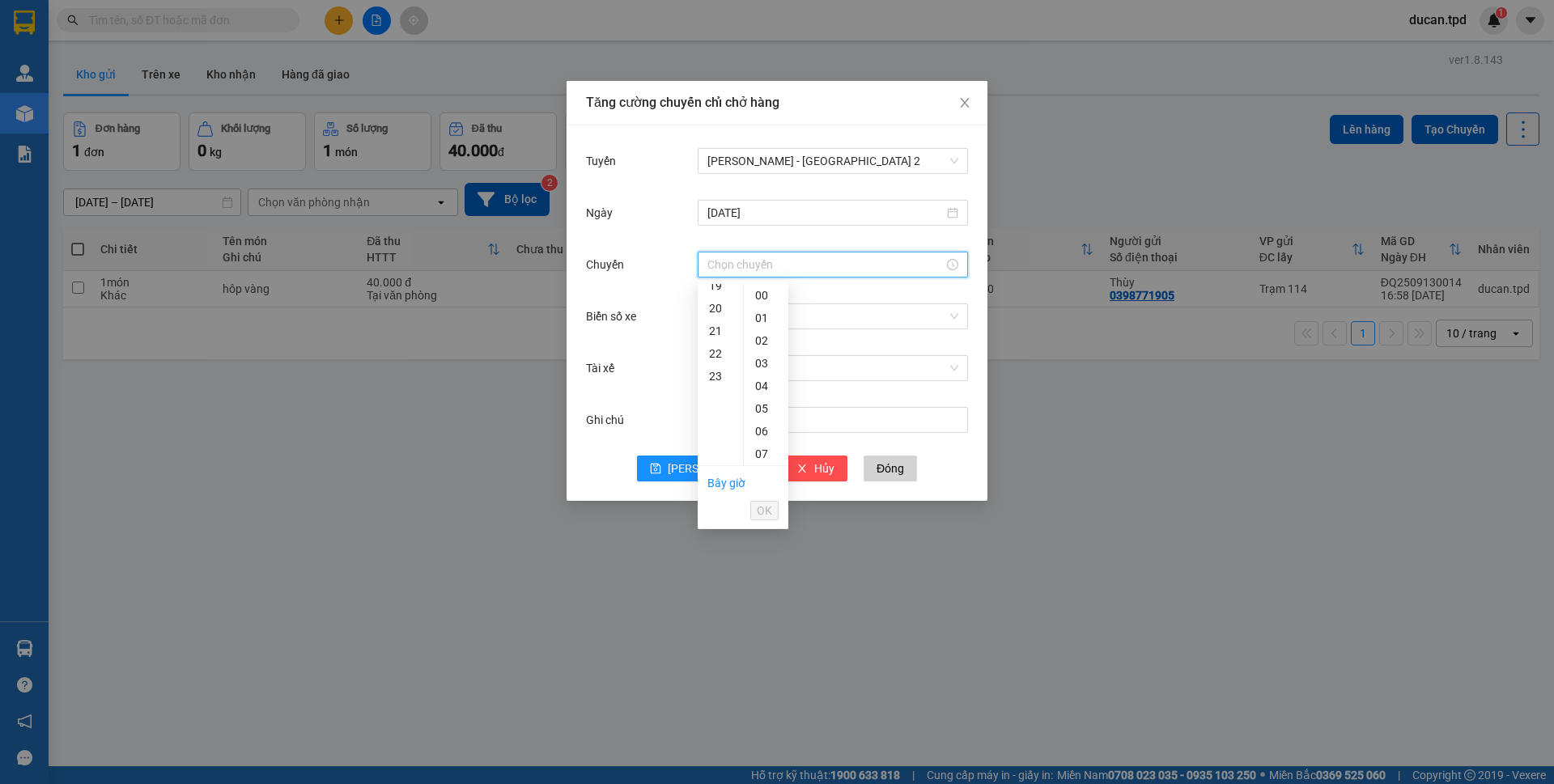
scroll to position [359, 0]
click at [717, 325] on div "17" at bounding box center [720, 321] width 45 height 22
click at [761, 323] on div "01" at bounding box center [766, 317] width 45 height 22
type input "17:01"
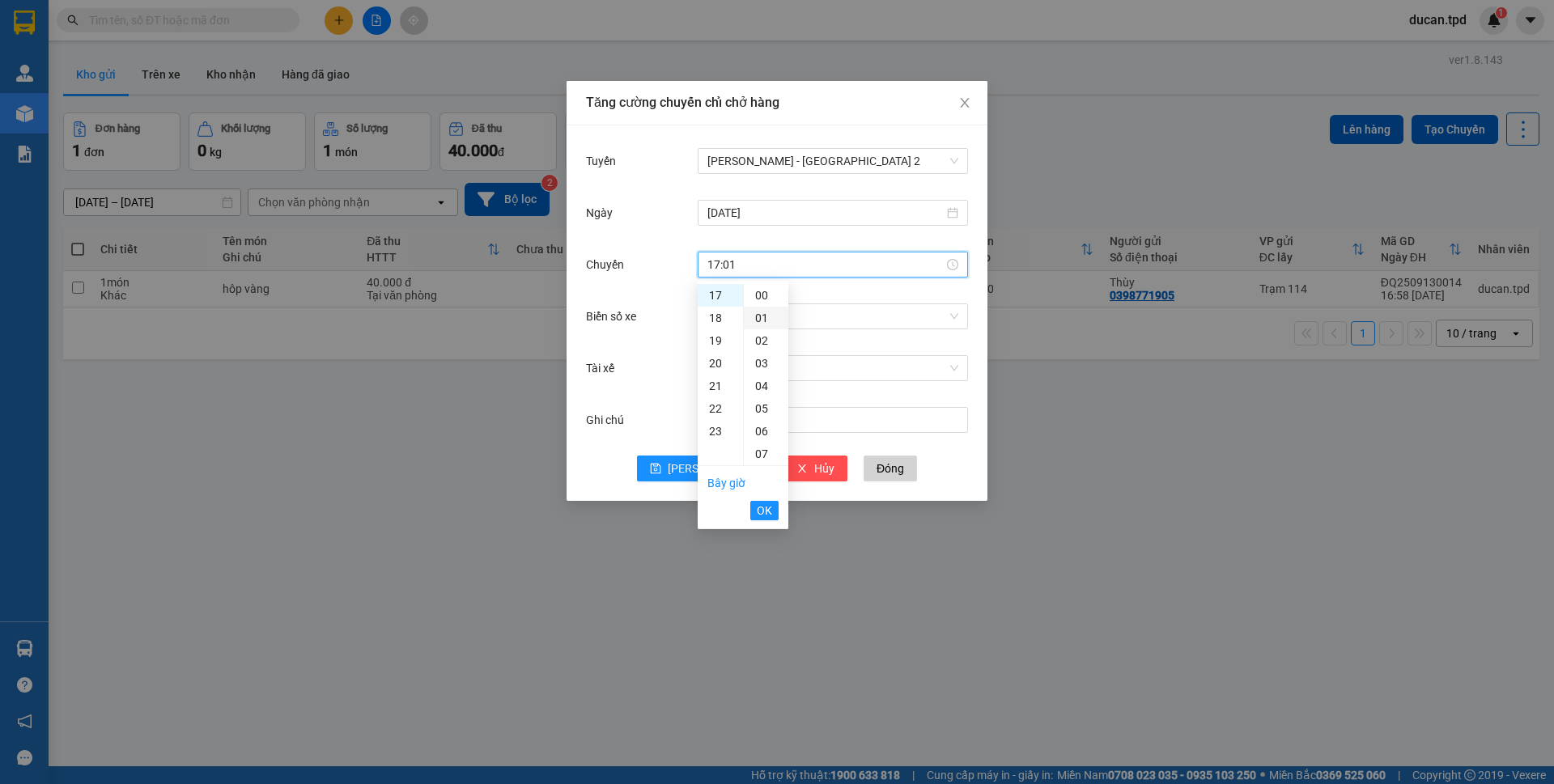
scroll to position [22, 0]
click at [757, 505] on span "OK" at bounding box center [765, 510] width 16 height 18
click at [739, 328] on div "Chọn xe" at bounding box center [833, 316] width 271 height 26
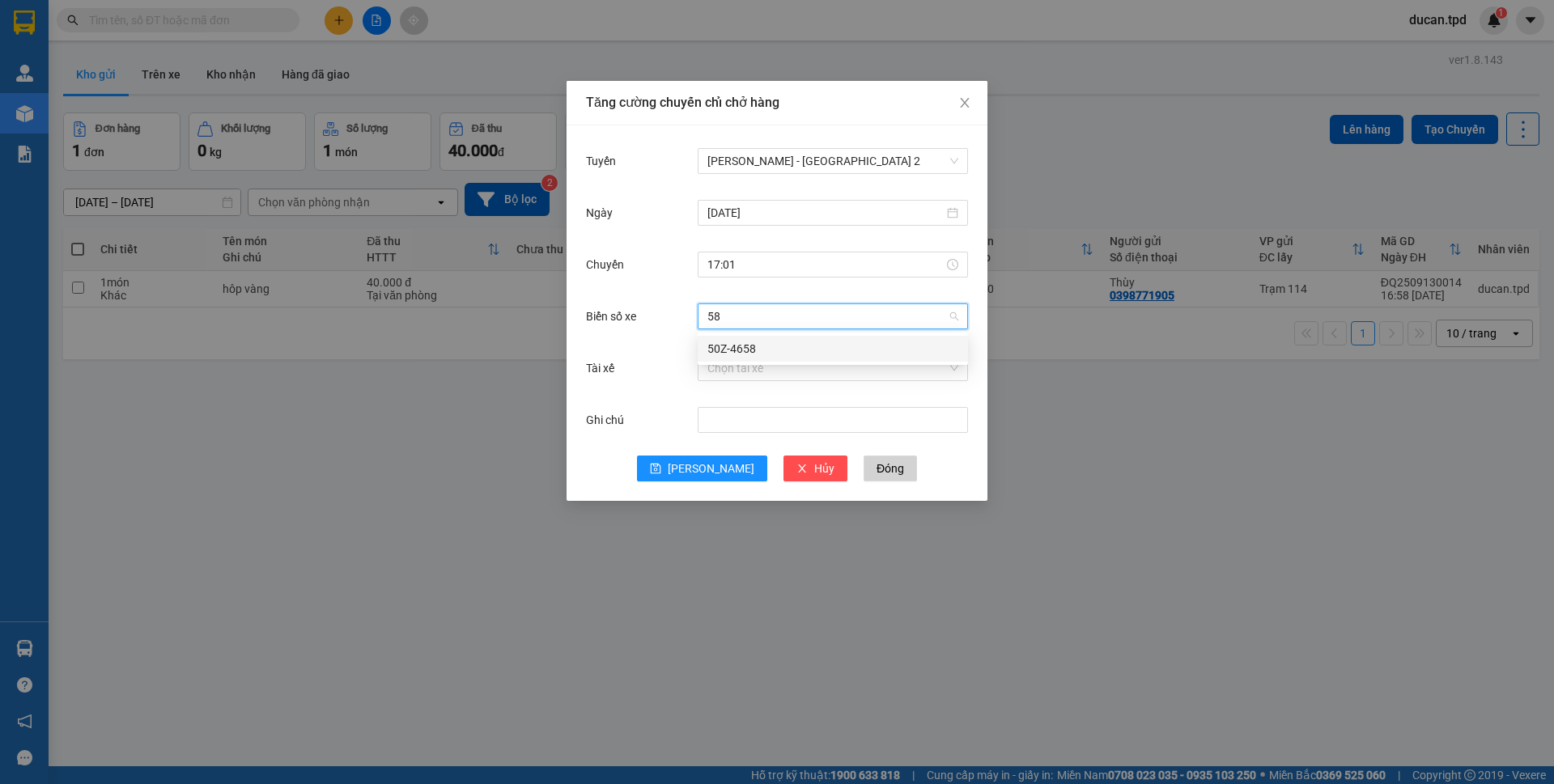
type input "5"
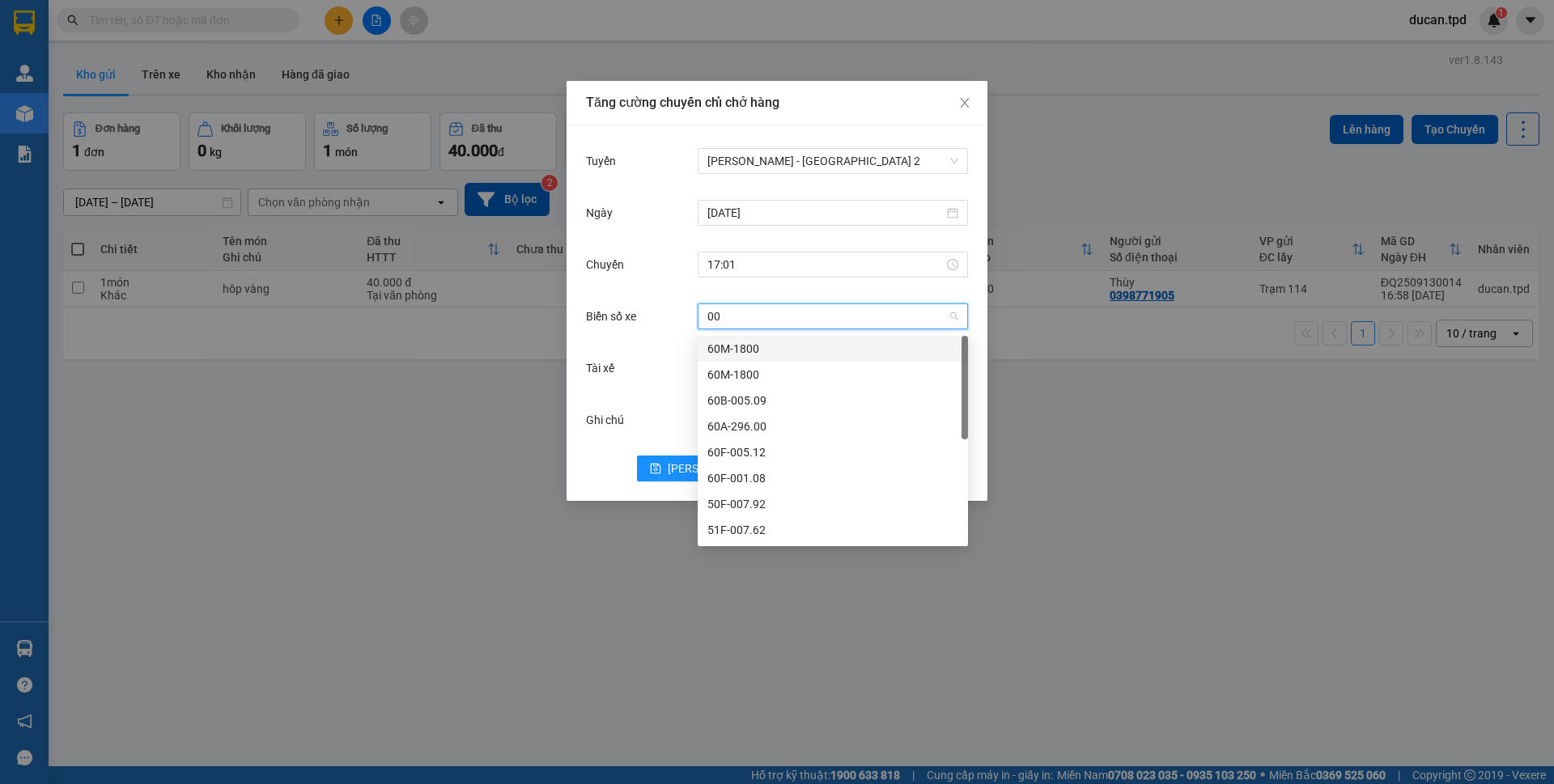
type input "005"
click at [735, 452] on div "60F-005.82" at bounding box center [833, 453] width 251 height 18
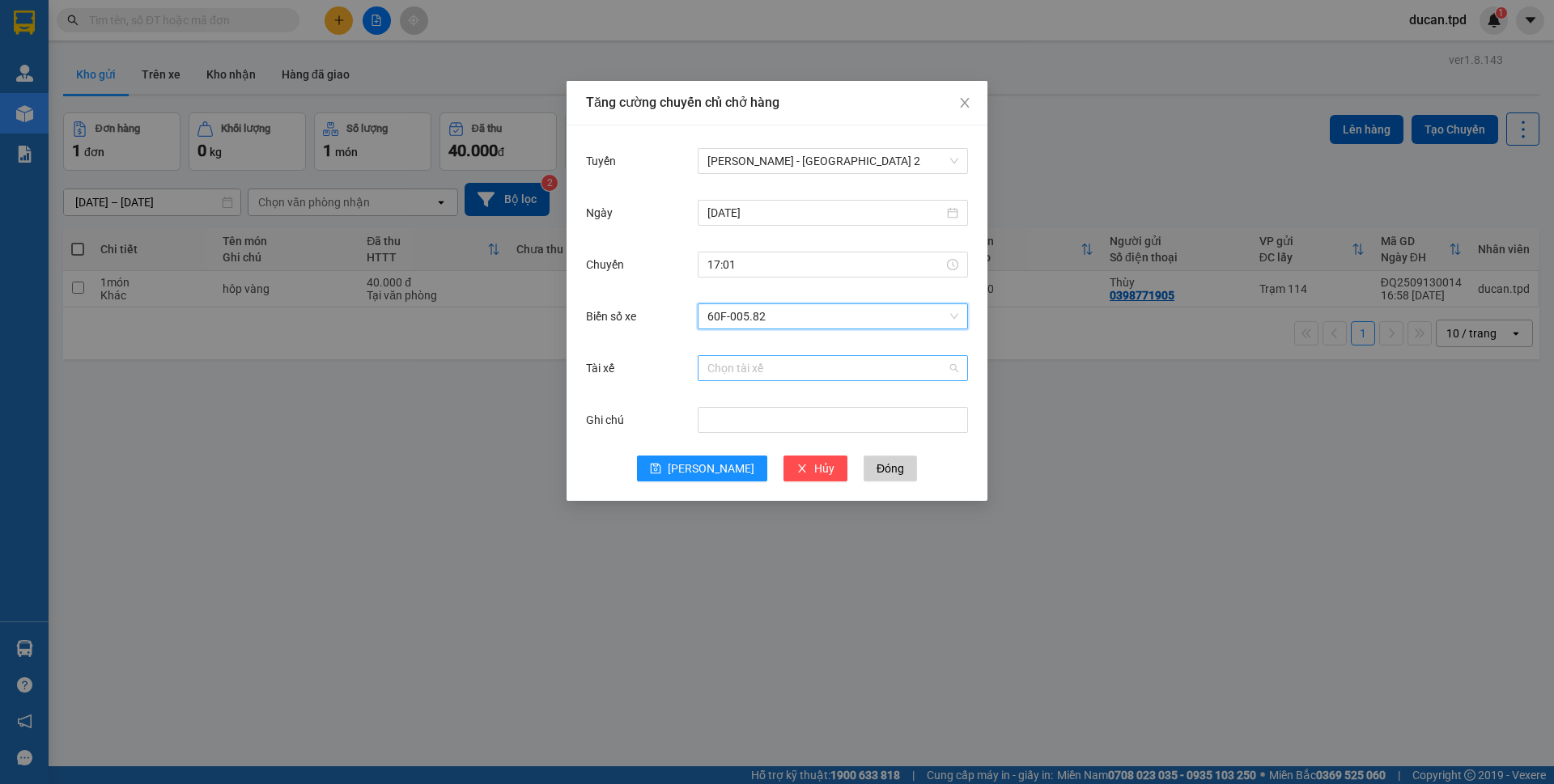
click at [738, 363] on input "Tài xế" at bounding box center [827, 368] width 239 height 24
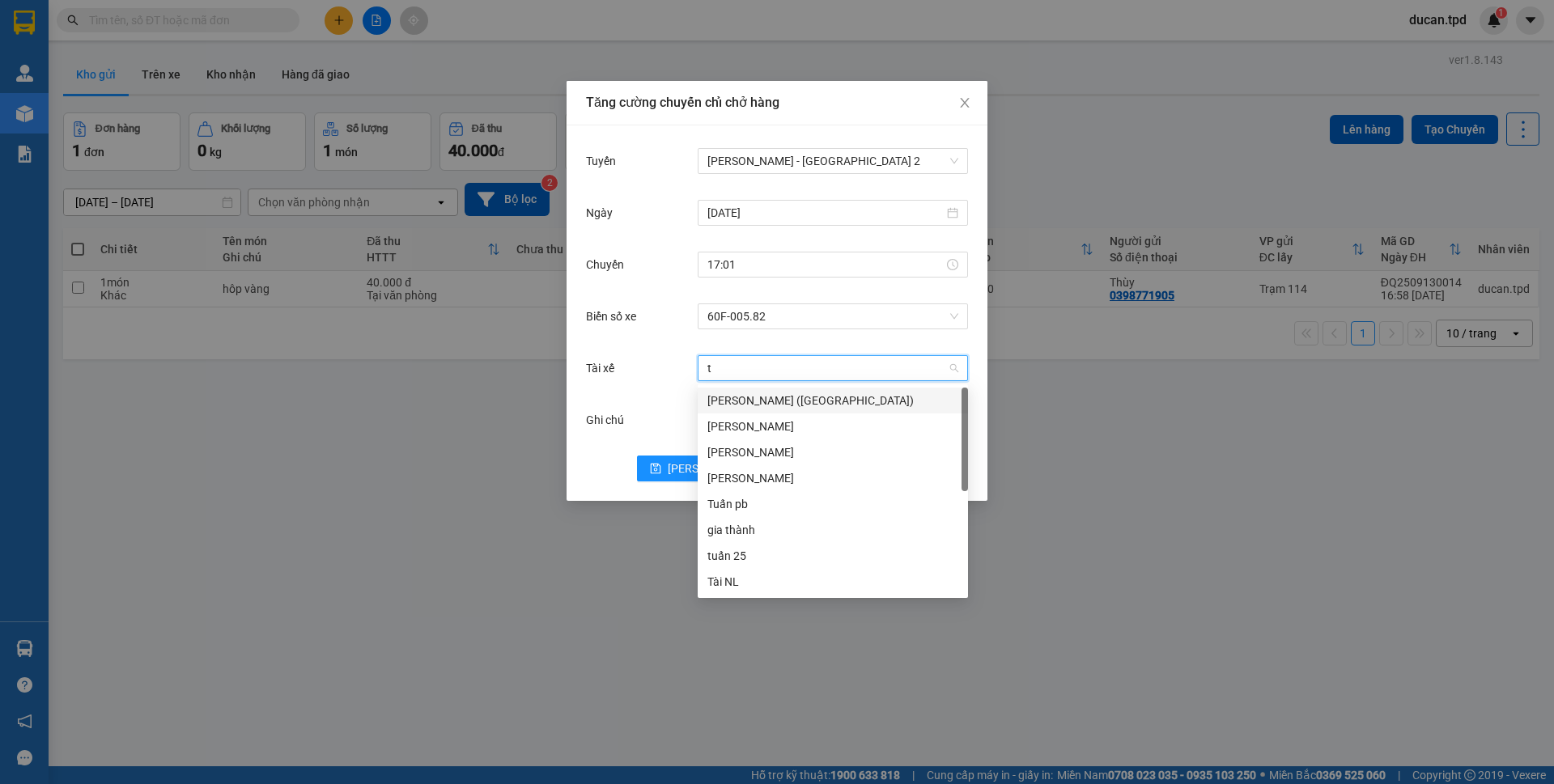
type input "tu"
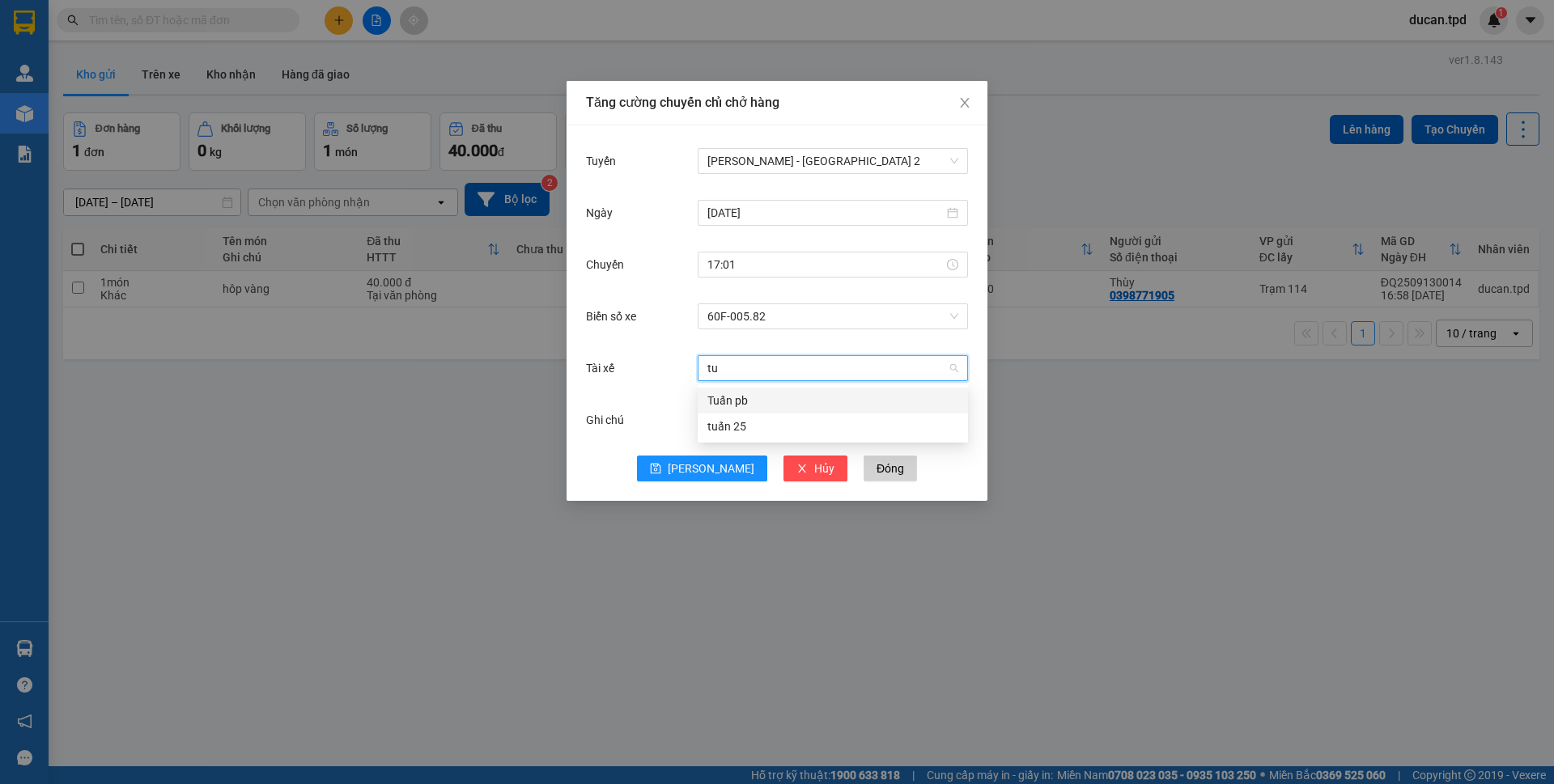
click at [772, 408] on div "Tuấn pb" at bounding box center [833, 401] width 251 height 18
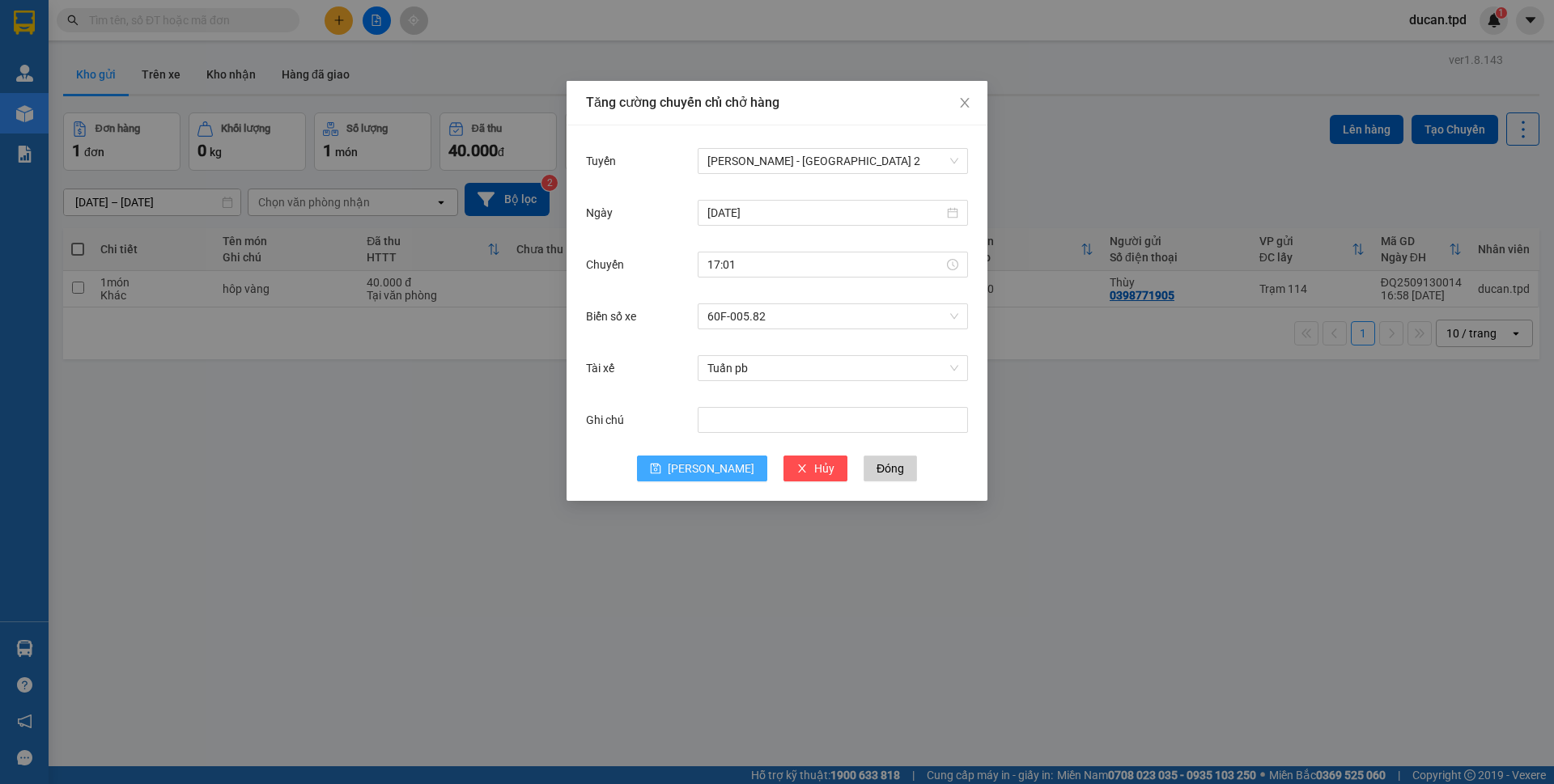
click at [681, 475] on button "[PERSON_NAME]" at bounding box center [702, 468] width 130 height 26
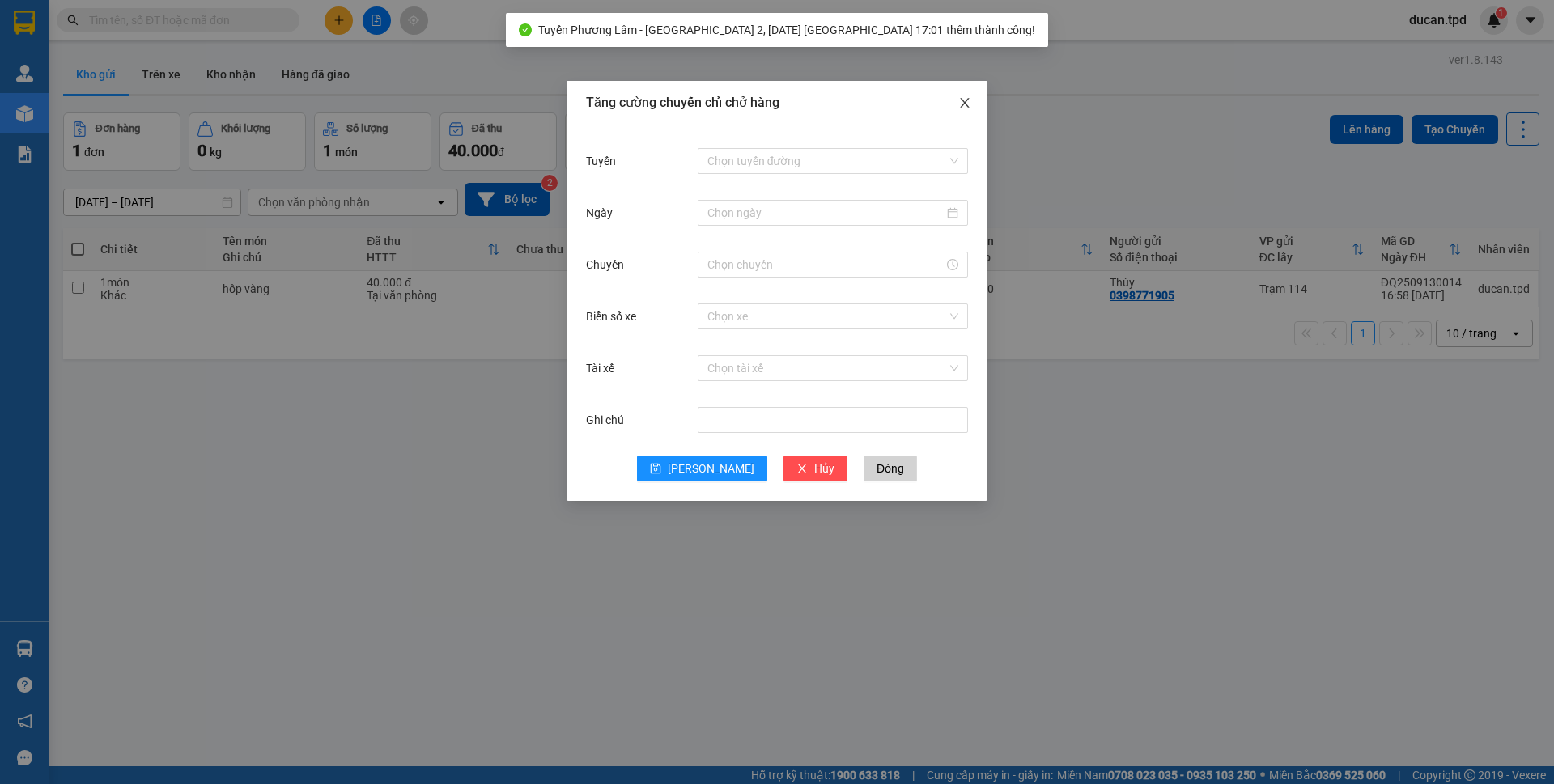
click at [969, 99] on icon "close" at bounding box center [965, 103] width 13 height 13
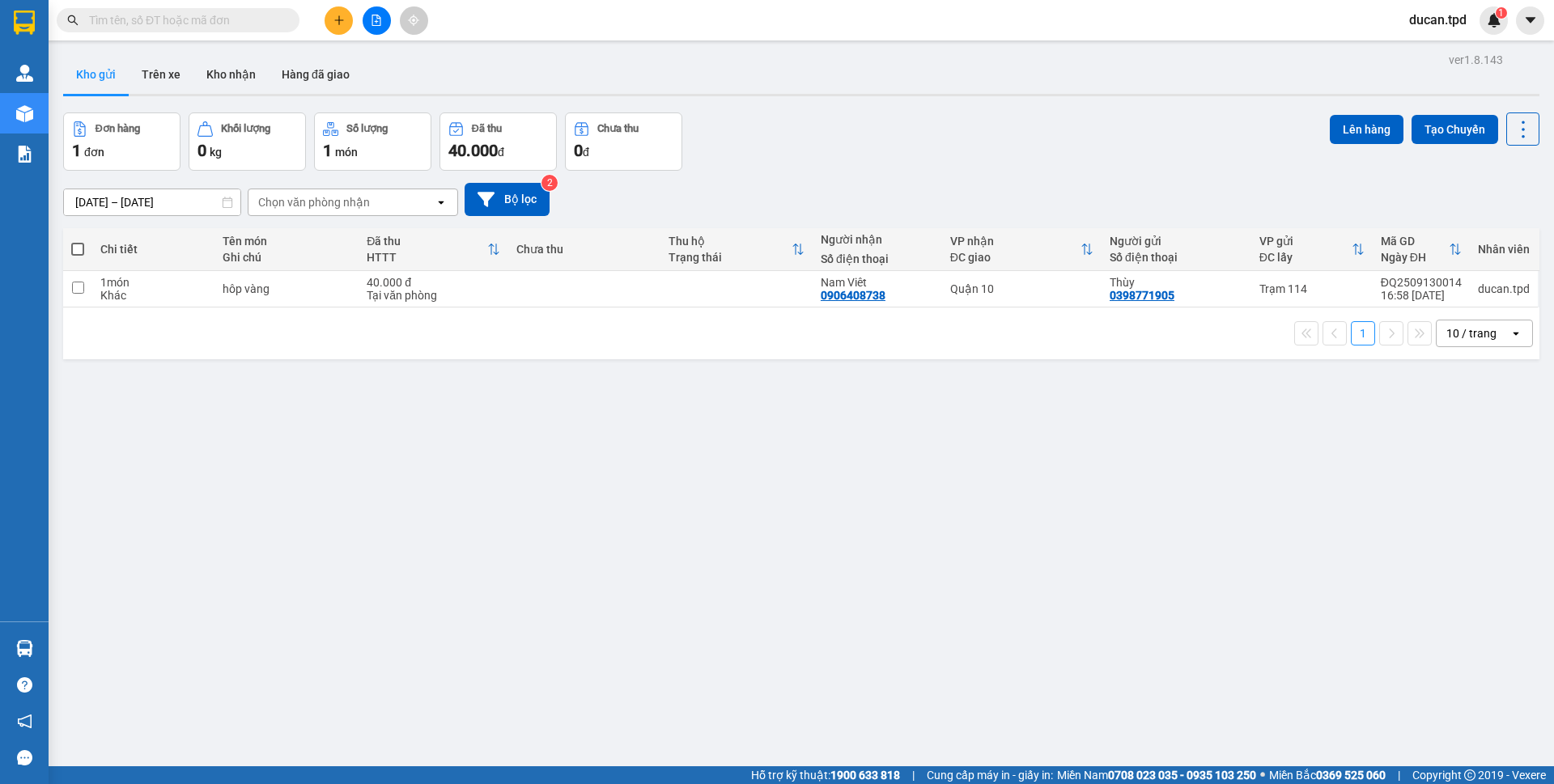
click at [1412, 115] on button "Tạo Chuyến" at bounding box center [1455, 129] width 87 height 29
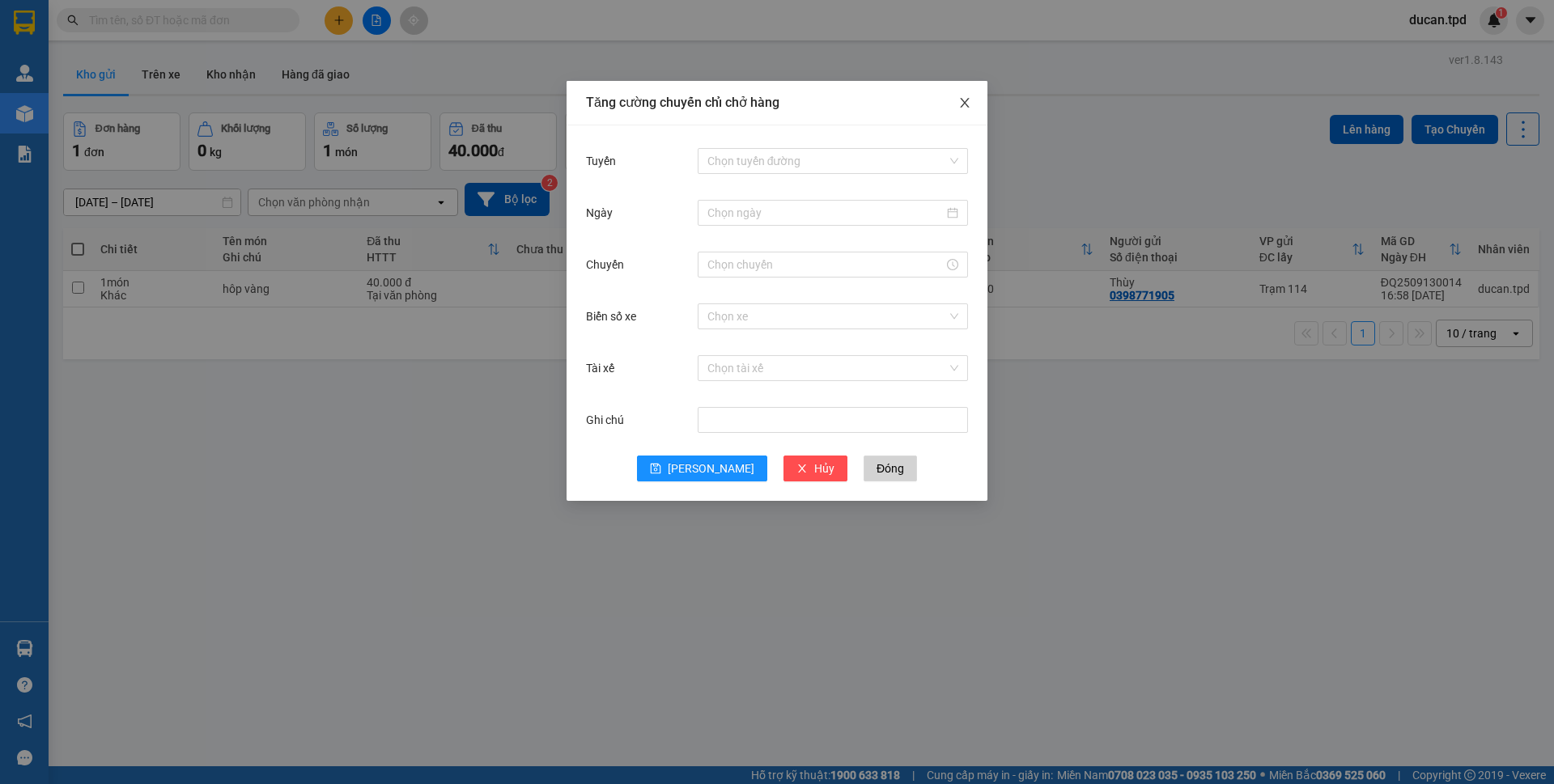
click at [968, 105] on icon "close" at bounding box center [965, 103] width 13 height 13
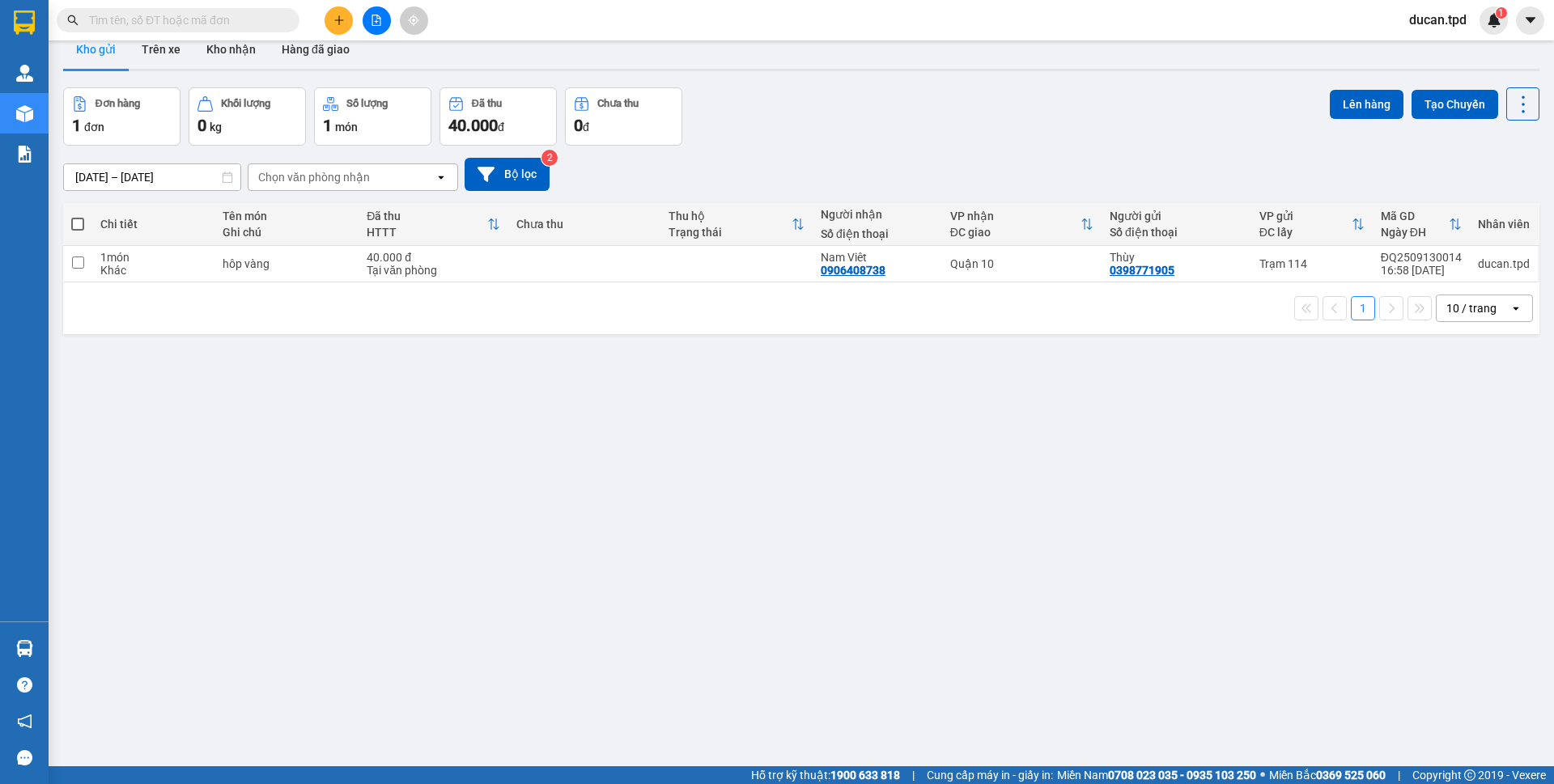
scroll to position [0, 0]
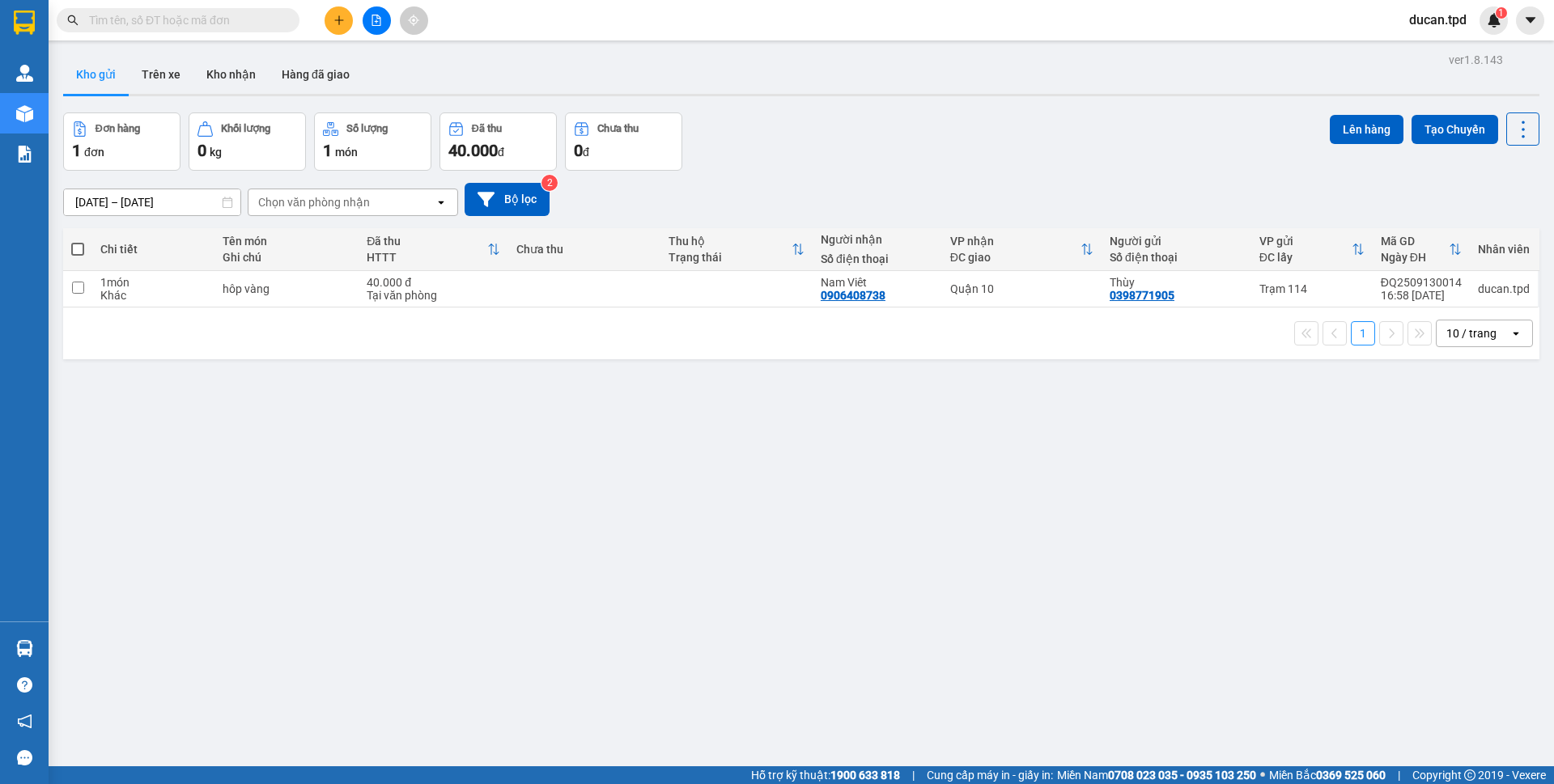
click at [72, 251] on span at bounding box center [78, 249] width 13 height 13
click at [78, 241] on input "checkbox" at bounding box center [78, 241] width 0 height 0
checkbox input "true"
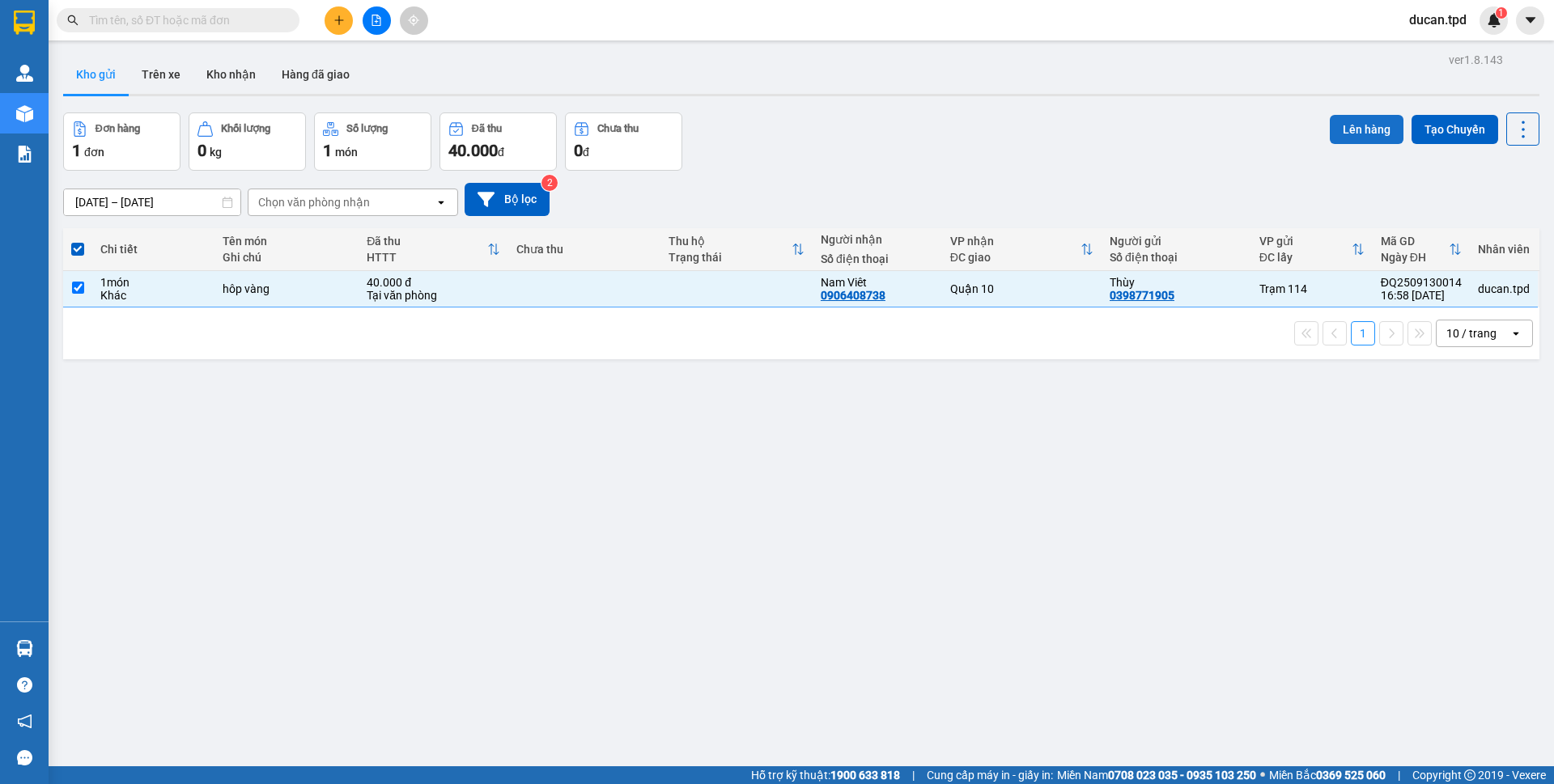
click at [1334, 135] on button "Lên hàng" at bounding box center [1366, 129] width 73 height 29
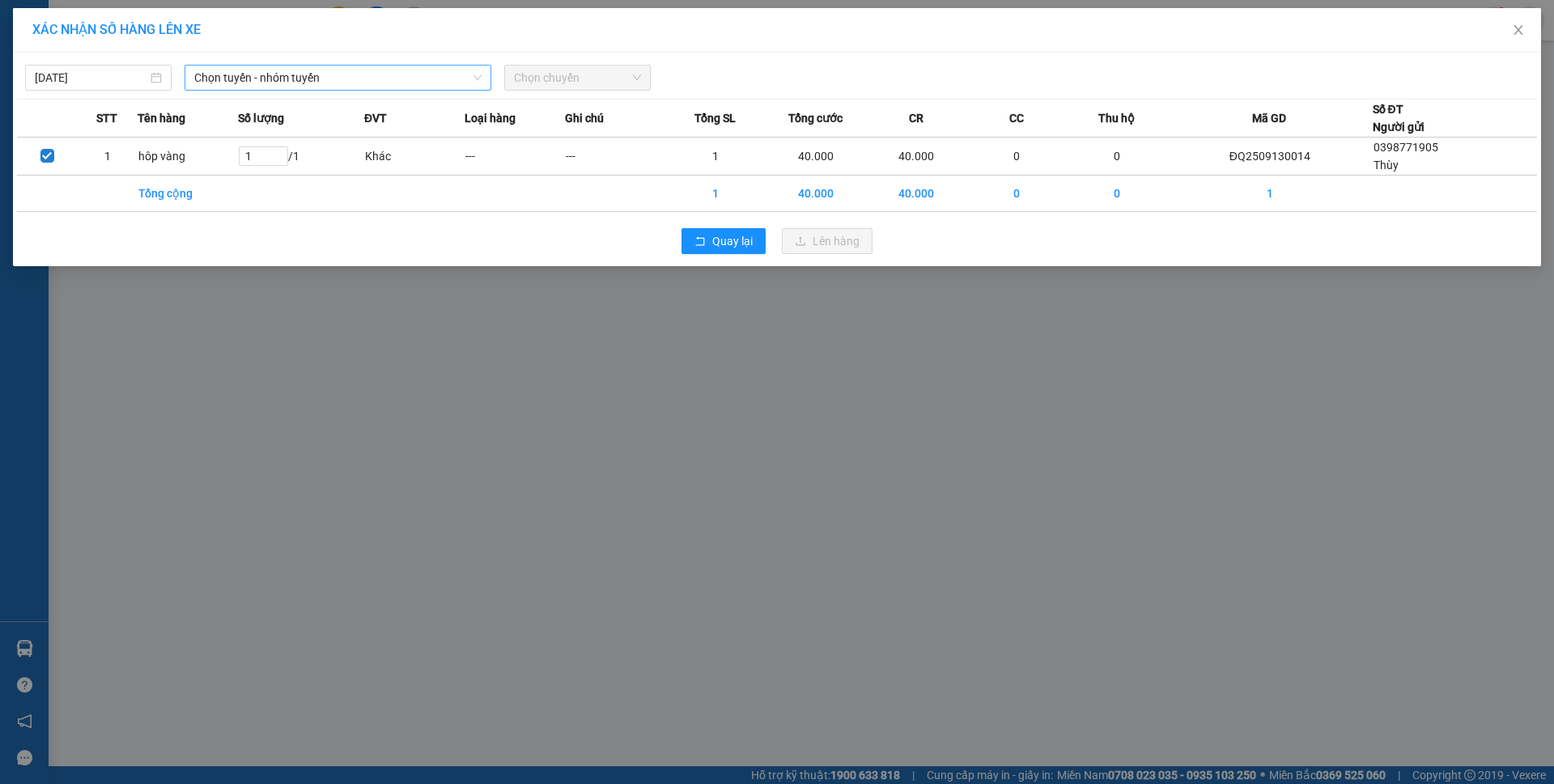
click at [263, 82] on span "Chọn tuyến - nhóm tuyến" at bounding box center [338, 77] width 287 height 24
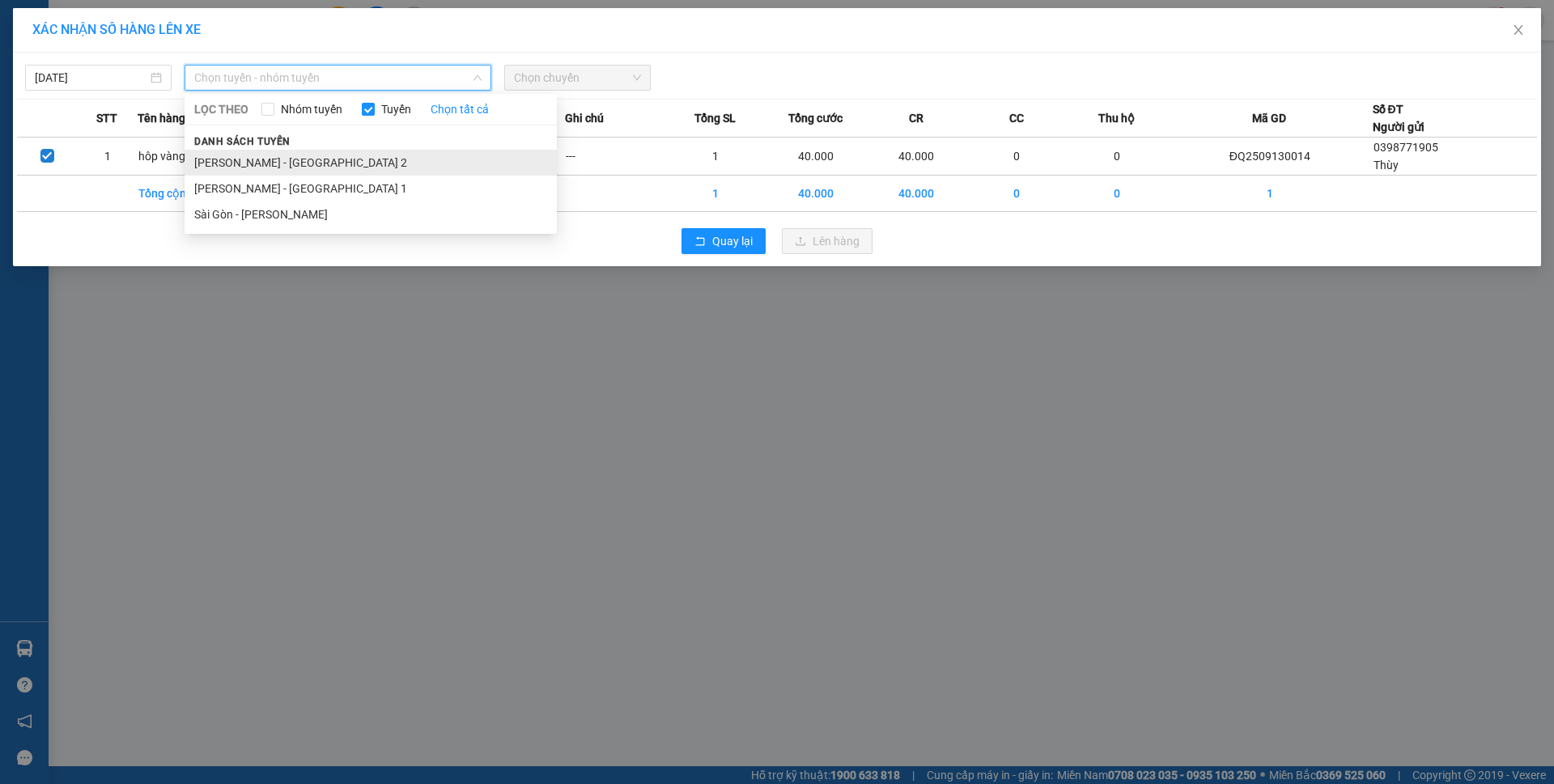
click at [268, 167] on li "[PERSON_NAME] - [GEOGRAPHIC_DATA] 2" at bounding box center [370, 162] width 372 height 26
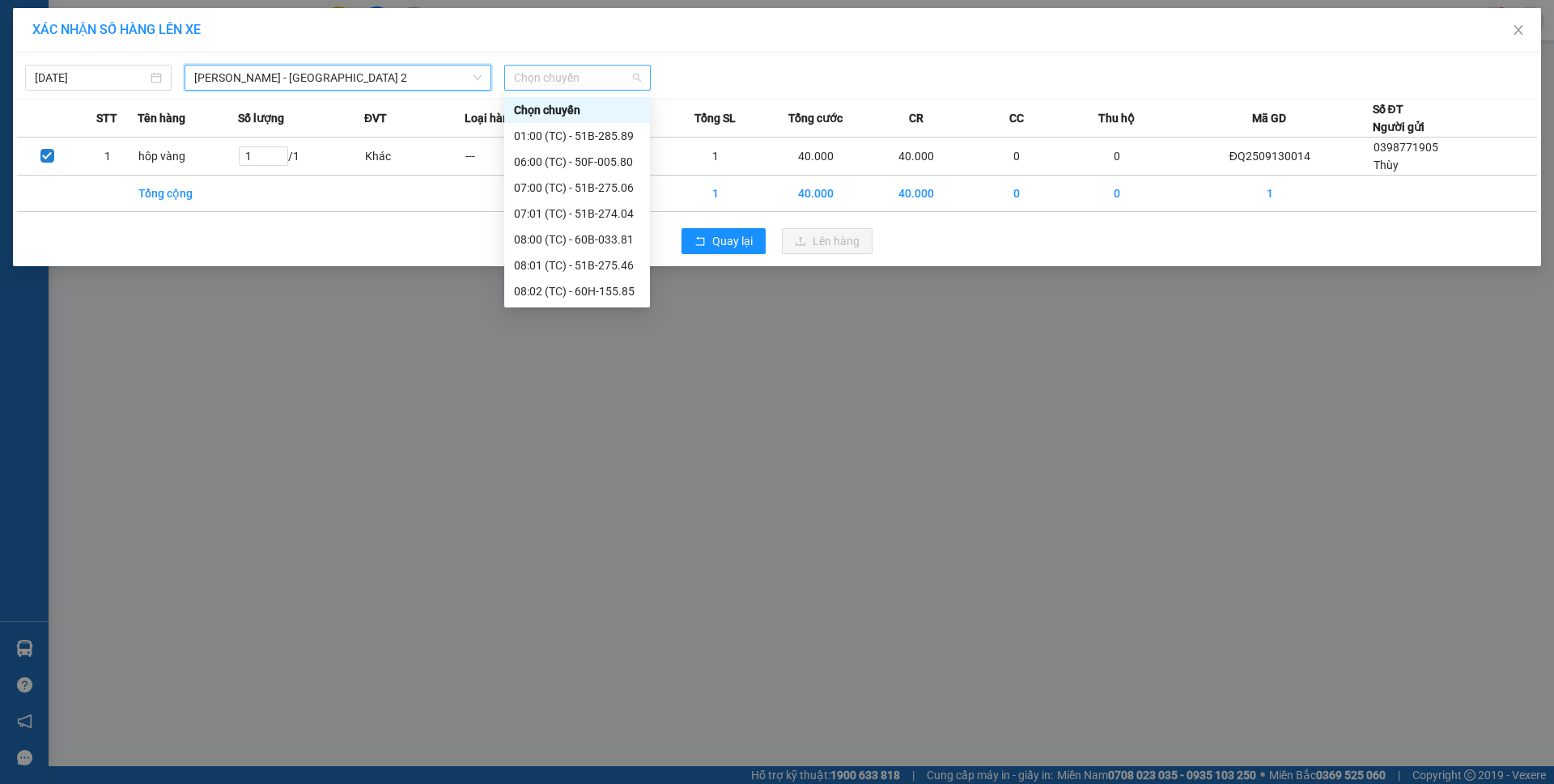
click at [629, 79] on span "Chọn chuyến" at bounding box center [577, 77] width 127 height 24
click at [587, 290] on div "17:01 (TC) - 60F-005.82" at bounding box center [577, 292] width 126 height 18
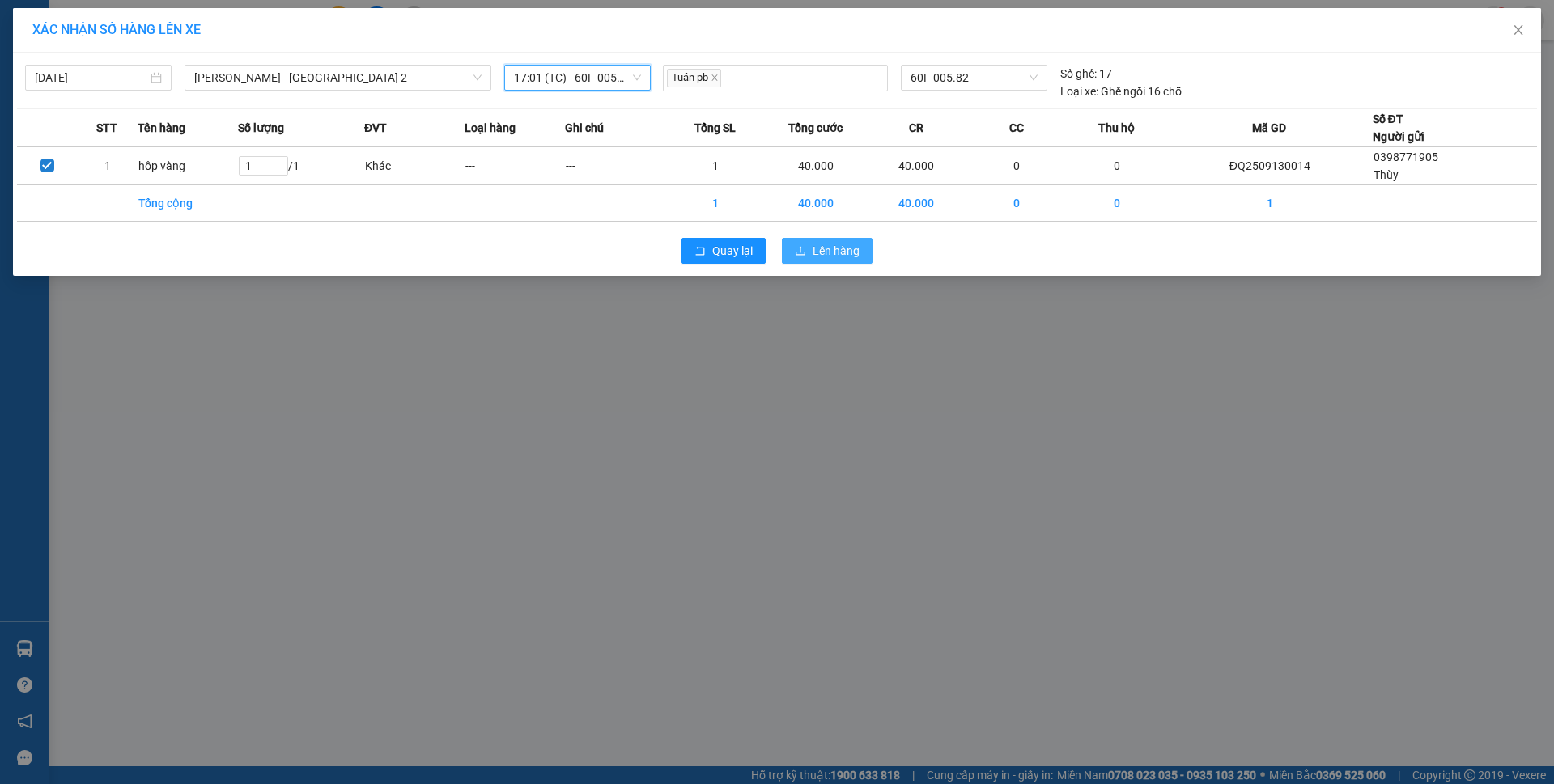
click at [813, 253] on span "Lên hàng" at bounding box center [836, 251] width 47 height 18
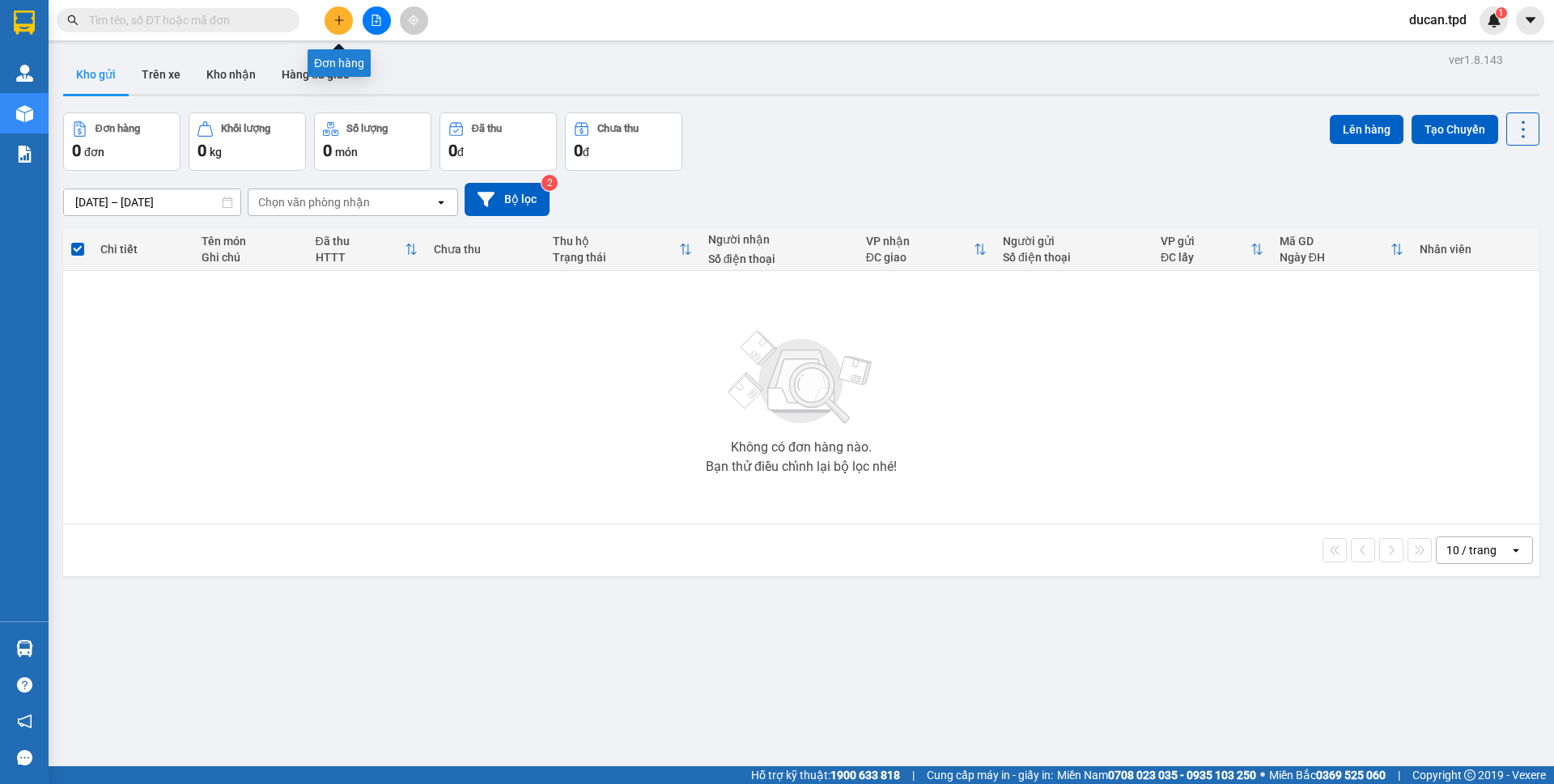
click at [342, 23] on icon "plus" at bounding box center [339, 21] width 12 height 12
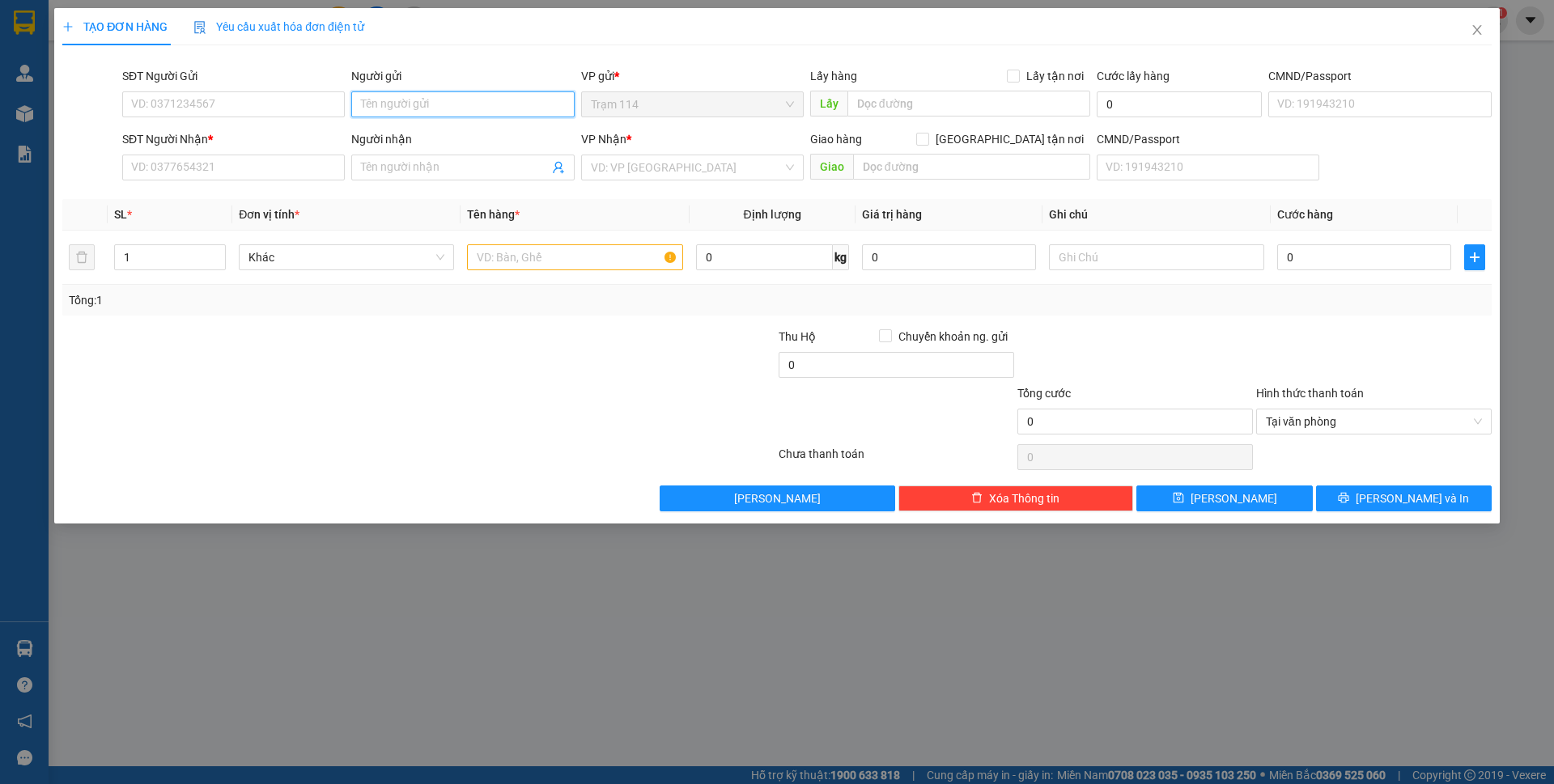
click at [477, 110] on input "Người gửi" at bounding box center [463, 104] width 223 height 26
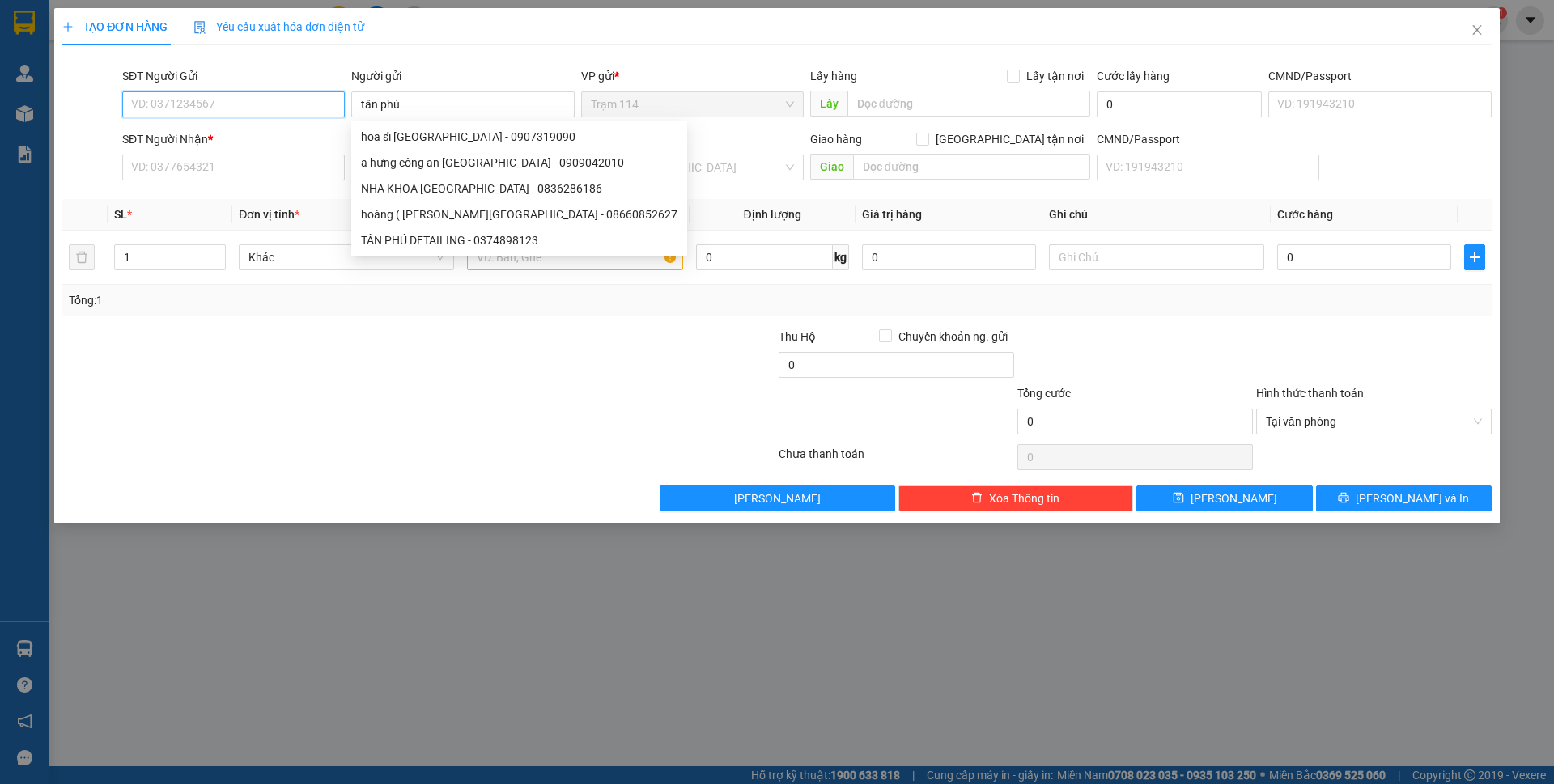
click at [184, 99] on input "SĐT Người Gửi" at bounding box center [233, 104] width 223 height 26
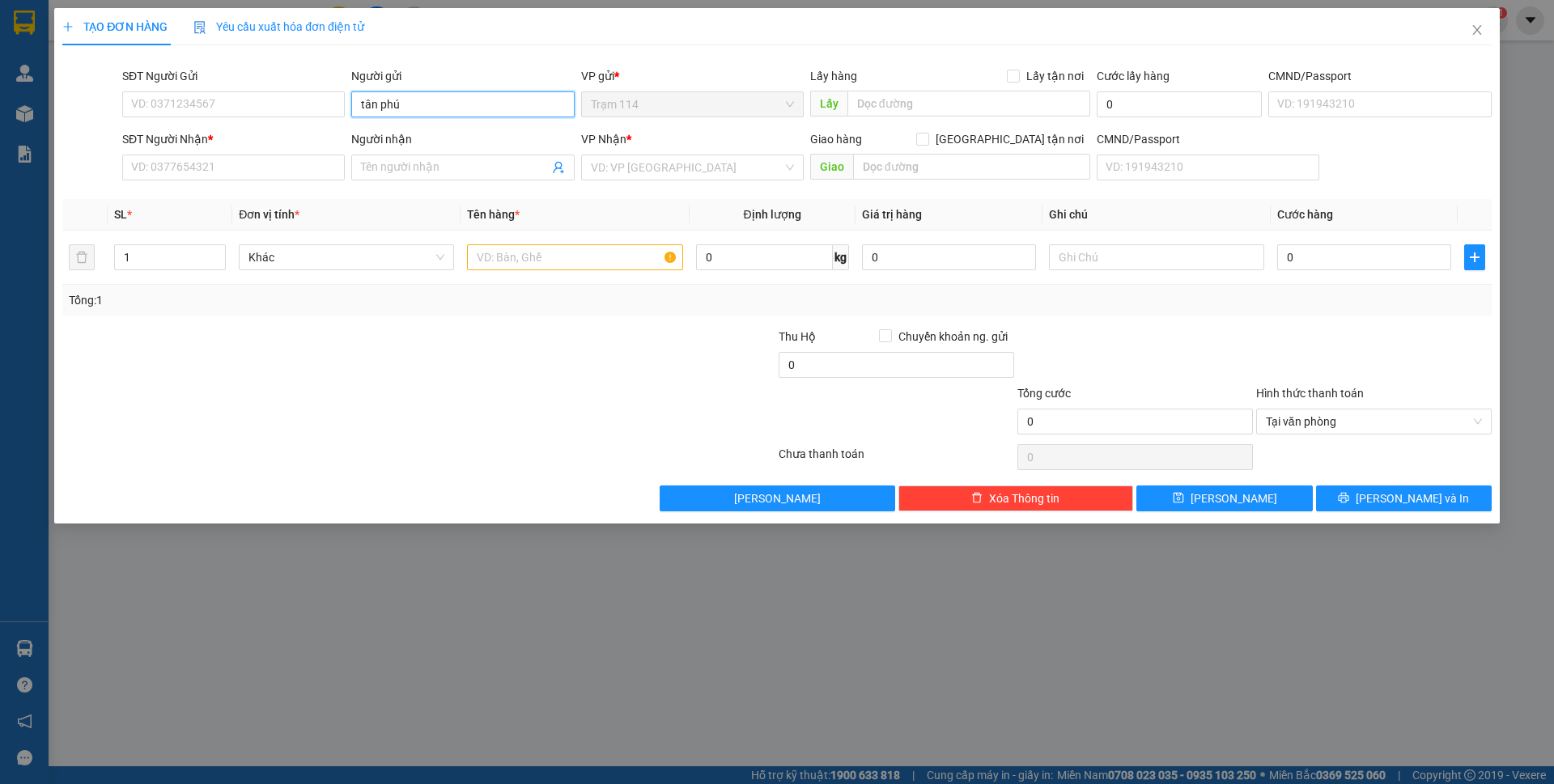
click at [360, 110] on input "tân phú" at bounding box center [463, 104] width 223 height 26
type input "gara tân phú"
click at [272, 104] on input "SĐT Người Gửi" at bounding box center [233, 104] width 223 height 26
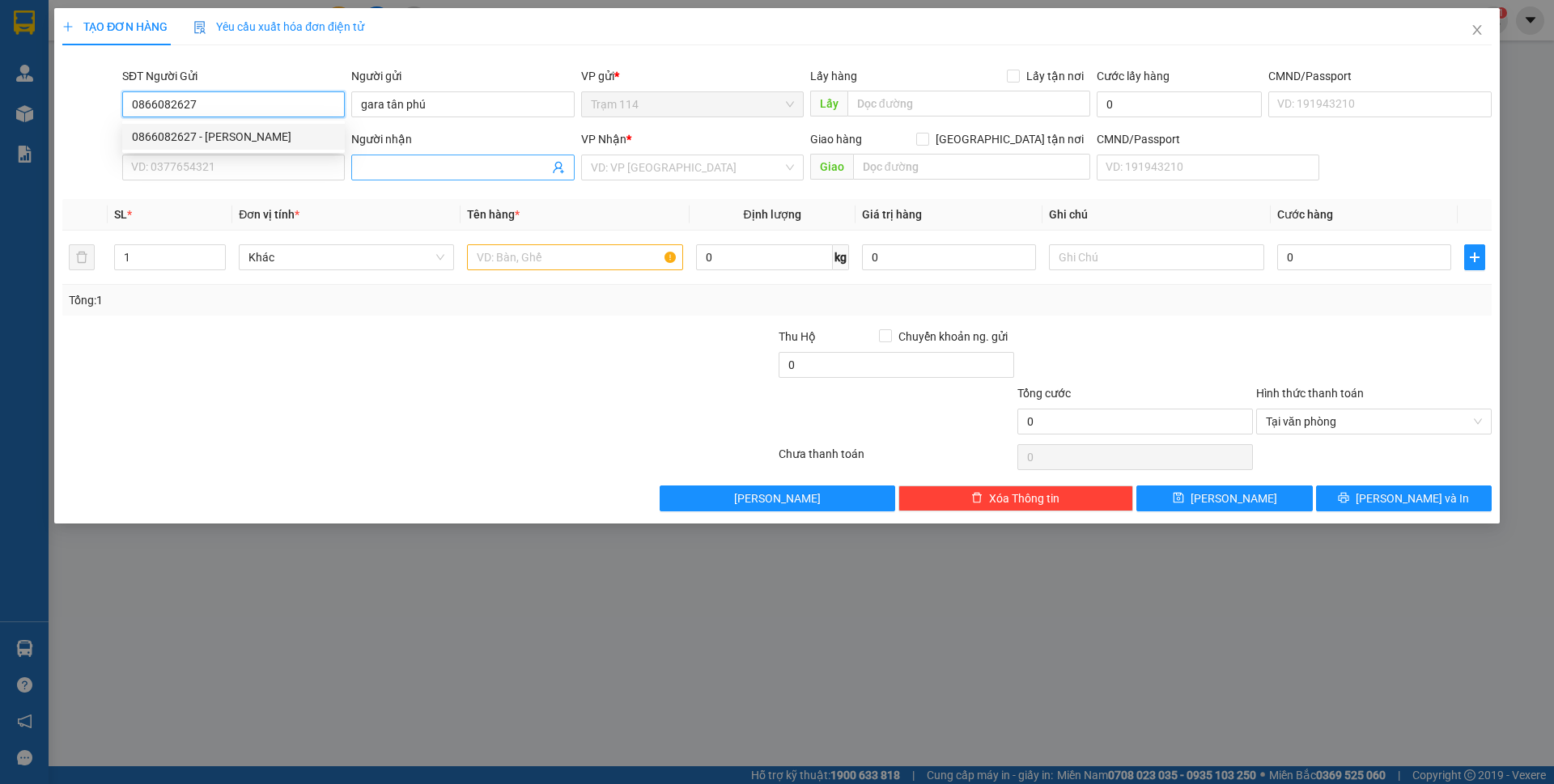
type input "0866082627"
click at [432, 178] on span at bounding box center [463, 167] width 223 height 26
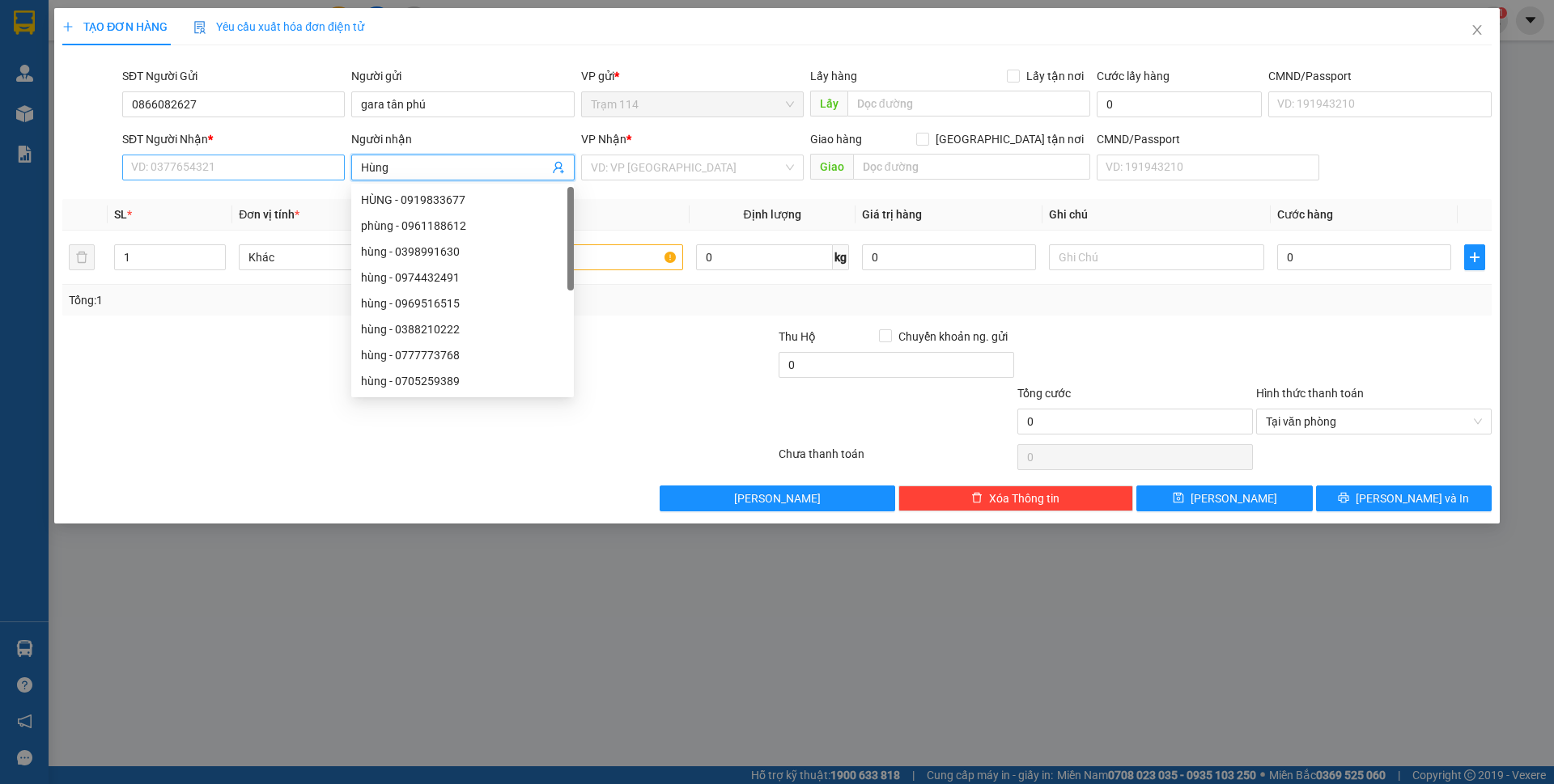
type input "Hùng"
click at [300, 168] on input "SĐT Người Nhận *" at bounding box center [233, 167] width 223 height 26
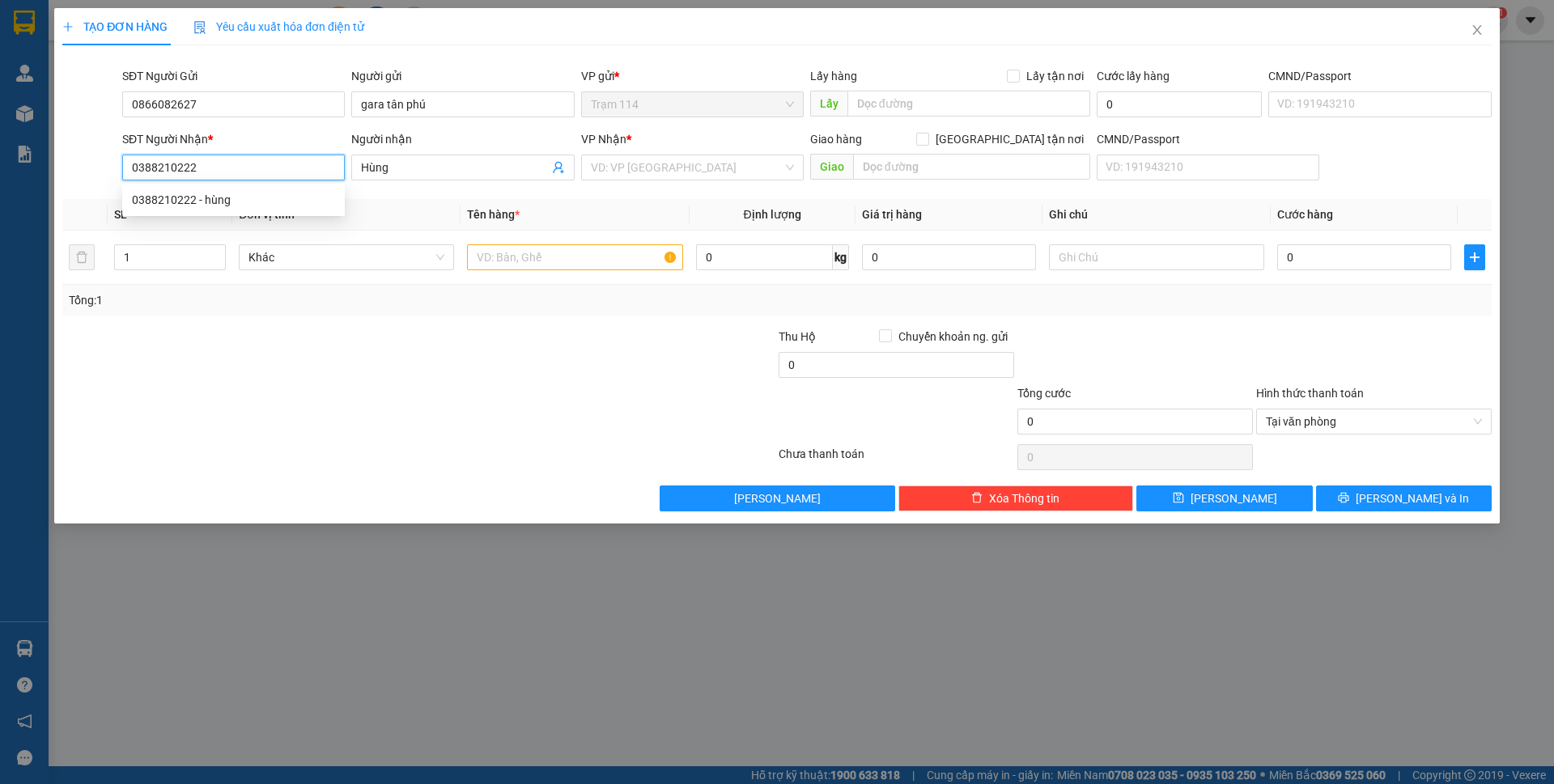
type input "0388210222"
click at [643, 229] on th "Tên hàng *" at bounding box center [574, 214] width 228 height 31
click at [530, 256] on input "text" at bounding box center [574, 256] width 215 height 26
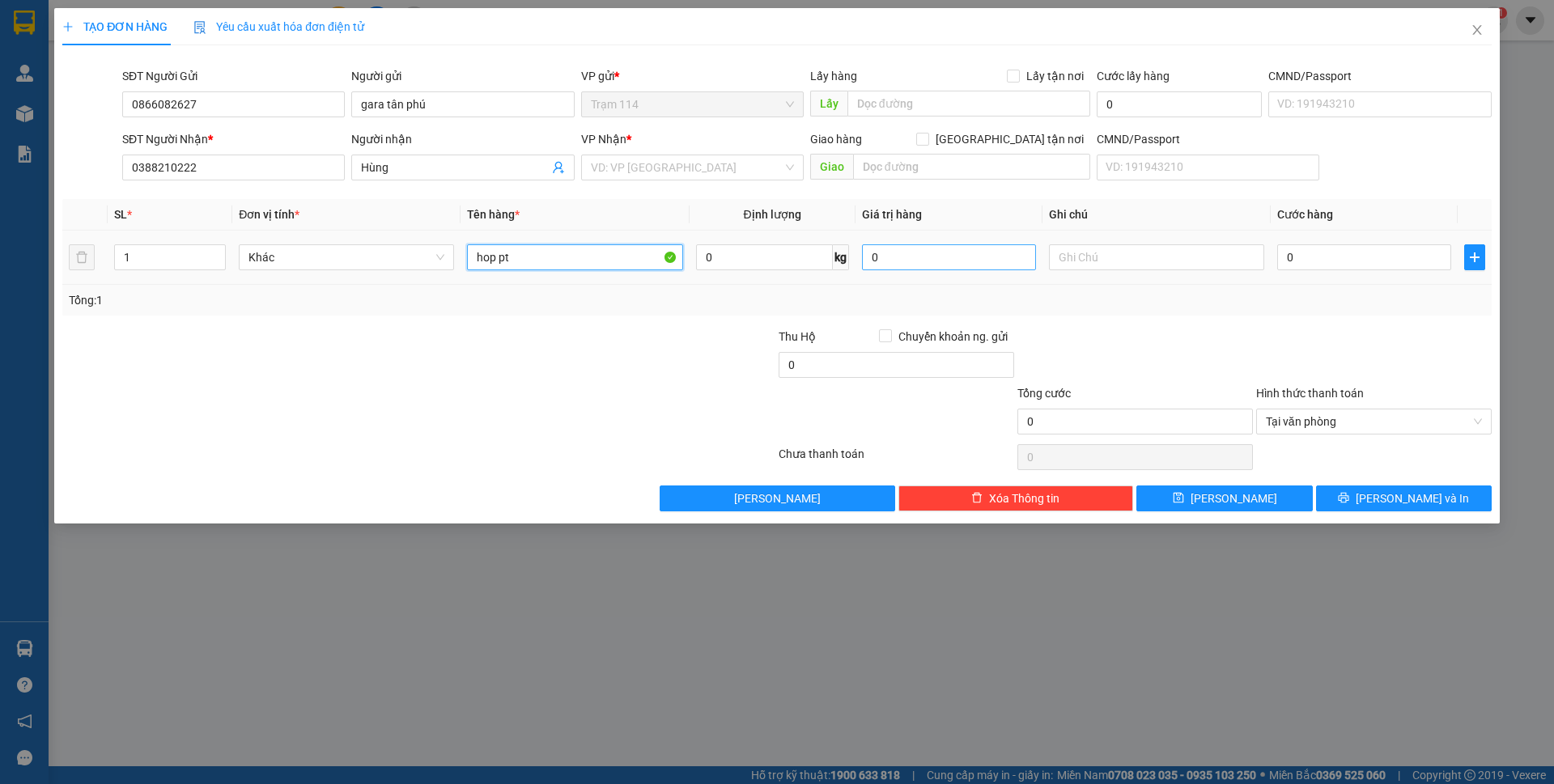
type input "hop pt"
click at [899, 265] on input "0" at bounding box center [949, 256] width 174 height 26
click at [1109, 327] on div at bounding box center [1136, 355] width 239 height 57
type input "400.000"
click at [1328, 261] on input "0" at bounding box center [1364, 256] width 174 height 26
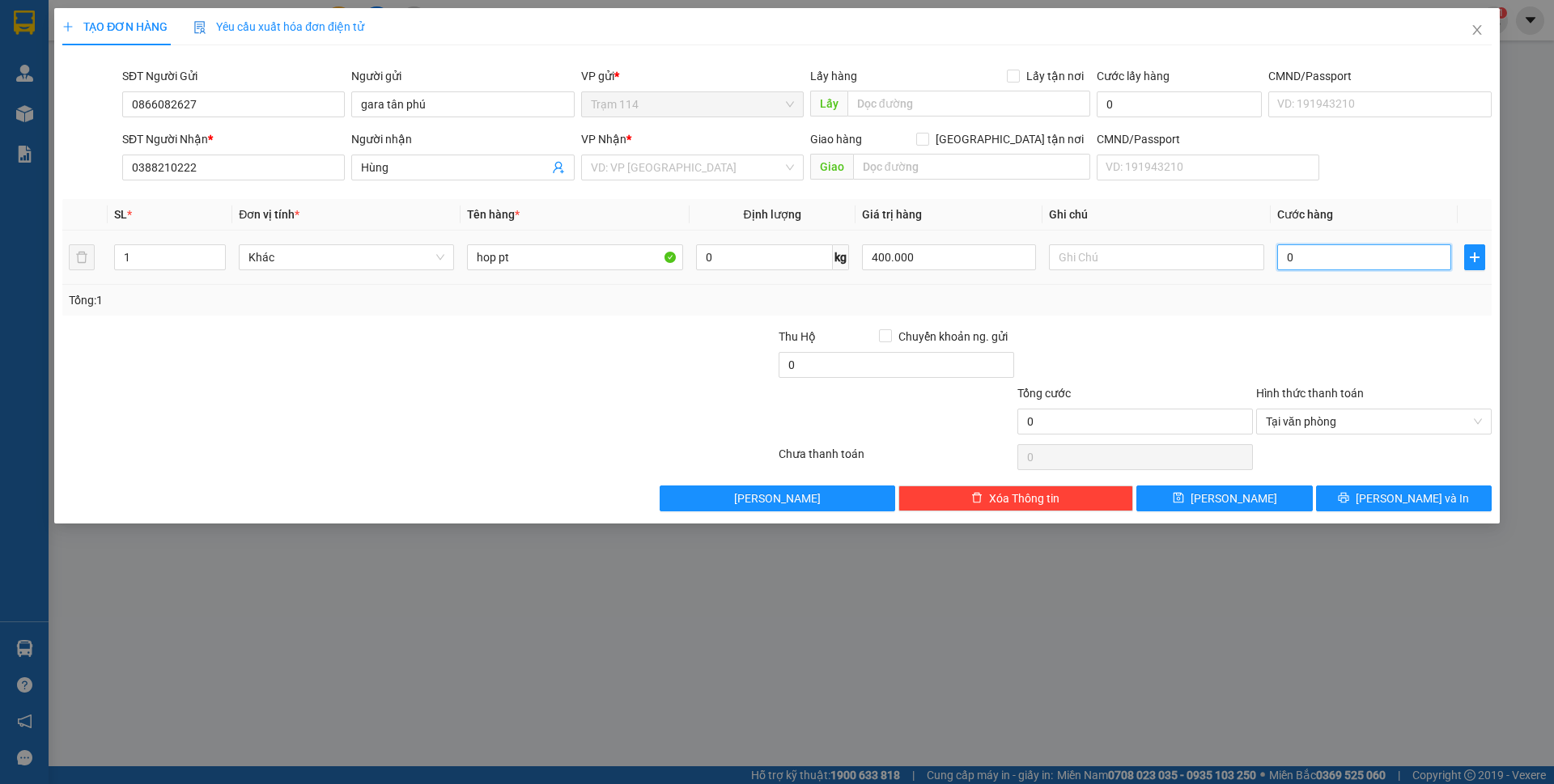
type input "4"
type input "40"
type input "40.000"
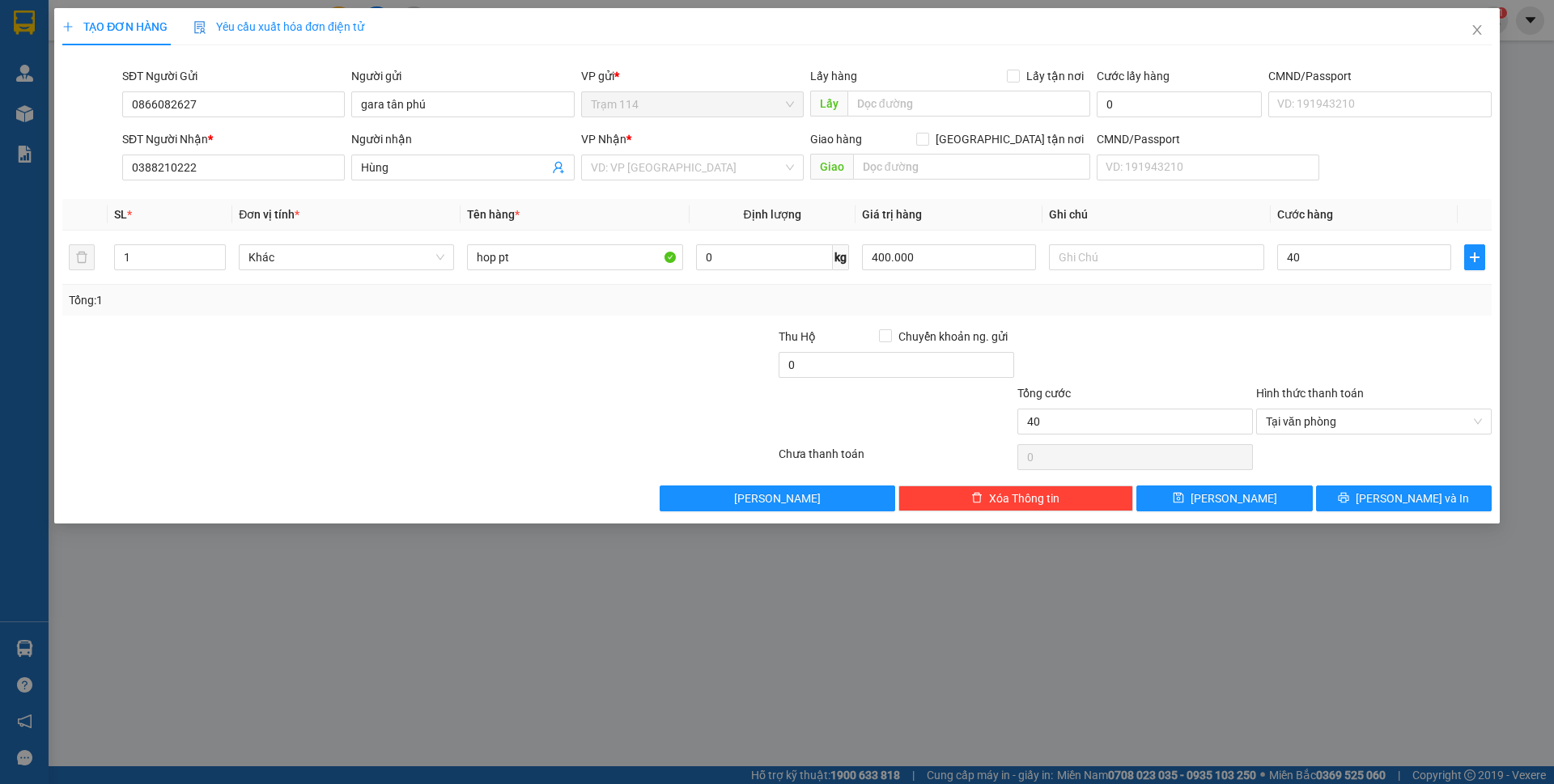
type input "40.000"
click at [1323, 329] on div at bounding box center [1374, 355] width 239 height 57
click at [1258, 491] on button "[PERSON_NAME]" at bounding box center [1224, 498] width 176 height 26
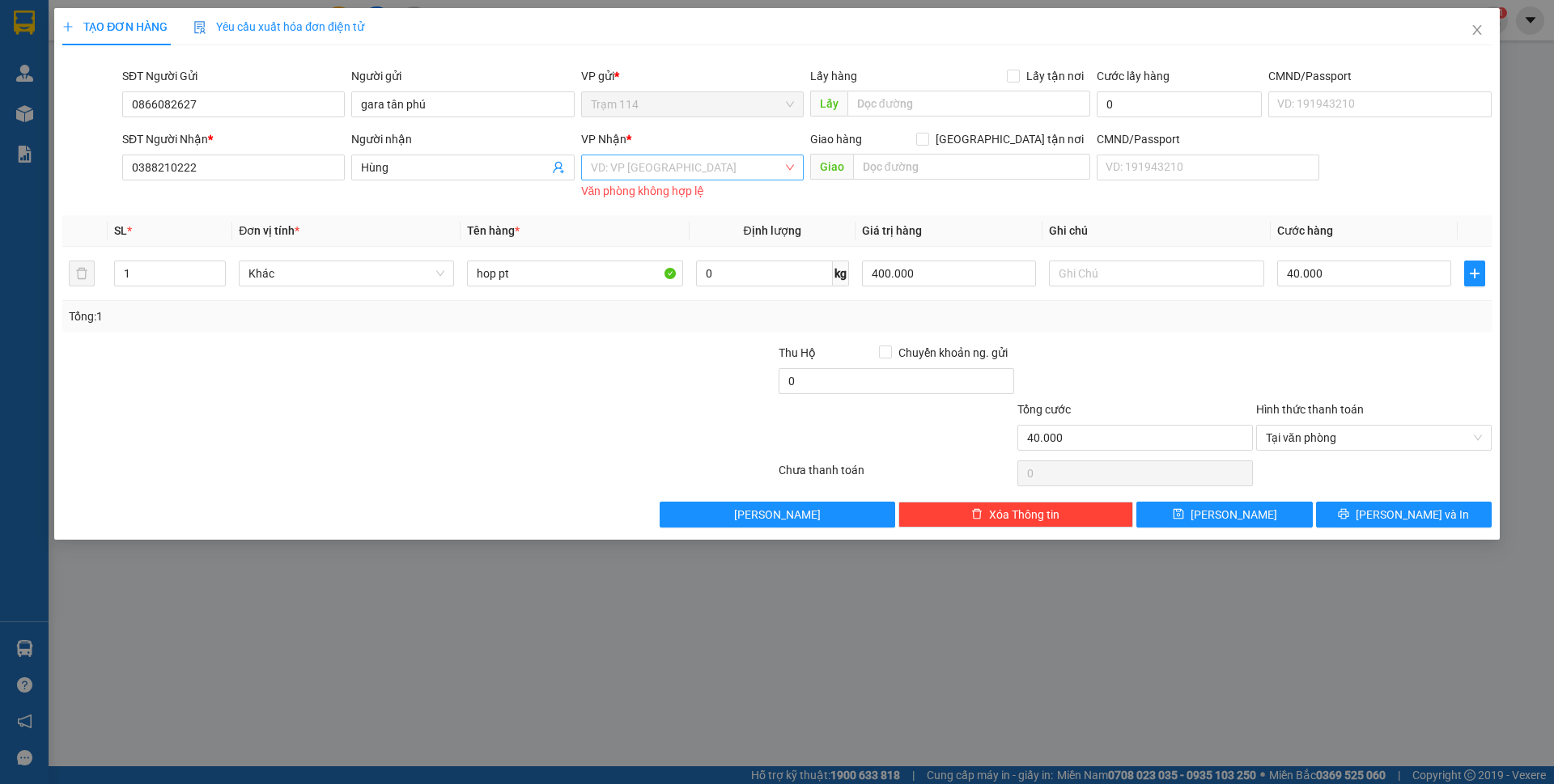
click at [681, 175] on input "search" at bounding box center [686, 167] width 192 height 24
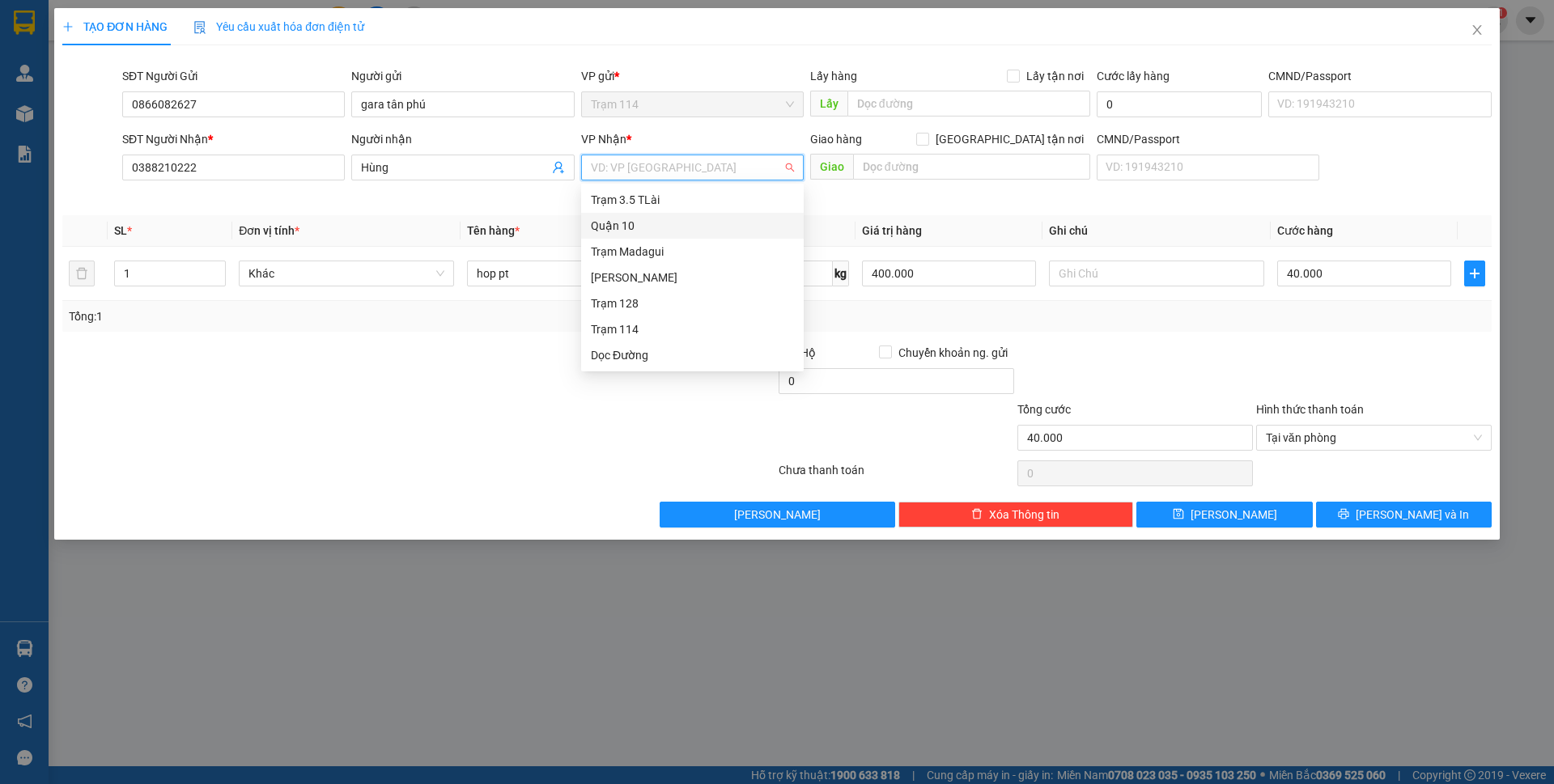
click at [635, 222] on div "Quận 10" at bounding box center [692, 226] width 203 height 18
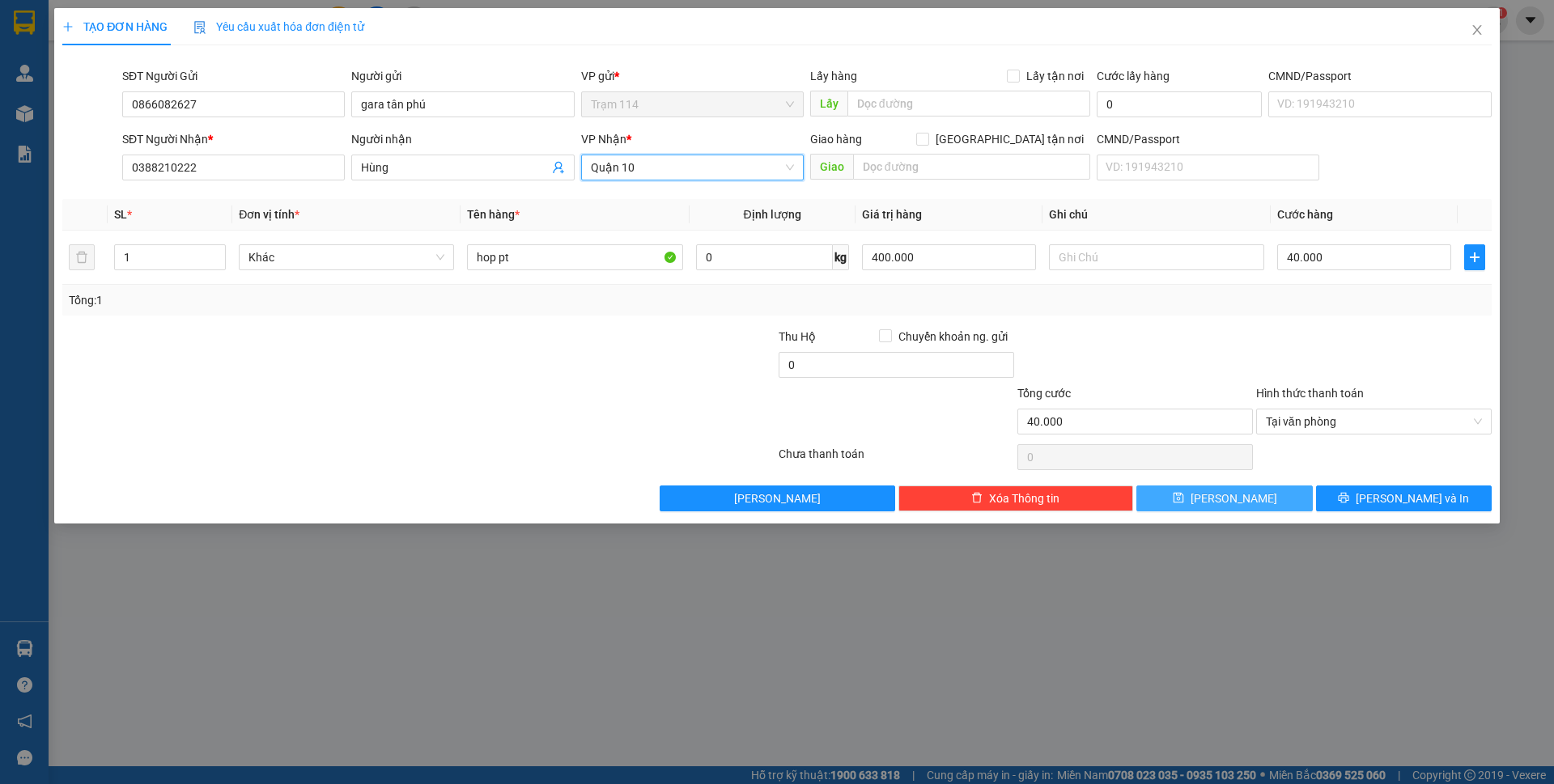
click at [1231, 501] on span "[PERSON_NAME]" at bounding box center [1234, 499] width 87 height 18
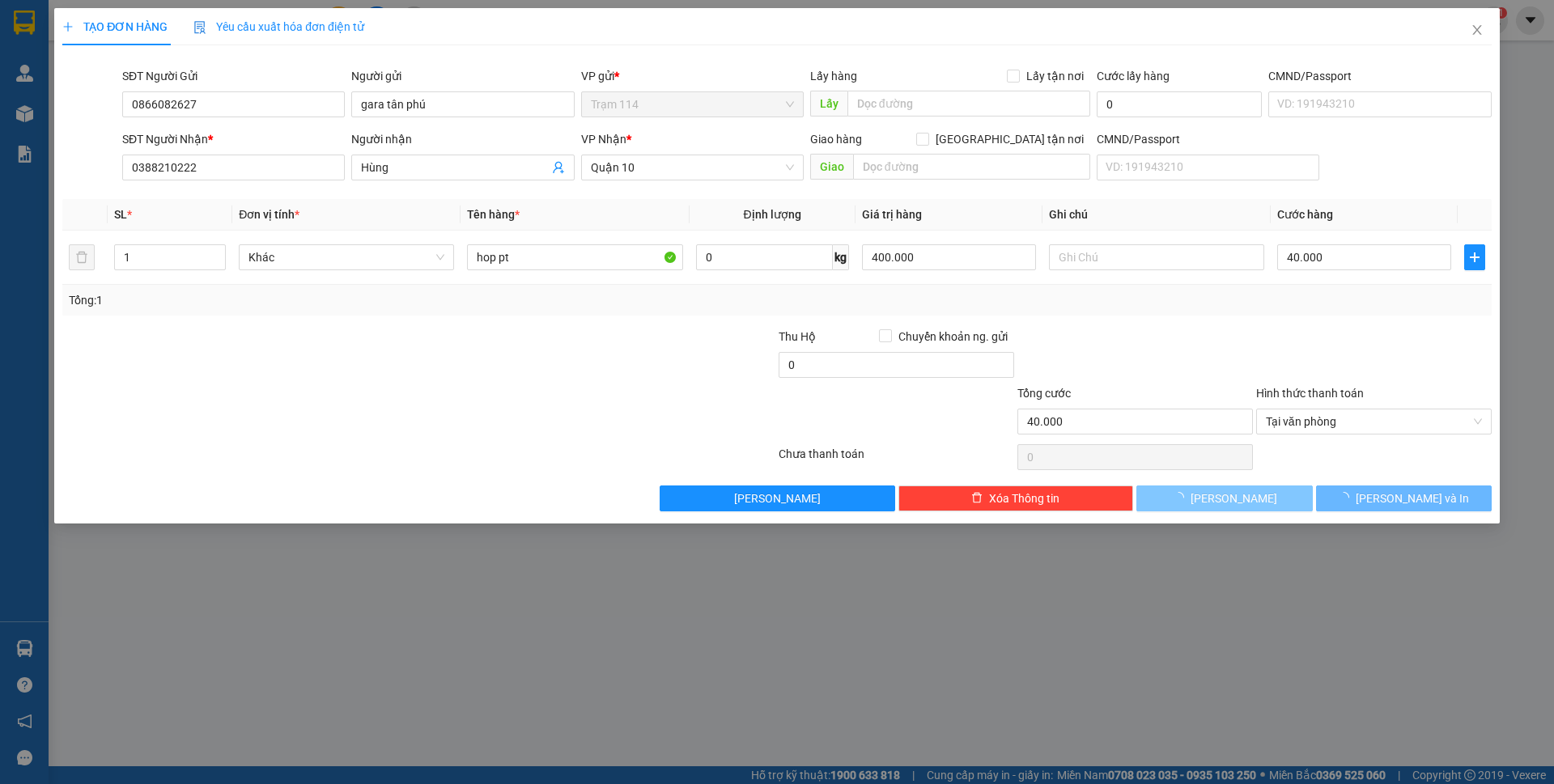
type input "0"
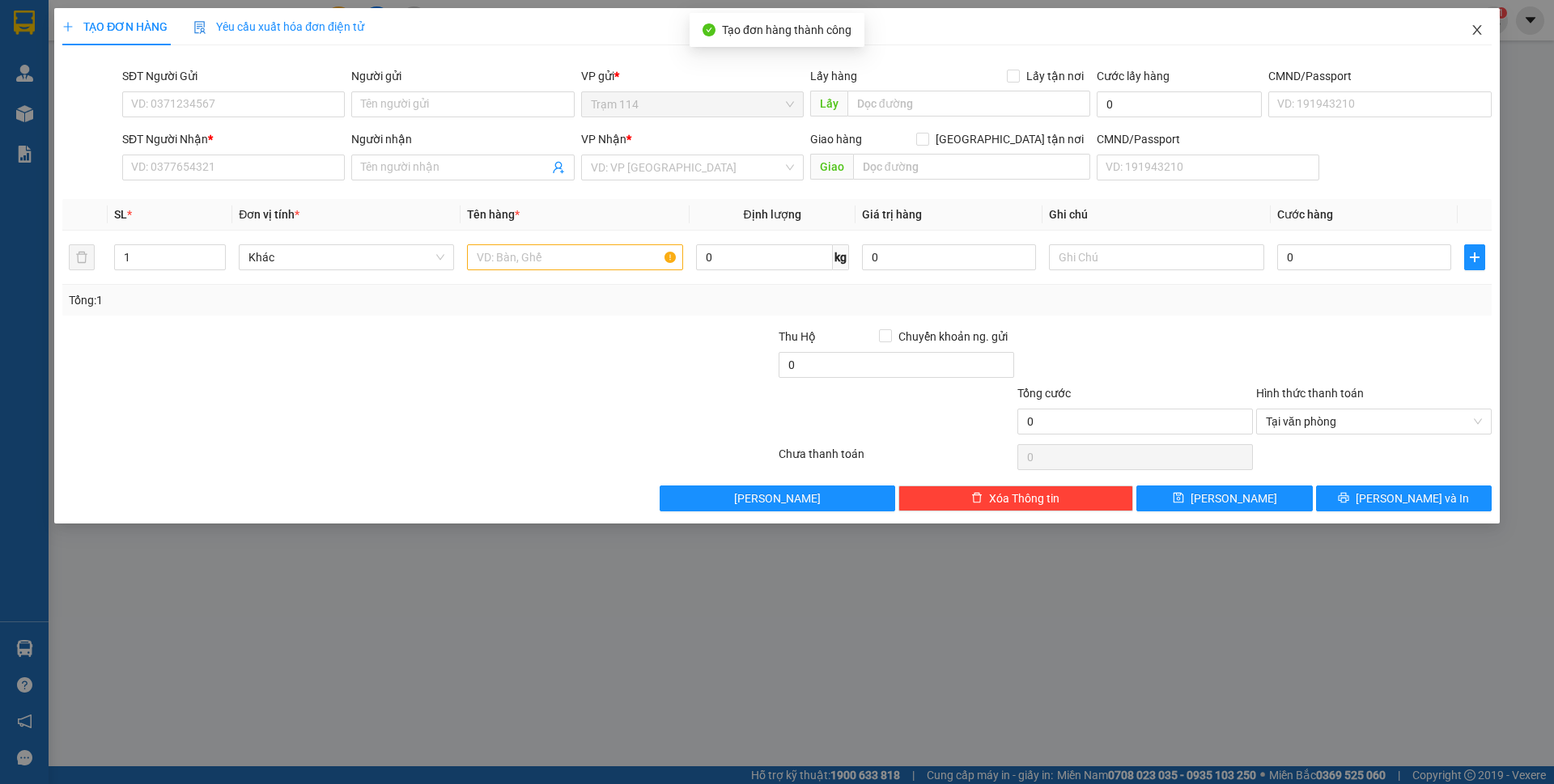
click at [1485, 44] on span "Close" at bounding box center [1477, 31] width 45 height 45
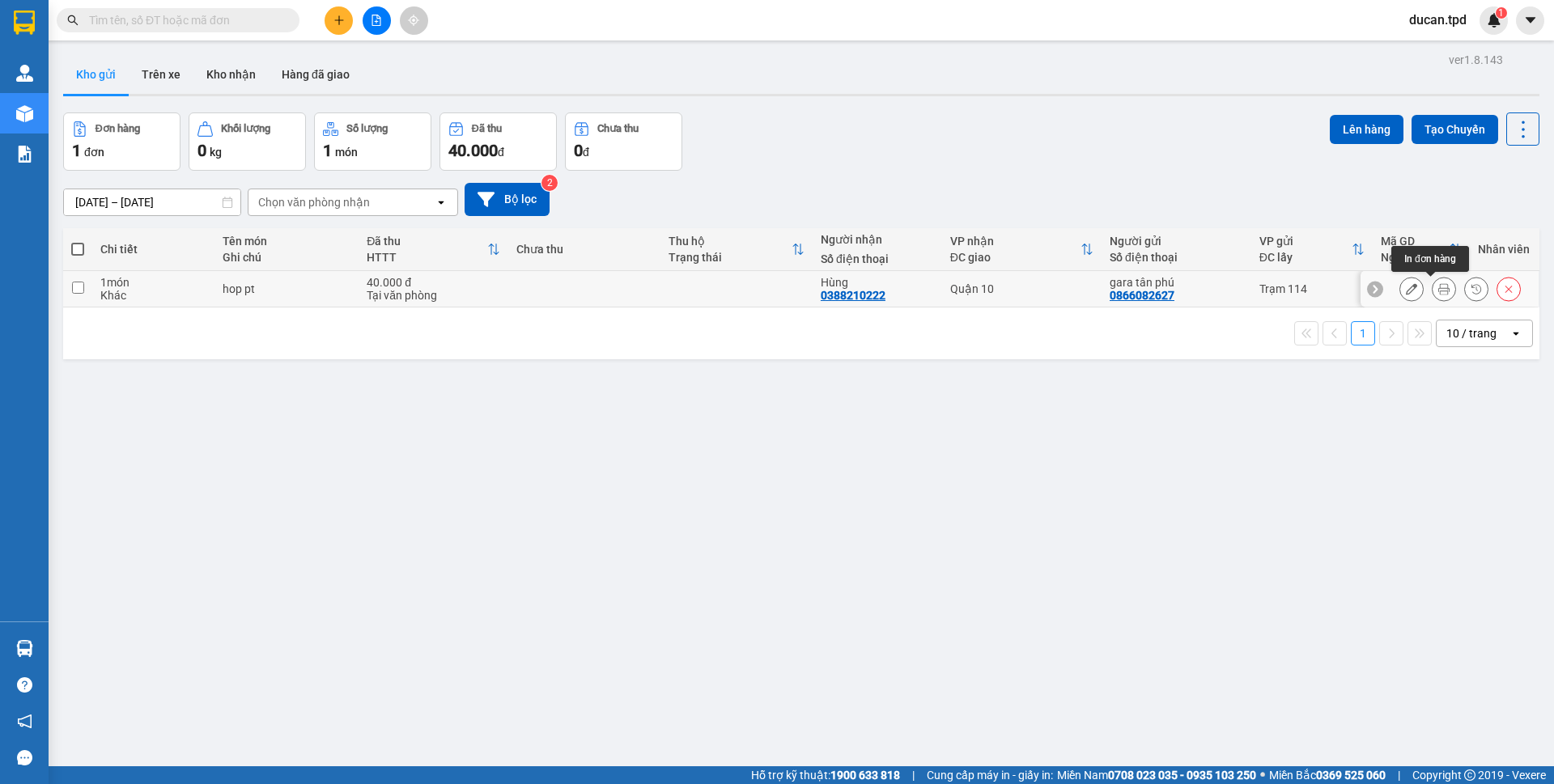
click at [1433, 284] on button at bounding box center [1443, 289] width 22 height 28
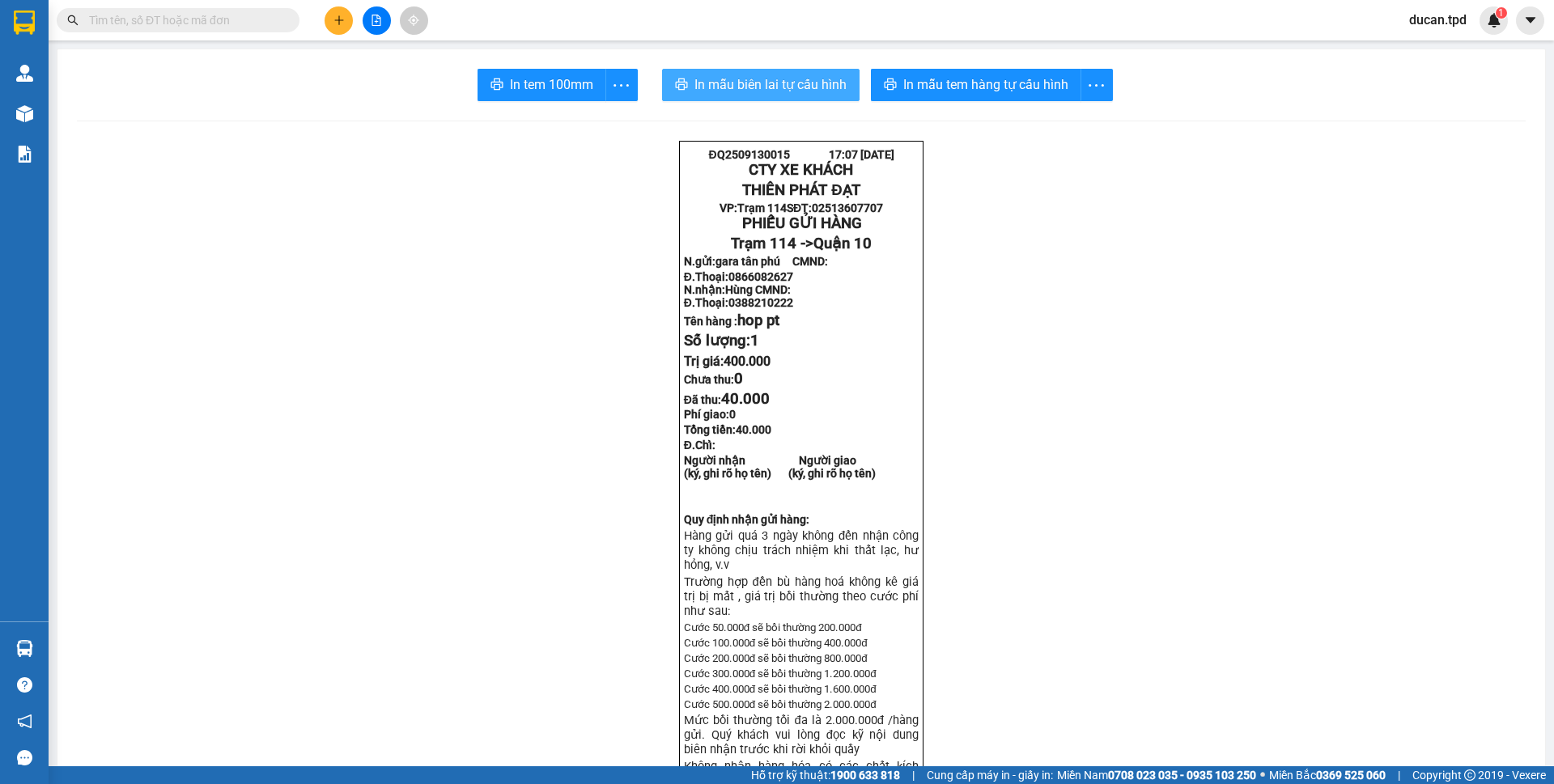
click at [734, 72] on button "In mẫu biên lai tự cấu hình" at bounding box center [761, 84] width 197 height 32
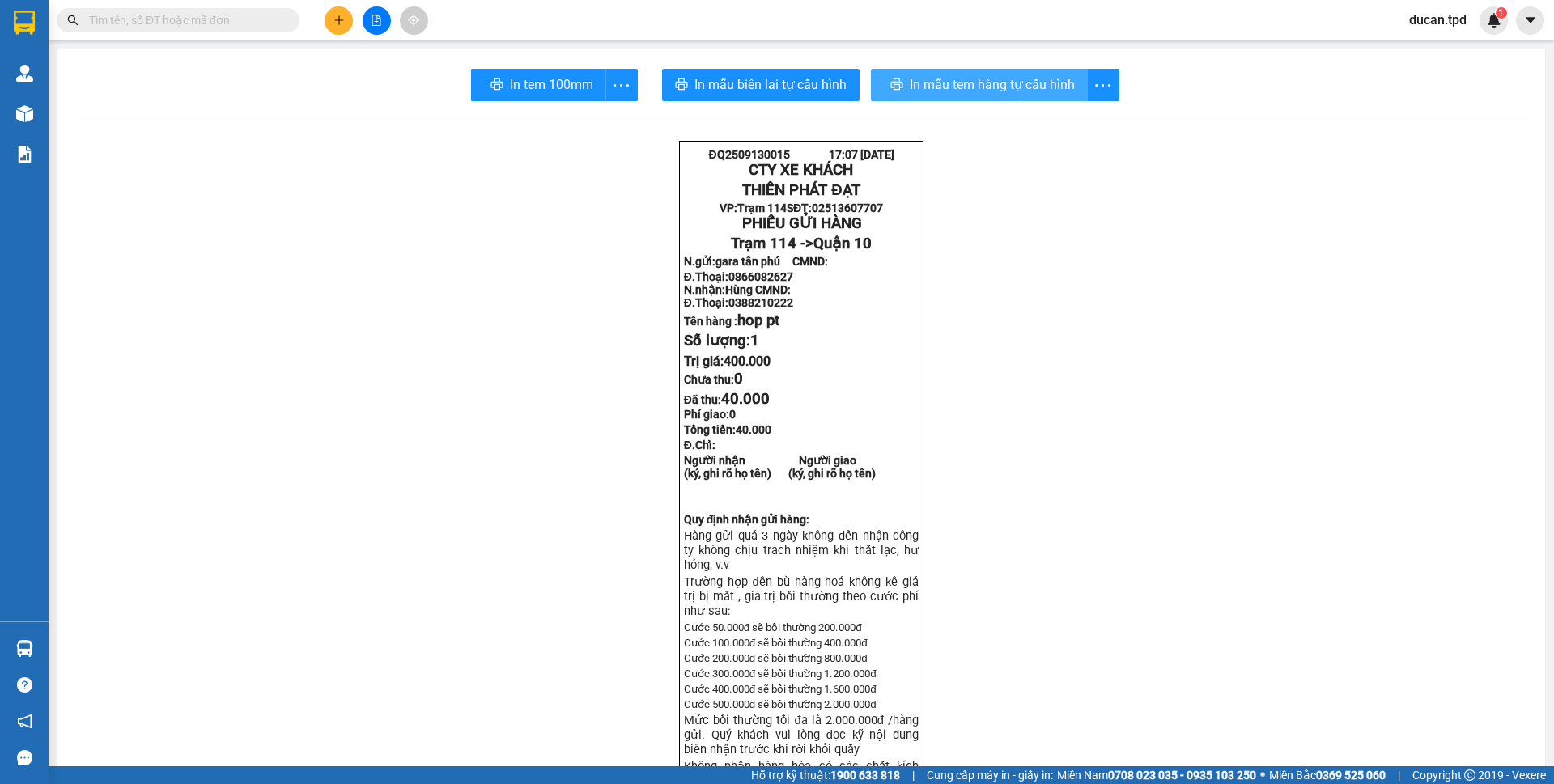
click at [941, 93] on span "In mẫu tem hàng tự cấu hình" at bounding box center [992, 84] width 165 height 21
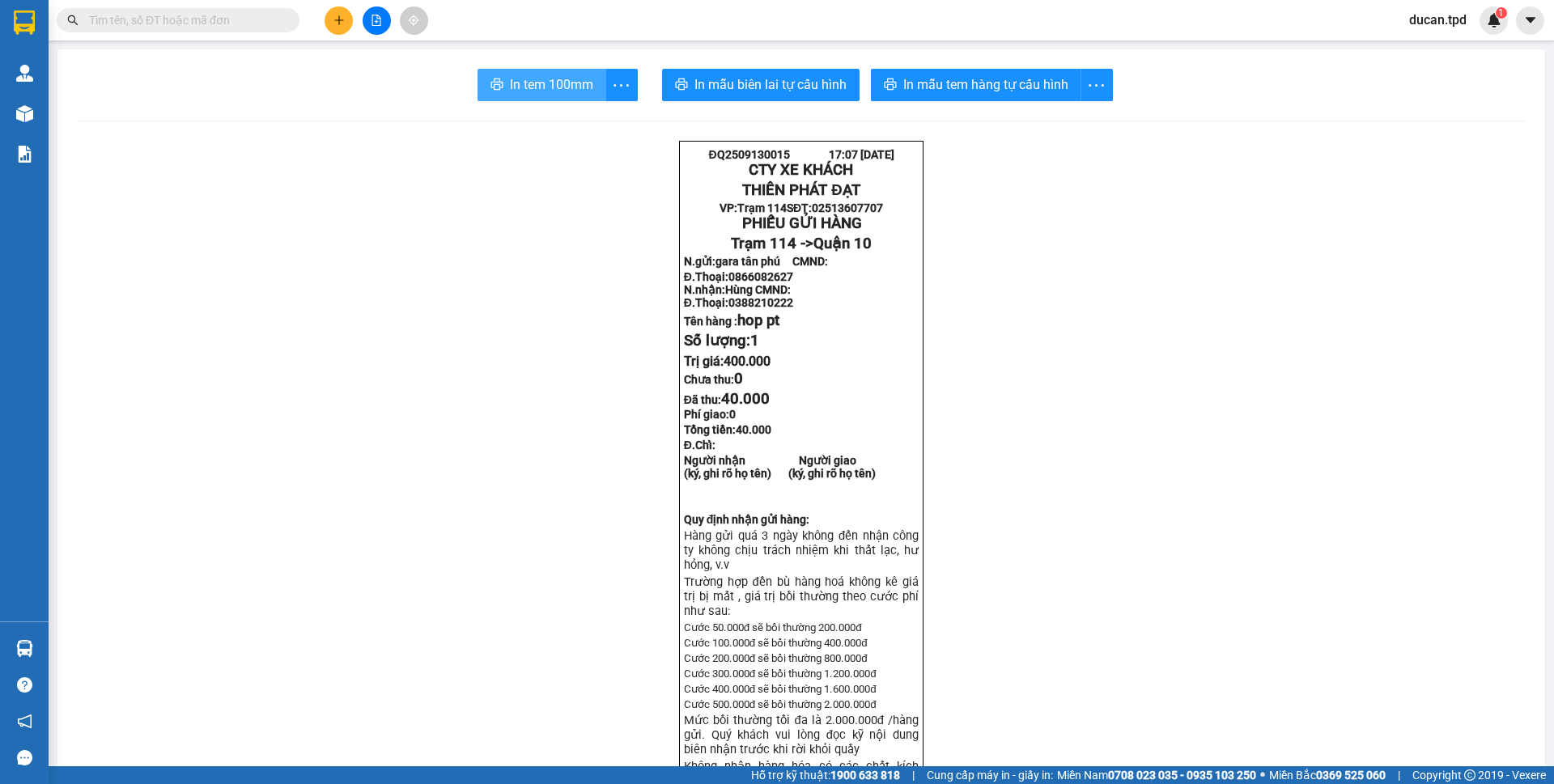
click at [547, 92] on span "In tem 100mm" at bounding box center [551, 84] width 83 height 21
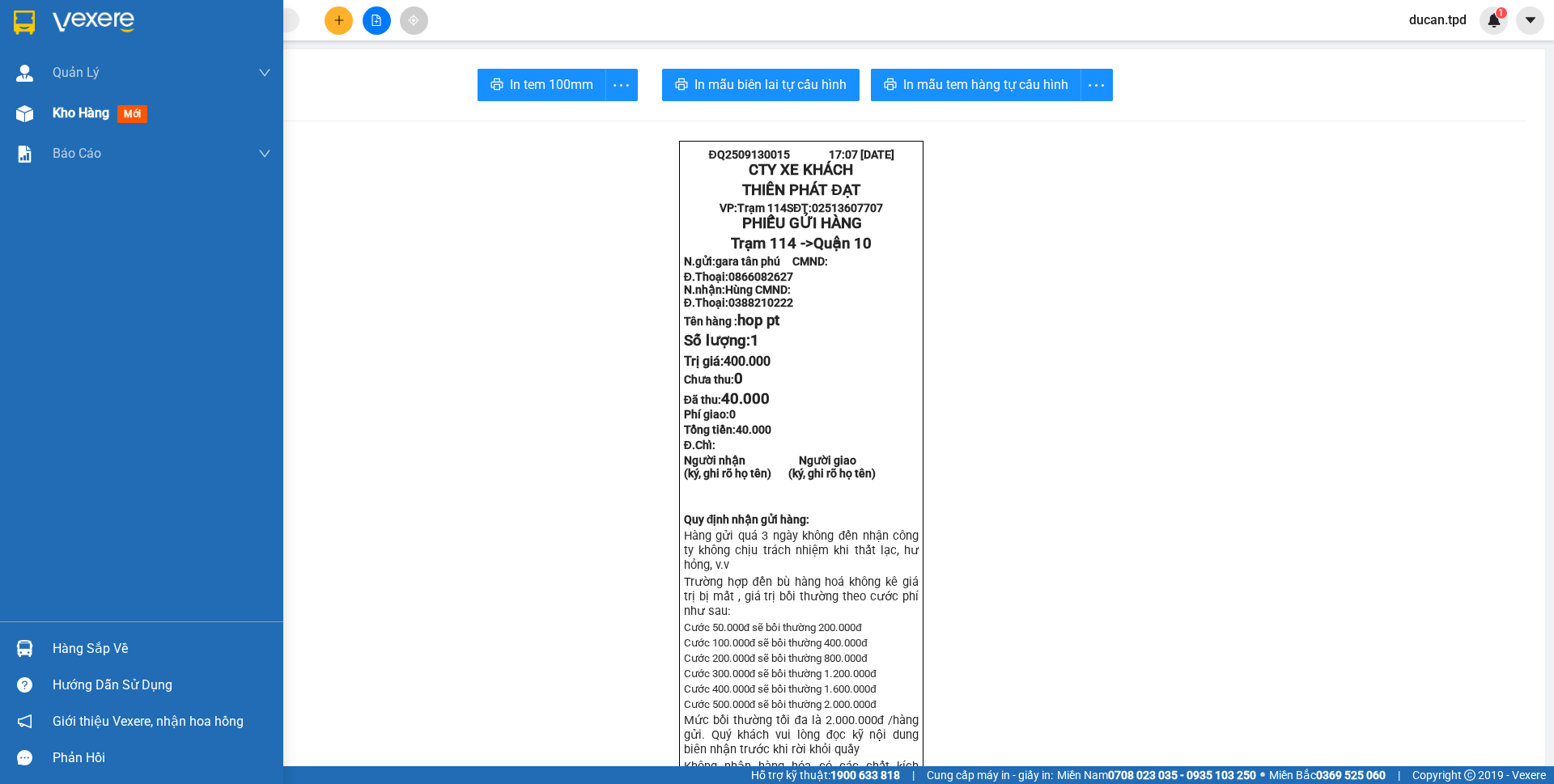
click at [94, 115] on span "Kho hàng" at bounding box center [81, 113] width 57 height 16
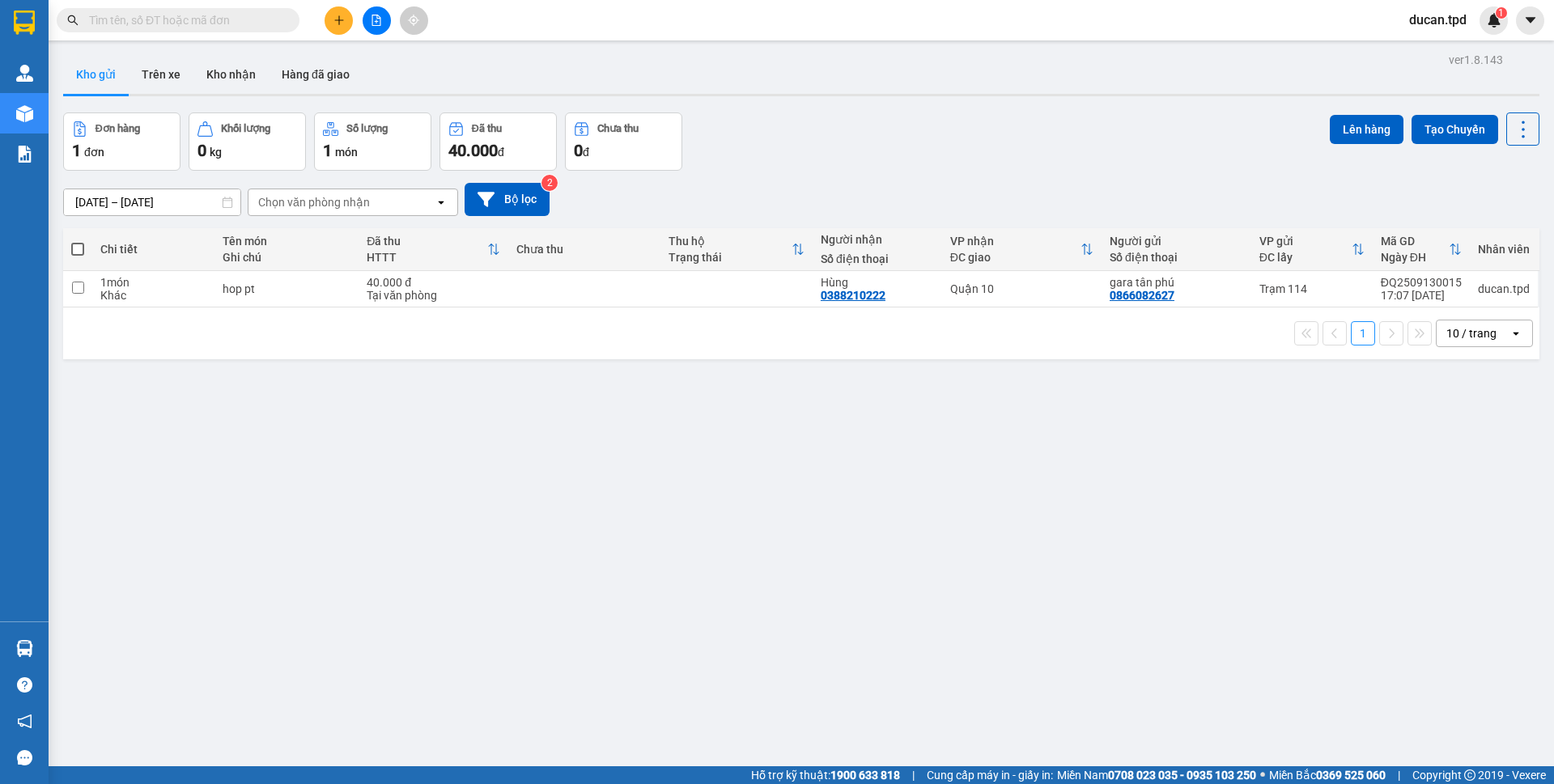
click at [78, 256] on label at bounding box center [78, 249] width 13 height 16
click at [78, 241] on input "checkbox" at bounding box center [78, 241] width 0 height 0
checkbox input "true"
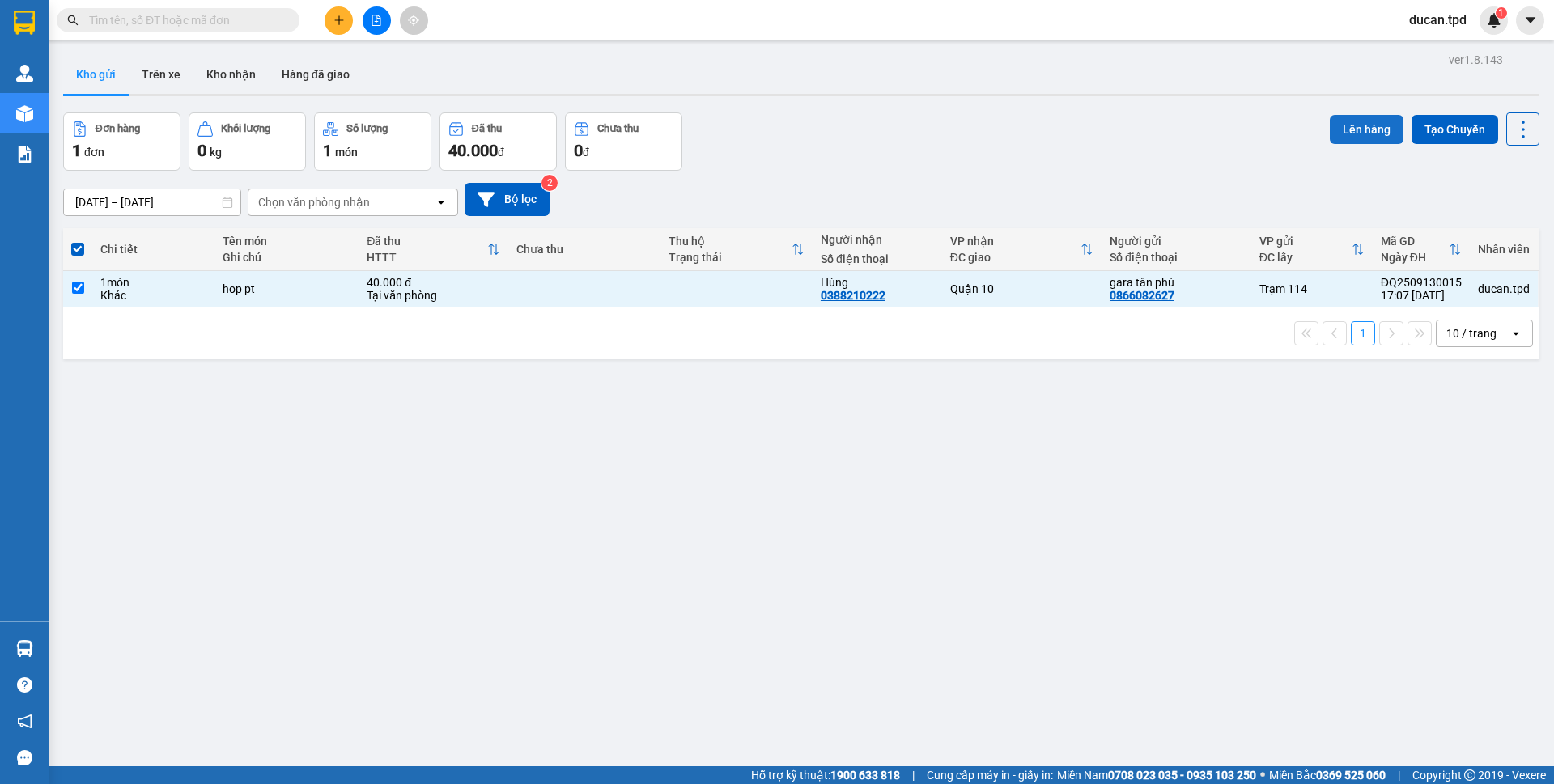
click at [1364, 138] on button "Lên hàng" at bounding box center [1366, 129] width 73 height 29
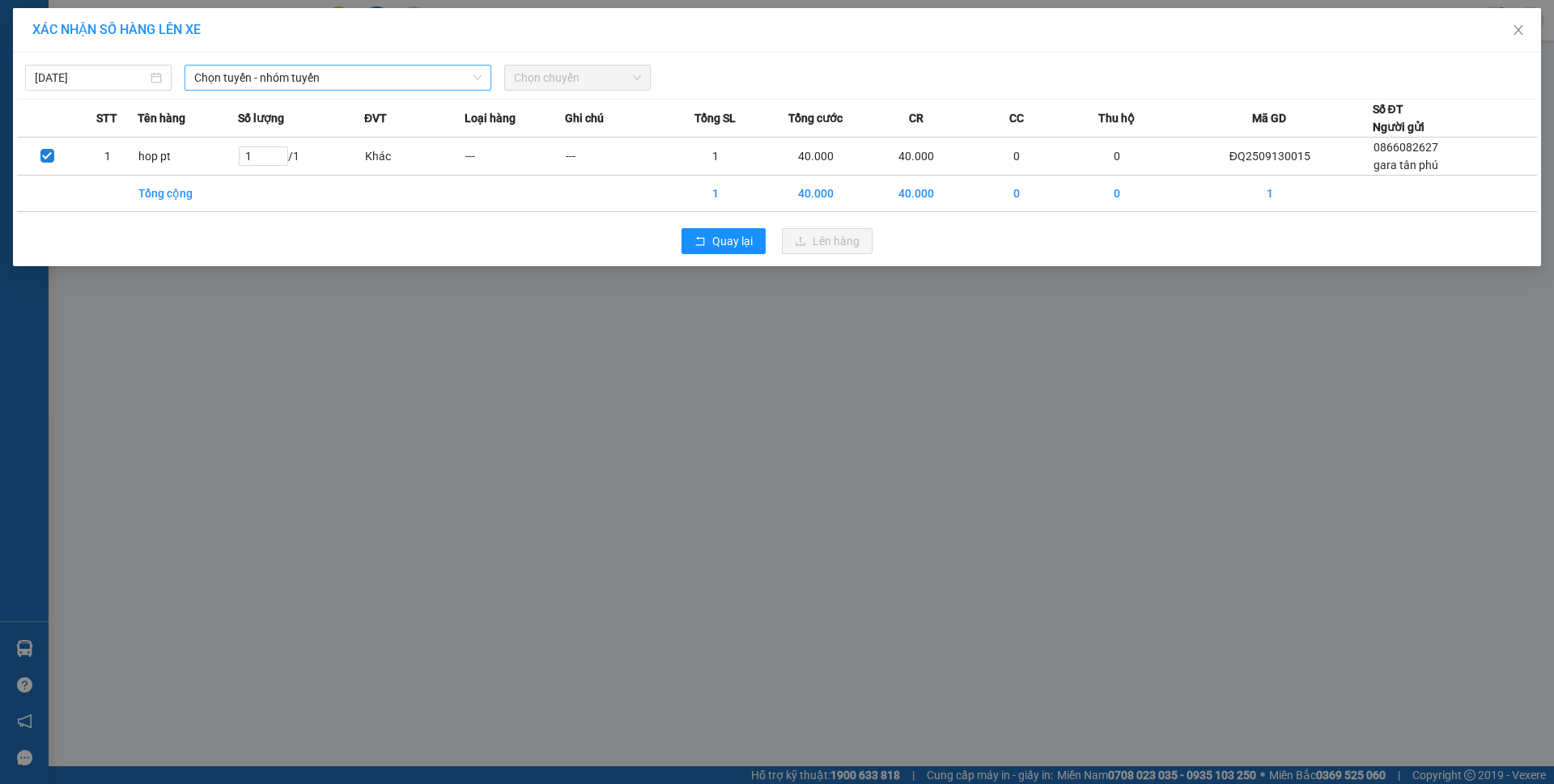
click at [239, 78] on span "Chọn tuyến - nhóm tuyến" at bounding box center [338, 77] width 287 height 24
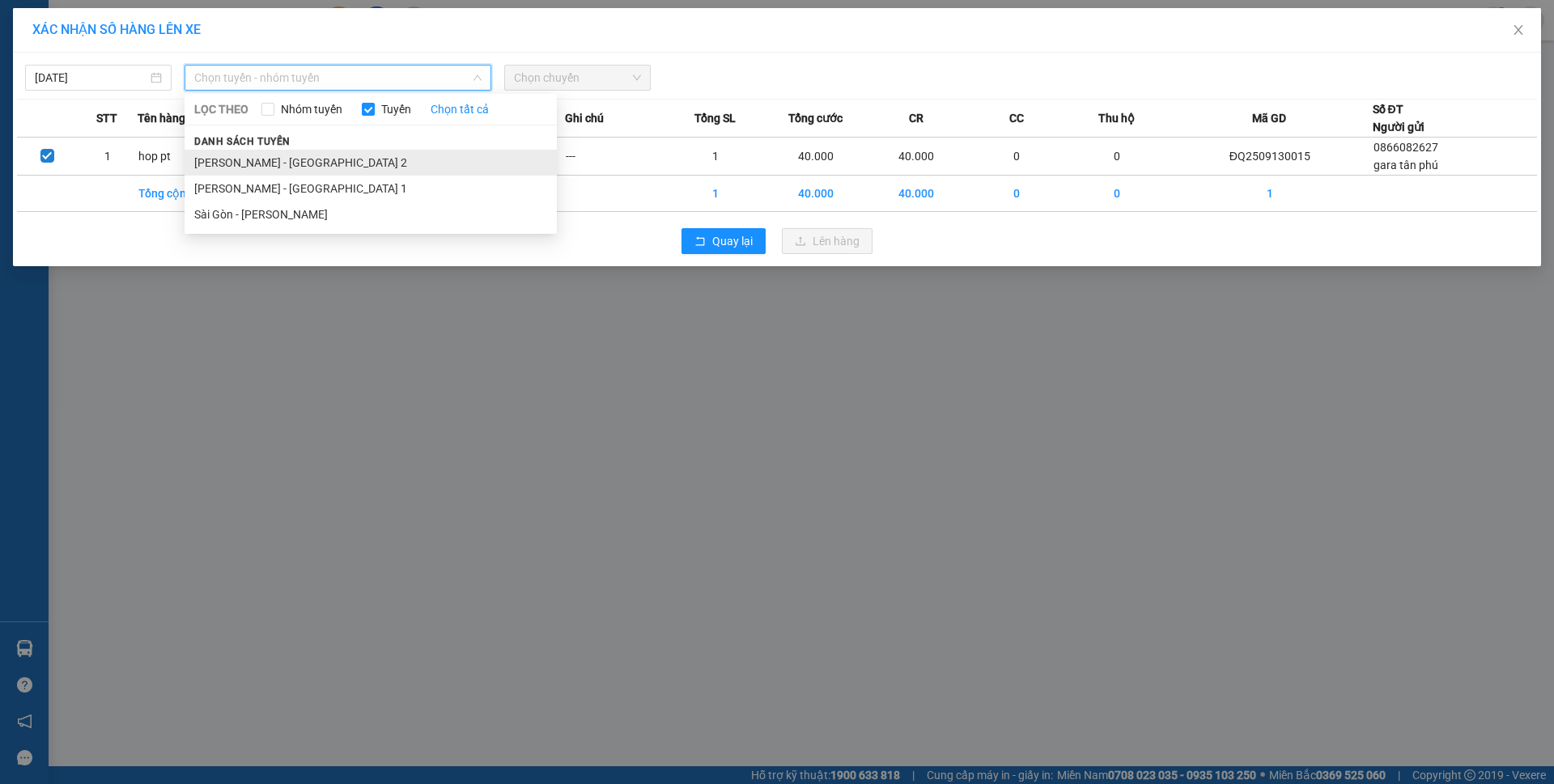
click at [265, 161] on li "[PERSON_NAME] - [GEOGRAPHIC_DATA] 2" at bounding box center [370, 162] width 372 height 26
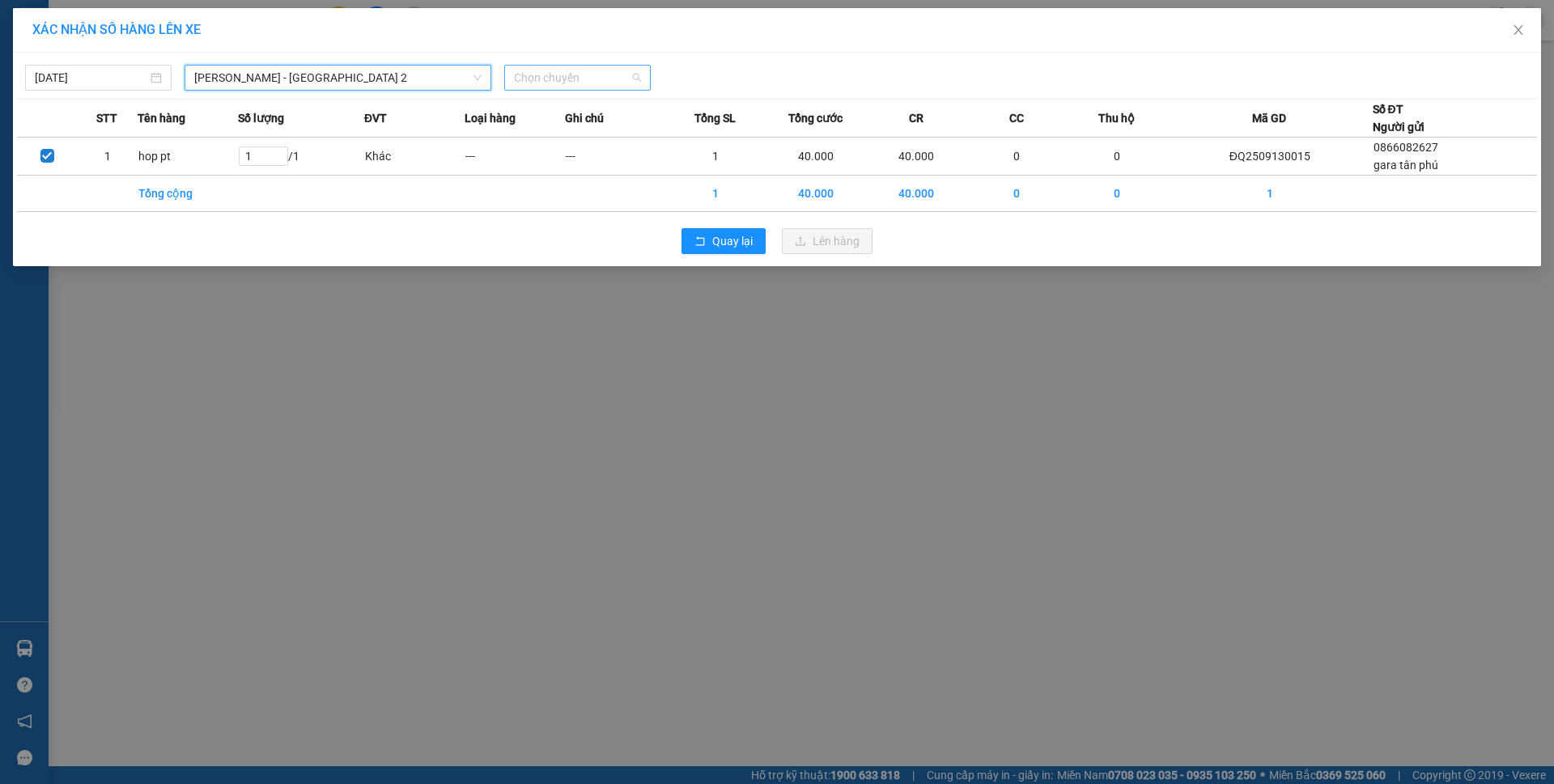
click at [592, 84] on span "Chọn chuyến" at bounding box center [577, 77] width 127 height 24
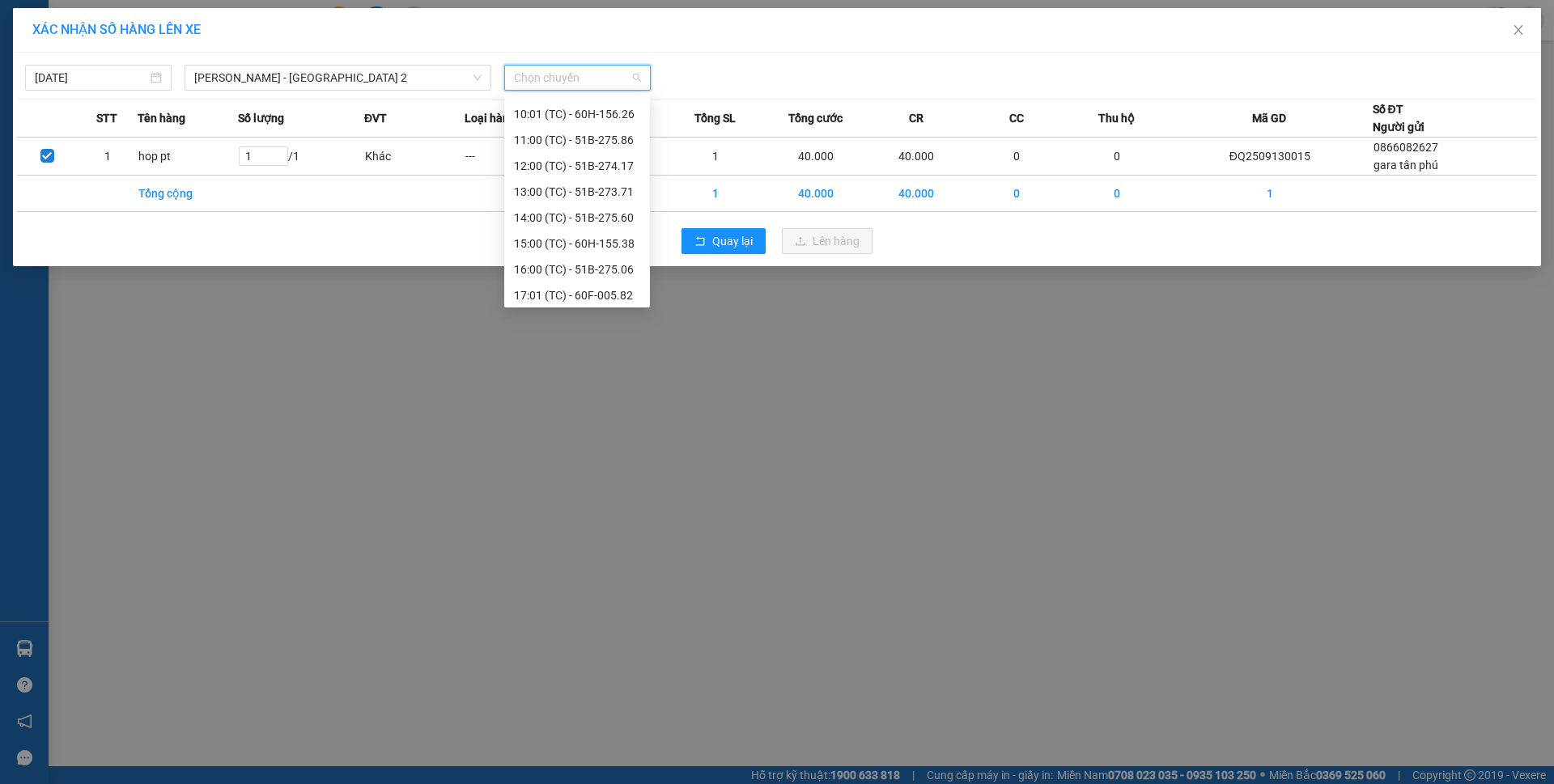
scroll to position [259, 0]
click at [594, 288] on div "17:01 (TC) - 60F-005.82" at bounding box center [577, 292] width 126 height 18
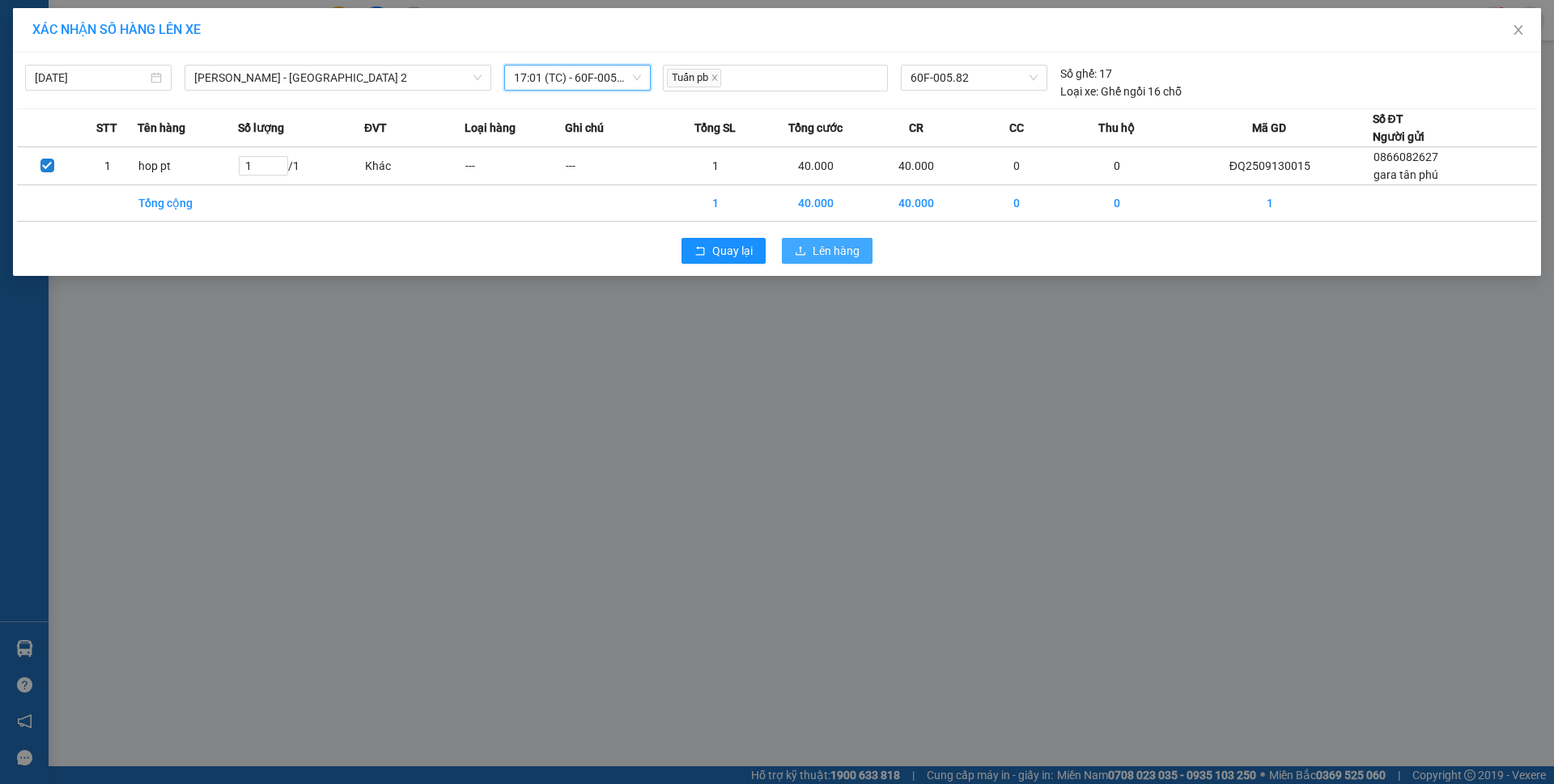
click at [832, 248] on span "Lên hàng" at bounding box center [836, 251] width 47 height 18
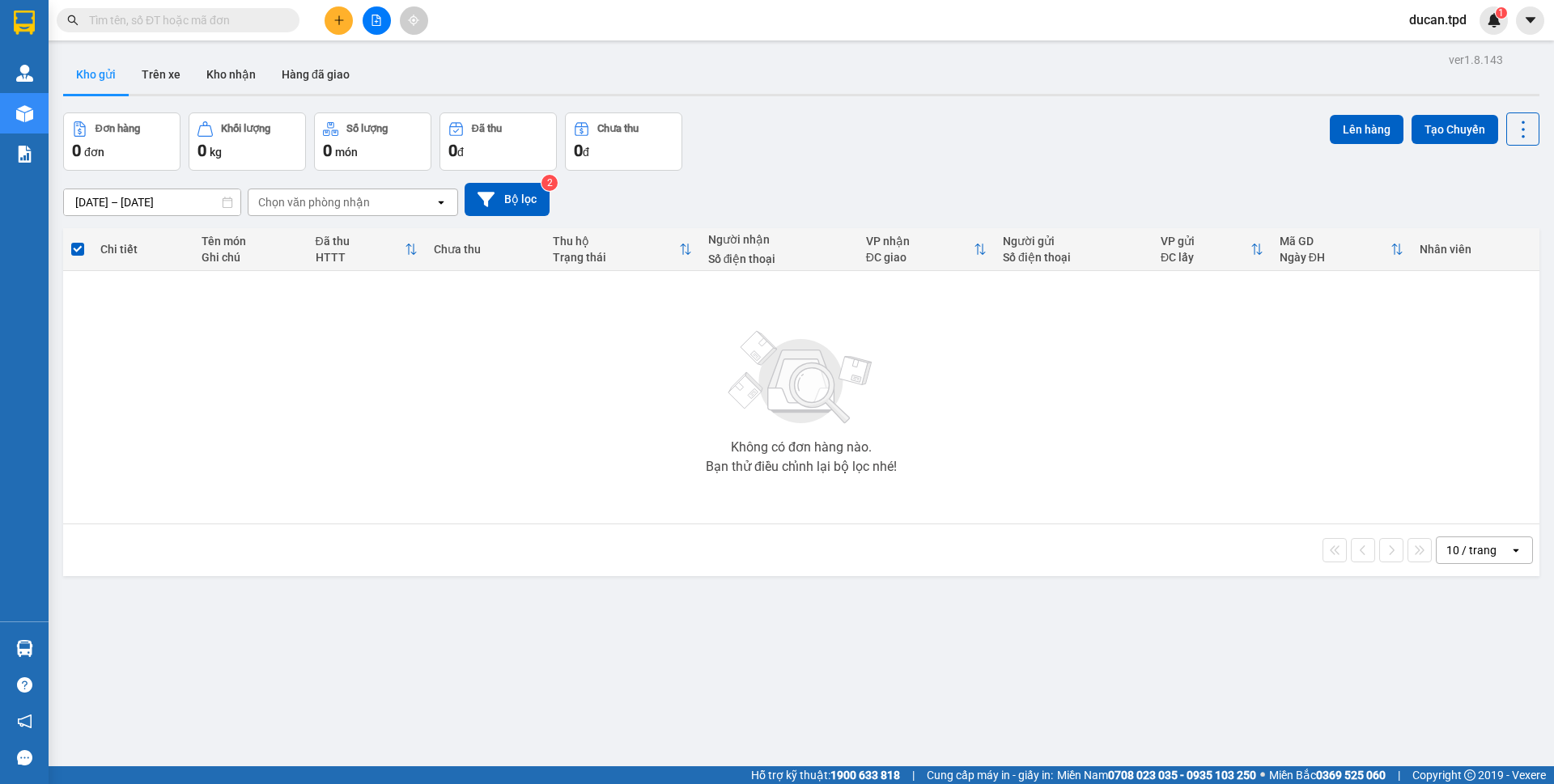
click at [151, 8] on span at bounding box center [178, 20] width 243 height 24
click at [157, 16] on input "text" at bounding box center [185, 21] width 191 height 18
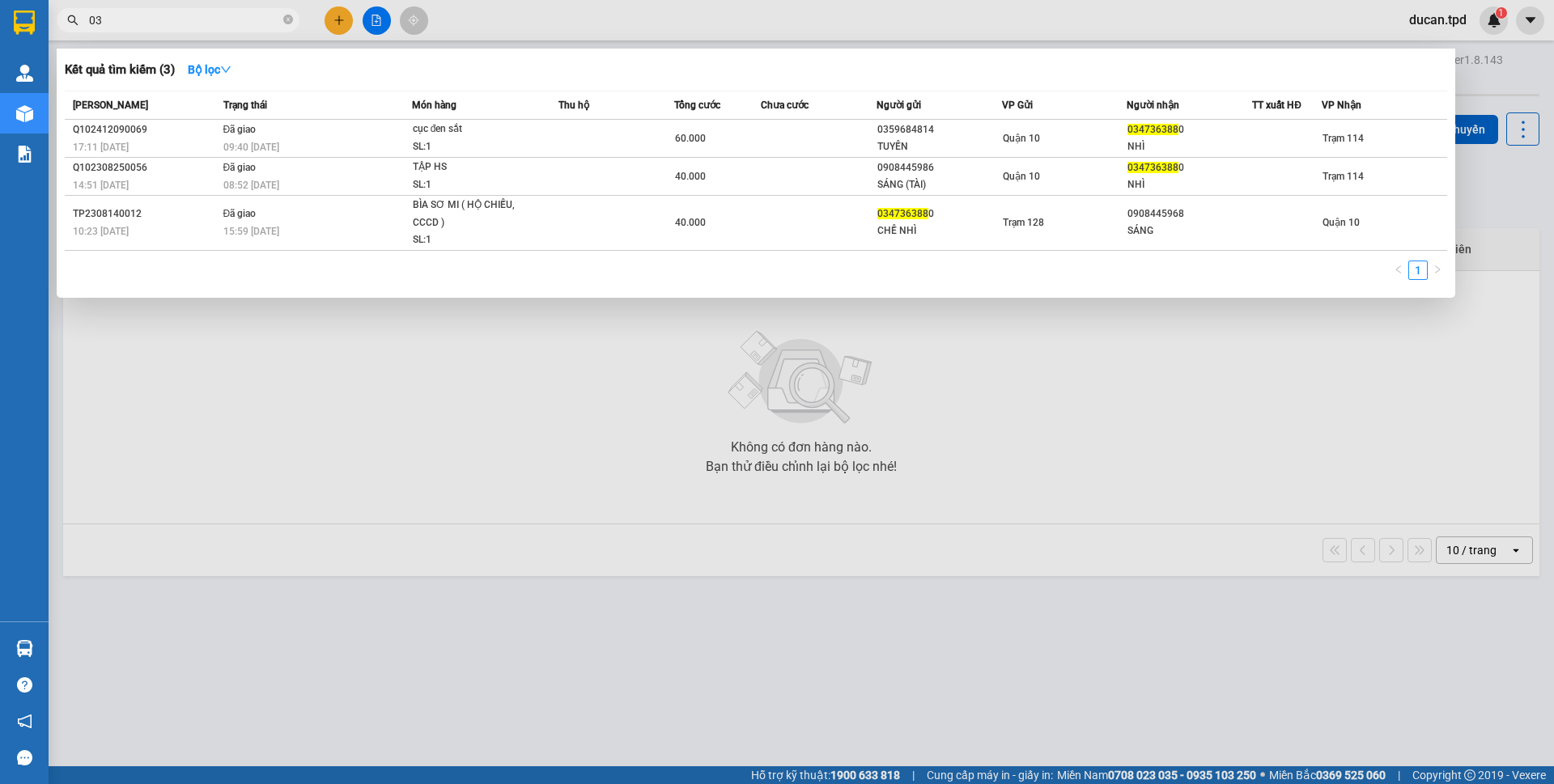
type input "0"
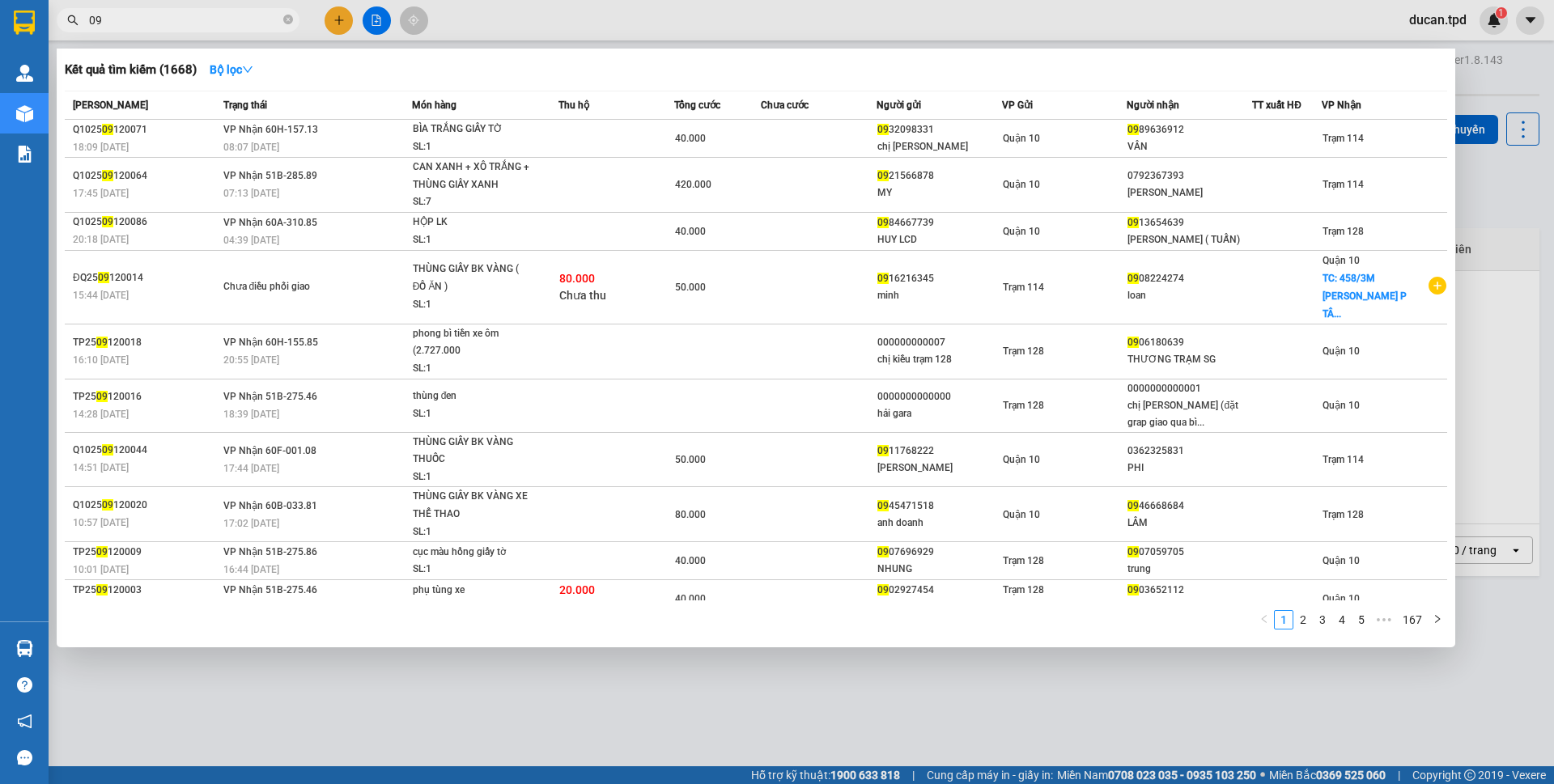
type input "0"
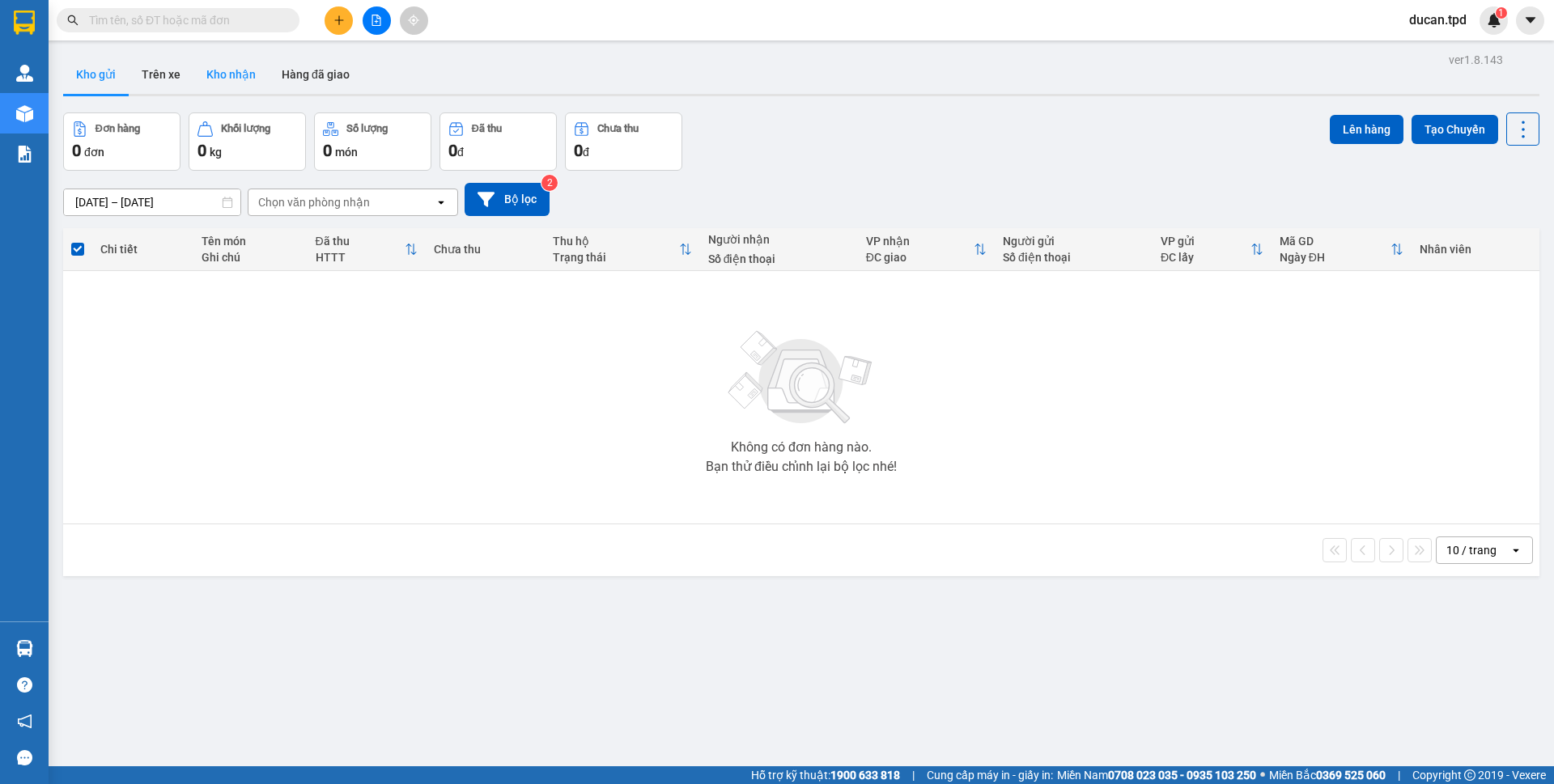
click at [252, 76] on button "Kho nhận" at bounding box center [231, 74] width 75 height 39
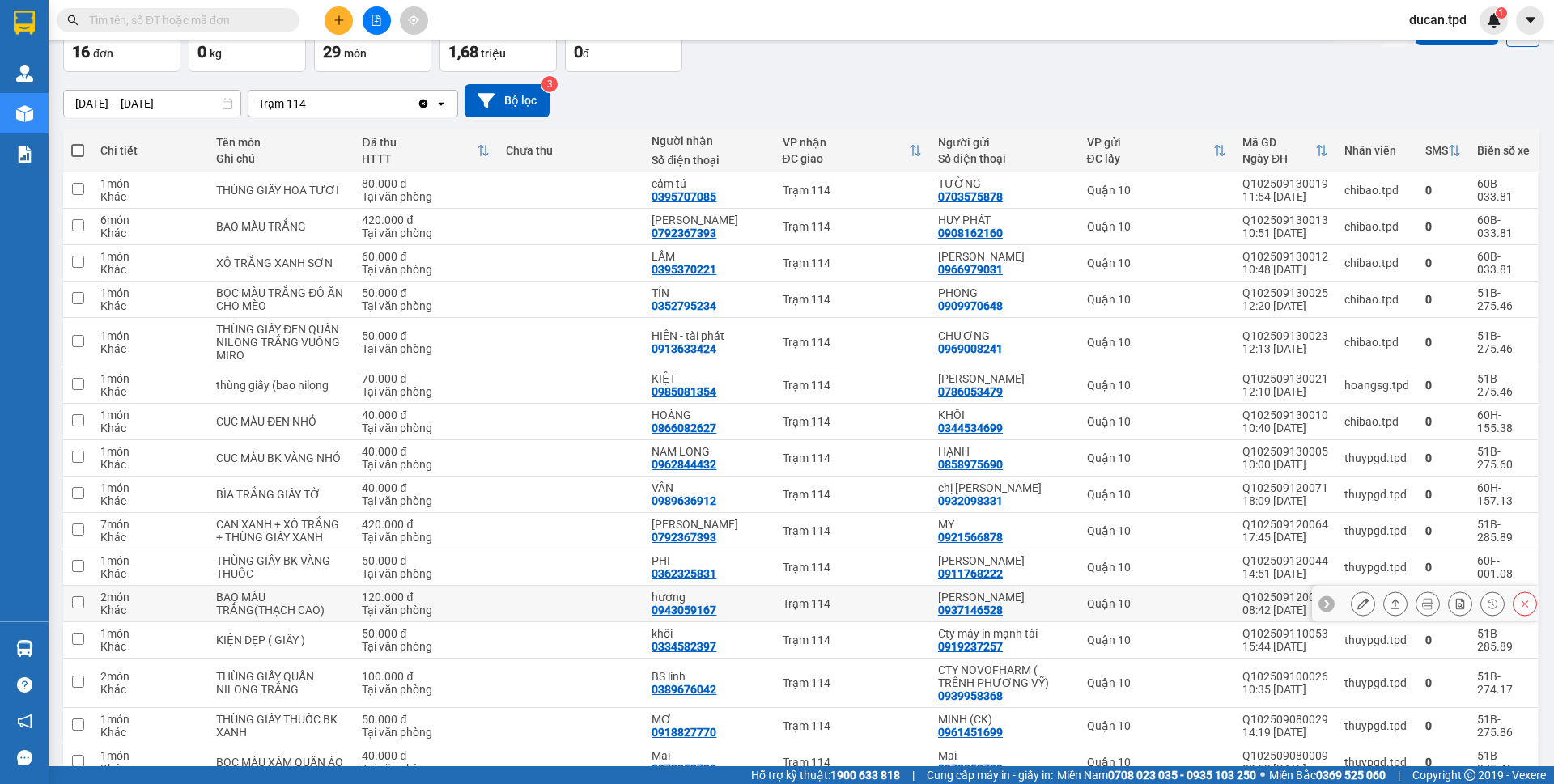
scroll to position [180, 0]
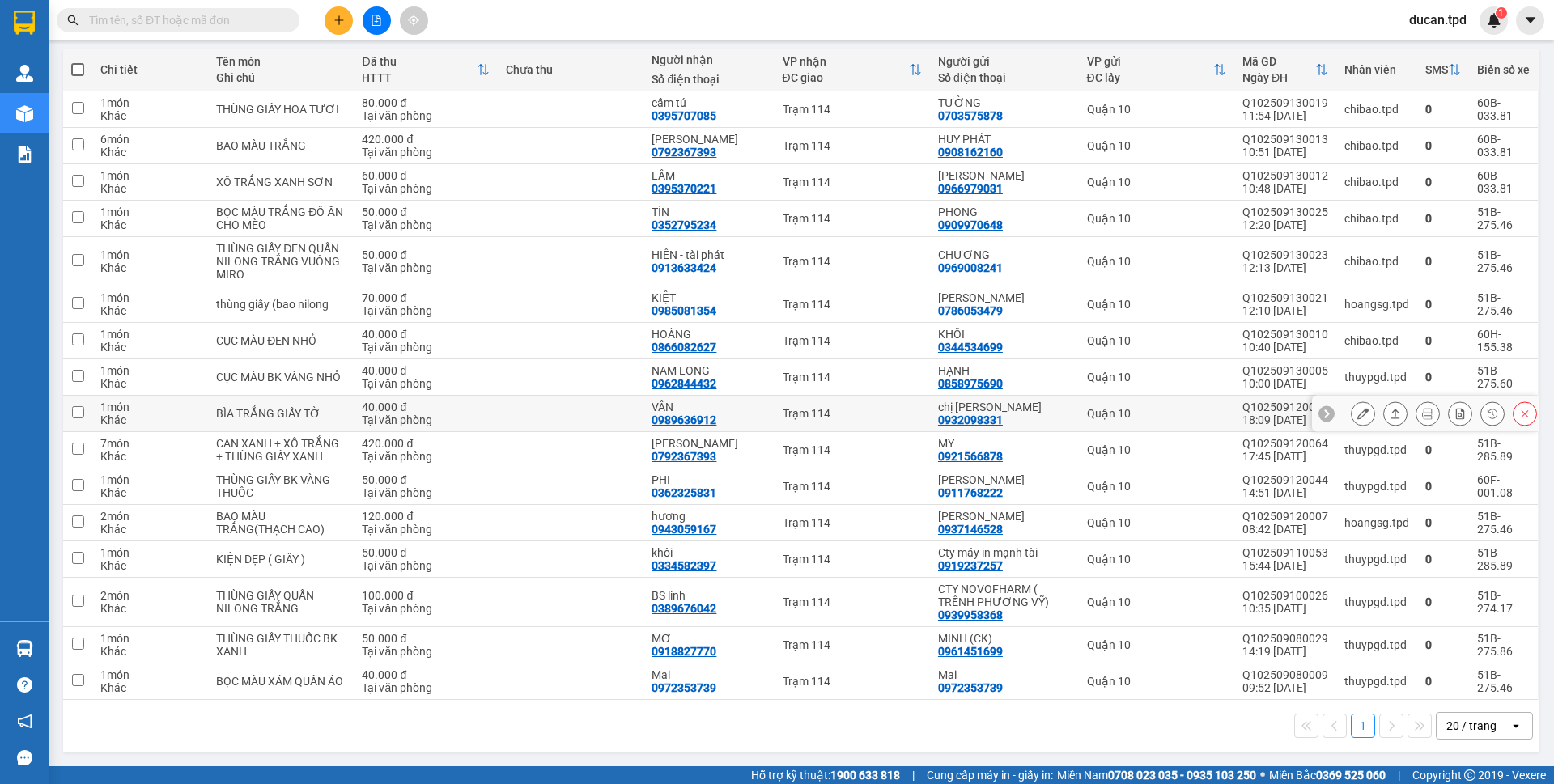
click at [704, 413] on div "0989636912" at bounding box center [684, 420] width 65 height 13
click at [82, 416] on input "checkbox" at bounding box center [78, 412] width 12 height 12
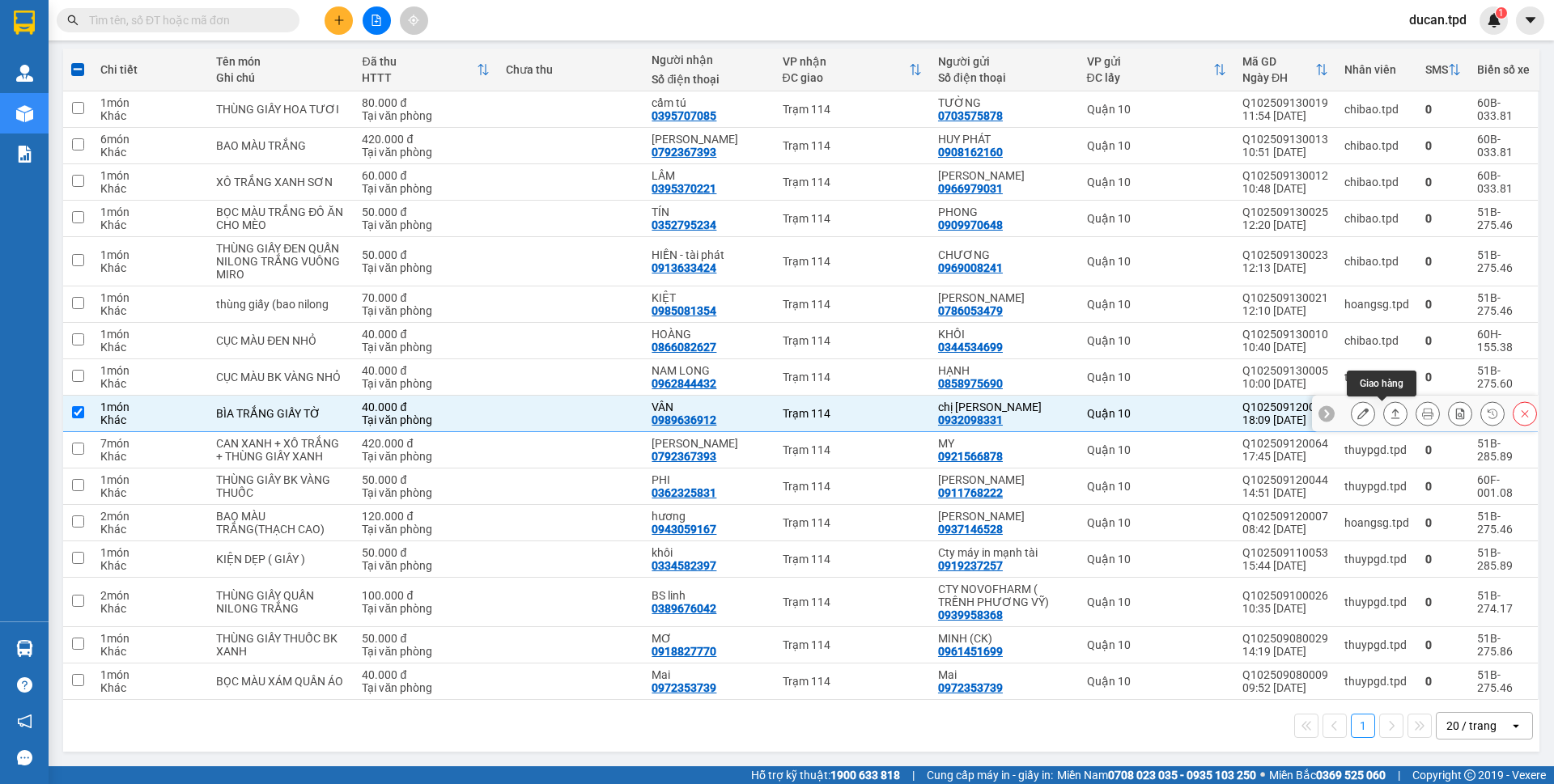
click at [1388, 413] on button at bounding box center [1395, 414] width 22 height 28
click at [1390, 413] on icon at bounding box center [1396, 414] width 12 height 12
click at [1390, 416] on icon at bounding box center [1396, 414] width 12 height 12
drag, startPoint x: 736, startPoint y: 418, endPoint x: 657, endPoint y: 421, distance: 79.1
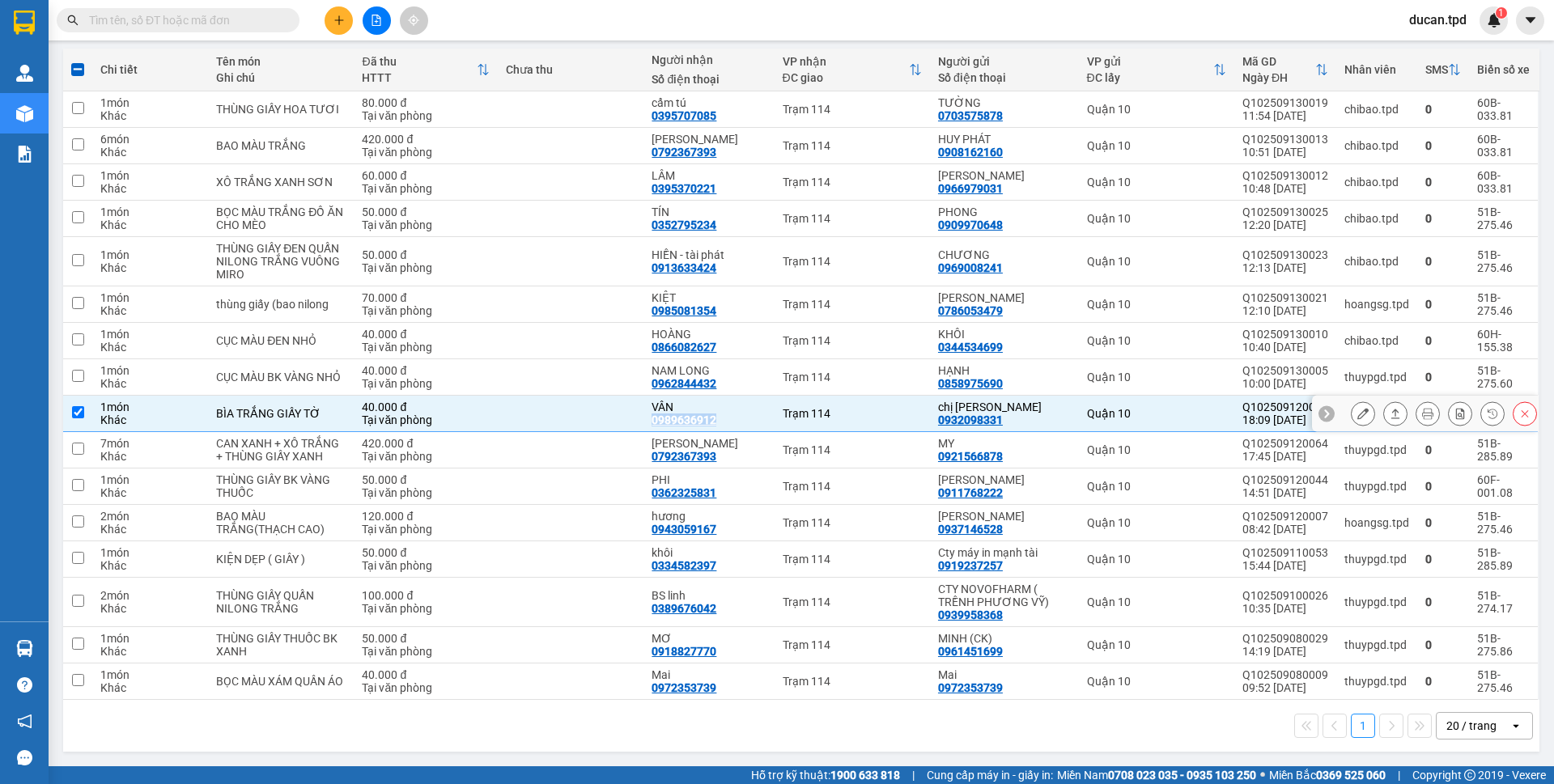
click at [657, 421] on div "VÂN 0989636912" at bounding box center [709, 413] width 114 height 26
checkbox input "false"
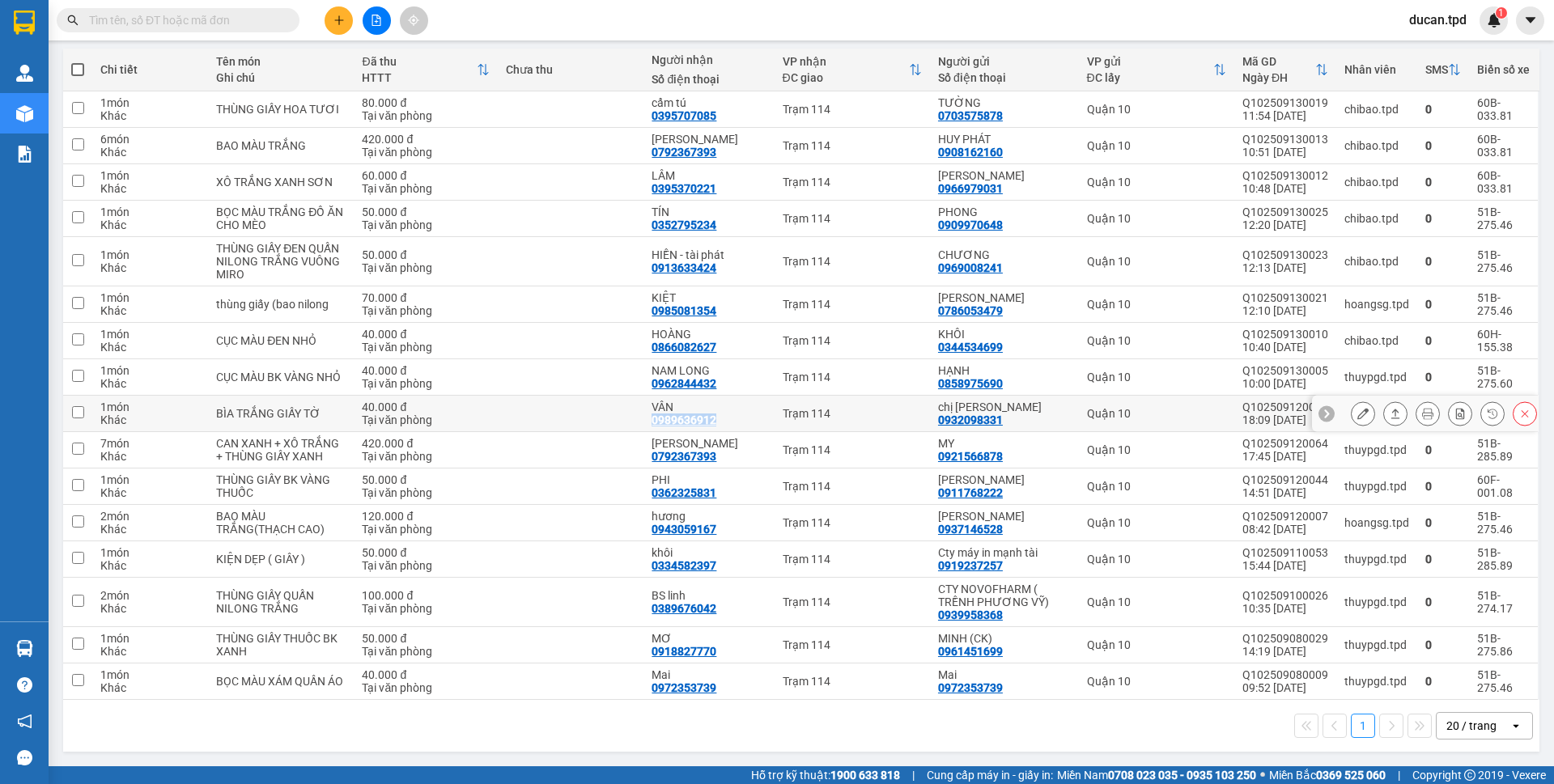
copy div "0989636912"
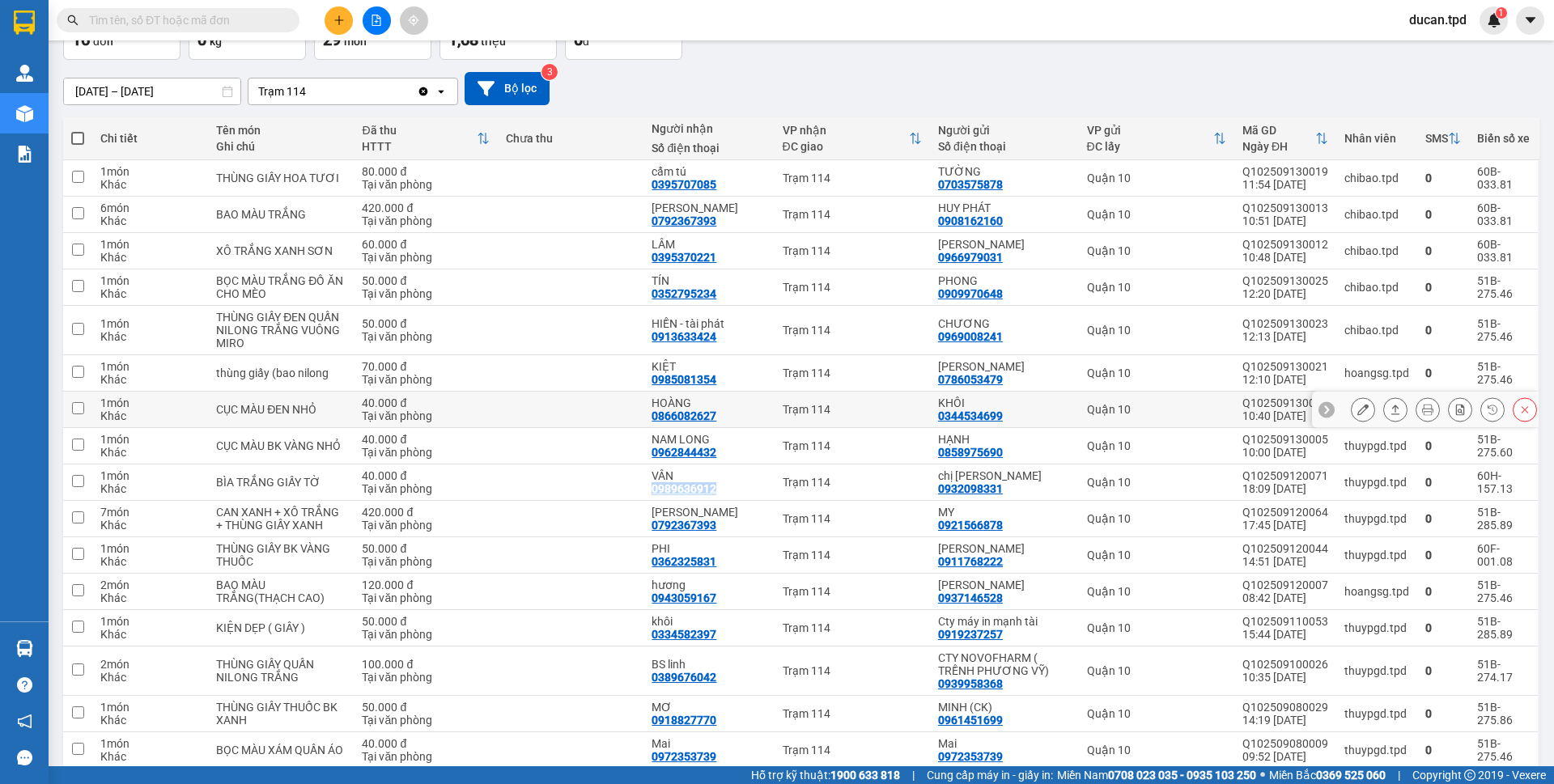
scroll to position [0, 0]
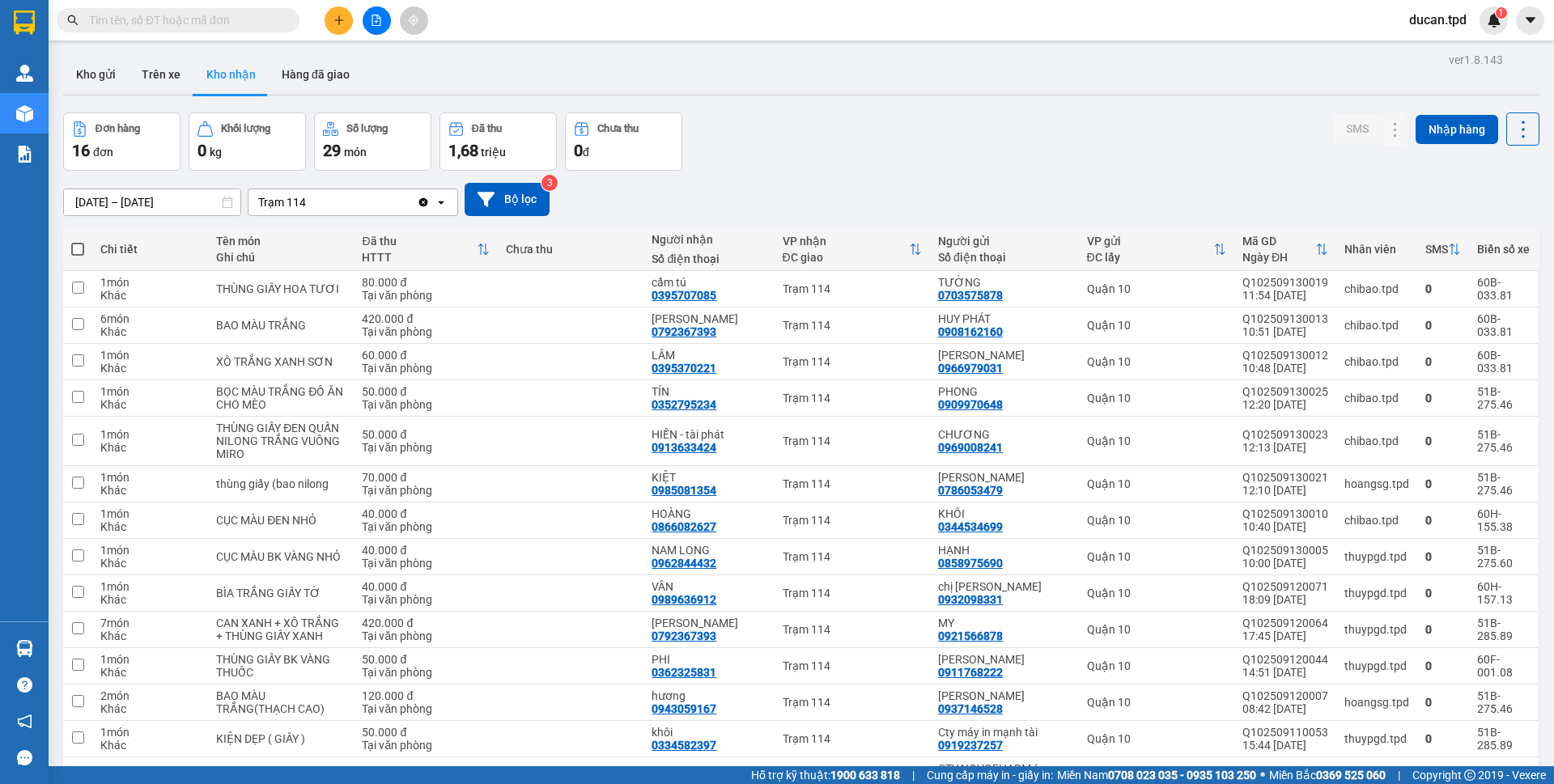
click at [214, 20] on input "text" at bounding box center [185, 21] width 191 height 18
paste input "0989636912"
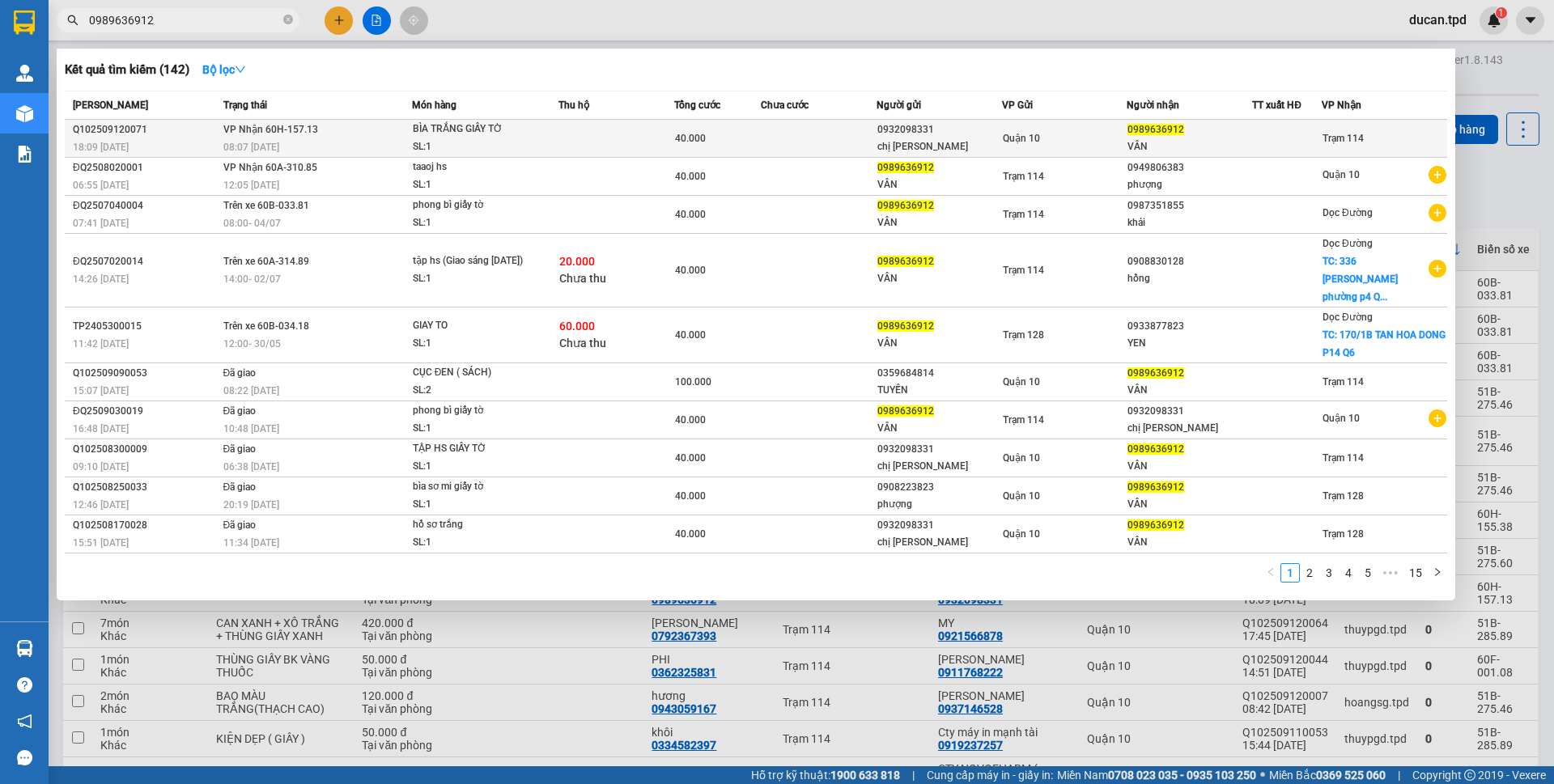
type input "0989636912"
click at [795, 138] on td at bounding box center [819, 138] width 115 height 38
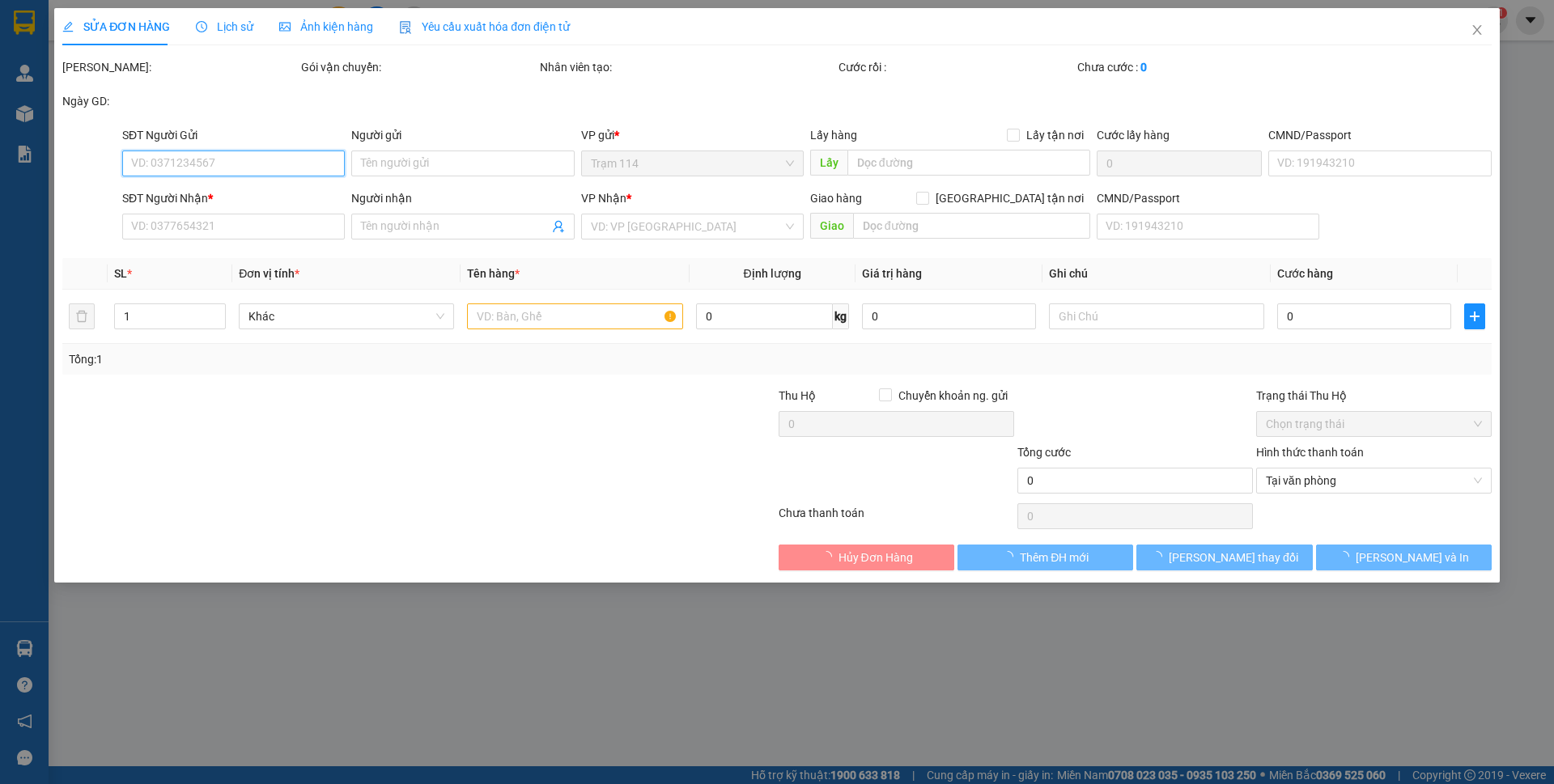
type input "0932098331"
type input "chị [PERSON_NAME]"
type input "079190011755- [GEOGRAPHIC_DATA]"
type input "0989636912"
type input "VÂN"
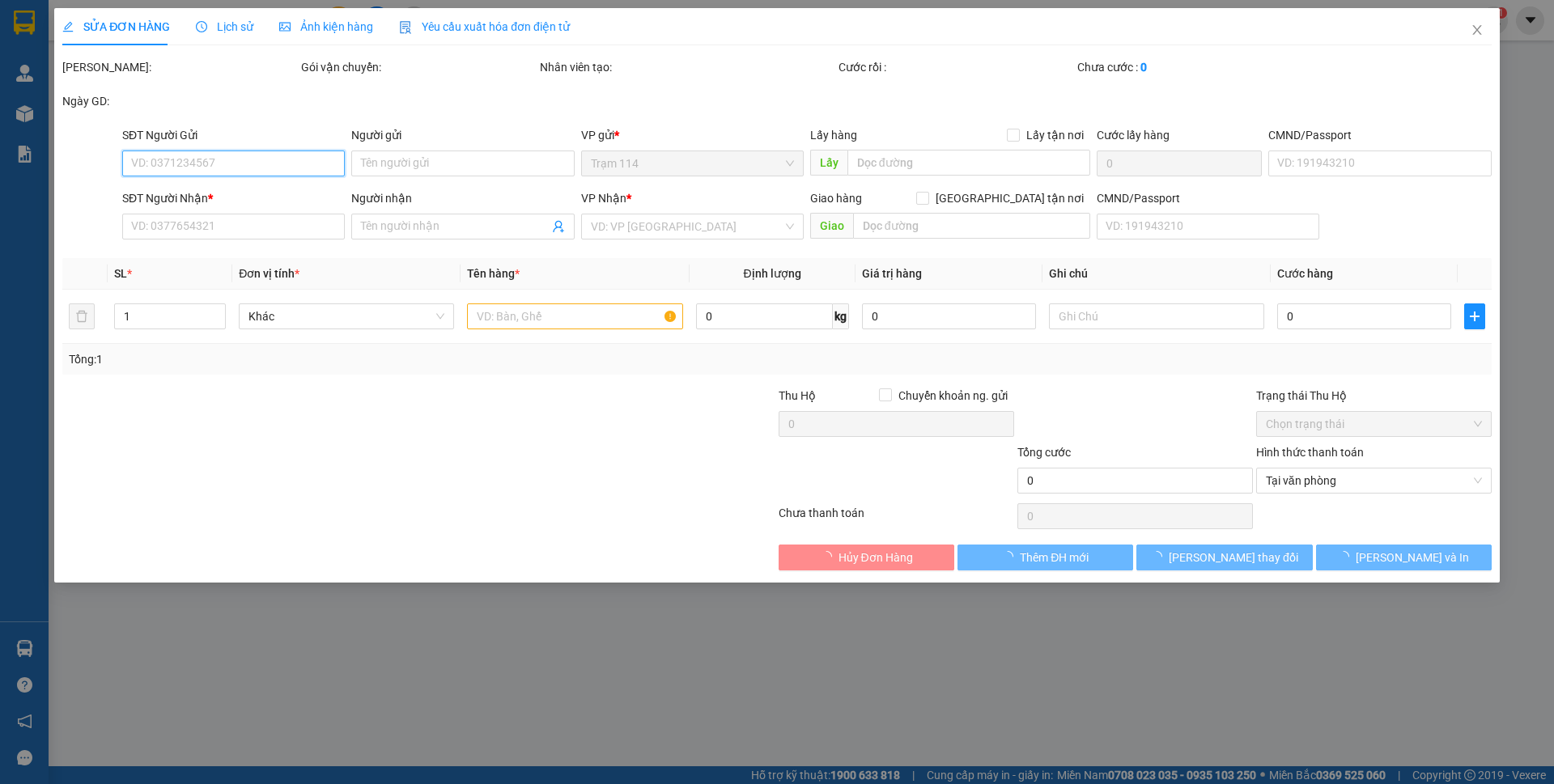
type input "40.000"
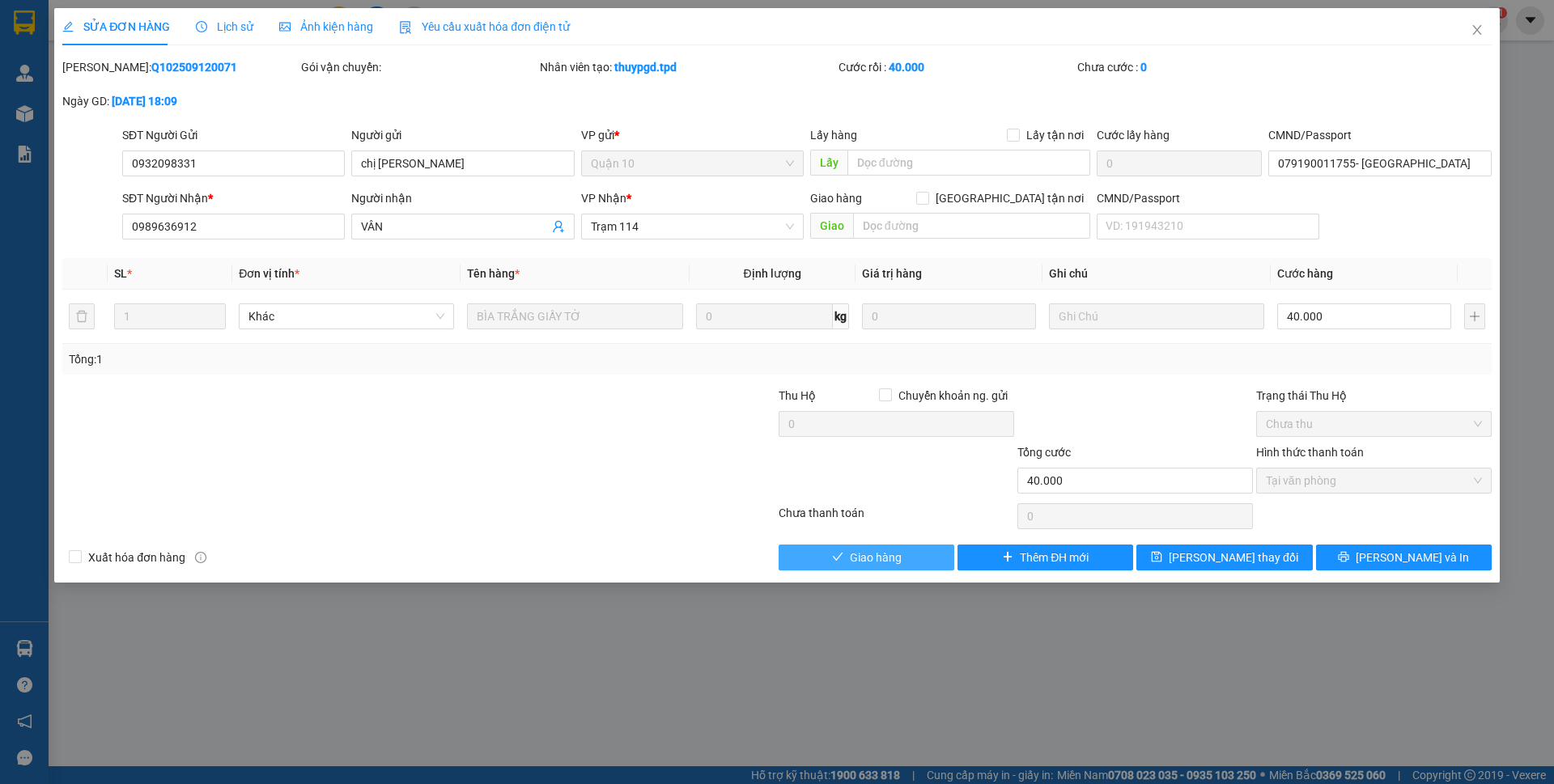
click at [876, 552] on span "Giao hàng" at bounding box center [875, 557] width 52 height 18
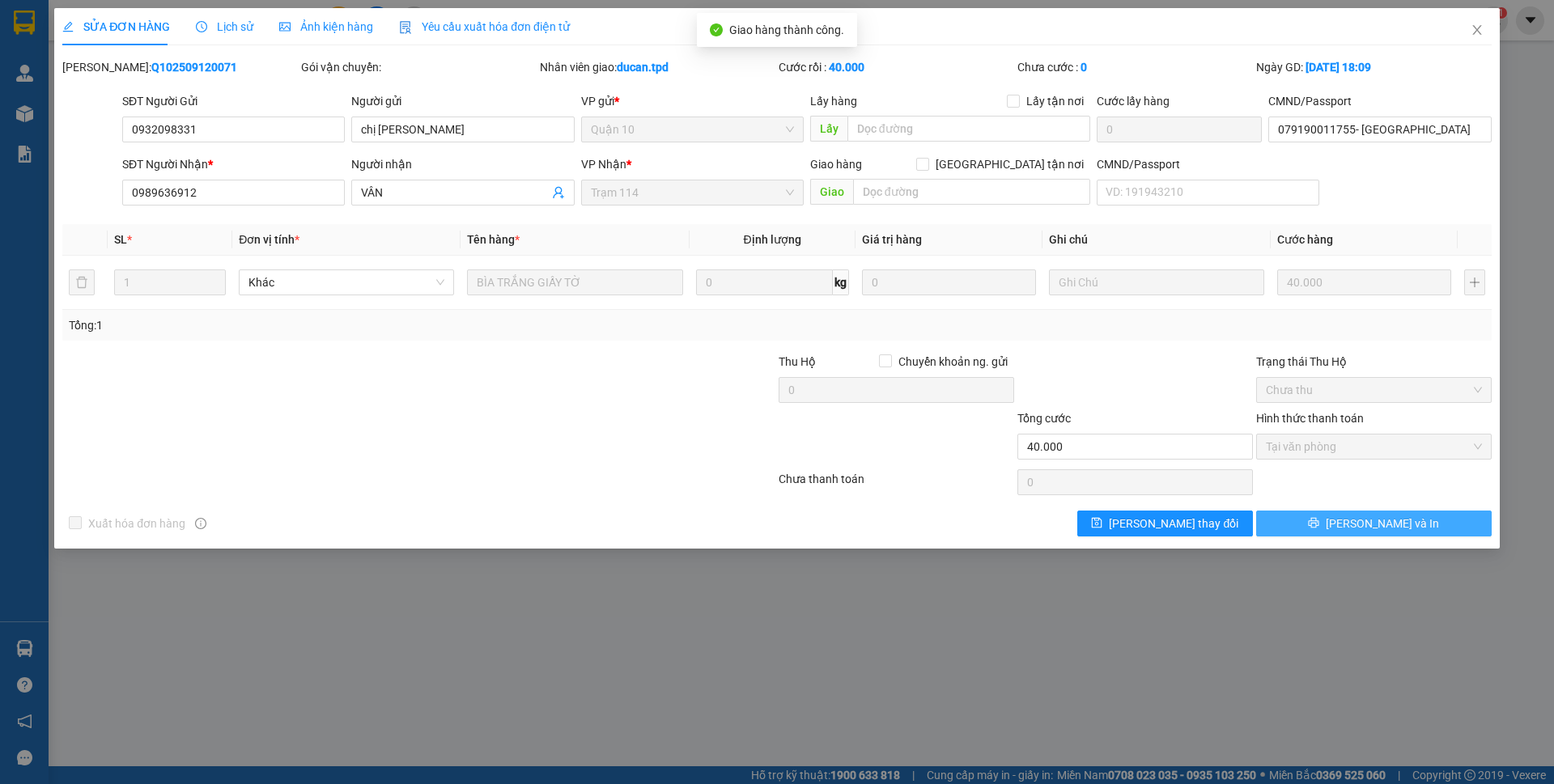
click at [1364, 525] on span "[PERSON_NAME] và In" at bounding box center [1382, 523] width 113 height 18
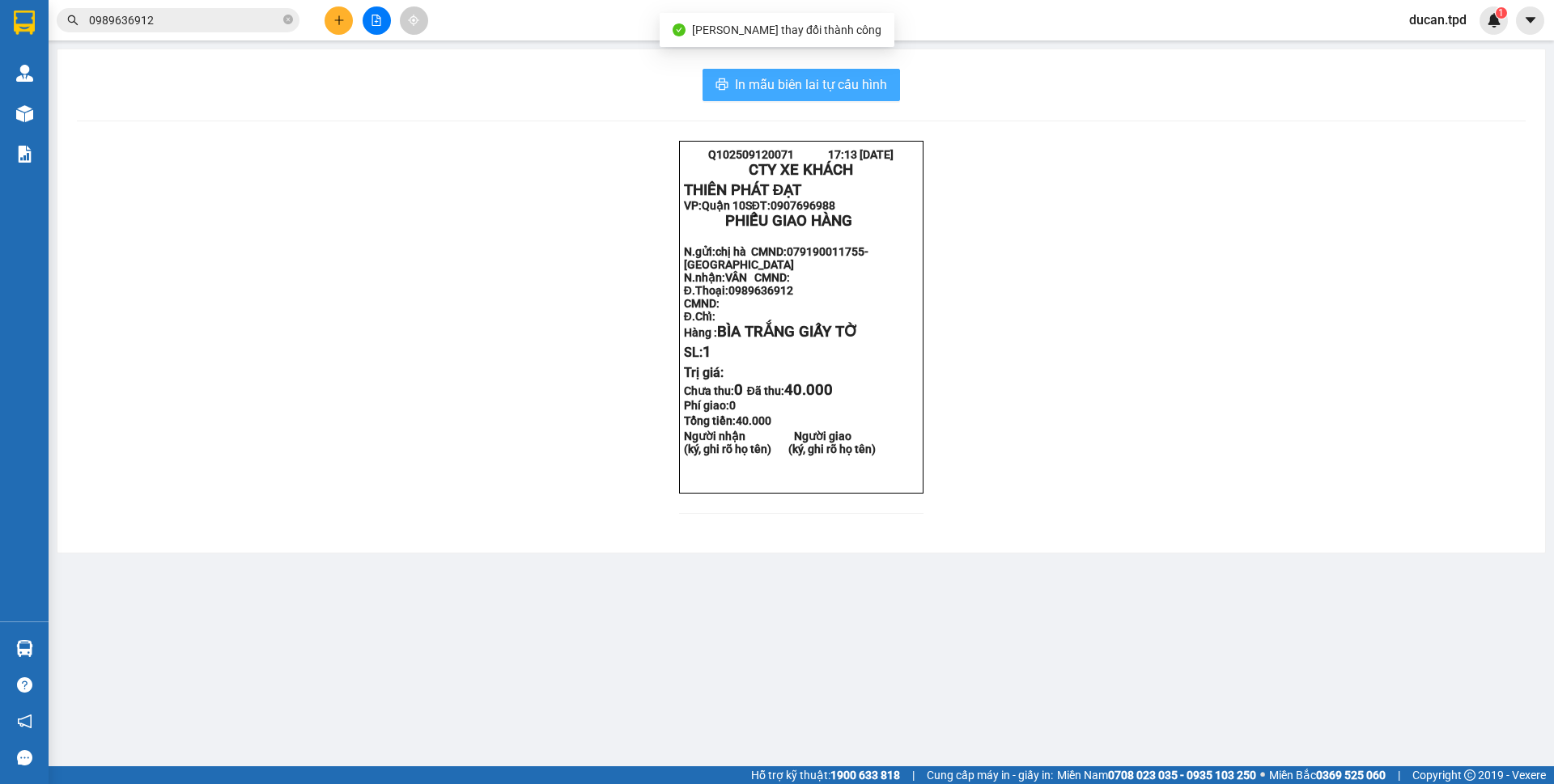
click at [843, 82] on span "In mẫu biên lai tự cấu hình" at bounding box center [811, 84] width 153 height 21
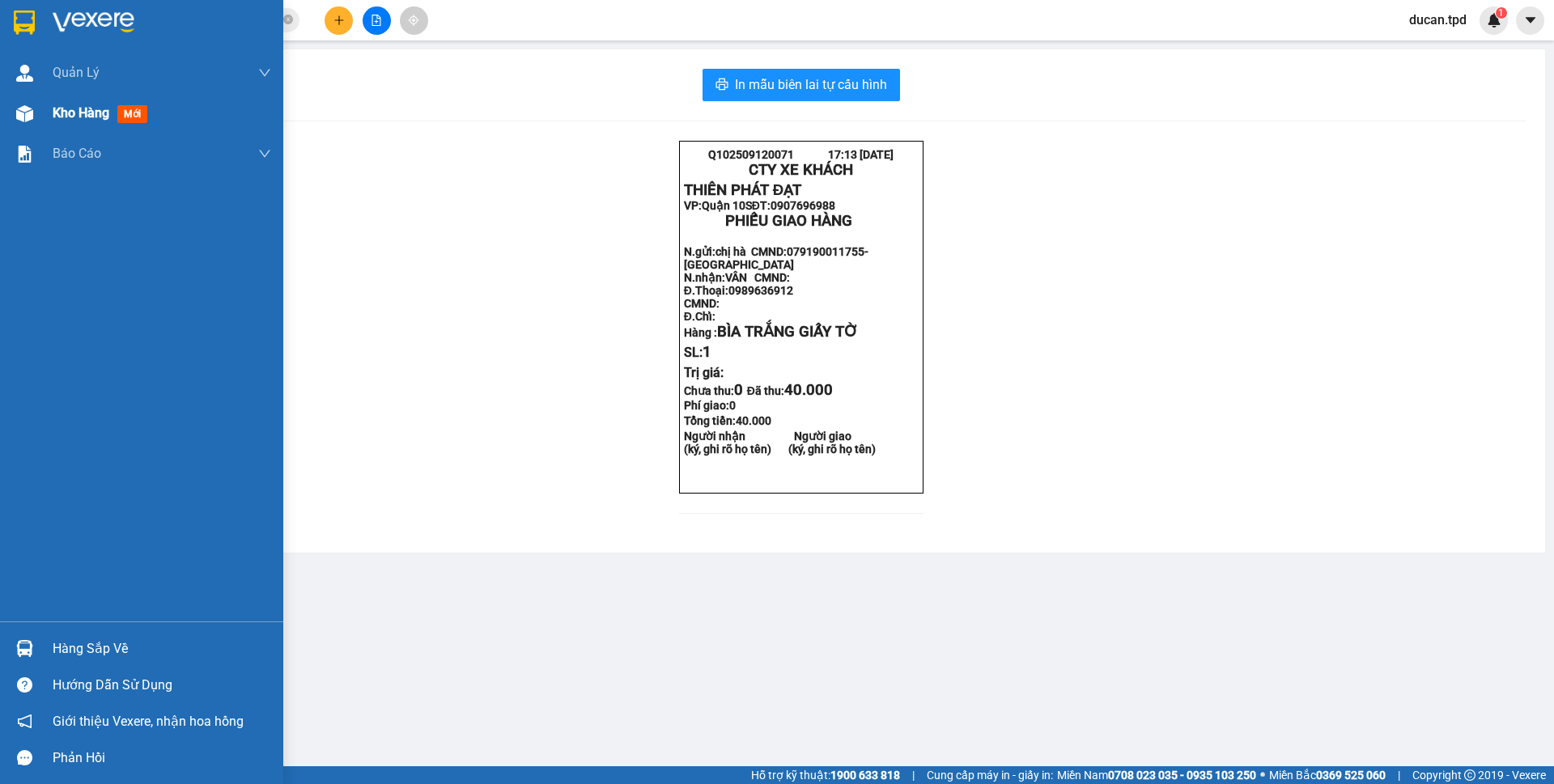
click at [87, 115] on span "Kho hàng" at bounding box center [81, 113] width 57 height 16
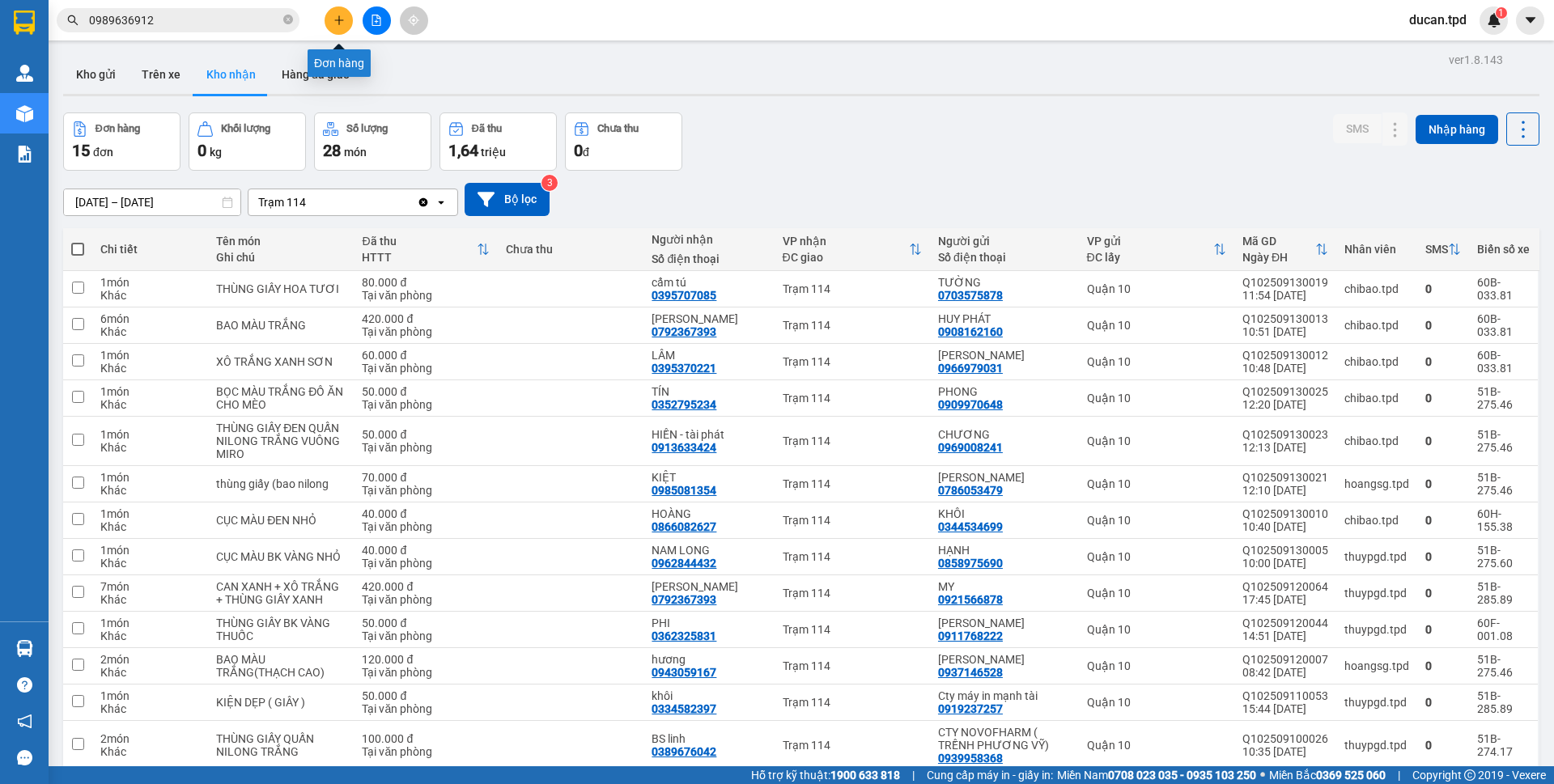
click at [344, 32] on button at bounding box center [339, 21] width 28 height 28
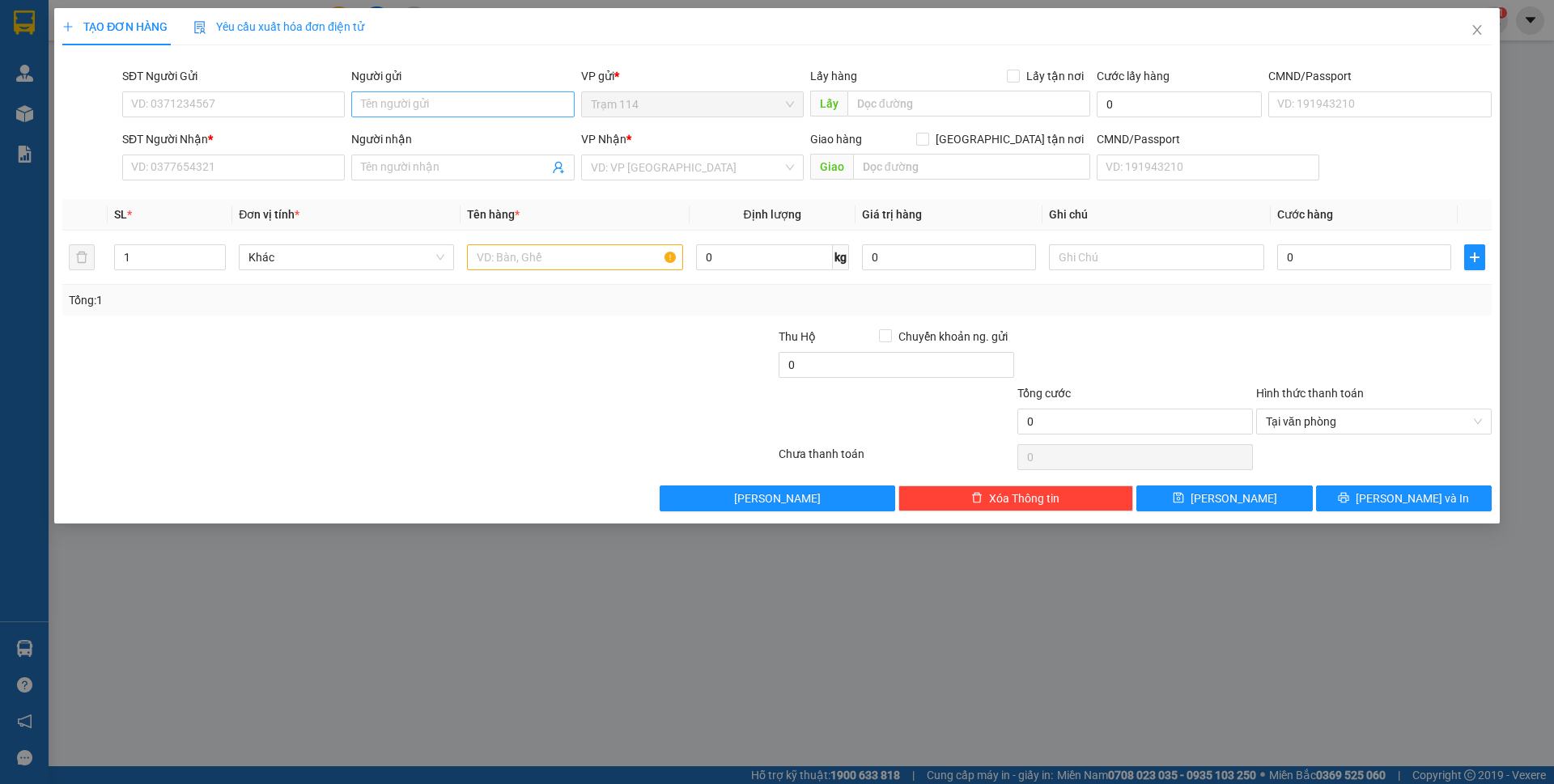
drag, startPoint x: 403, startPoint y: 88, endPoint x: 403, endPoint y: 96, distance: 8.0
click at [403, 89] on div "Người gửi" at bounding box center [463, 78] width 223 height 24
click at [403, 99] on input "Người gửi" at bounding box center [463, 104] width 223 height 26
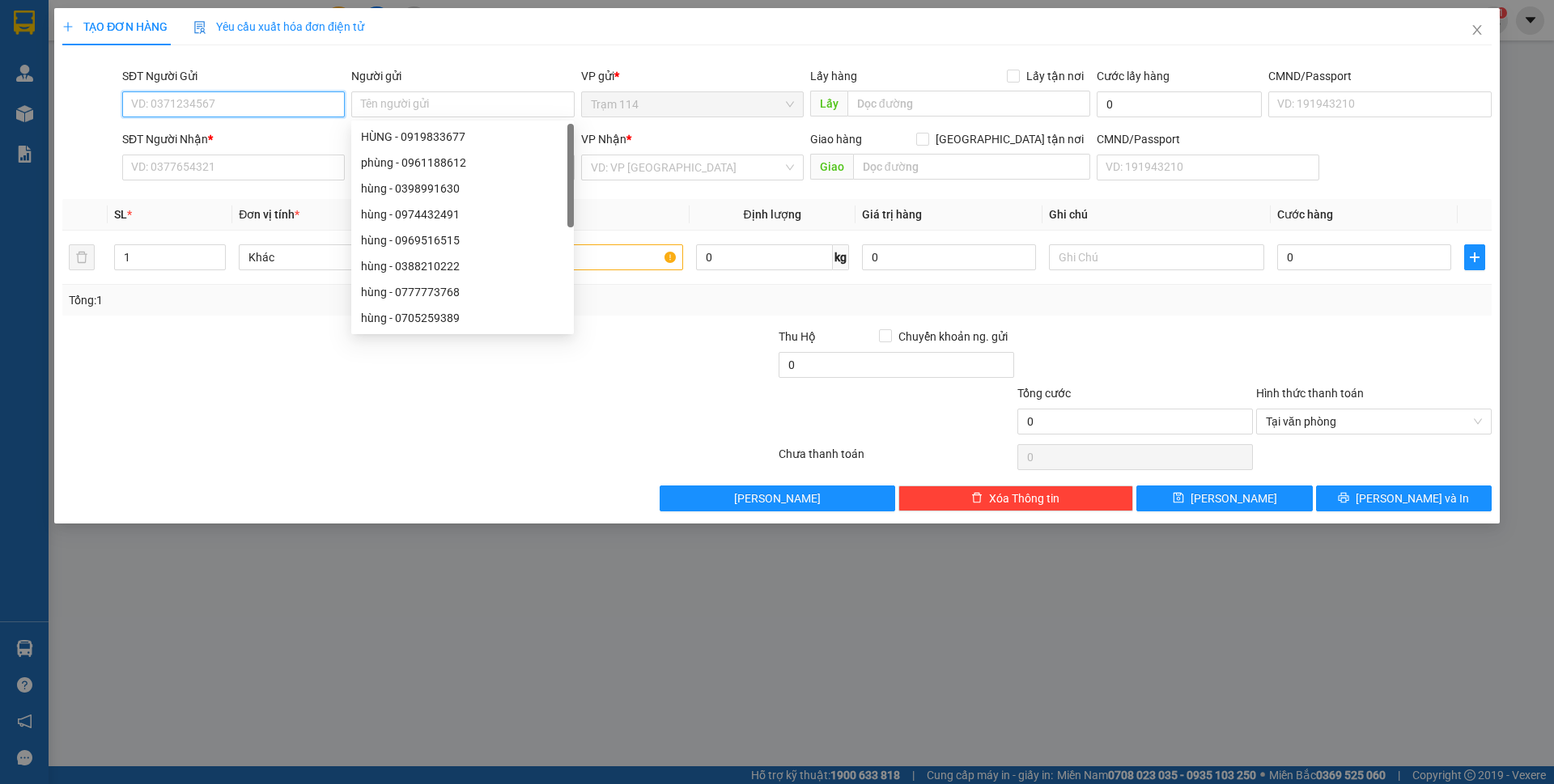
click at [243, 97] on input "SĐT Người Gửi" at bounding box center [233, 104] width 223 height 26
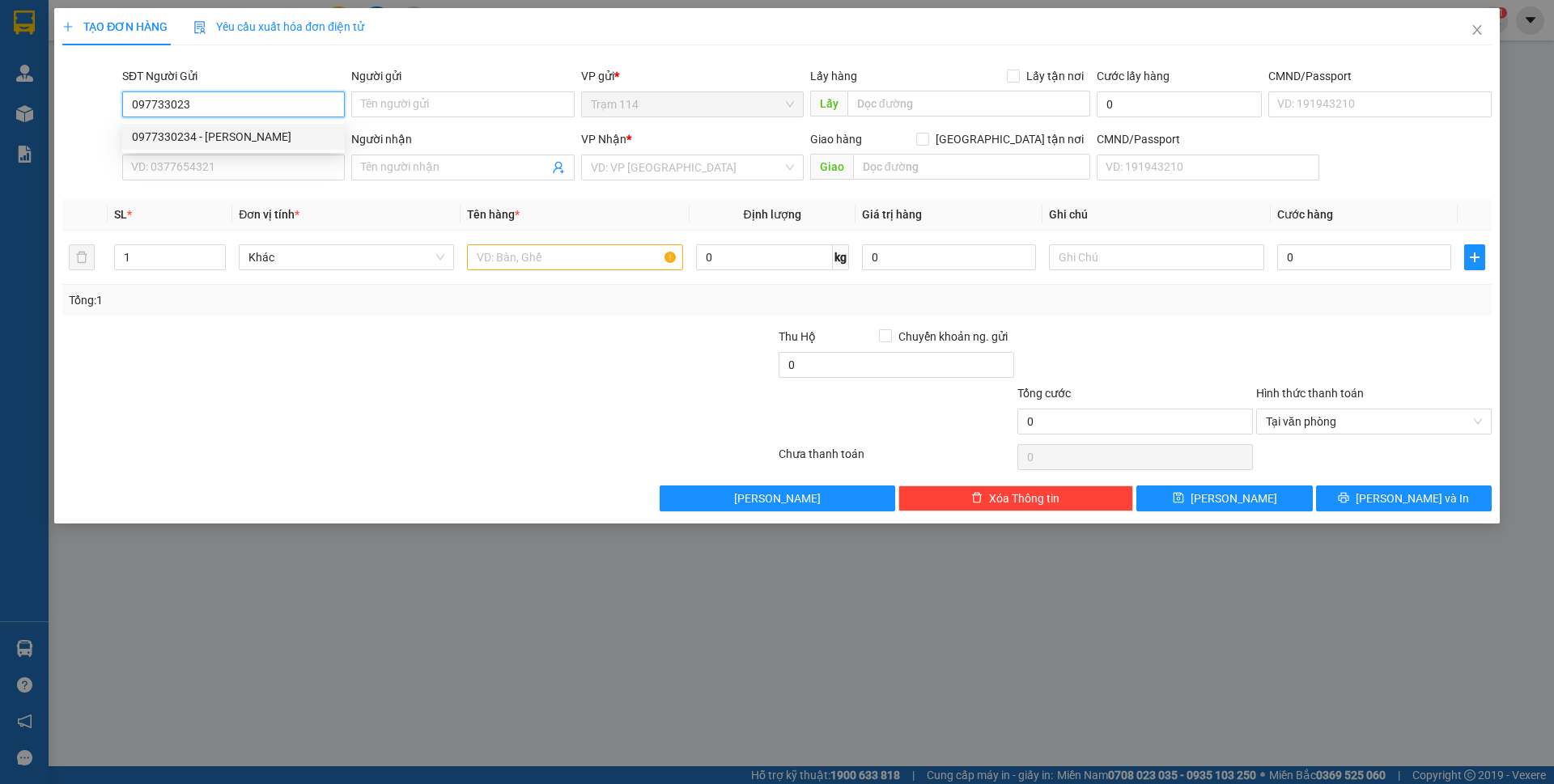
click at [242, 138] on div "0977330234 - [PERSON_NAME]" at bounding box center [233, 137] width 203 height 18
type input "0977330234"
type input "[PERSON_NAME]"
type input "0964340340"
type input "Ly"
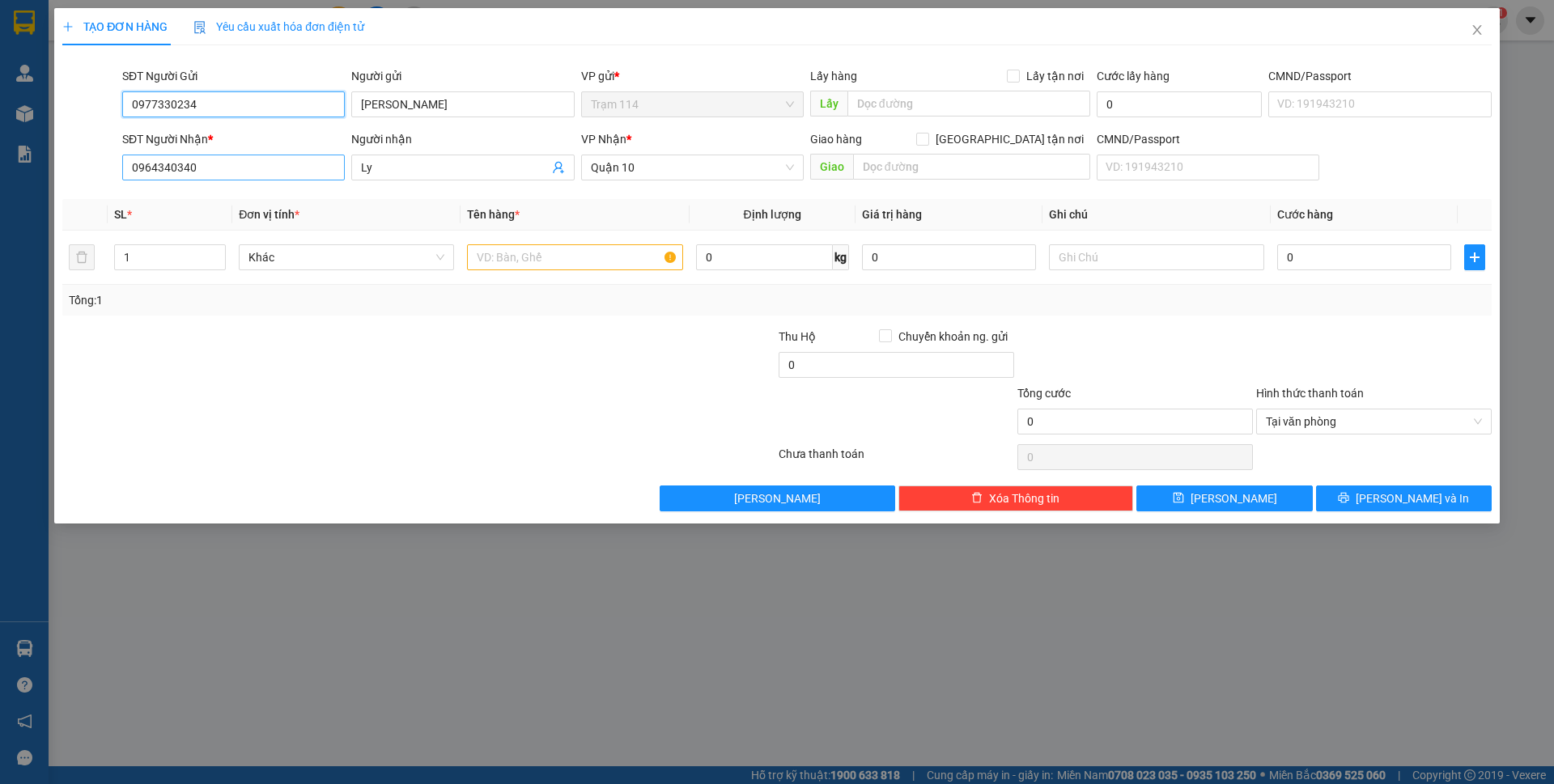
type input "0977330234"
click at [217, 174] on input "0964340340" at bounding box center [233, 167] width 223 height 26
type input "0"
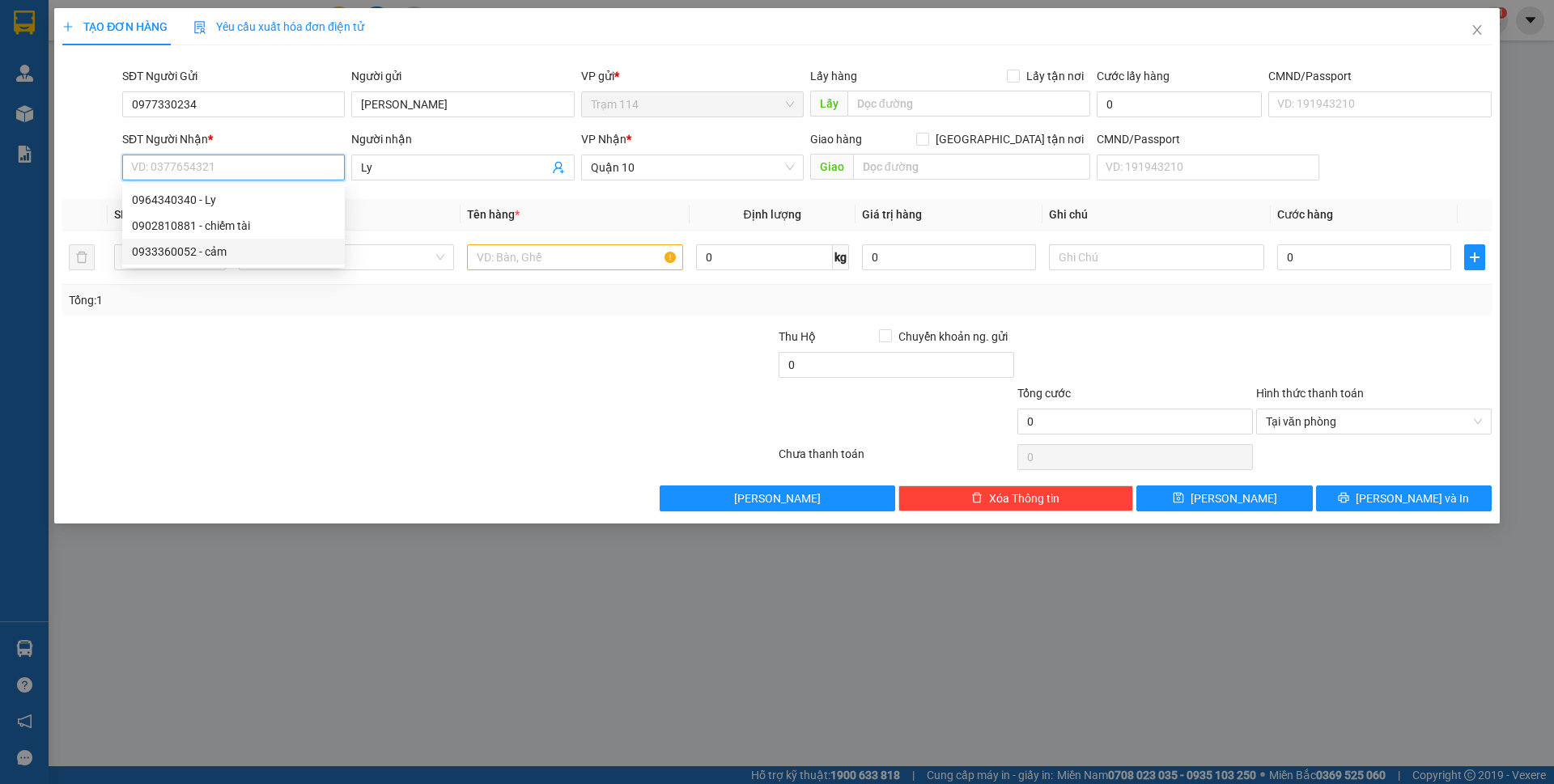
click at [216, 249] on div "0933360052 - cảm" at bounding box center [233, 251] width 203 height 18
type input "0933360052"
type input "cảm"
type input "0933360052"
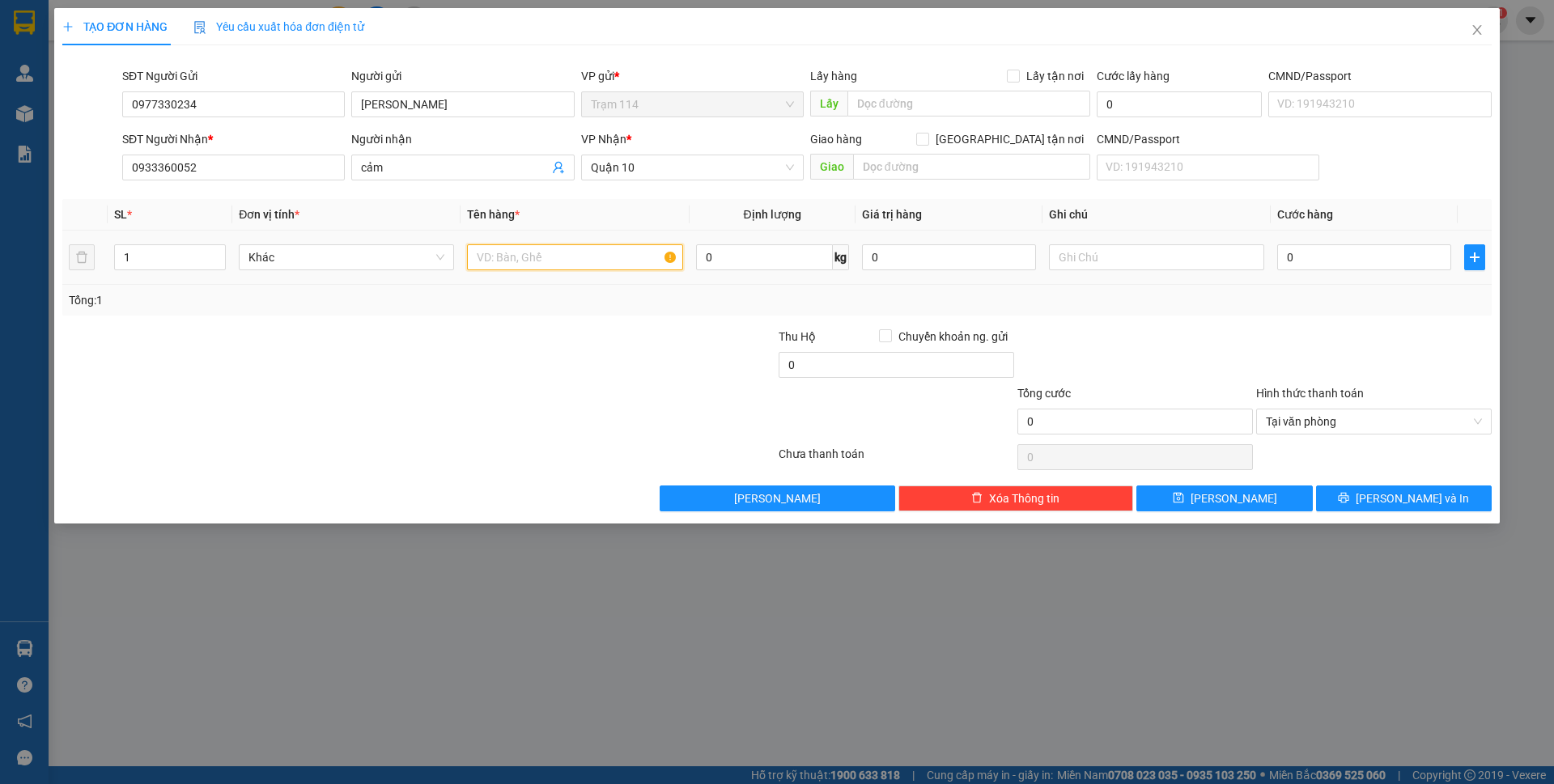
click at [552, 252] on input "text" at bounding box center [574, 256] width 215 height 26
type input "hop bk vang"
click at [927, 267] on input "0" at bounding box center [949, 256] width 174 height 26
drag, startPoint x: 927, startPoint y: 265, endPoint x: 853, endPoint y: 257, distance: 74.4
click at [853, 257] on tr "1 Khác hop bk vang 0 kg 05.000 0" at bounding box center [777, 258] width 1429 height 54
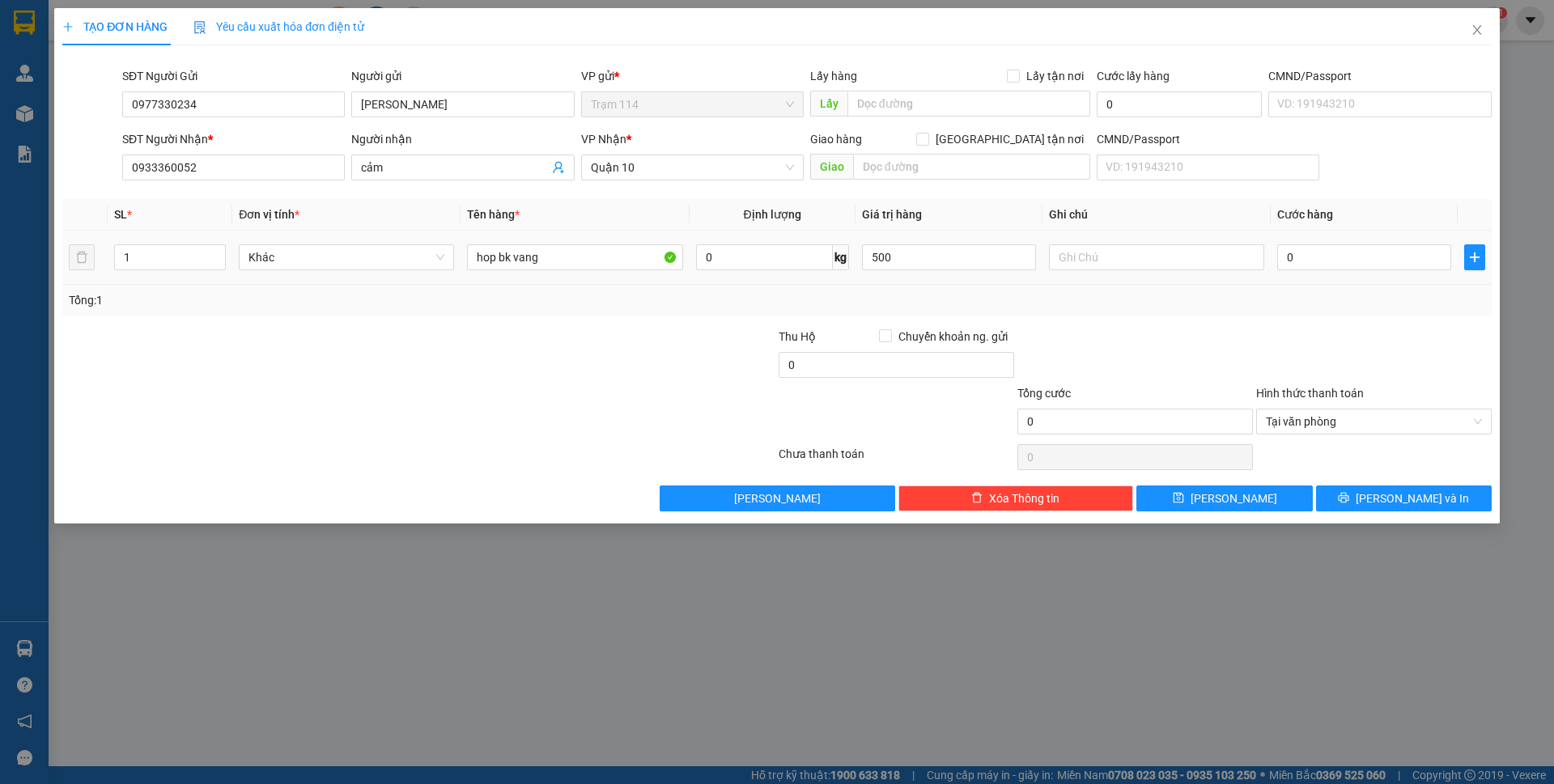
type input "500.000"
click at [919, 293] on div "Tổng: 1" at bounding box center [776, 300] width 1416 height 18
click at [1331, 256] on input "0" at bounding box center [1364, 256] width 174 height 26
type input "4"
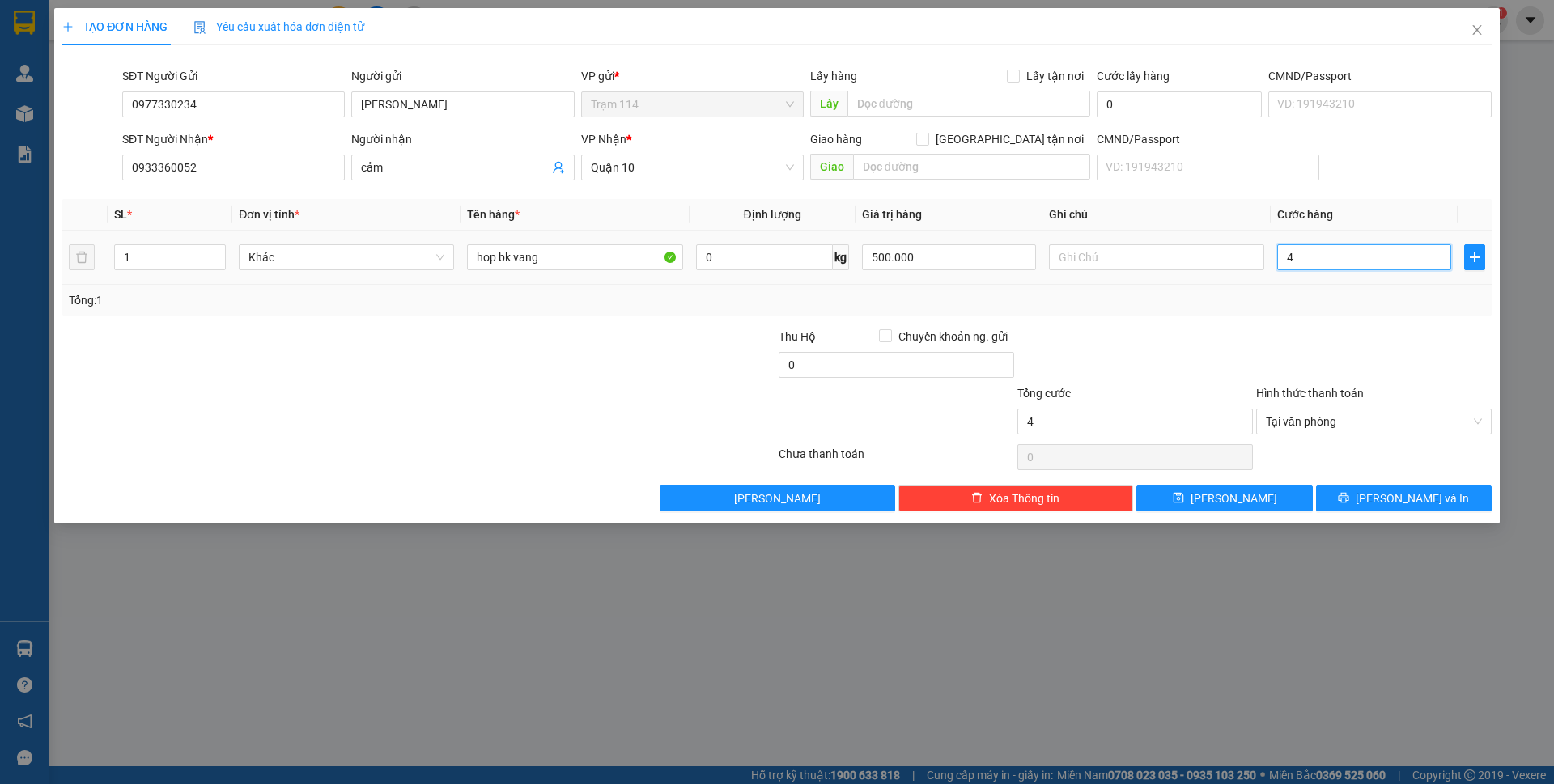
type input "40"
type input "40.000"
click at [1268, 302] on div "Tổng: 1" at bounding box center [776, 300] width 1416 height 18
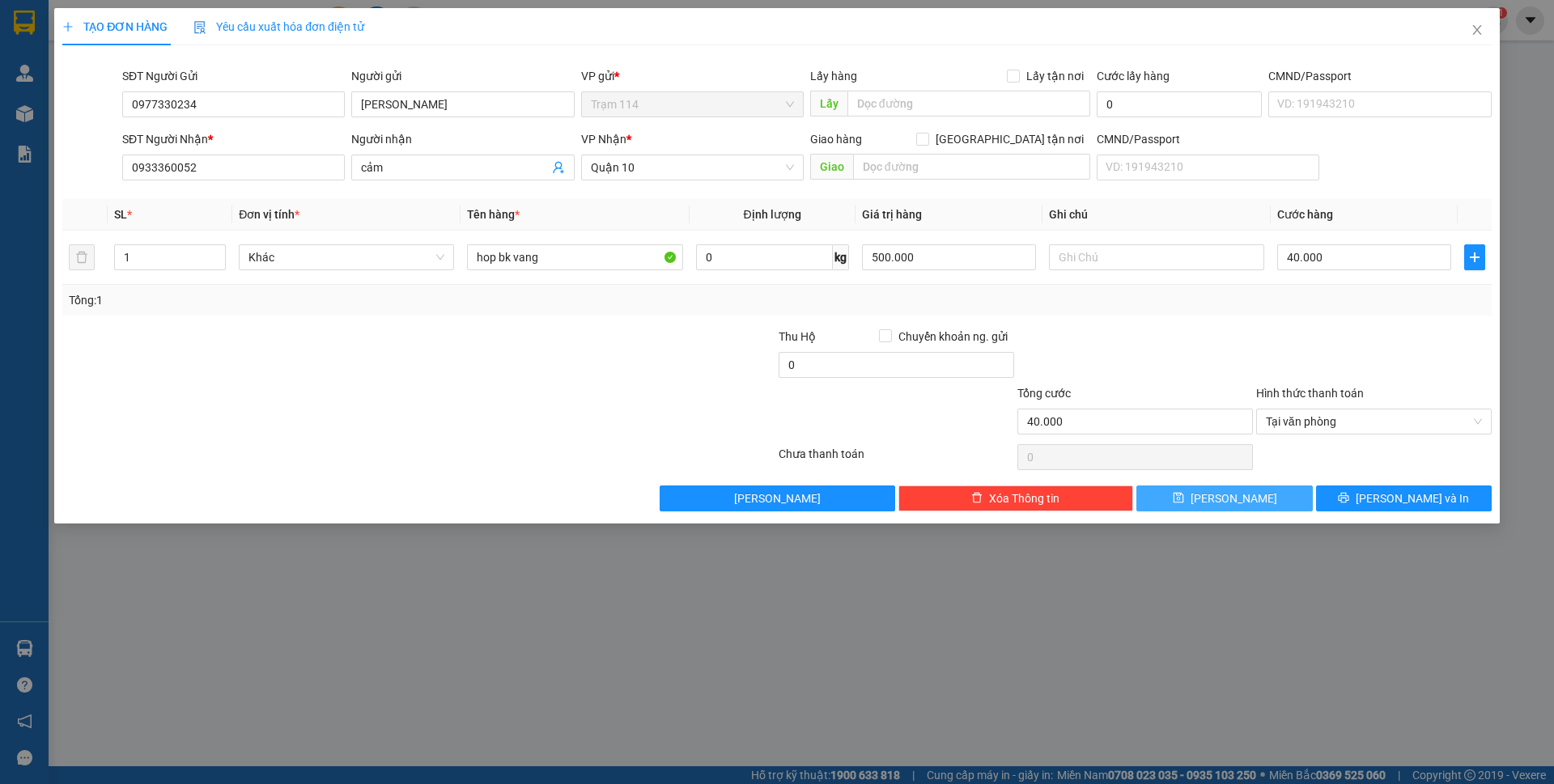
click at [1259, 499] on button "[PERSON_NAME]" at bounding box center [1224, 498] width 176 height 26
type input "0"
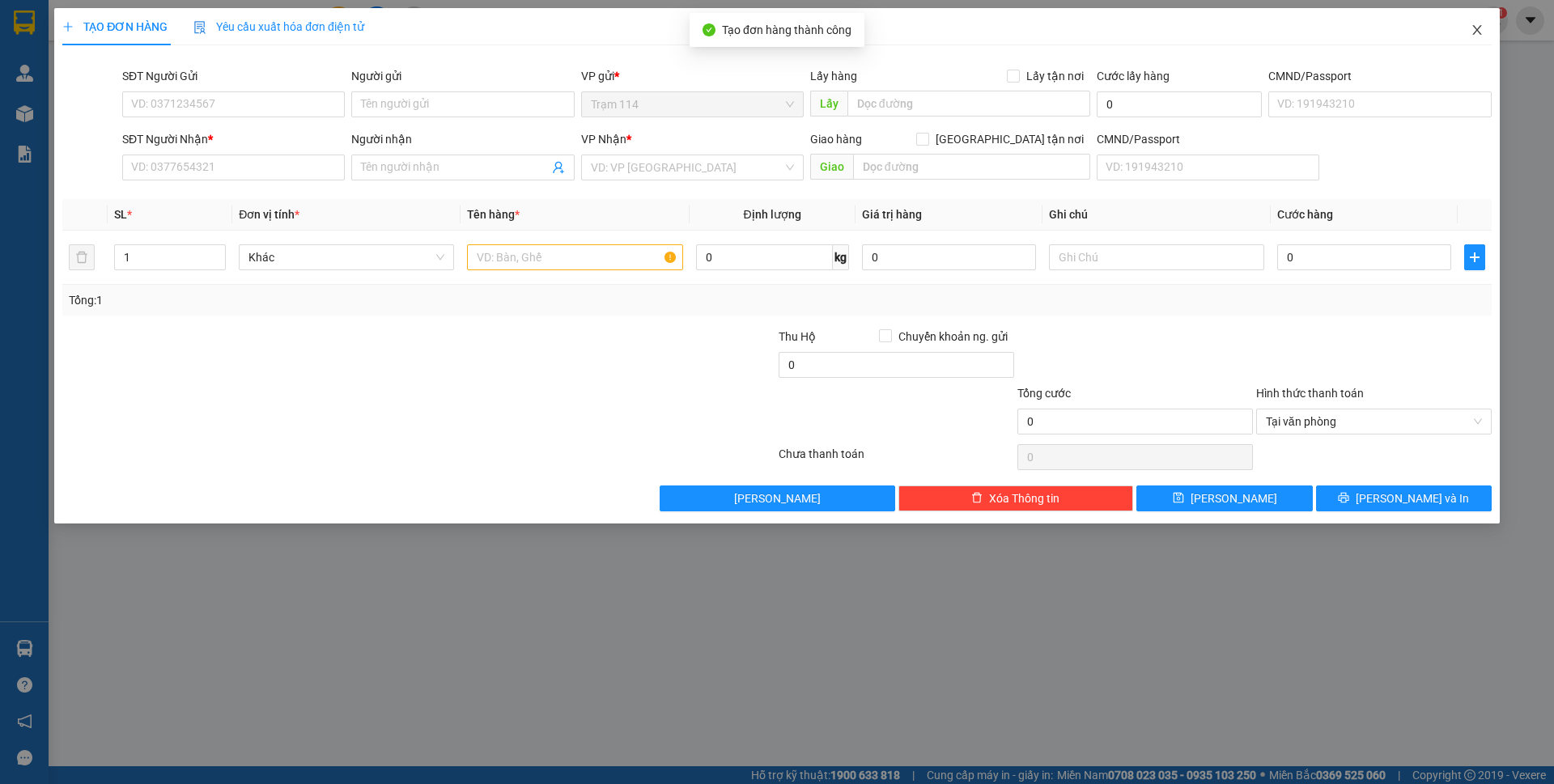
click at [1474, 32] on icon "close" at bounding box center [1477, 30] width 13 height 13
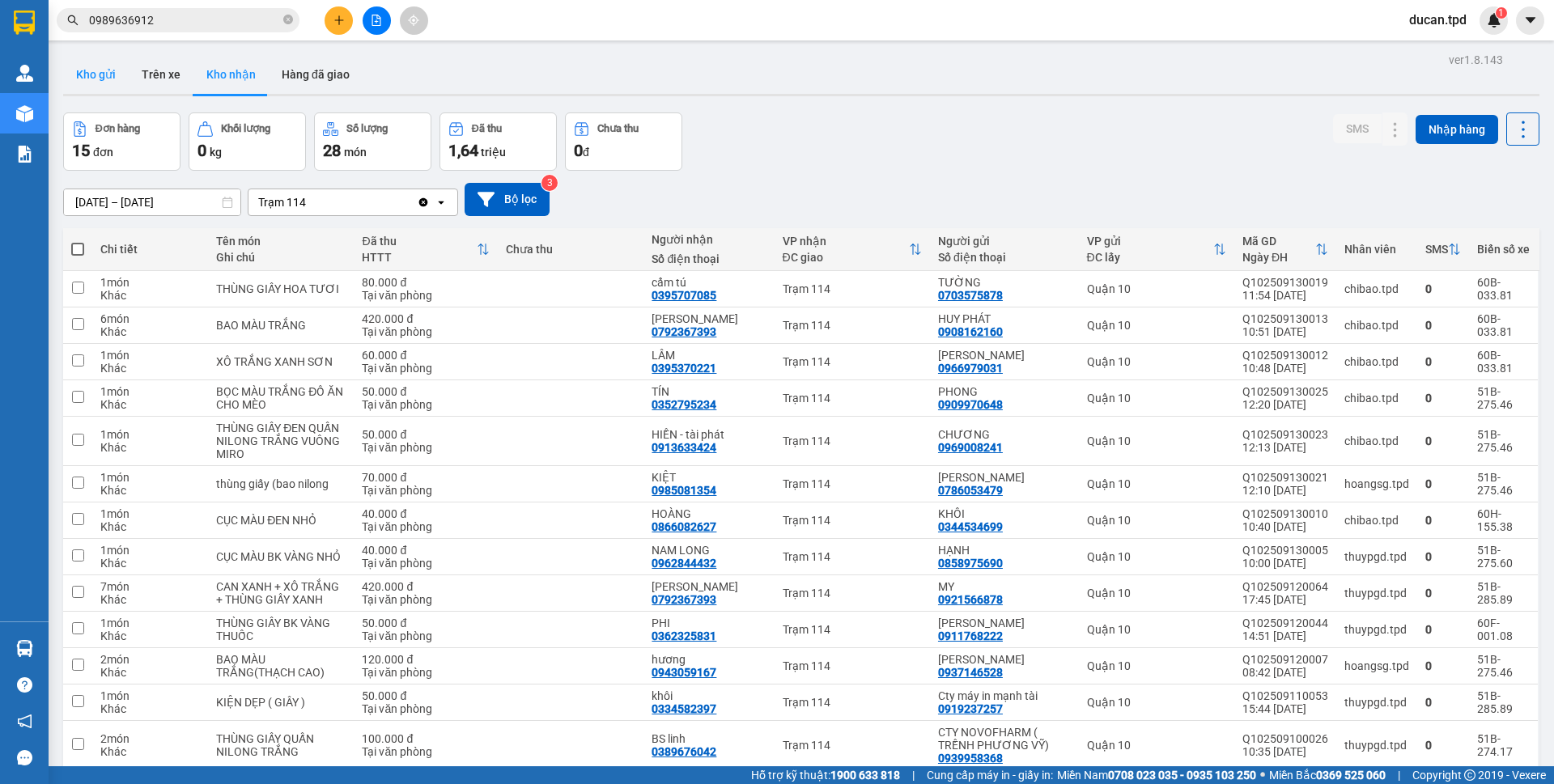
click at [120, 63] on button "Kho gửi" at bounding box center [96, 74] width 65 height 39
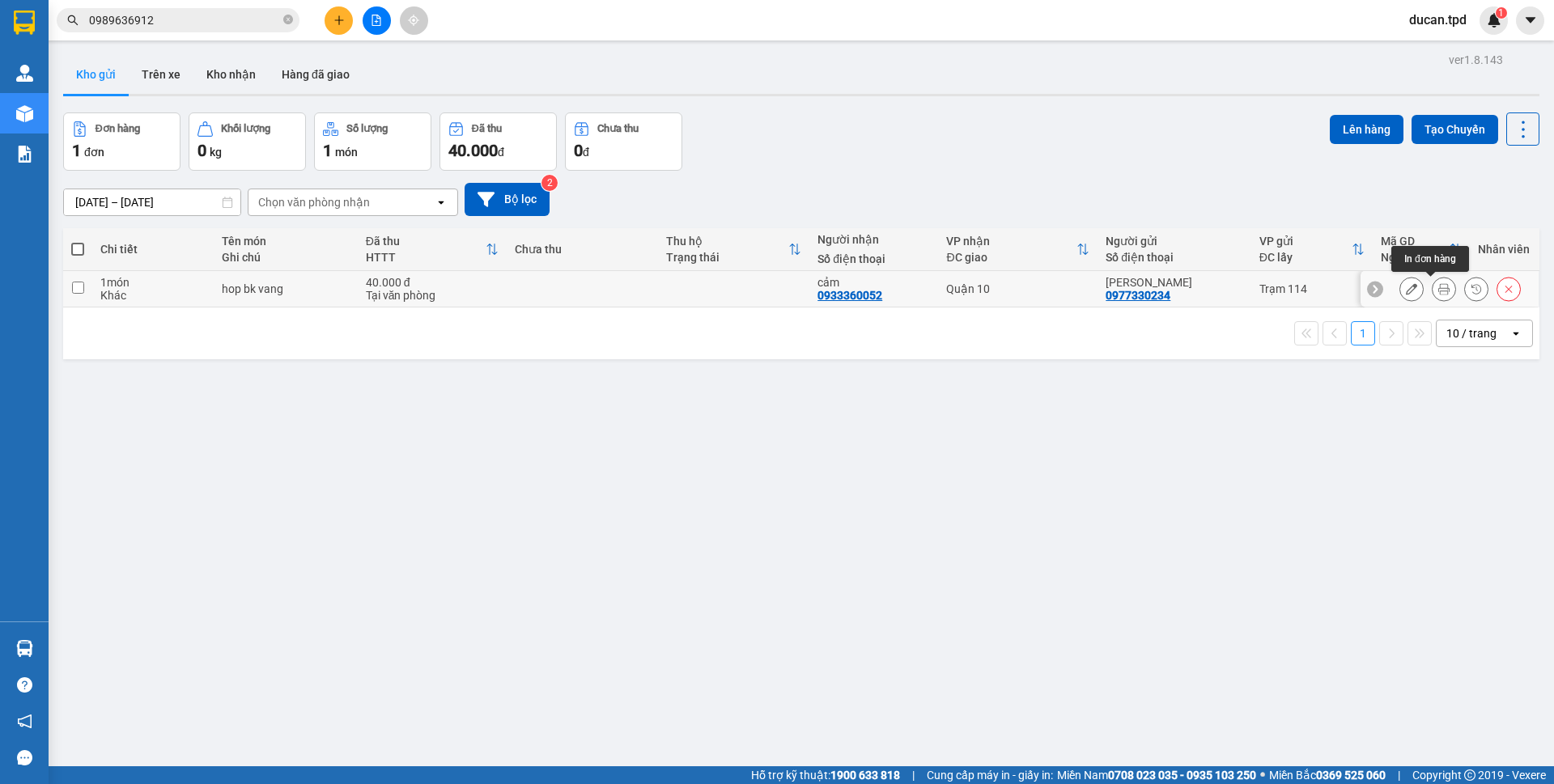
click at [1439, 291] on button at bounding box center [1443, 289] width 22 height 28
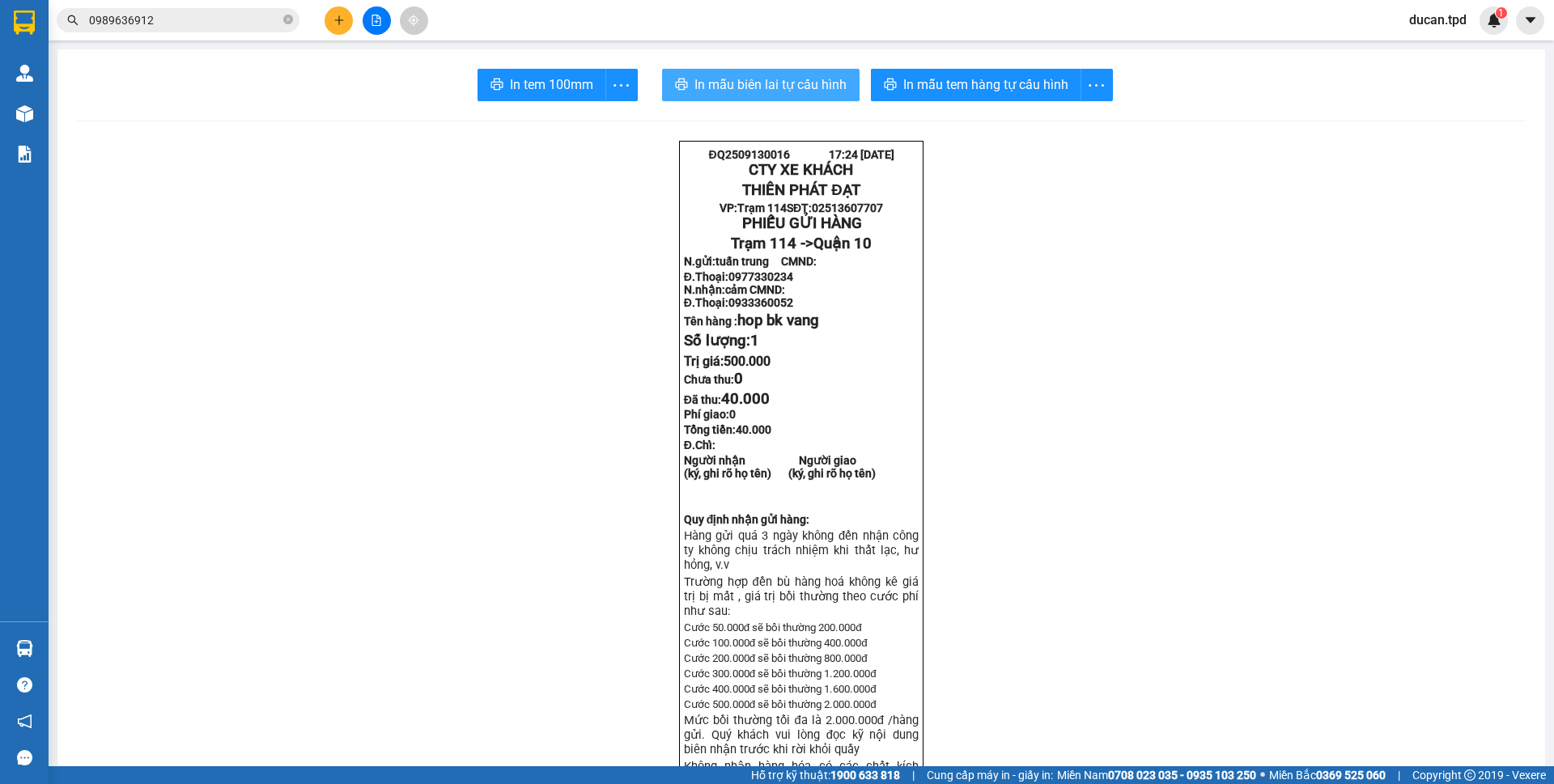
click at [735, 84] on span "In mẫu biên lai tự cấu hình" at bounding box center [770, 84] width 153 height 21
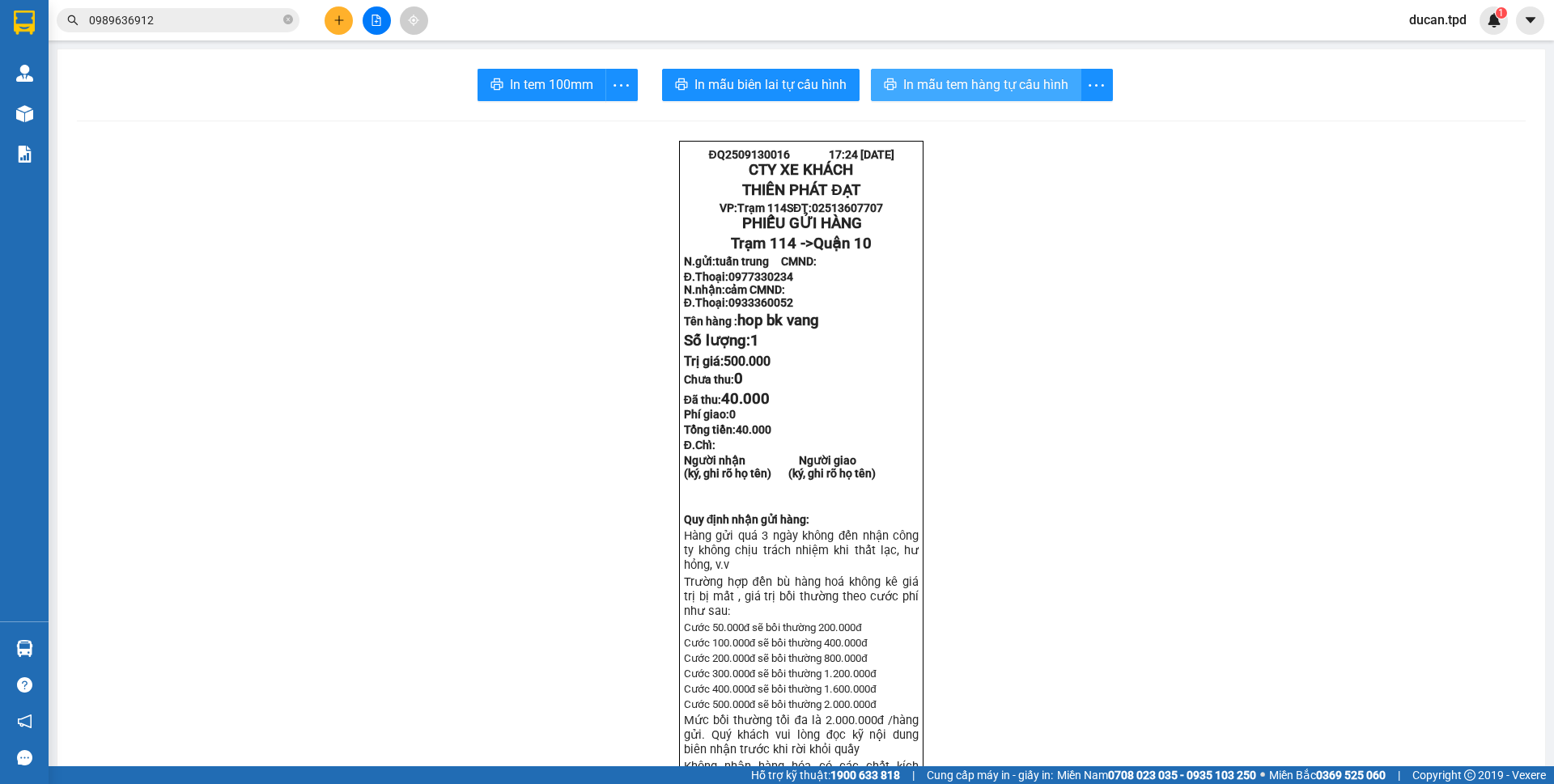
click at [967, 77] on span "In mẫu tem hàng tự cấu hình" at bounding box center [986, 84] width 165 height 21
click at [532, 94] on span "In tem 100mm" at bounding box center [551, 84] width 83 height 21
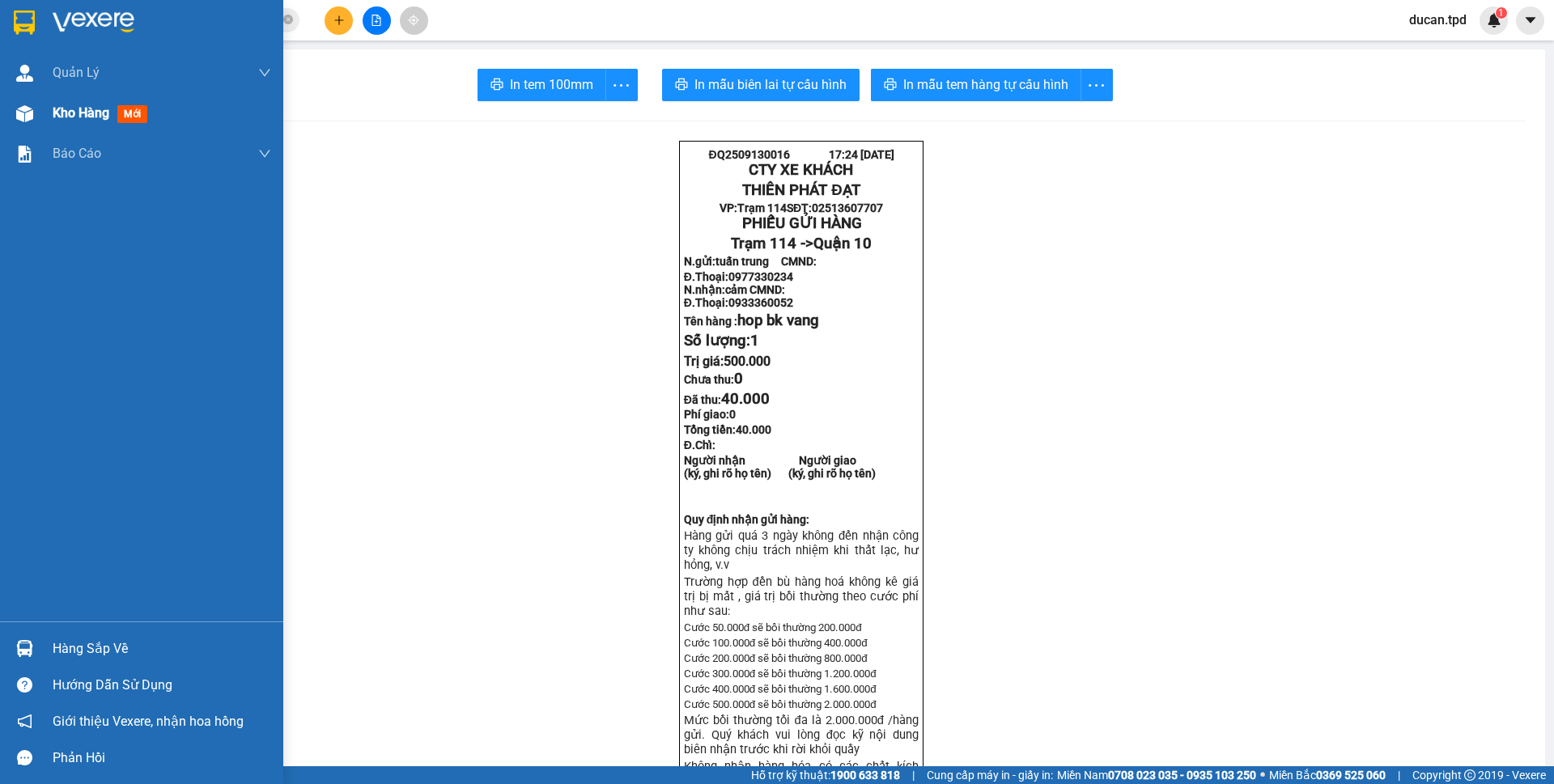
click at [89, 114] on span "Kho hàng" at bounding box center [81, 113] width 57 height 16
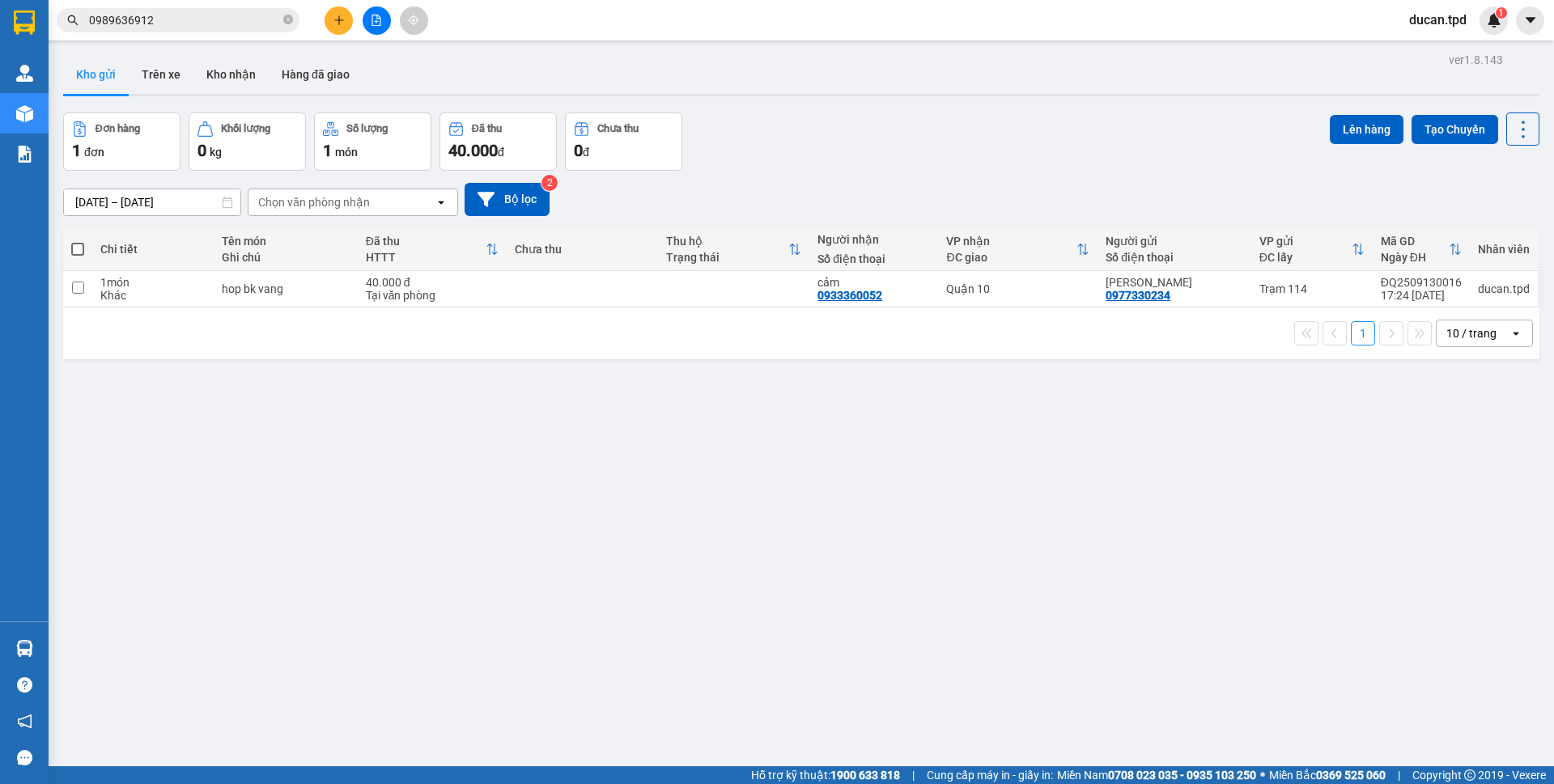
click at [74, 250] on span at bounding box center [78, 249] width 13 height 13
click at [78, 241] on input "checkbox" at bounding box center [78, 241] width 0 height 0
checkbox input "true"
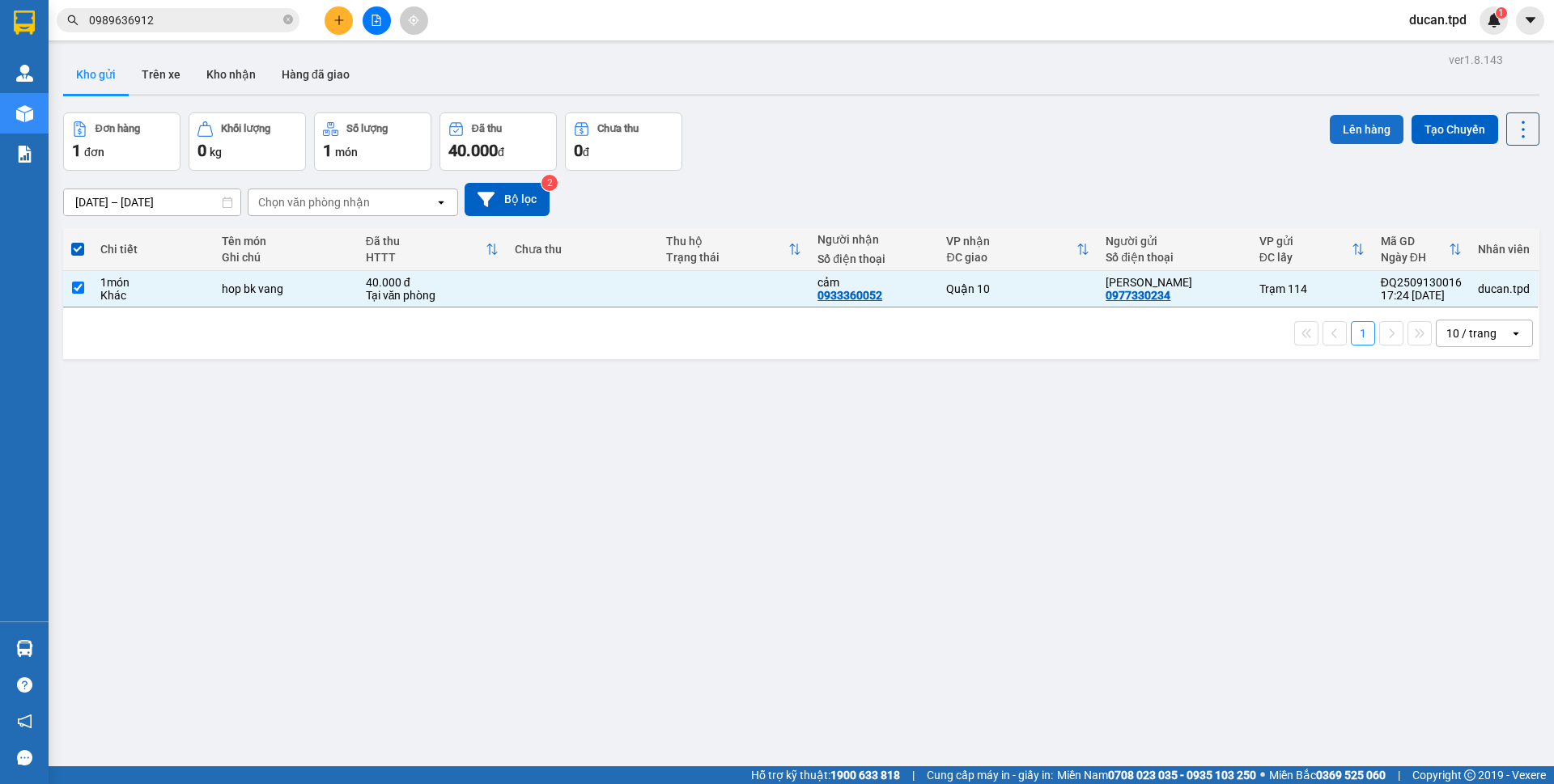
click at [1330, 129] on button "Lên hàng" at bounding box center [1366, 129] width 73 height 29
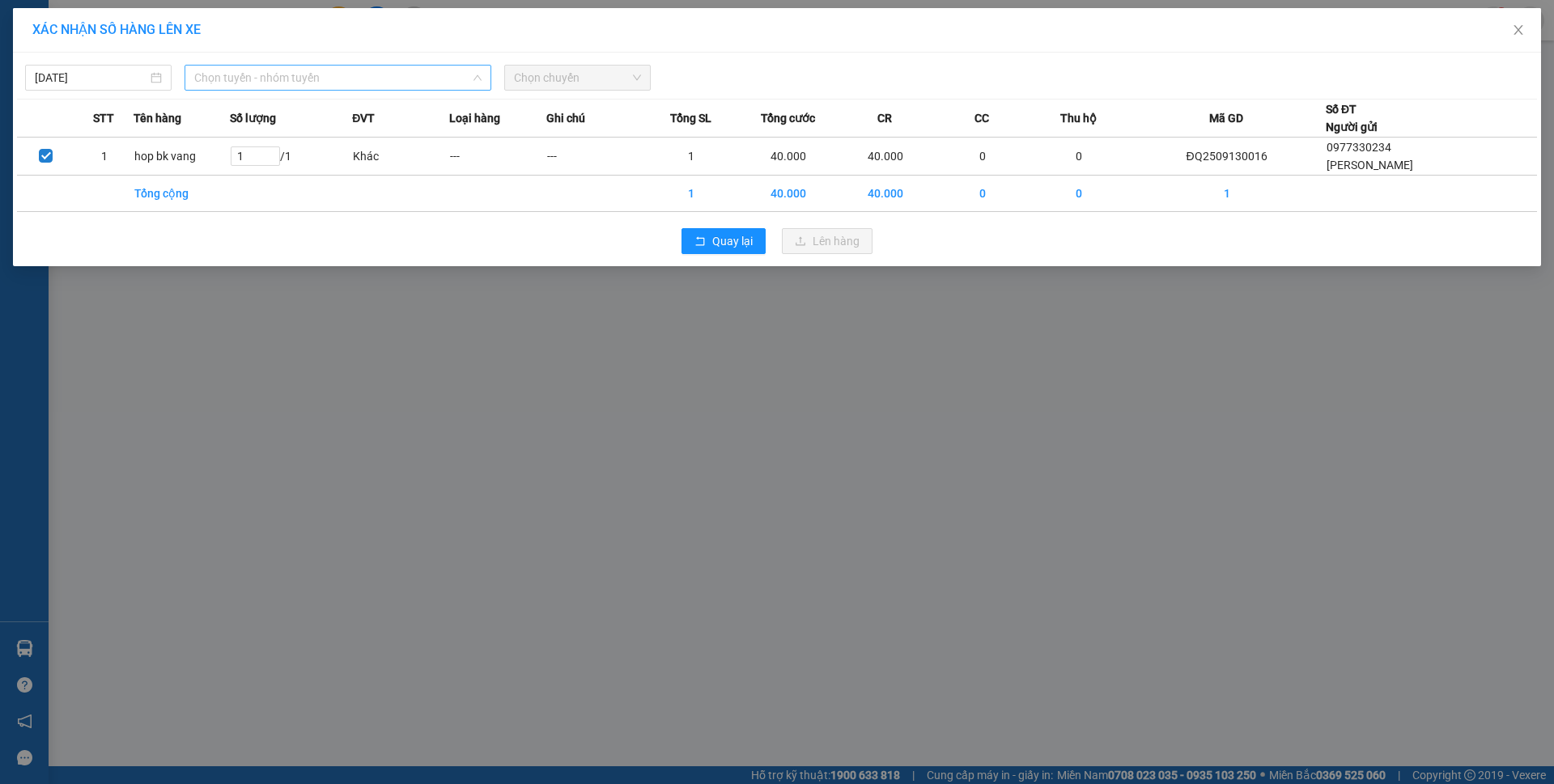
click at [395, 86] on span "Chọn tuyến - nhóm tuyến" at bounding box center [338, 77] width 287 height 24
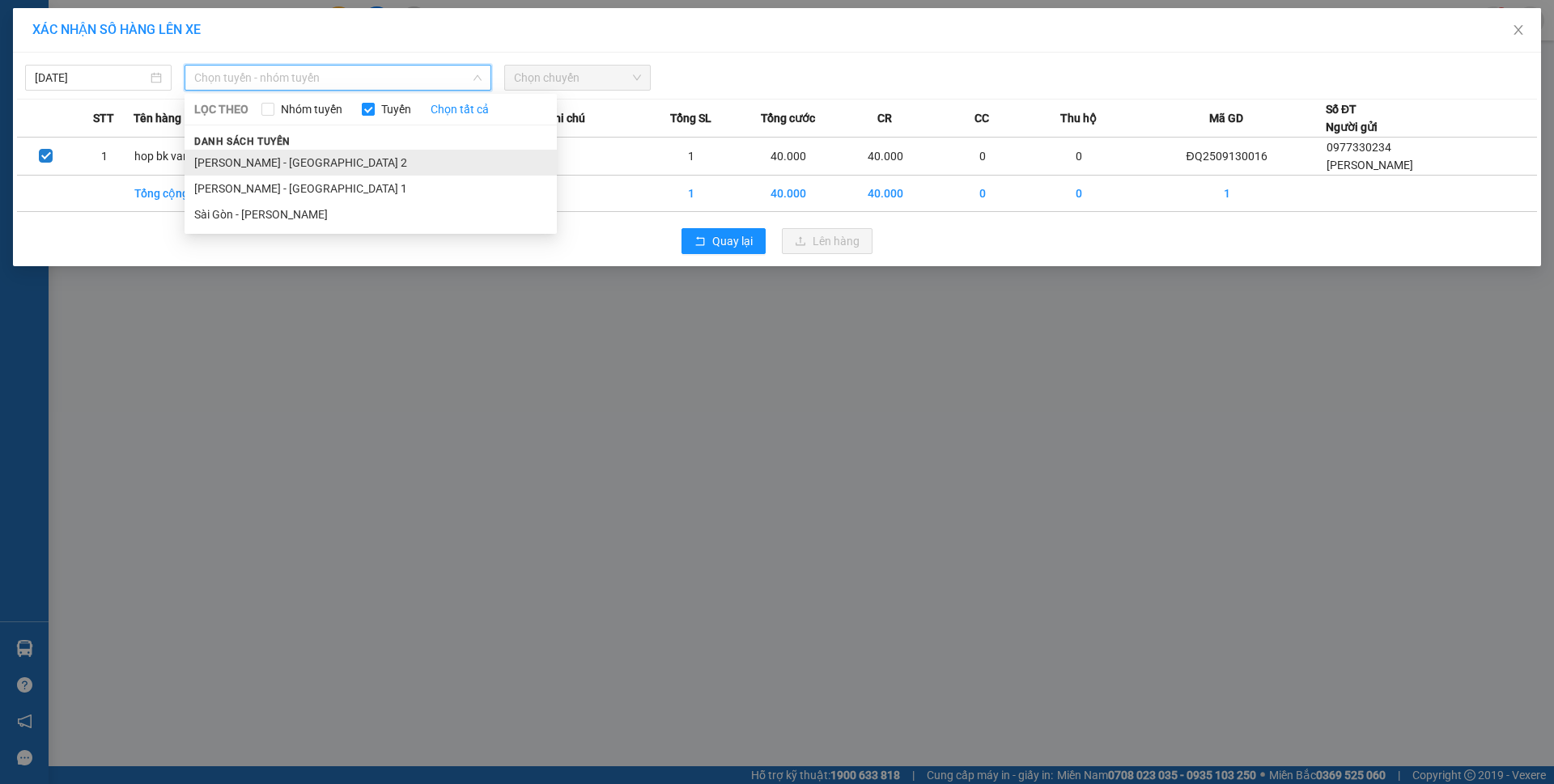
click at [278, 169] on li "[PERSON_NAME] - [GEOGRAPHIC_DATA] 2" at bounding box center [370, 162] width 372 height 26
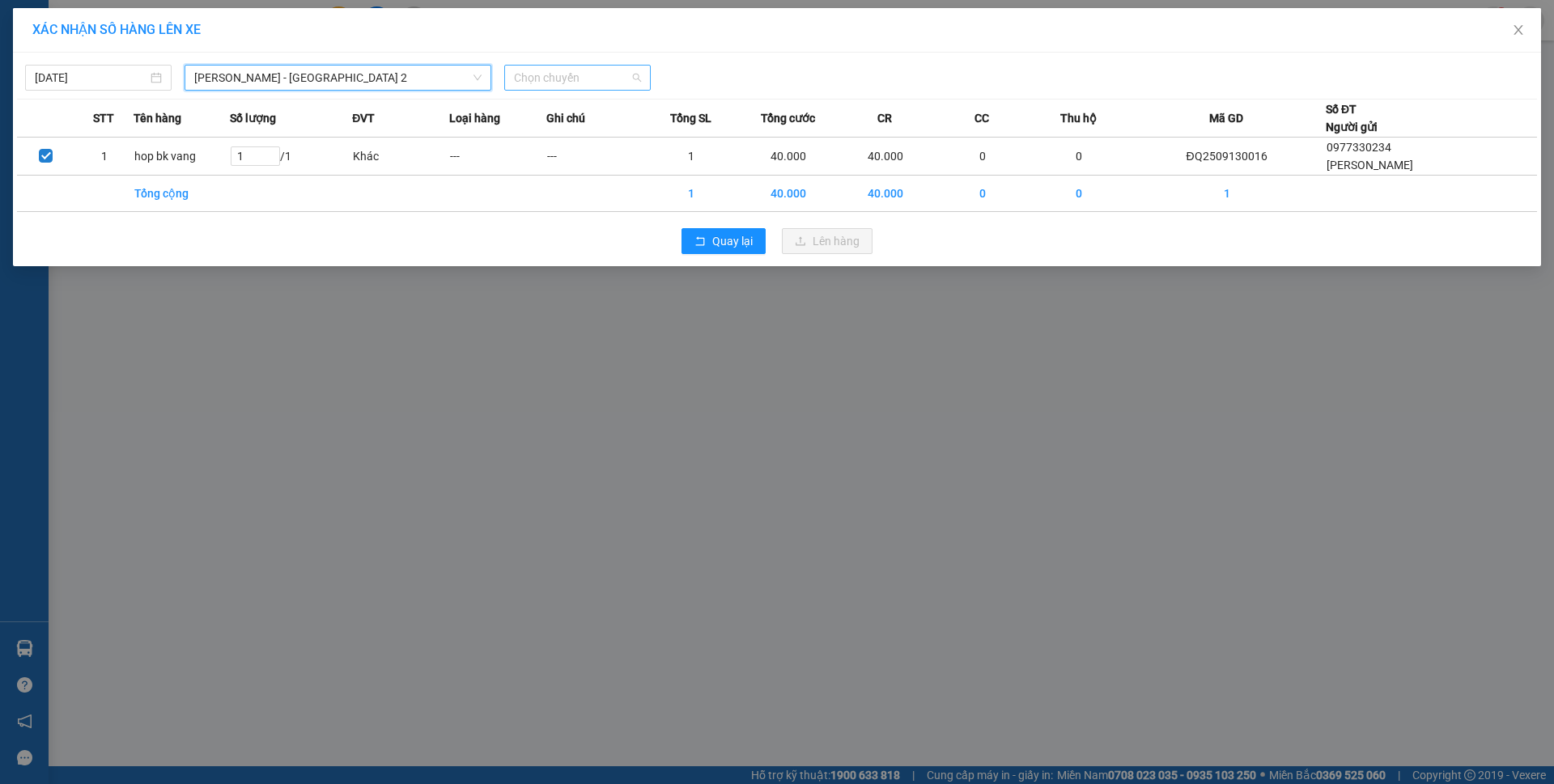
click at [615, 75] on span "Chọn chuyến" at bounding box center [577, 77] width 127 height 24
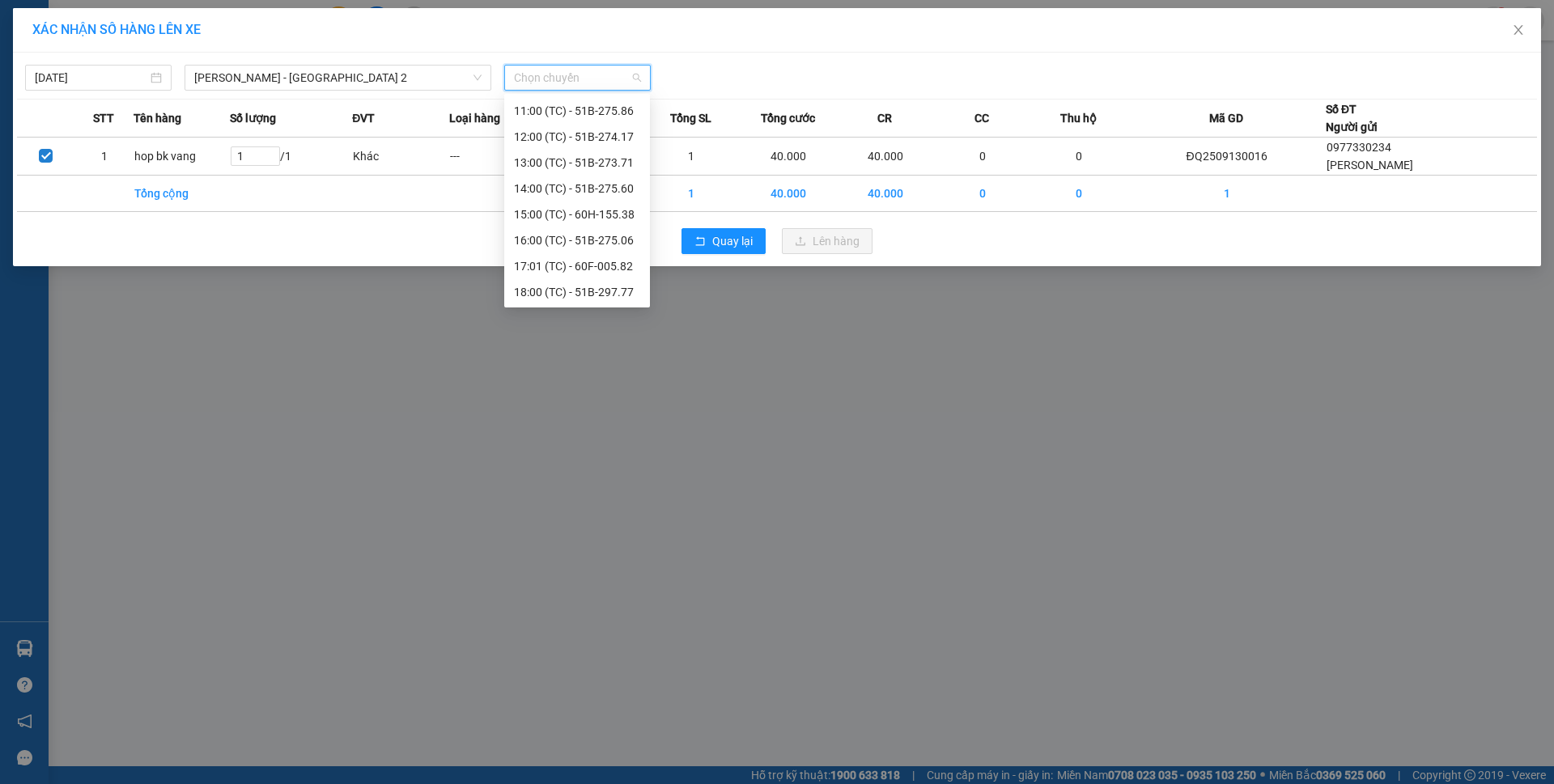
scroll to position [284, 0]
click at [610, 267] on div "17:01 (TC) - 60F-005.82" at bounding box center [577, 265] width 126 height 18
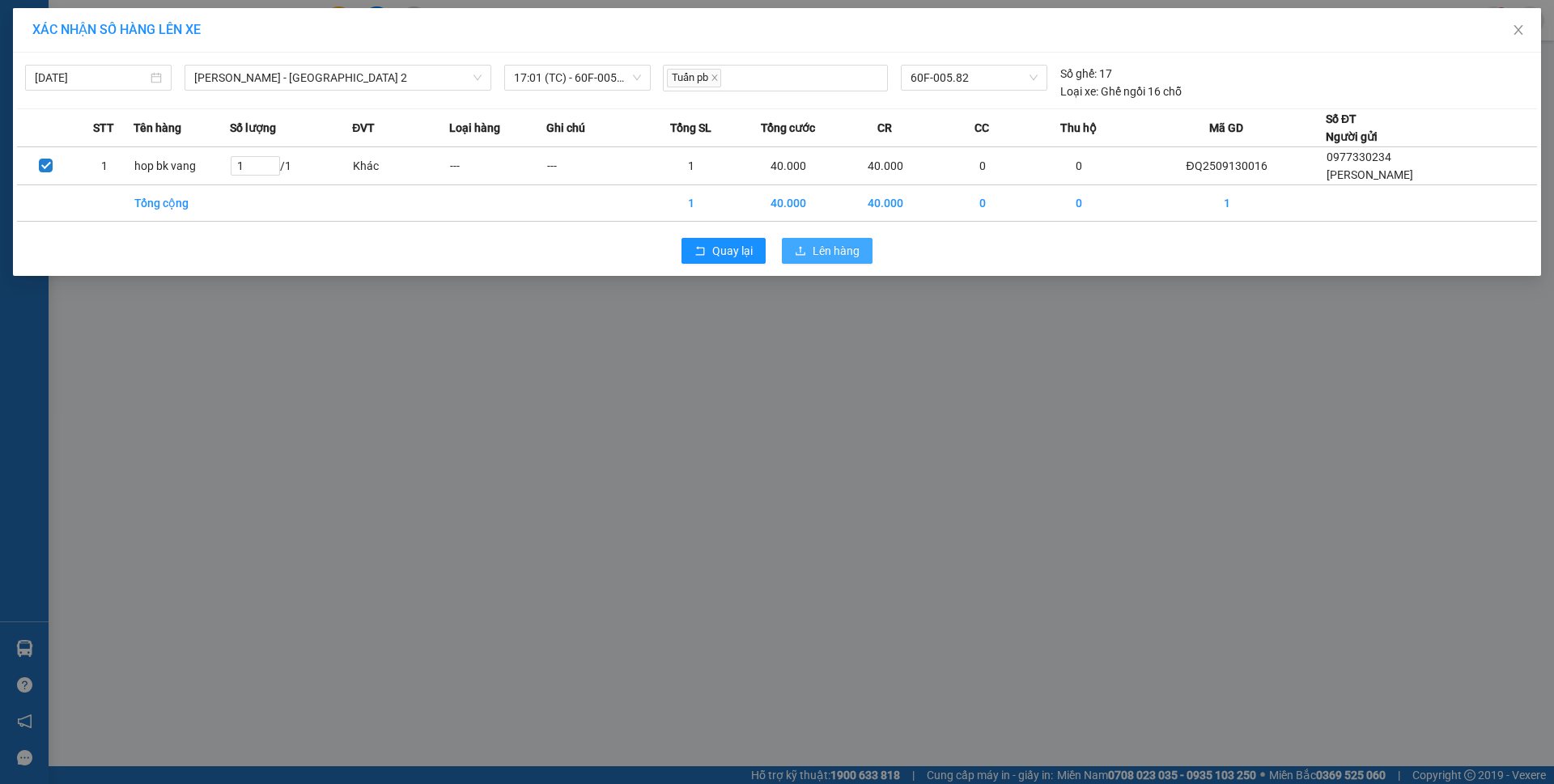
click at [834, 256] on span "Lên hàng" at bounding box center [836, 251] width 47 height 18
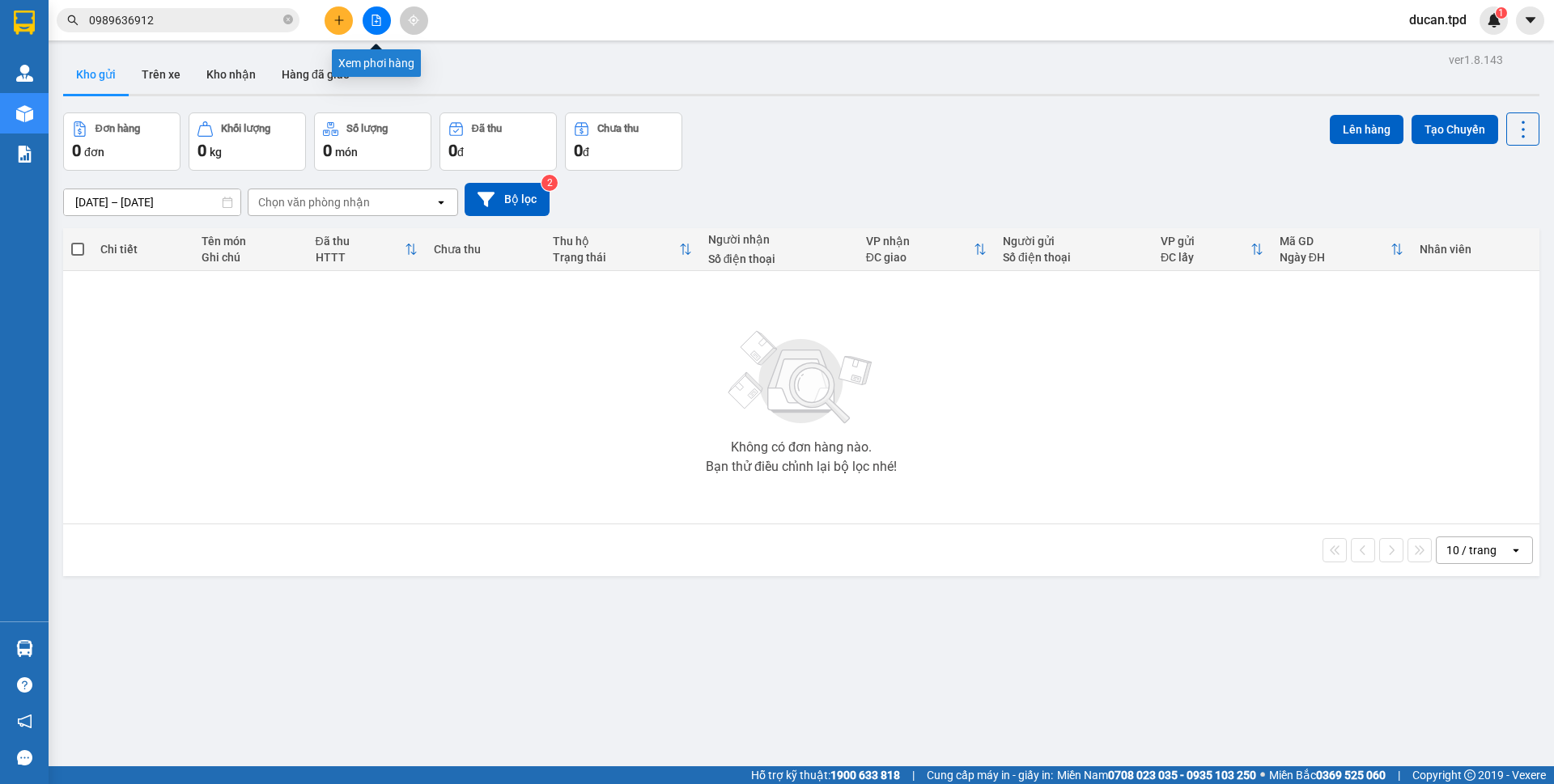
click at [382, 26] on button at bounding box center [377, 21] width 28 height 28
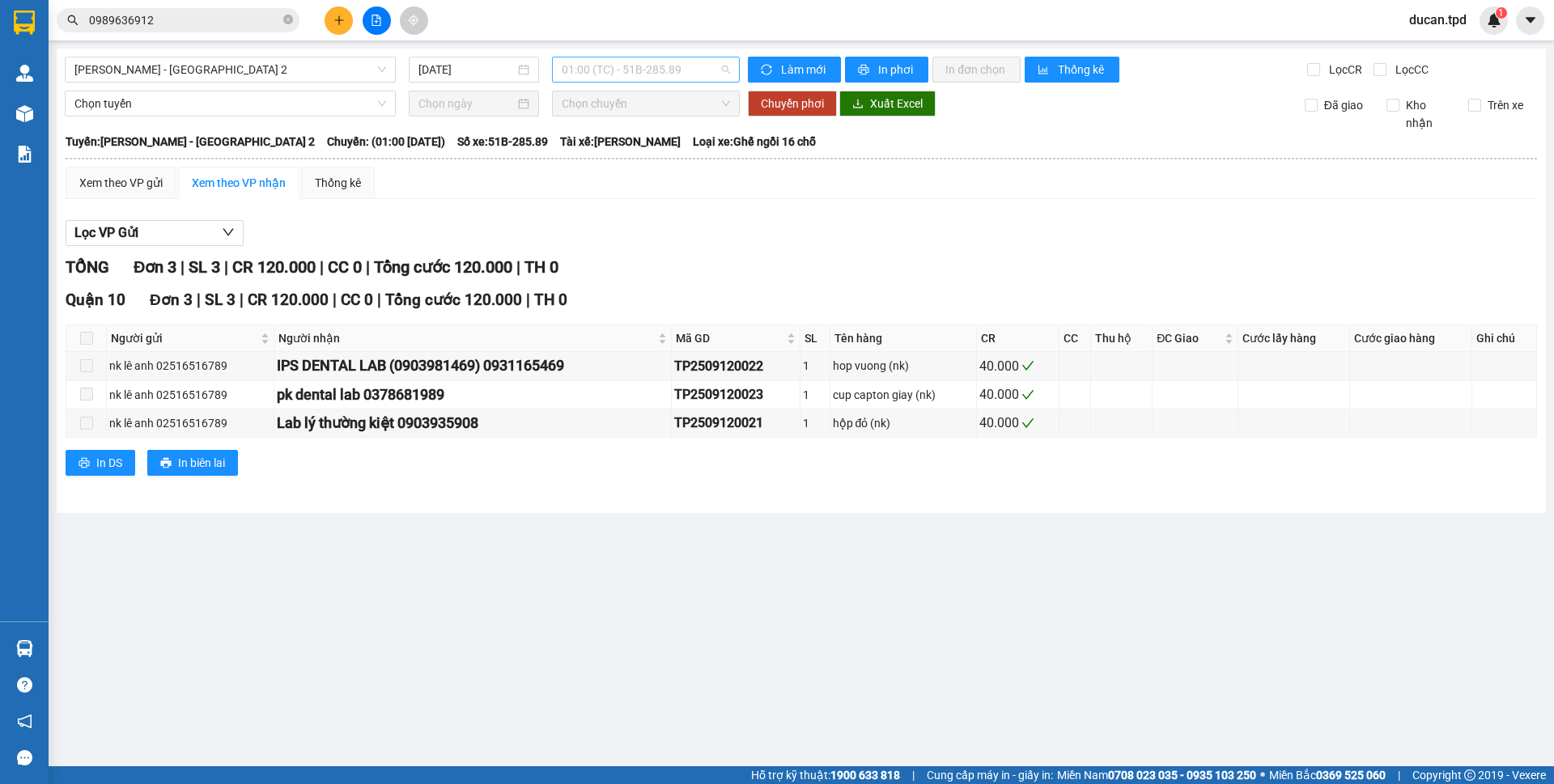
click at [726, 73] on span "01:00 (TC) - 51B-285.89" at bounding box center [646, 69] width 168 height 24
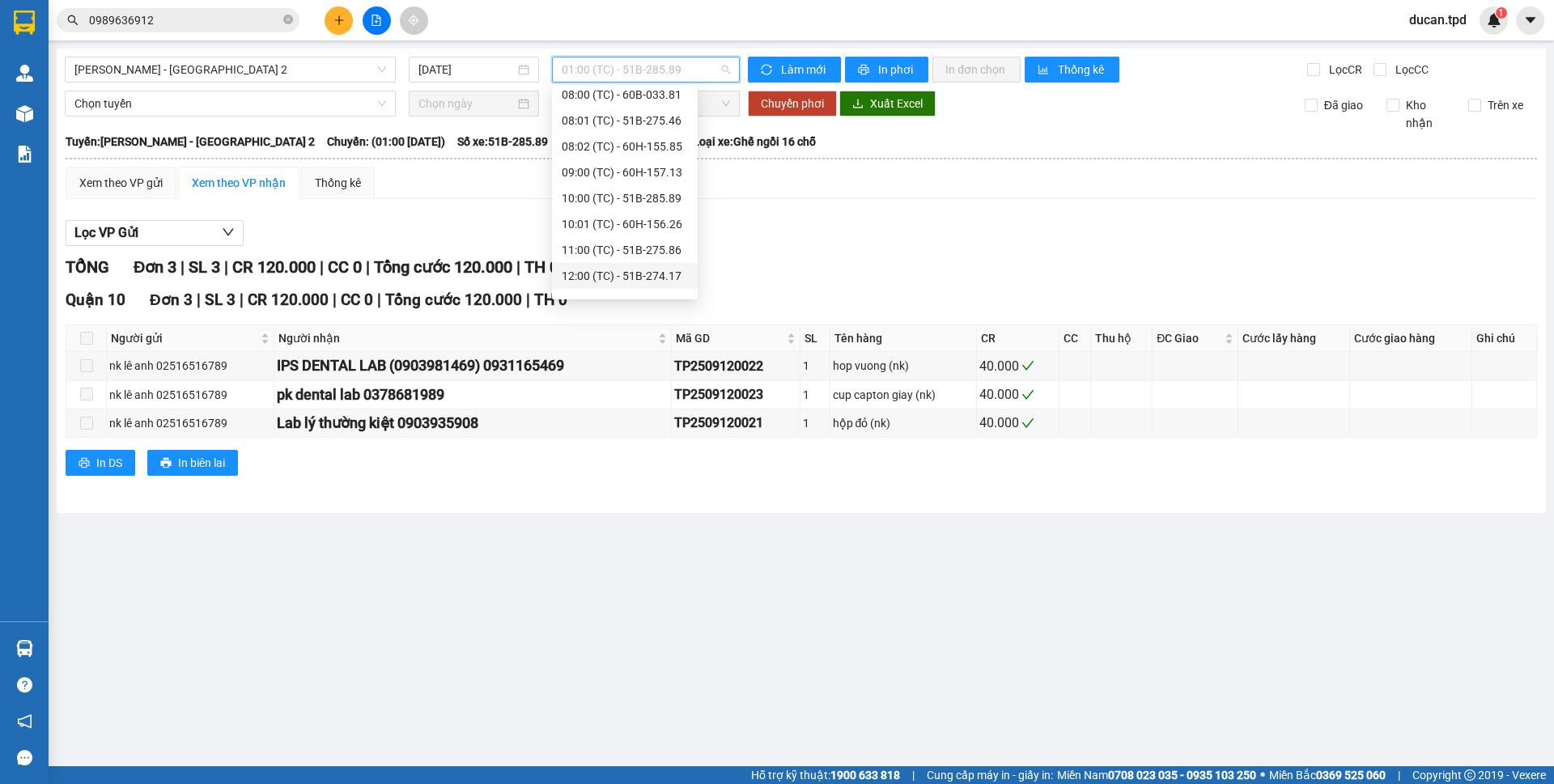
scroll to position [284, 0]
click at [642, 258] on div "17:01 (TC) - 60F-005.82" at bounding box center [624, 257] width 126 height 18
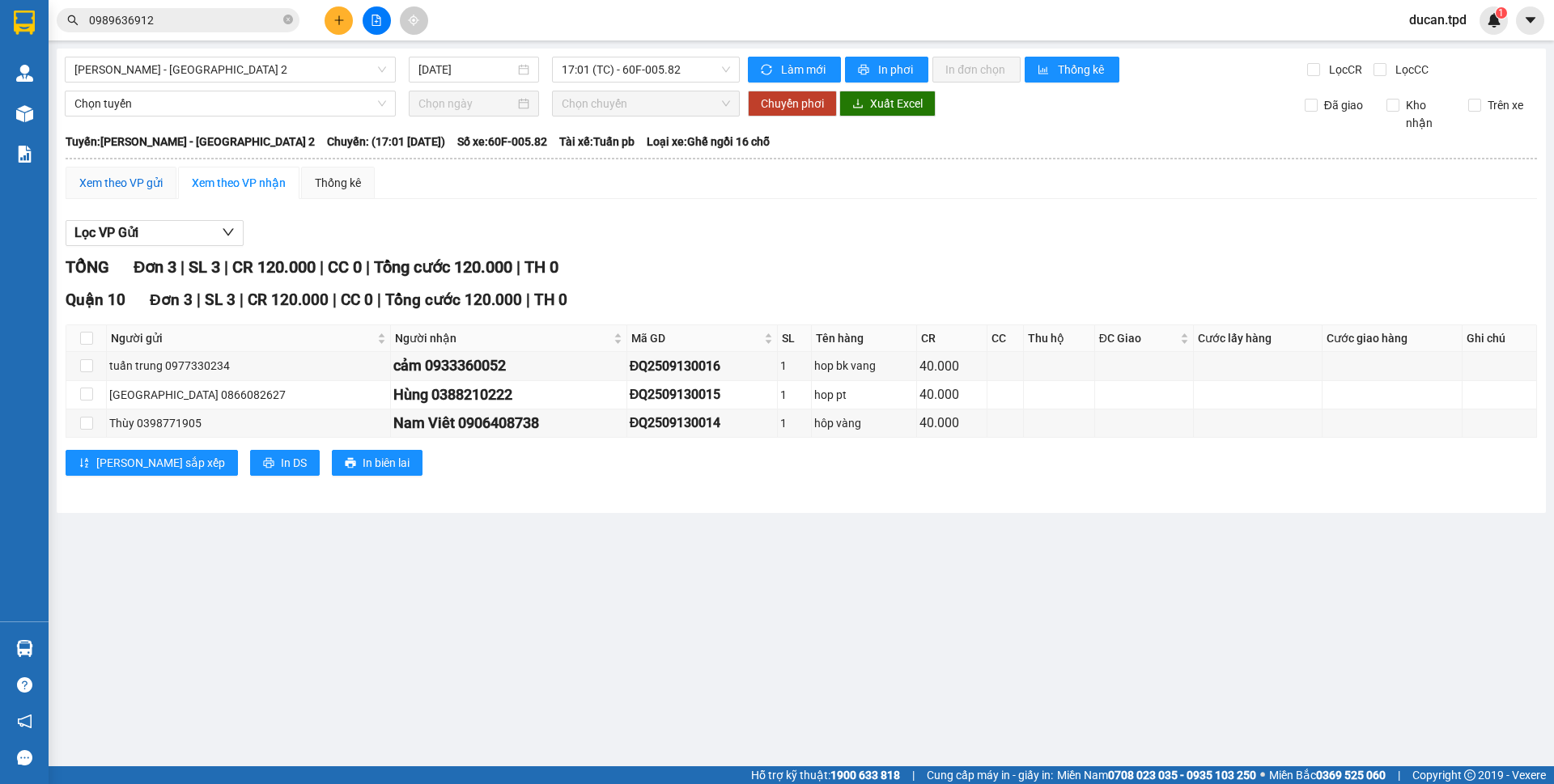
click at [152, 189] on div "Xem theo VP gửi" at bounding box center [120, 183] width 83 height 18
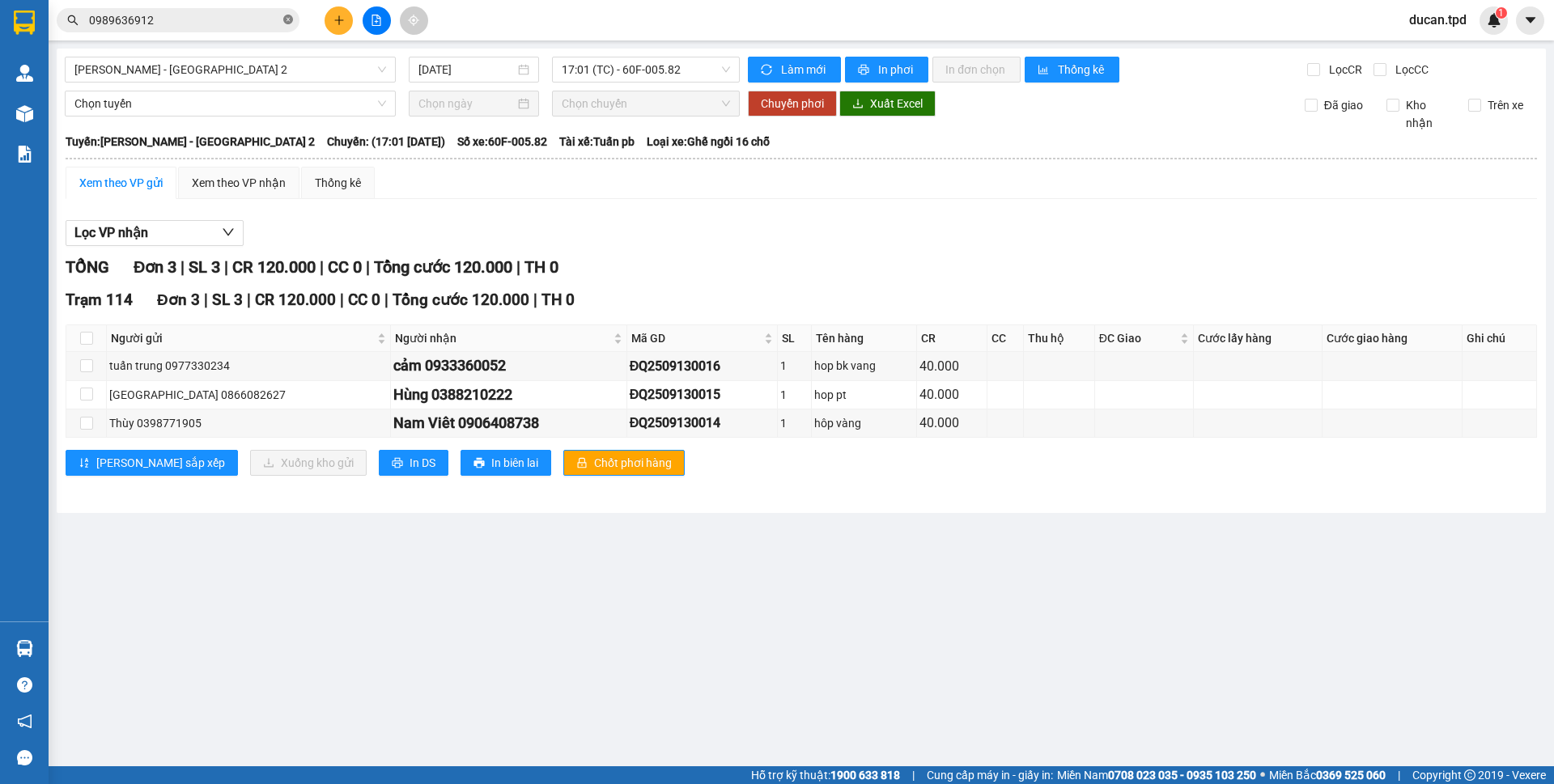
click at [288, 24] on icon "close-circle" at bounding box center [288, 20] width 10 height 10
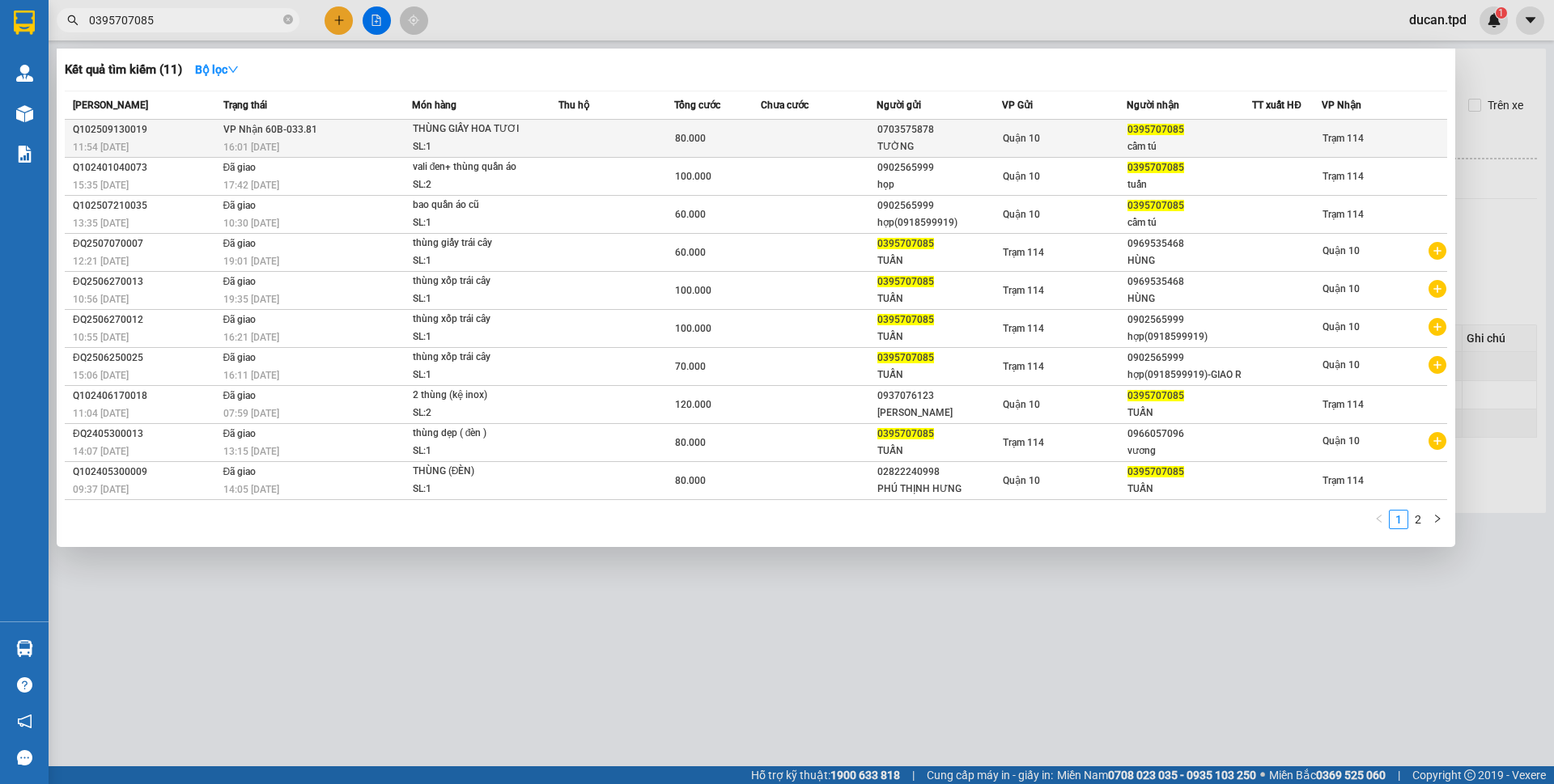
type input "0395707085"
click at [828, 143] on td at bounding box center [819, 138] width 115 height 38
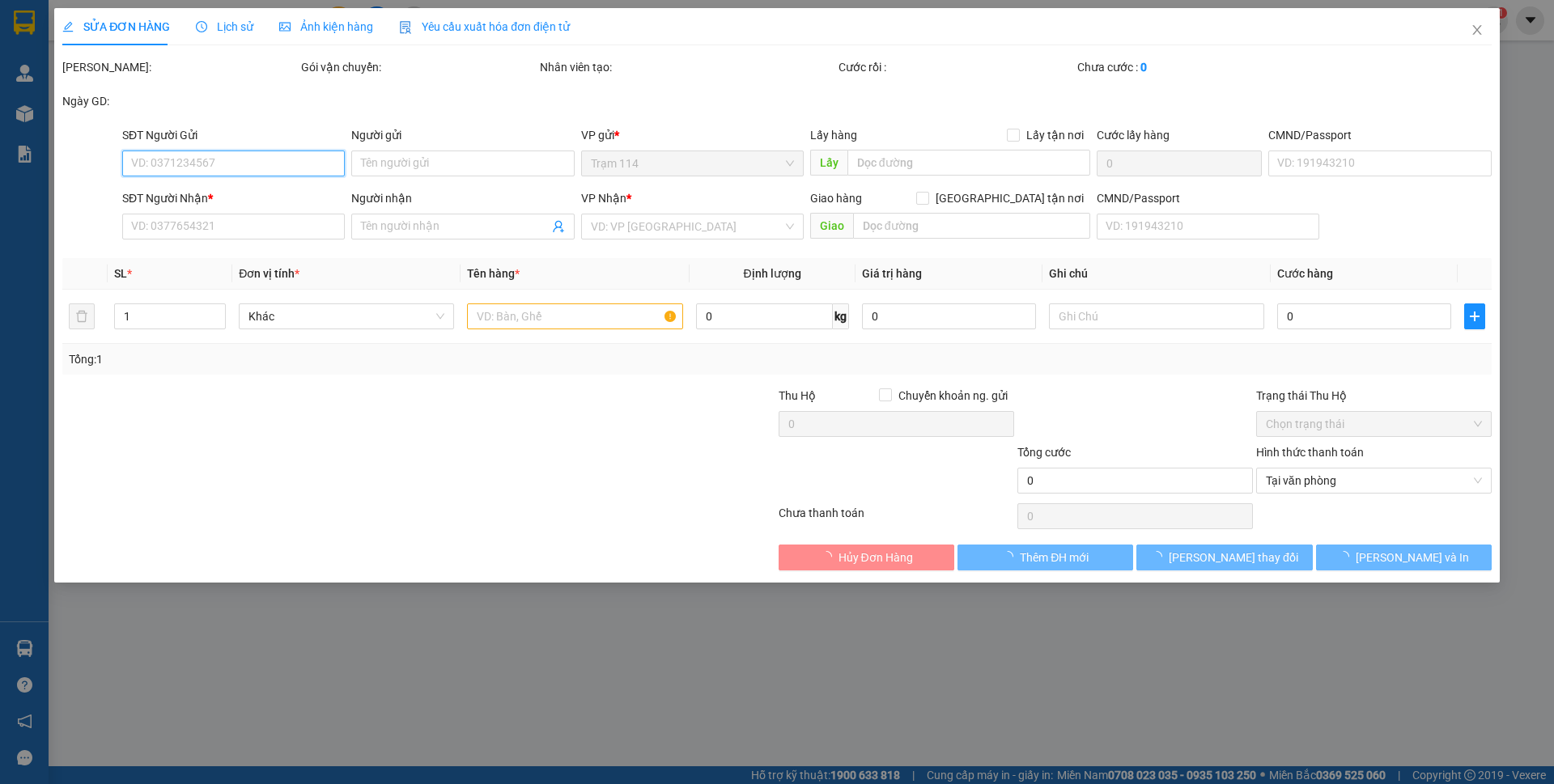
type input "0703575878"
type input "TƯỜNG"
type input "0395707085"
type input "cẩm tú"
type input "80.000"
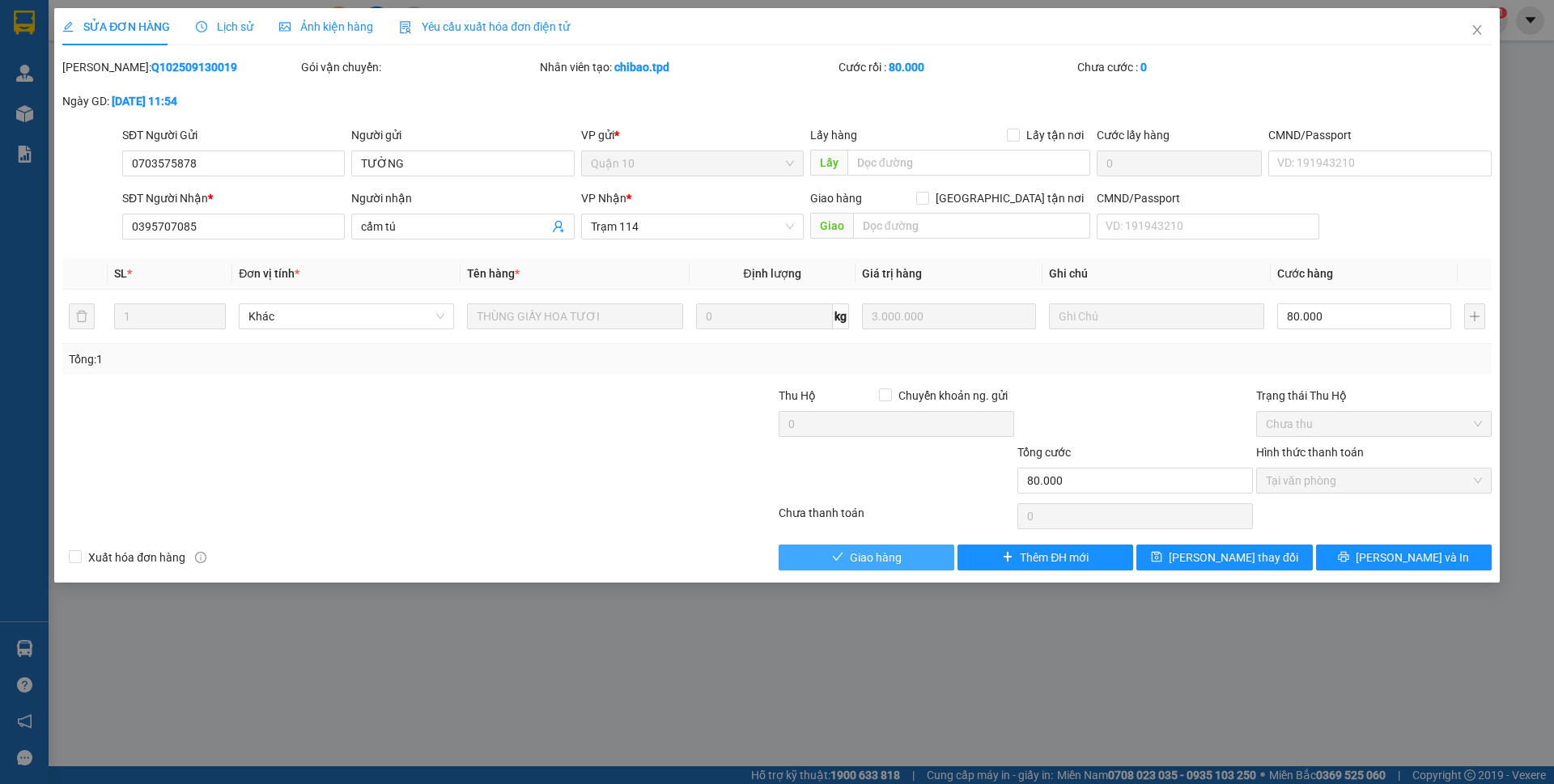
click at [894, 550] on span "Giao hàng" at bounding box center [875, 557] width 52 height 18
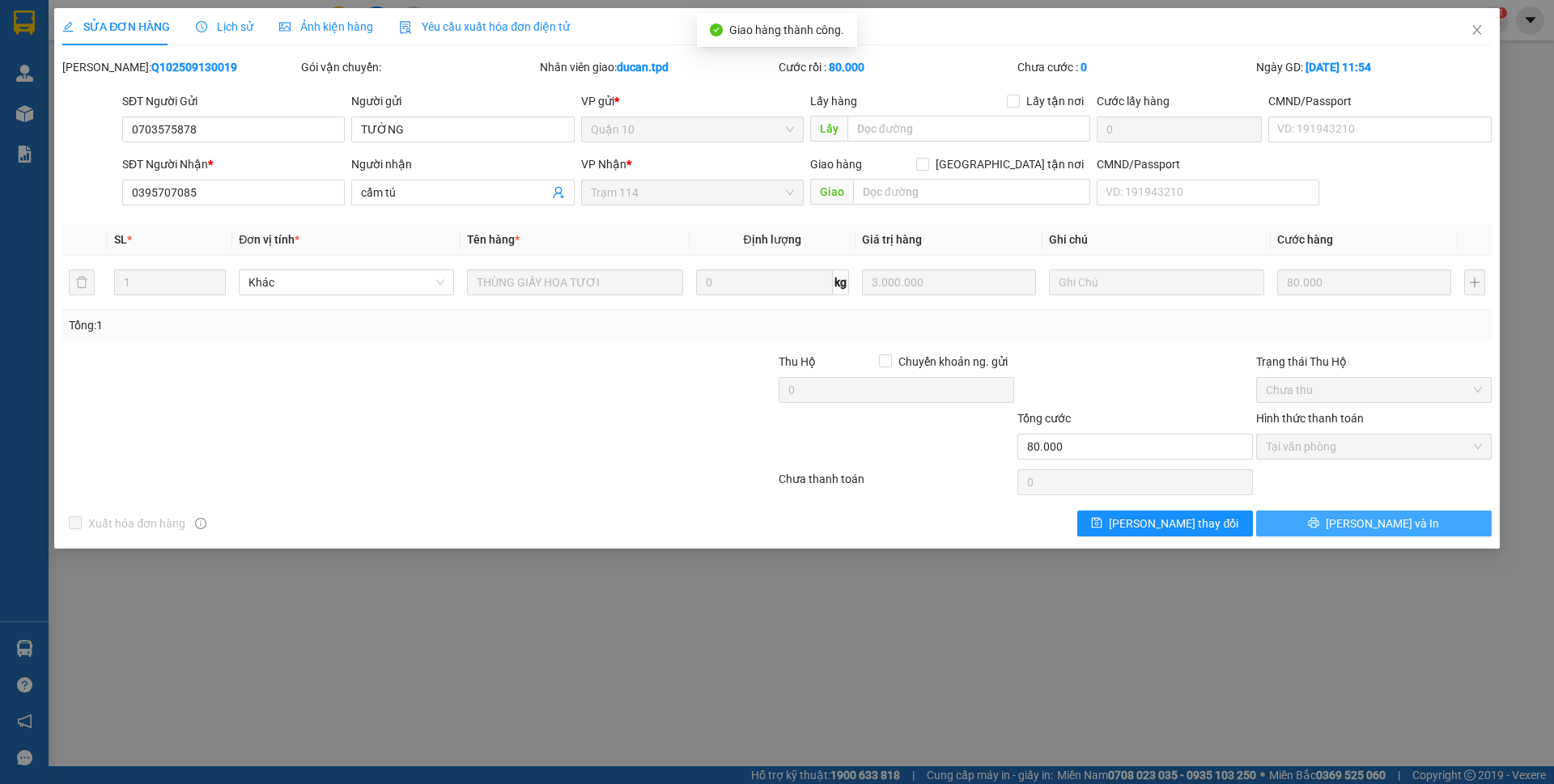
click at [1401, 522] on span "[PERSON_NAME] và In" at bounding box center [1382, 523] width 113 height 18
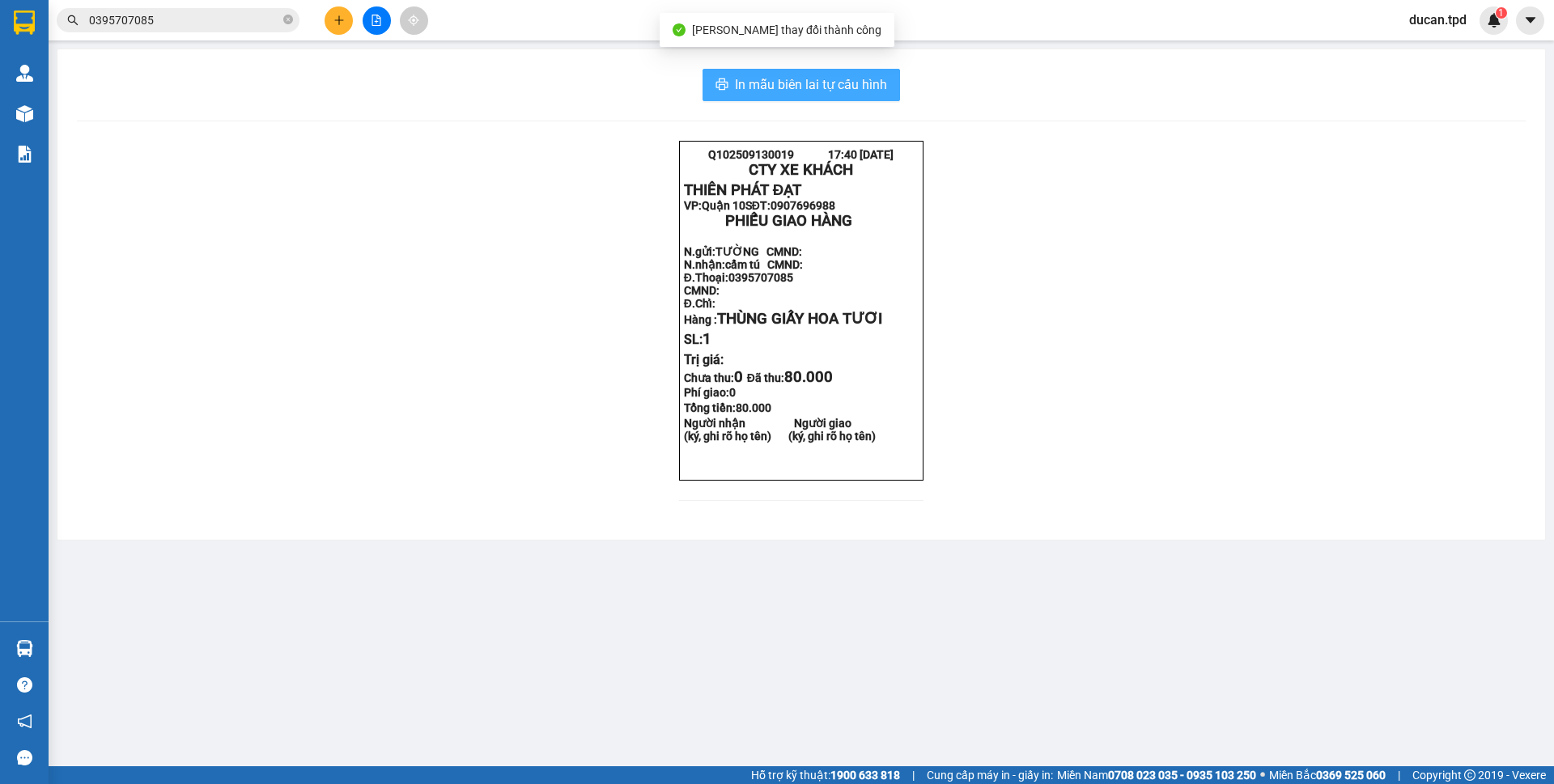
click at [798, 81] on span "In mẫu biên lai tự cấu hình" at bounding box center [811, 84] width 153 height 21
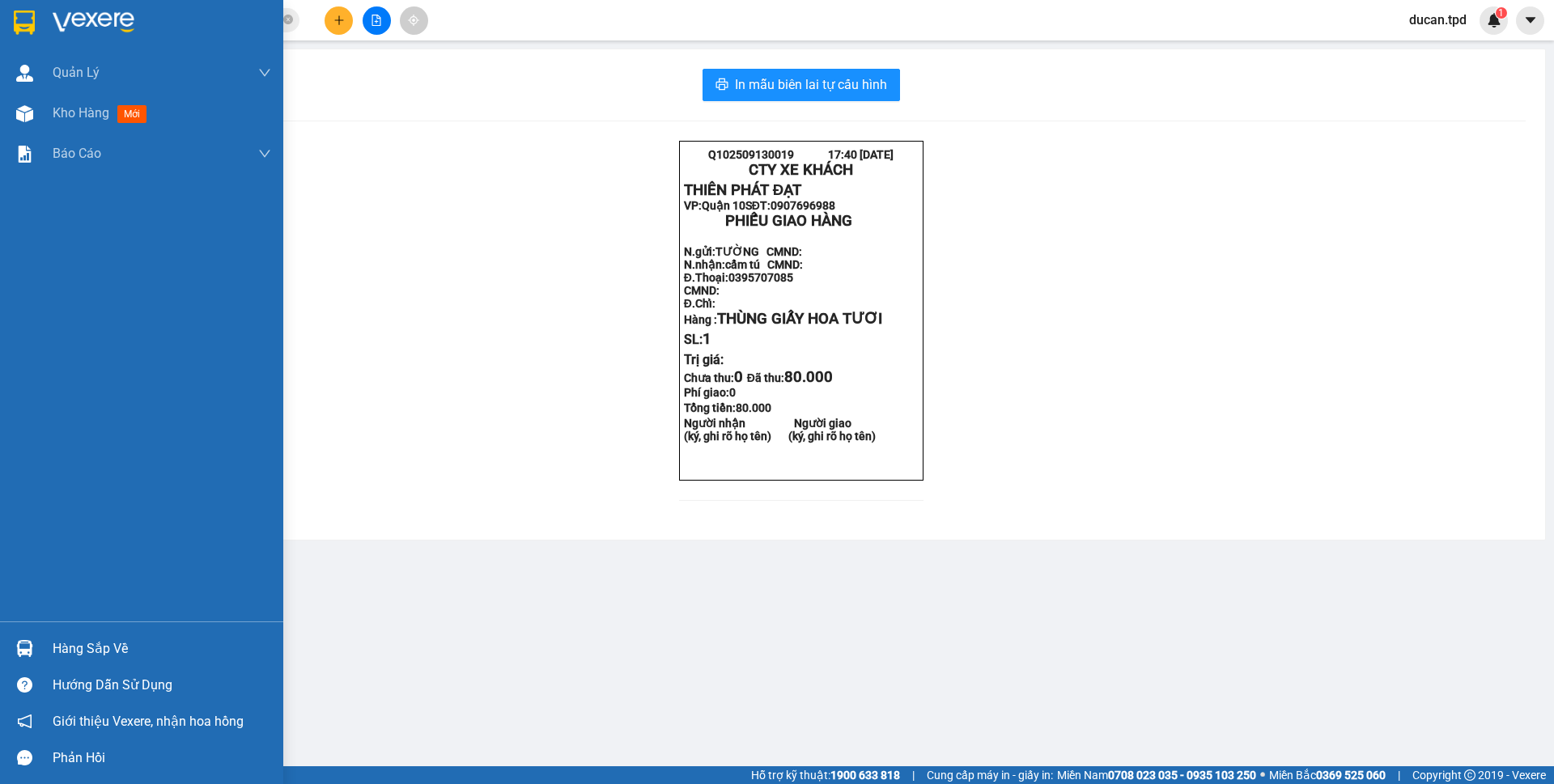
click at [29, 650] on img at bounding box center [25, 648] width 17 height 17
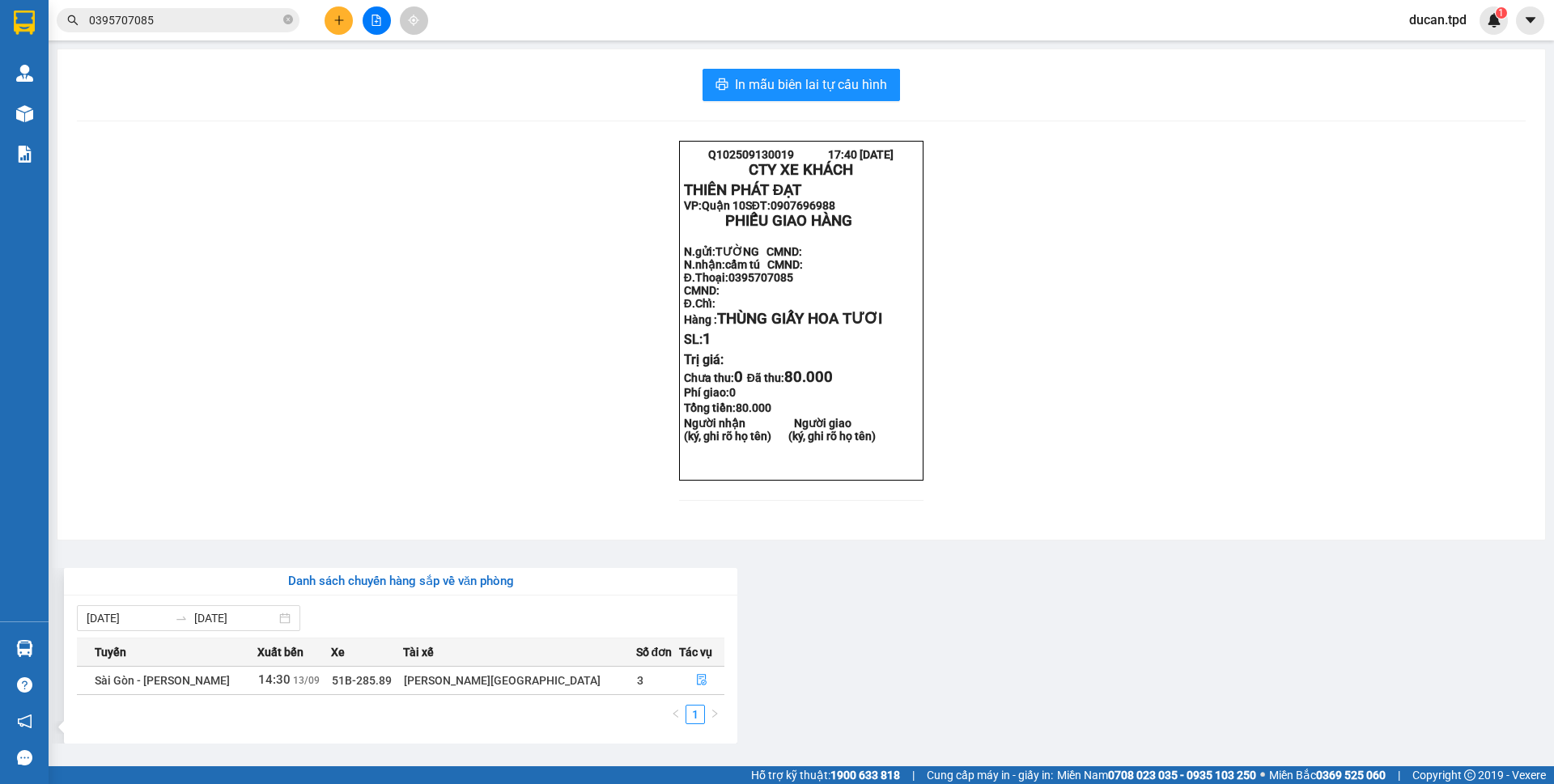
click at [242, 21] on section "Kết quả tìm kiếm ( 11 ) Bộ lọc Mã ĐH Trạng thái Món hàng Thu hộ Tổng cước Chưa …" at bounding box center [777, 392] width 1554 height 784
click at [242, 21] on input "0395707085" at bounding box center [185, 21] width 191 height 18
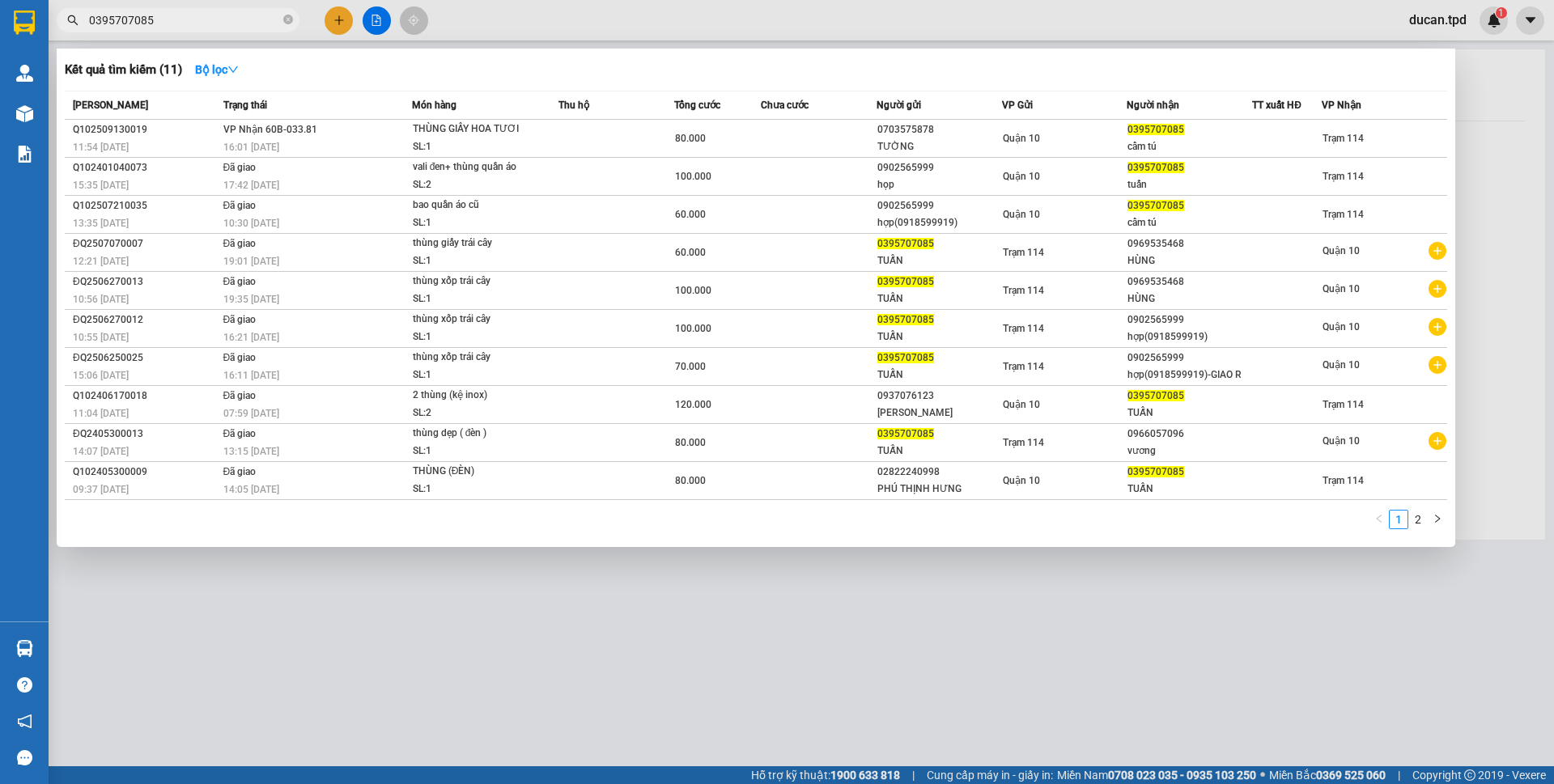
click at [242, 21] on input "0395707085" at bounding box center [185, 21] width 191 height 18
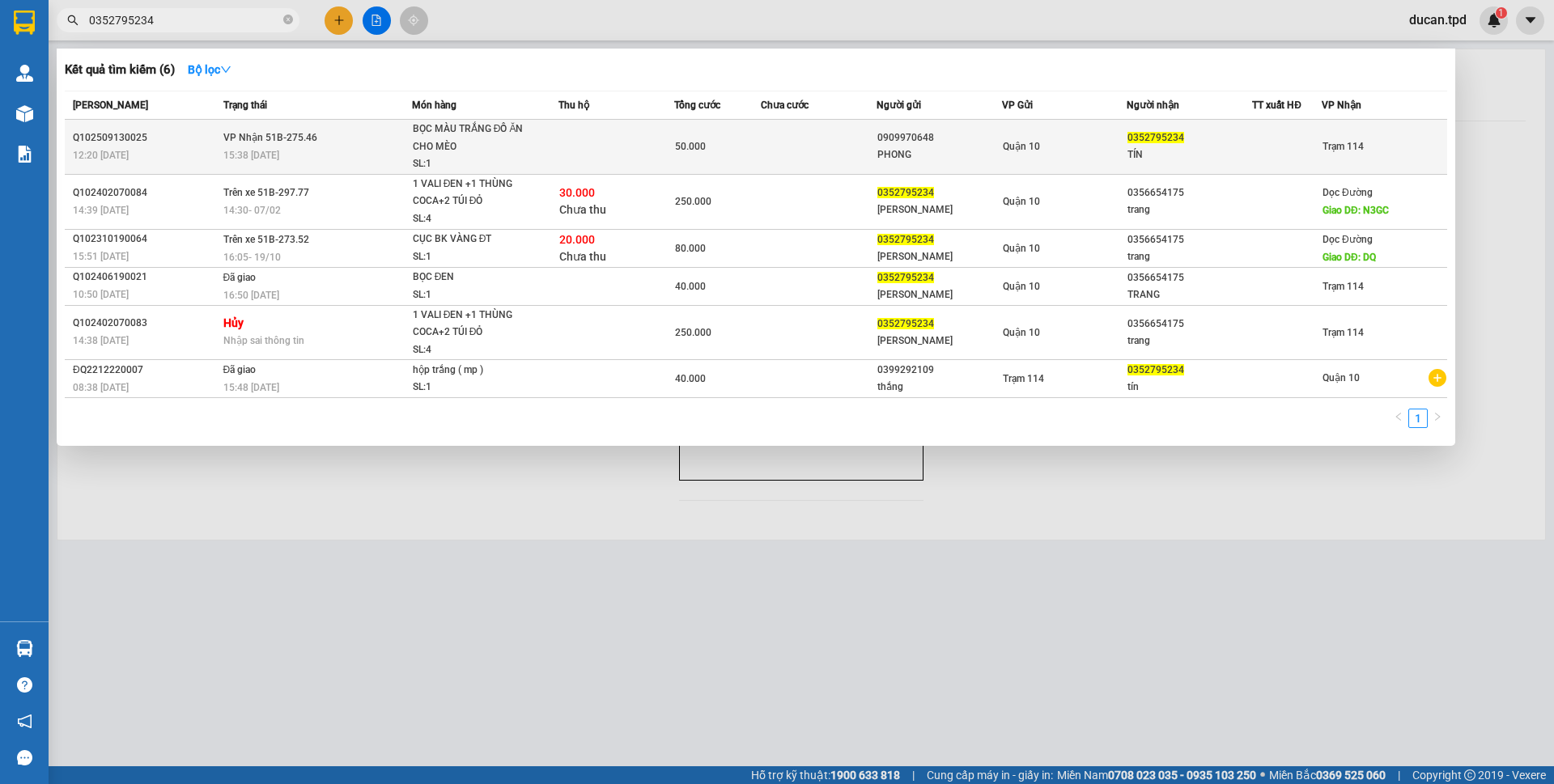
type input "0352795234"
click at [1085, 153] on div "Quận 10" at bounding box center [1065, 147] width 124 height 18
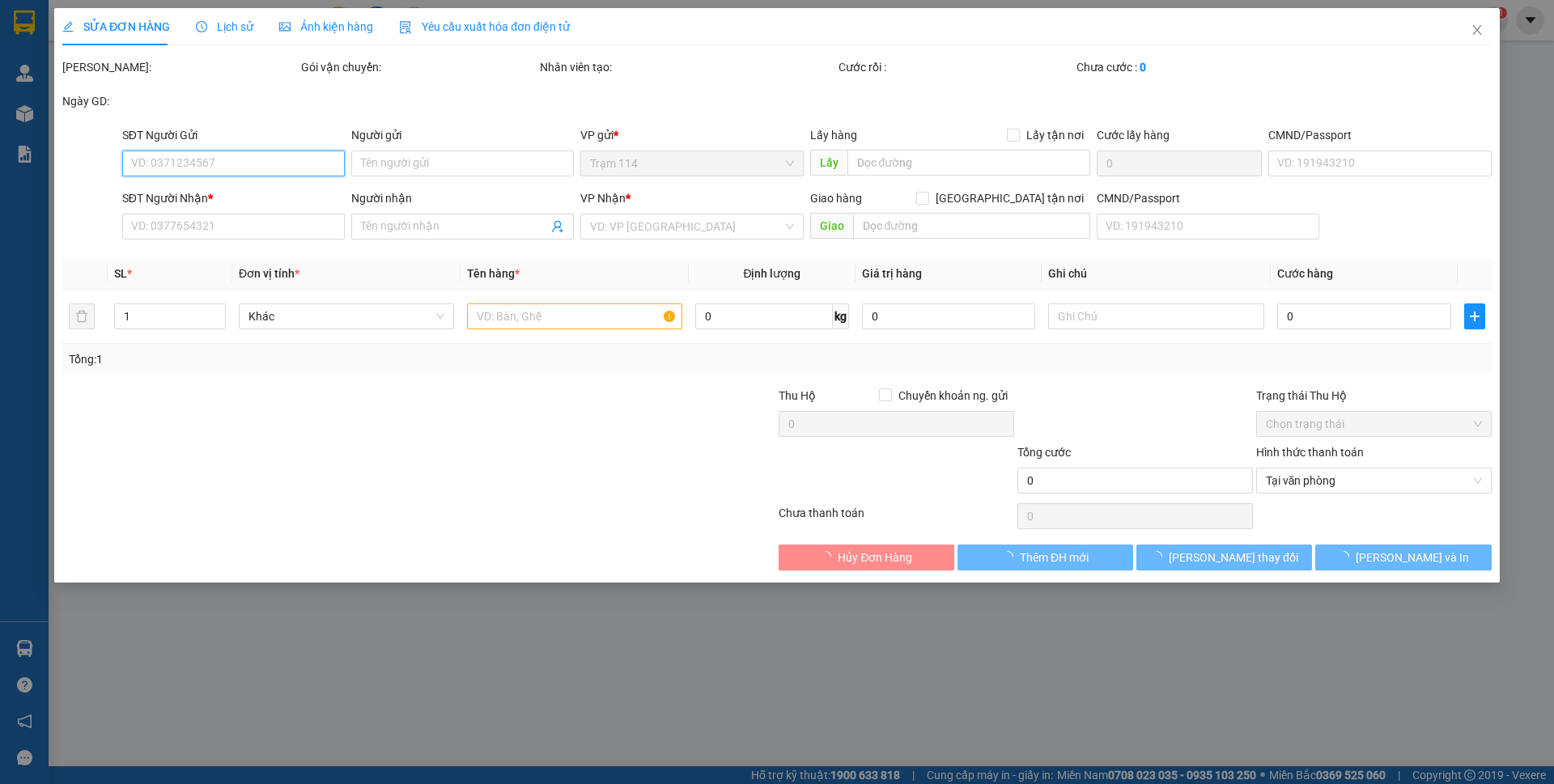
type input "0909970648"
type input "PHONG"
type input "0352795234"
type input "TÍN"
type input "50.000"
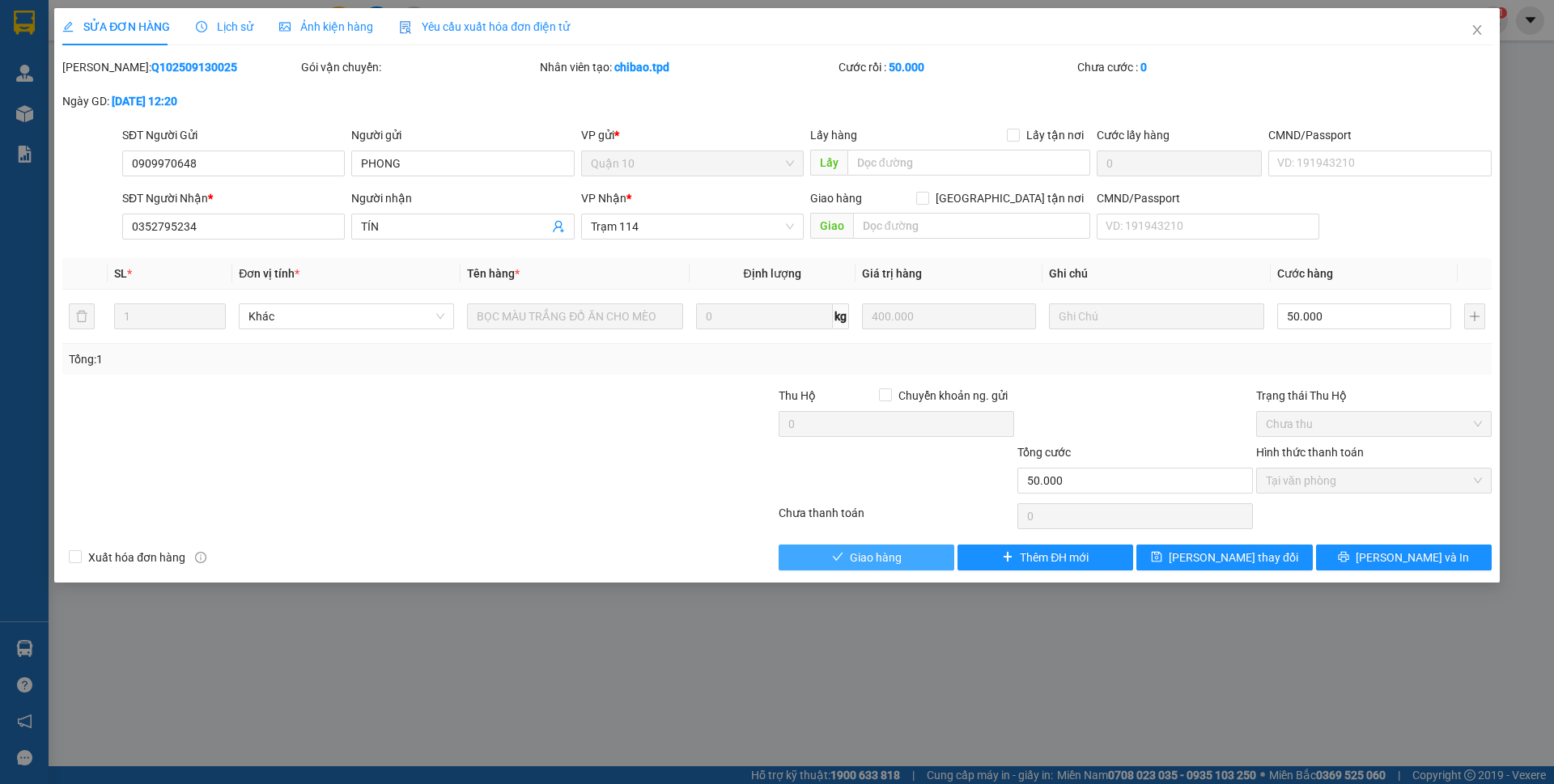
click at [873, 554] on span "Giao hàng" at bounding box center [875, 557] width 52 height 18
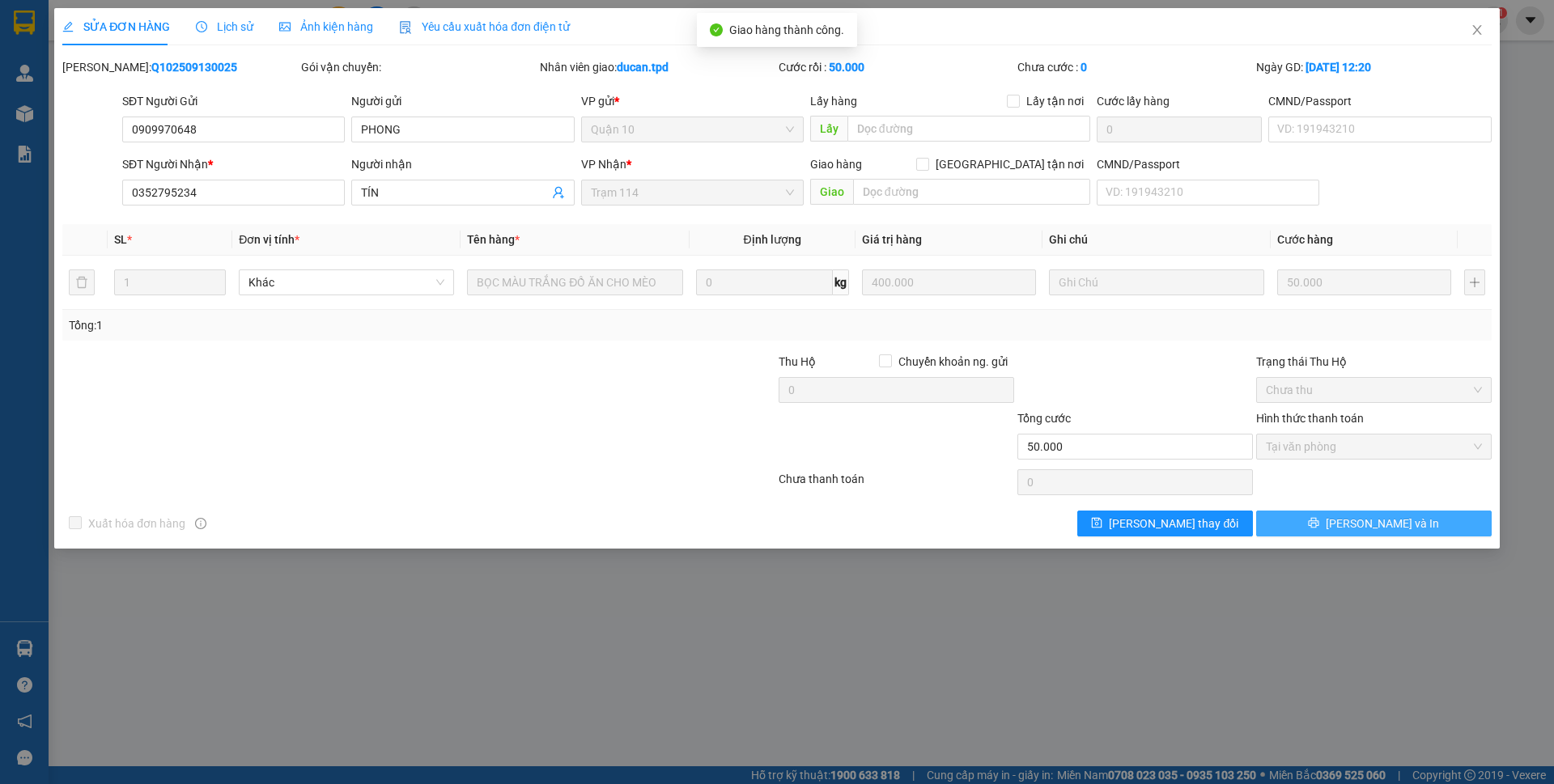
click at [1429, 523] on button "[PERSON_NAME] và In" at bounding box center [1374, 523] width 236 height 26
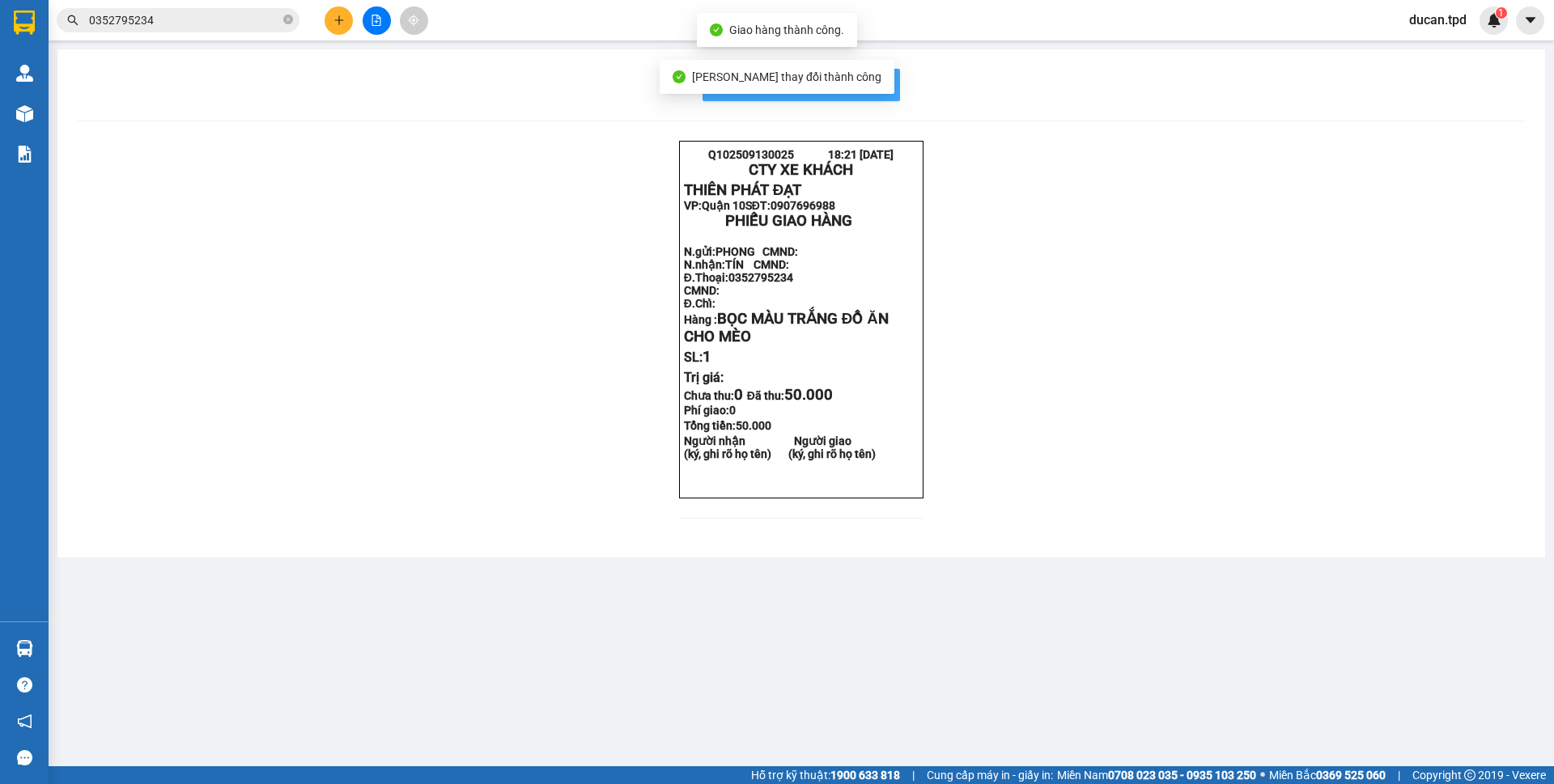
click at [892, 82] on button "In mẫu biên lai tự cấu hình" at bounding box center [801, 84] width 197 height 32
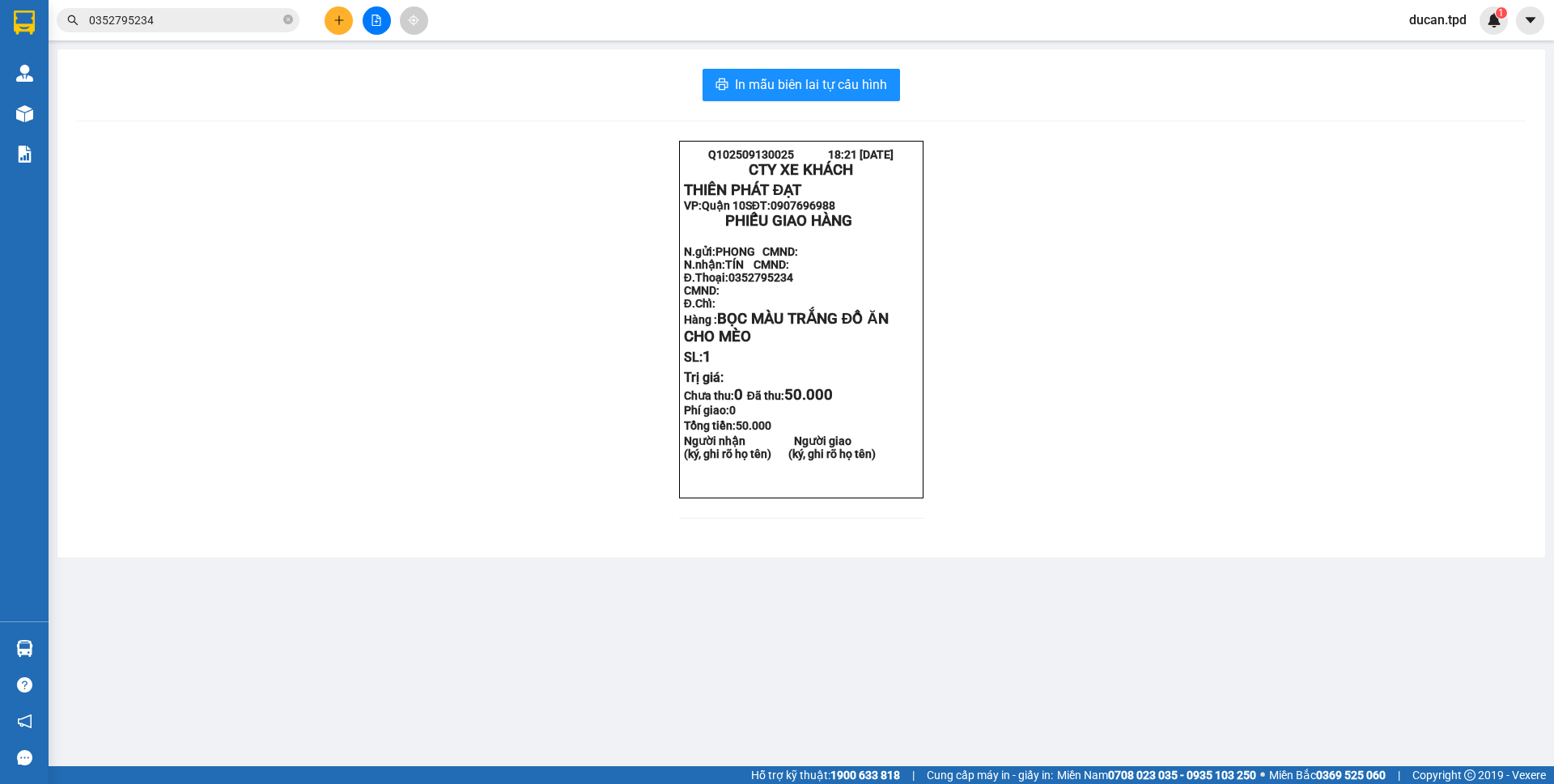
click at [213, 13] on input "0352795234" at bounding box center [185, 21] width 191 height 18
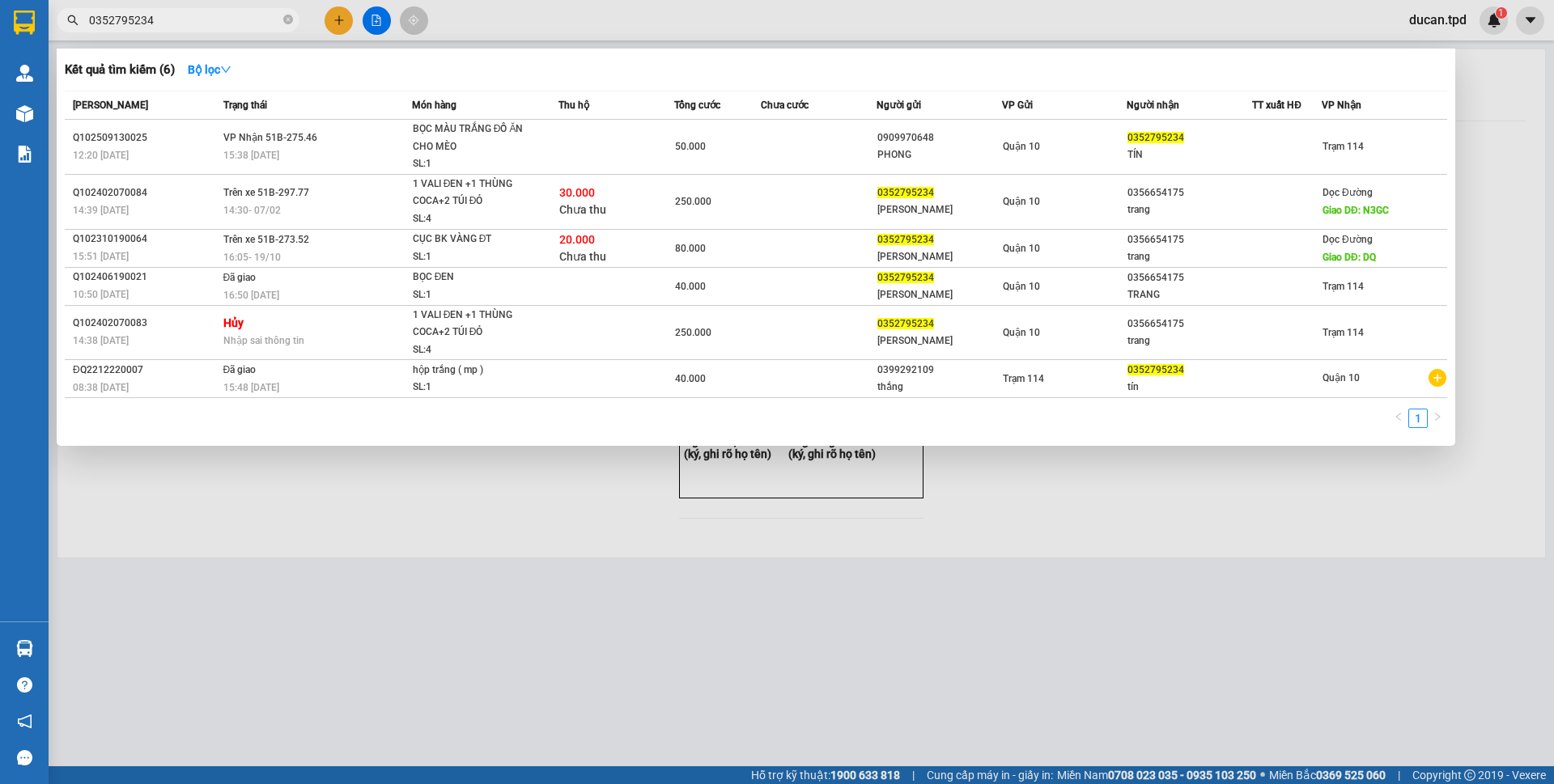
click at [213, 13] on input "0352795234" at bounding box center [185, 21] width 191 height 18
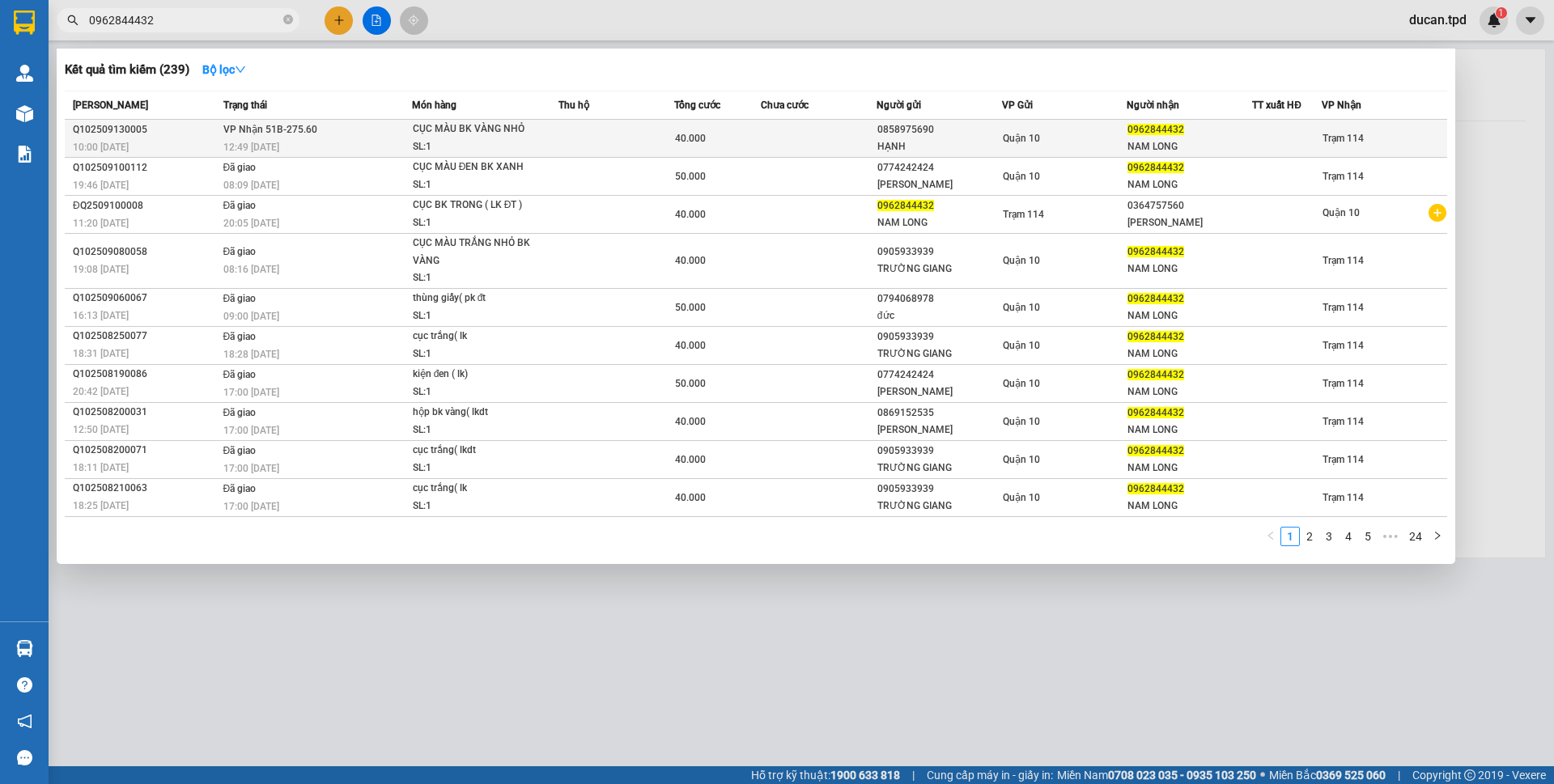
type input "0962844432"
click at [342, 136] on td "VP Nhận 51B-275.60 12:49 [DATE]" at bounding box center [316, 138] width 193 height 38
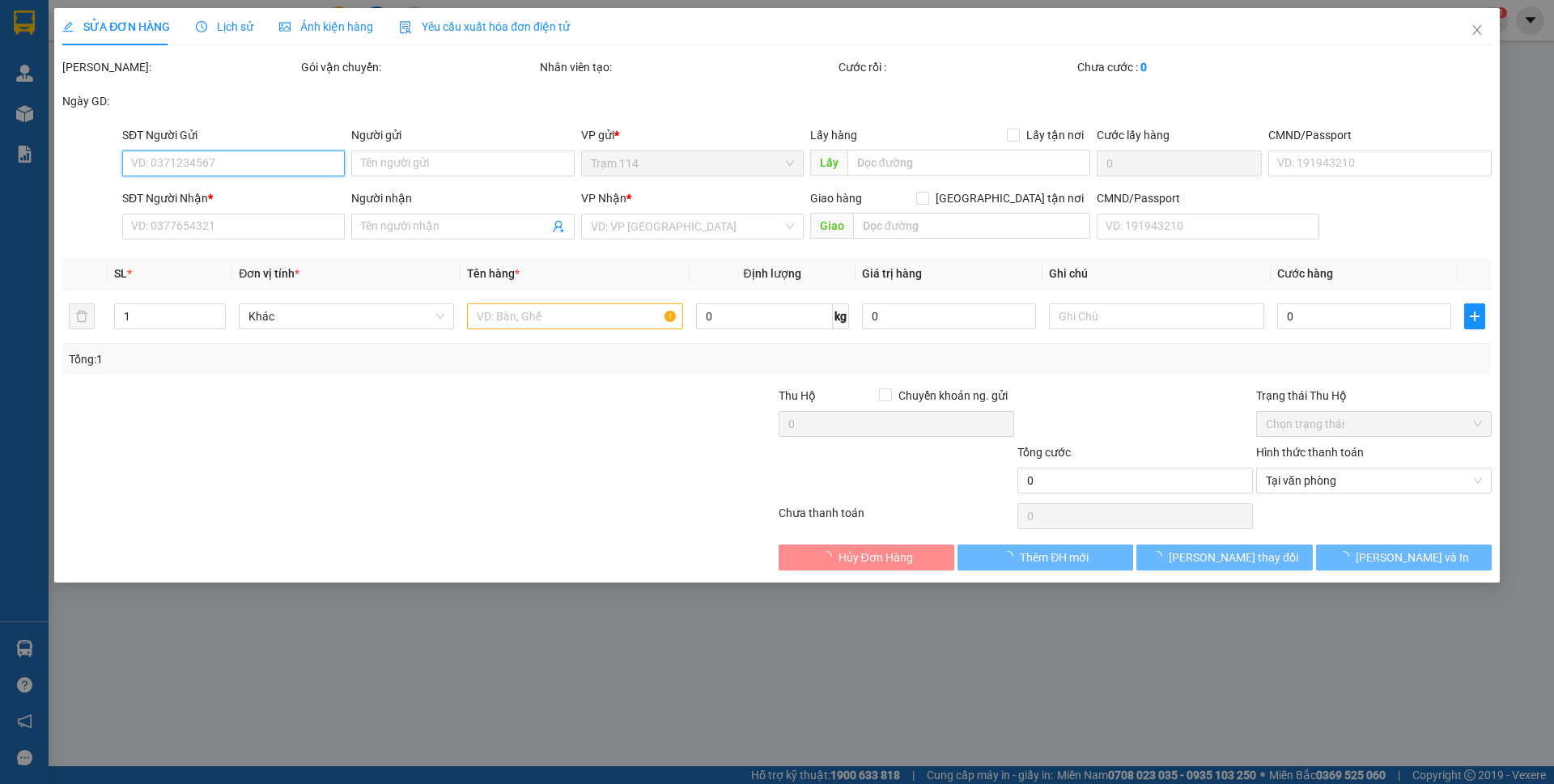
type input "0858975690"
type input "HẠNH"
type input "0962844432"
type input "NAM LONG"
type input "40.000"
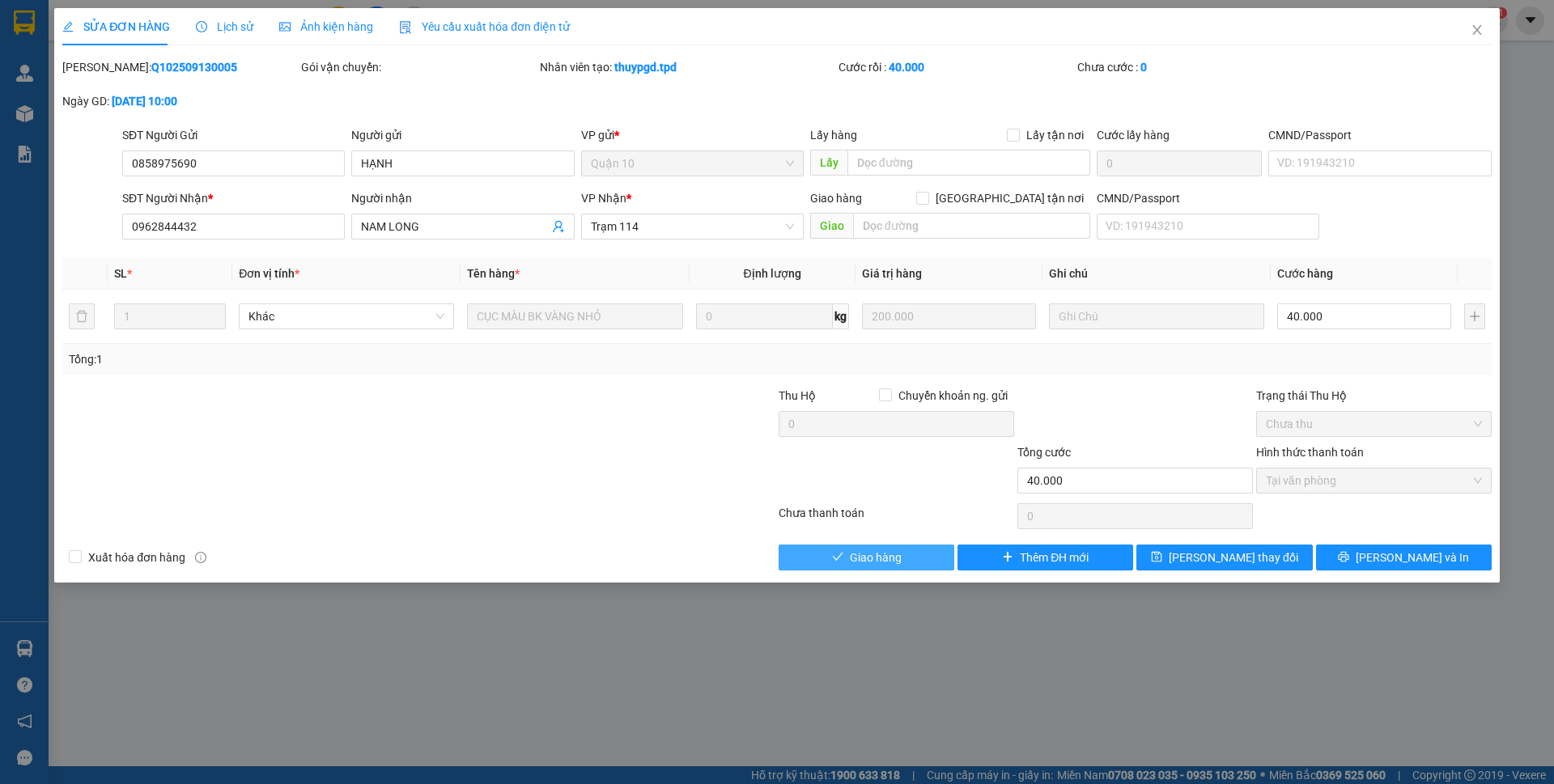
click at [880, 563] on span "Giao hàng" at bounding box center [875, 557] width 52 height 18
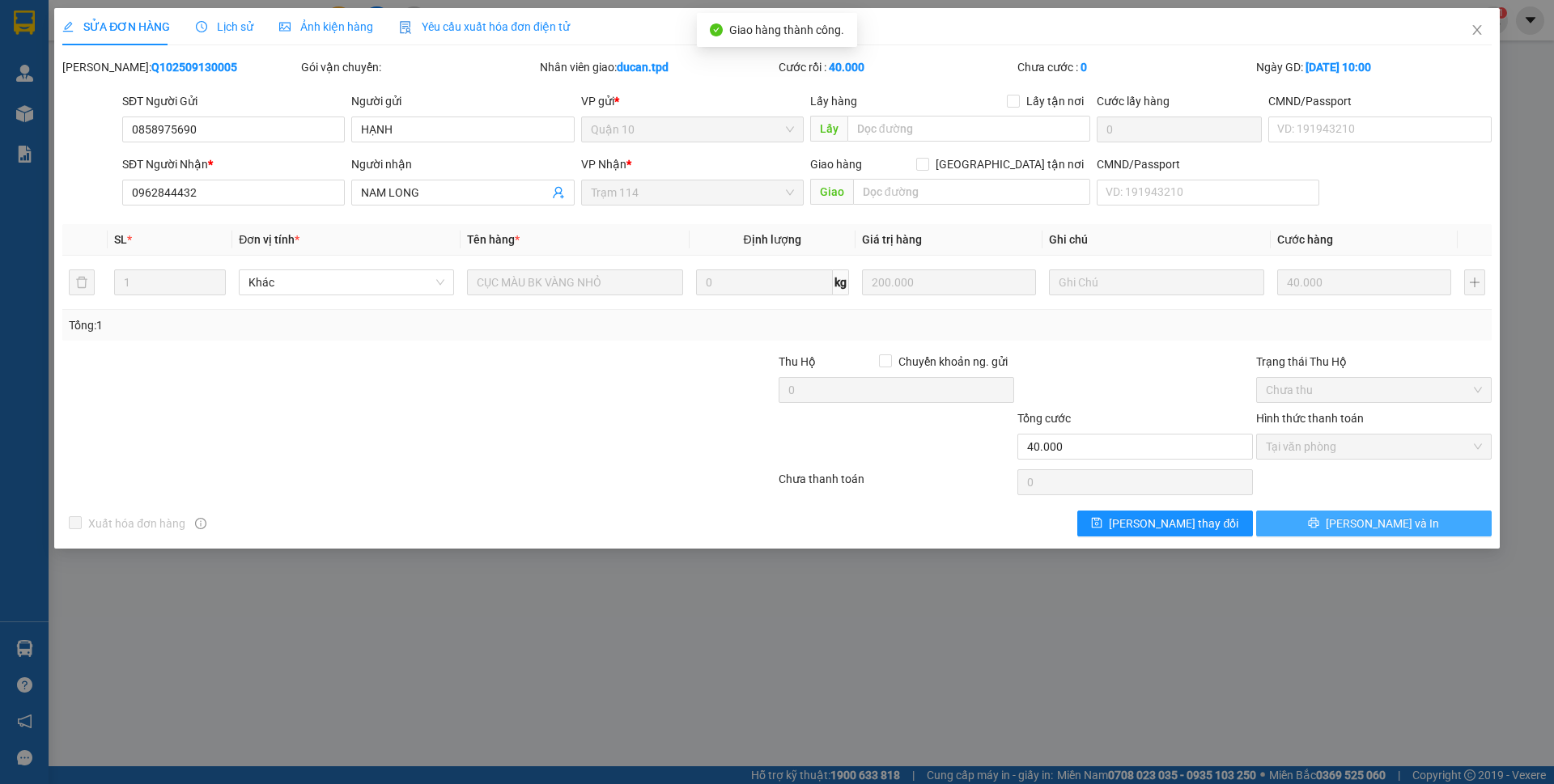
click at [1437, 519] on button "[PERSON_NAME] và In" at bounding box center [1374, 523] width 236 height 26
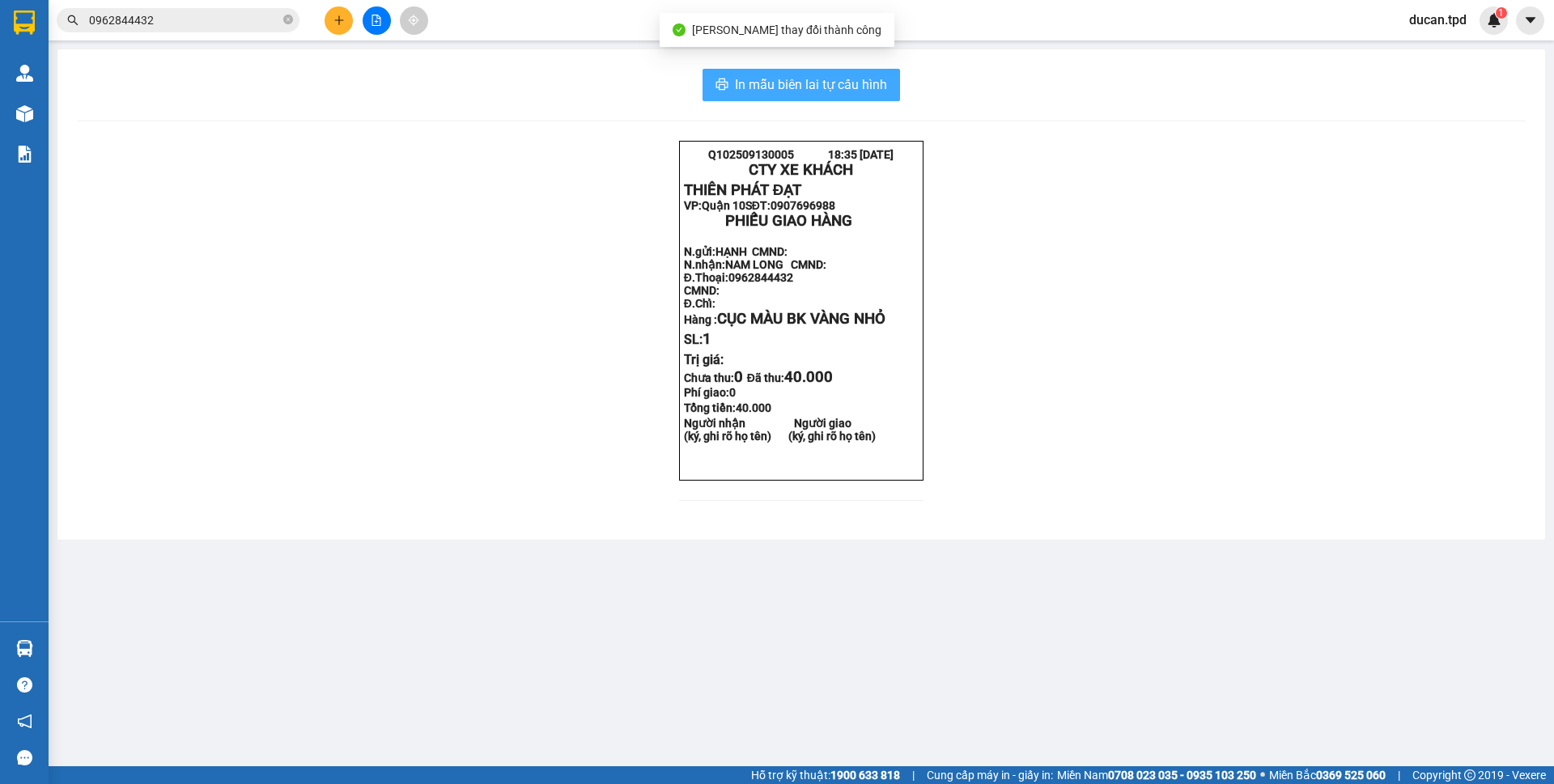
click at [877, 90] on span "In mẫu biên lai tự cấu hình" at bounding box center [811, 84] width 153 height 21
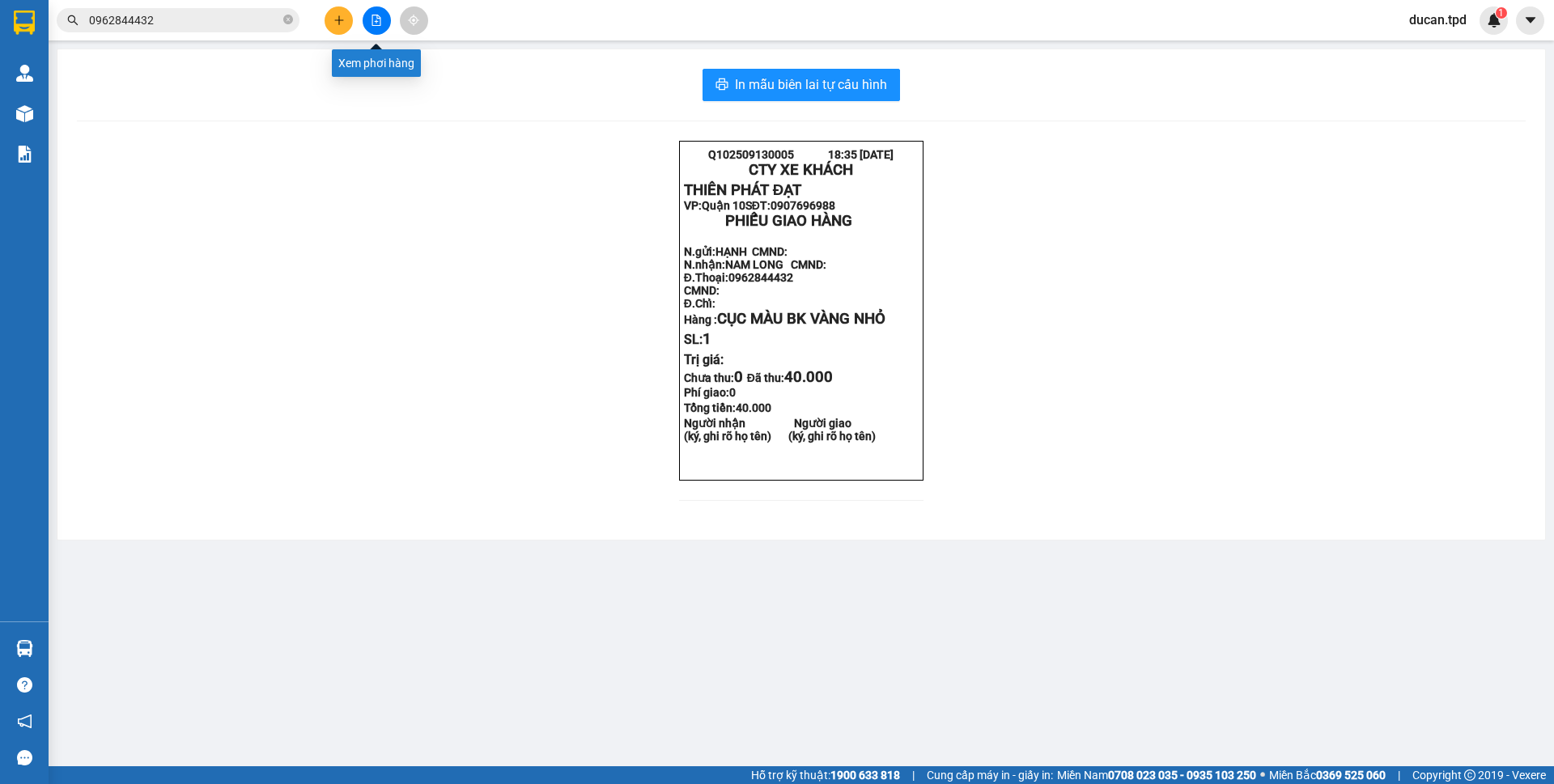
click at [380, 30] on button at bounding box center [377, 21] width 28 height 28
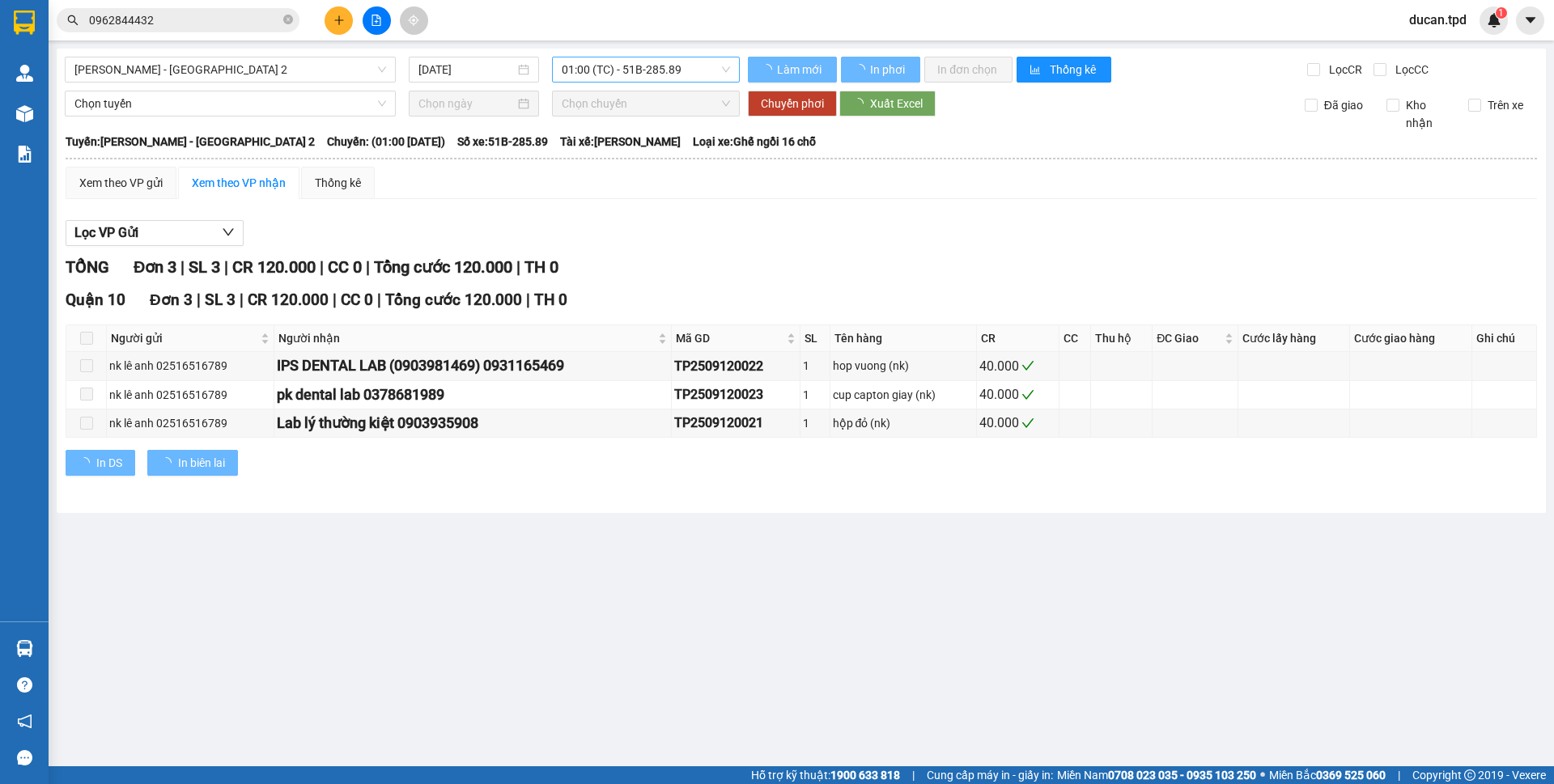
click at [600, 80] on span "01:00 (TC) - 51B-285.89" at bounding box center [646, 69] width 168 height 24
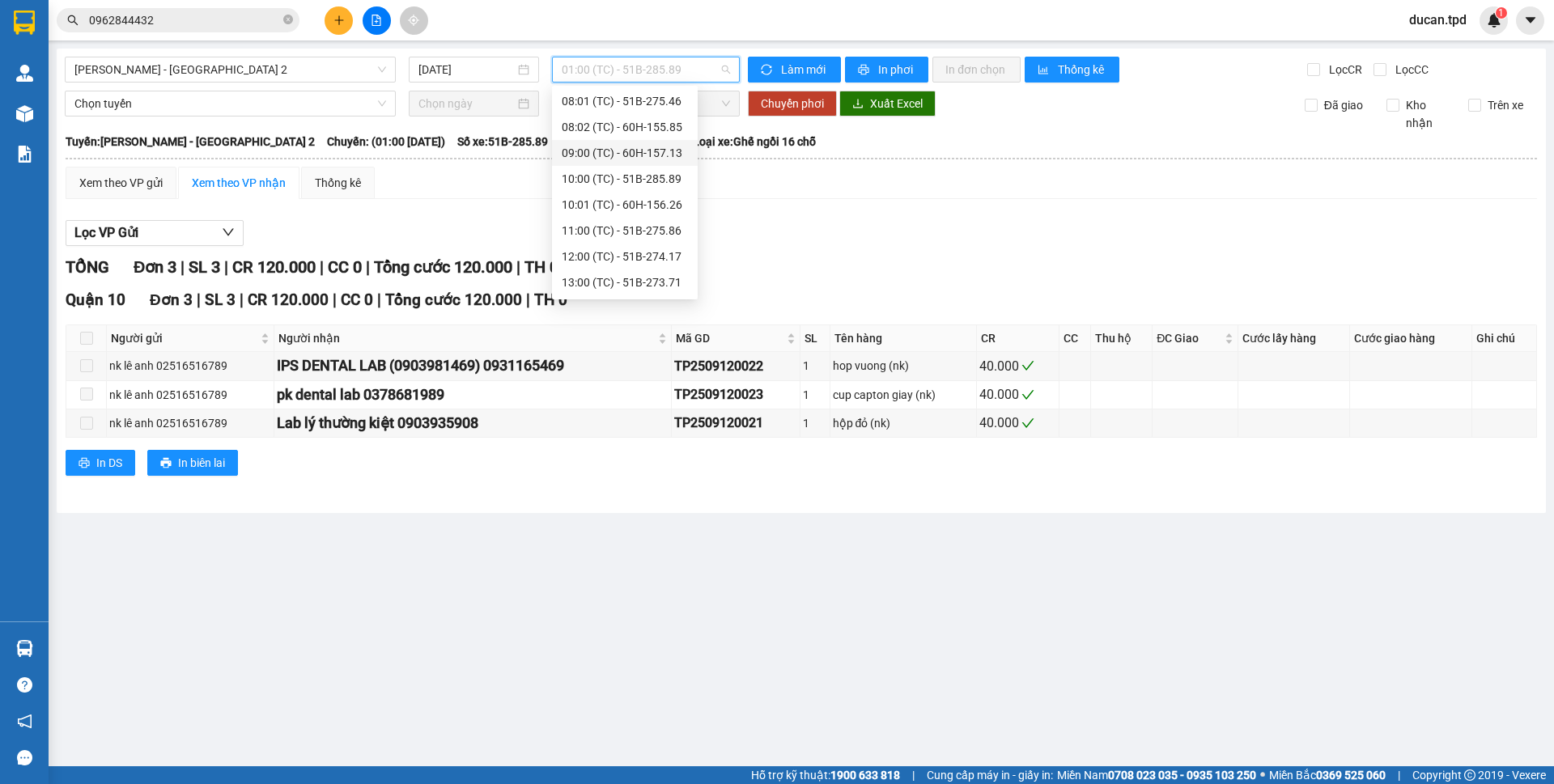
scroll to position [254, 0]
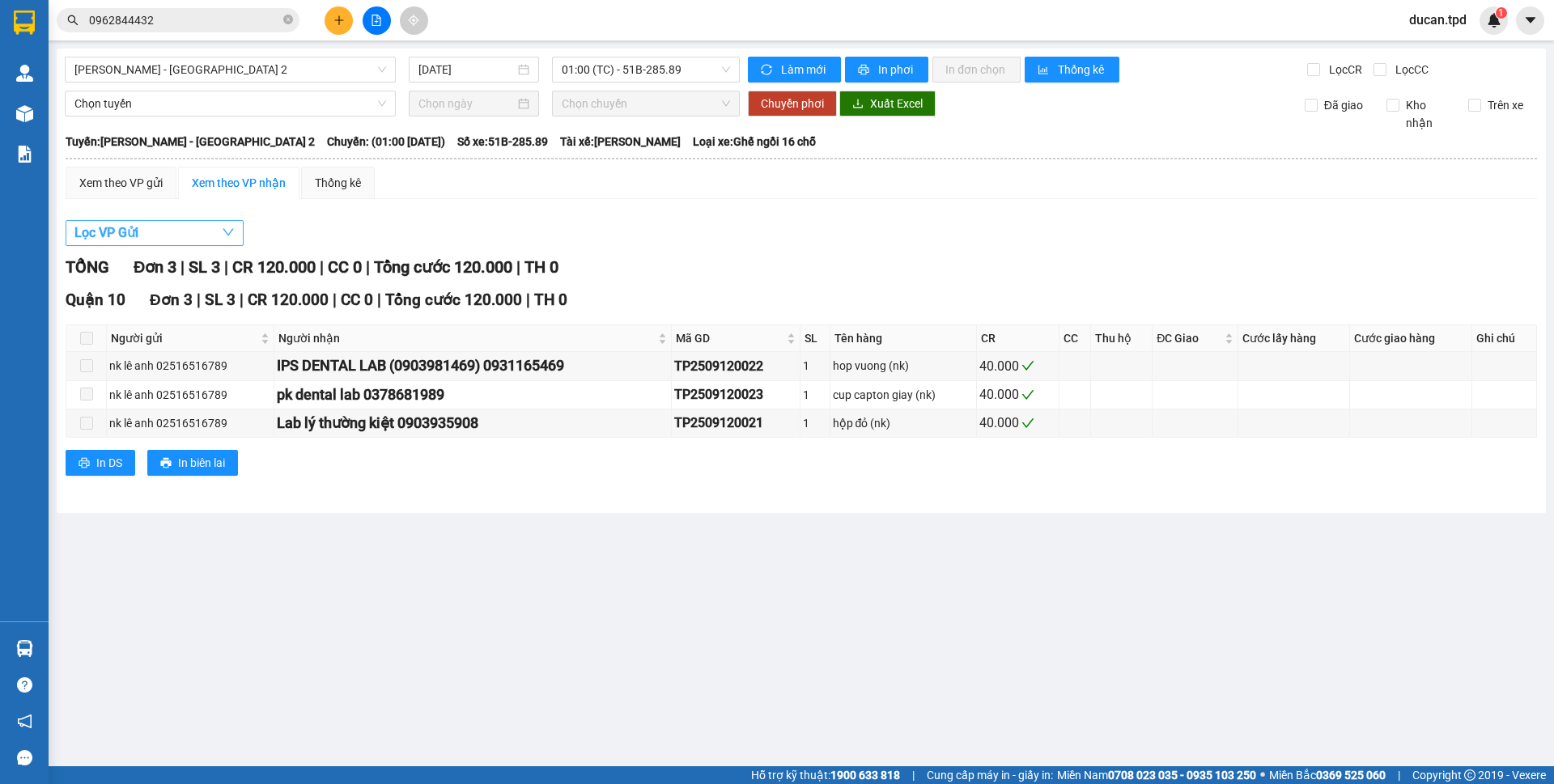
click at [216, 241] on button "Lọc VP Gửi" at bounding box center [154, 232] width 178 height 26
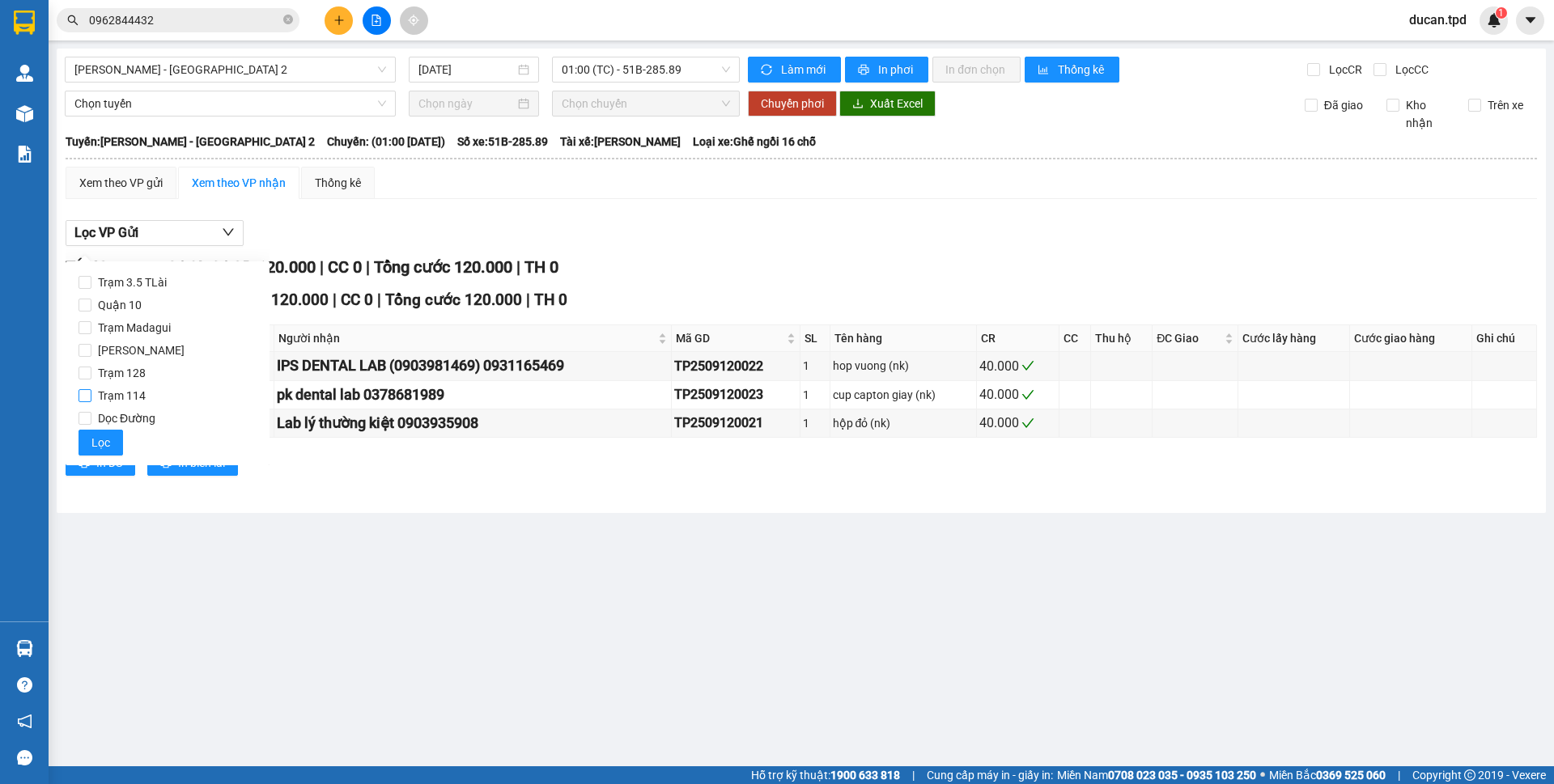
click at [126, 399] on span "Trạm 114" at bounding box center [122, 395] width 61 height 22
click at [92, 399] on input "Trạm 114" at bounding box center [85, 396] width 13 height 13
checkbox input "true"
click at [97, 435] on span "Lọc" at bounding box center [101, 443] width 19 height 18
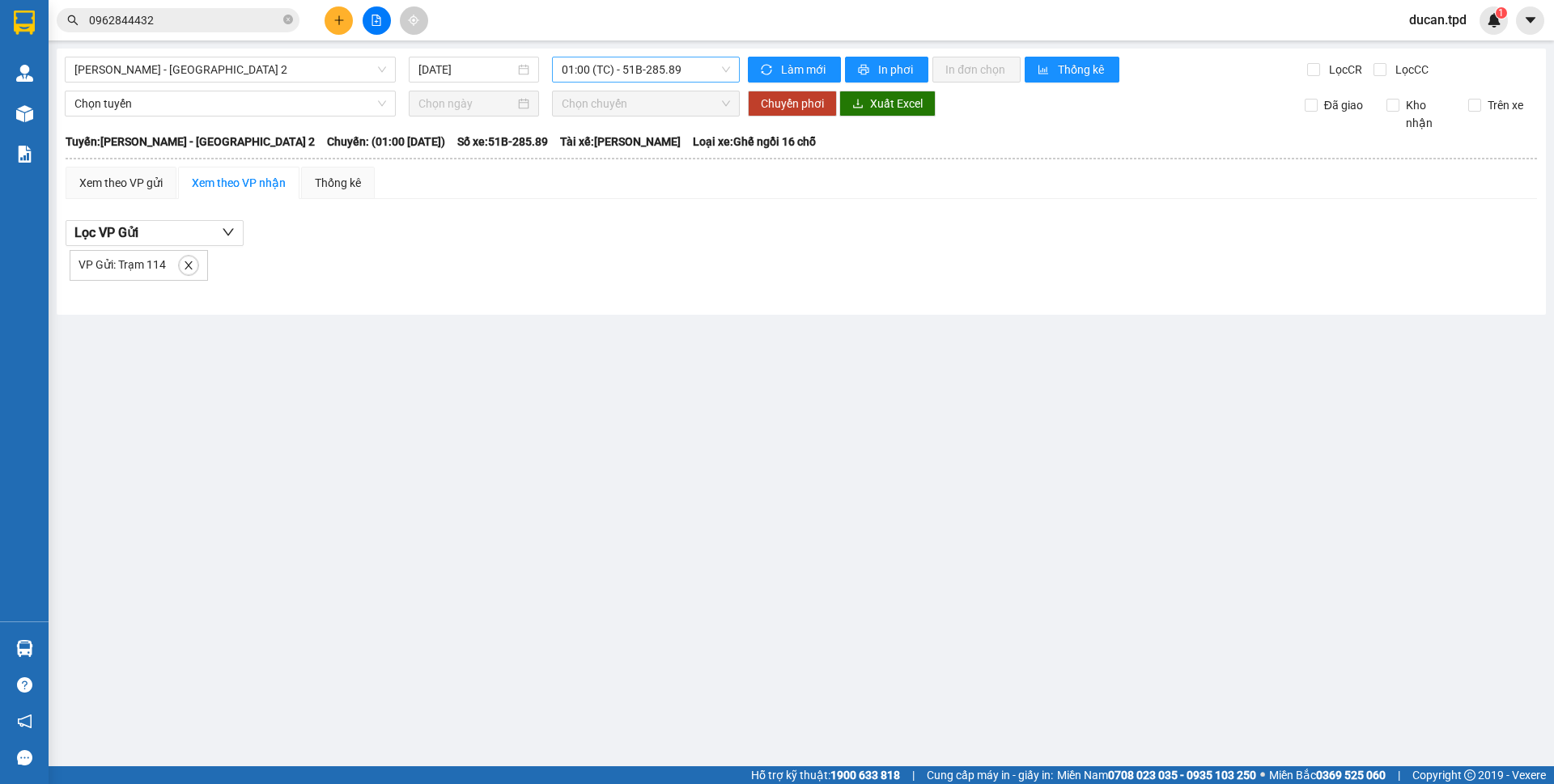
click at [584, 79] on span "01:00 (TC) - 51B-285.89" at bounding box center [646, 69] width 168 height 24
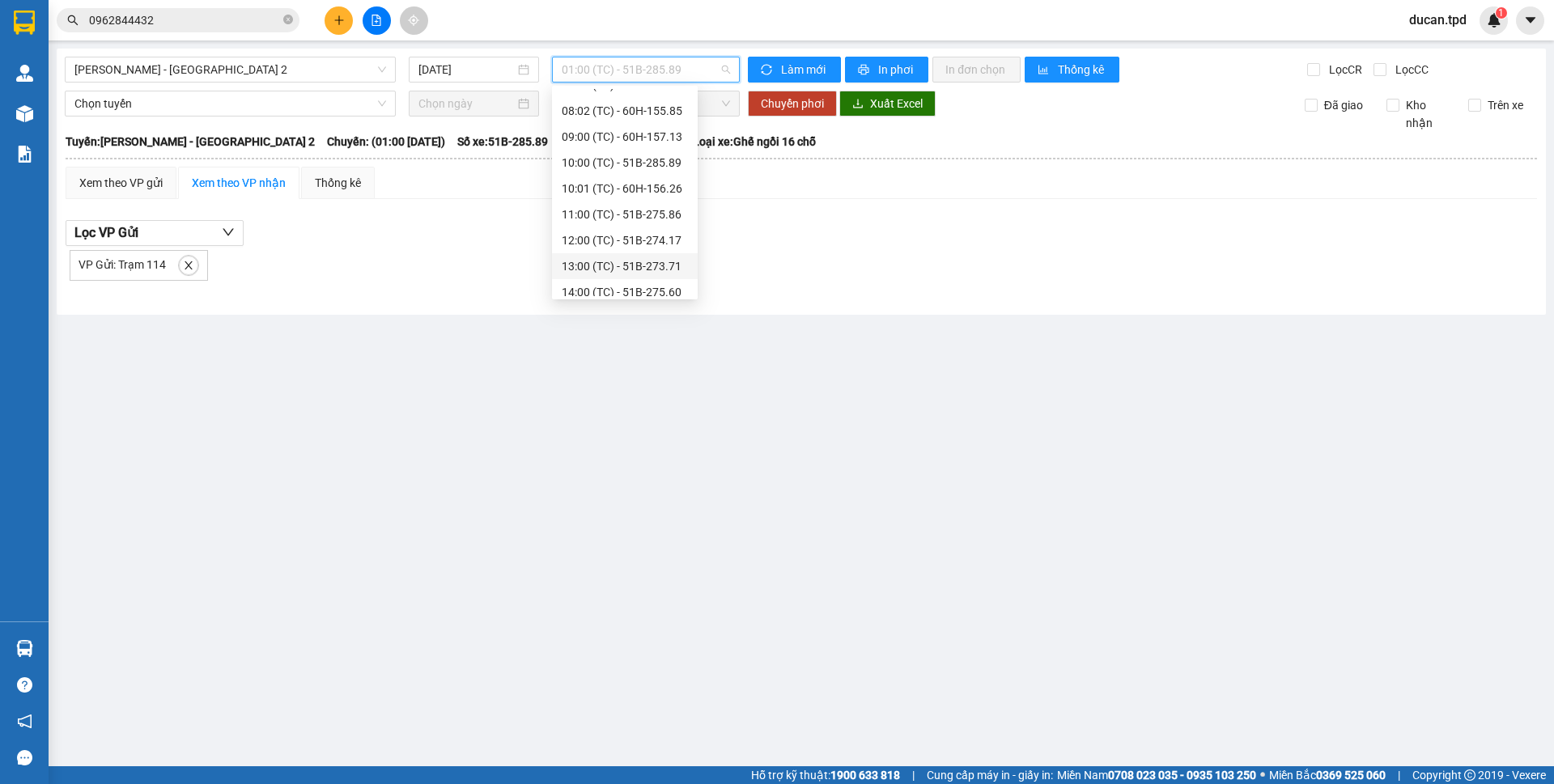
scroll to position [284, 0]
click at [609, 281] on div "18:00 (TC) - 51B-297.77" at bounding box center [624, 284] width 126 height 18
click at [658, 74] on span "18:00 (TC) - 51B-297.77" at bounding box center [646, 69] width 168 height 24
click at [640, 251] on div "17:01 (TC) - 60F-005.82" at bounding box center [624, 257] width 126 height 18
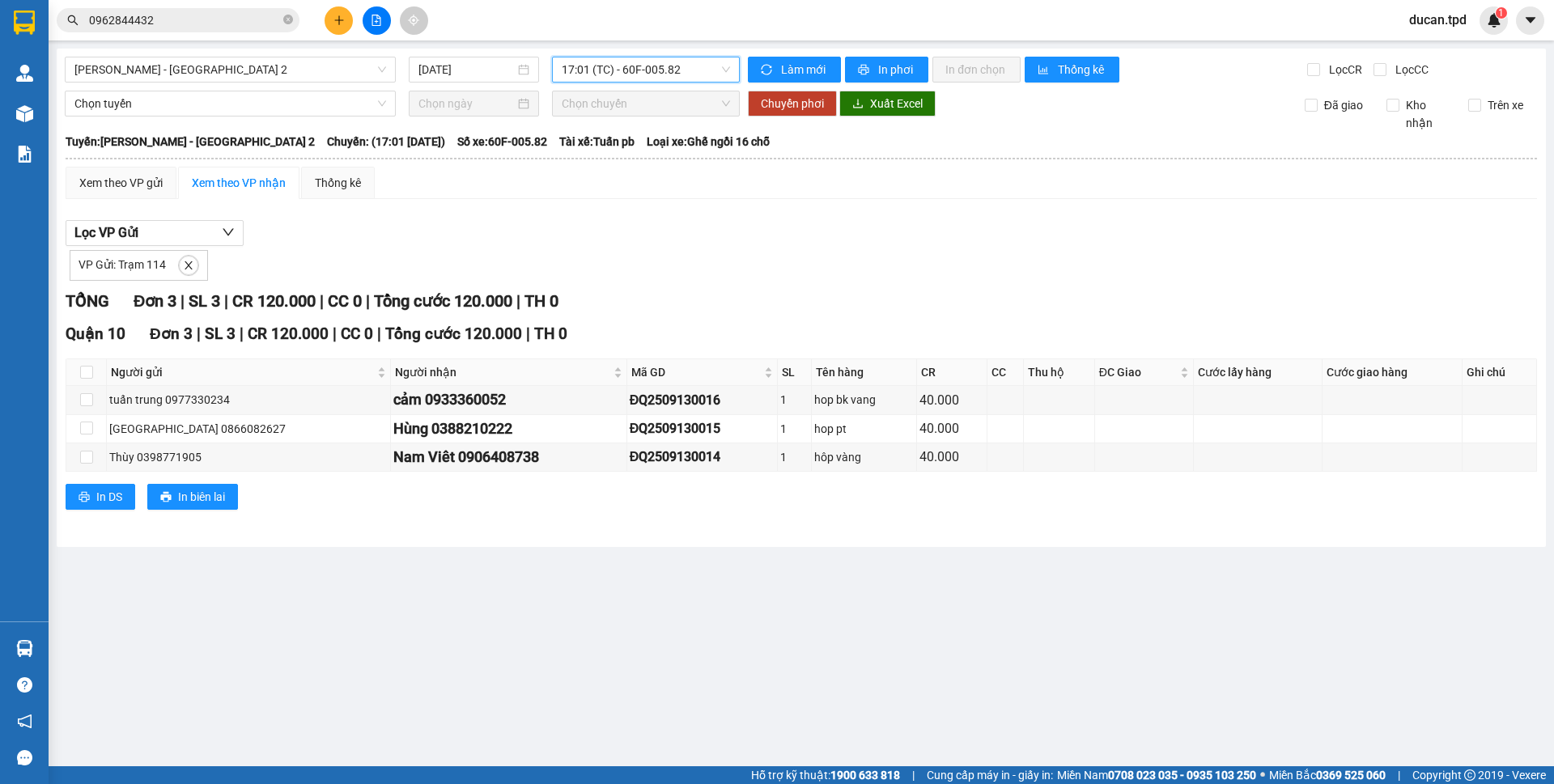
click at [671, 80] on span "17:01 (TC) - 60F-005.82" at bounding box center [646, 69] width 168 height 24
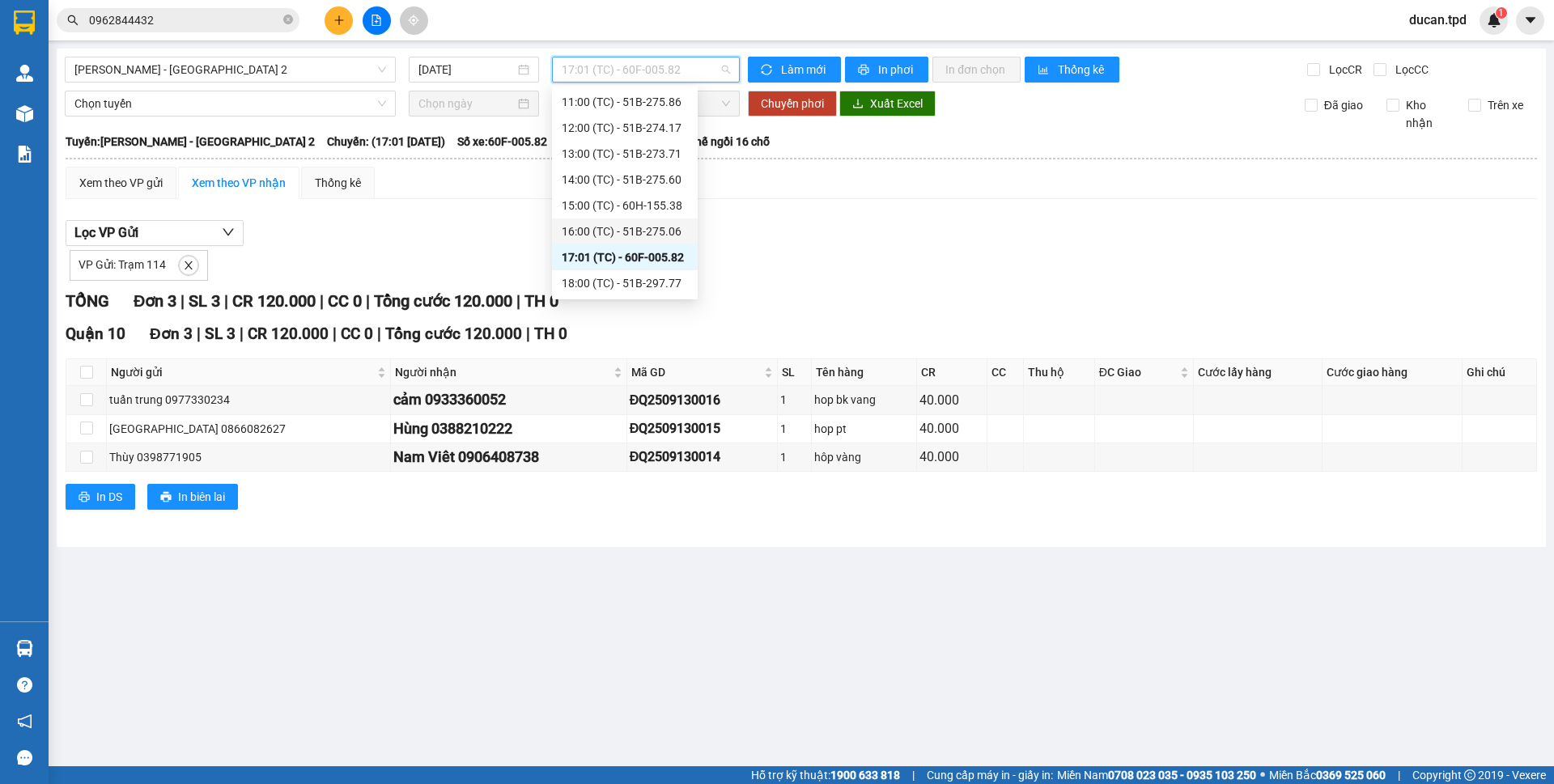
click at [617, 236] on div "16:00 (TC) - 51B-275.06" at bounding box center [624, 232] width 126 height 18
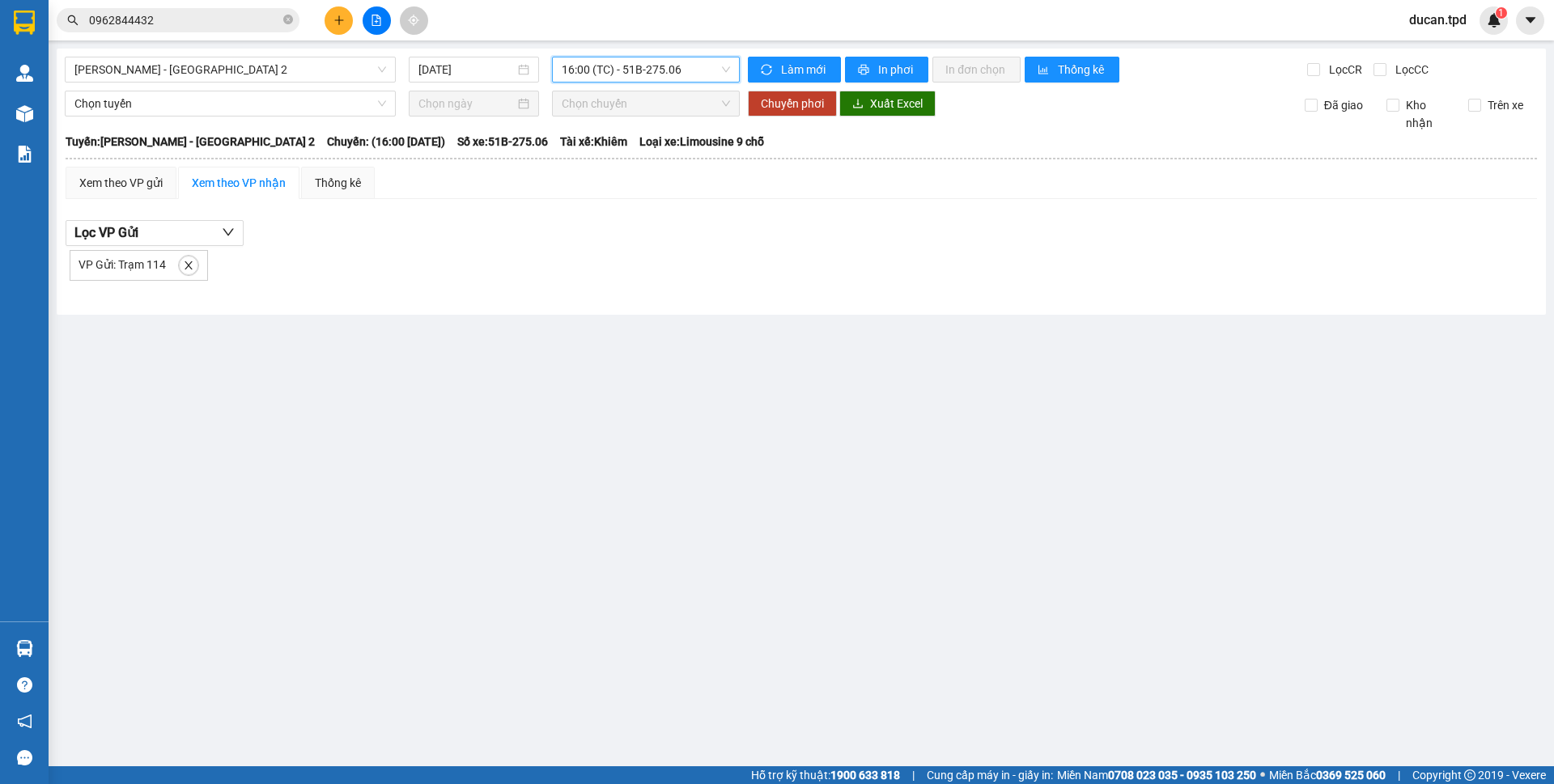
click at [667, 77] on span "16:00 (TC) - 51B-275.06" at bounding box center [646, 69] width 168 height 24
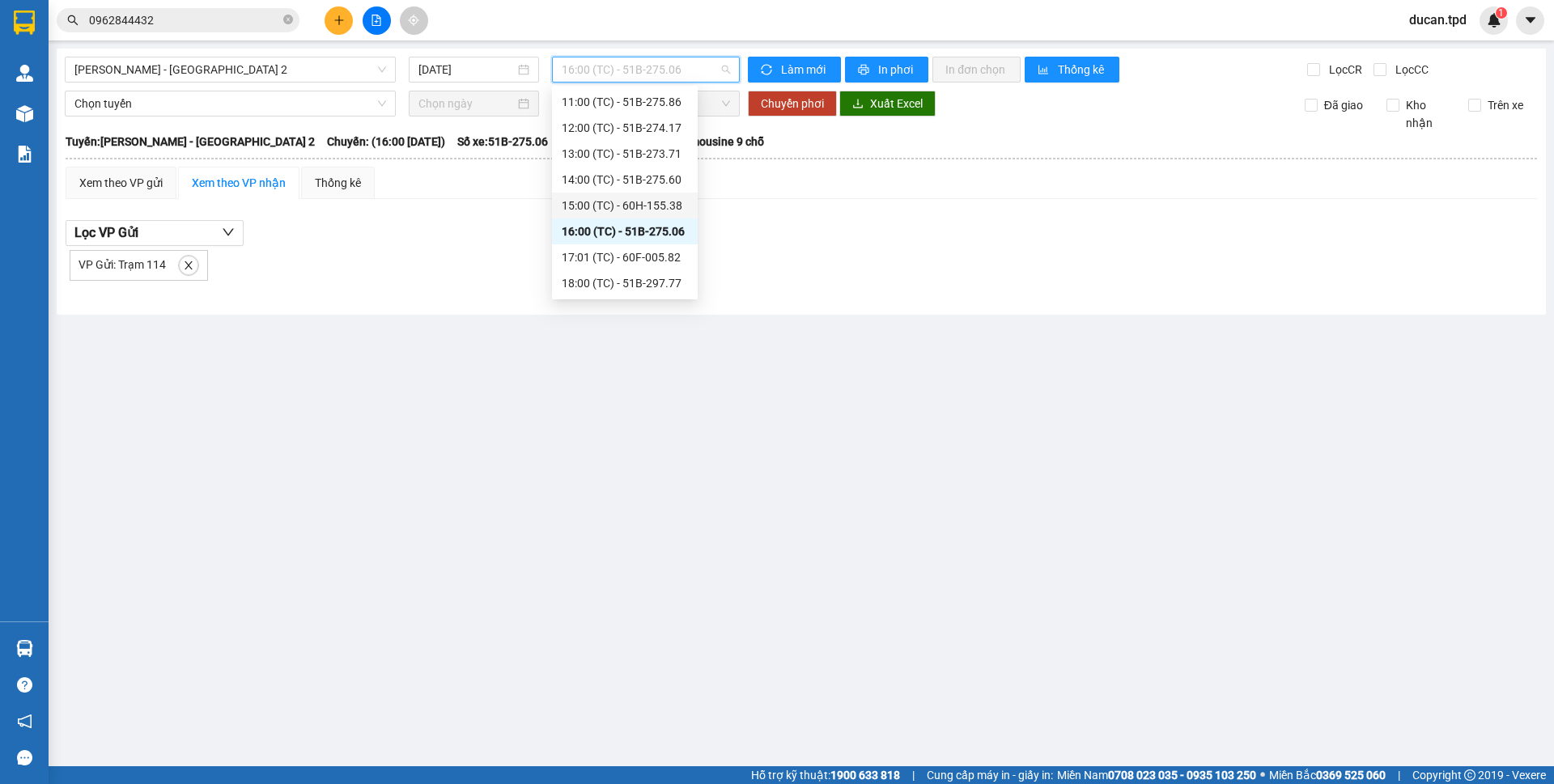
click at [650, 207] on div "15:00 (TC) - 60H-155.38" at bounding box center [624, 205] width 126 height 18
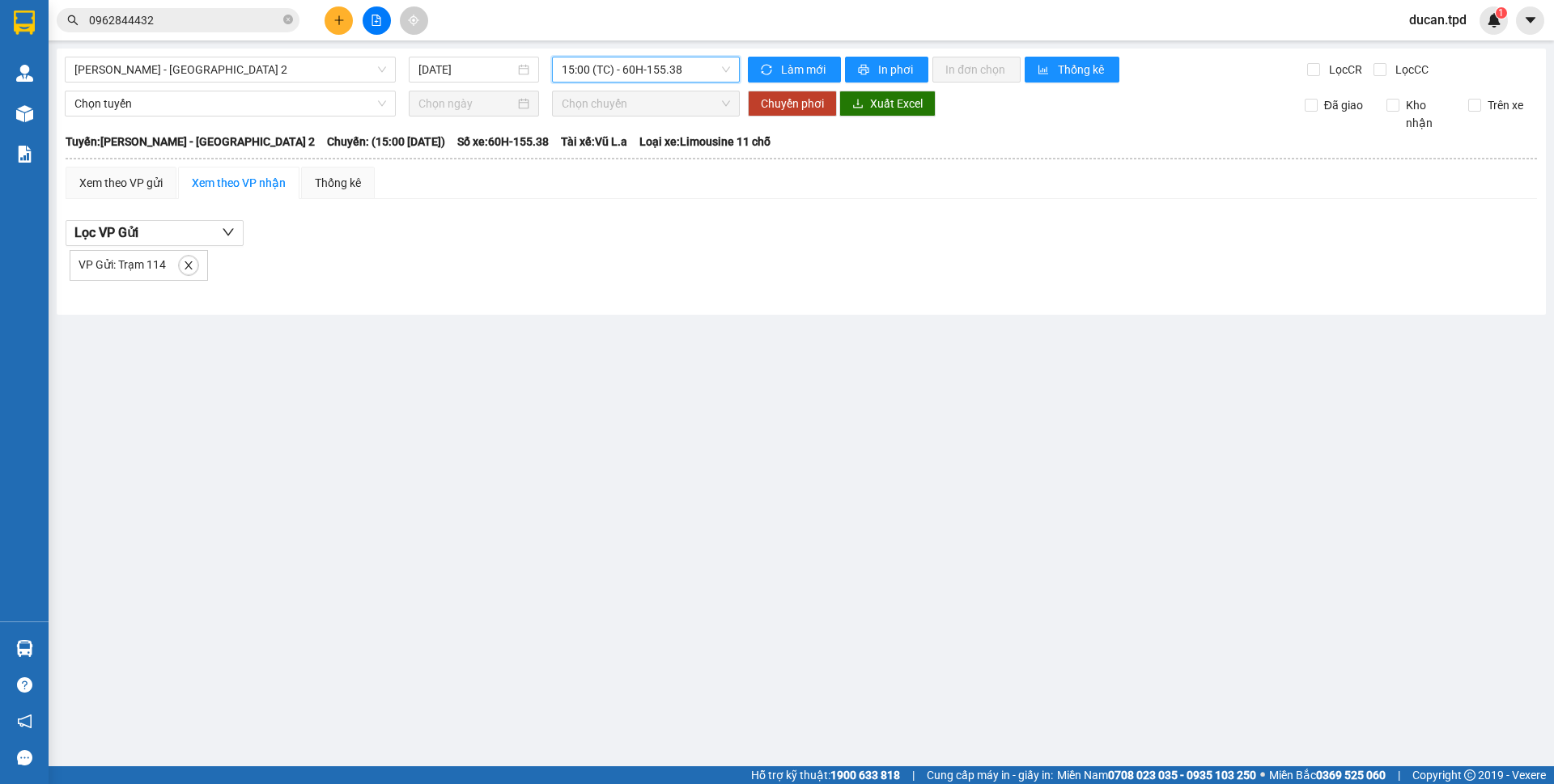
click at [676, 78] on span "15:00 (TC) - 60H-155.38" at bounding box center [646, 69] width 168 height 24
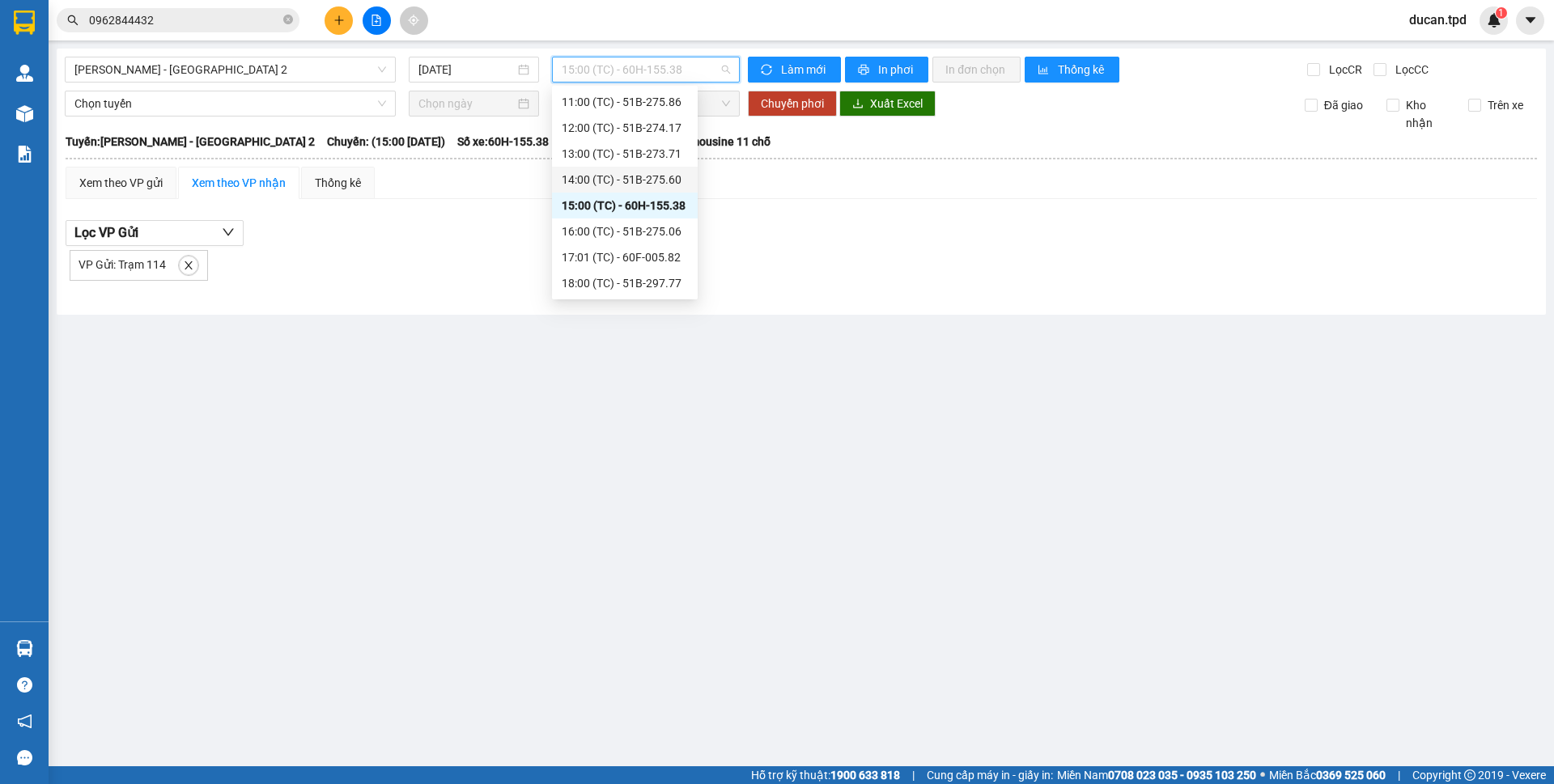
click at [670, 180] on div "14:00 (TC) - 51B-275.60" at bounding box center [624, 180] width 126 height 18
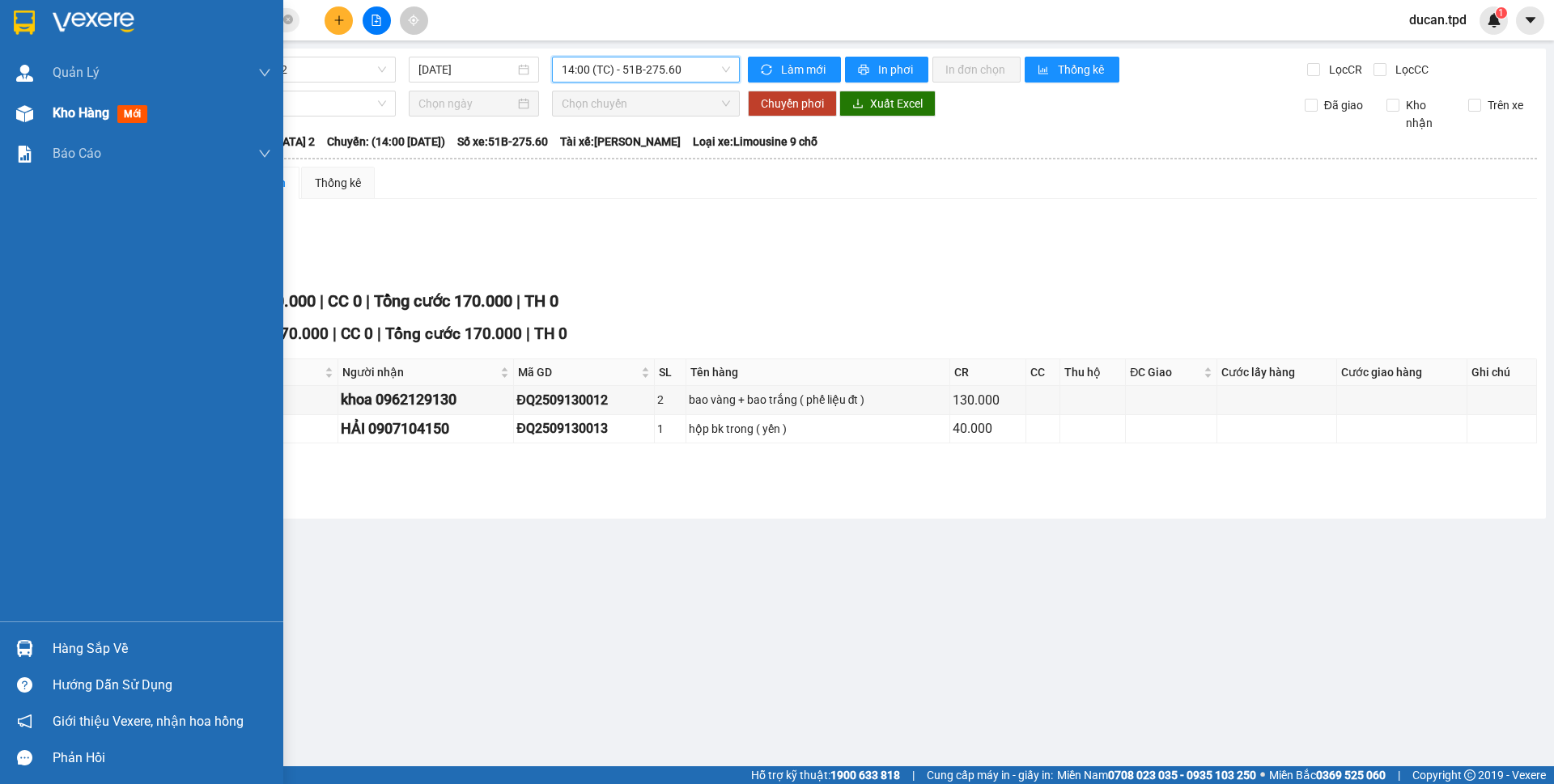
click at [35, 117] on div at bounding box center [25, 114] width 28 height 28
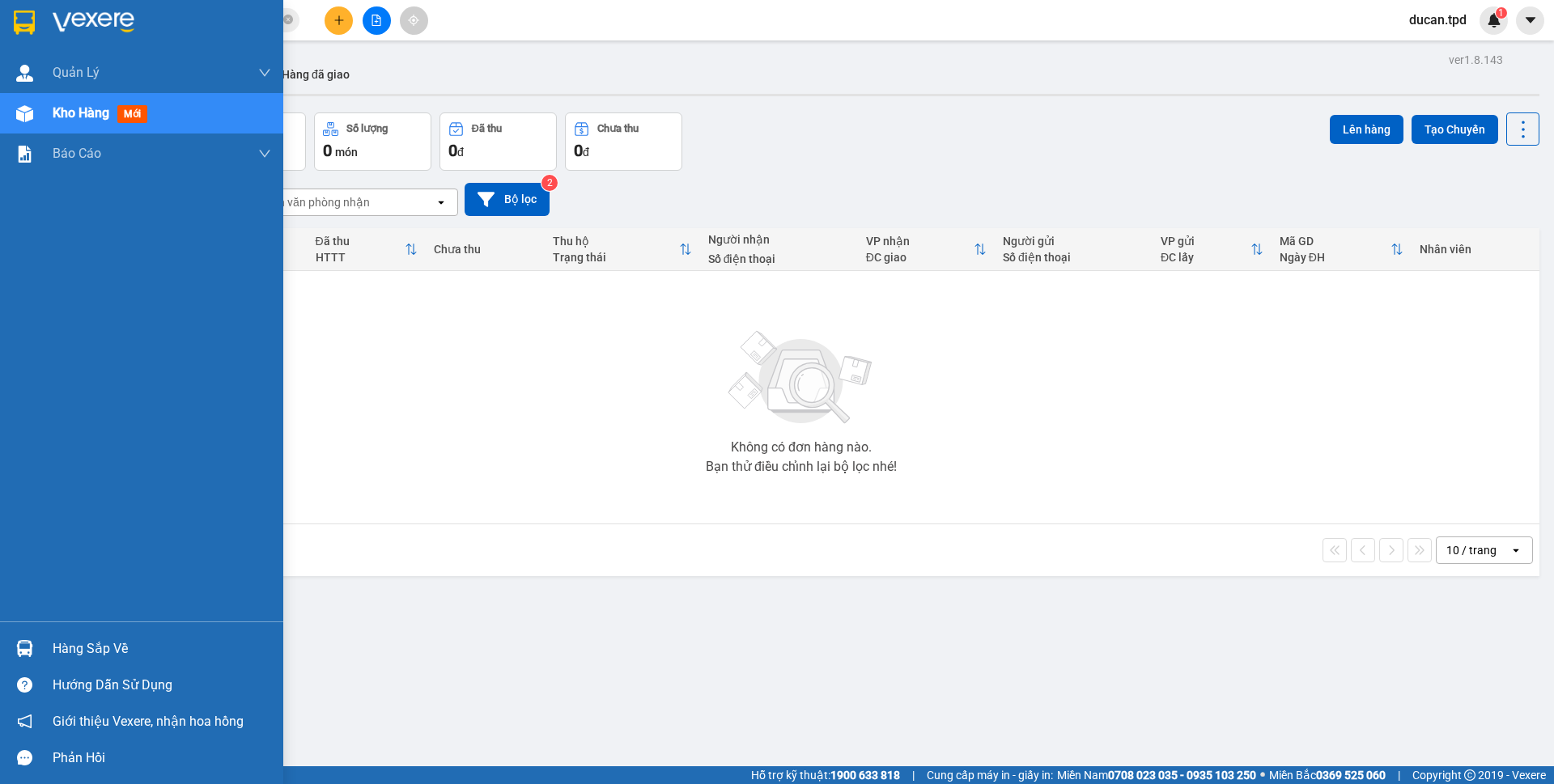
click at [40, 653] on div "Hàng sắp về" at bounding box center [141, 649] width 283 height 36
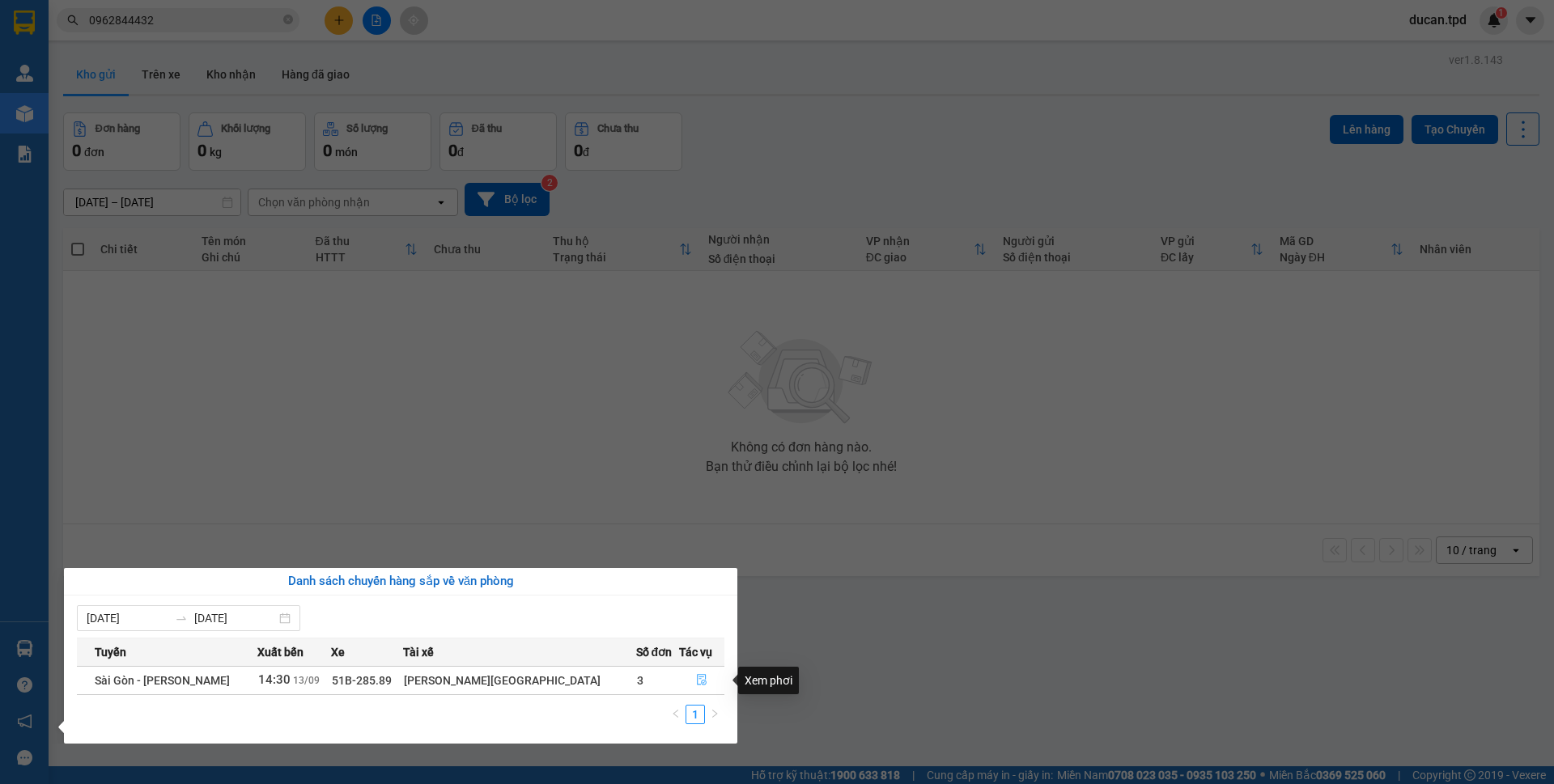
click at [693, 673] on button "button" at bounding box center [701, 680] width 44 height 26
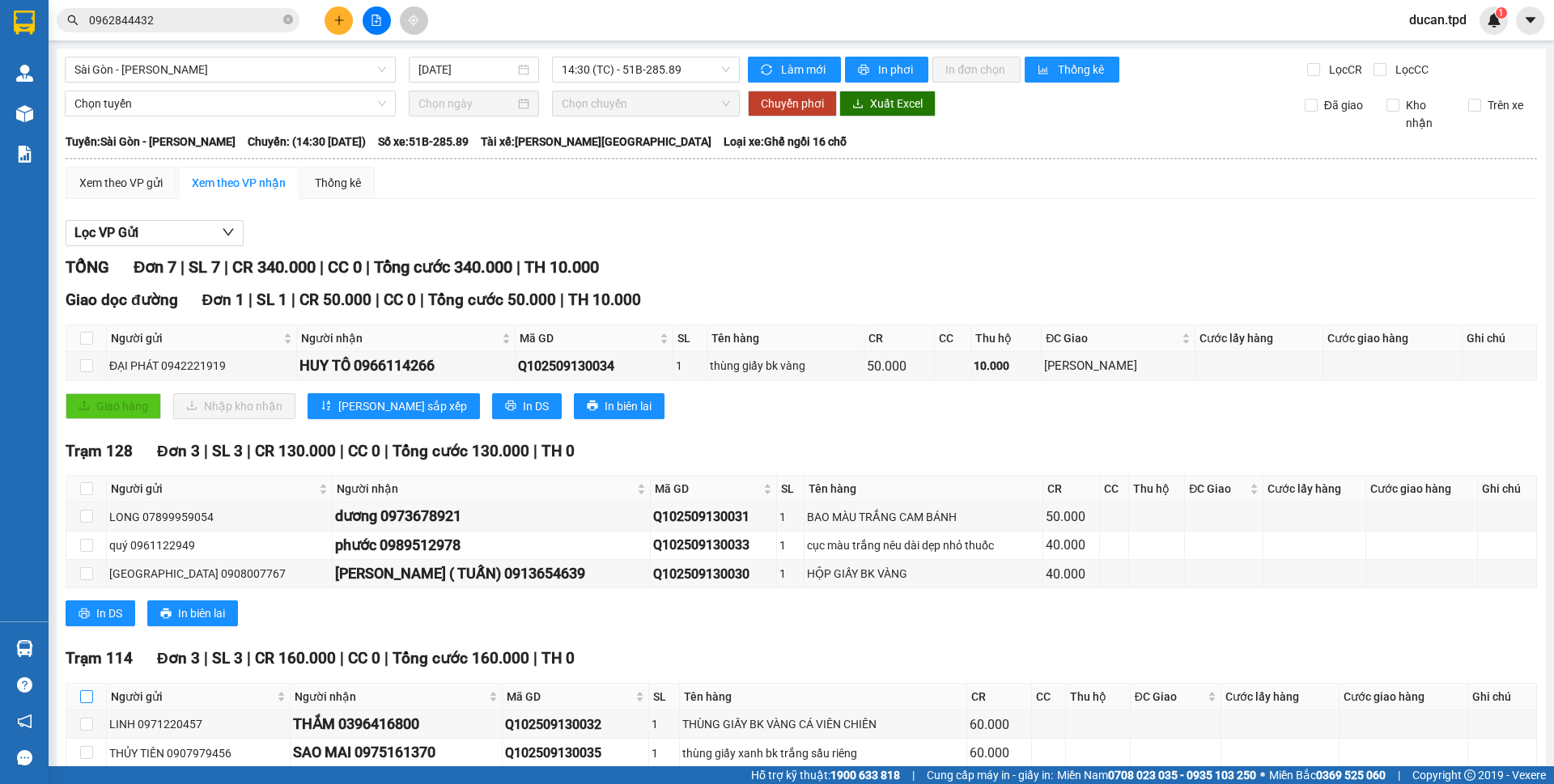
scroll to position [113, 0]
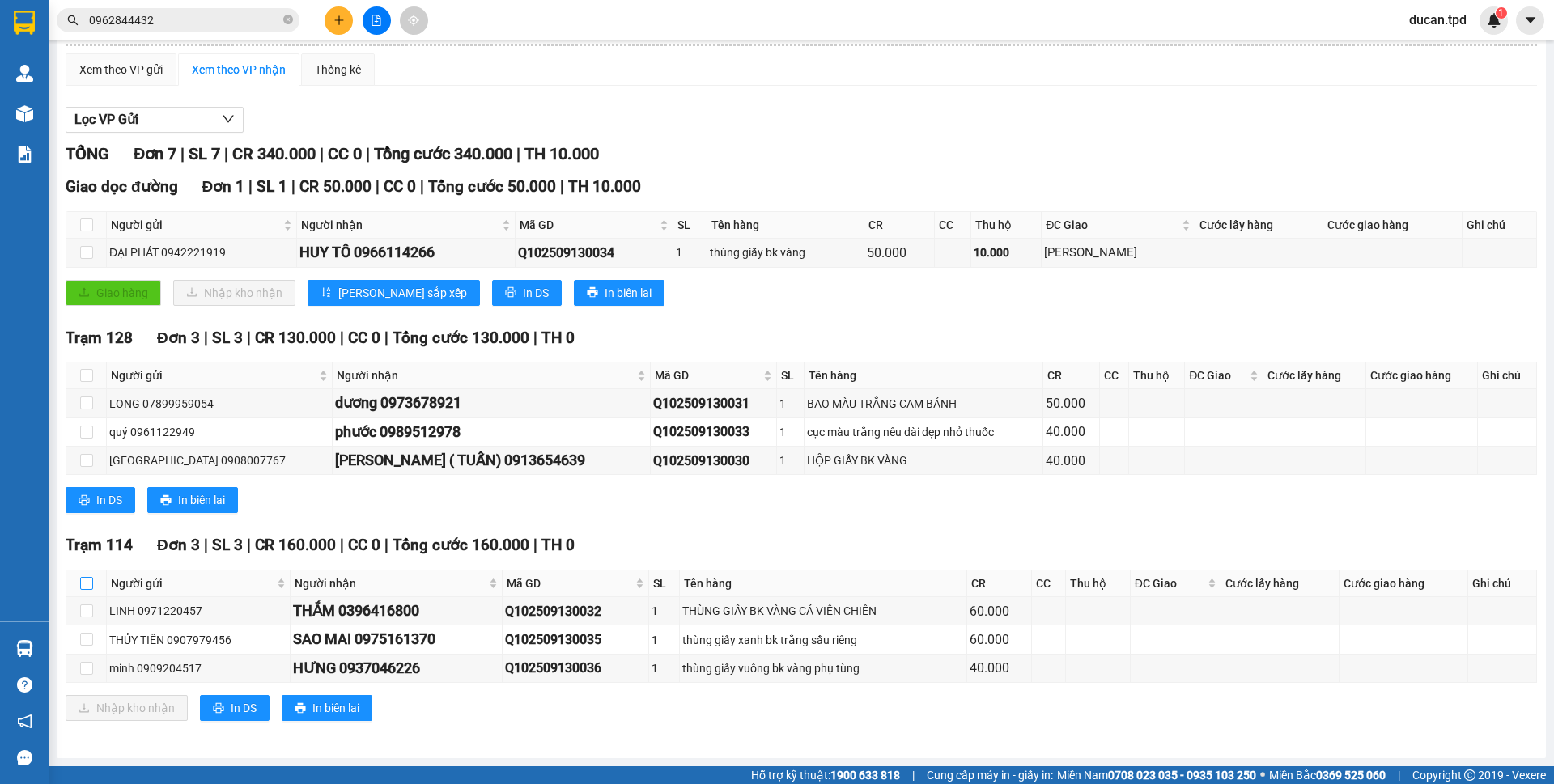
click at [80, 584] on input "checkbox" at bounding box center [87, 584] width 13 height 13
checkbox input "true"
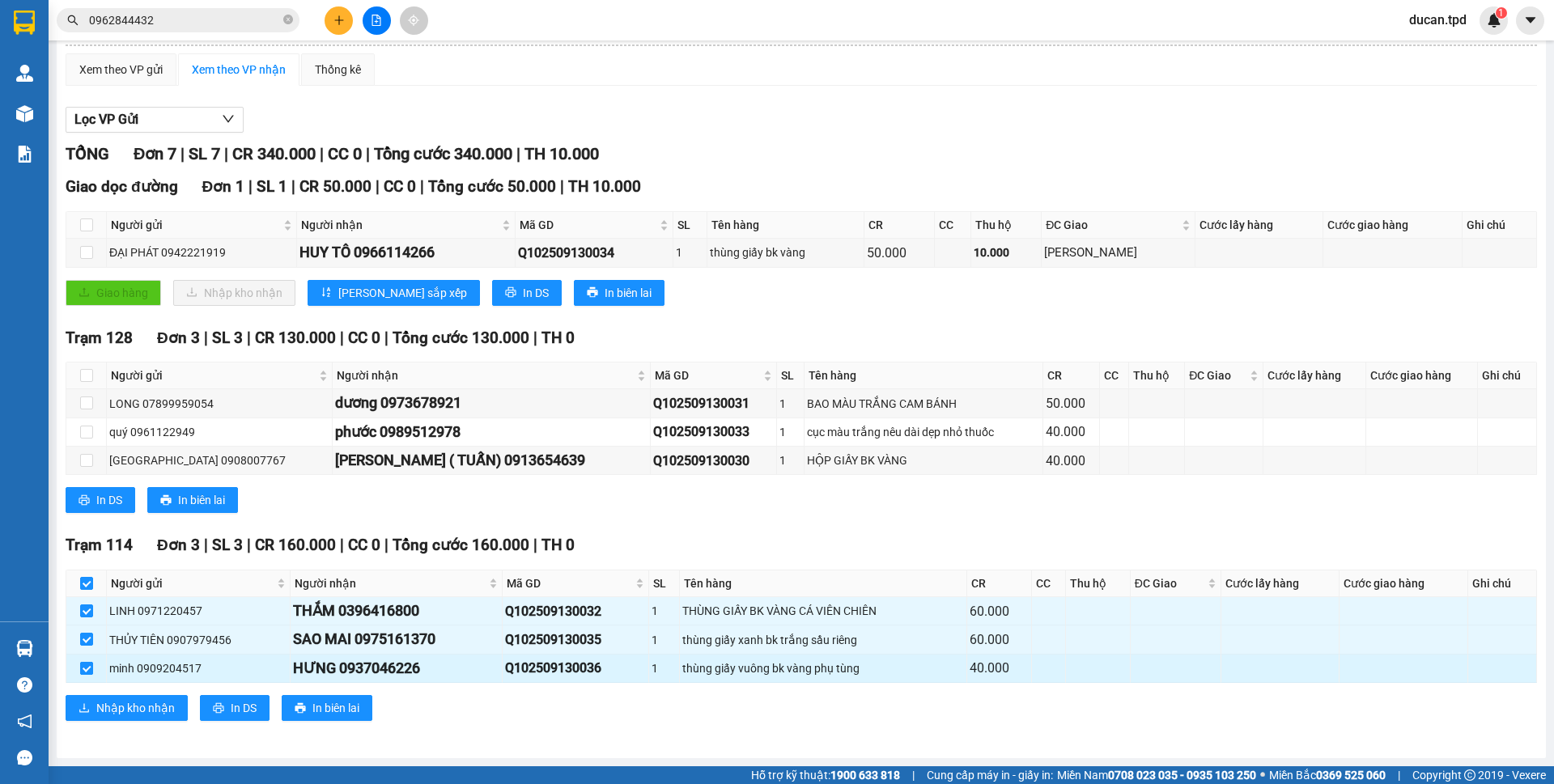
click at [89, 674] on input "checkbox" at bounding box center [87, 669] width 13 height 13
checkbox input "false"
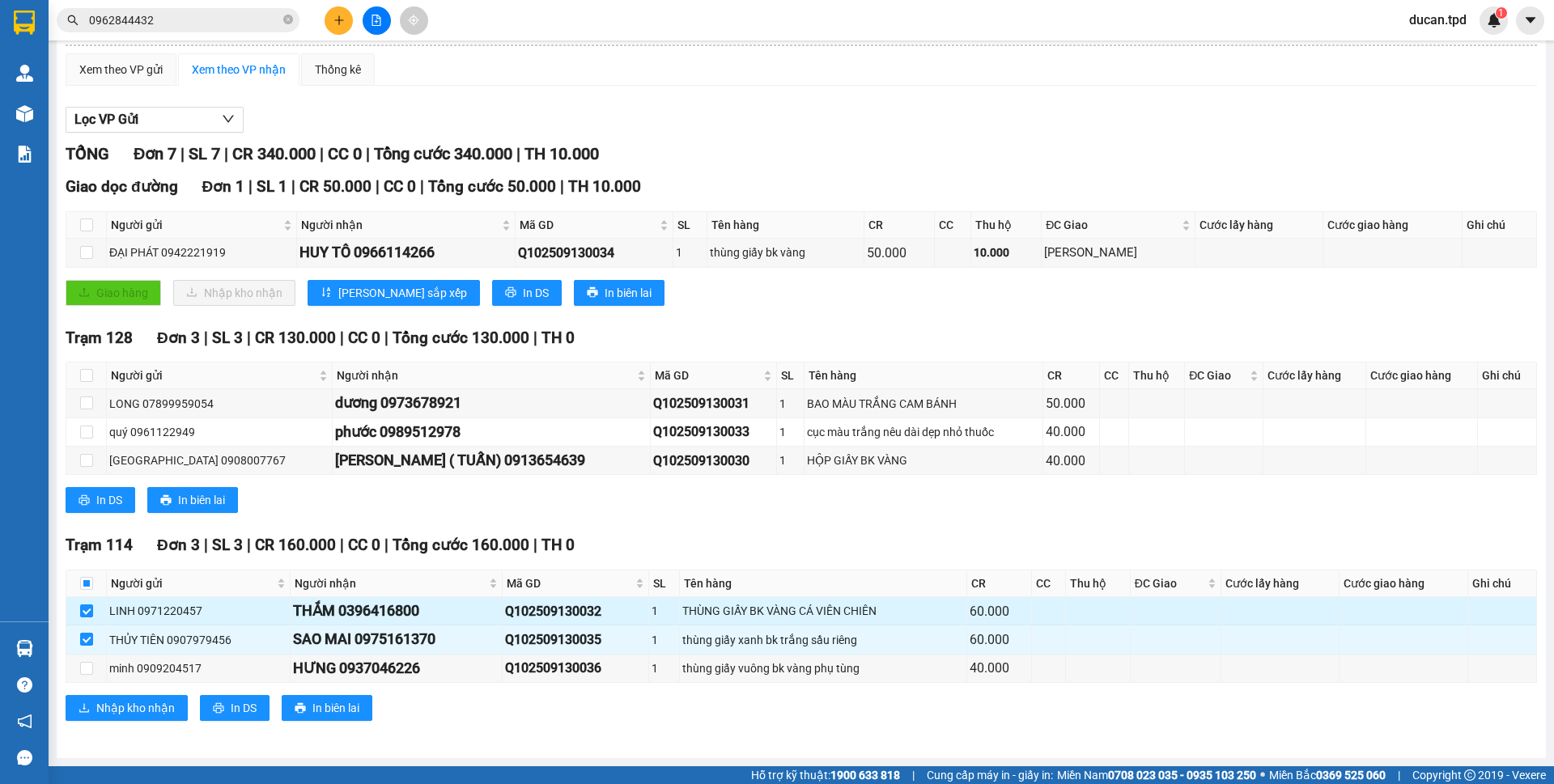
click at [384, 604] on div "THẮM 0396416800" at bounding box center [396, 610] width 206 height 22
copy div "0396416800"
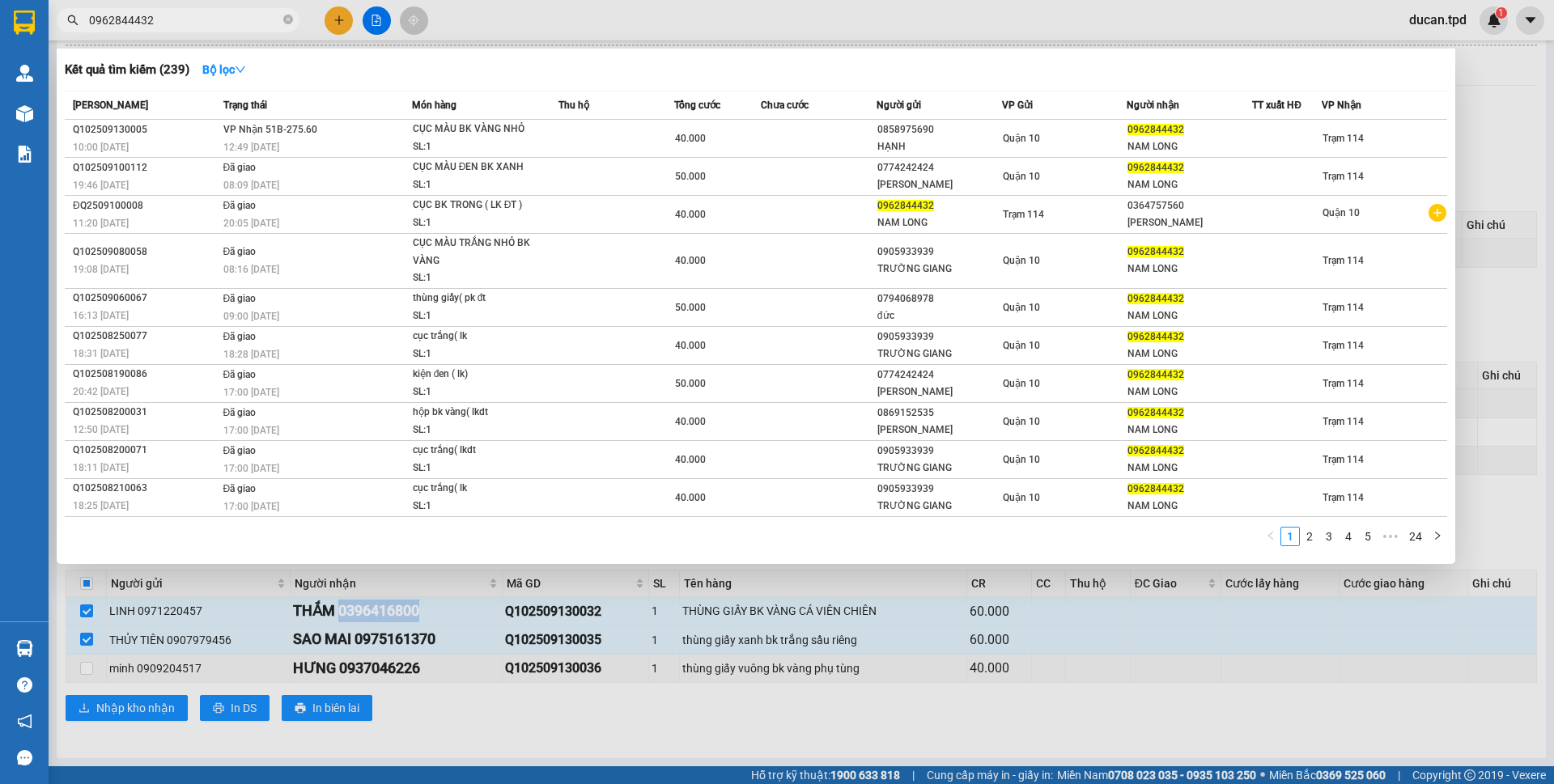
click at [162, 16] on input "0962844432" at bounding box center [185, 21] width 191 height 18
paste input "396416800"
type input "0396416800"
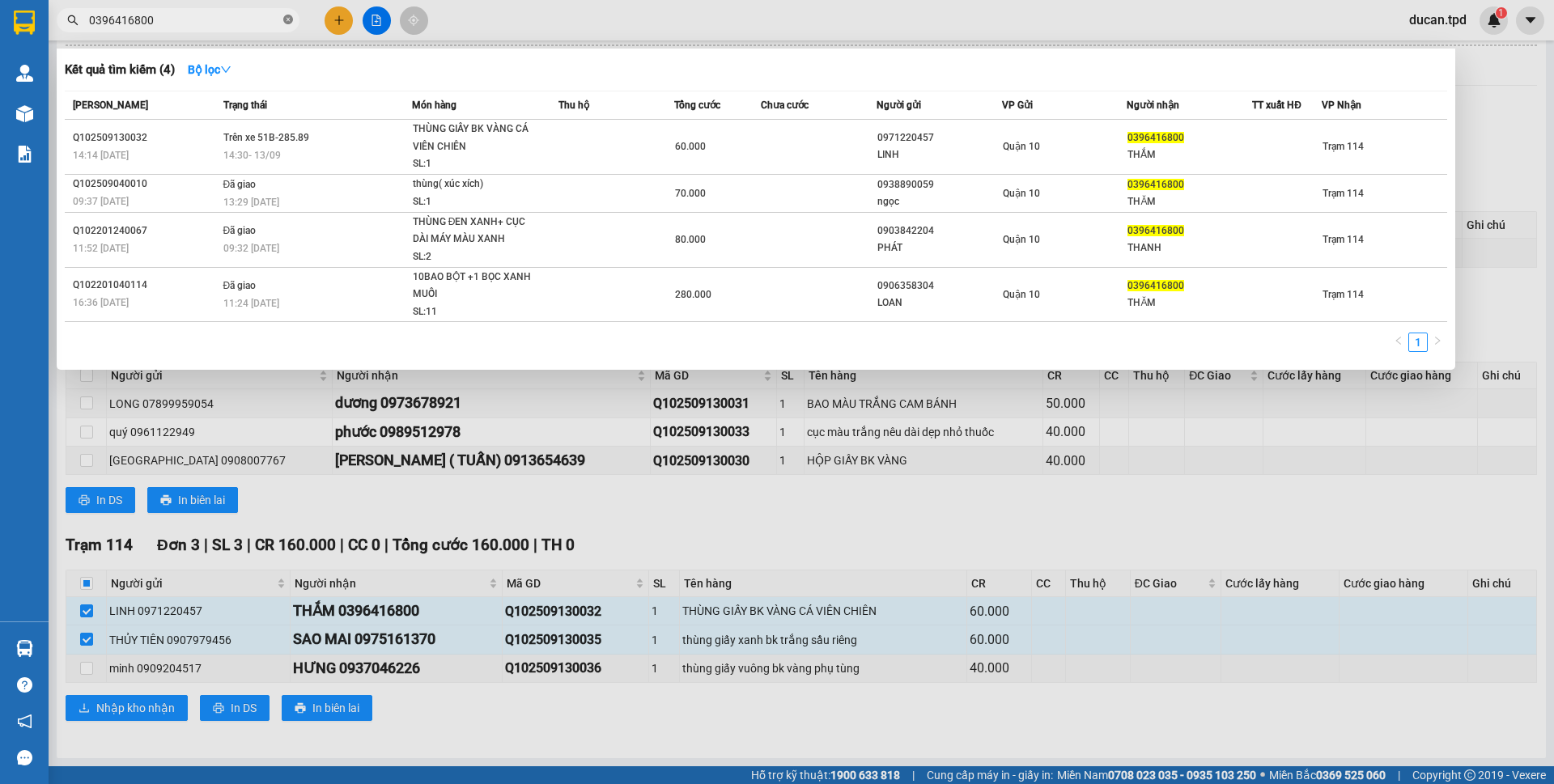
click at [284, 21] on icon "close-circle" at bounding box center [288, 20] width 10 height 10
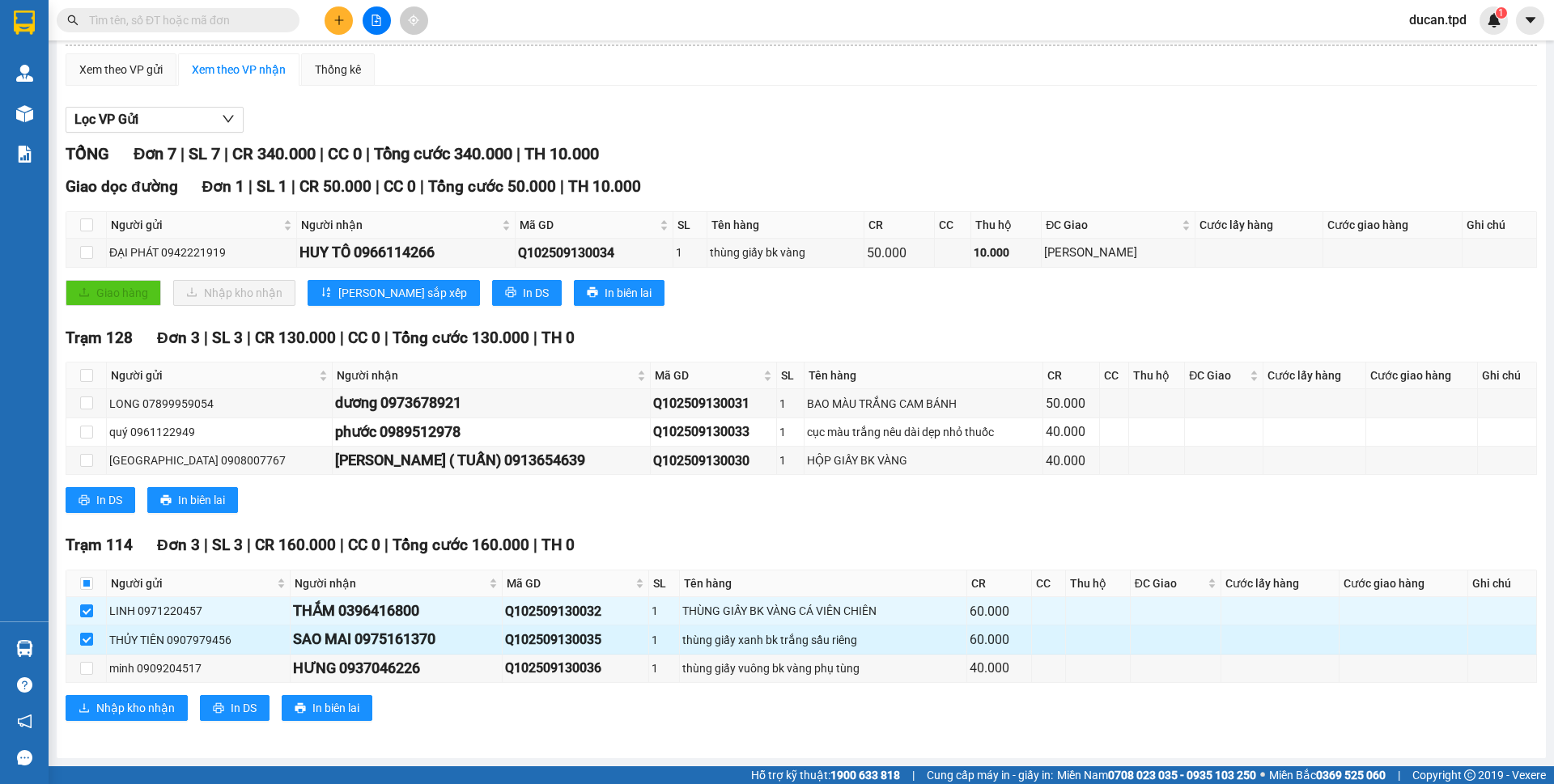
click at [384, 635] on div "SAO MAI 0975161370" at bounding box center [396, 639] width 206 height 22
copy div "0975161370"
click at [207, 27] on input "text" at bounding box center [185, 21] width 191 height 18
paste input "0975161370"
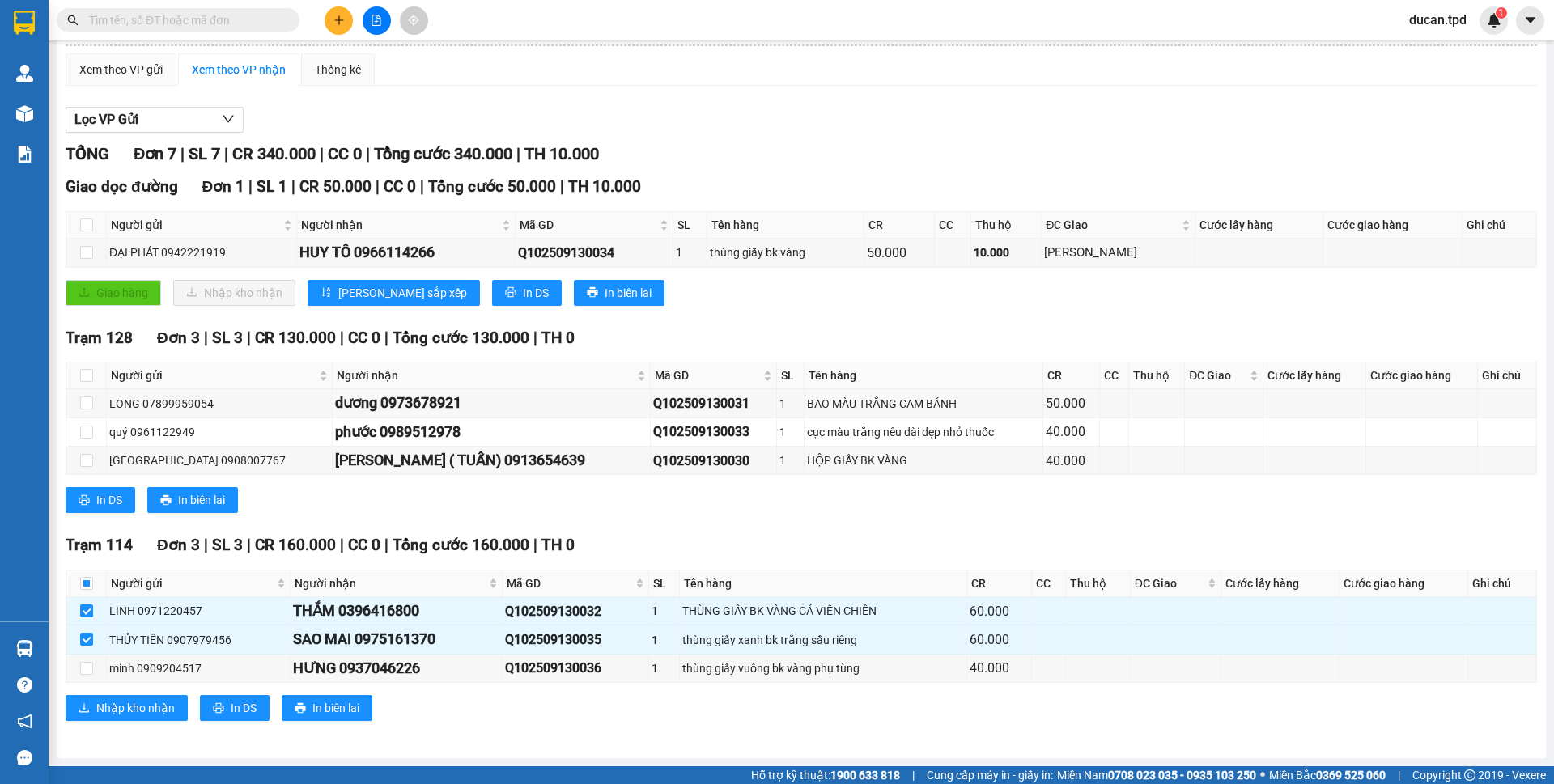
type input "0975161370"
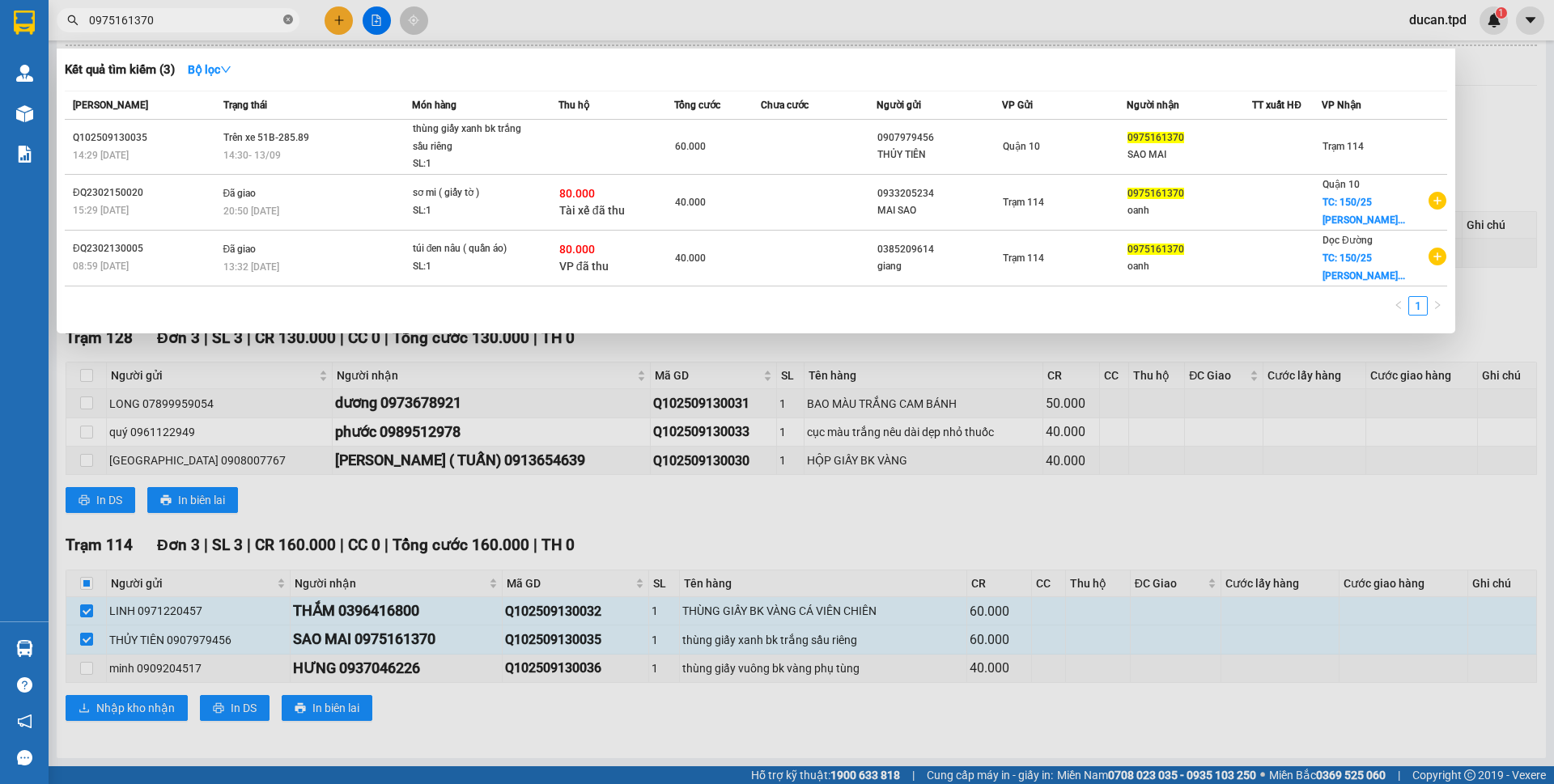
click at [292, 17] on icon "close-circle" at bounding box center [288, 20] width 10 height 10
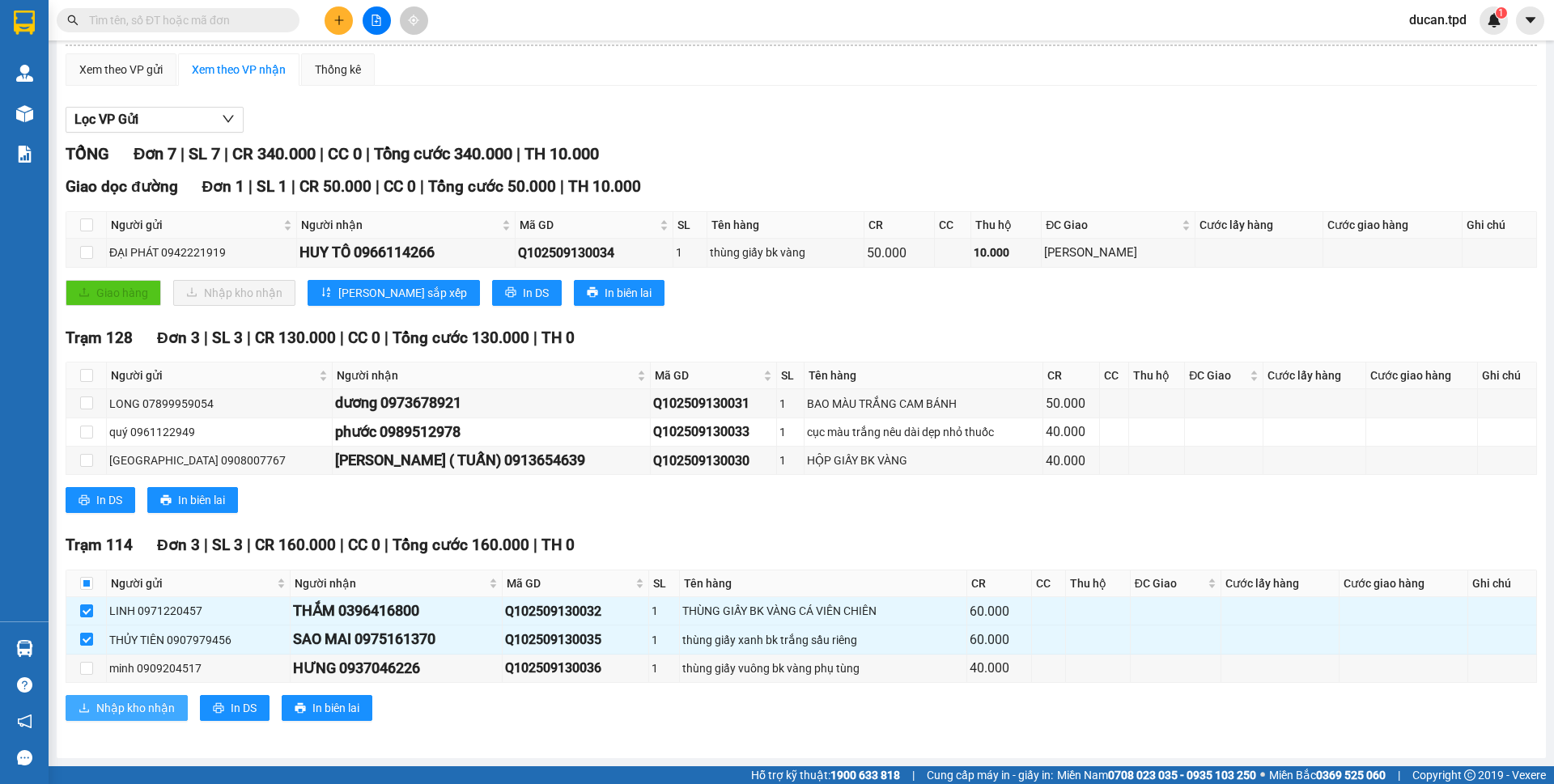
click at [139, 702] on span "Nhập kho nhận" at bounding box center [135, 708] width 78 height 18
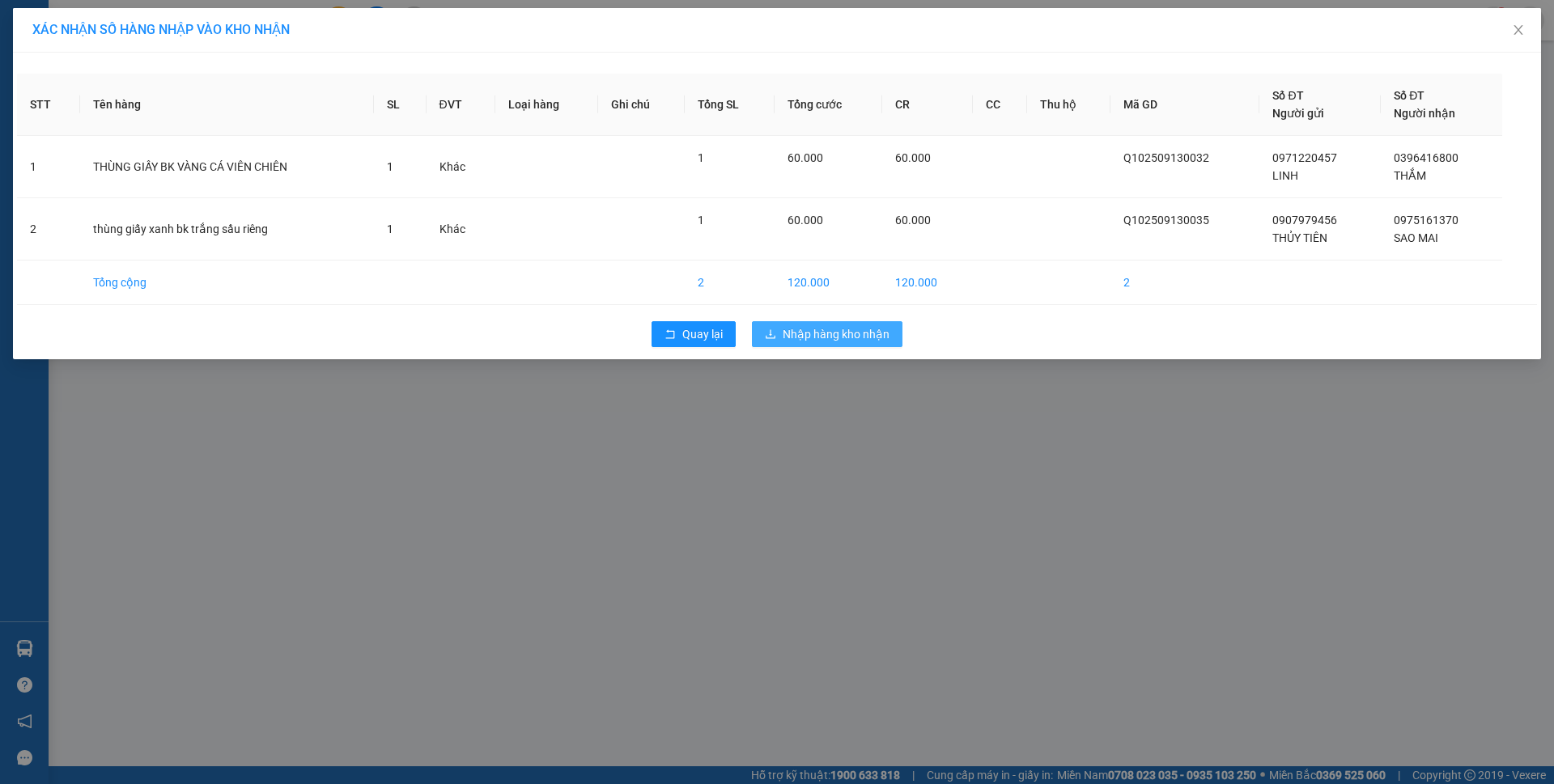
click at [830, 345] on button "Nhập hàng kho nhận" at bounding box center [827, 334] width 151 height 26
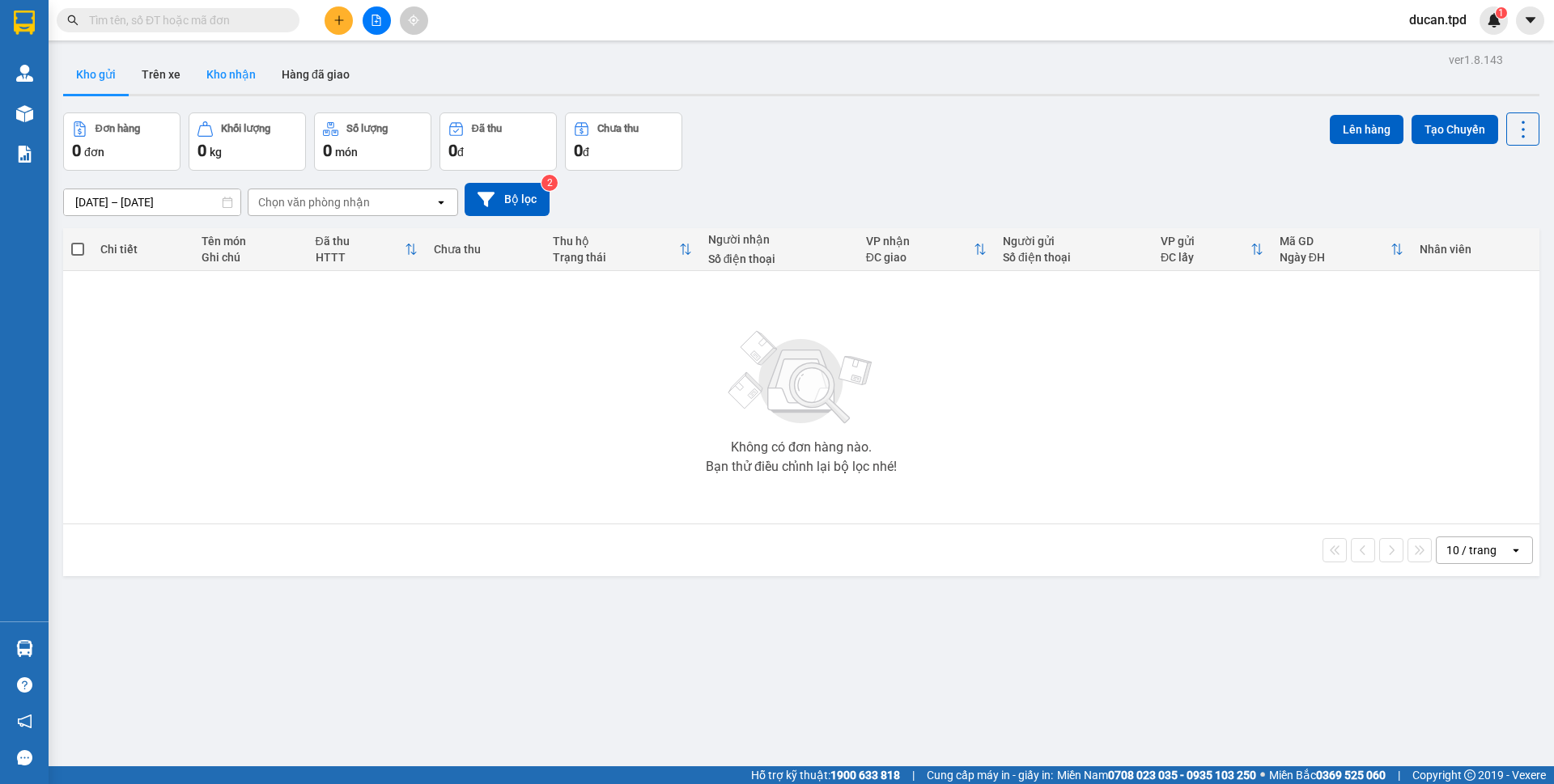
click at [239, 64] on button "Kho nhận" at bounding box center [231, 74] width 75 height 39
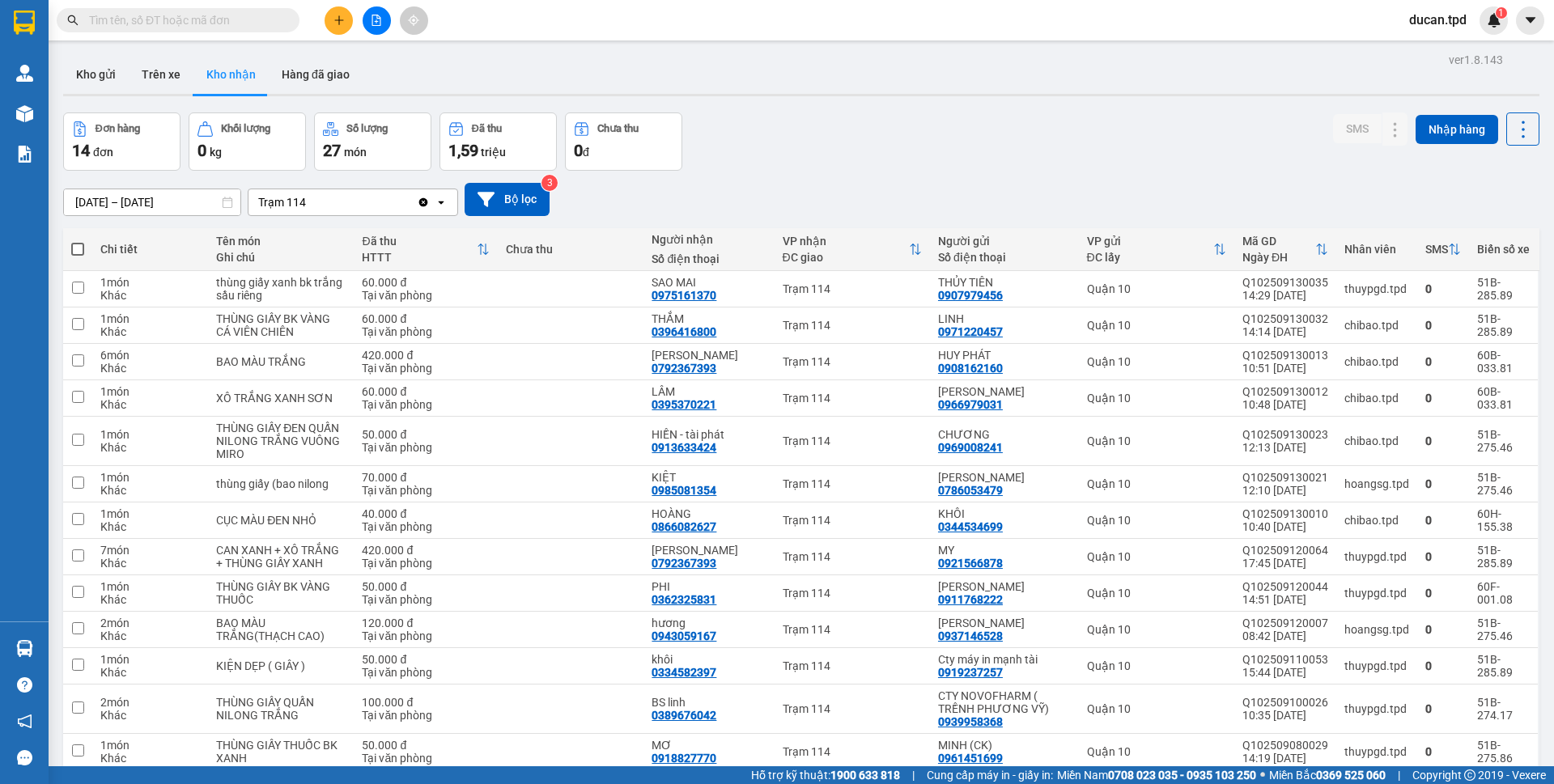
click at [120, 85] on button "Kho gửi" at bounding box center [96, 74] width 65 height 39
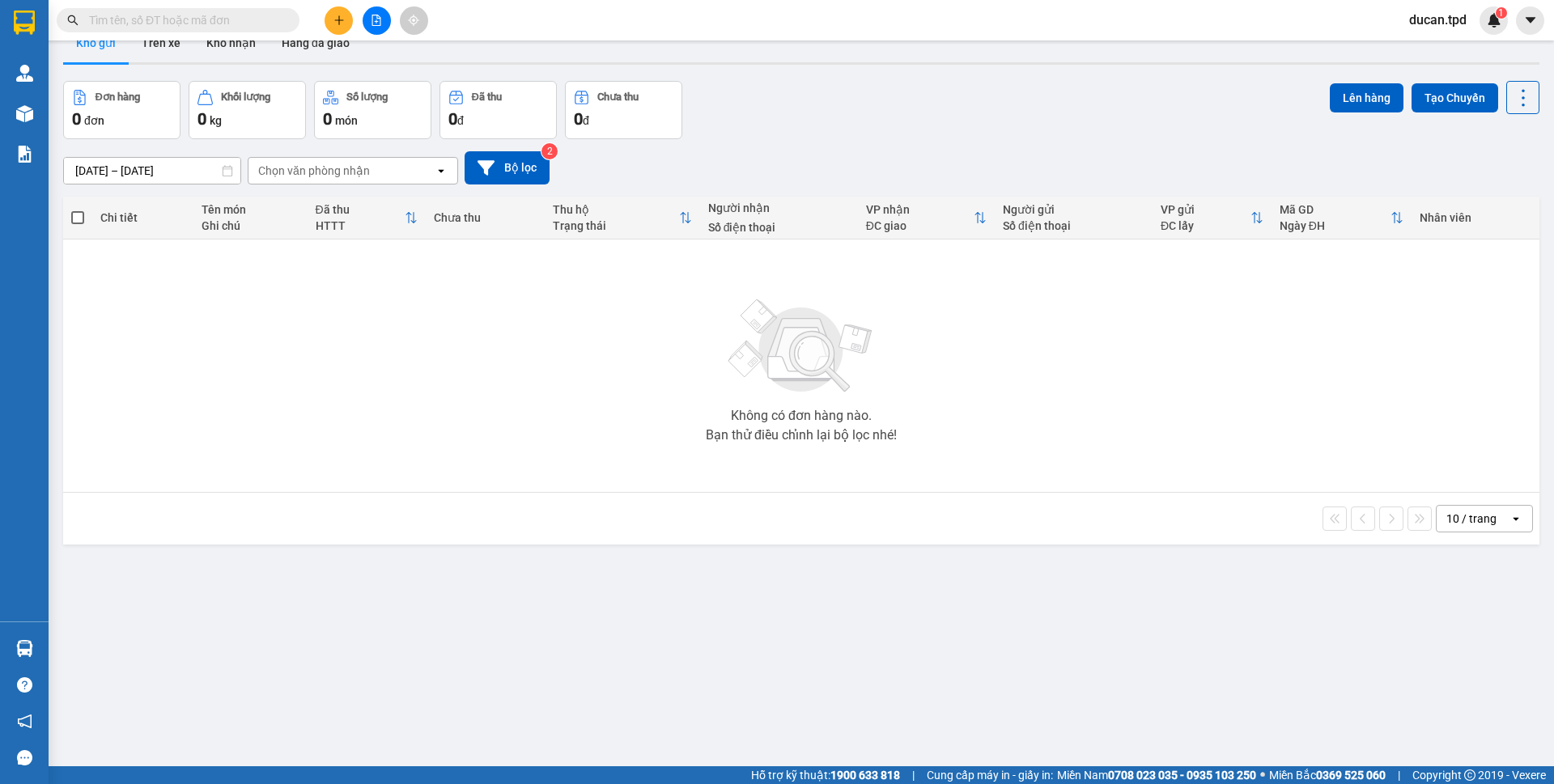
scroll to position [32, 0]
click at [233, 45] on button "Kho nhận" at bounding box center [231, 41] width 75 height 39
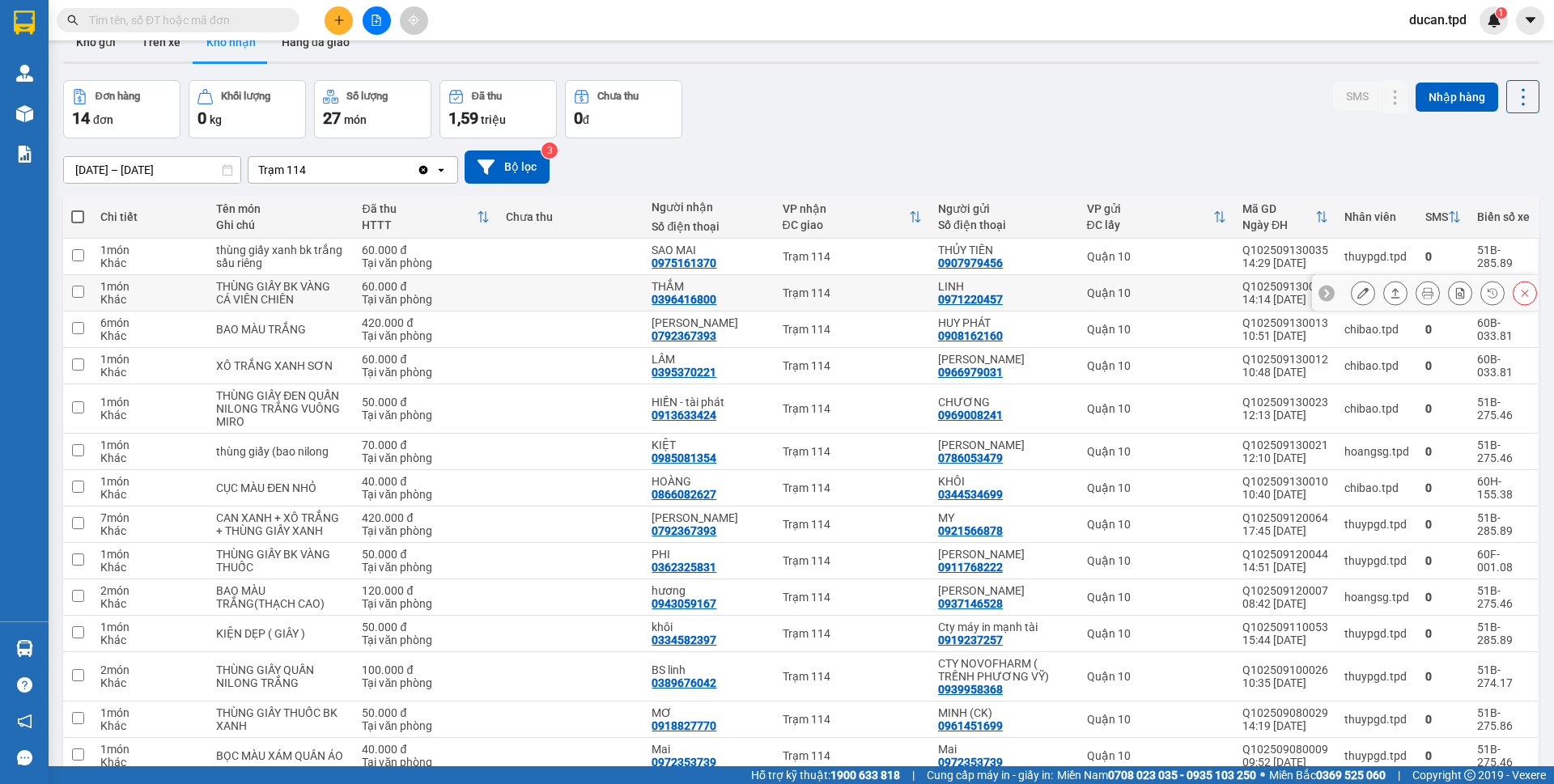
click at [672, 302] on div "0396416800" at bounding box center [684, 299] width 65 height 13
copy div "0396416800"
click at [229, 24] on input "text" at bounding box center [185, 21] width 191 height 18
paste input "0396416800"
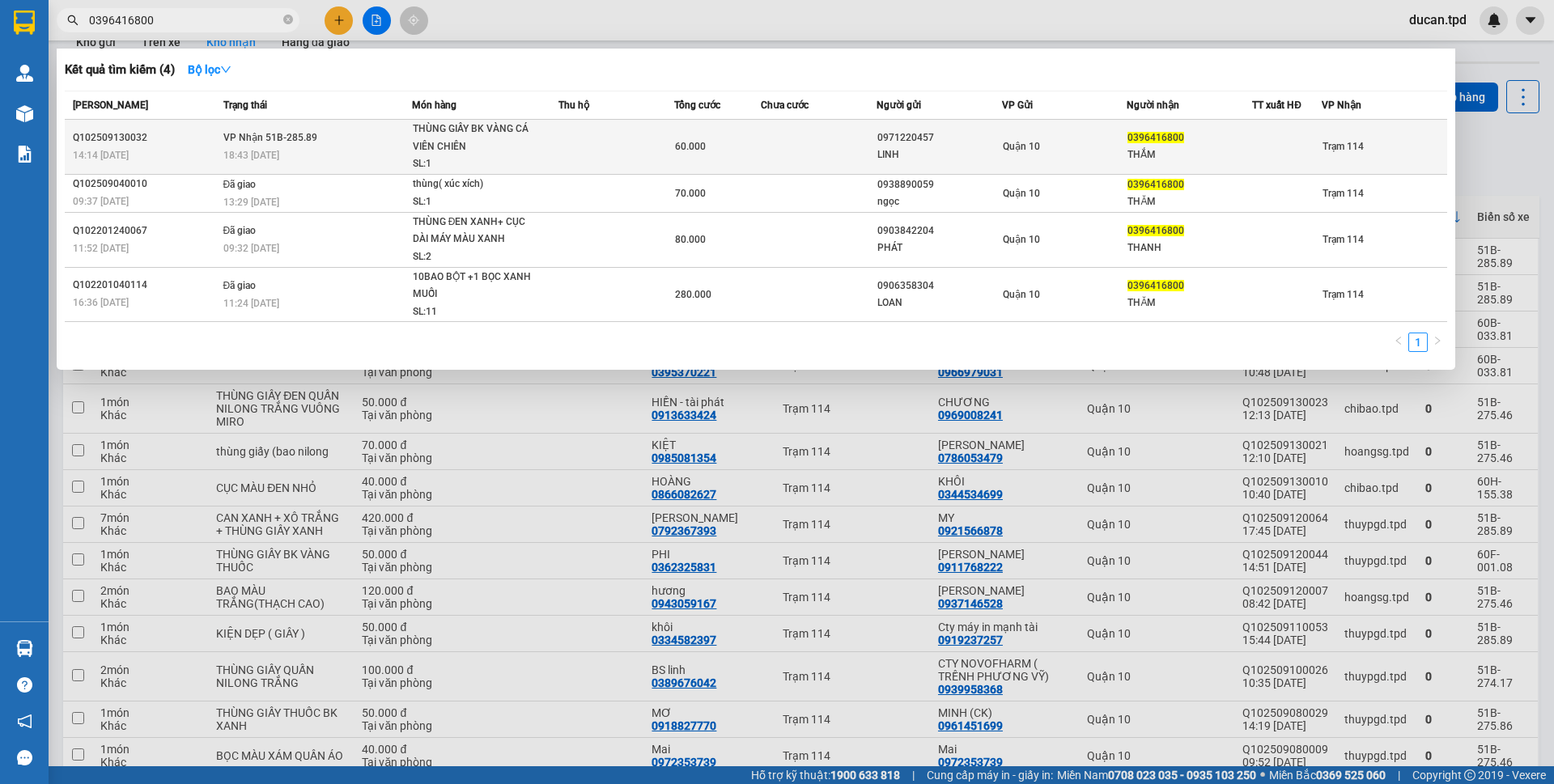
type input "0396416800"
click at [1195, 156] on div "THẮM" at bounding box center [1189, 155] width 124 height 17
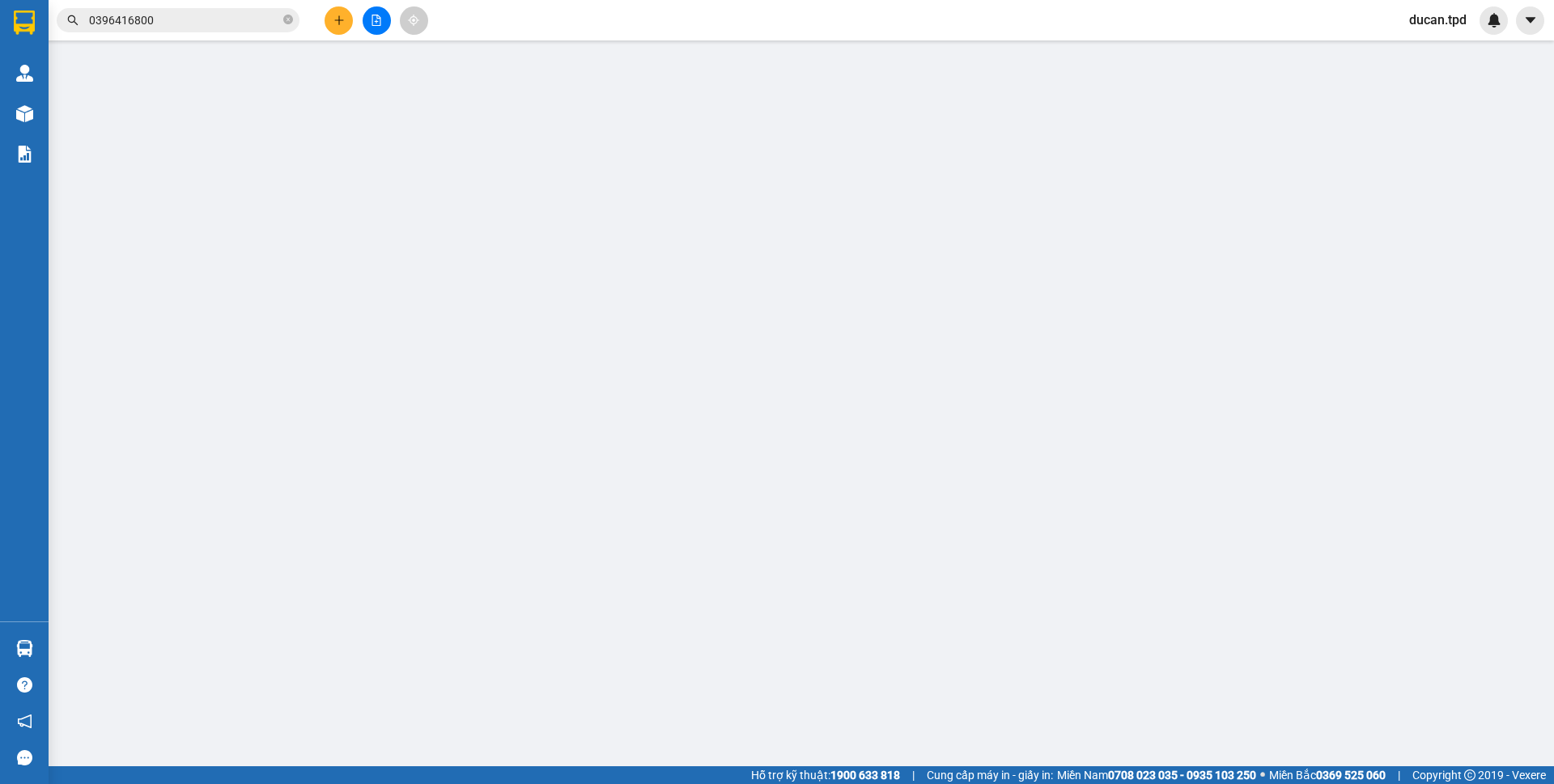
type input "0971220457"
type input "LINH"
type input "0396416800"
type input "THẮM"
type input "60.000"
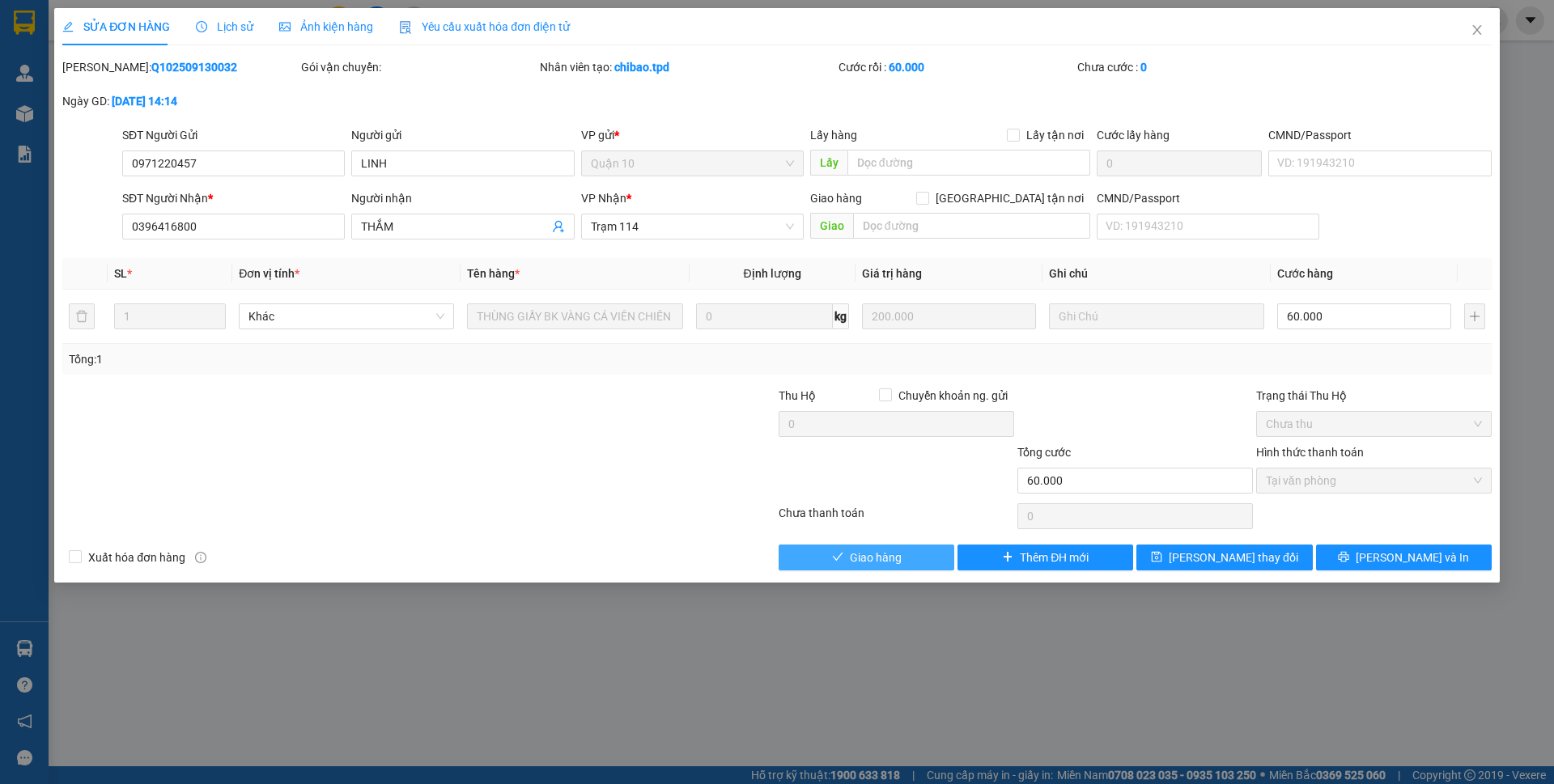
click at [909, 552] on button "Giao hàng" at bounding box center [866, 556] width 176 height 26
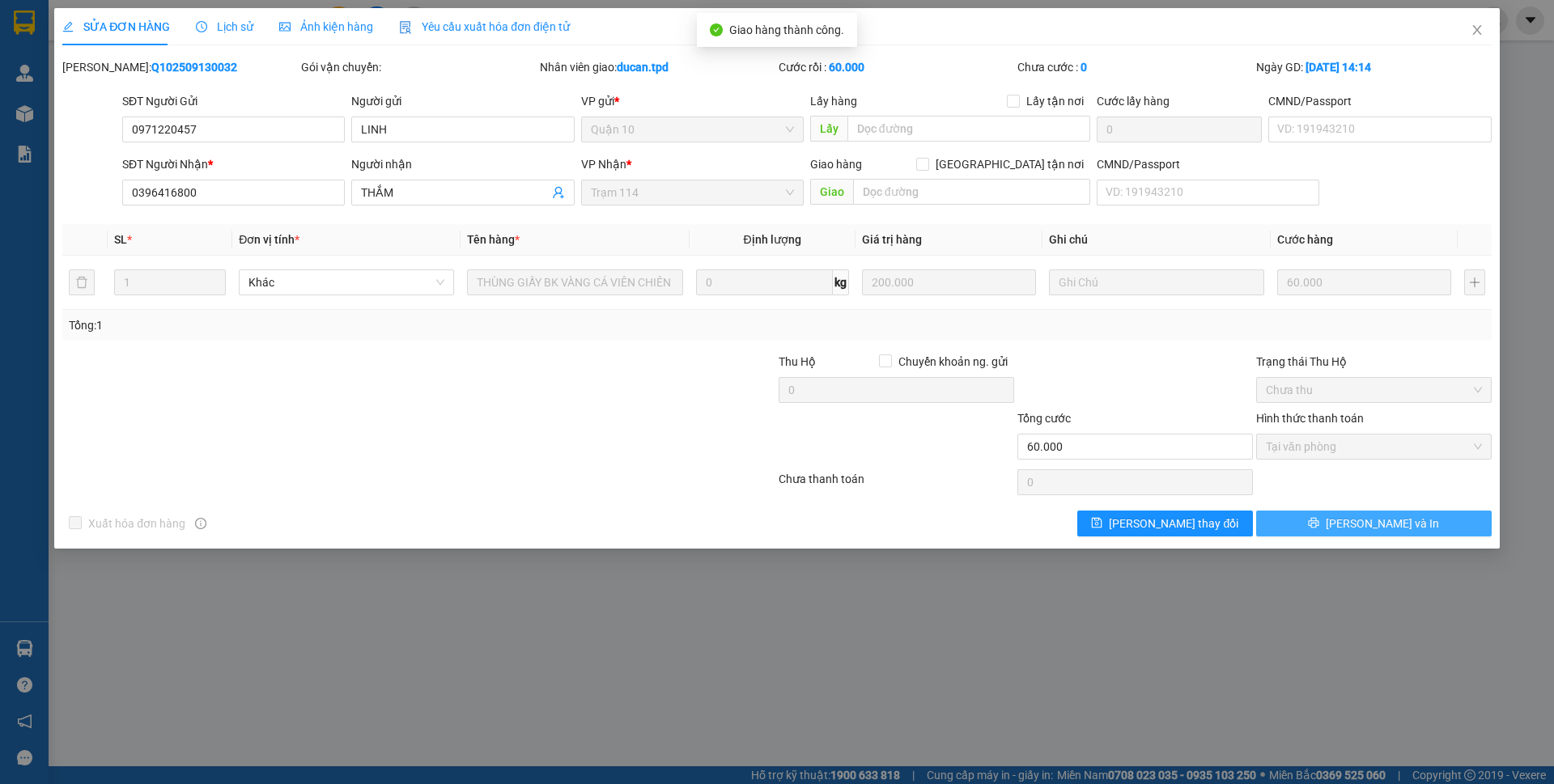
click at [1414, 528] on button "[PERSON_NAME] và In" at bounding box center [1374, 523] width 236 height 26
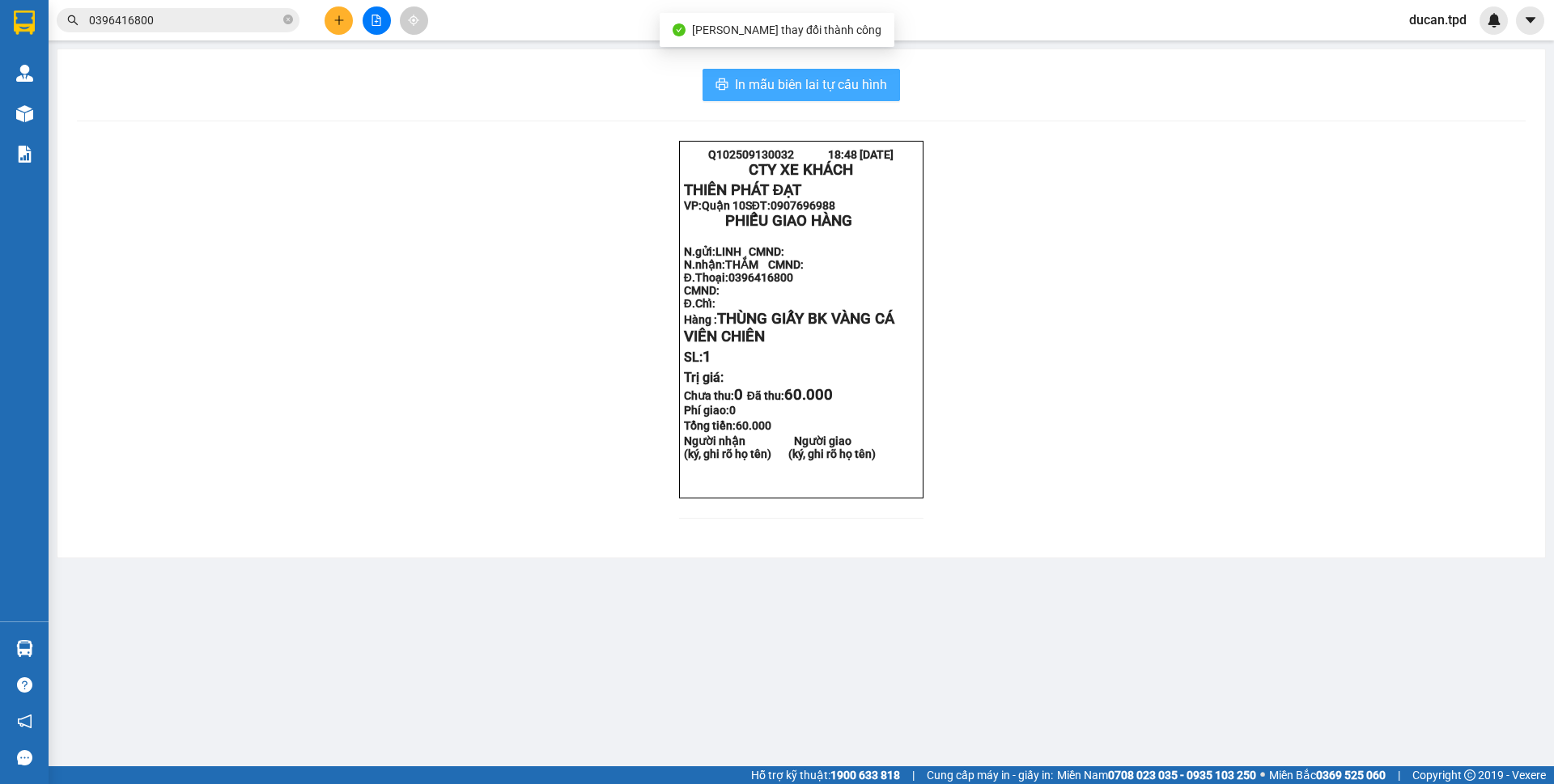
click at [892, 72] on button "In mẫu biên lai tự cấu hình" at bounding box center [801, 84] width 197 height 32
click at [37, 112] on div at bounding box center [25, 114] width 28 height 28
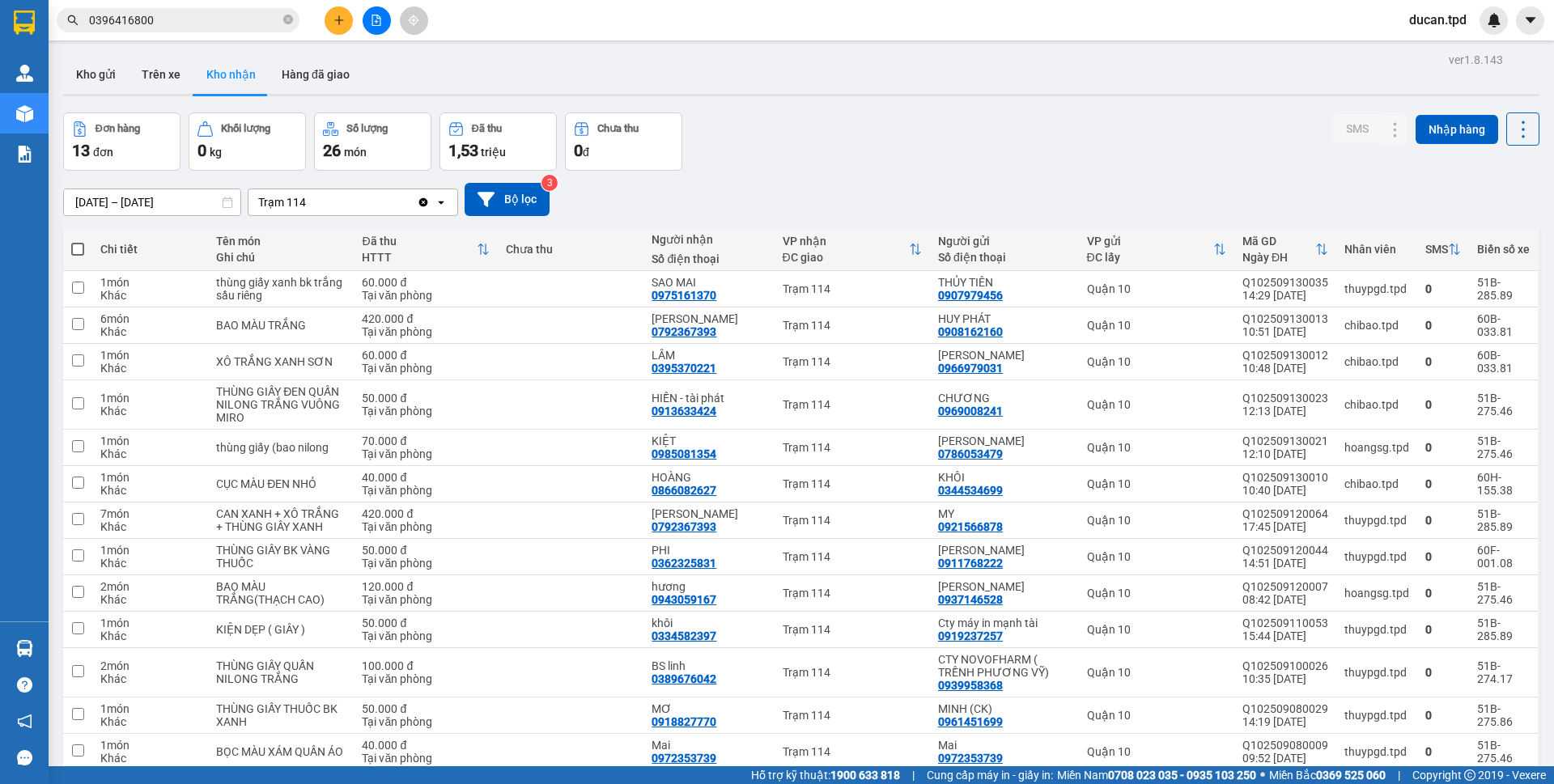
click at [210, 20] on input "0396416800" at bounding box center [185, 21] width 191 height 18
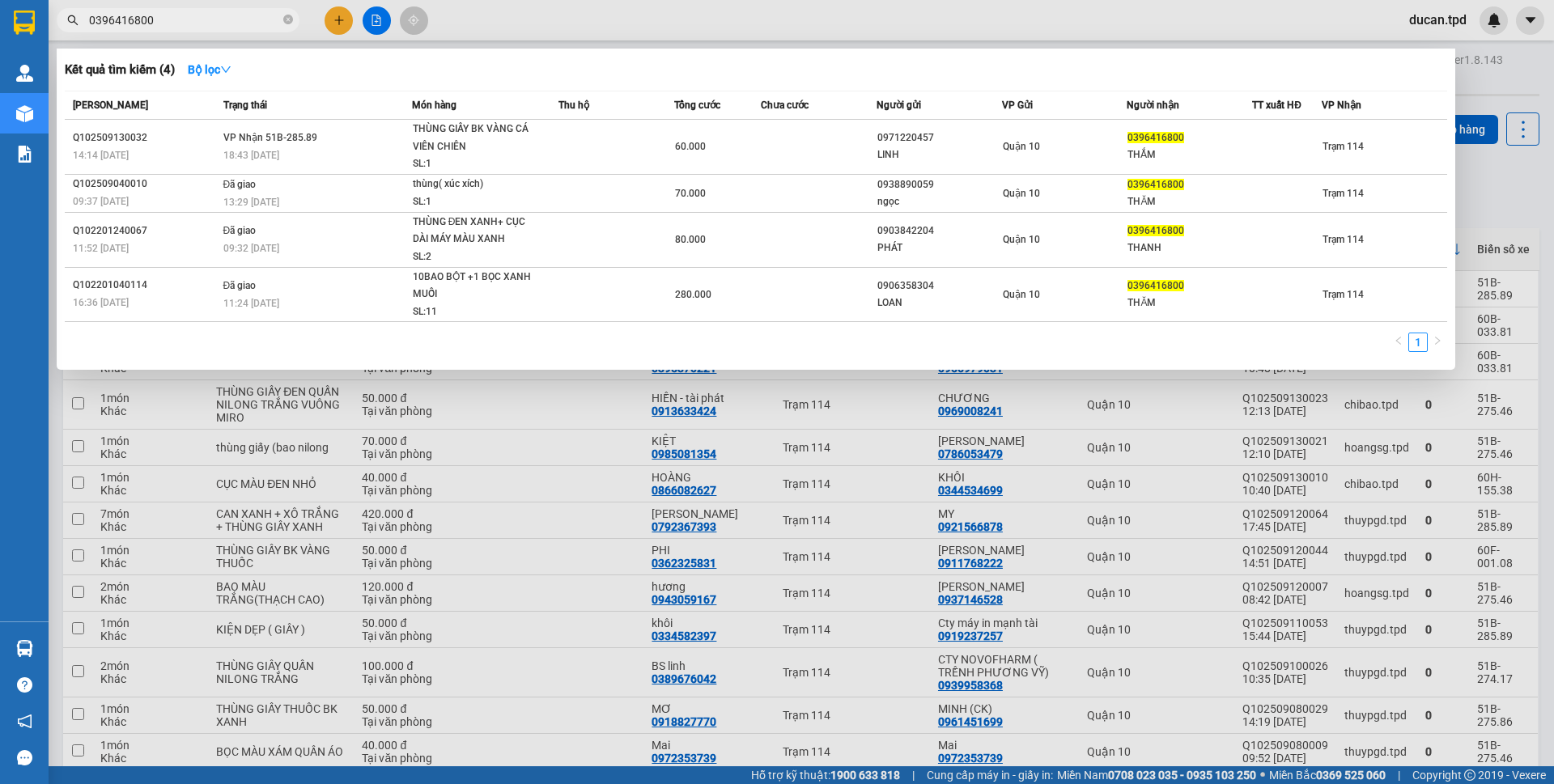
click at [210, 20] on input "0396416800" at bounding box center [185, 21] width 191 height 18
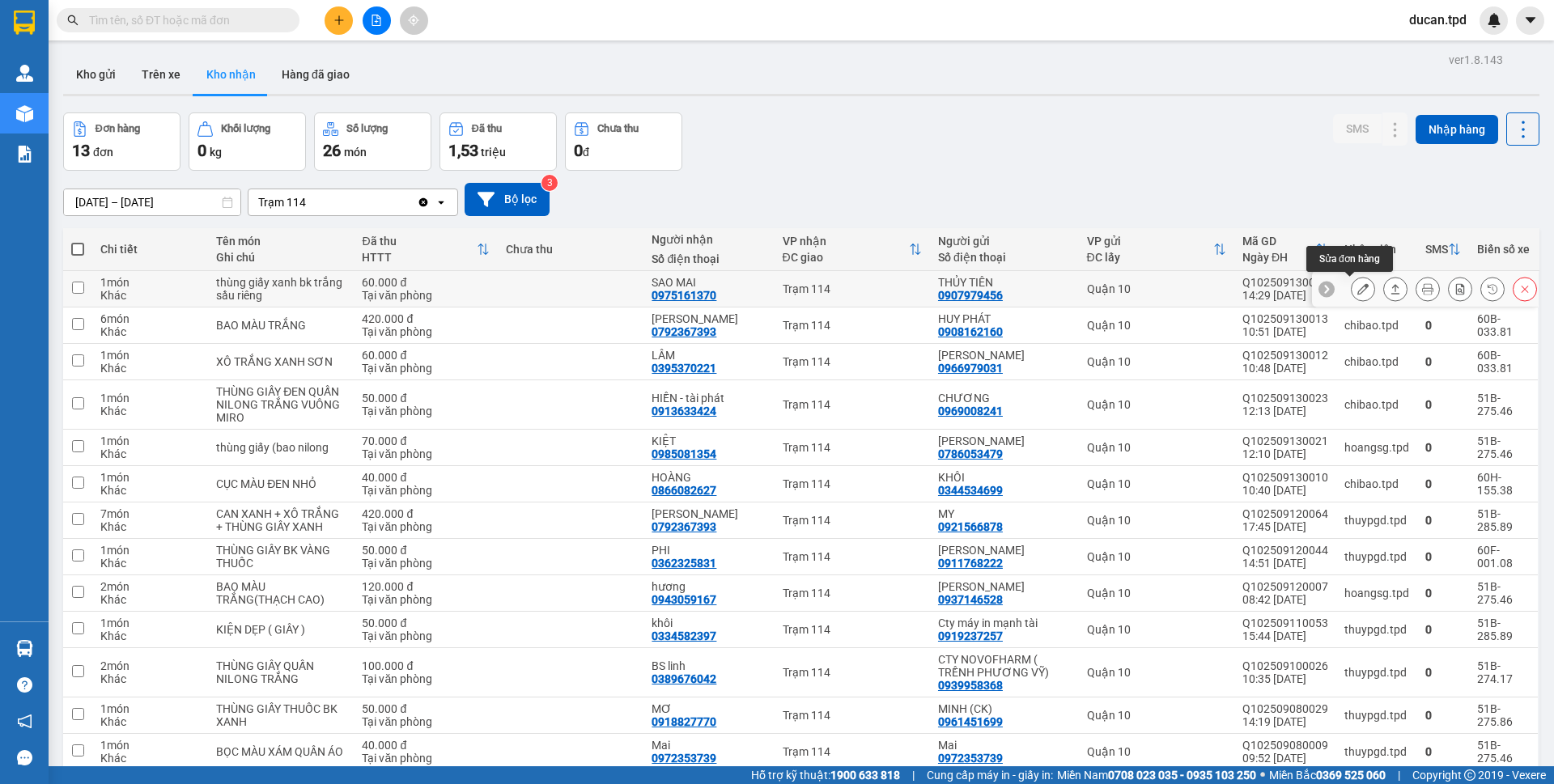
click at [1358, 290] on icon at bounding box center [1363, 289] width 12 height 12
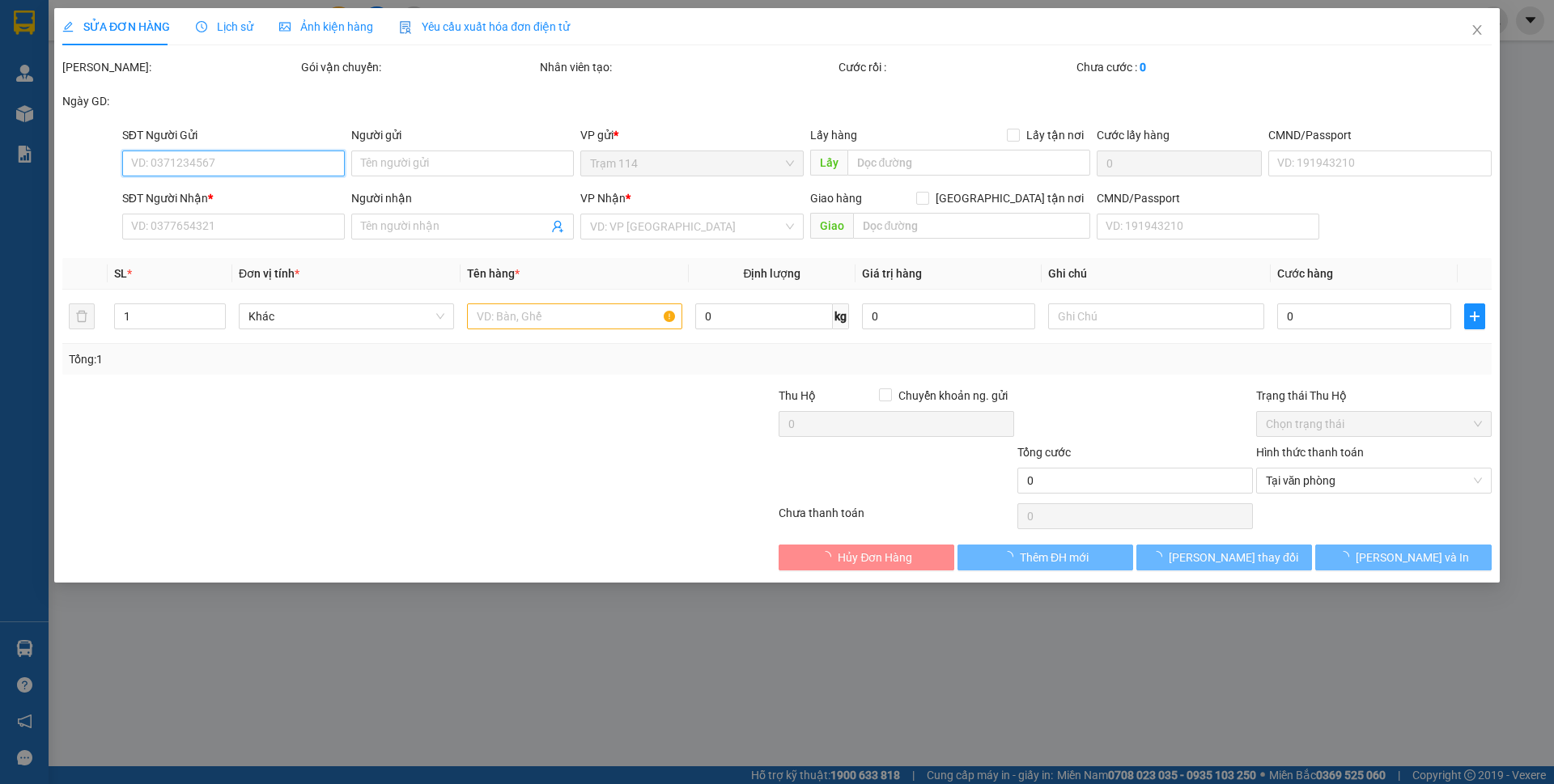
type input "0907979456"
type input "THỦY TIÊN"
type input "0975161370"
type input "SAO MAI"
type input "60.000"
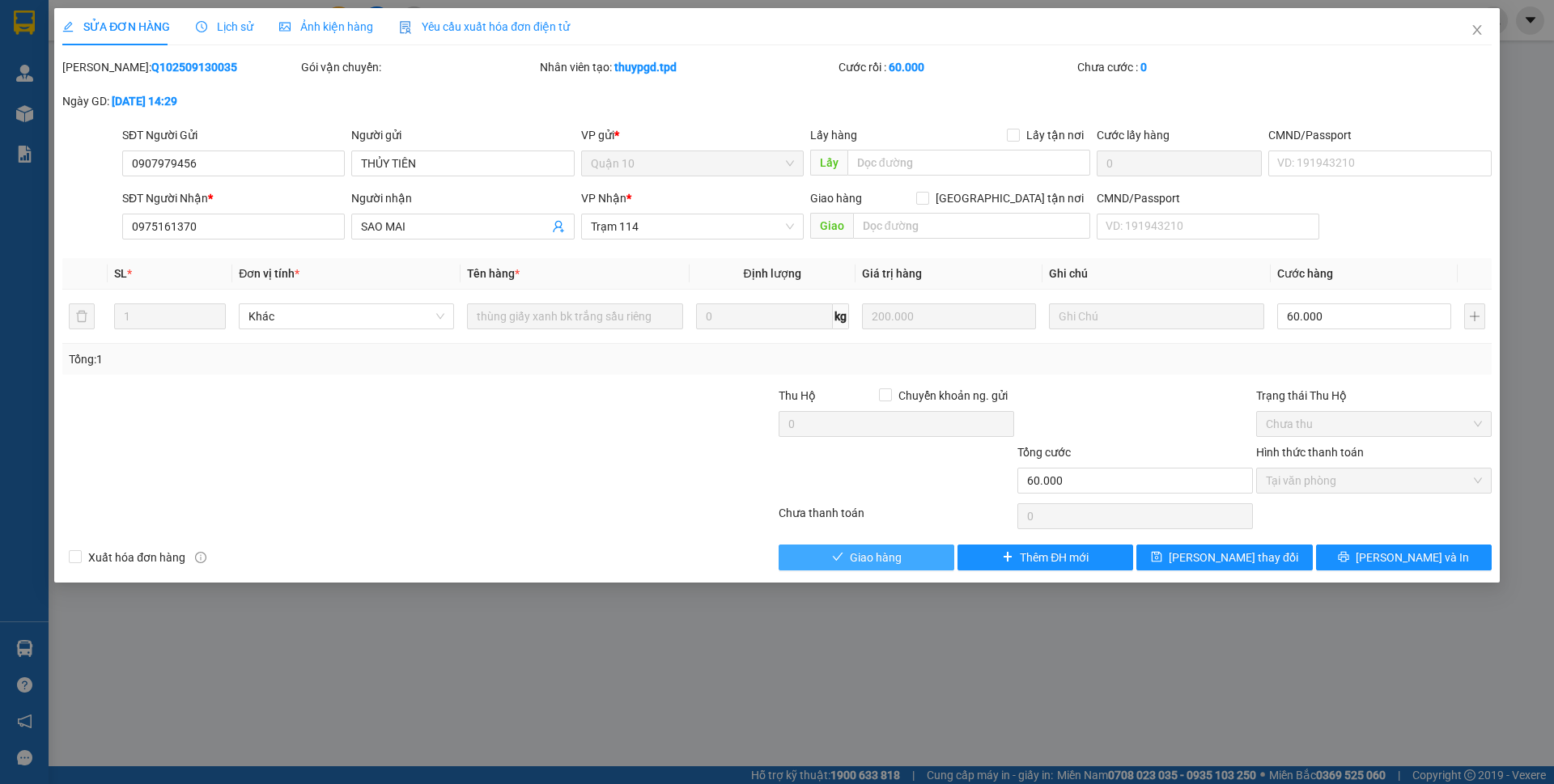
click at [828, 552] on button "Giao hàng" at bounding box center [866, 556] width 176 height 26
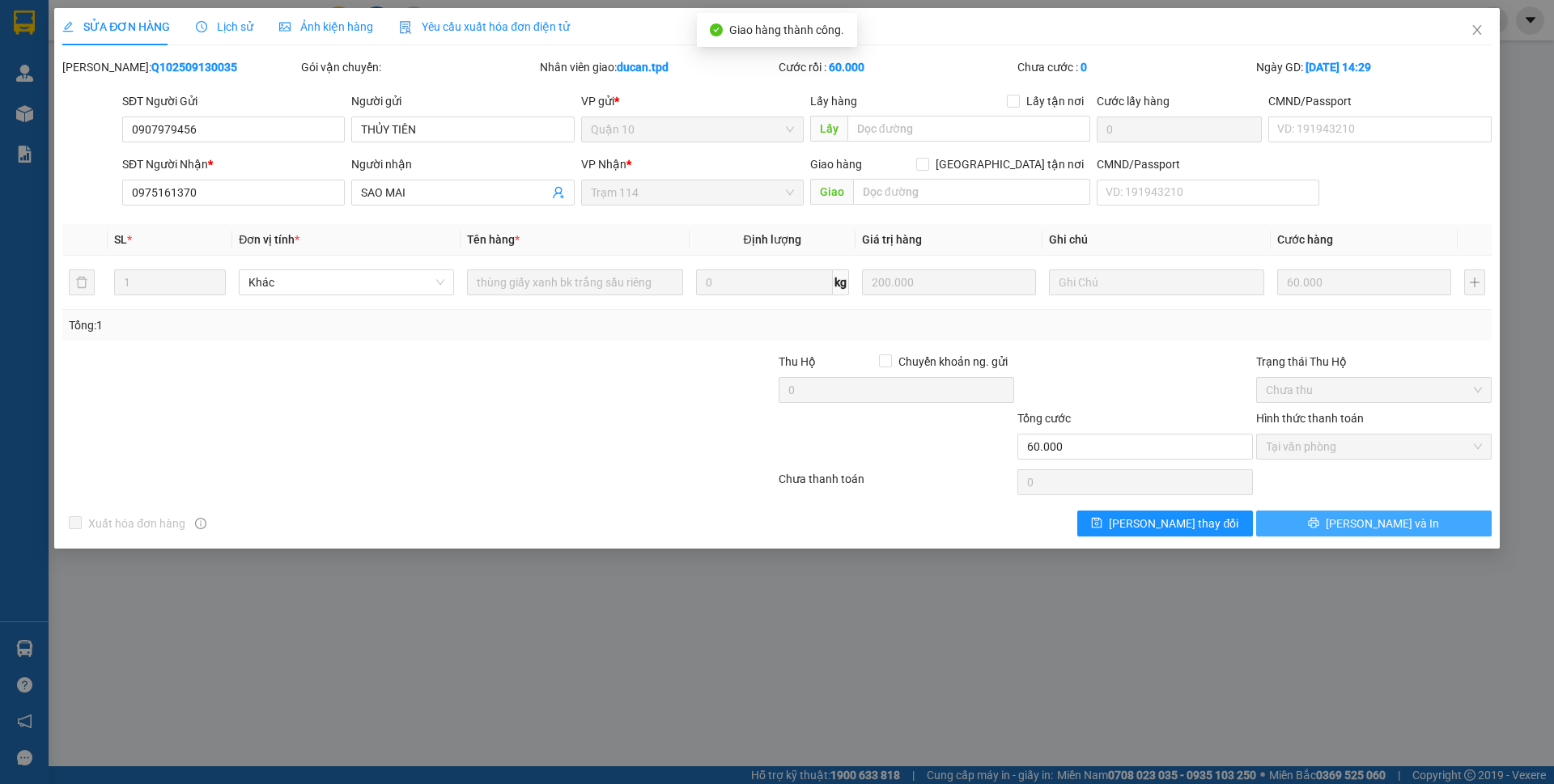
click at [1413, 524] on button "[PERSON_NAME] và In" at bounding box center [1374, 523] width 236 height 26
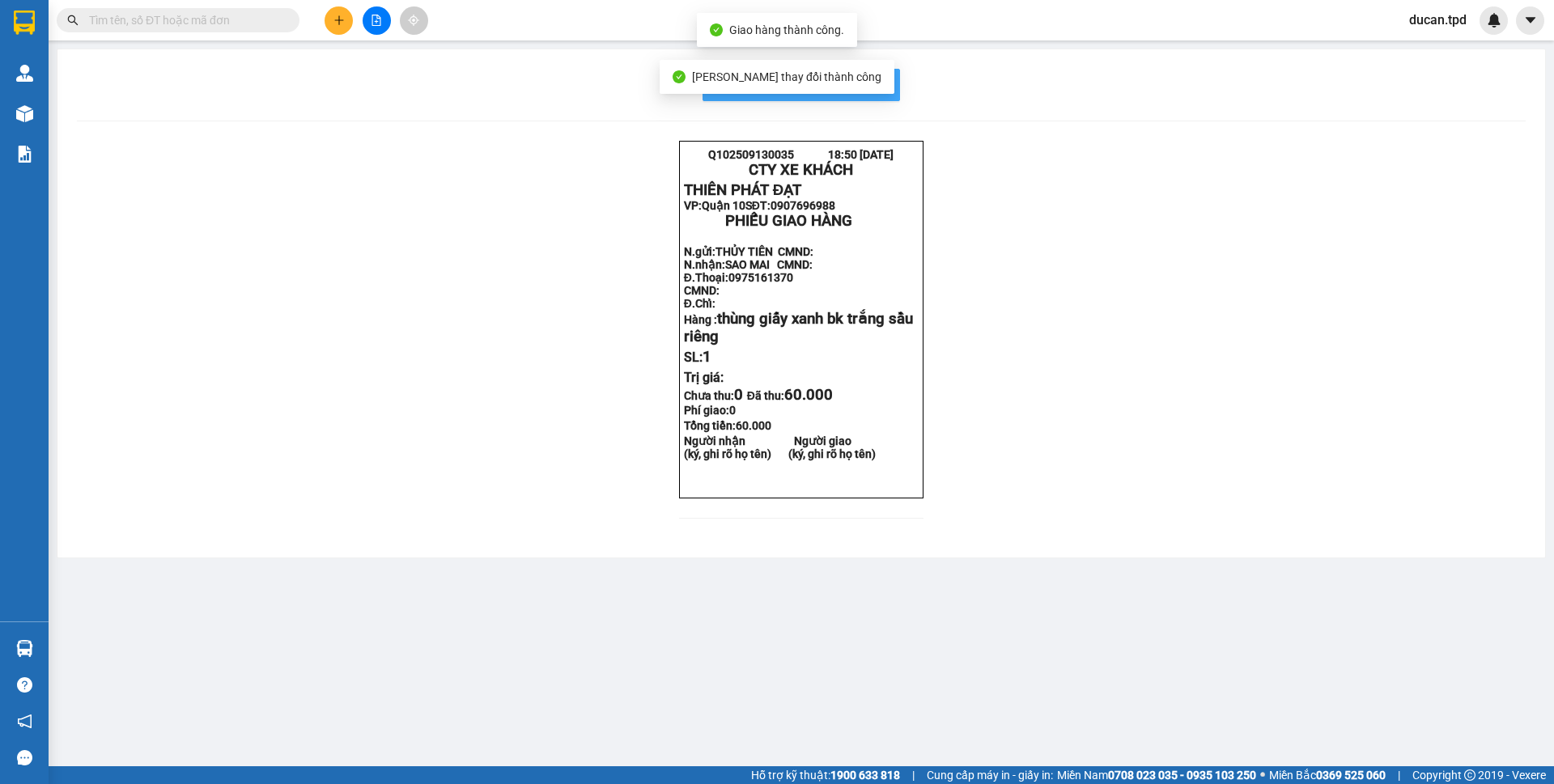
click at [872, 93] on span "In mẫu biên lai tự cấu hình" at bounding box center [811, 84] width 153 height 21
